Goal: Task Accomplishment & Management: Manage account settings

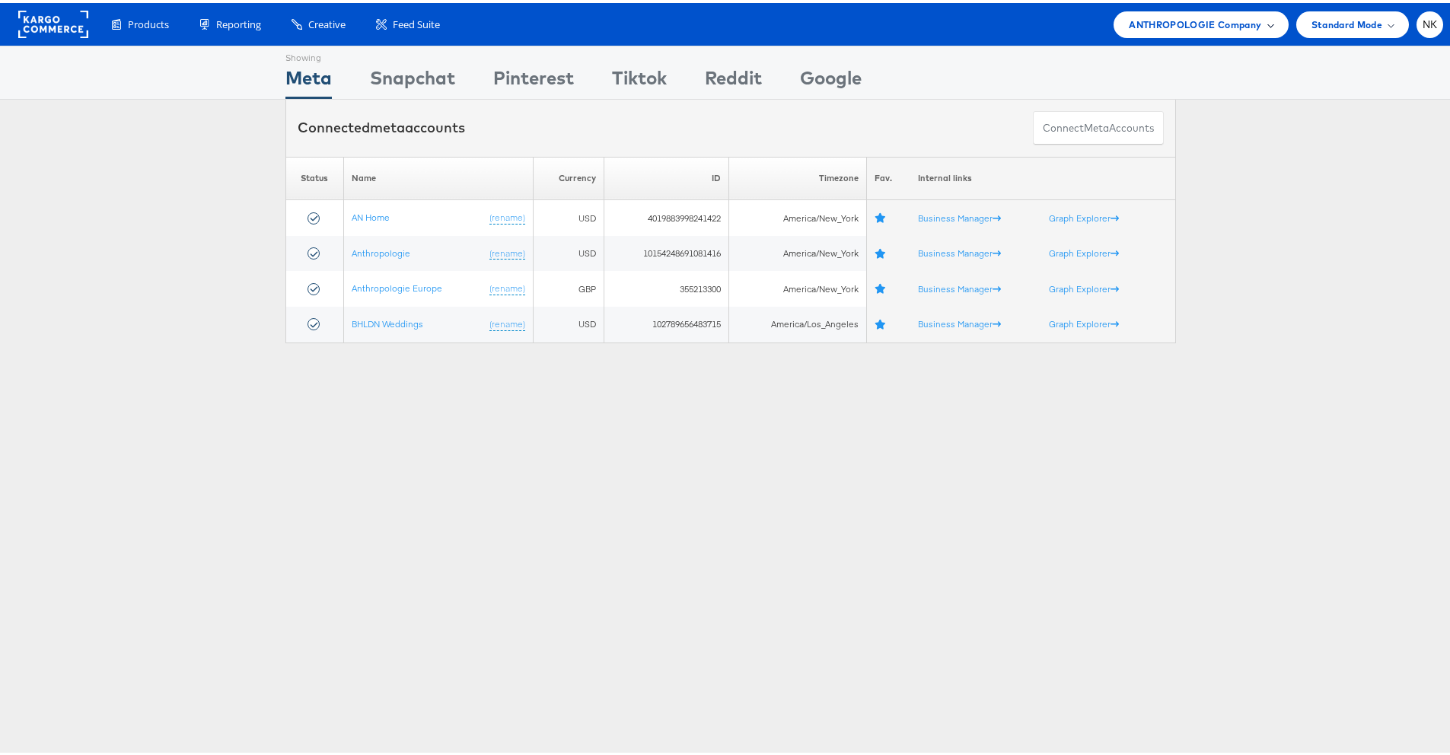
click at [1246, 18] on span "ANTHROPOLOGIE Company" at bounding box center [1195, 22] width 132 height 16
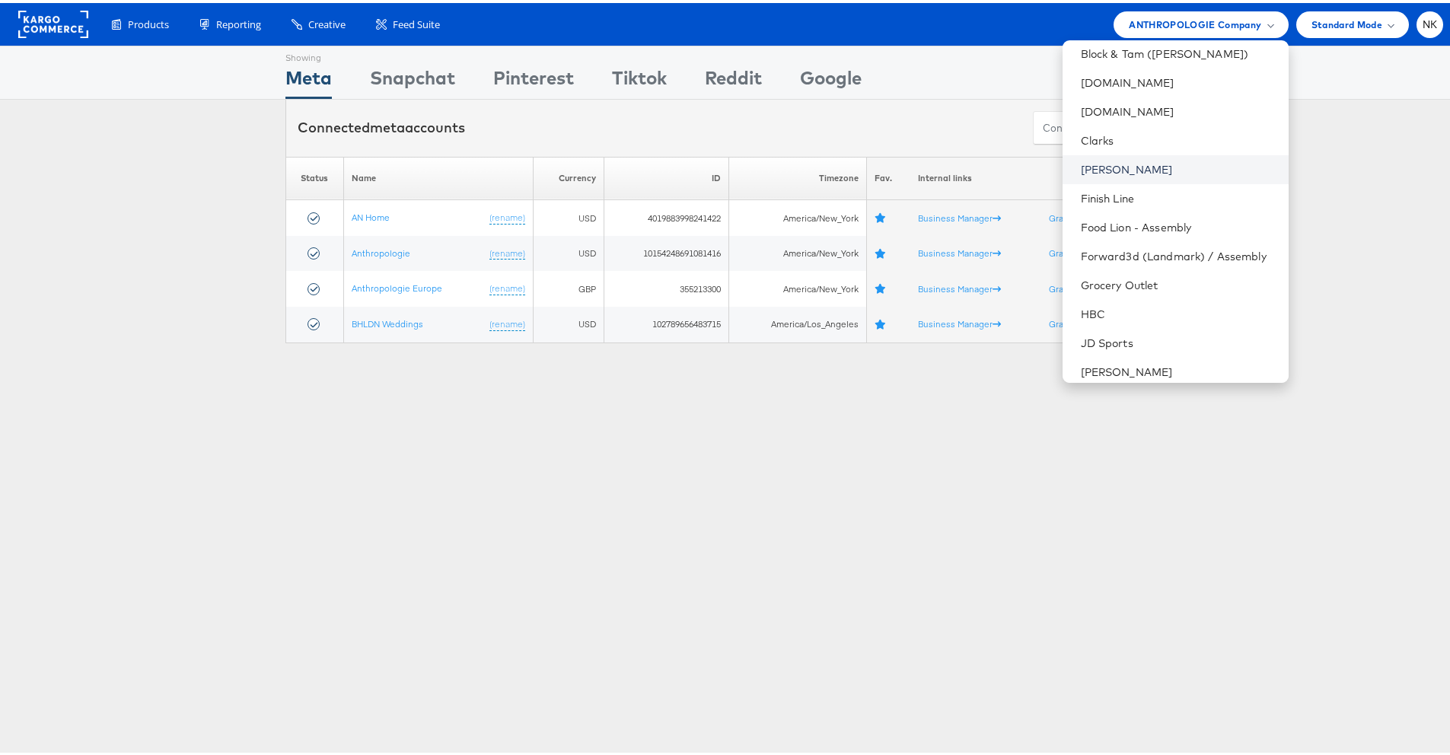
scroll to position [371, 0]
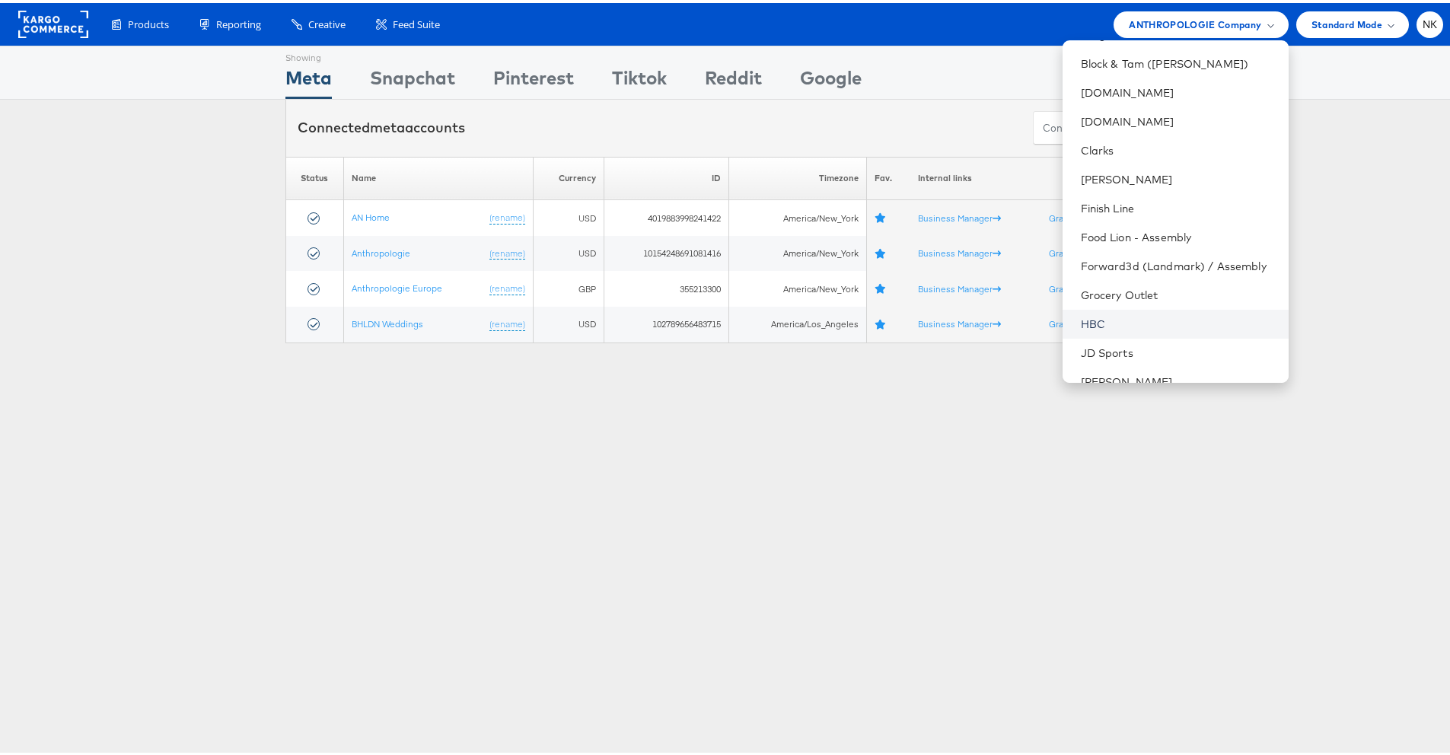
click at [1124, 316] on link "HBC" at bounding box center [1179, 321] width 196 height 15
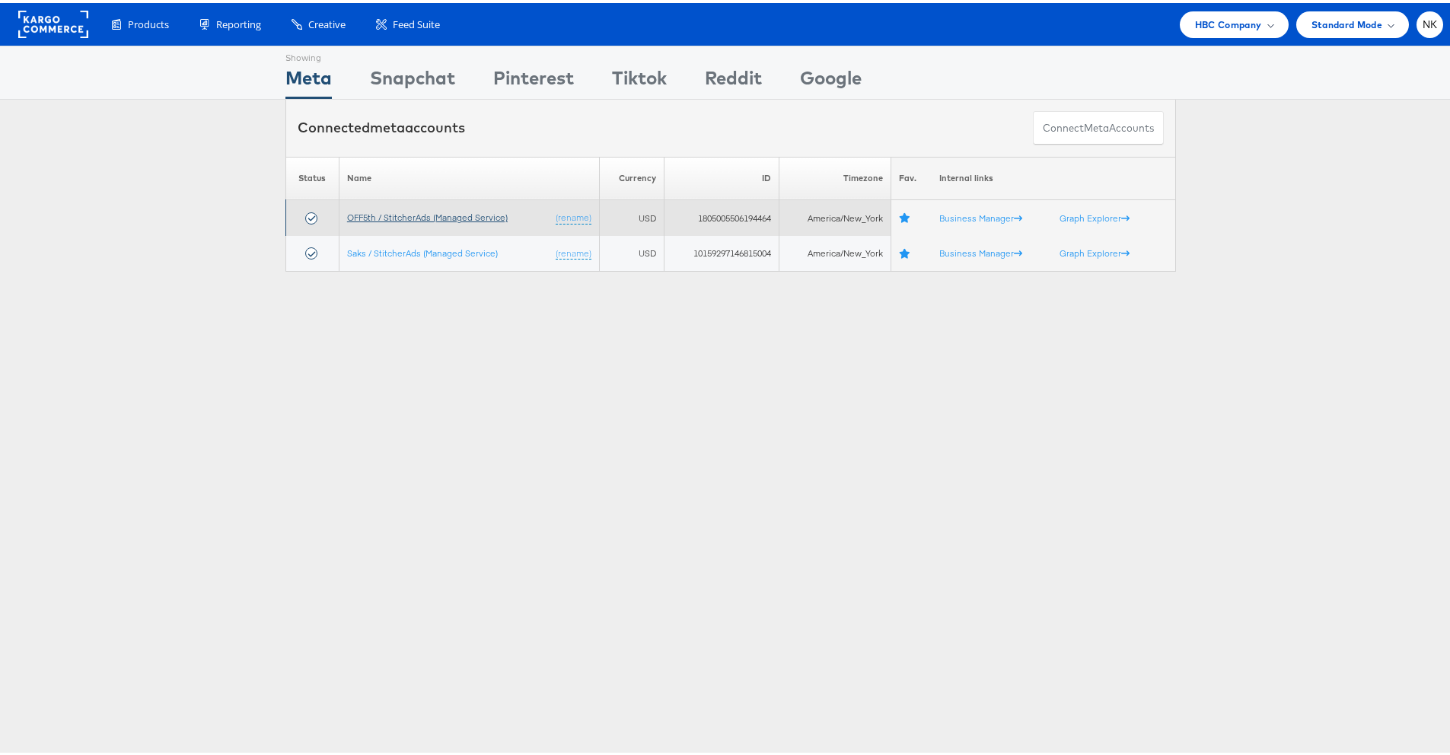
click at [475, 217] on link "OFF5th / StitcherAds (Managed Service)" at bounding box center [427, 214] width 161 height 11
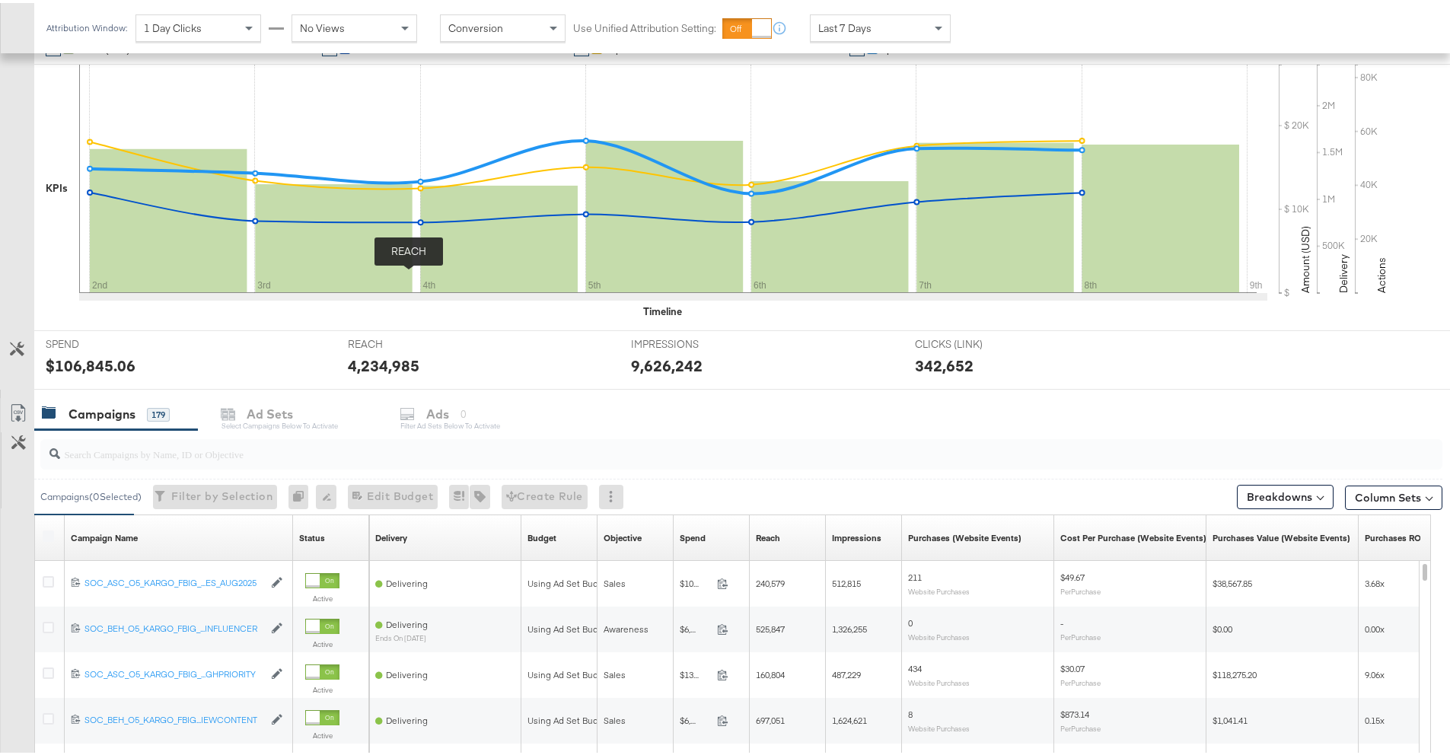
scroll to position [449, 0]
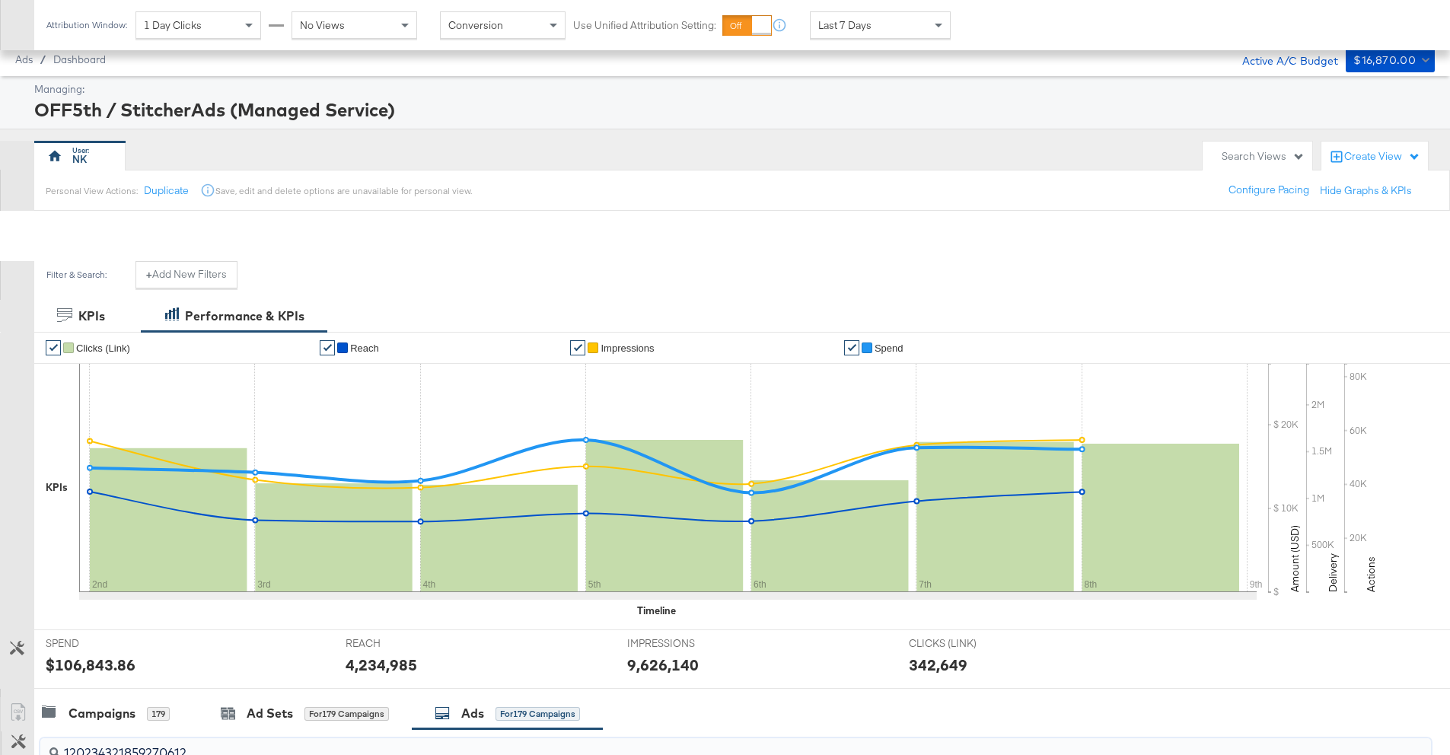
scroll to position [354, 0]
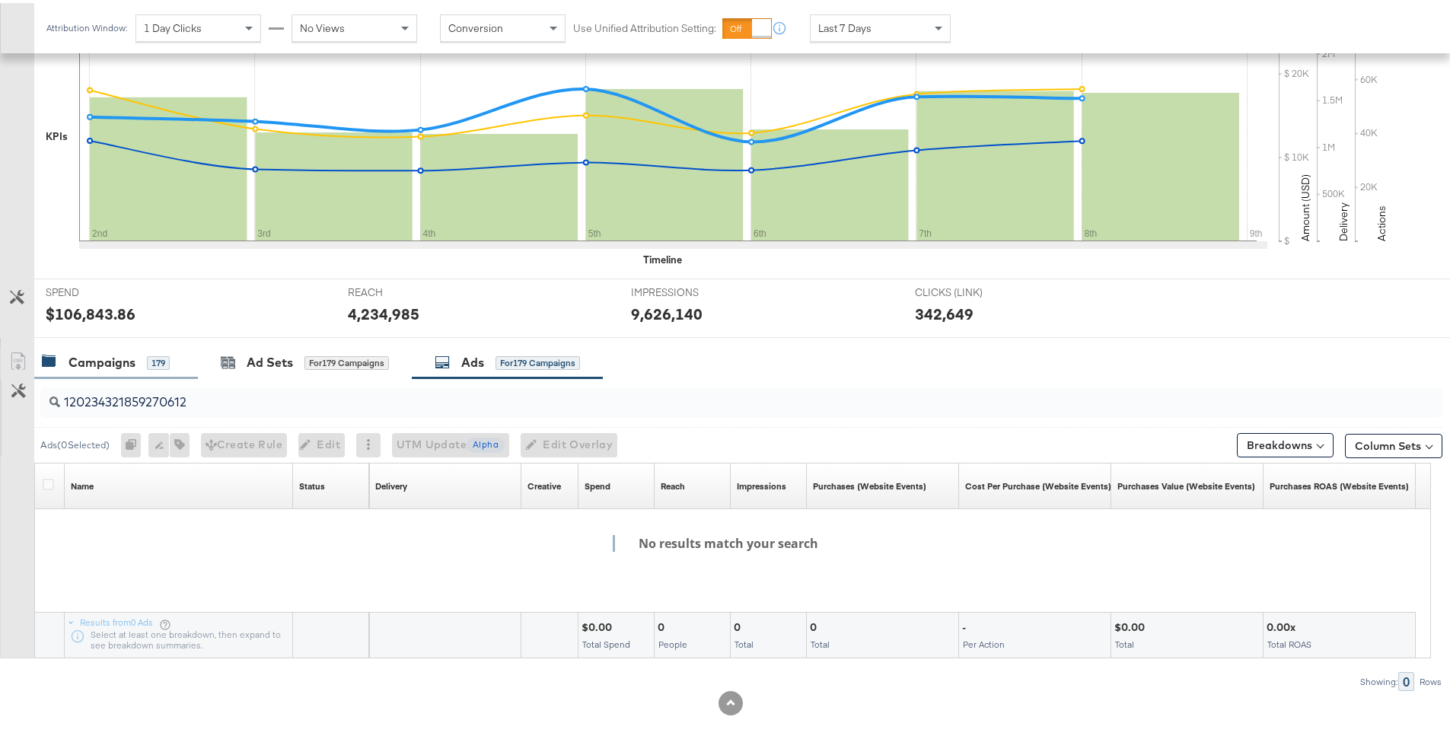
click at [127, 360] on div "Campaigns" at bounding box center [102, 360] width 67 height 18
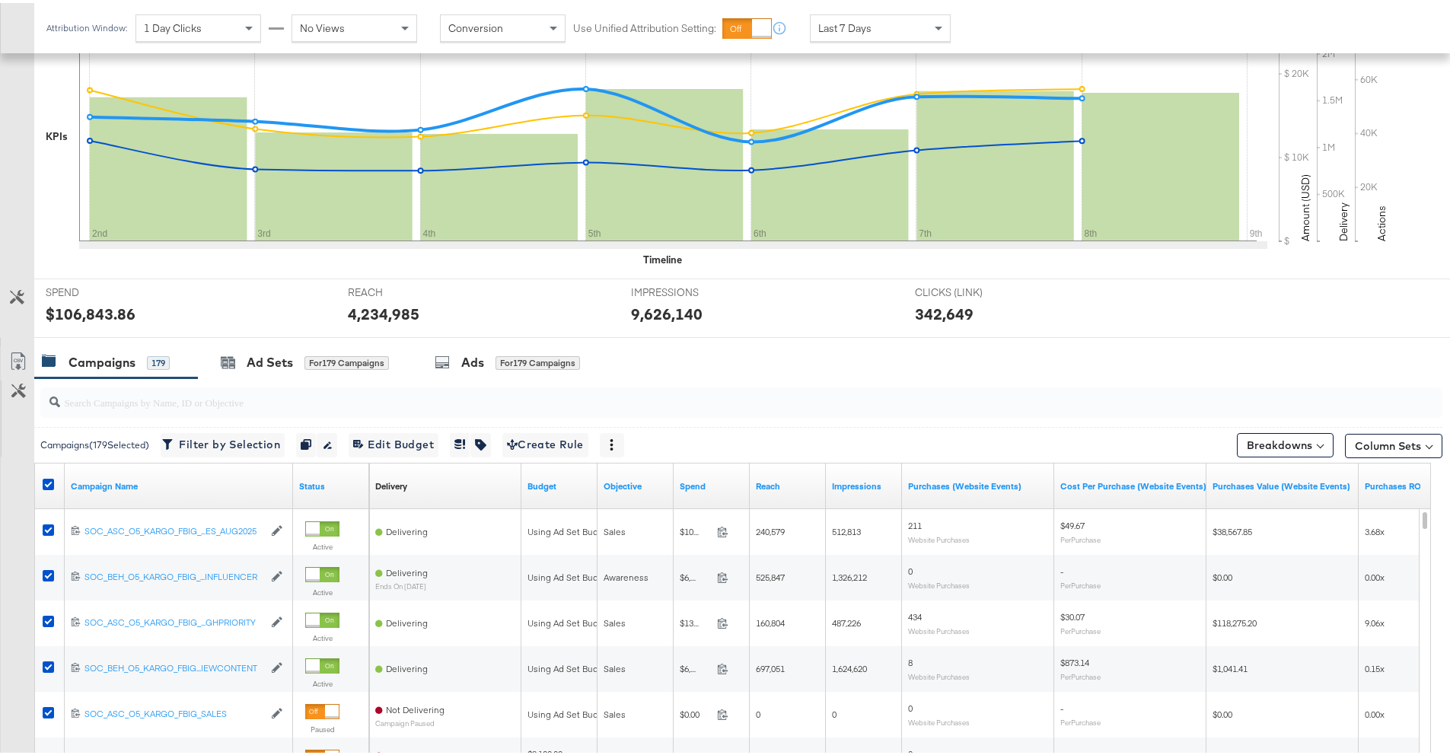
click at [194, 406] on input "search" at bounding box center [687, 393] width 1254 height 30
paste input "120231140924220612"
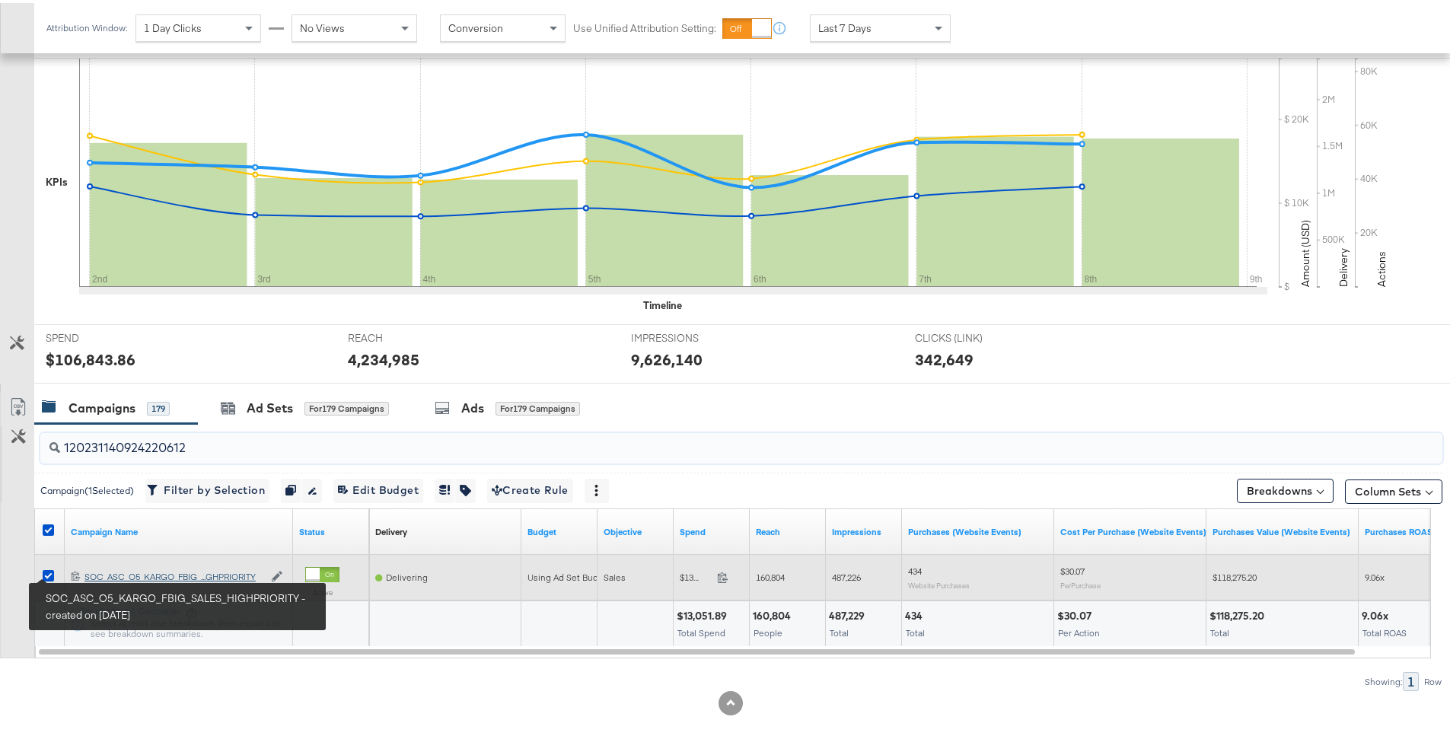
type input "120231140924220612"
click at [86, 573] on div "SOC_ASC_O5_KARGO_FBIG_SALES_HIGHPRIORITY SOC_ASC_O5_KARGO_FBIG_...GHPRIORITY" at bounding box center [173, 574] width 179 height 12
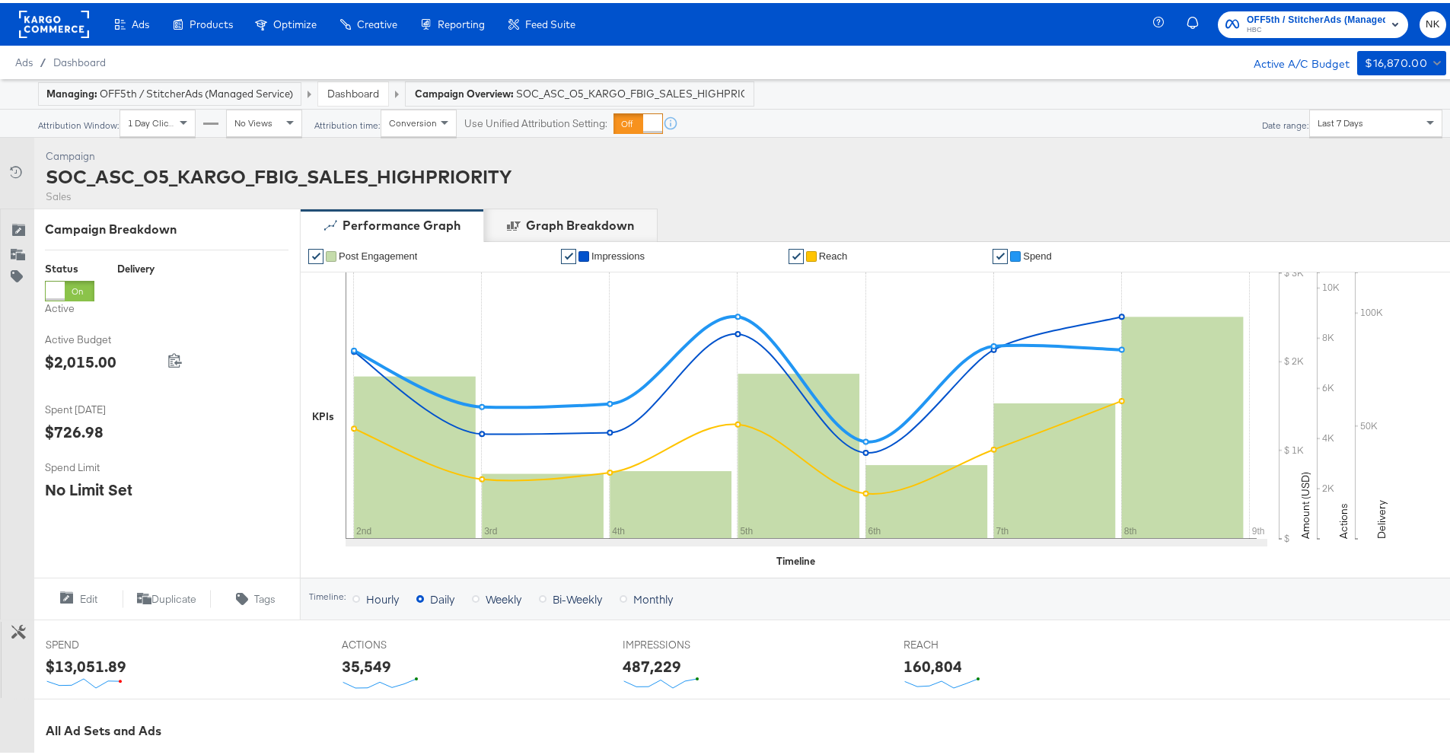
scroll to position [410, 0]
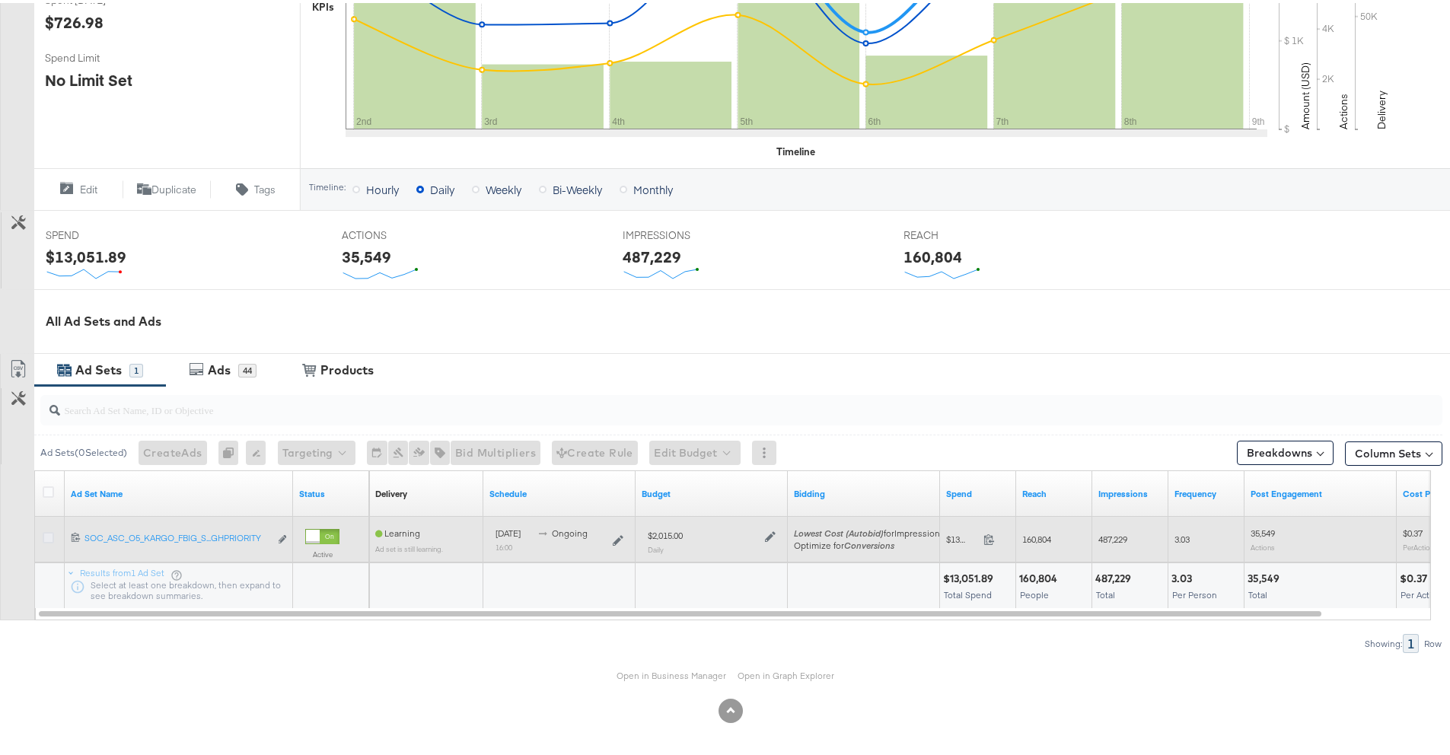
click at [47, 535] on icon at bounding box center [48, 534] width 11 height 11
click at [0, 0] on input "checkbox" at bounding box center [0, 0] width 0 height 0
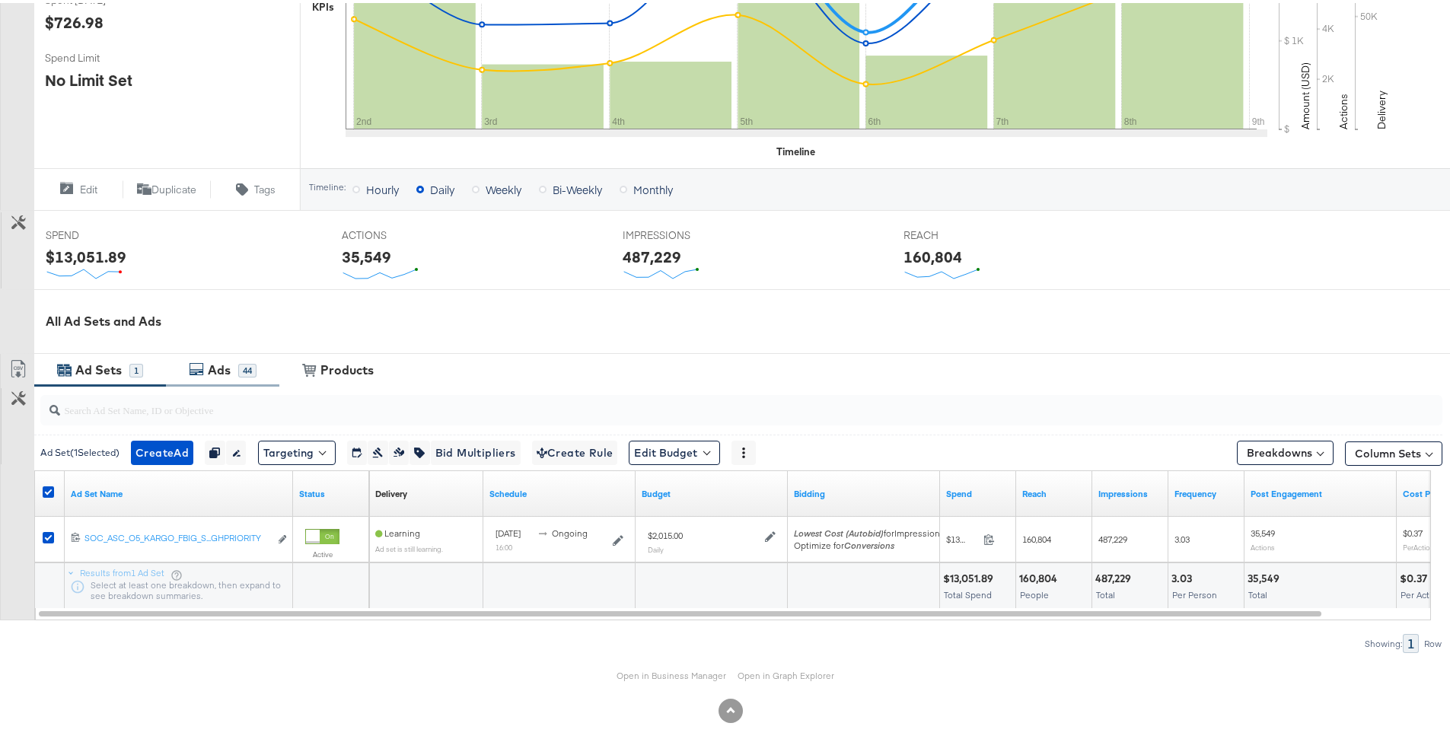
click at [231, 375] on div "Ads" at bounding box center [221, 368] width 34 height 18
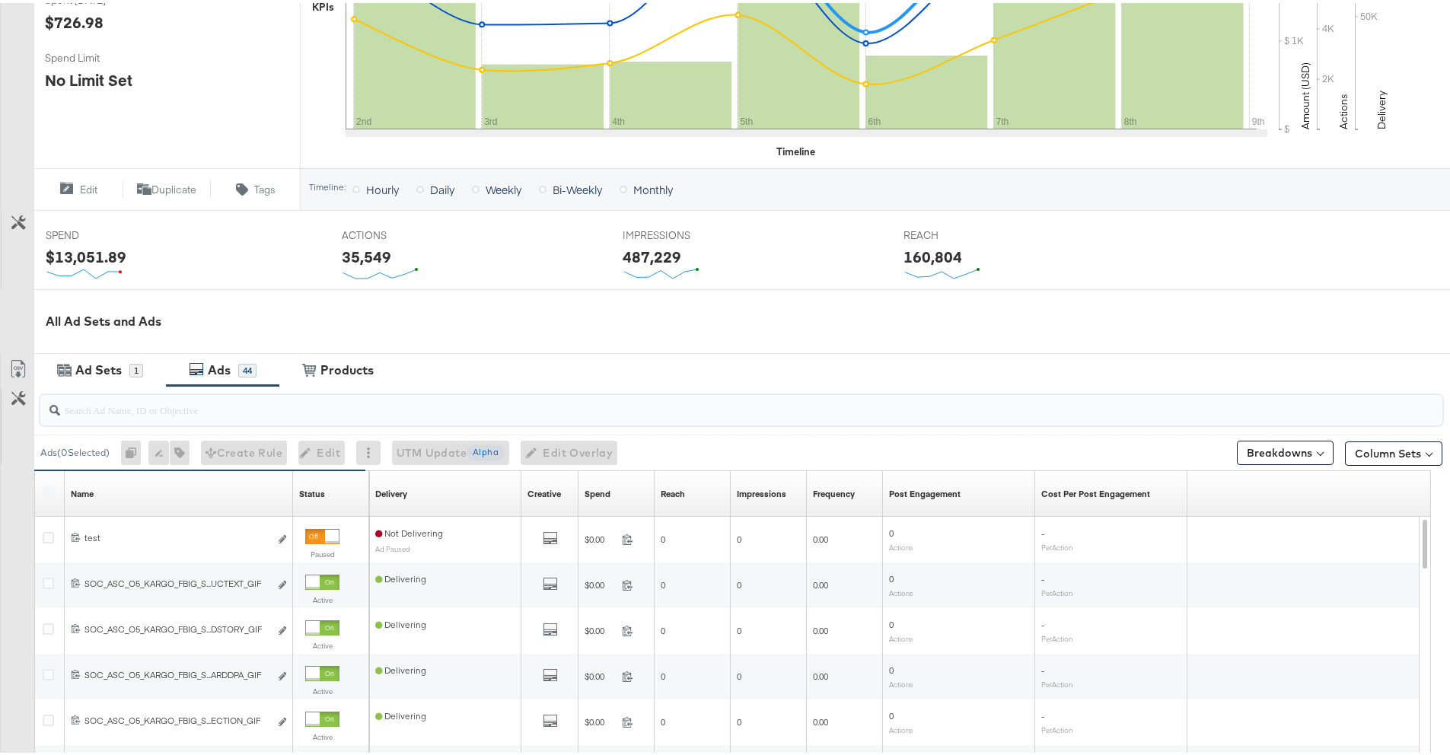
click at [113, 416] on div at bounding box center [741, 407] width 1402 height 30
click at [113, 417] on div at bounding box center [741, 407] width 1402 height 30
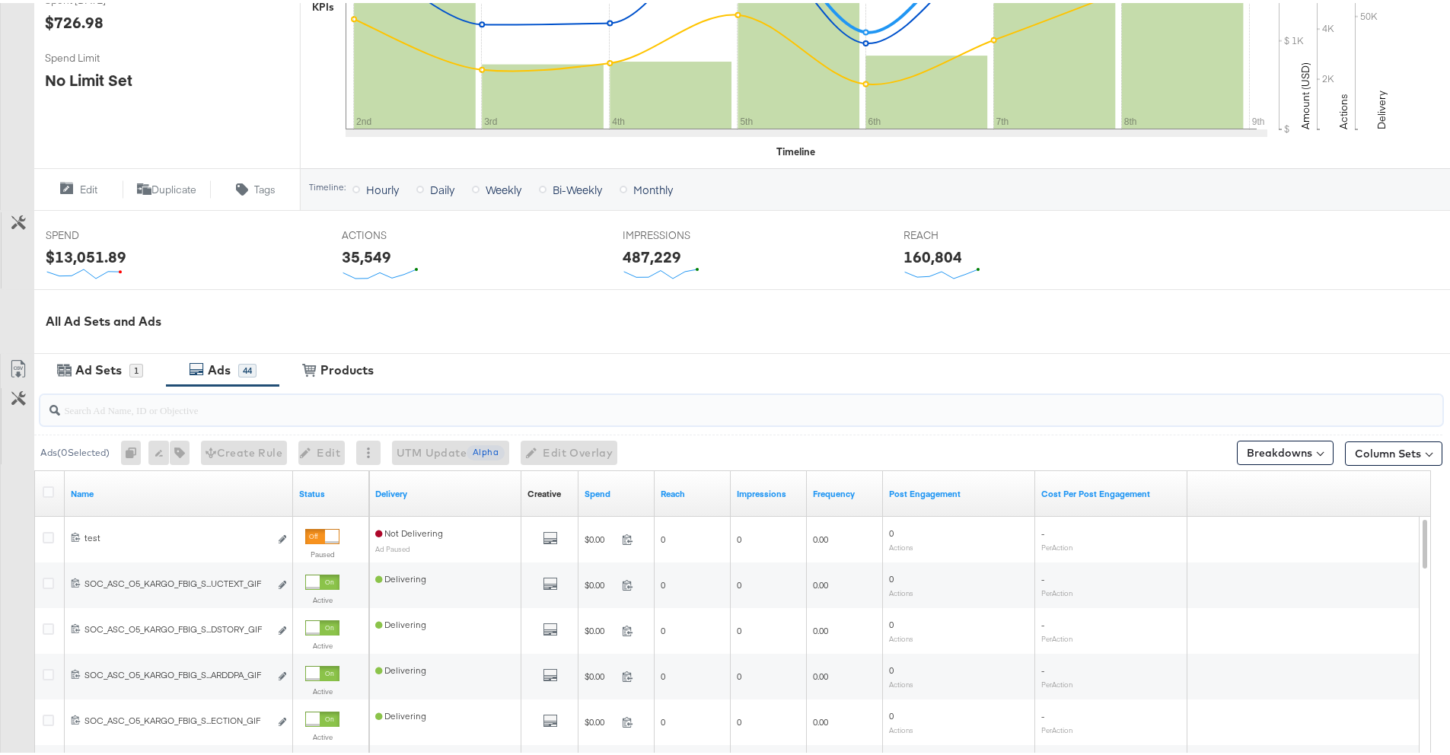
paste input "120234321859270612"
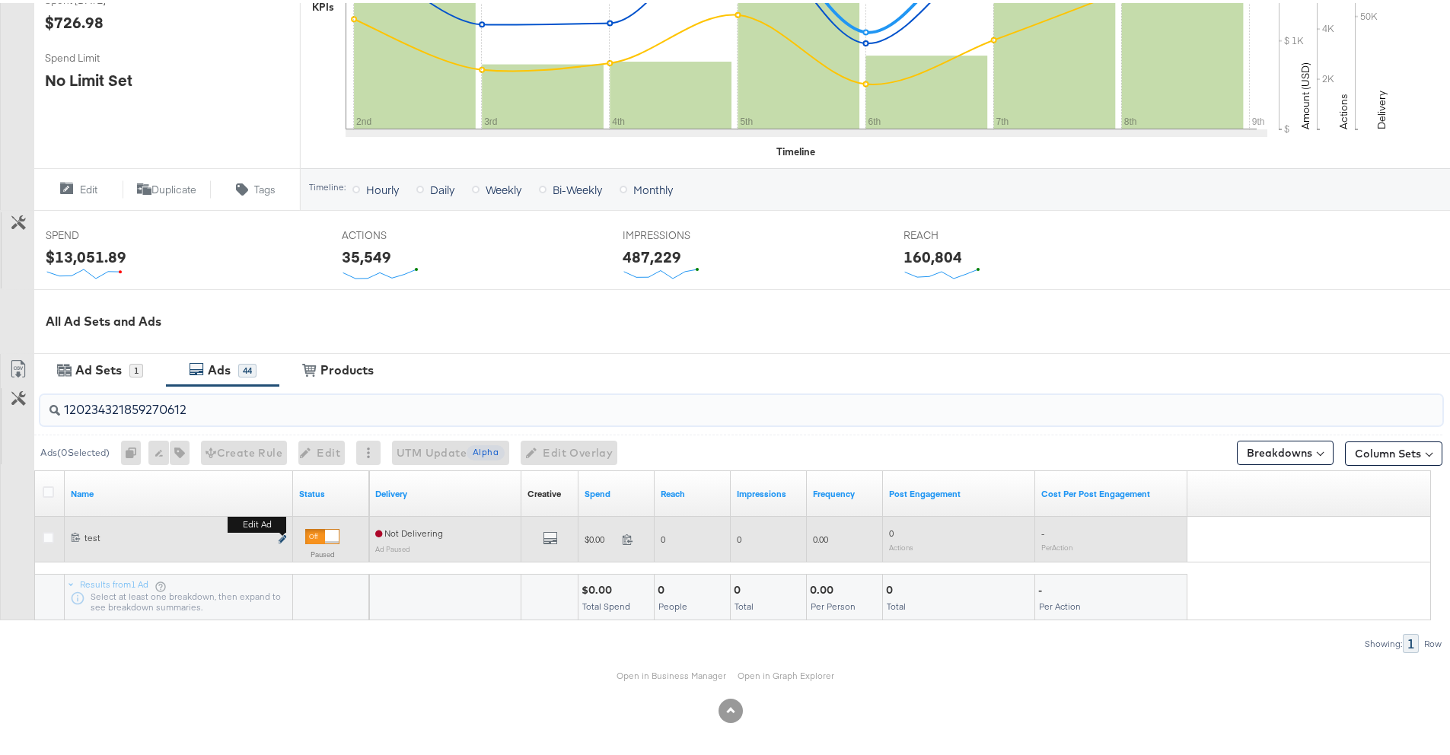
type input "120234321859270612"
click at [285, 540] on icon "link" at bounding box center [283, 536] width 8 height 8
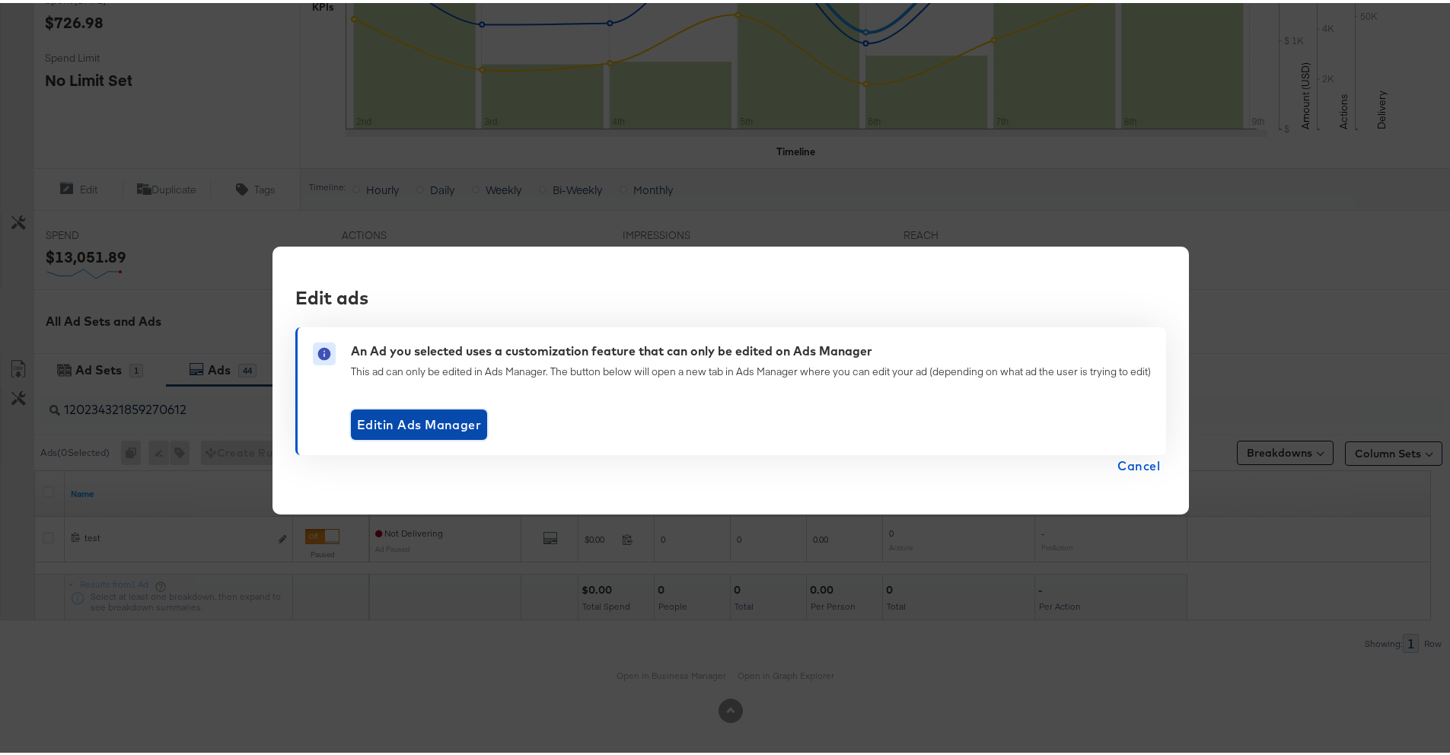
click at [401, 422] on span "Edit in Ads Manager" at bounding box center [419, 421] width 124 height 21
click at [1133, 462] on span "Cancel" at bounding box center [1139, 462] width 43 height 21
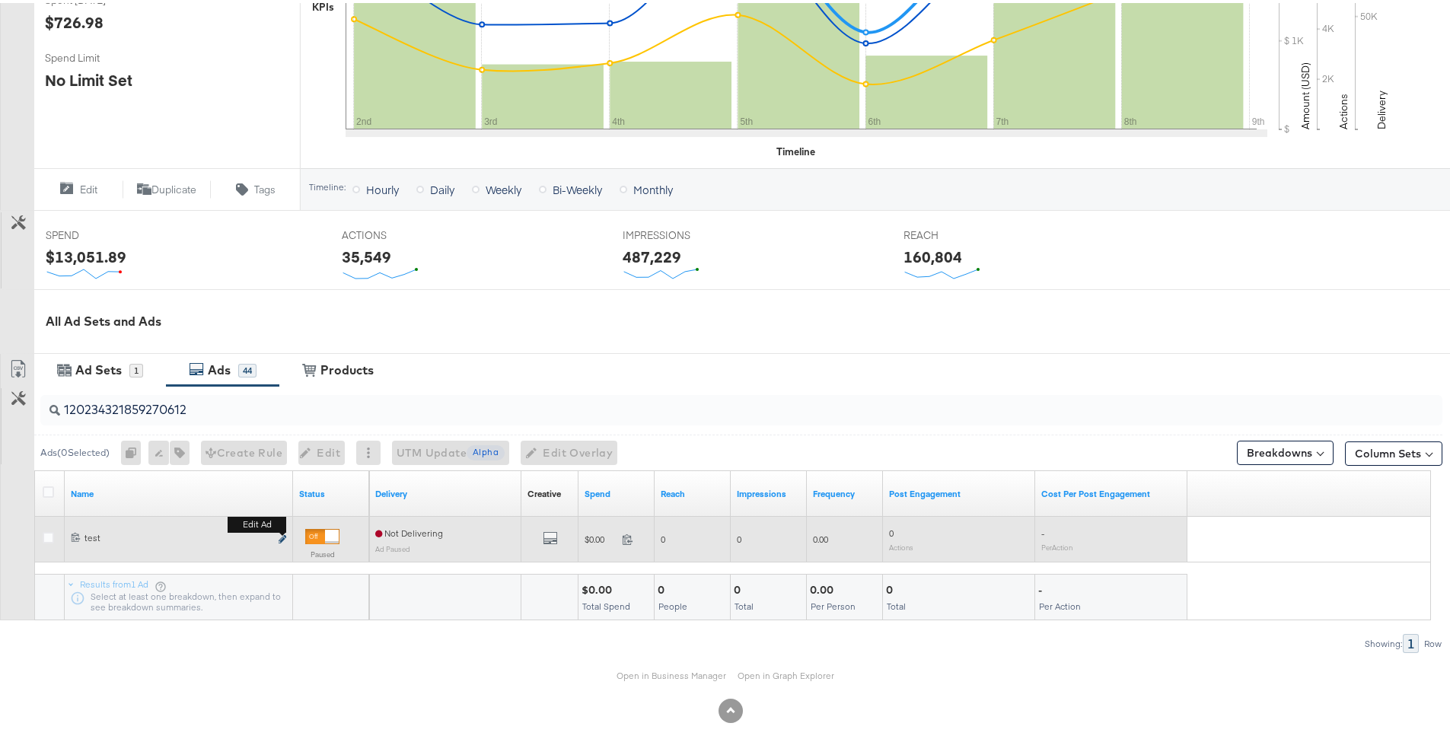
click at [279, 537] on icon "link" at bounding box center [283, 536] width 8 height 8
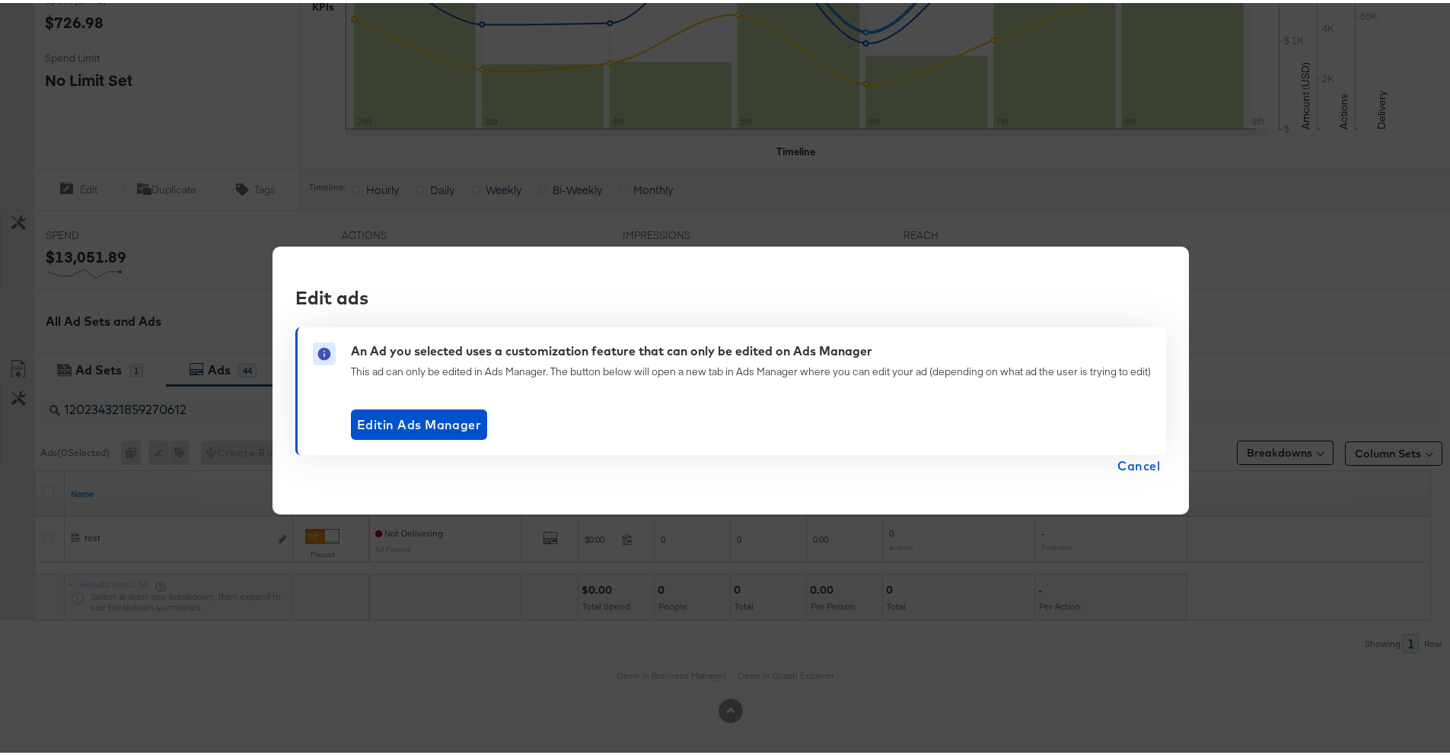
click at [1133, 461] on span "Cancel" at bounding box center [1139, 462] width 43 height 21
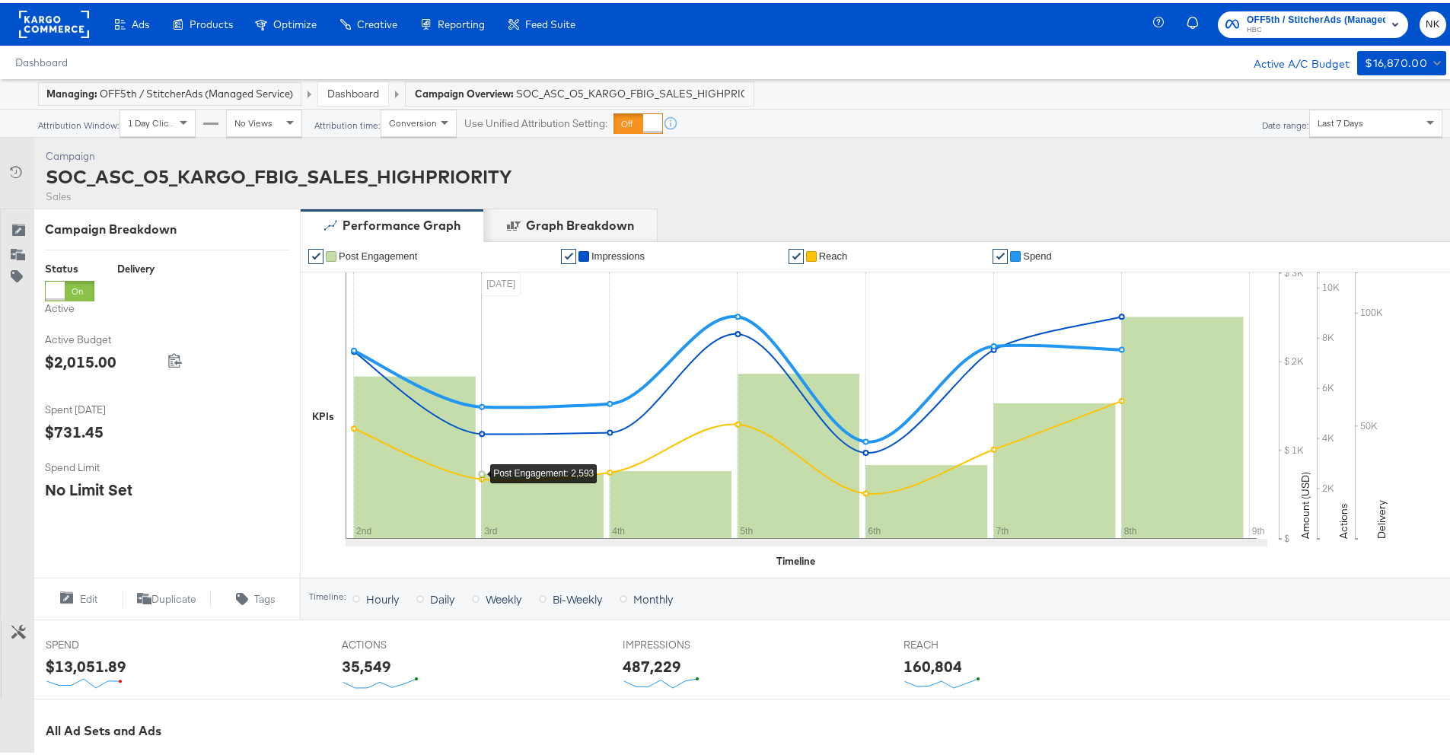
scroll to position [410, 0]
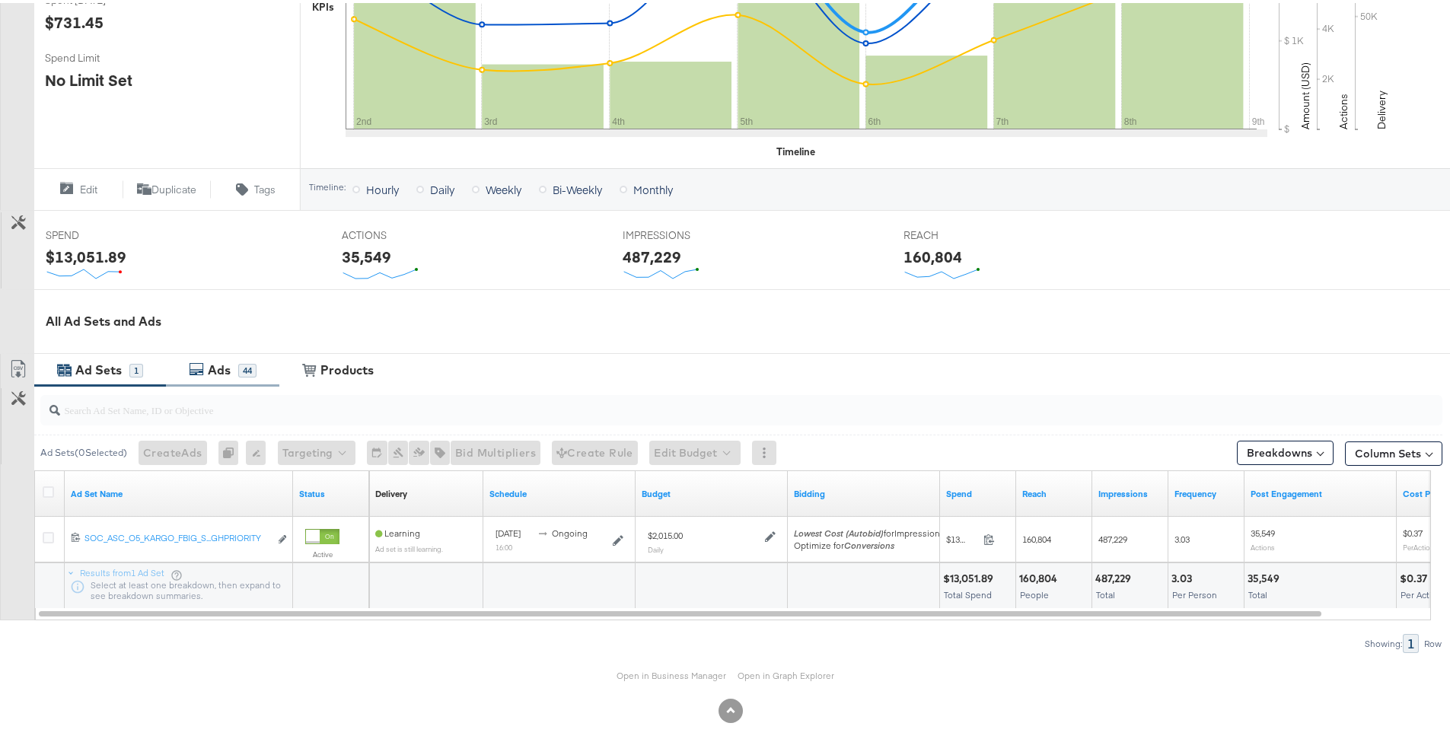
click at [212, 378] on div "Ads 44" at bounding box center [222, 367] width 113 height 33
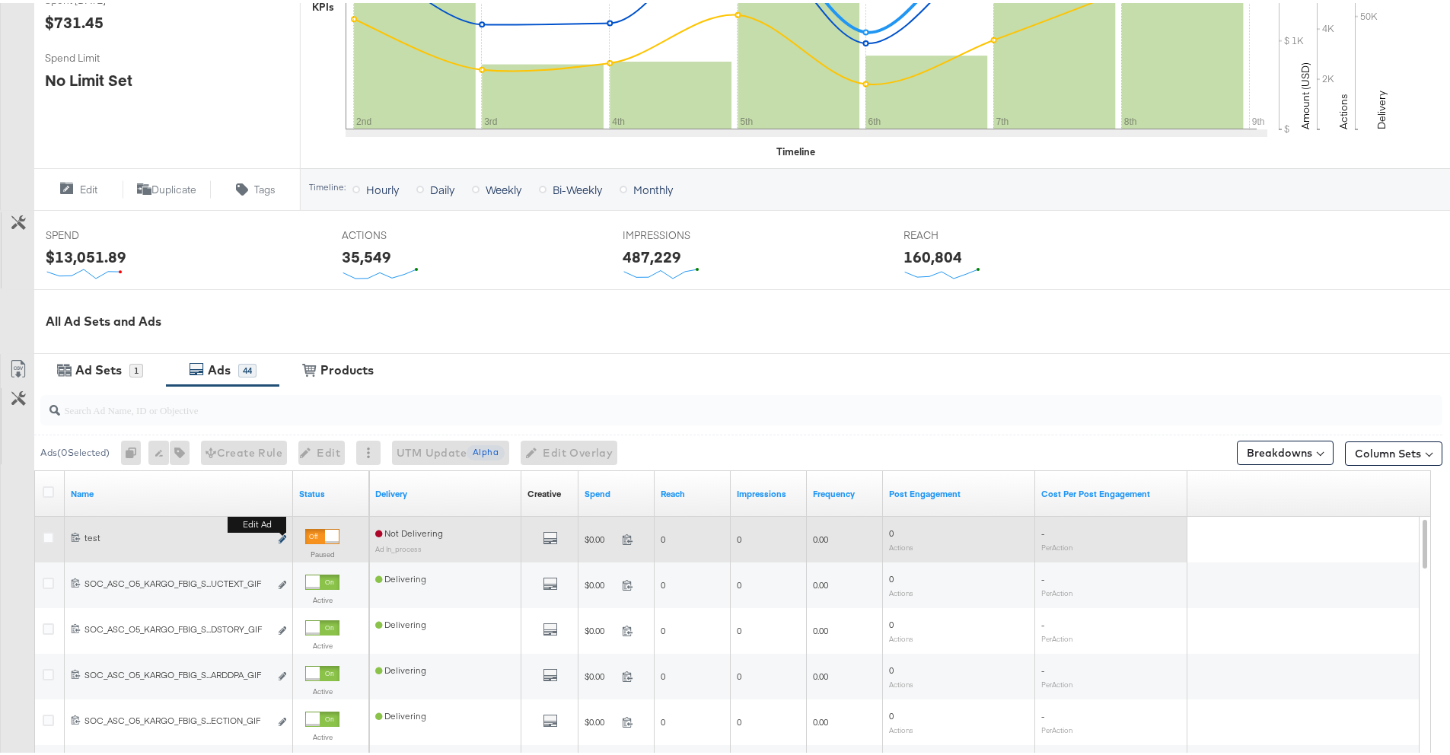
click at [278, 537] on button "Edit ad" at bounding box center [282, 537] width 9 height 16
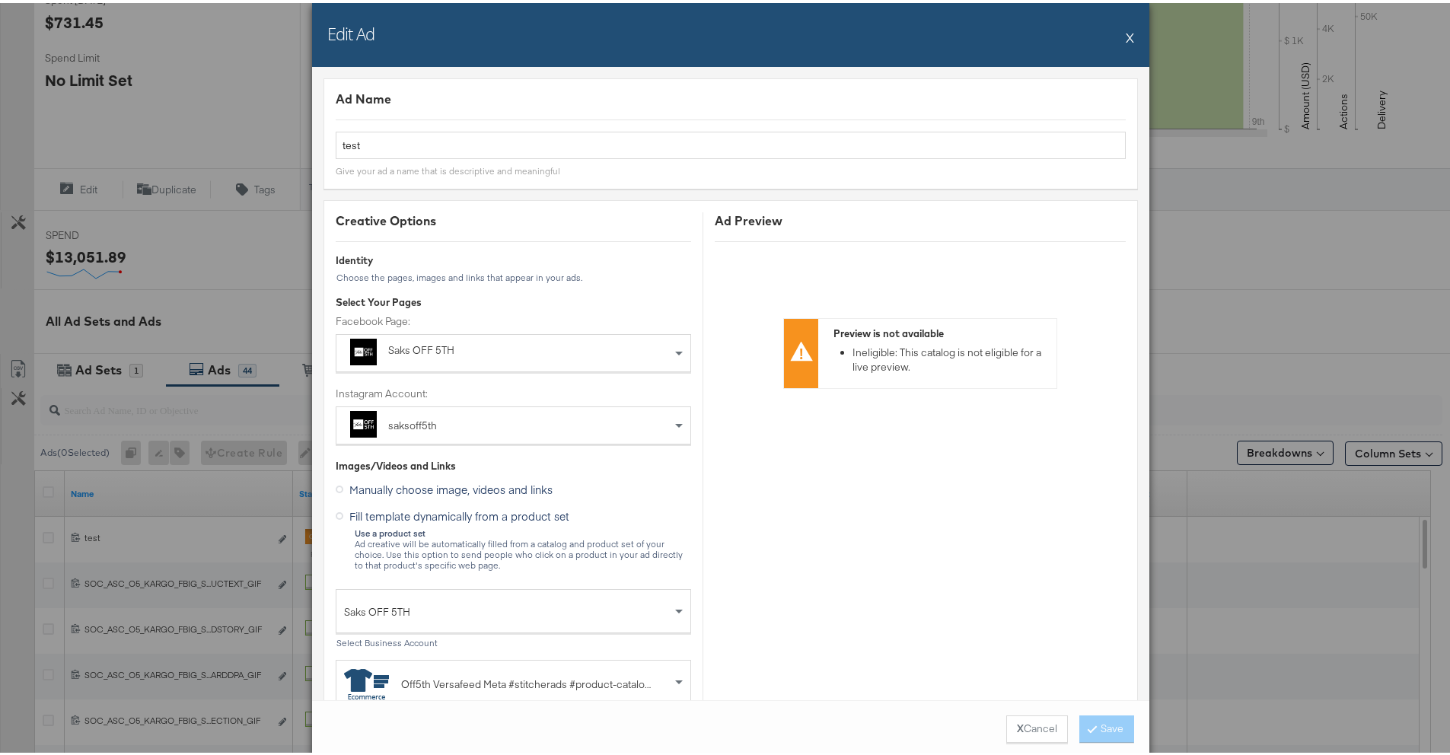
click at [1126, 36] on button "X" at bounding box center [1130, 34] width 8 height 30
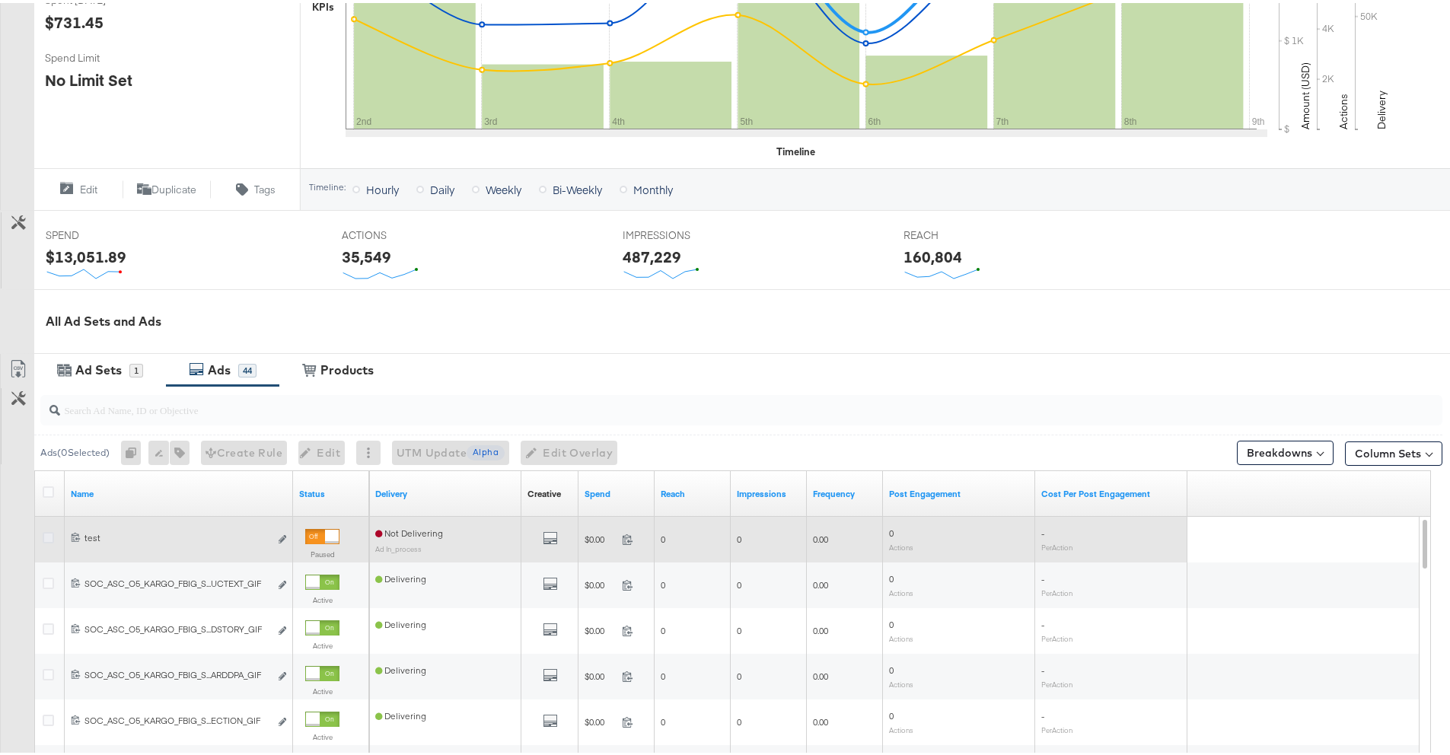
click at [43, 535] on icon at bounding box center [48, 534] width 11 height 11
click at [0, 0] on input "checkbox" at bounding box center [0, 0] width 0 height 0
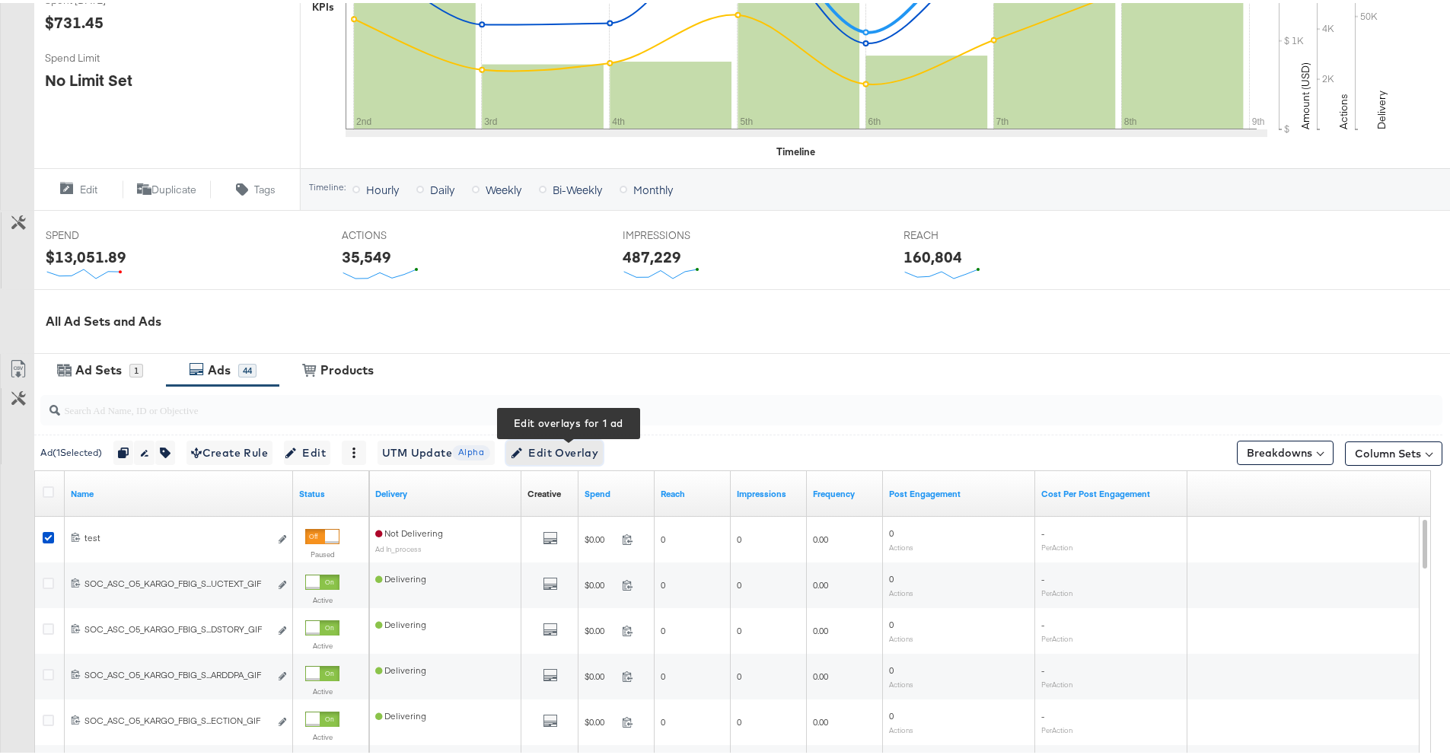
click at [560, 459] on button "Edit Overlay Edit overlays for 1 ad" at bounding box center [554, 450] width 97 height 24
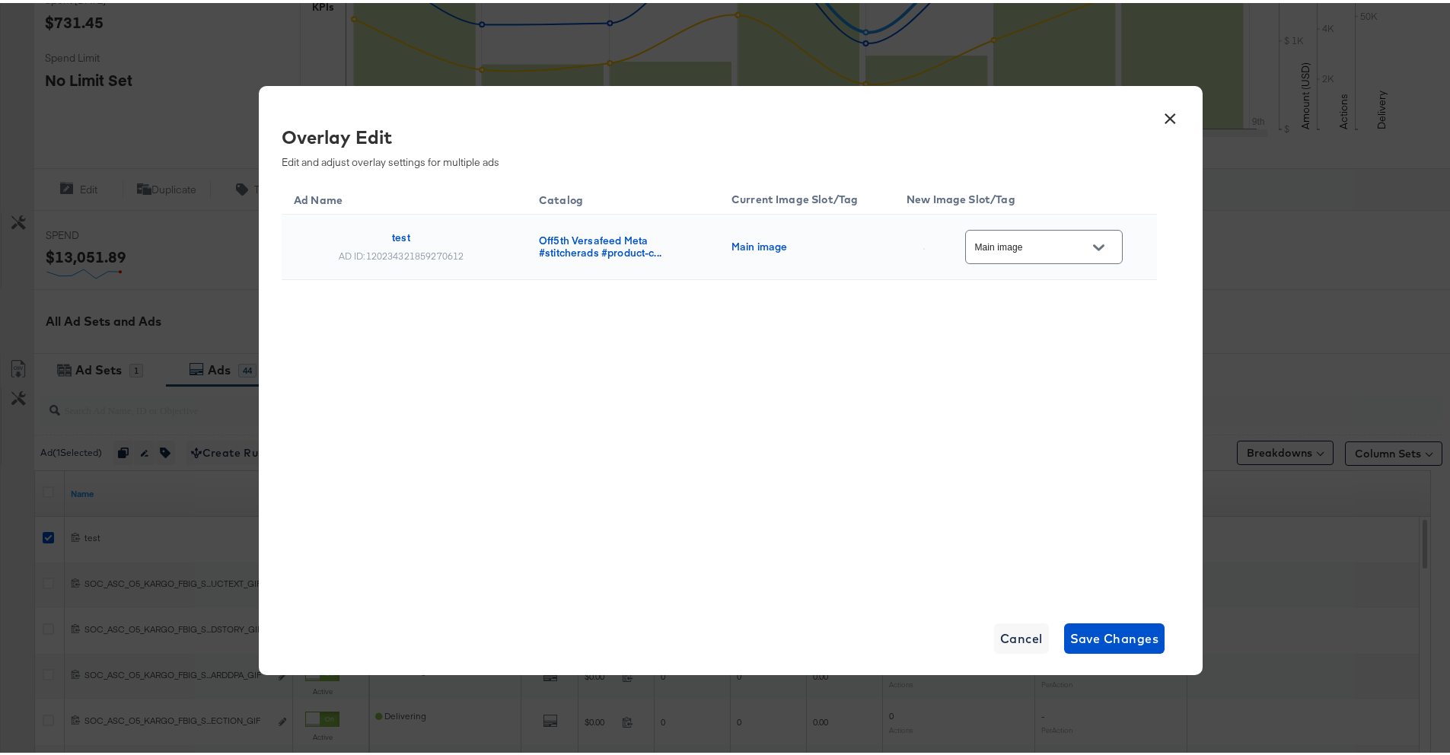
click at [1087, 240] on button "Open" at bounding box center [1098, 244] width 23 height 23
click at [1053, 296] on div "image_2_au..." at bounding box center [1046, 288] width 87 height 15
type input "image_2_auto_tag"
click at [1109, 623] on button "Save Changes" at bounding box center [1114, 635] width 101 height 30
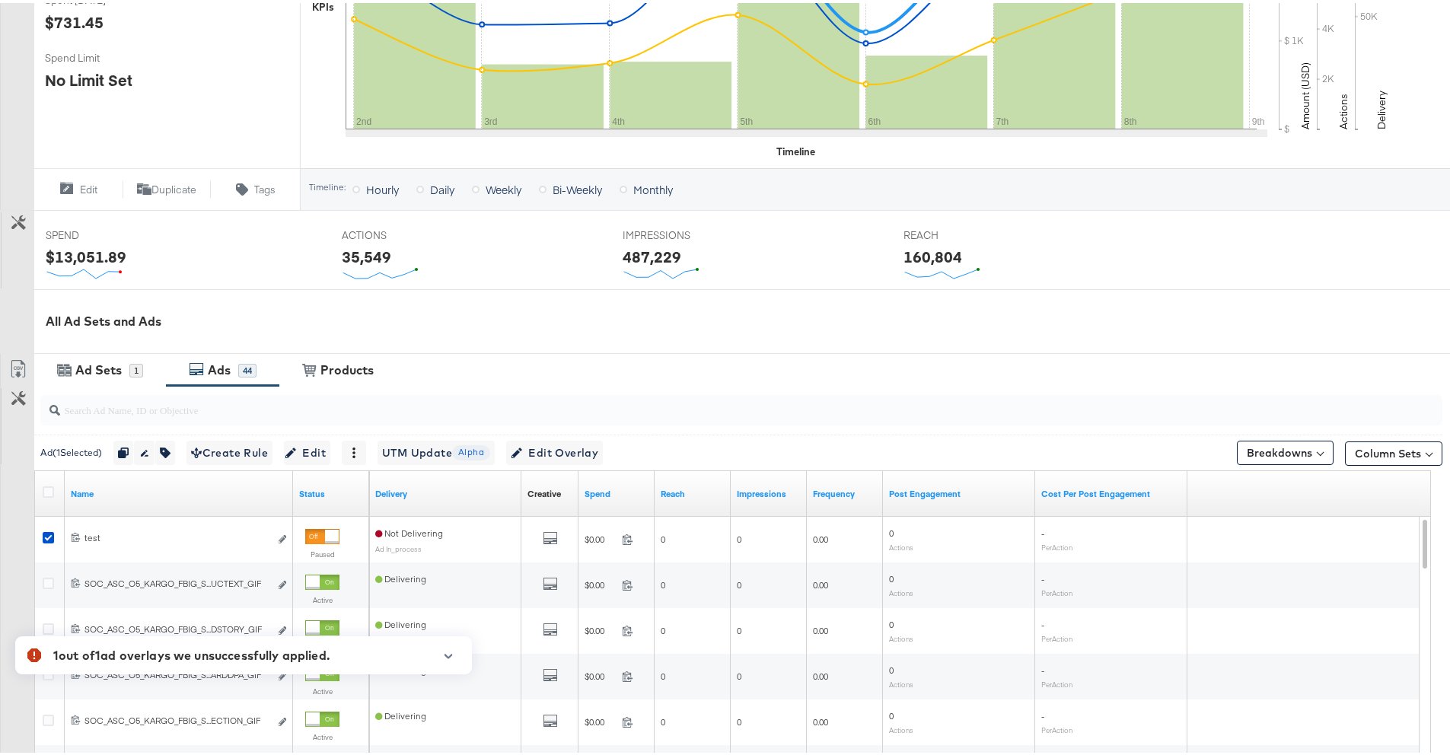
click at [273, 659] on div "1 out of 1 ad overlays we unsuccessfully applied." at bounding box center [191, 652] width 276 height 18
click at [457, 655] on button "button" at bounding box center [448, 653] width 23 height 8
click at [129, 656] on span "Ad ID: 120234321859270612" at bounding box center [151, 655] width 139 height 14
click at [77, 642] on li "test" at bounding box center [191, 641] width 276 height 14
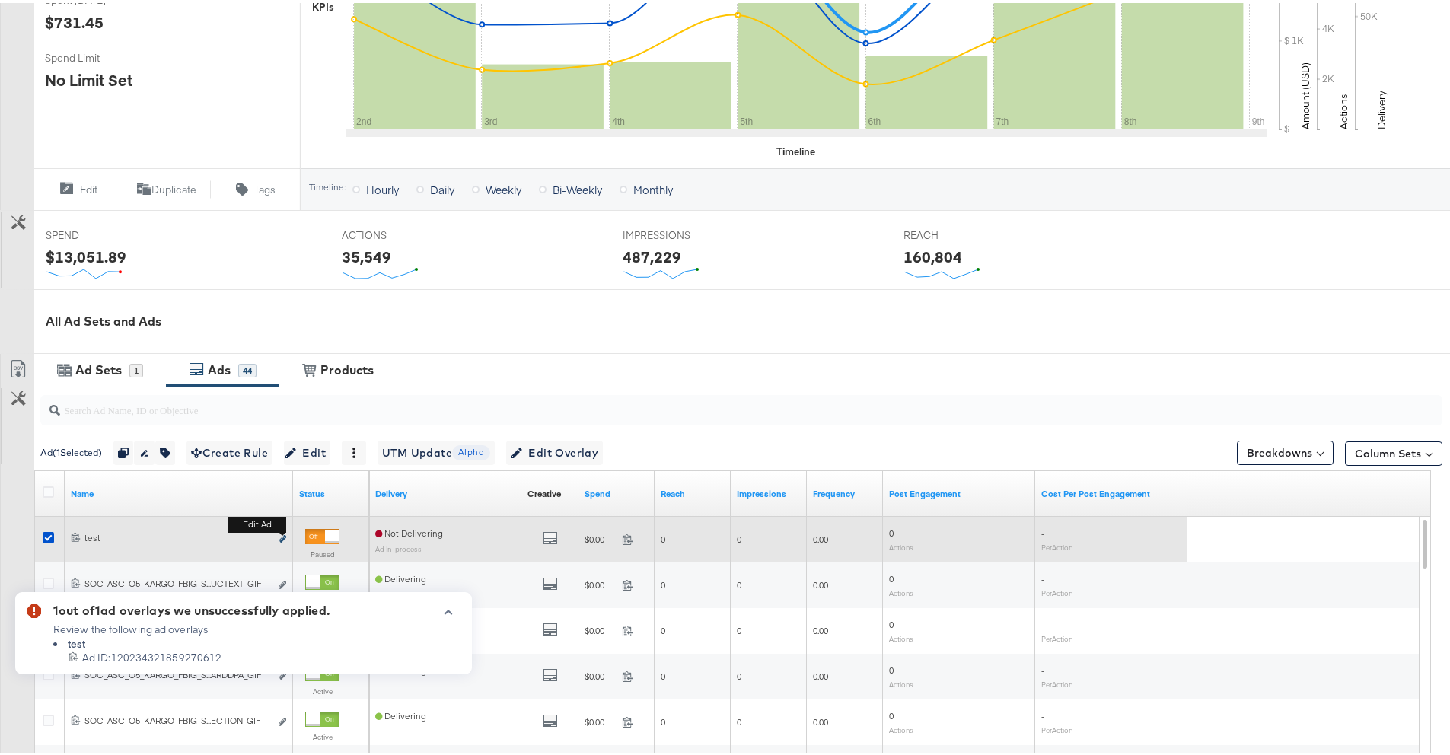
click at [278, 538] on button "Edit ad" at bounding box center [282, 537] width 9 height 16
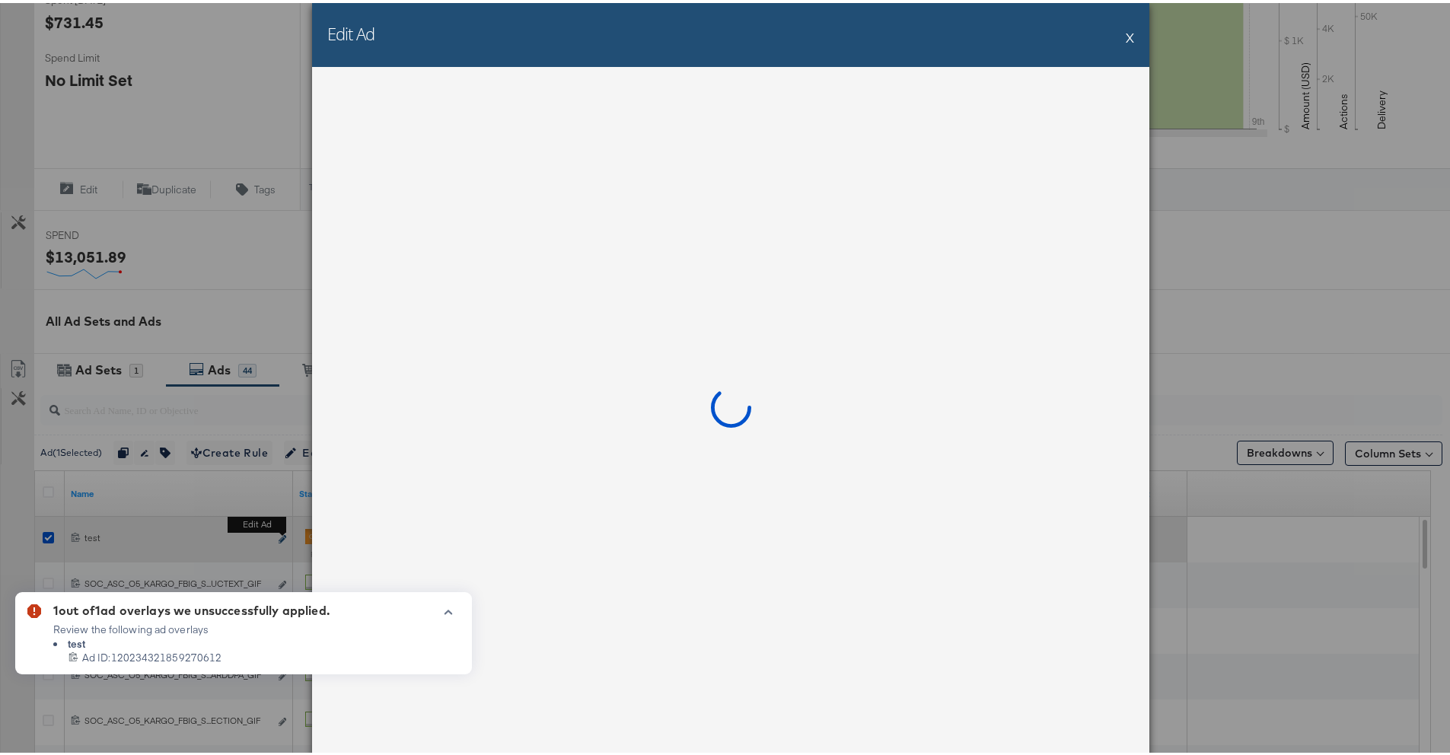
click at [280, 537] on div "Edit Ad X" at bounding box center [731, 377] width 1462 height 755
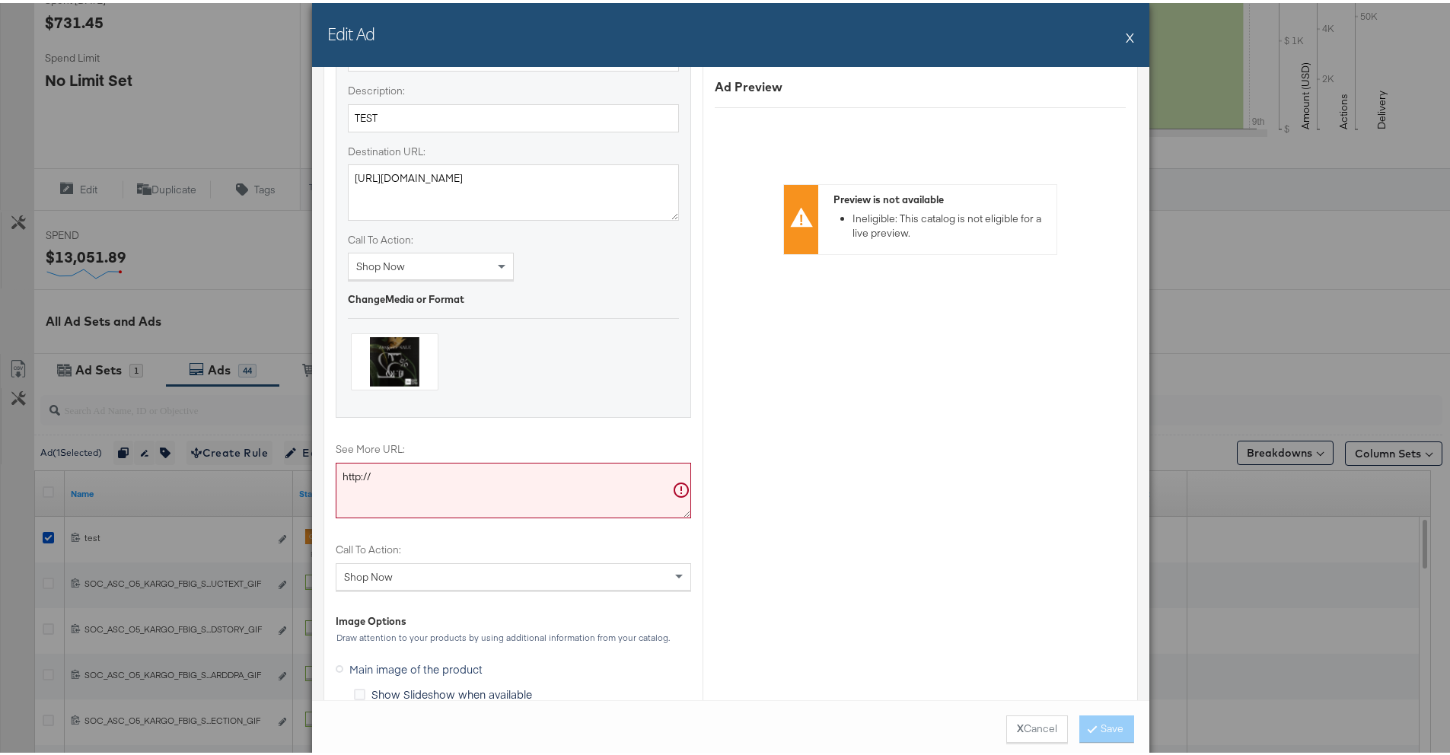
scroll to position [2054, 0]
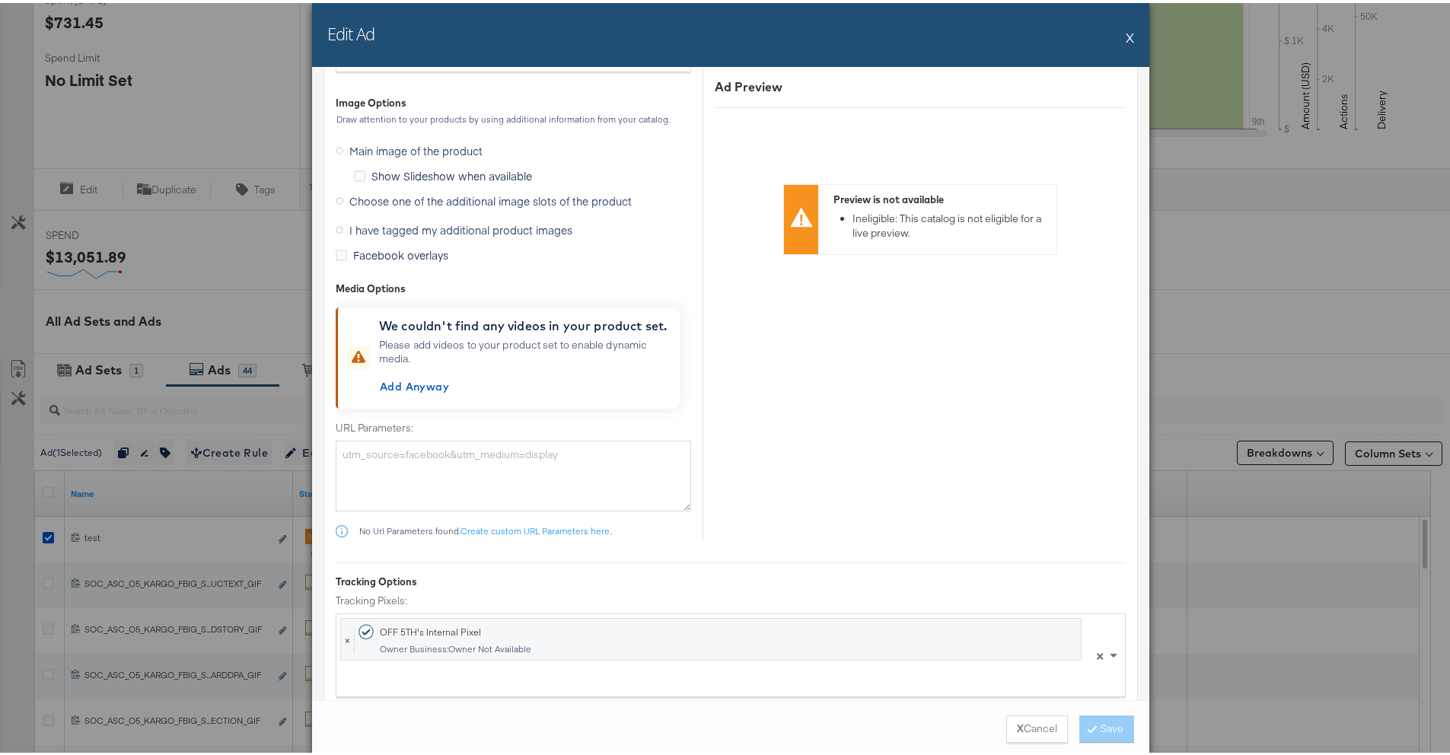
click at [391, 230] on span "I have tagged my additional product images" at bounding box center [460, 226] width 223 height 15
click at [0, 0] on input "I have tagged my additional product images" at bounding box center [0, 0] width 0 height 0
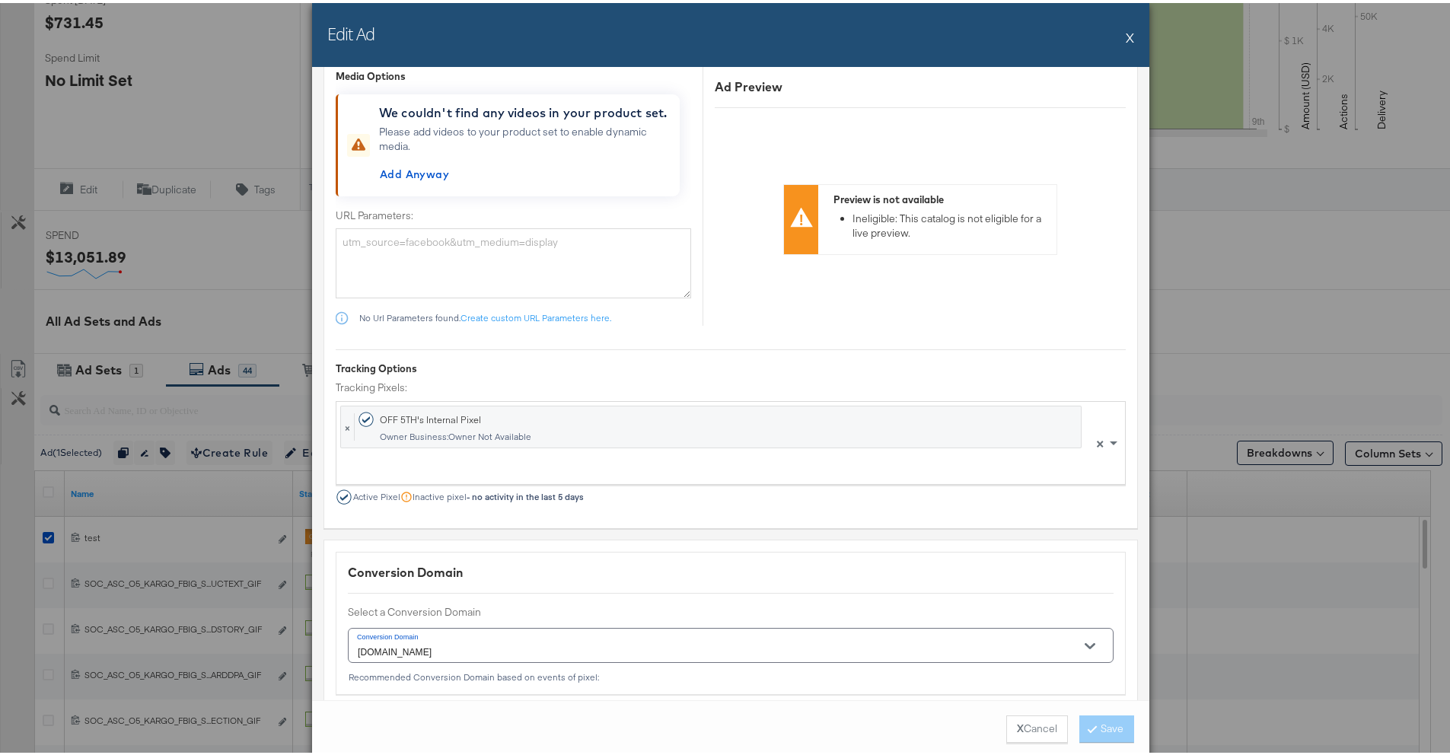
scroll to position [1836, 0]
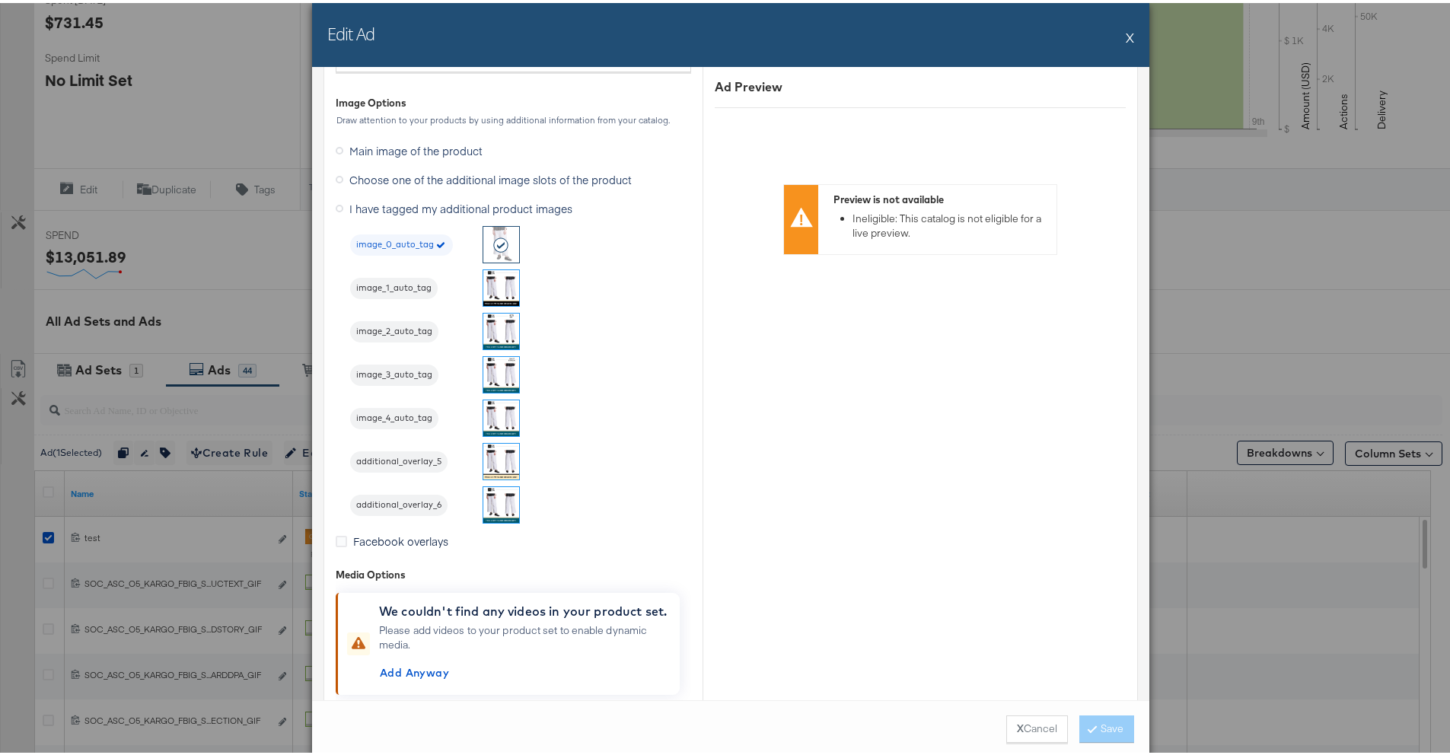
click at [387, 288] on span "image_1_auto_tag" at bounding box center [394, 285] width 88 height 12
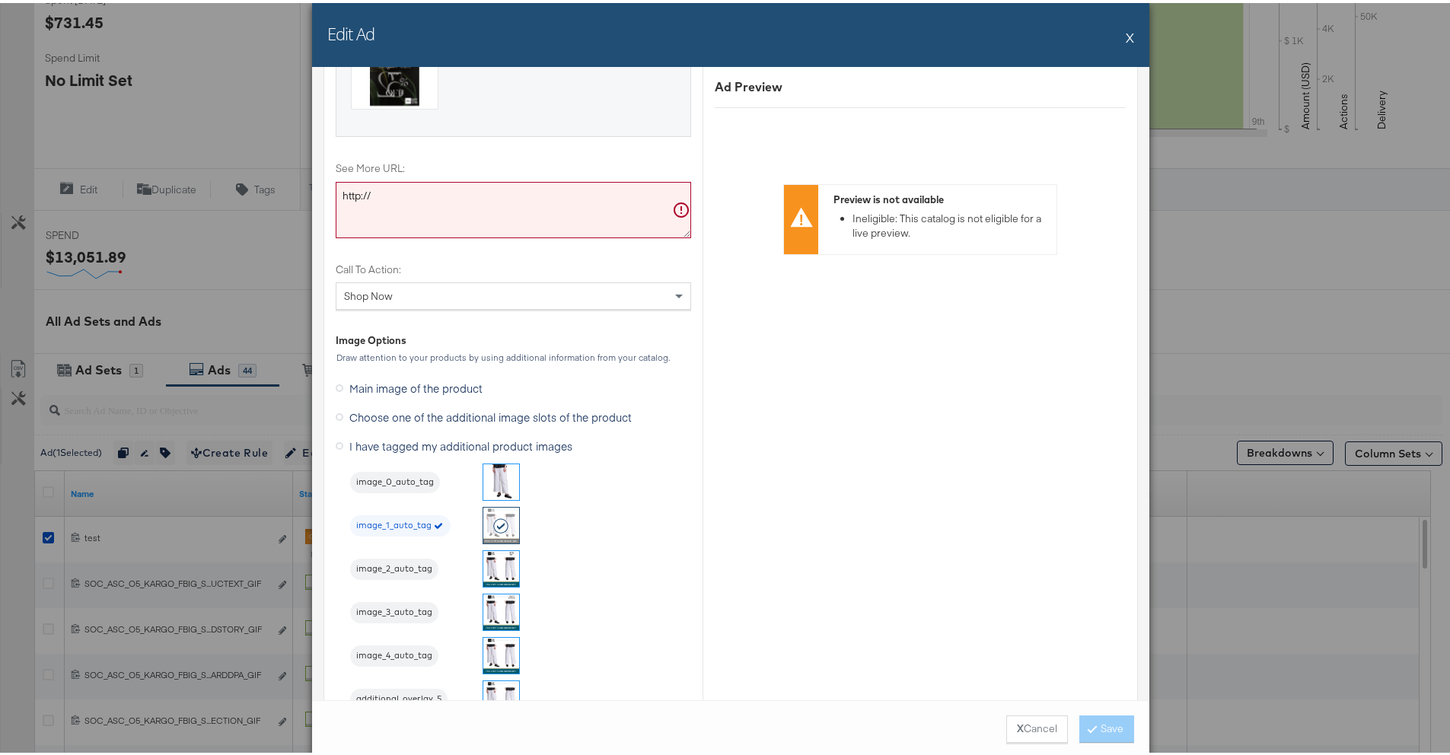
scroll to position [1521, 0]
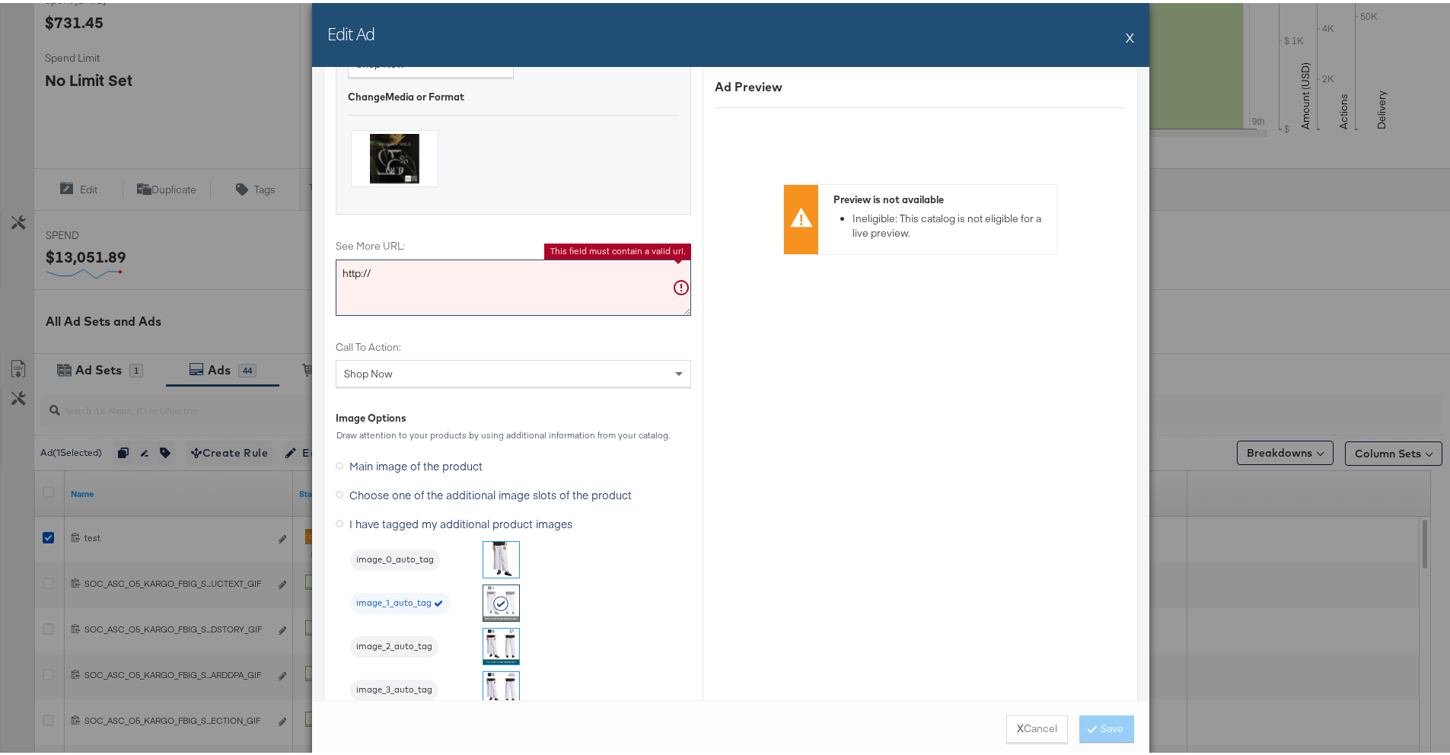
click at [620, 285] on textarea "http://" at bounding box center [514, 285] width 356 height 56
drag, startPoint x: 562, startPoint y: 280, endPoint x: 236, endPoint y: 266, distance: 326.1
click at [236, 266] on div "Edit Ad X Ad Name test Give your ad a name that is descriptive and meaningful C…" at bounding box center [731, 377] width 1462 height 755
click at [489, 238] on label "See More URL:" at bounding box center [514, 243] width 356 height 14
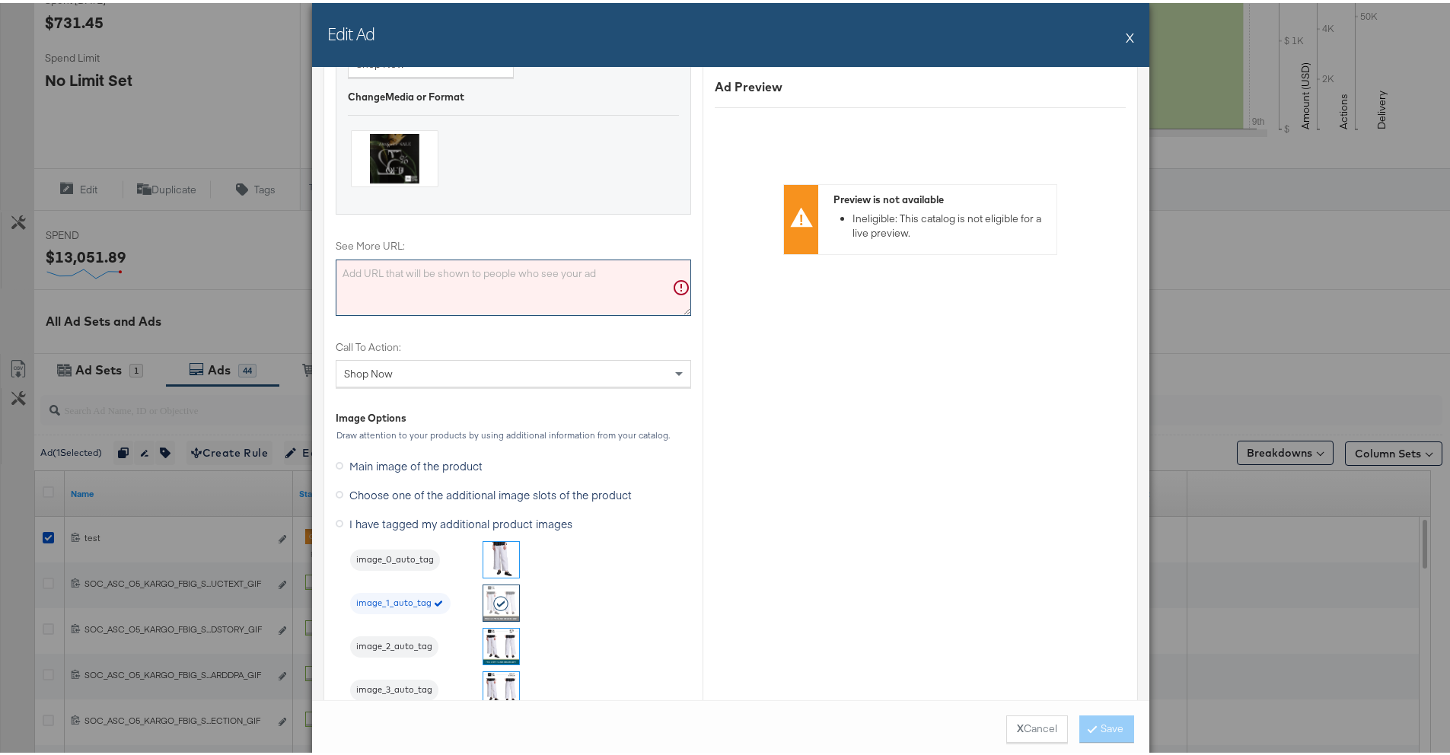
click at [489, 257] on textarea "See More URL:" at bounding box center [514, 285] width 356 height 56
click at [502, 289] on textarea "See More URL:" at bounding box center [514, 285] width 356 height 56
click at [1126, 37] on button "X" at bounding box center [1130, 34] width 8 height 30
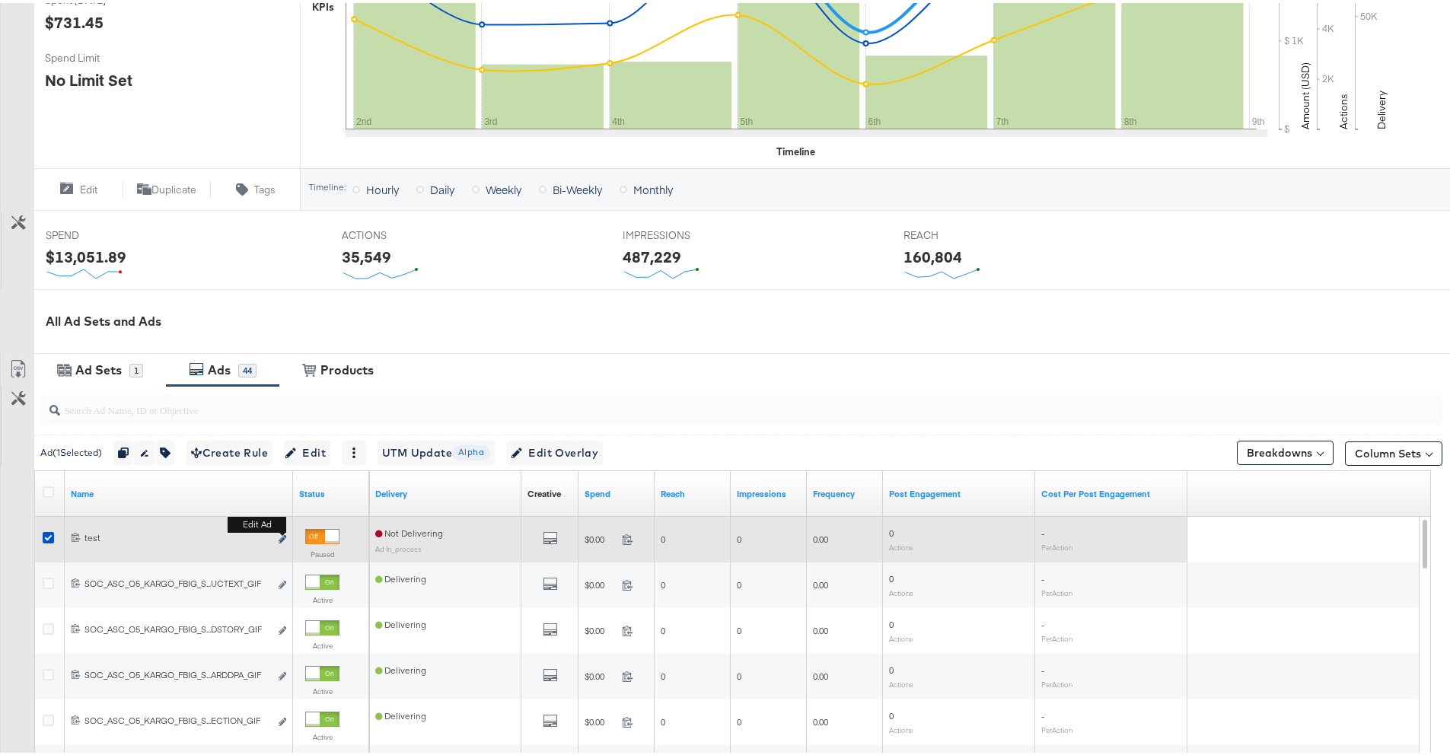
click at [280, 535] on icon "link" at bounding box center [283, 536] width 8 height 8
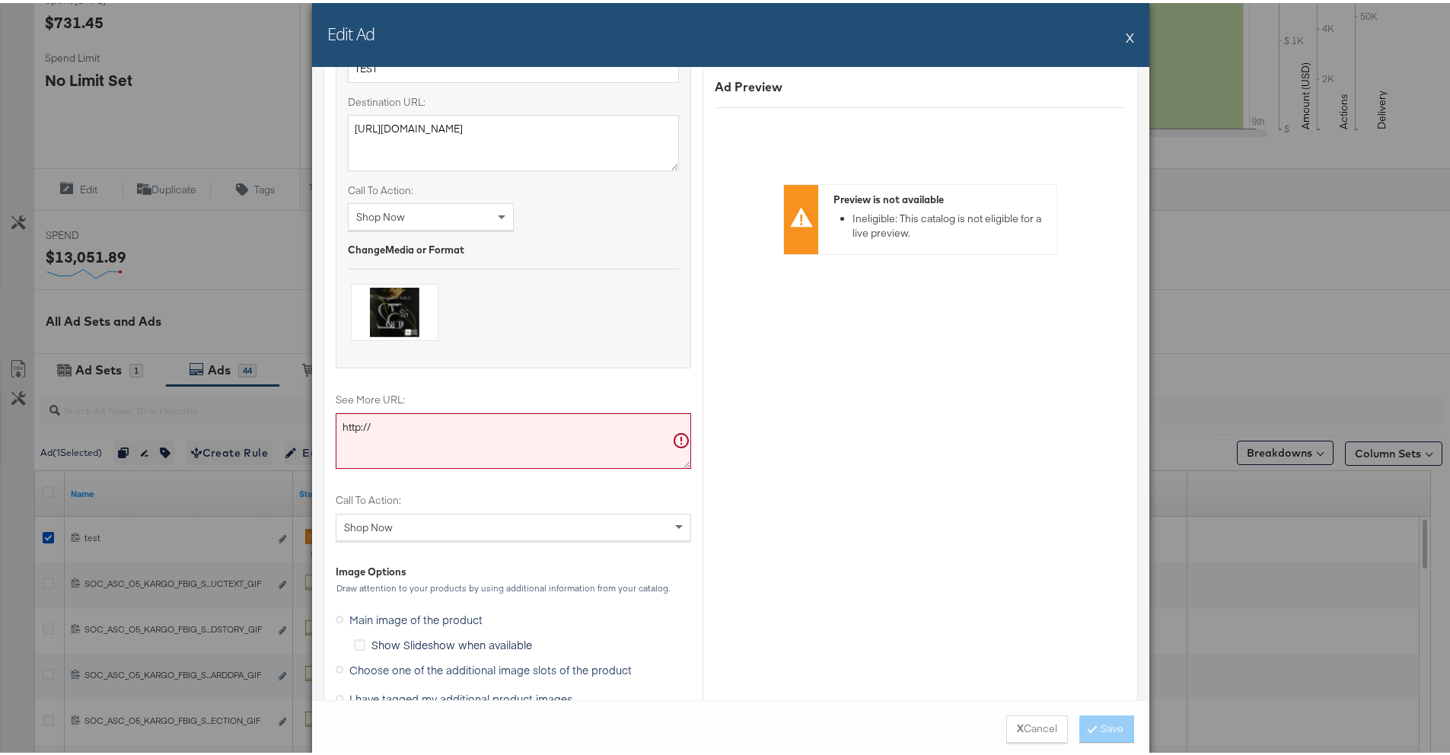
scroll to position [1575, 0]
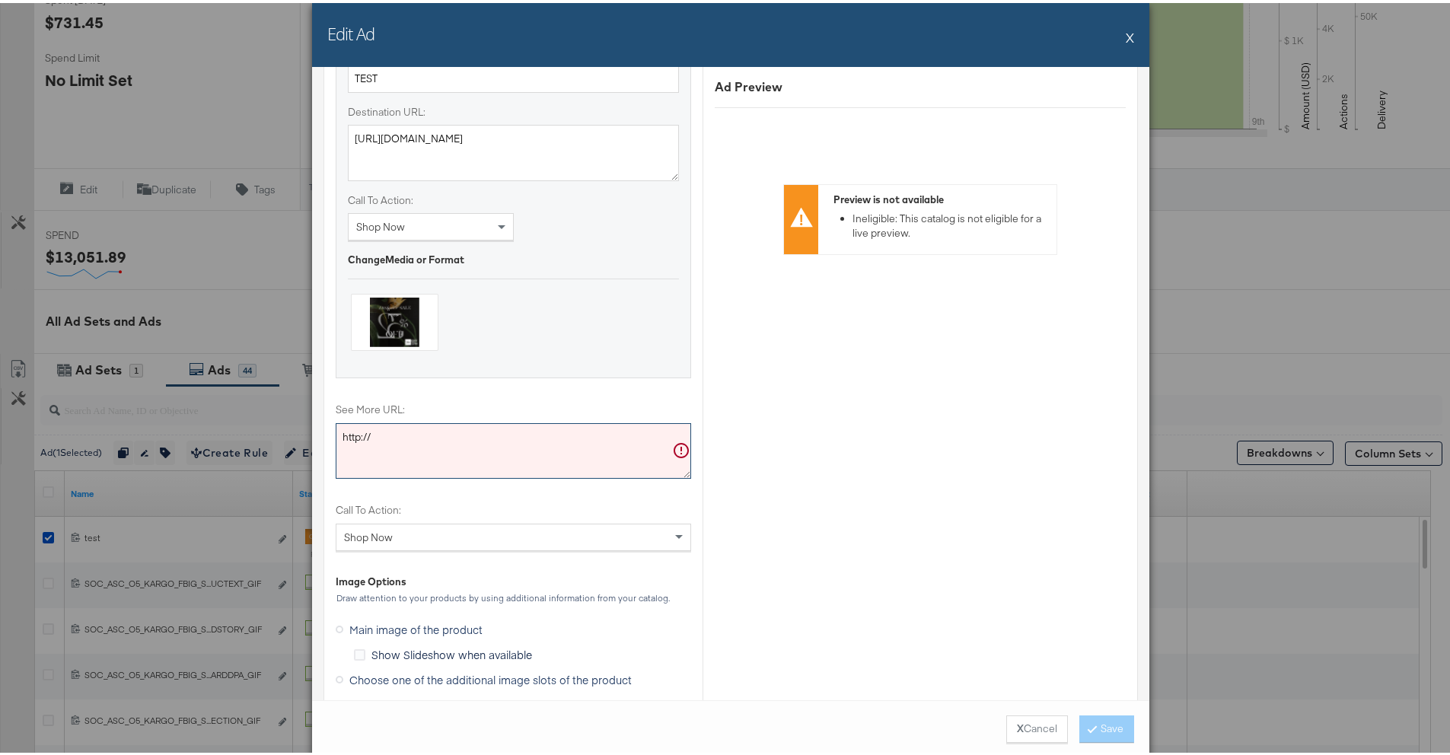
click at [669, 446] on textarea "http://" at bounding box center [514, 448] width 356 height 56
click at [1126, 31] on button "X" at bounding box center [1130, 34] width 8 height 30
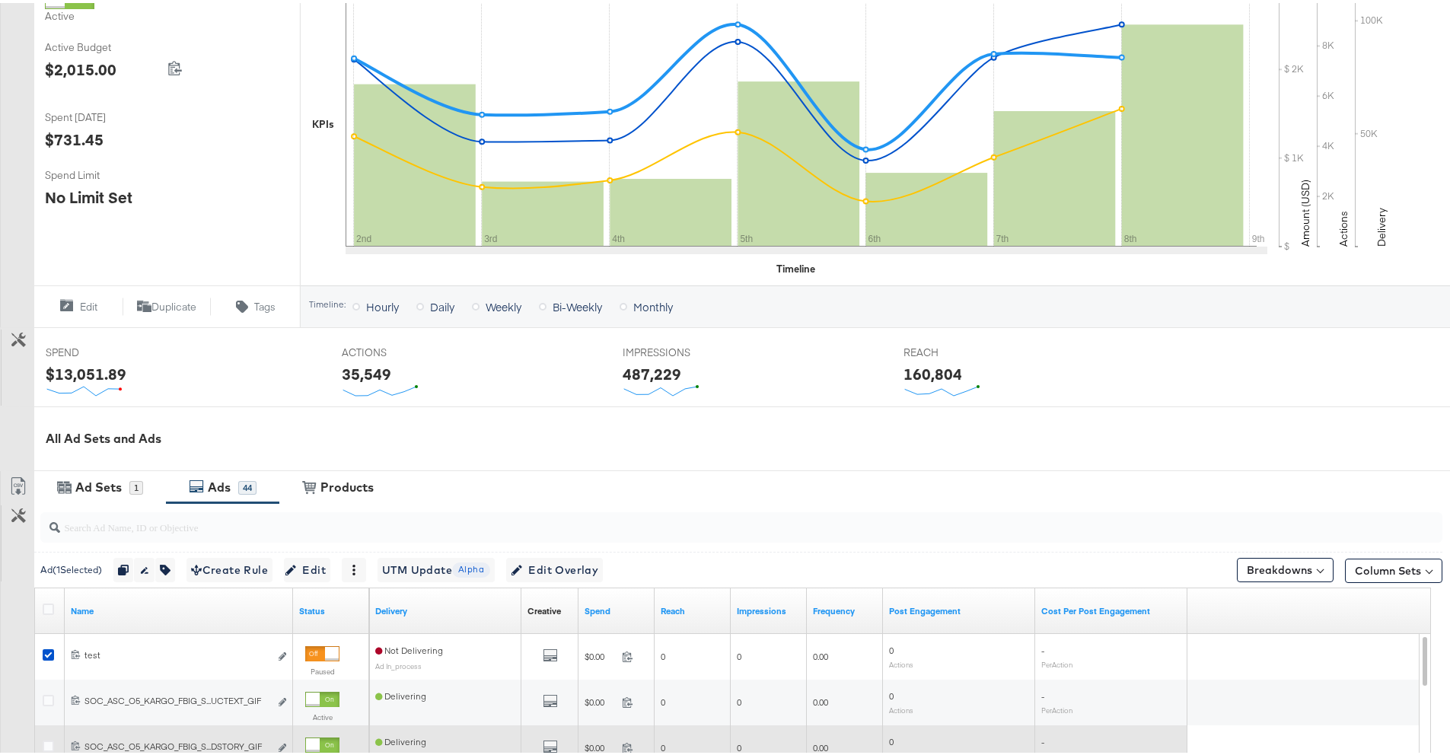
scroll to position [553, 0]
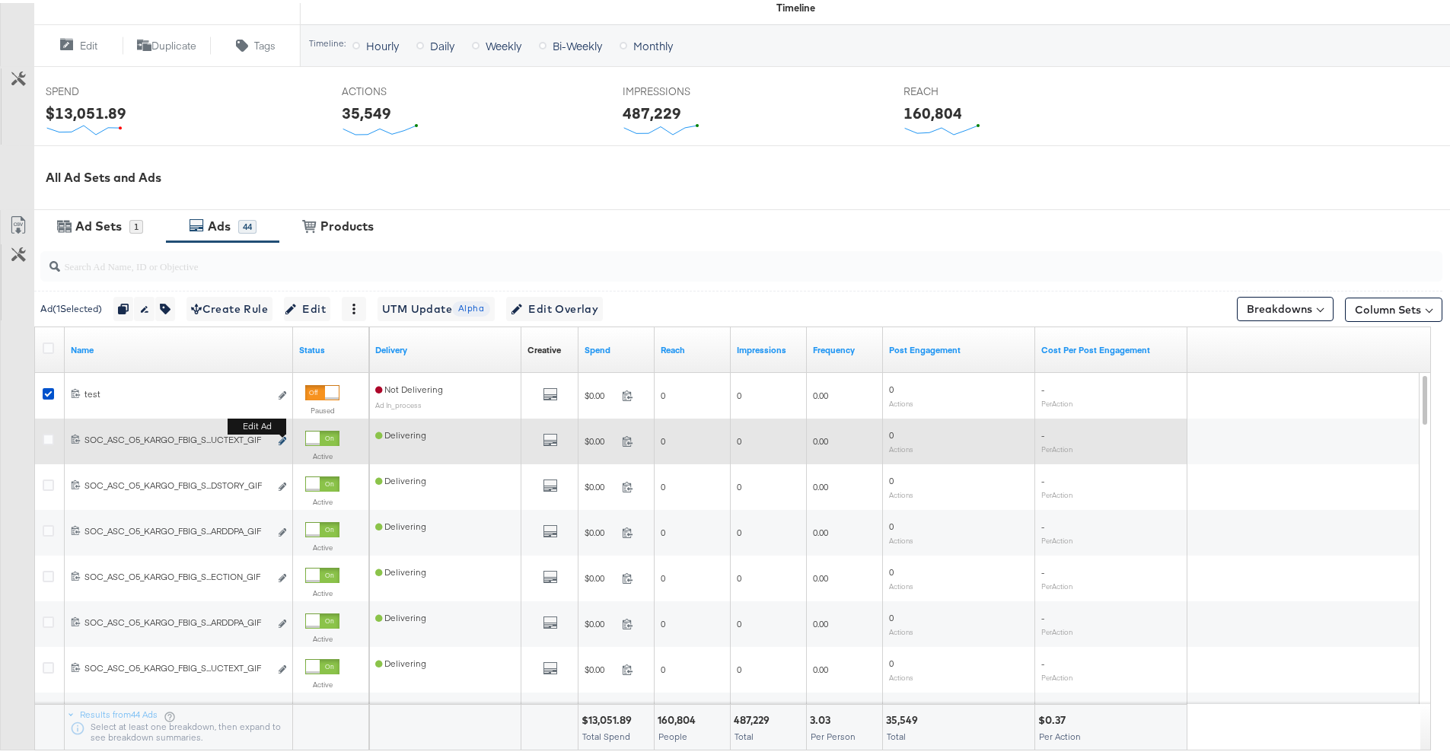
click at [285, 440] on icon "link" at bounding box center [283, 438] width 8 height 8
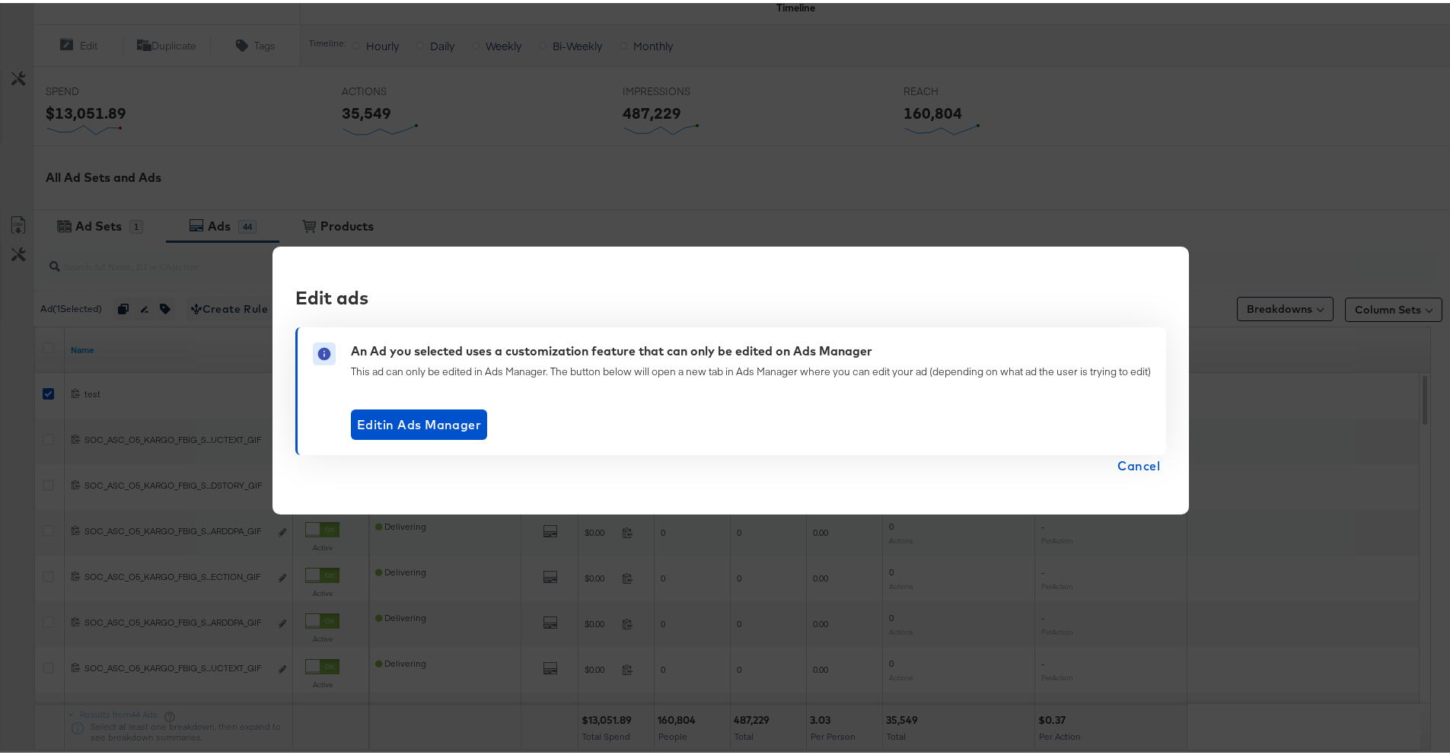
click at [1156, 457] on span "Cancel" at bounding box center [1139, 462] width 43 height 21
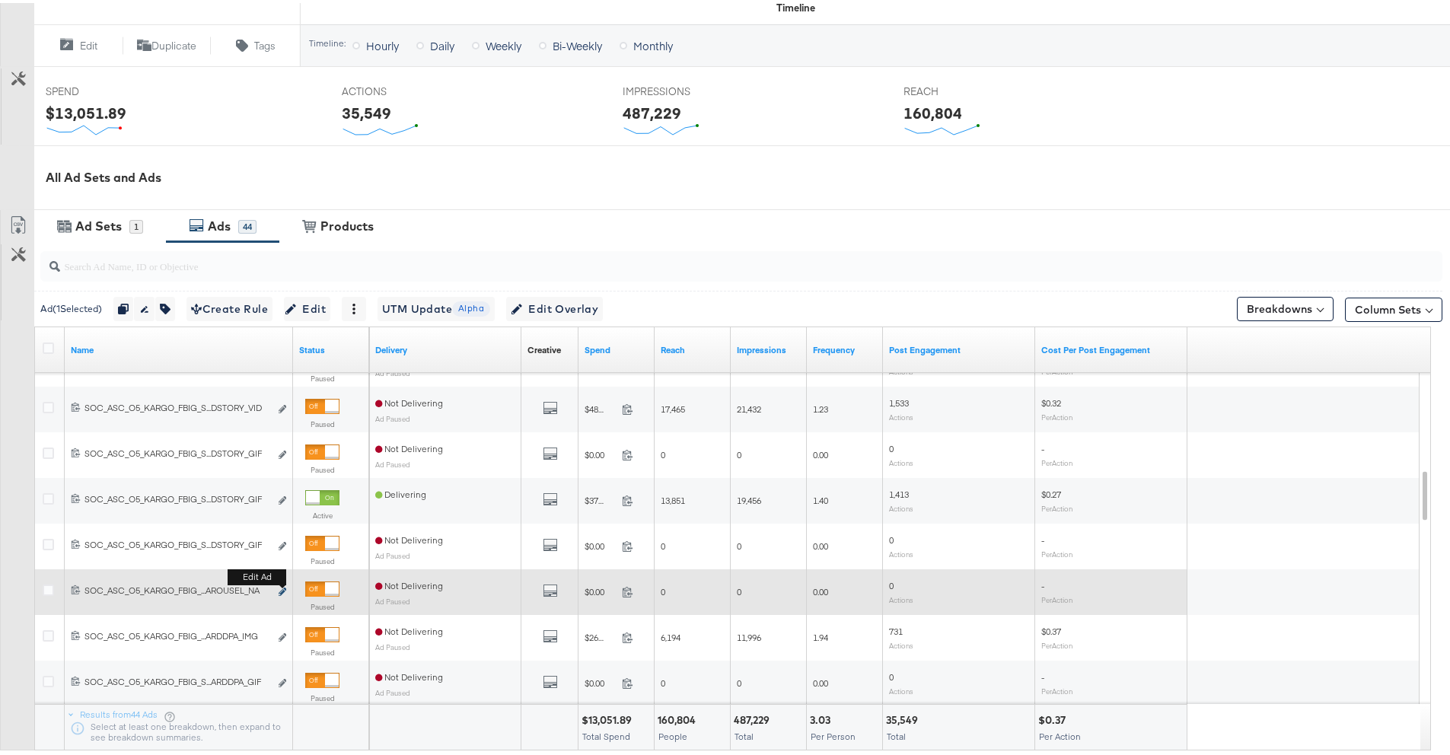
click at [278, 587] on button "Edit ad" at bounding box center [282, 590] width 9 height 16
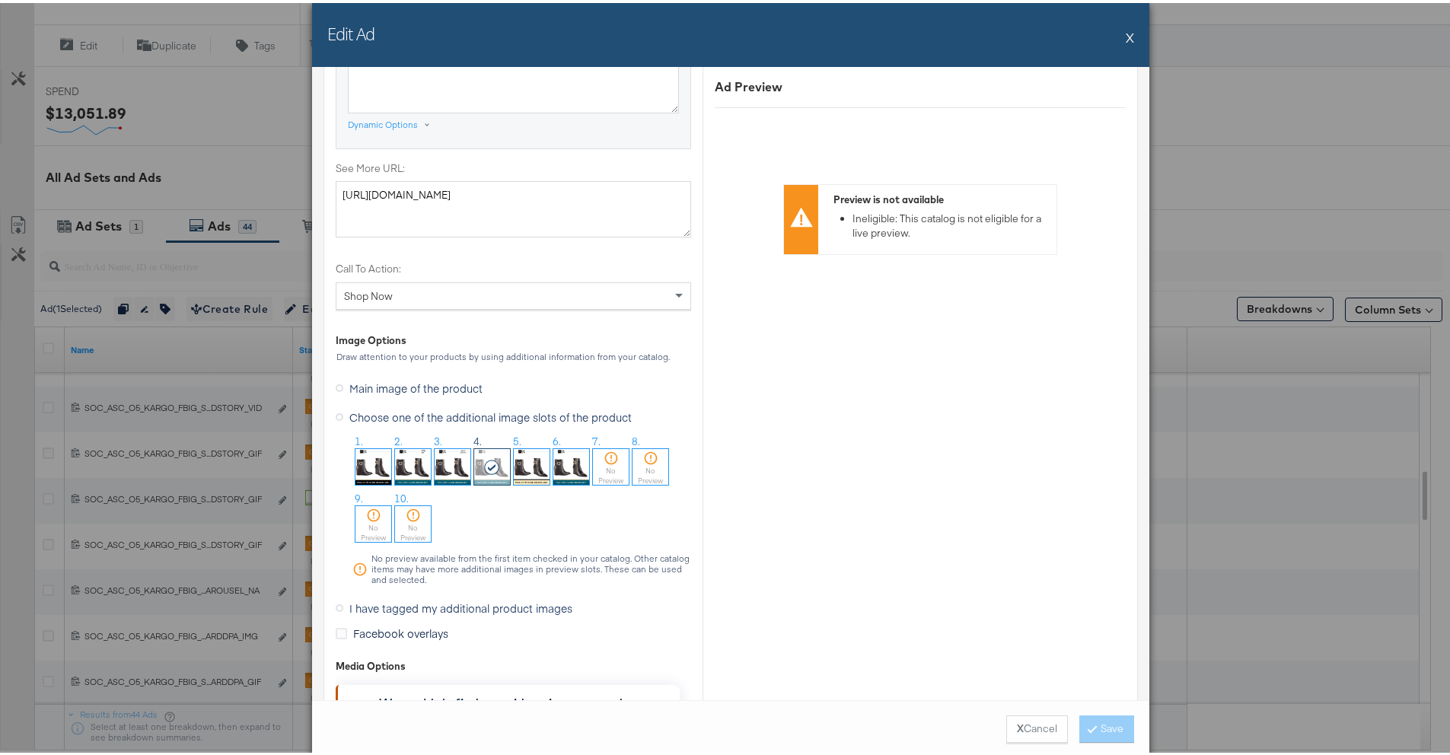
scroll to position [1154, 0]
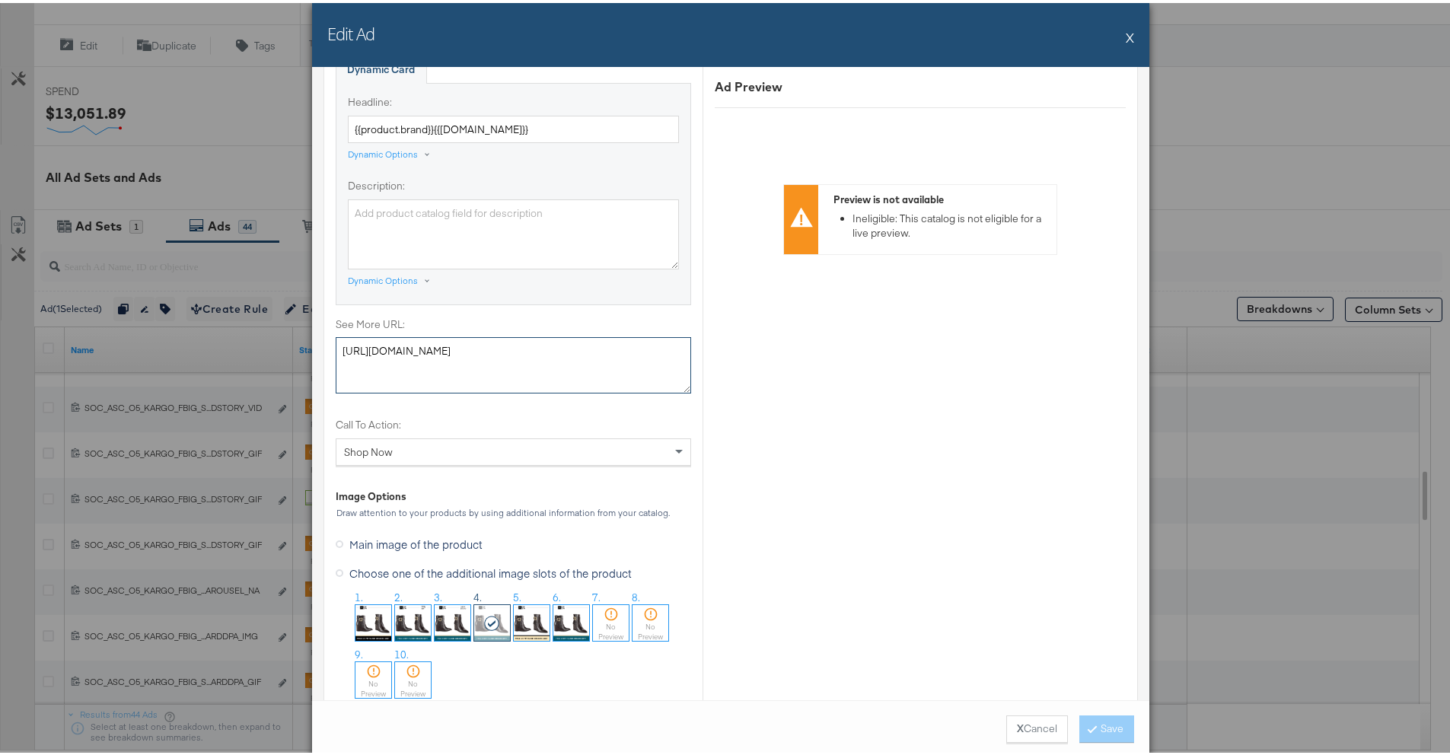
drag, startPoint x: 601, startPoint y: 353, endPoint x: 325, endPoint y: 340, distance: 275.9
click at [325, 340] on div "Creative Options Identity Choose the pages, images and links that appear in you…" at bounding box center [731, 167] width 815 height 2249
click at [1126, 35] on button "X" at bounding box center [1130, 34] width 8 height 30
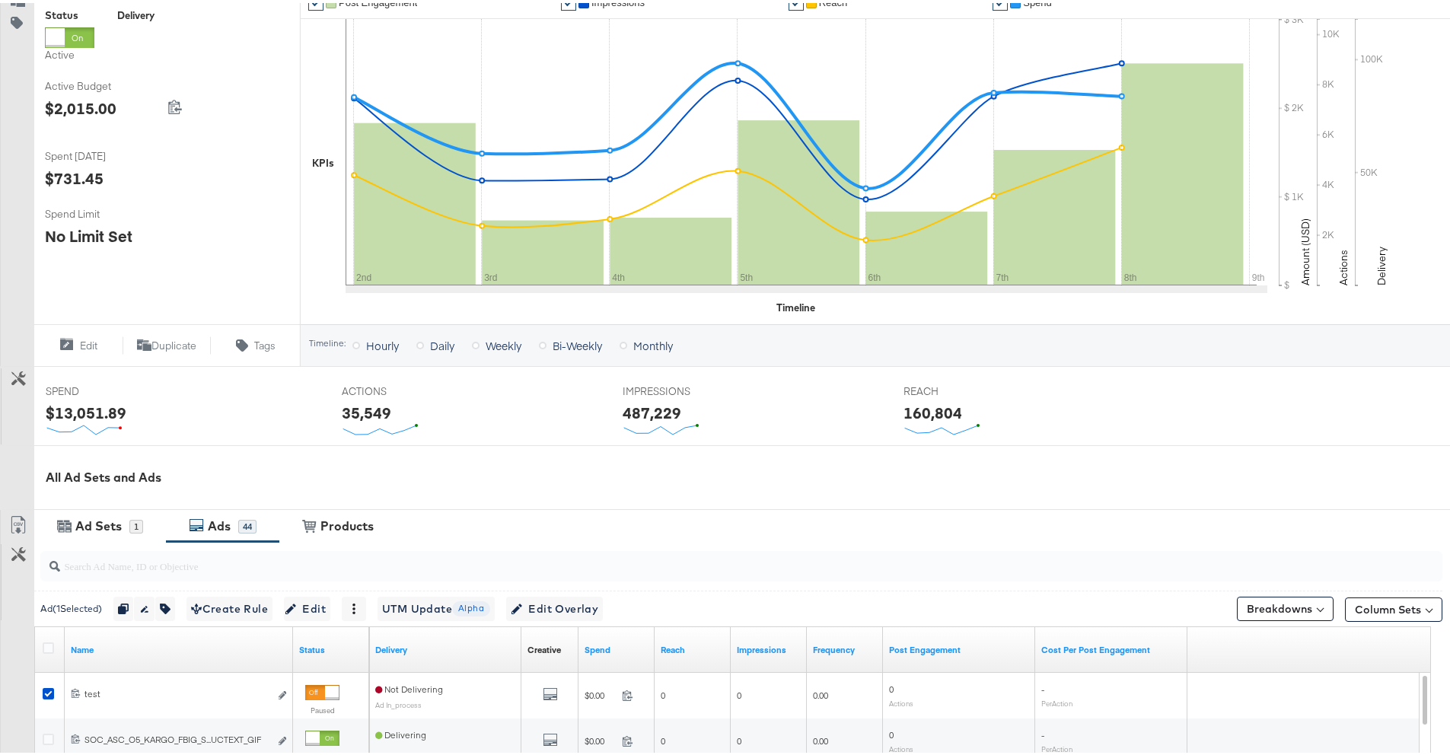
scroll to position [332, 0]
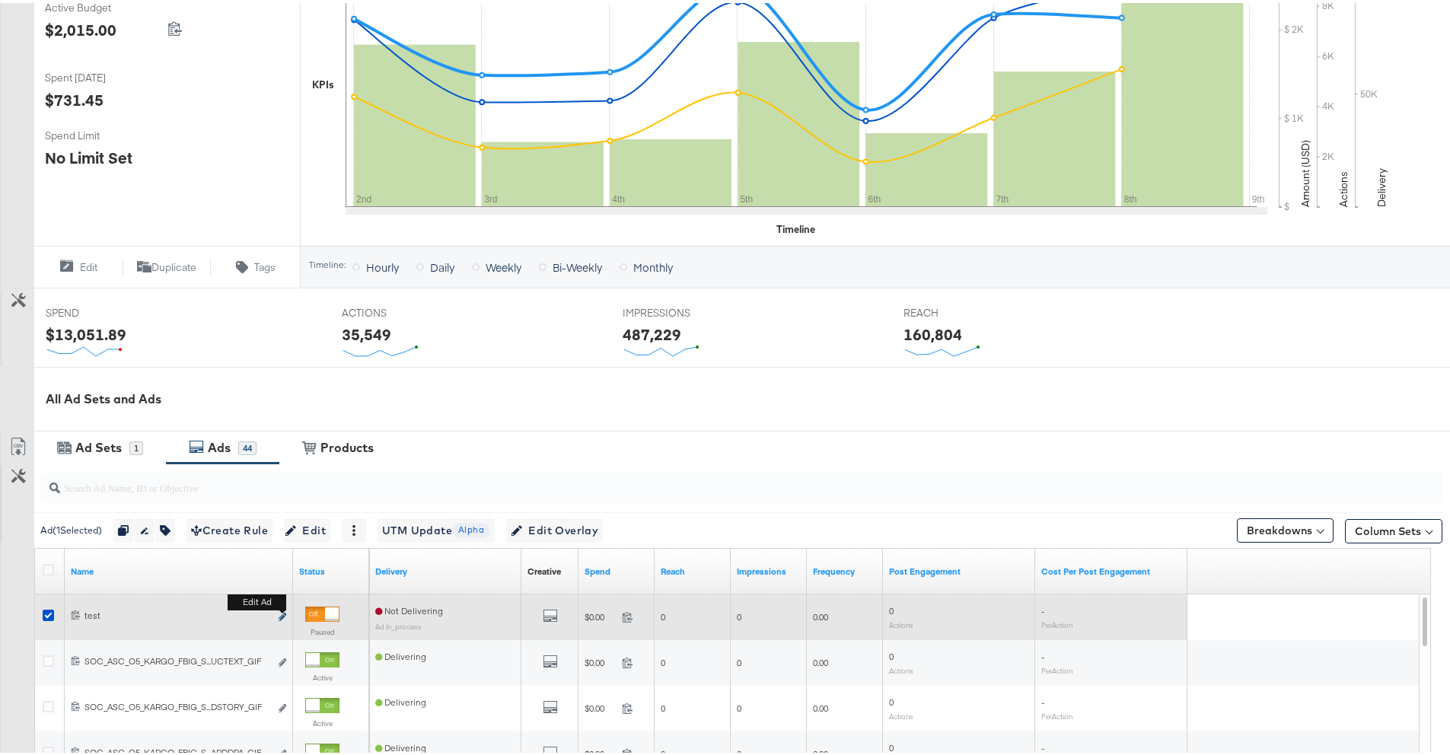
click at [282, 611] on button "Edit ad" at bounding box center [282, 615] width 9 height 16
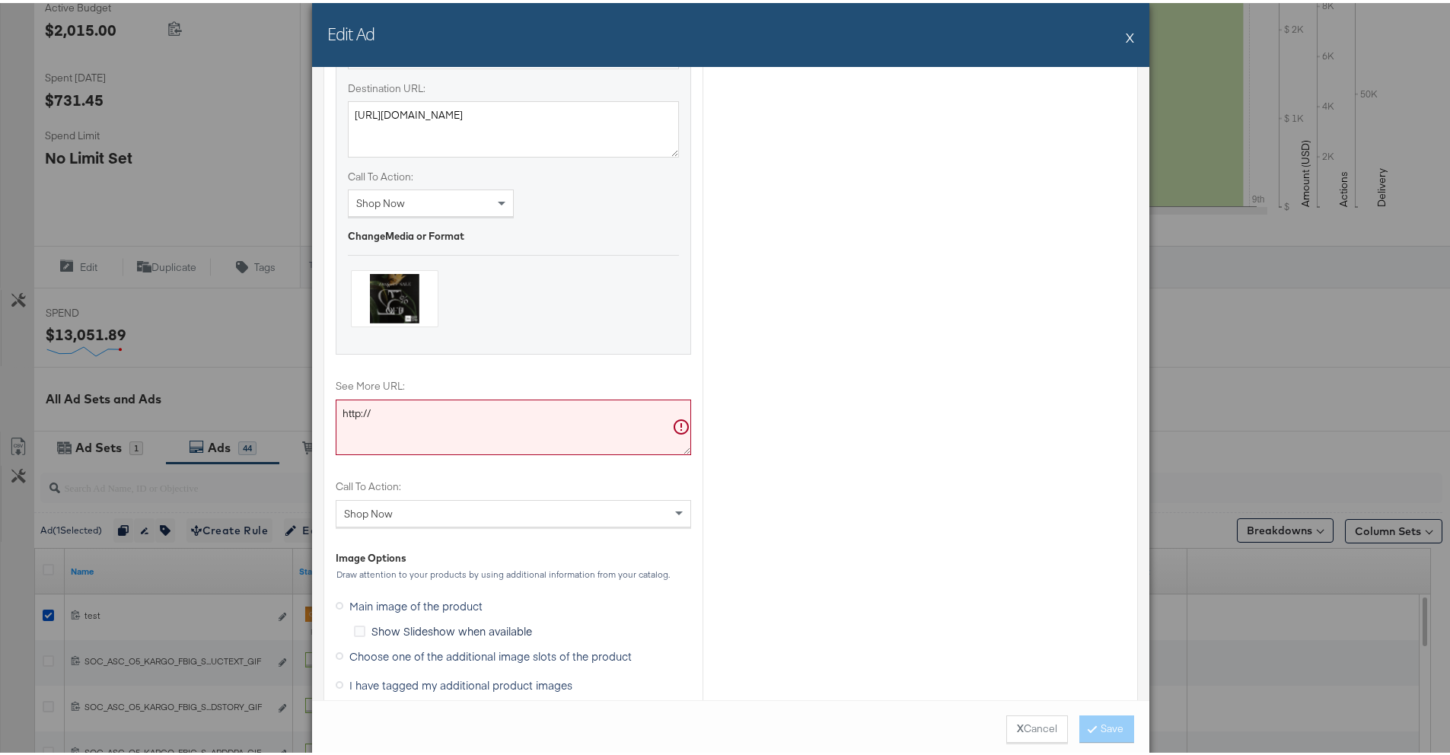
scroll to position [1589, 0]
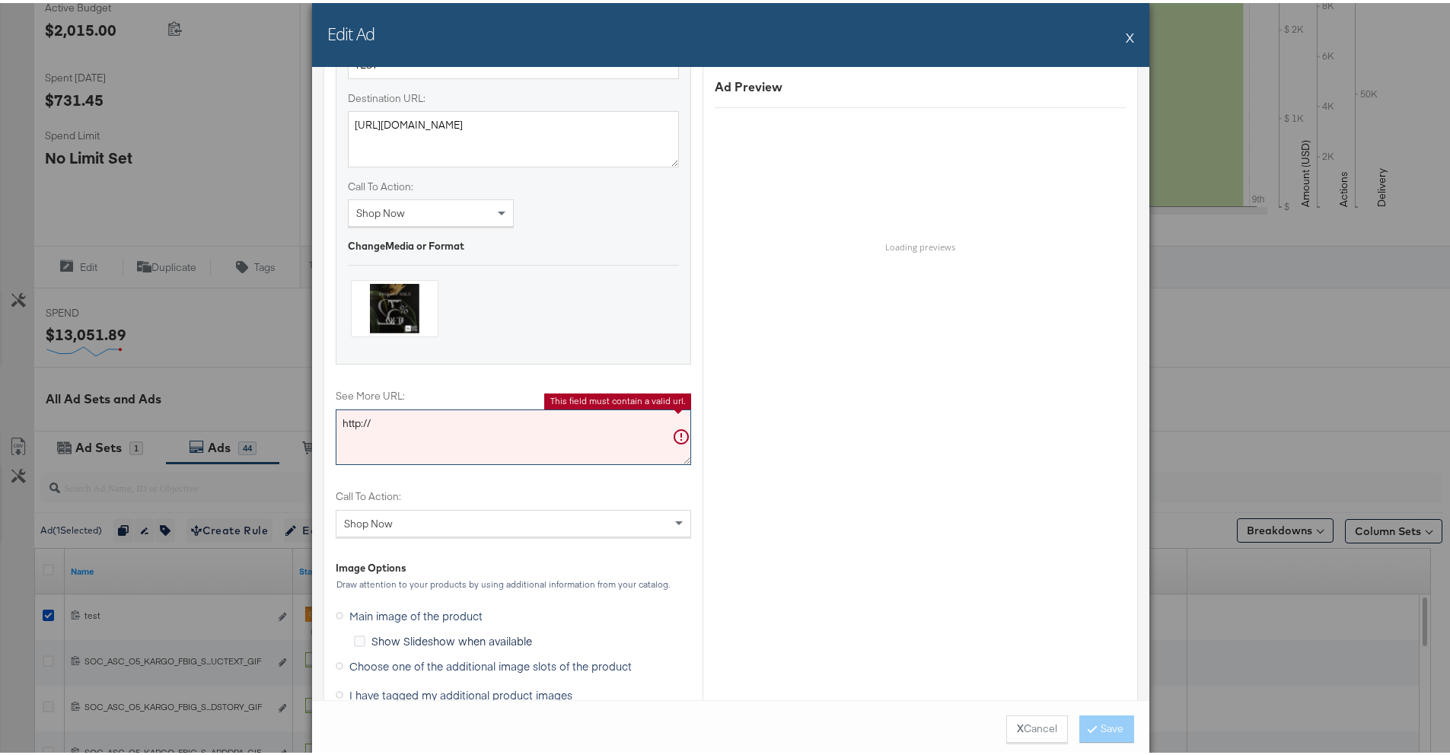
drag, startPoint x: 461, startPoint y: 424, endPoint x: 284, endPoint y: 422, distance: 177.4
click at [285, 426] on div "Edit Ad X Ad Name test Give your ad a name that is descriptive and meaningful C…" at bounding box center [731, 377] width 1462 height 755
paste textarea "s://www.saksoff5th.com/c/clearance-and-sale/women"
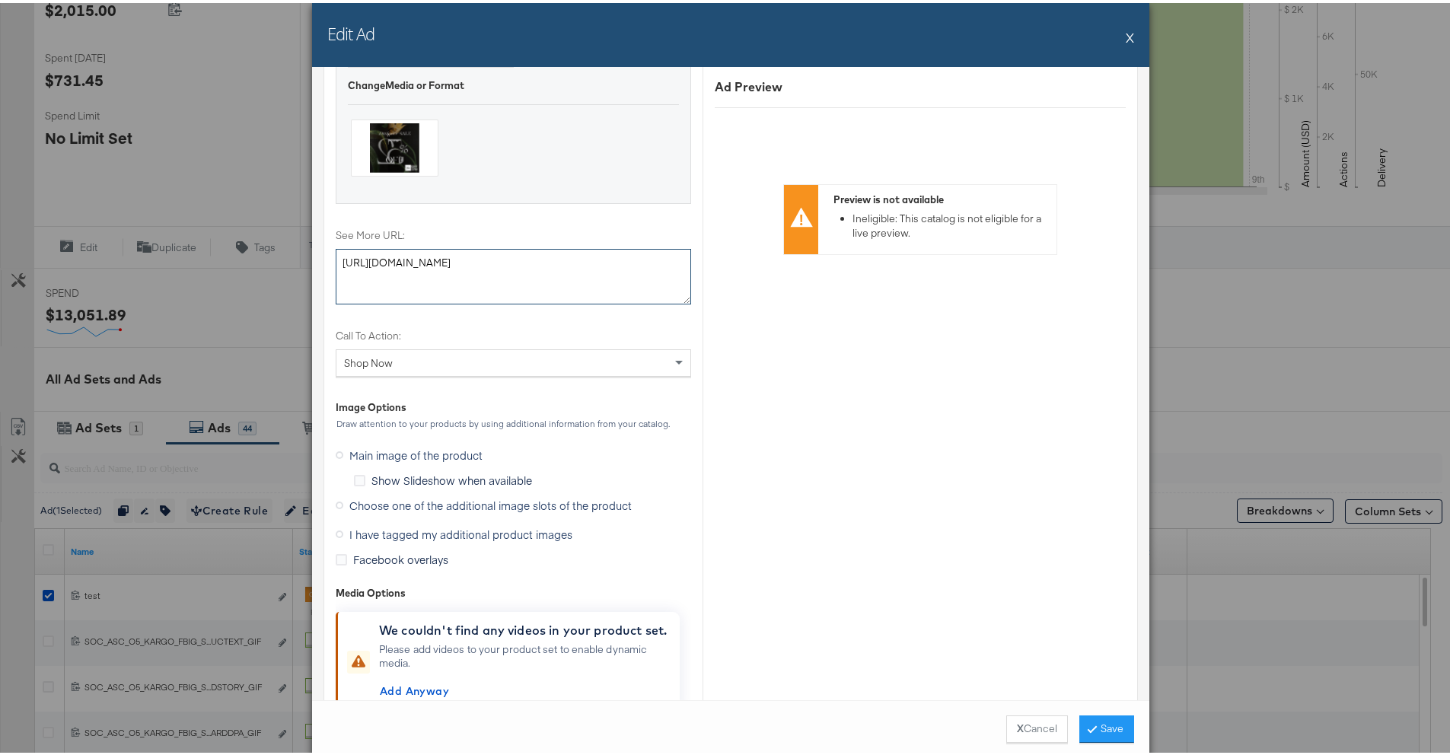
scroll to position [1926, 0]
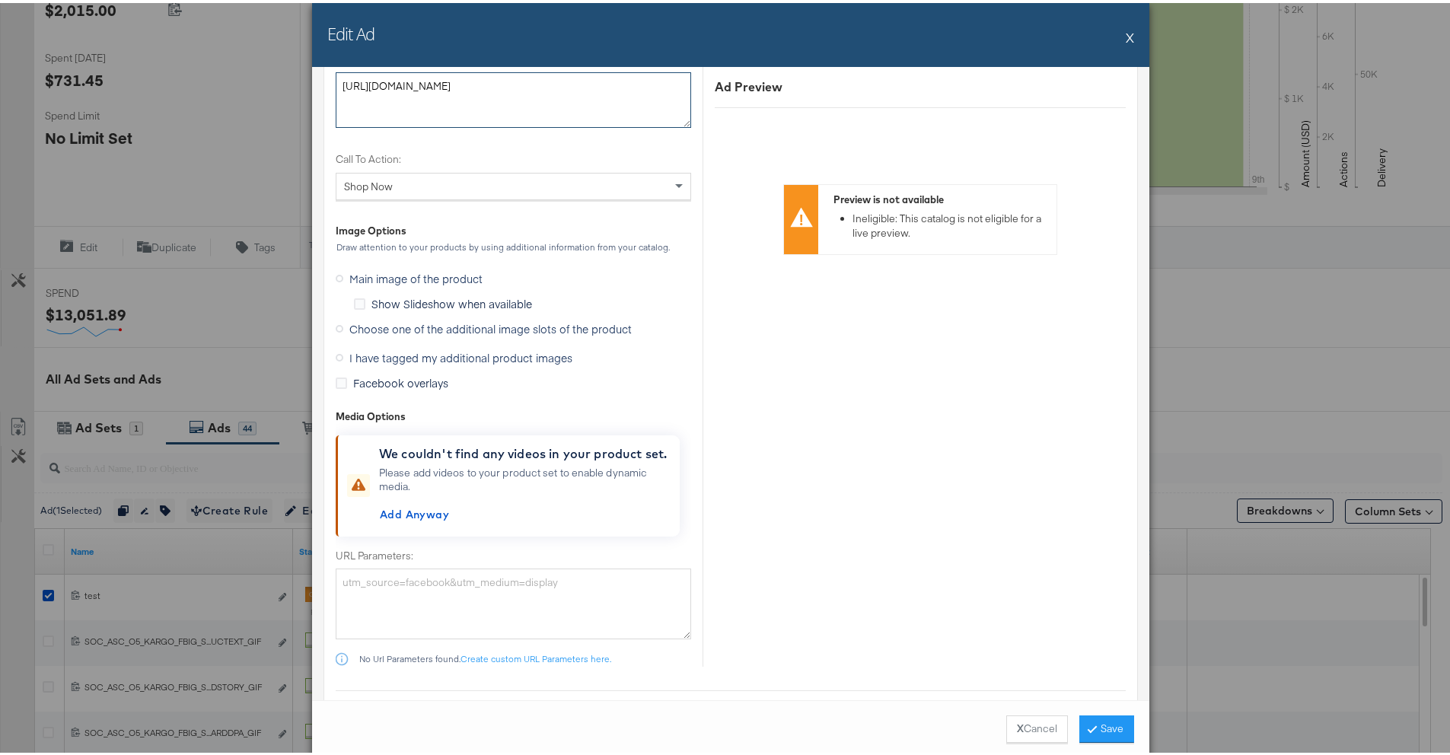
type textarea "[URL][DOMAIN_NAME]"
click at [391, 359] on span "I have tagged my additional product images" at bounding box center [460, 354] width 223 height 15
click at [0, 0] on input "I have tagged my additional product images" at bounding box center [0, 0] width 0 height 0
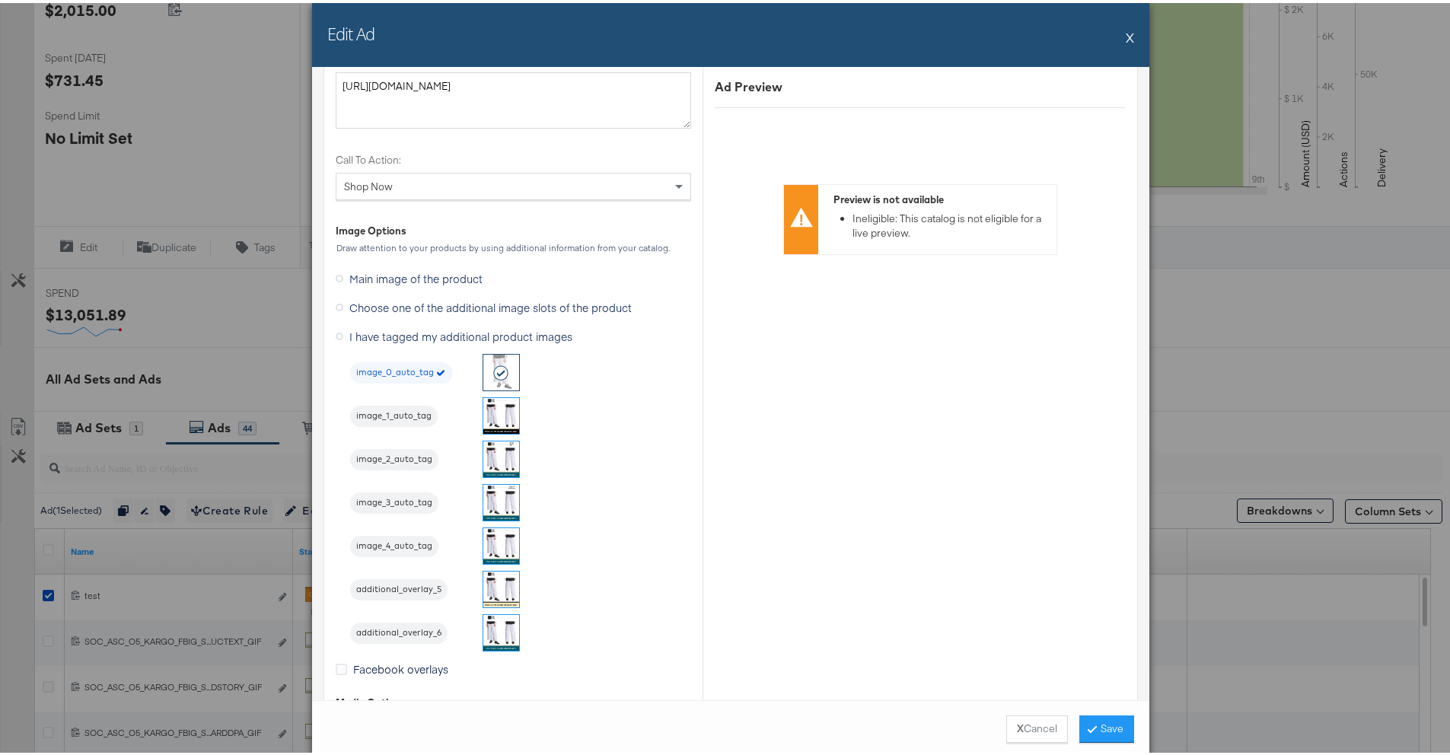
click at [411, 410] on span "image_1_auto_tag" at bounding box center [394, 413] width 88 height 12
click at [1080, 734] on button "Save" at bounding box center [1106, 726] width 55 height 27
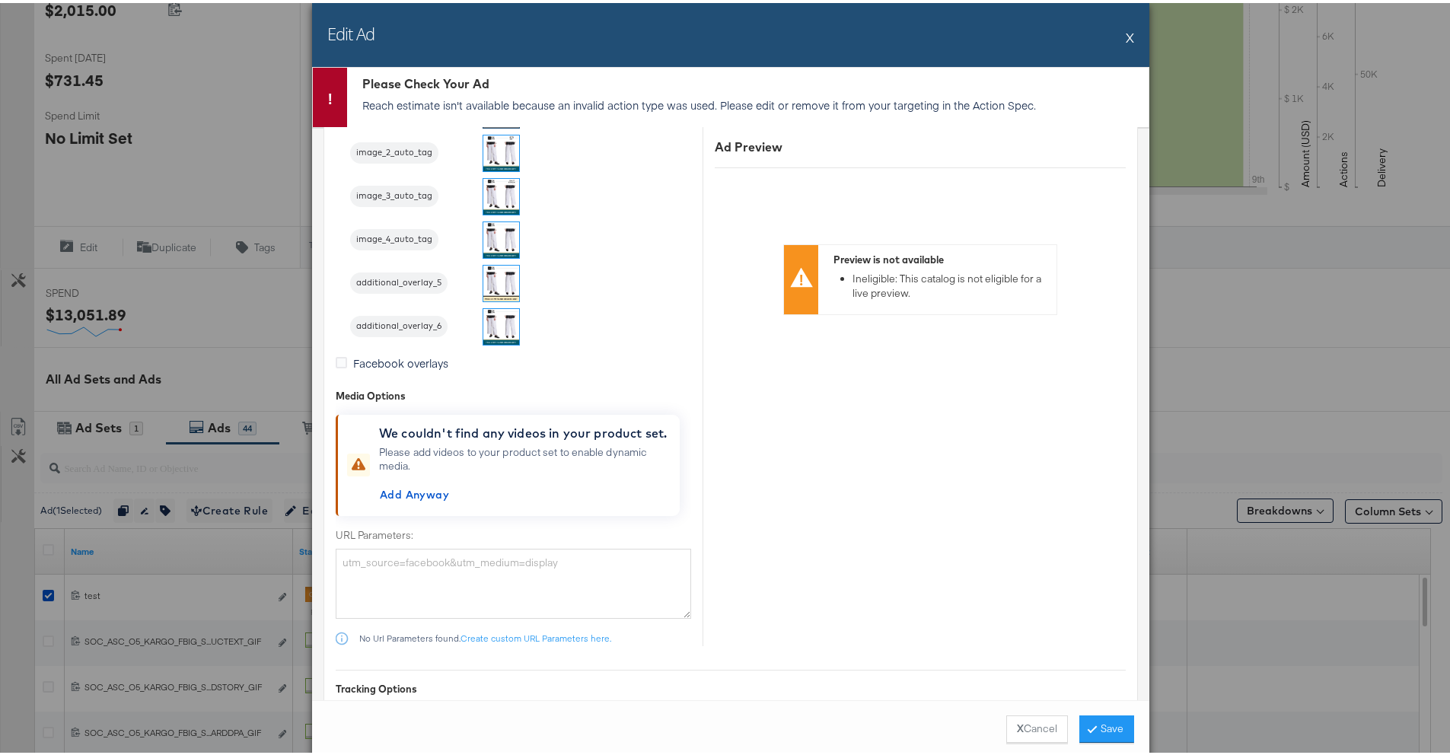
scroll to position [1473, 0]
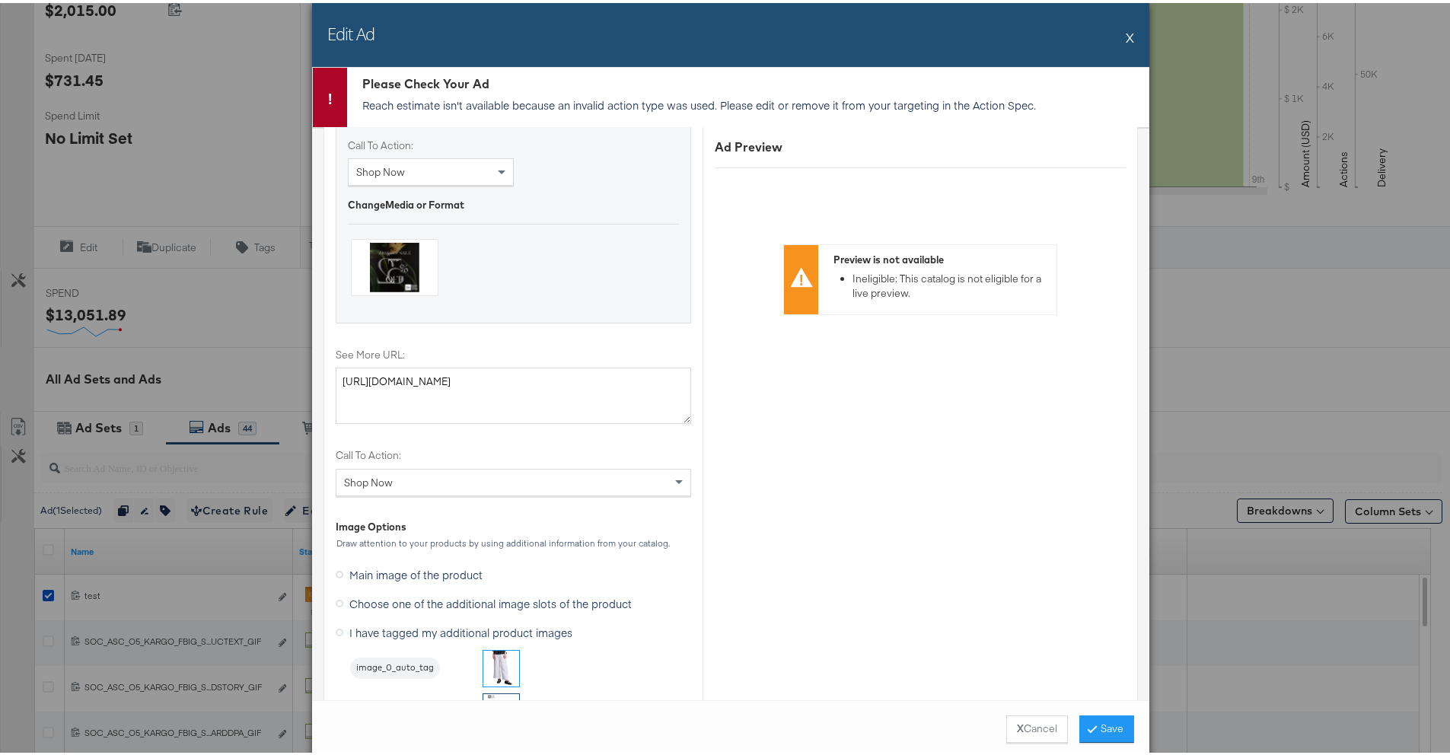
click at [384, 572] on span "Main image of the product" at bounding box center [415, 571] width 133 height 15
click at [0, 0] on input "Main image of the product" at bounding box center [0, 0] width 0 height 0
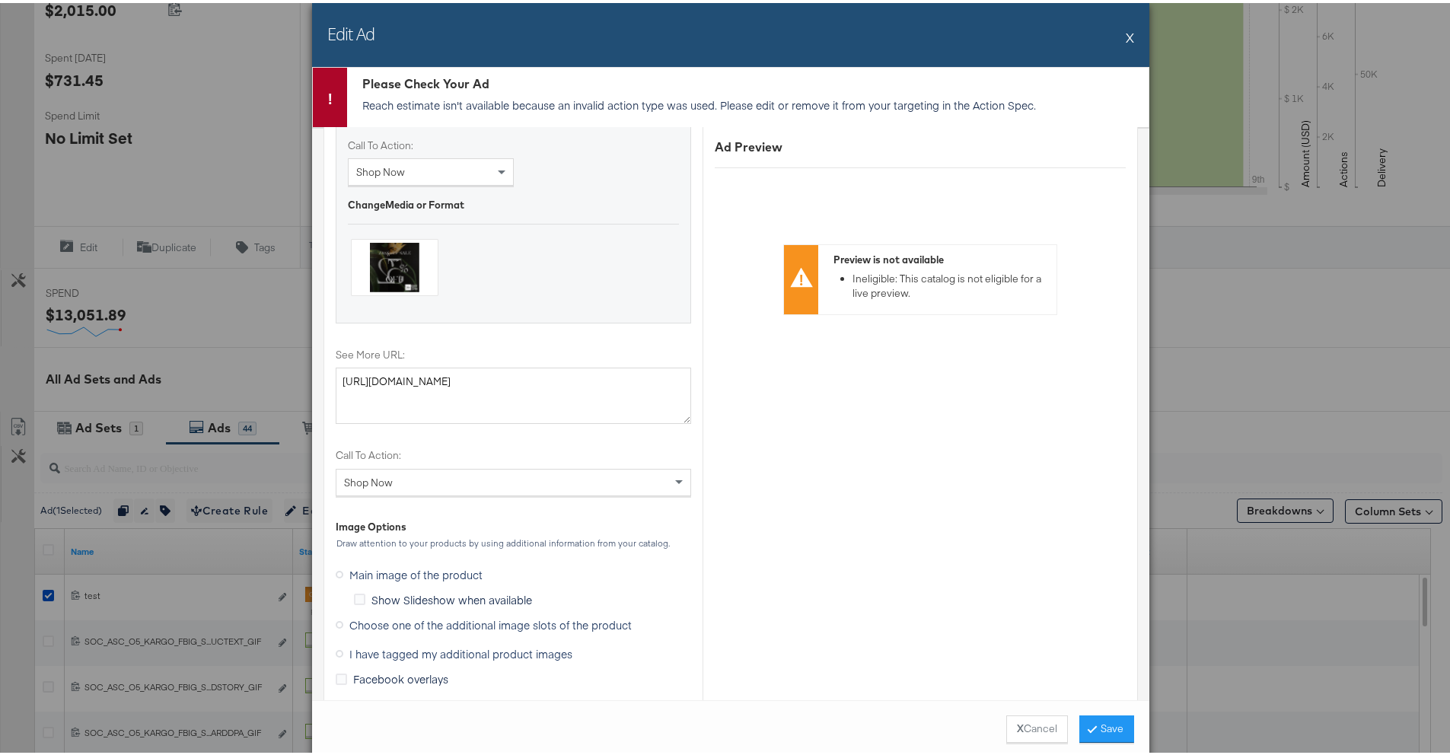
scroll to position [1482, 0]
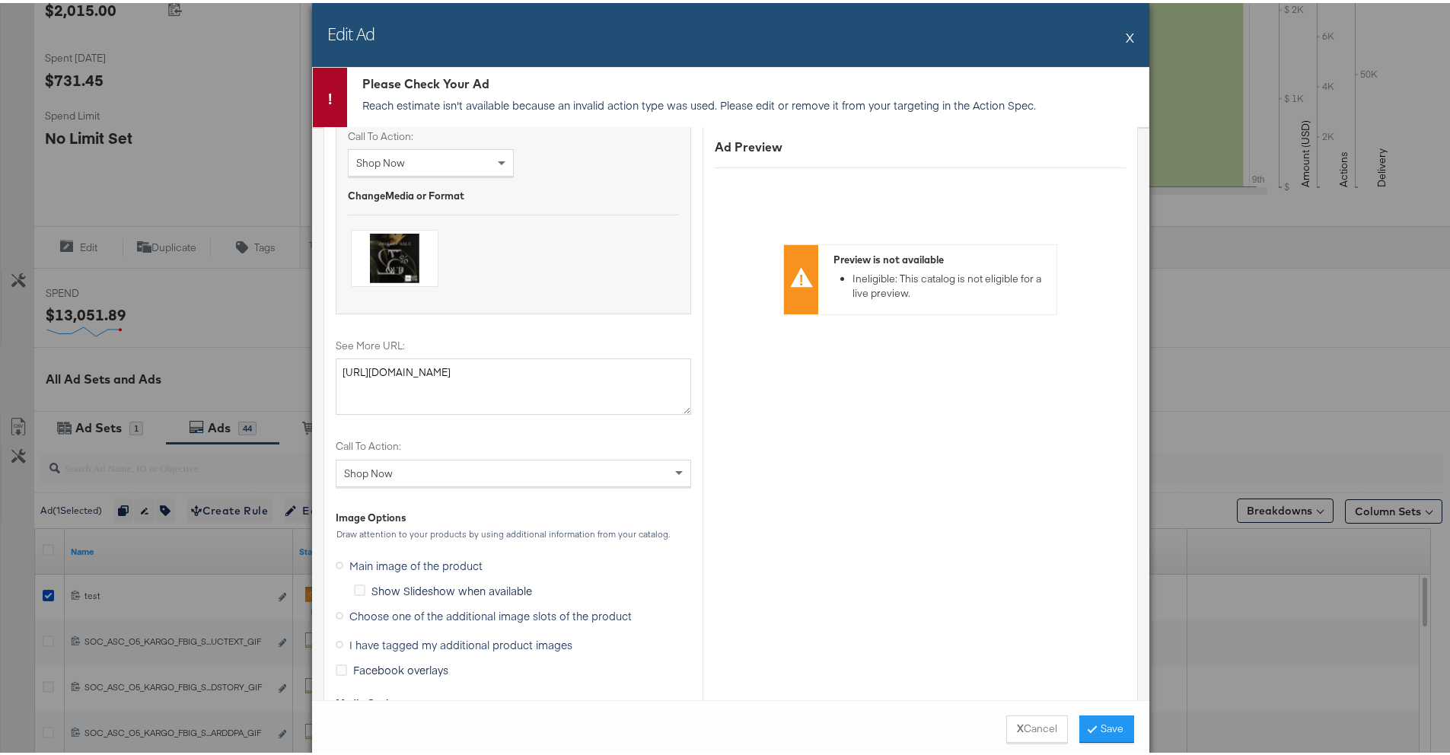
click at [399, 613] on span "Choose one of the additional image slots of the product" at bounding box center [490, 612] width 282 height 15
click at [0, 0] on input "Choose one of the additional image slots of the product" at bounding box center [0, 0] width 0 height 0
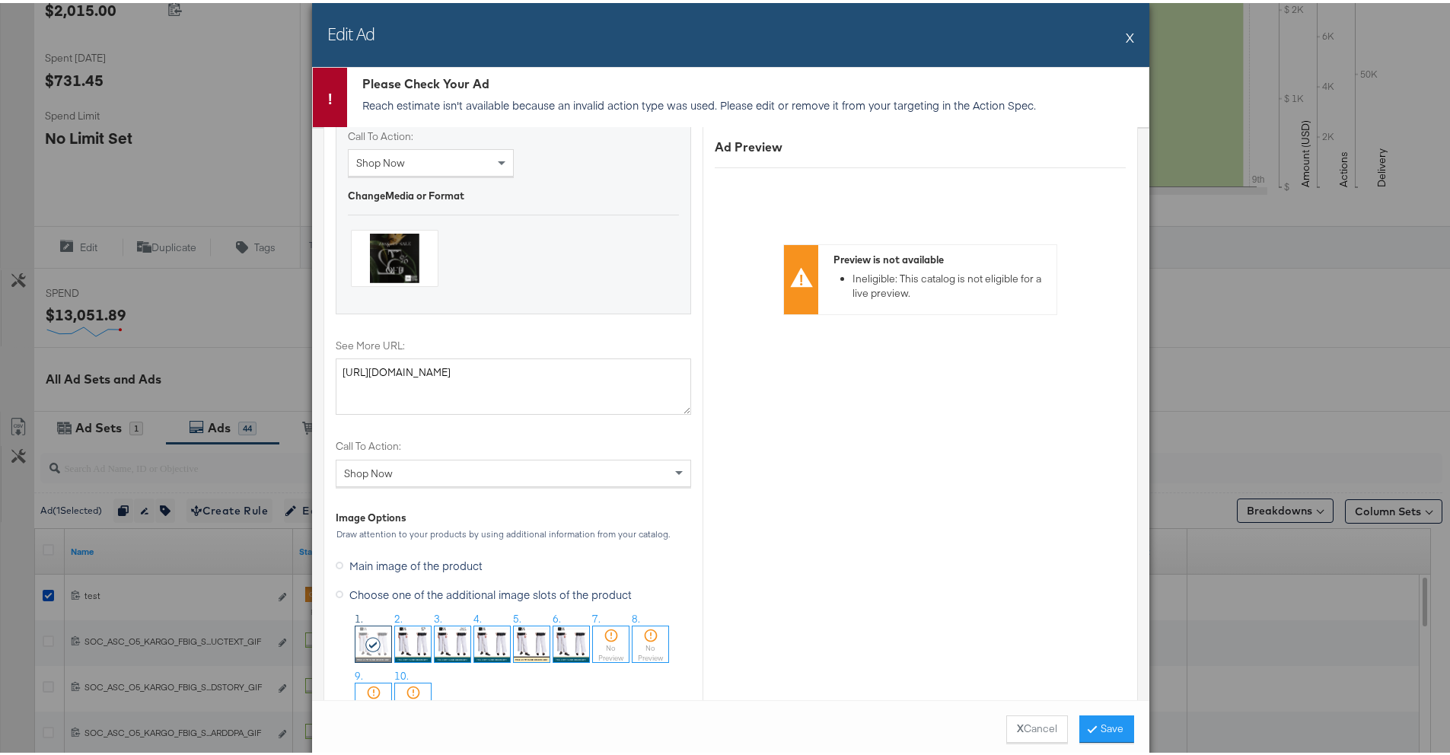
scroll to position [1526, 0]
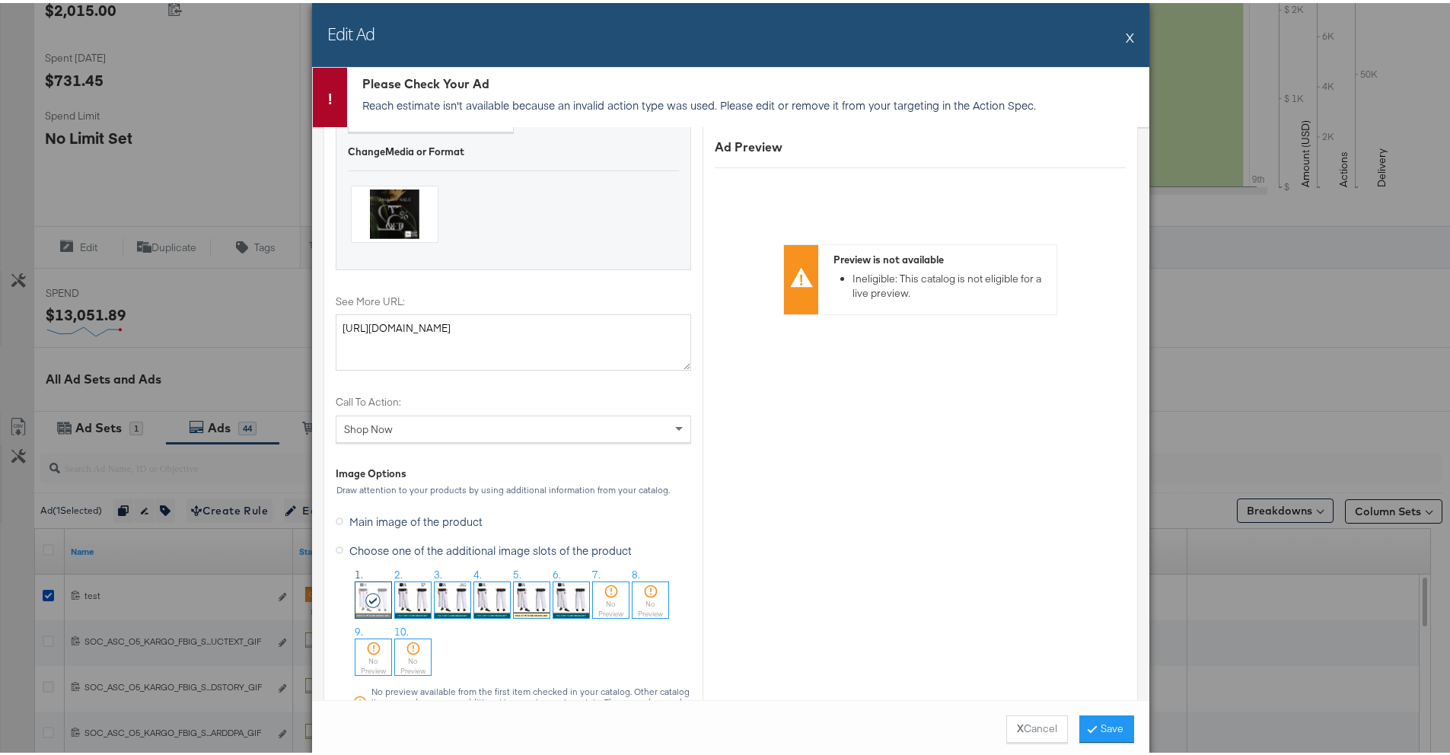
click at [413, 598] on img at bounding box center [413, 597] width 36 height 36
click at [1114, 722] on button "Save" at bounding box center [1106, 726] width 55 height 27
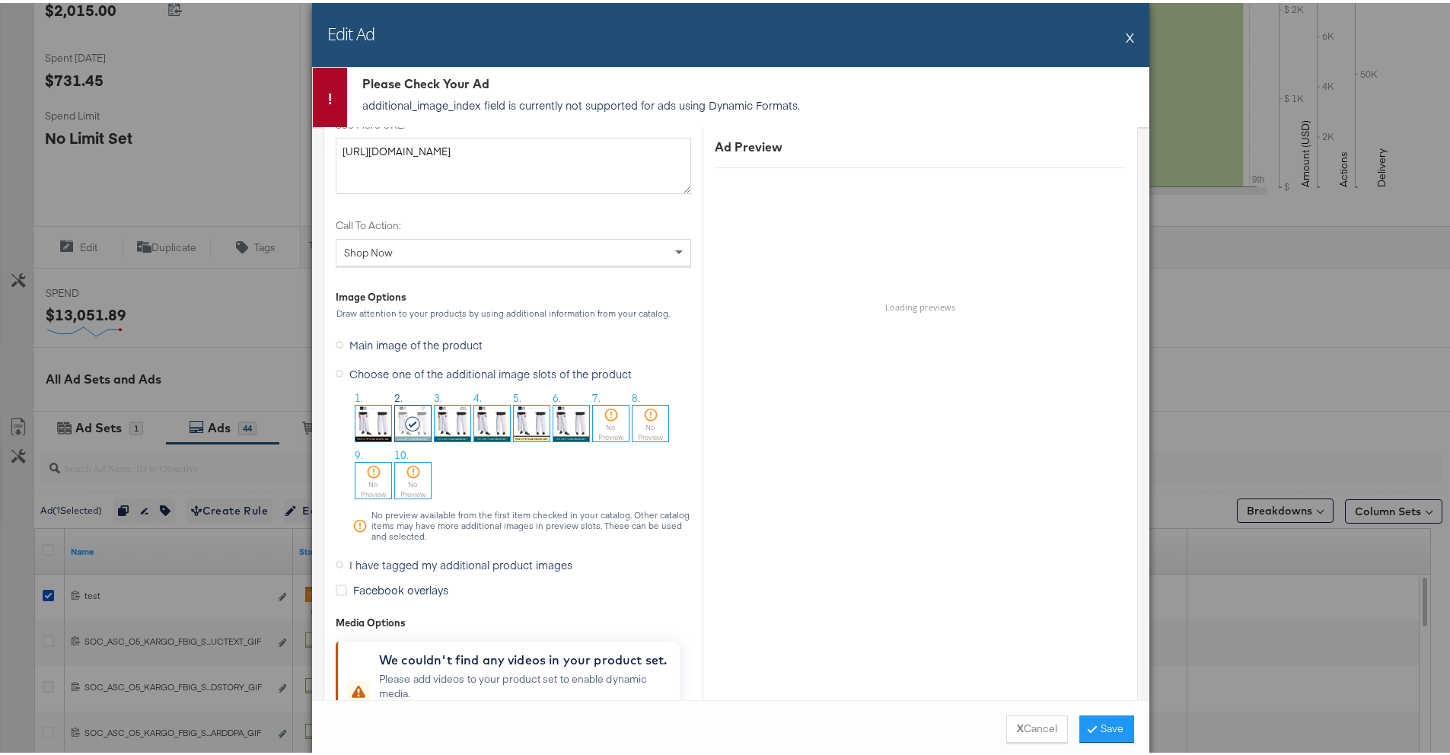
scroll to position [1860, 0]
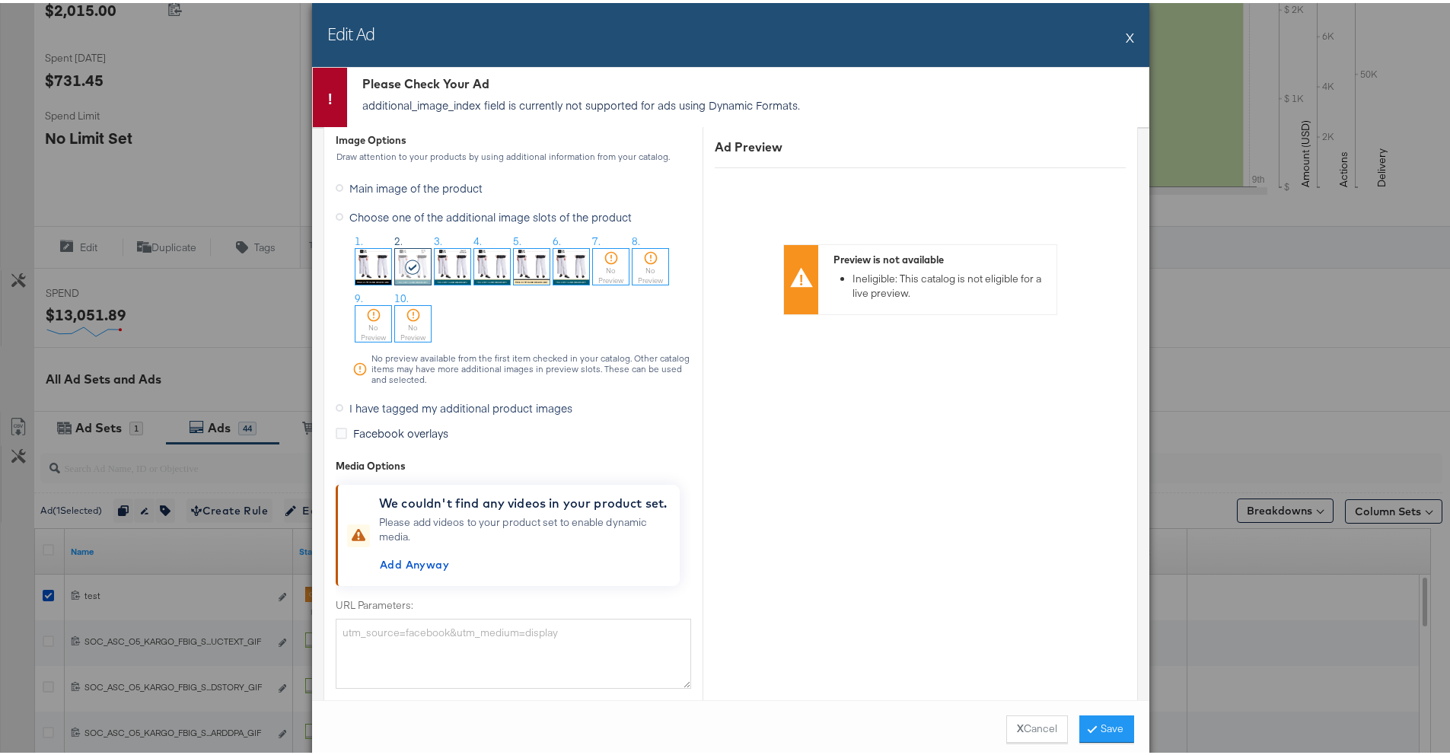
click at [403, 403] on span "I have tagged my additional product images" at bounding box center [460, 404] width 223 height 15
click at [0, 0] on input "I have tagged my additional product images" at bounding box center [0, 0] width 0 height 0
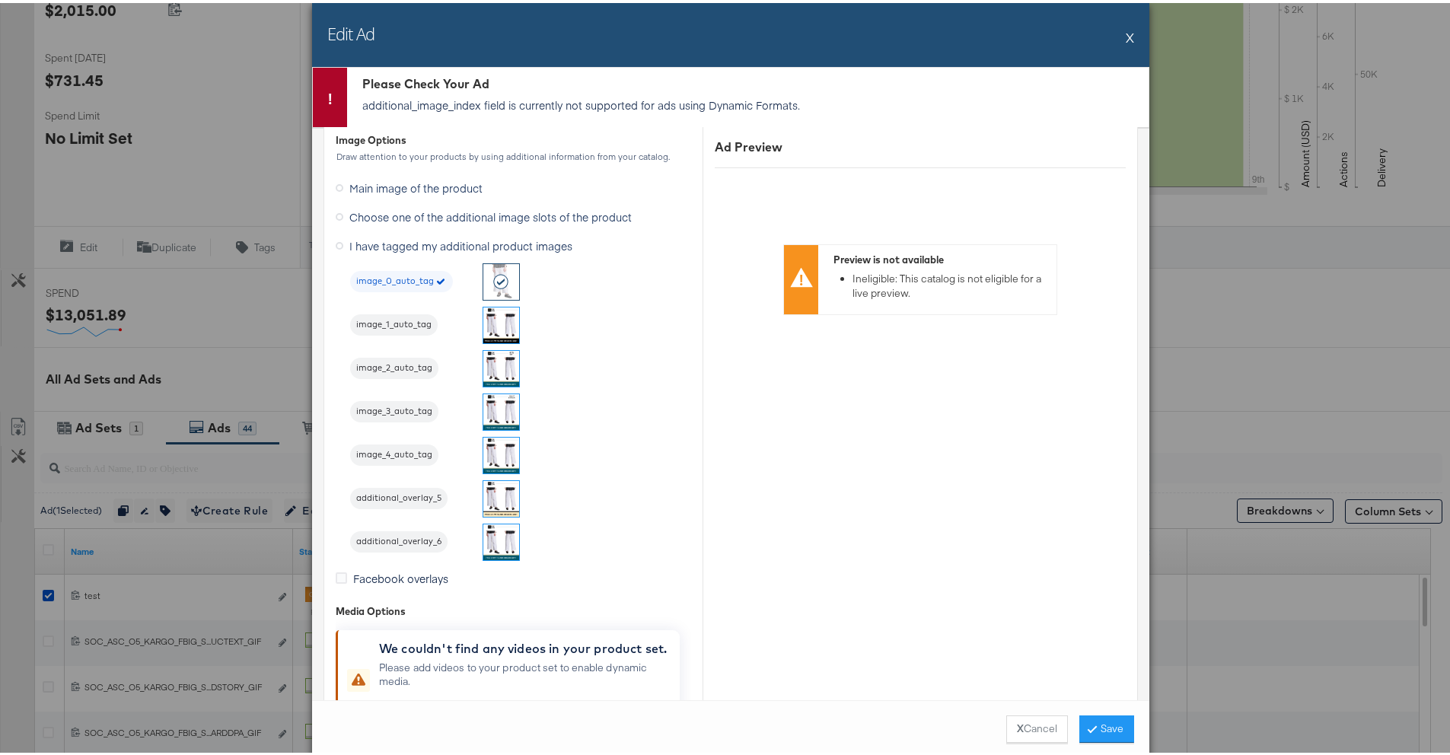
click at [418, 451] on span "image_4_auto_tag" at bounding box center [394, 452] width 88 height 12
click at [1113, 726] on button "Save" at bounding box center [1106, 726] width 55 height 27
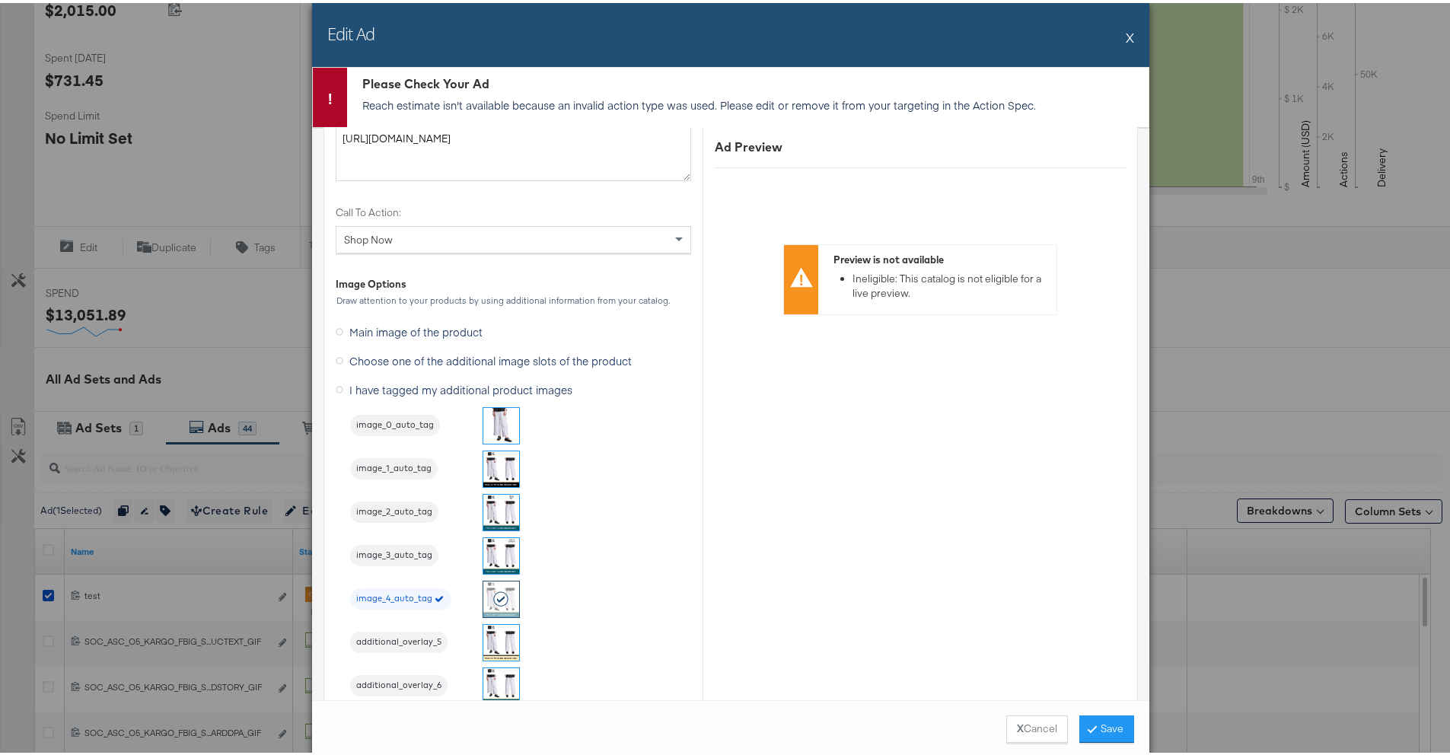
scroll to position [1528, 0]
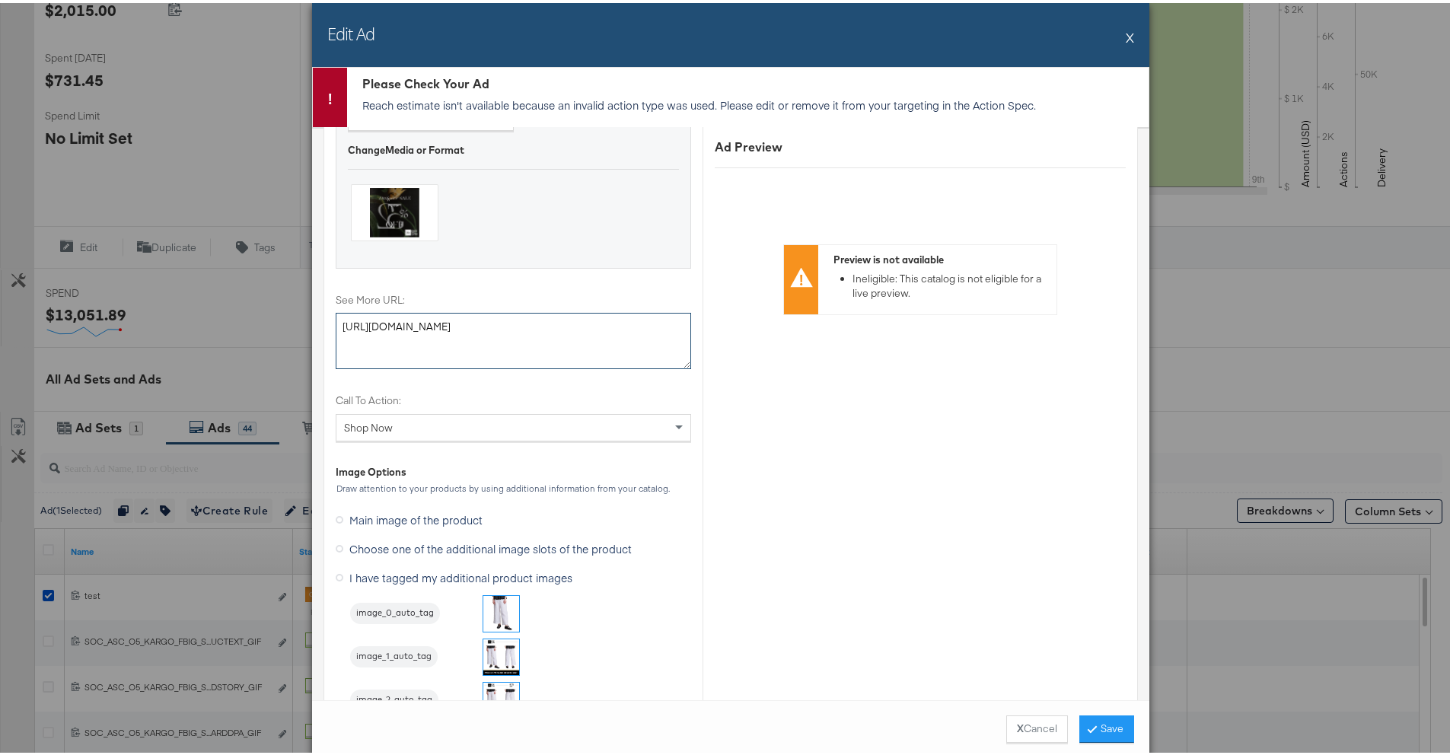
drag, startPoint x: 632, startPoint y: 323, endPoint x: 300, endPoint y: 287, distance: 333.8
click at [312, 292] on div "Ad Name test Give your ad a name that is descriptive and meaningful Creative Op…" at bounding box center [730, 410] width 837 height 573
click at [653, 330] on textarea "[URL][DOMAIN_NAME]" at bounding box center [514, 338] width 356 height 56
drag, startPoint x: 613, startPoint y: 324, endPoint x: 292, endPoint y: 289, distance: 323.1
click at [296, 289] on div "Edit Ad X Please Check Your Ad Reach estimate isn't available because an invali…" at bounding box center [731, 377] width 1462 height 755
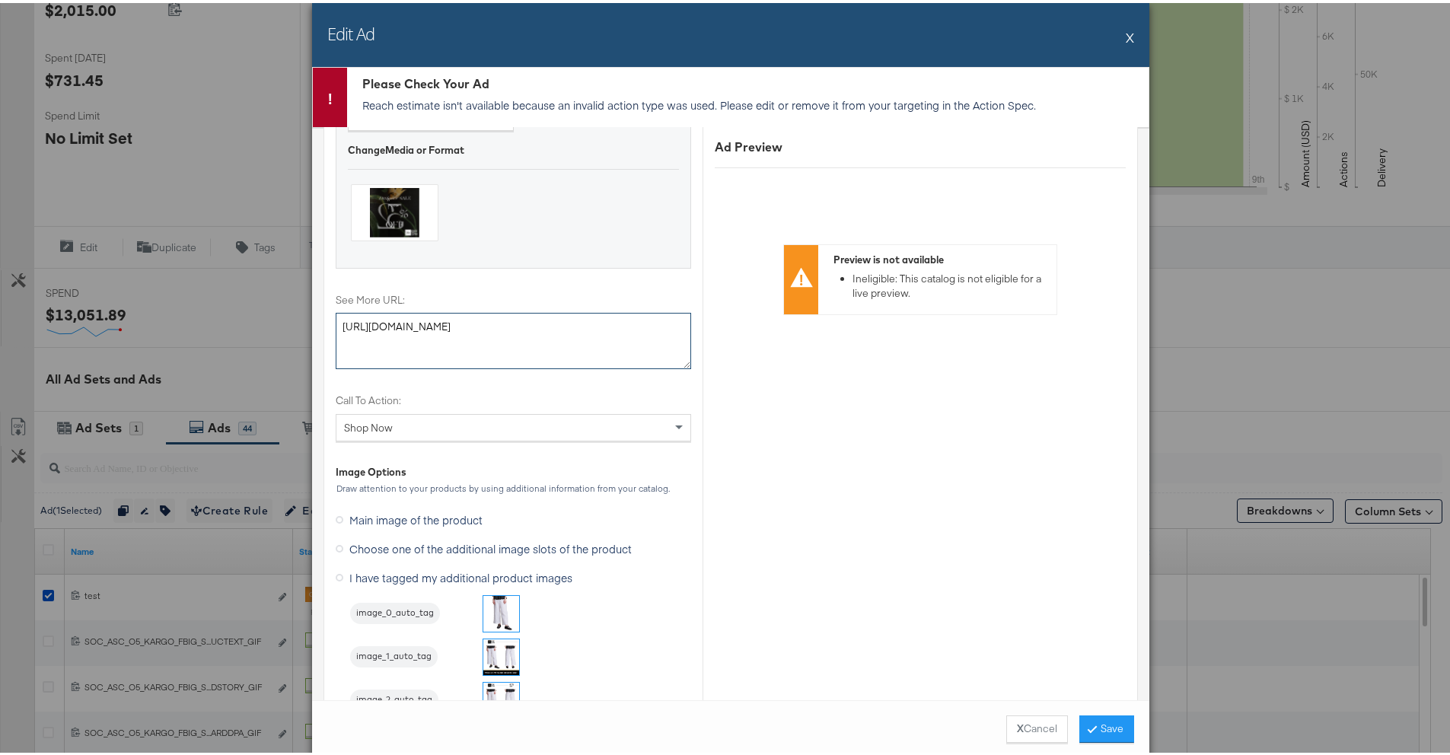
click at [631, 337] on textarea "[URL][DOMAIN_NAME]" at bounding box center [514, 338] width 356 height 56
drag, startPoint x: 471, startPoint y: 323, endPoint x: 305, endPoint y: 324, distance: 166.0
click at [312, 324] on div "Ad Name test Give your ad a name that is descriptive and meaningful Creative Op…" at bounding box center [730, 410] width 837 height 573
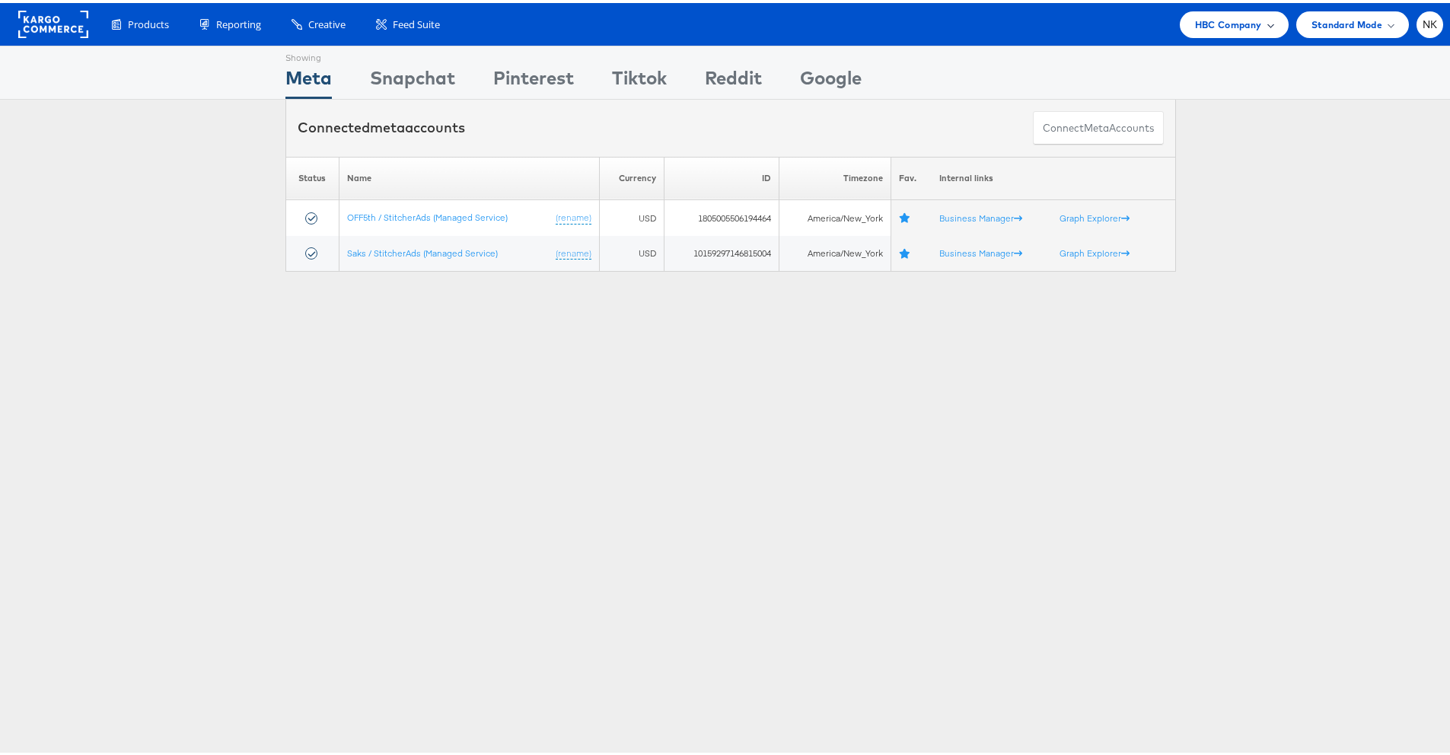
click at [1199, 32] on div "HBC Company" at bounding box center [1234, 21] width 109 height 27
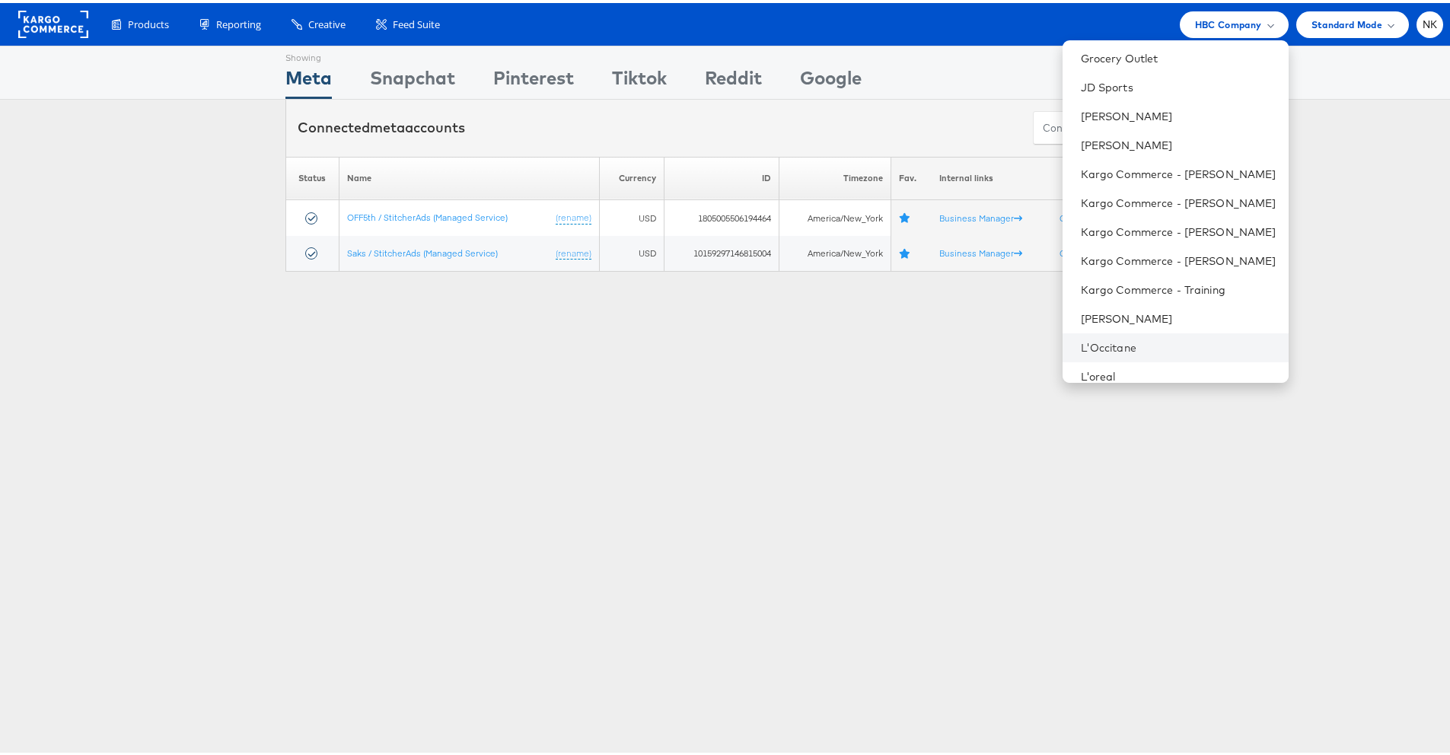
scroll to position [716, 0]
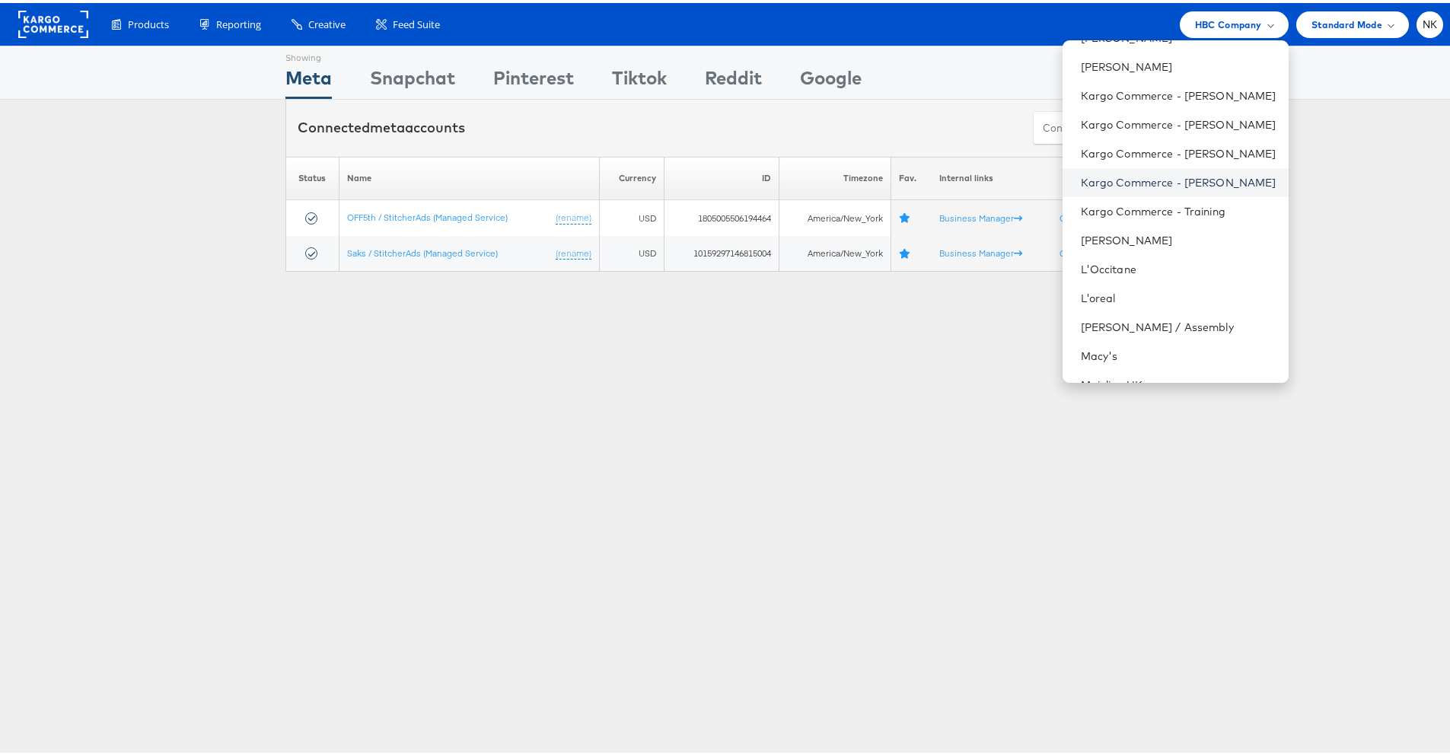
click at [1139, 181] on link "Kargo Commerce - [PERSON_NAME]" at bounding box center [1179, 179] width 196 height 15
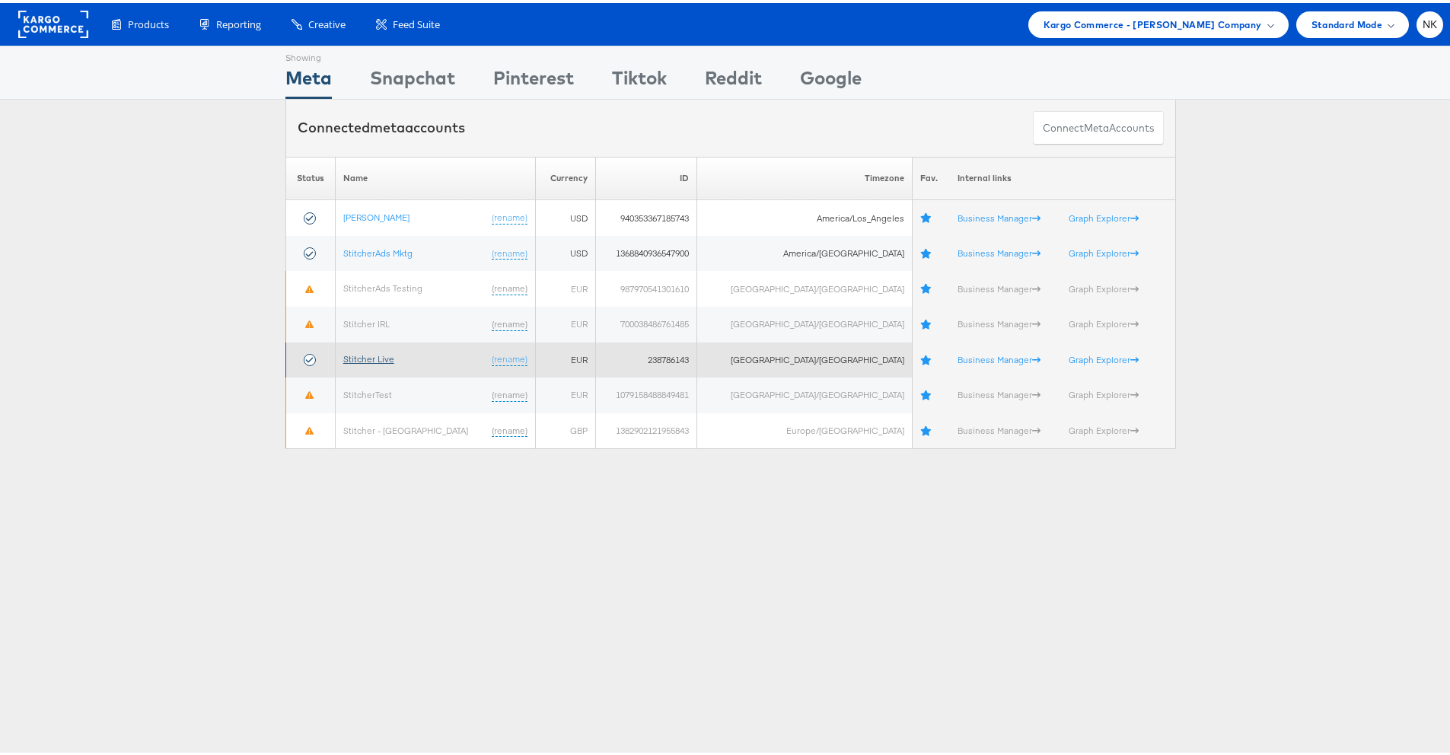
click at [381, 359] on link "Stitcher Live" at bounding box center [368, 355] width 51 height 11
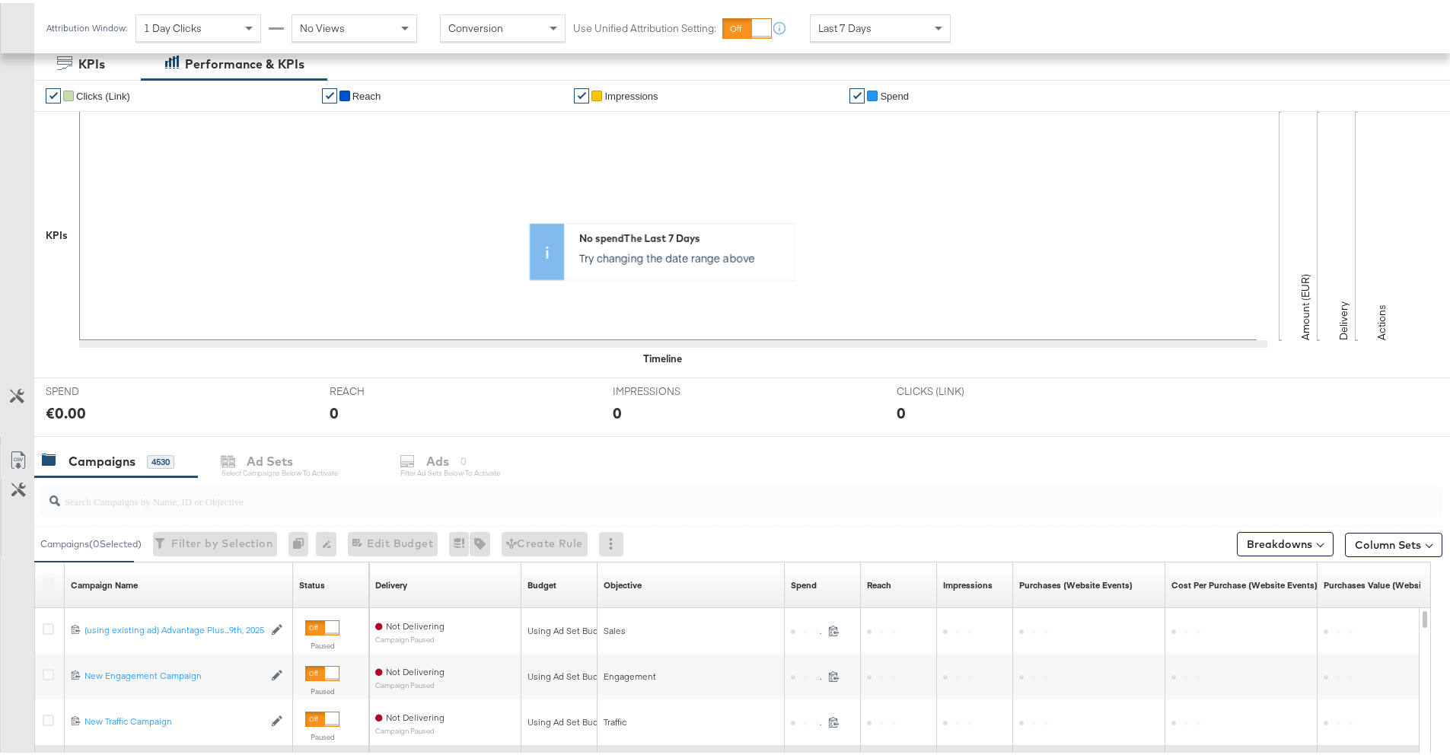
scroll to position [489, 0]
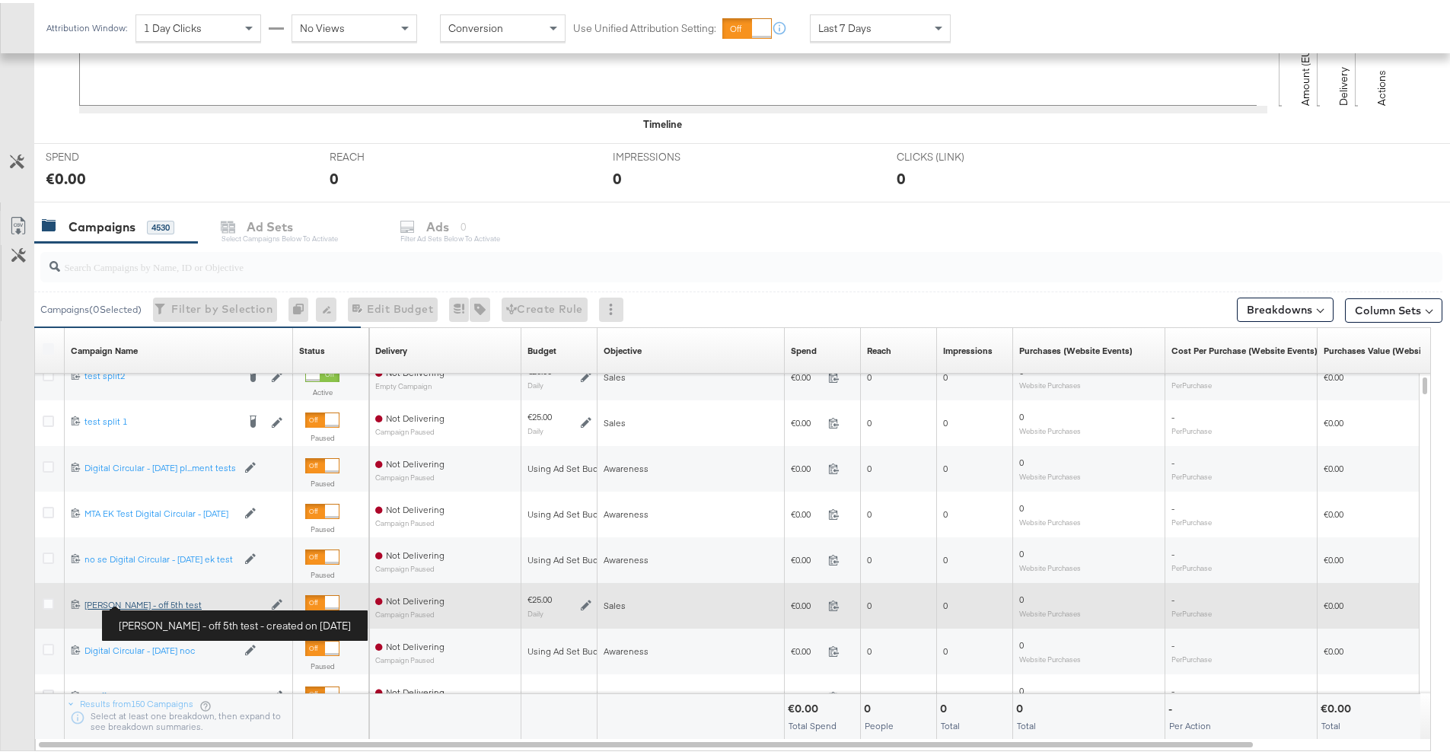
click at [148, 600] on div "Craig - off 5th test Craig - off 5th test" at bounding box center [173, 602] width 179 height 12
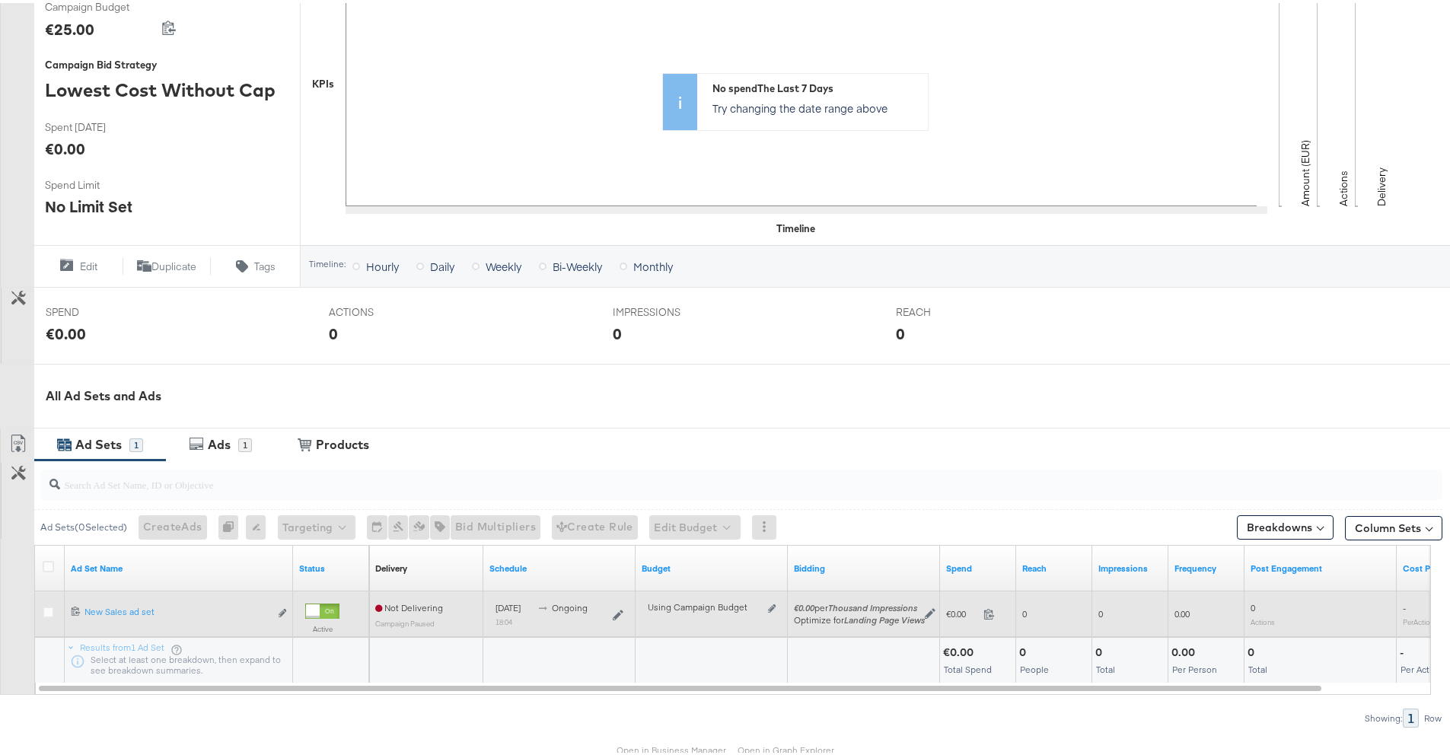
scroll to position [343, 0]
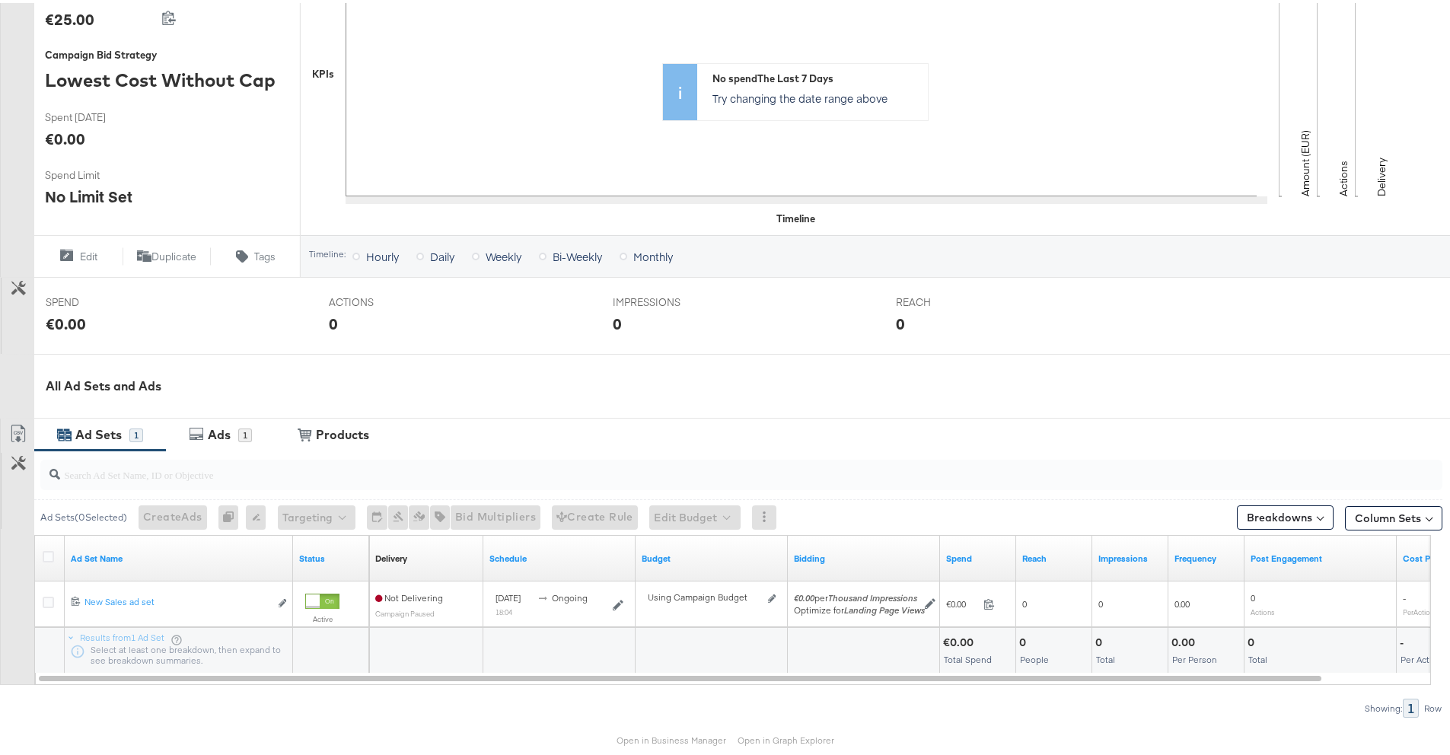
click at [206, 485] on div at bounding box center [741, 472] width 1402 height 30
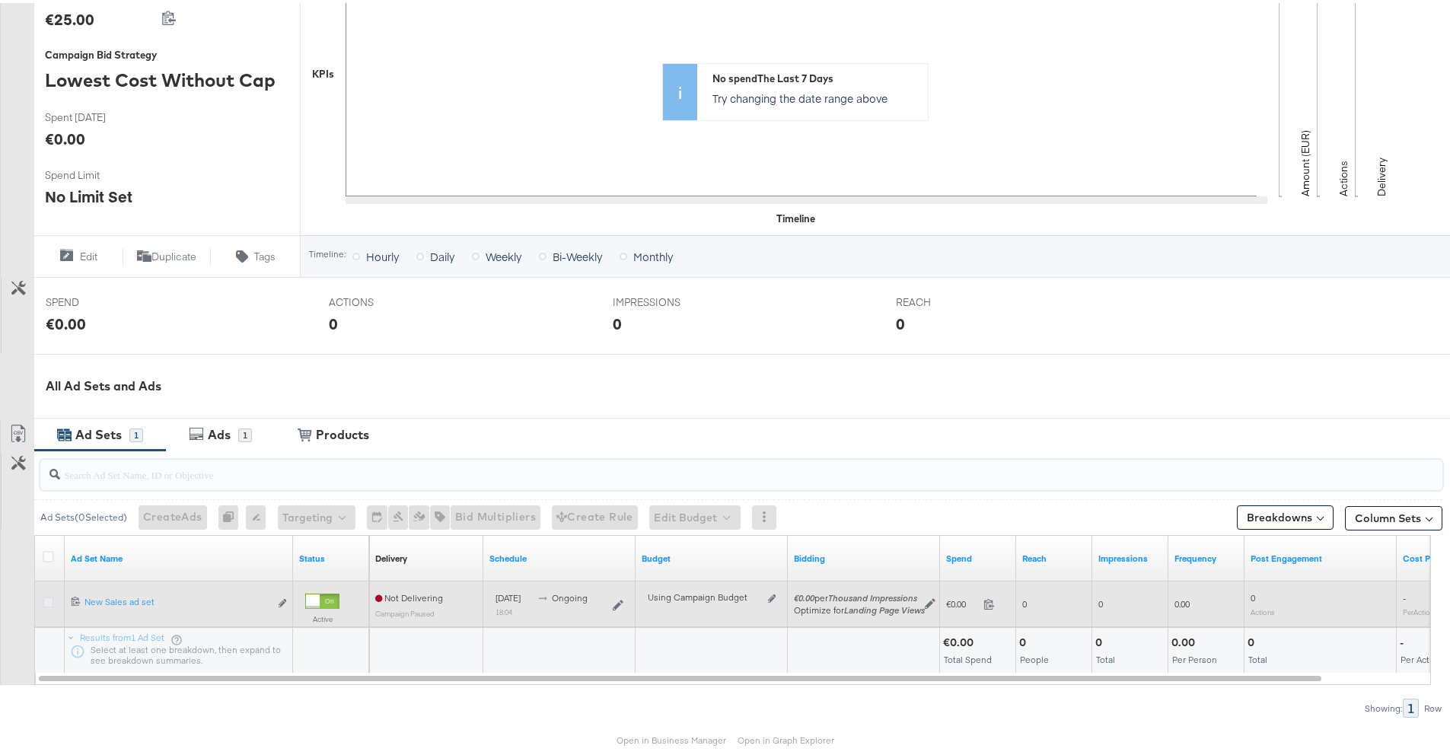
click at [47, 599] on icon at bounding box center [48, 599] width 11 height 11
click at [0, 0] on input "checkbox" at bounding box center [0, 0] width 0 height 0
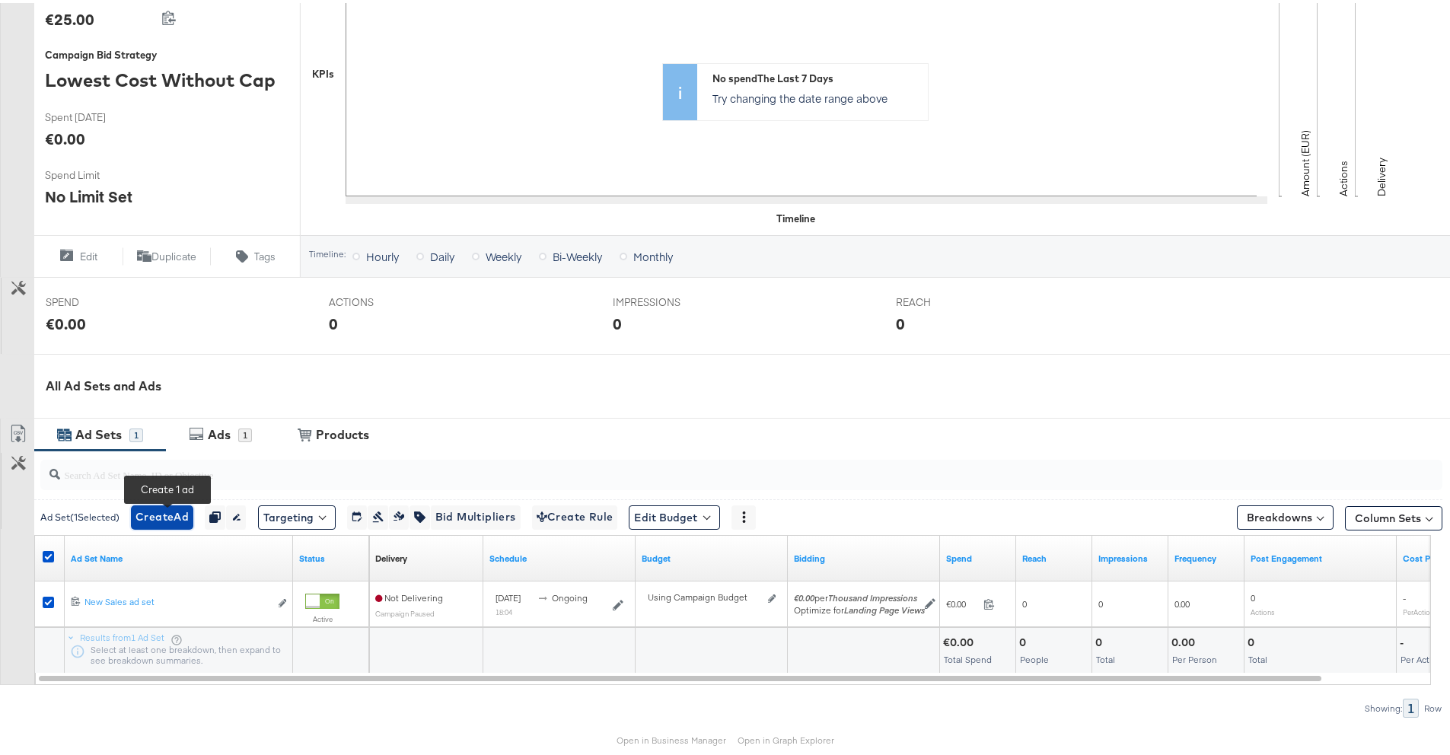
click at [180, 523] on span "Create Ad" at bounding box center [162, 514] width 53 height 19
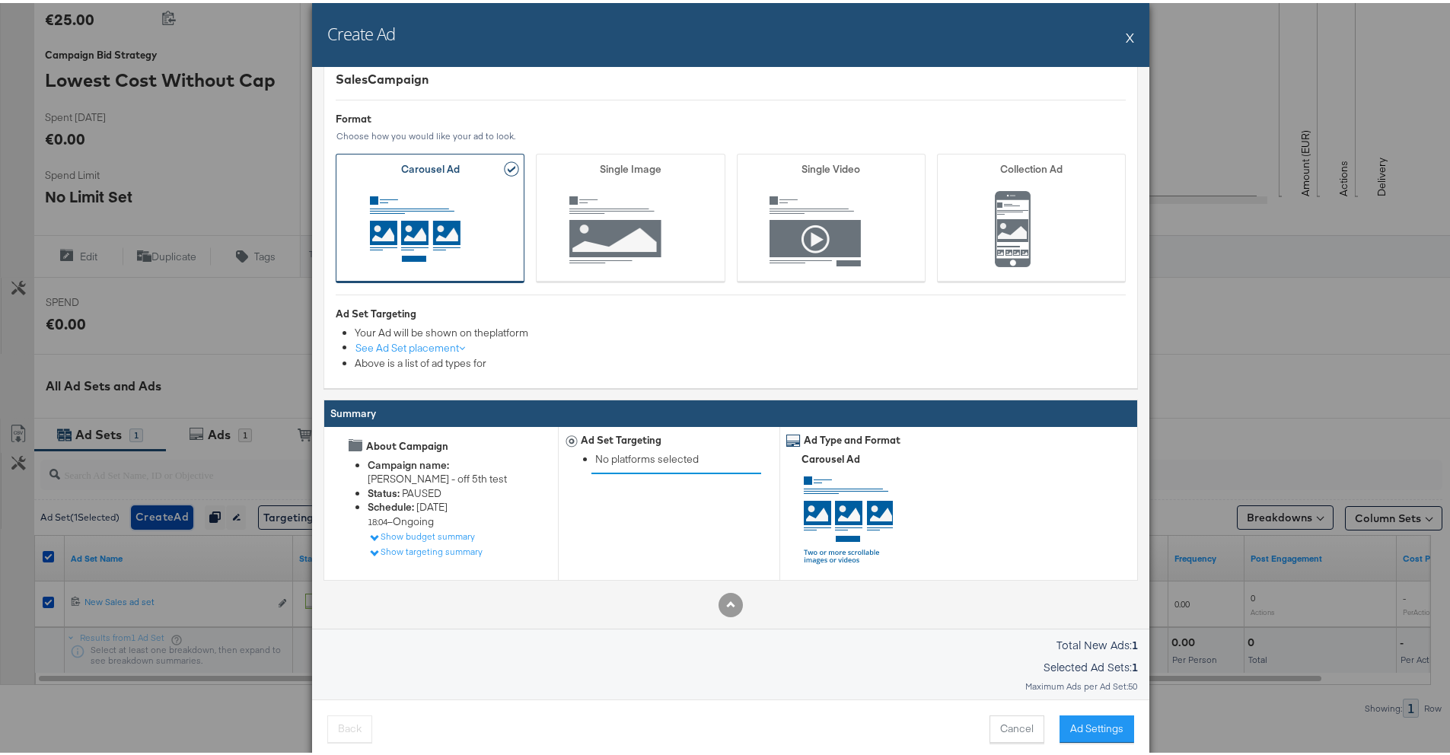
scroll to position [407, 0]
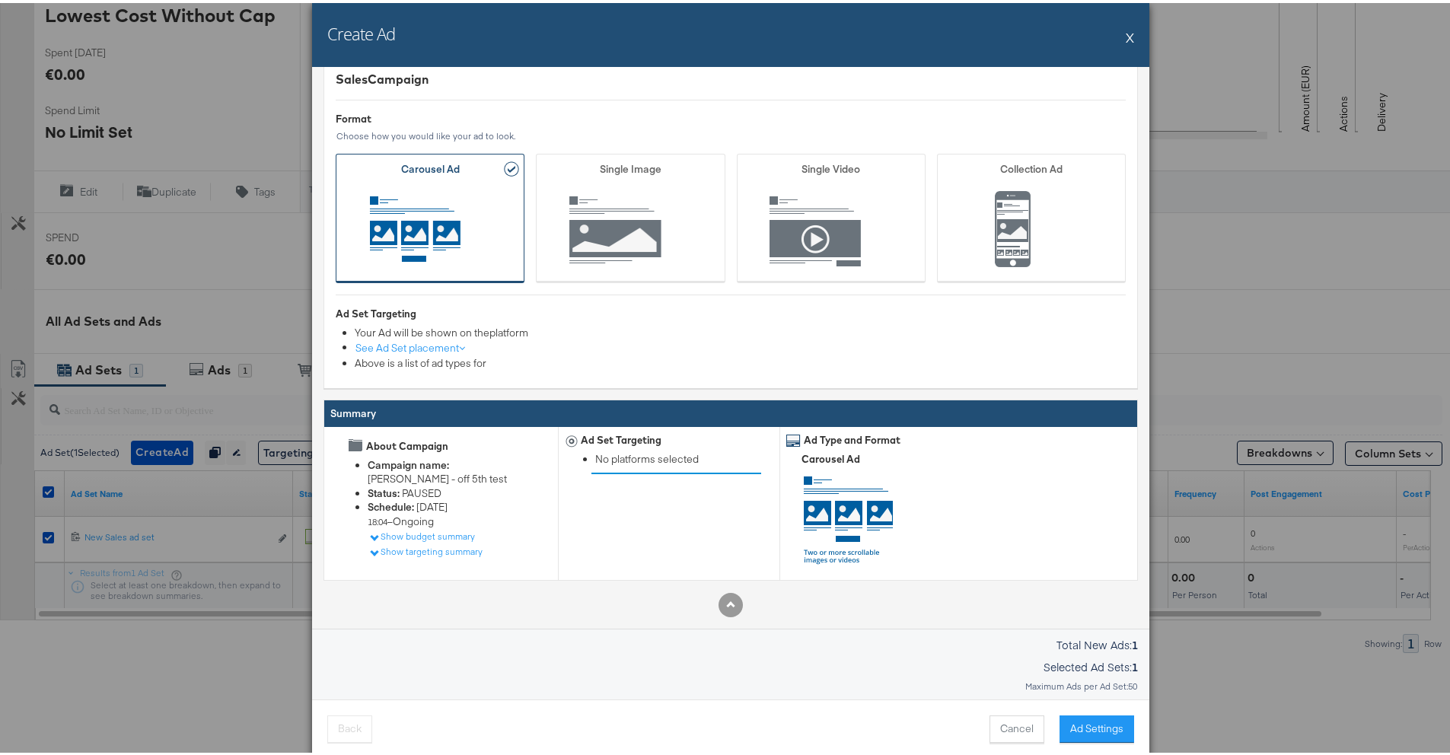
click at [629, 452] on li "No platforms selected" at bounding box center [671, 456] width 152 height 14
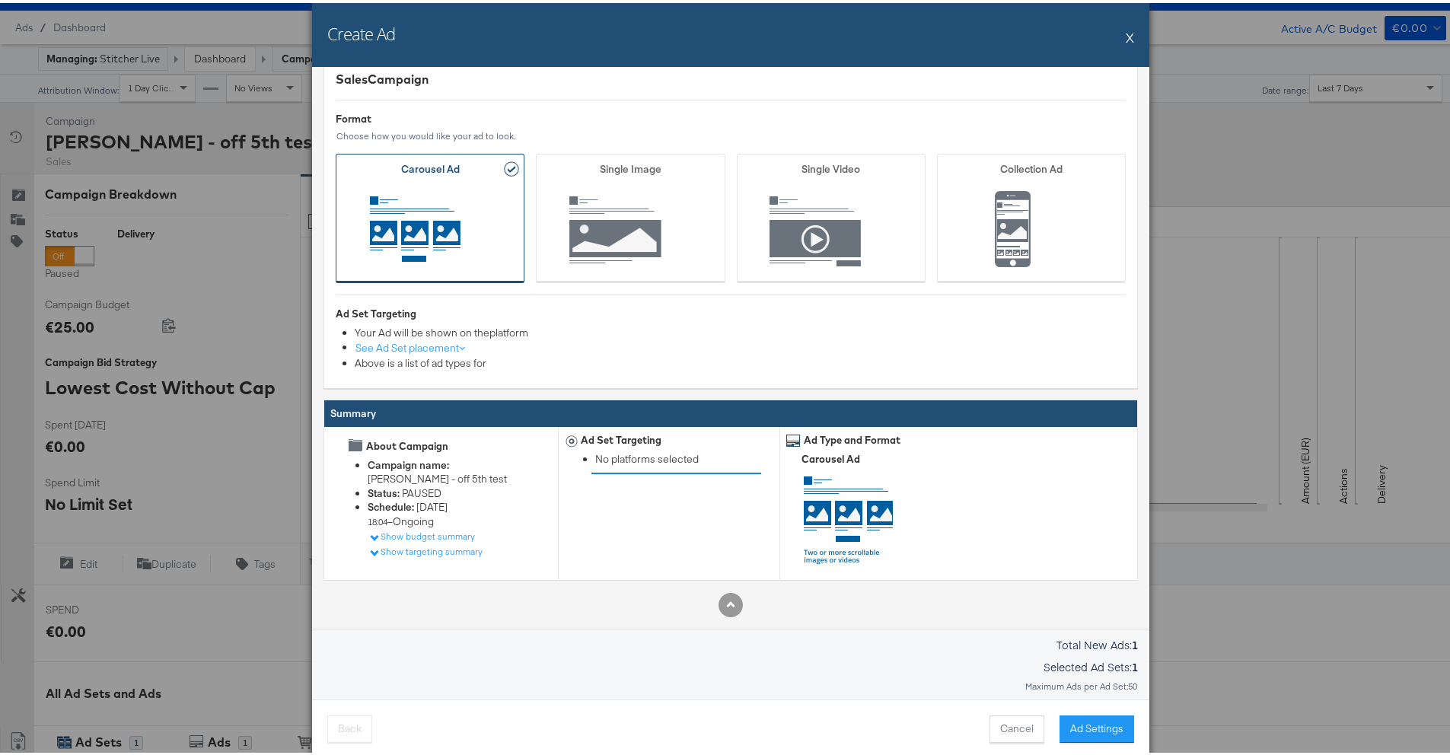
scroll to position [191, 0]
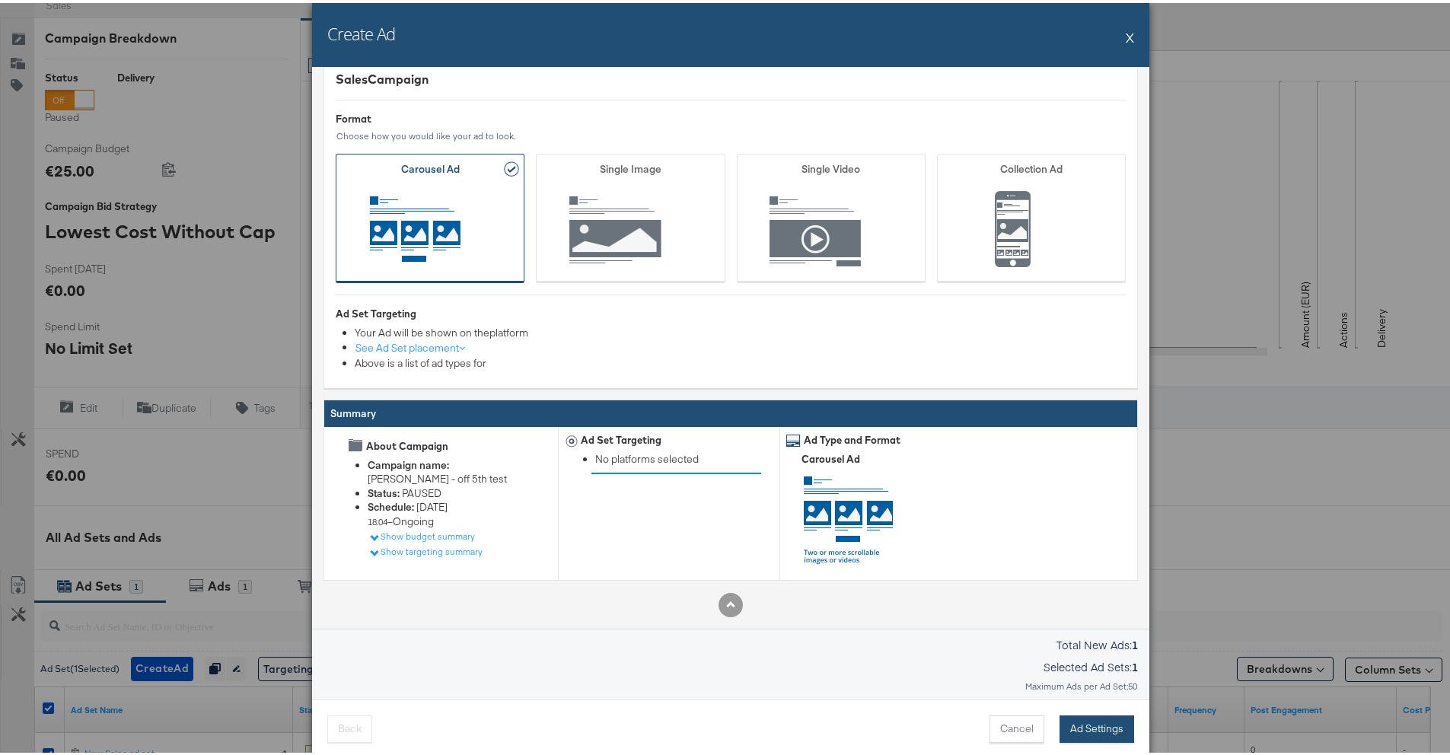
click at [1114, 726] on button "Ad Settings" at bounding box center [1097, 726] width 75 height 27
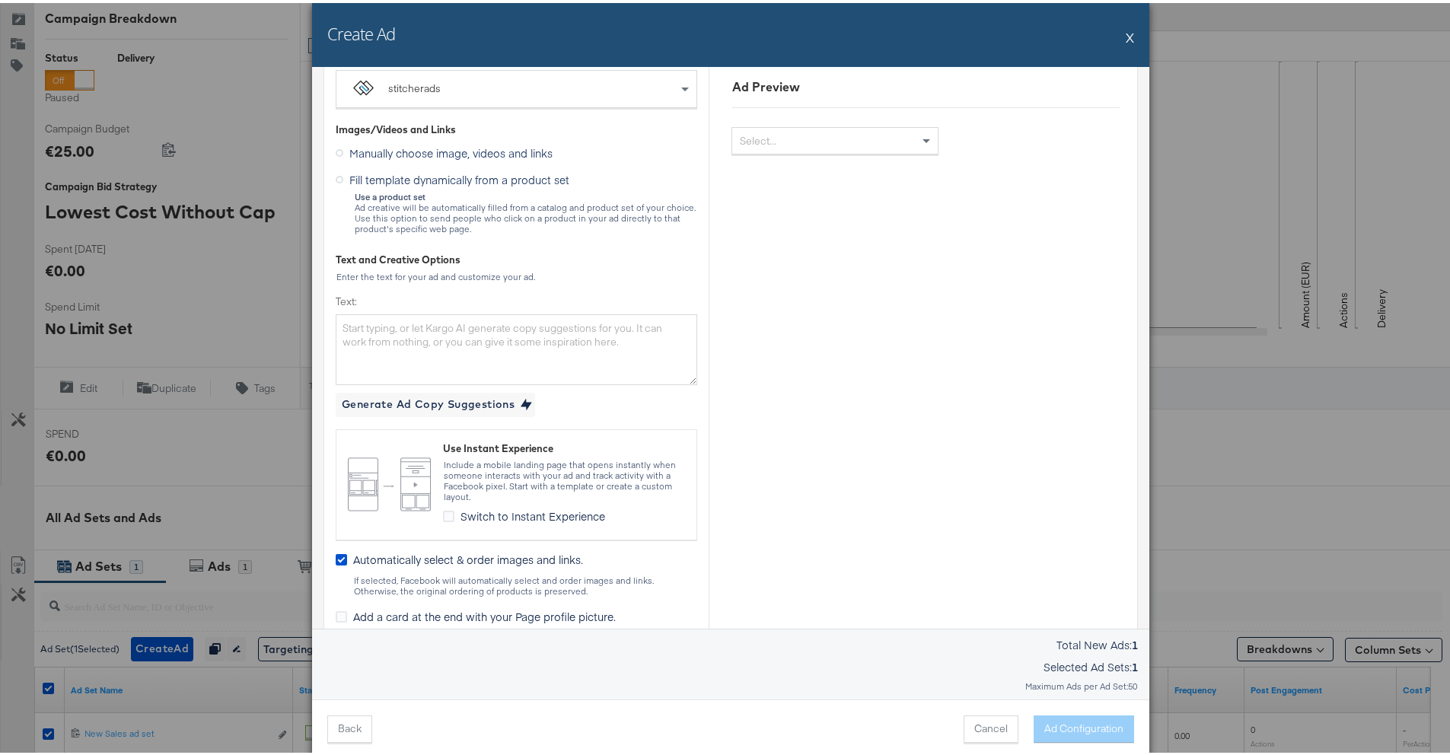
scroll to position [0, 0]
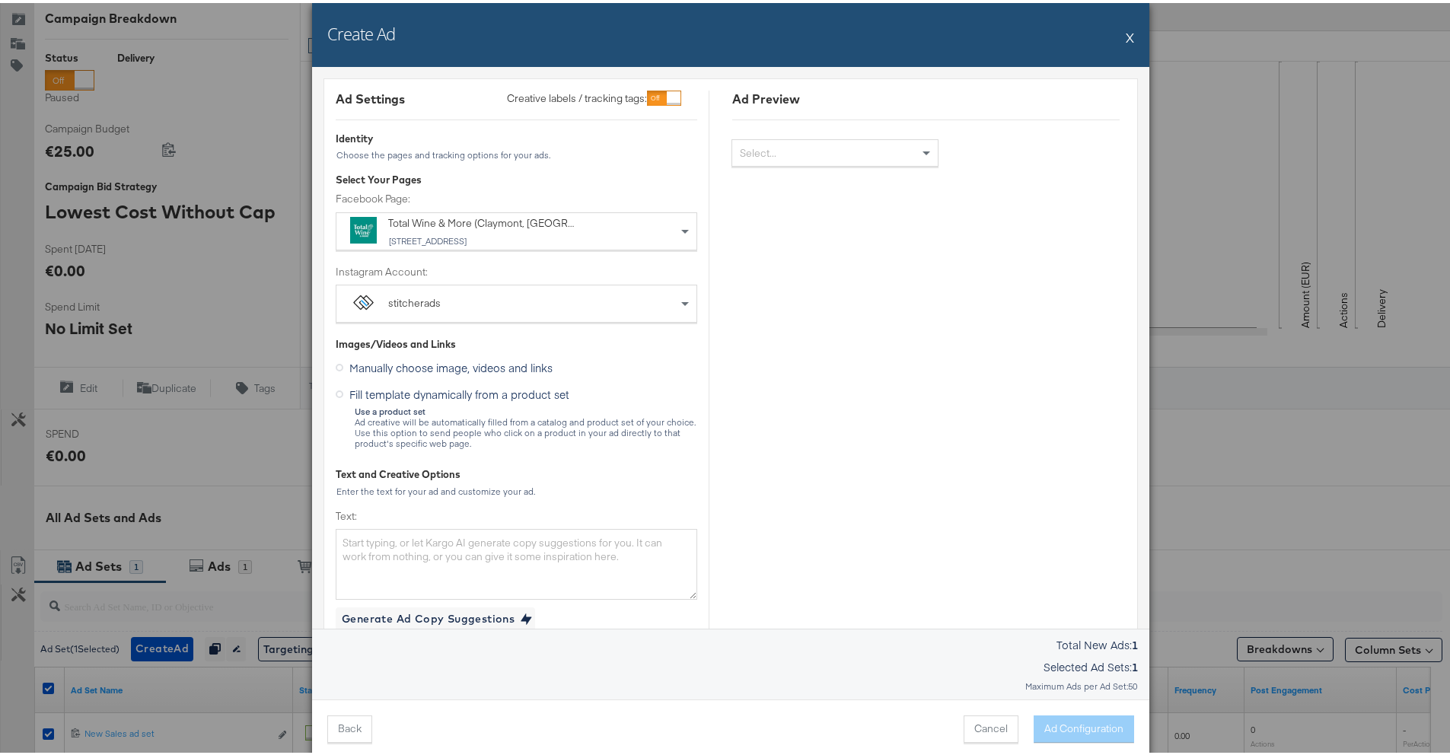
click at [658, 99] on div at bounding box center [664, 95] width 34 height 15
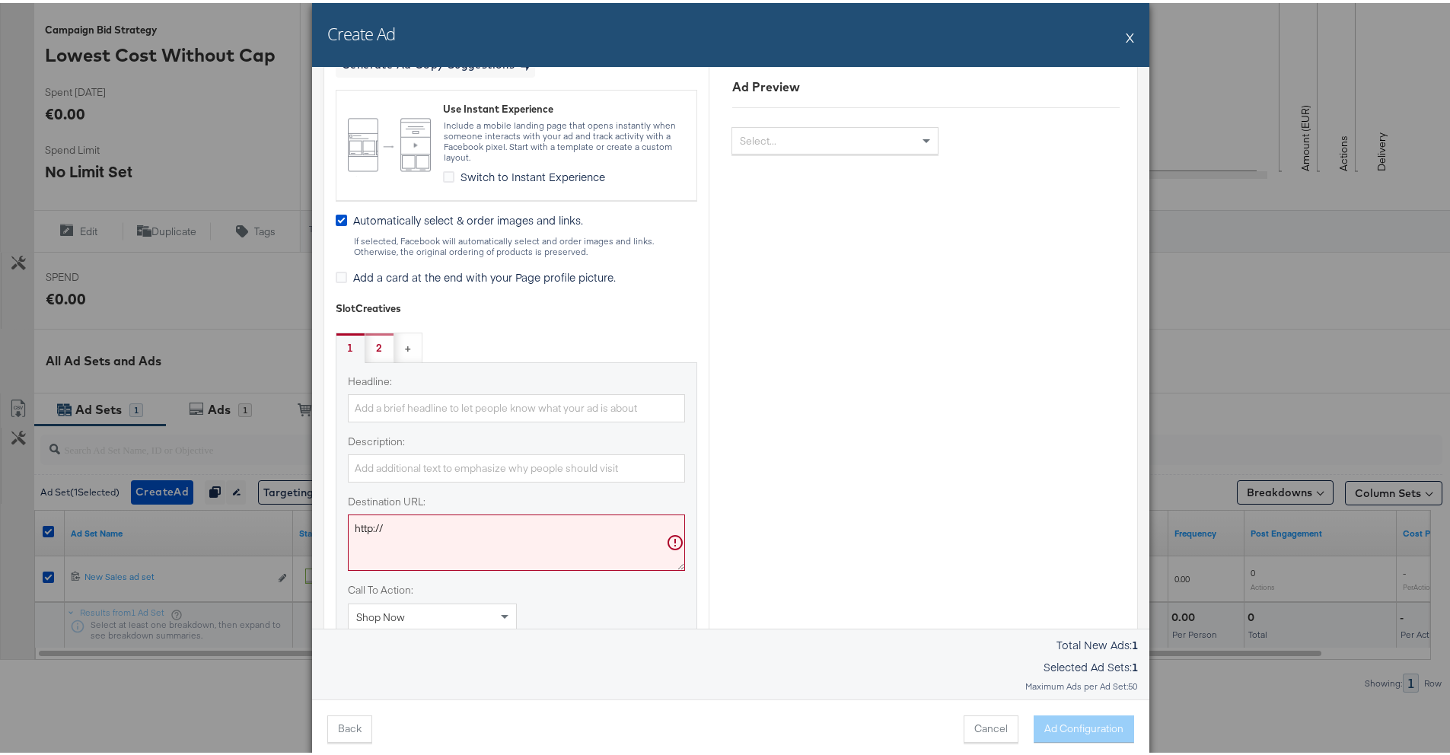
scroll to position [584, 0]
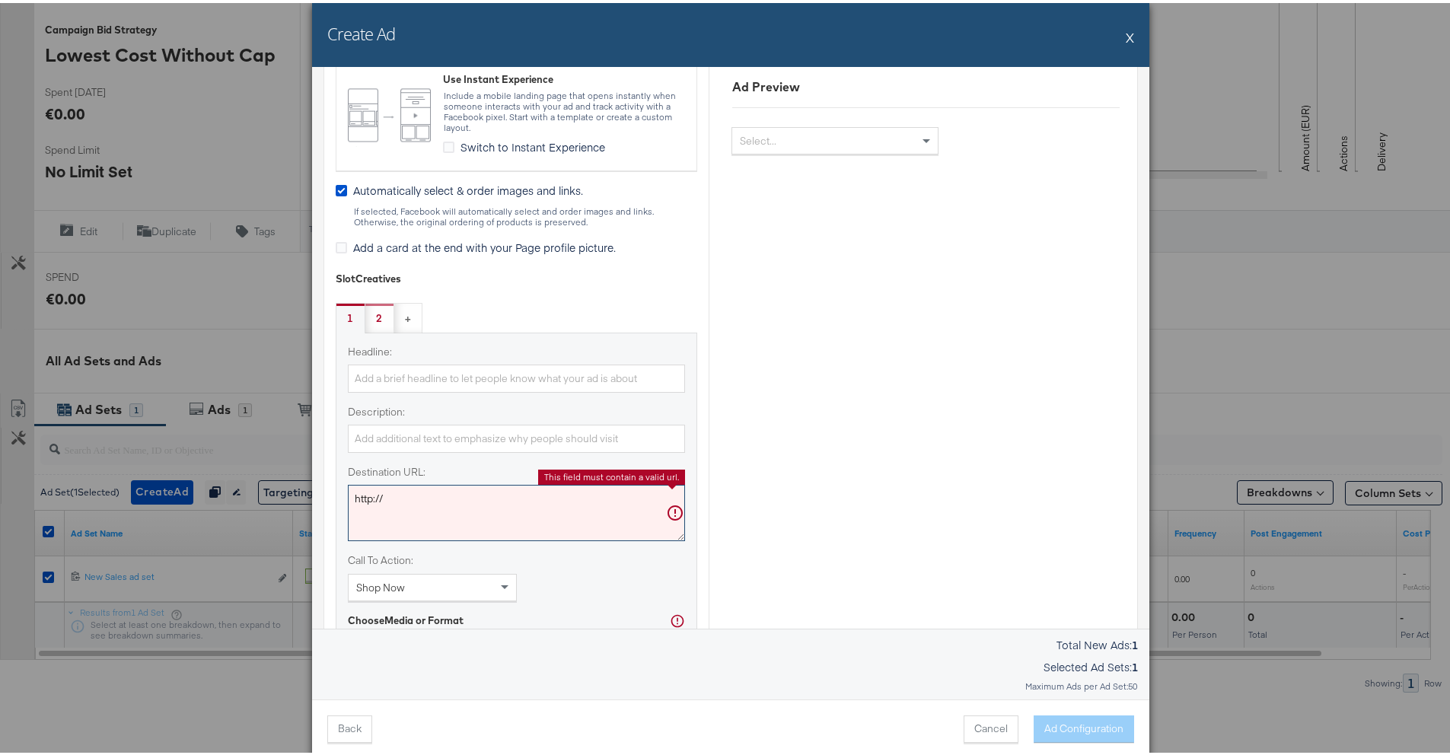
click at [497, 494] on textarea "http://" at bounding box center [516, 510] width 337 height 56
click at [493, 495] on textarea "http://" at bounding box center [516, 510] width 337 height 56
drag, startPoint x: 493, startPoint y: 495, endPoint x: 257, endPoint y: 494, distance: 236.7
click at [257, 494] on div "Create Ad X Ad Settings Creative labels / tracking tags: Identity Choose the pa…" at bounding box center [731, 377] width 1462 height 755
paste textarea "s://business.facebook.com/latest/settings/business_users?business_id=6386259462…"
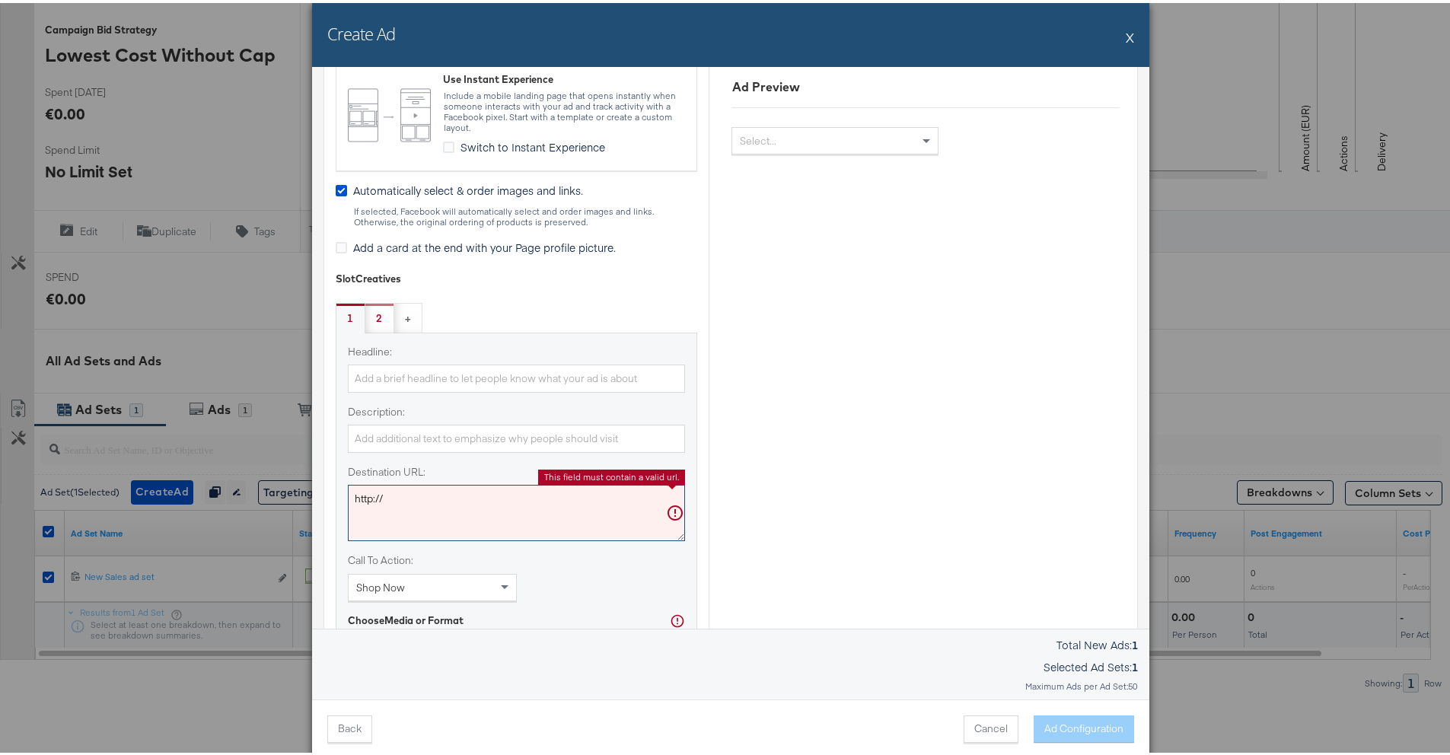
type textarea "https://business.facebook.com/latest/settings/business_users?business_id=638625…"
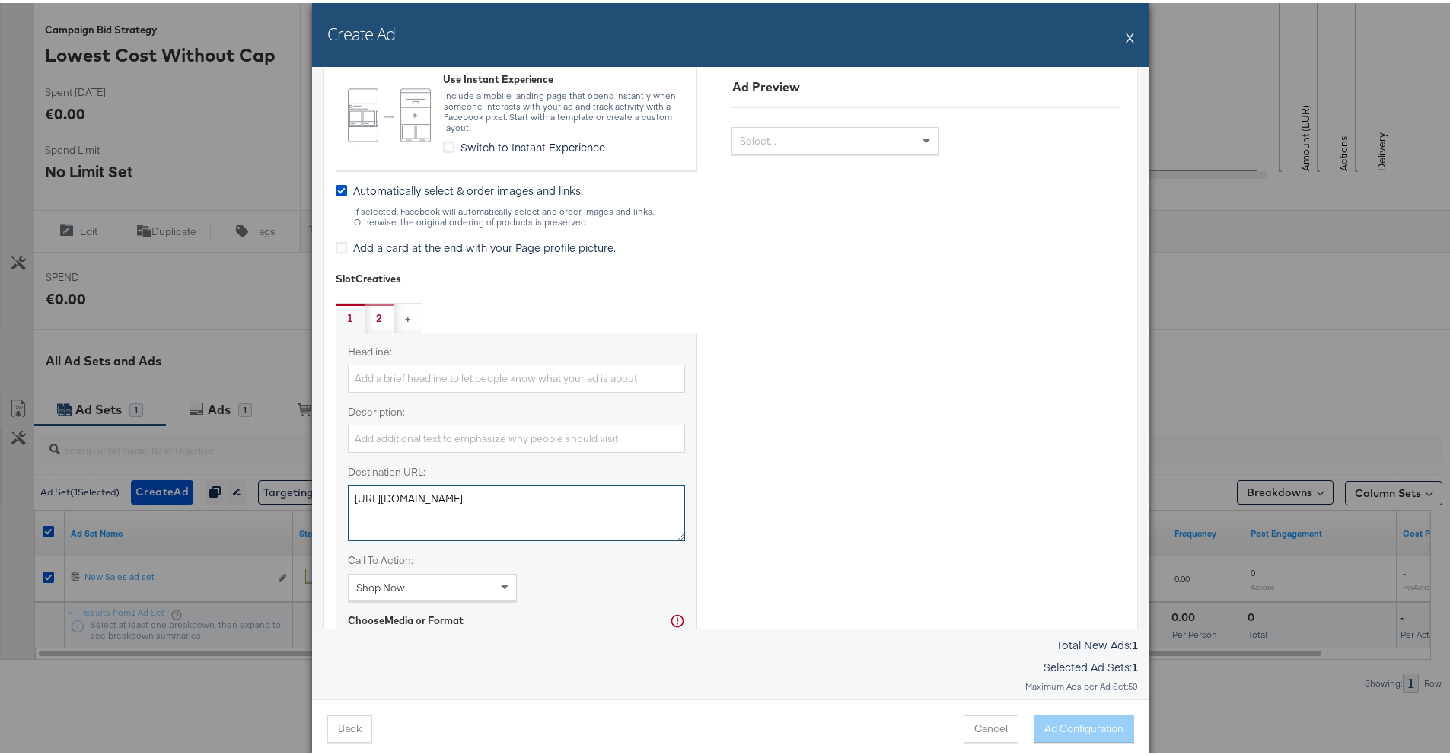
drag, startPoint x: 454, startPoint y: 489, endPoint x: 168, endPoint y: 473, distance: 286.7
click at [169, 473] on div "Create Ad X Ad Settings Creative labels / tracking tags: Identity Choose the pa…" at bounding box center [731, 377] width 1462 height 755
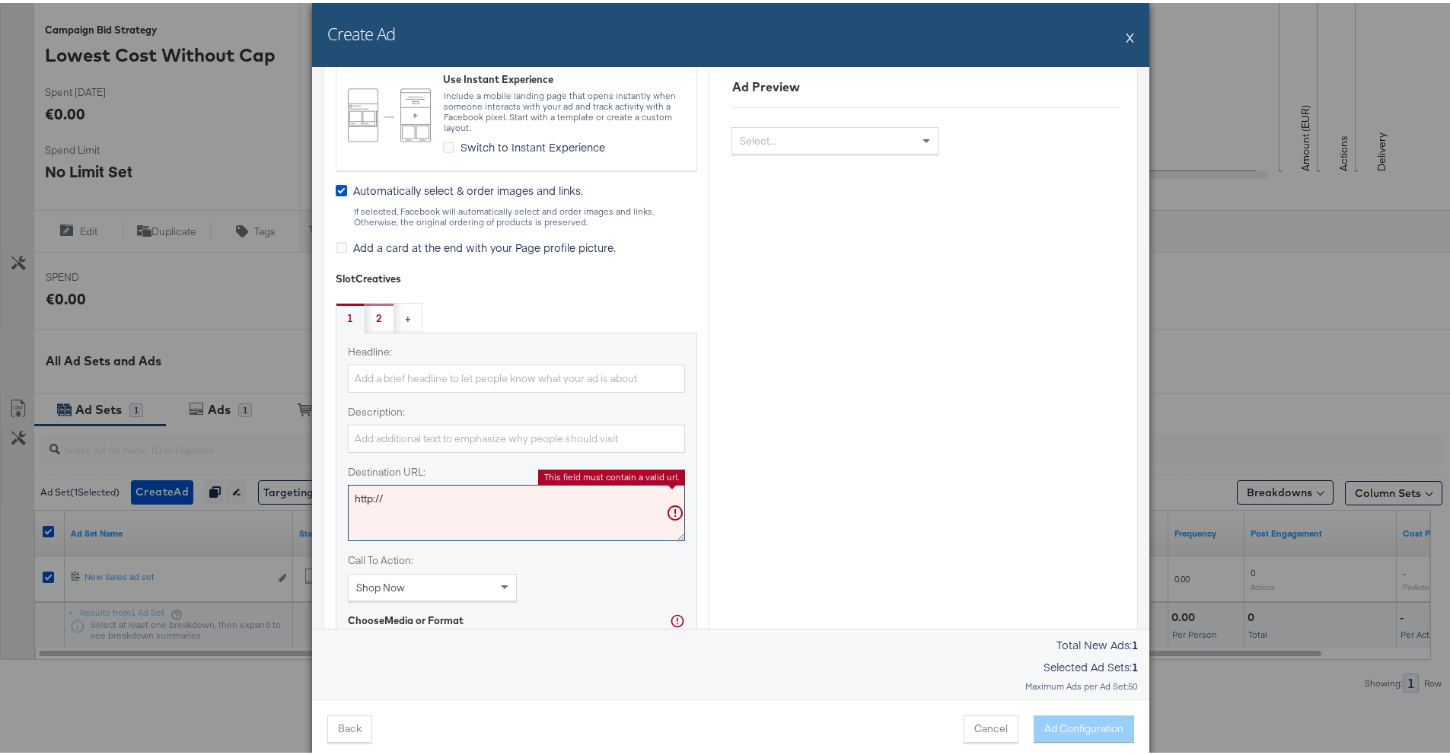
drag, startPoint x: 486, startPoint y: 492, endPoint x: 301, endPoint y: 474, distance: 185.1
click at [304, 476] on div "Create Ad X Ad Settings Creative labels / tracking tags: Identity Choose the pa…" at bounding box center [731, 377] width 1462 height 755
paste textarea "s://www.saksoff5th.com/c/clearance-and-sale/women"
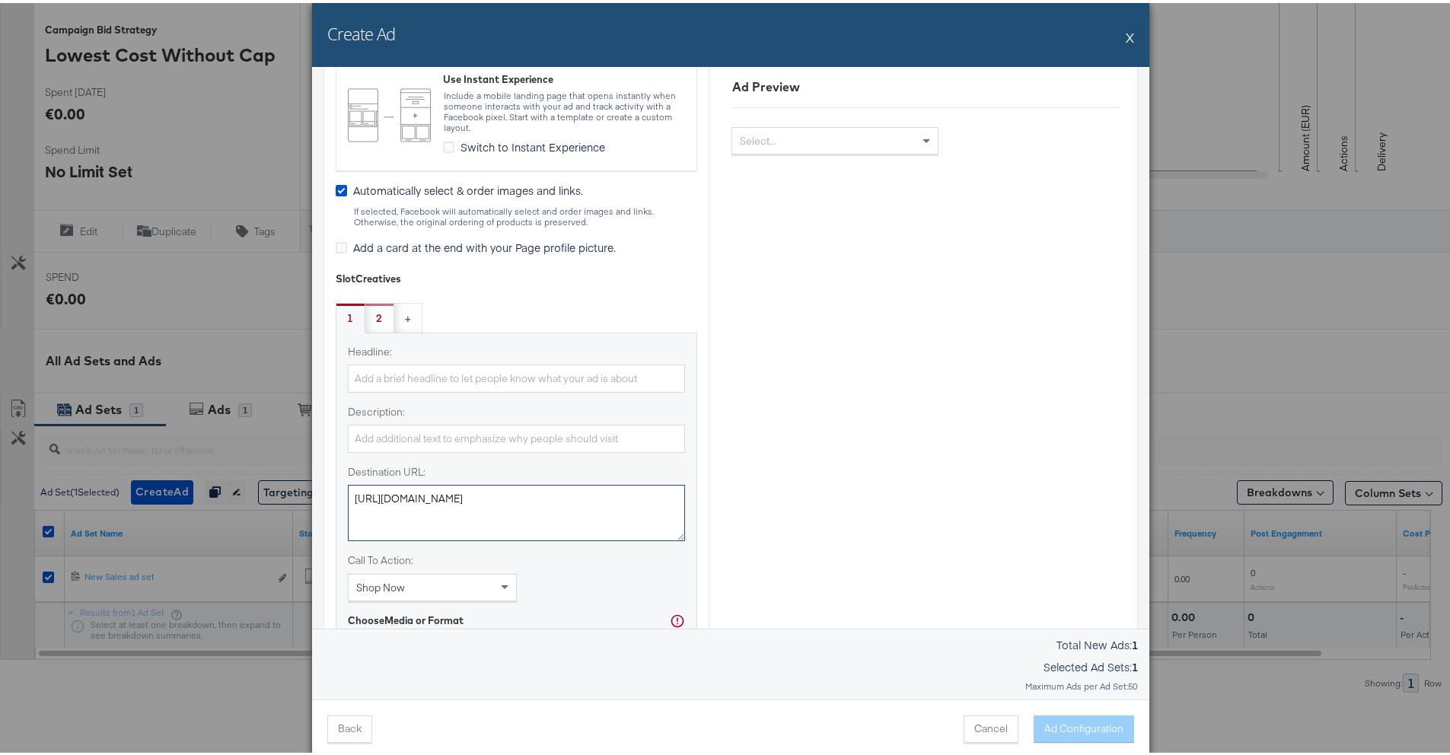
scroll to position [623, 0]
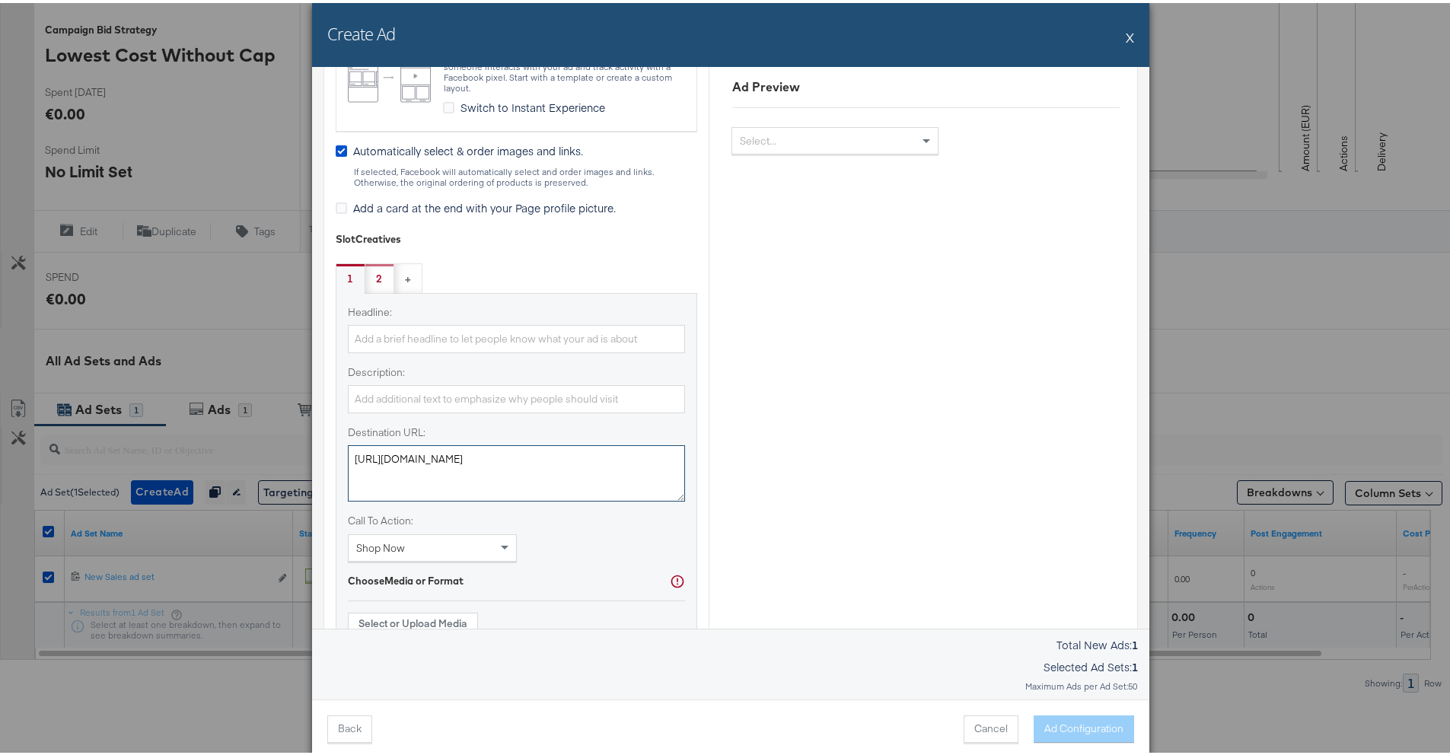
type textarea "https://www.saksoff5th.com/c/clearance-and-sale/women"
click at [550, 554] on div "Headline: Description: Destination URL: https://www.saksoff5th.com/c/clearance-…" at bounding box center [516, 430] width 337 height 257
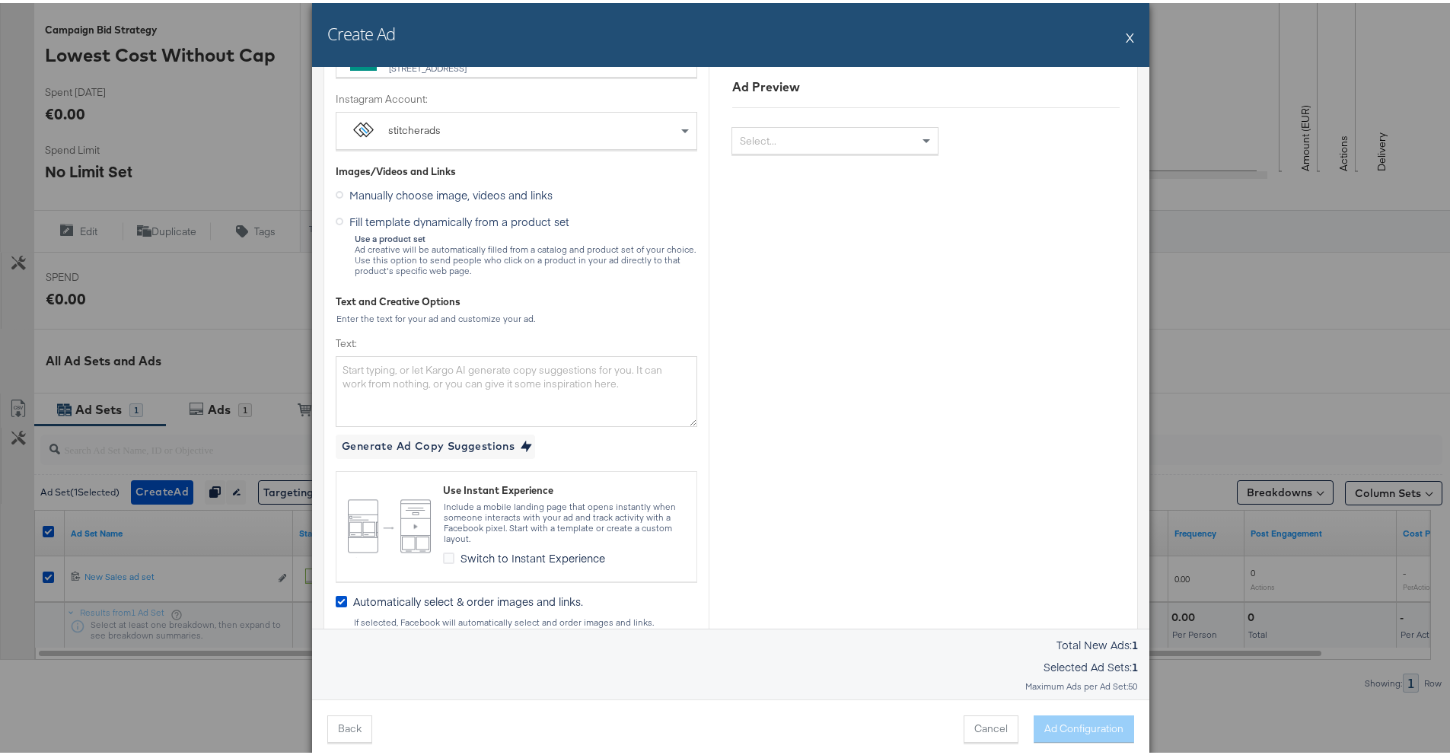
scroll to position [0, 0]
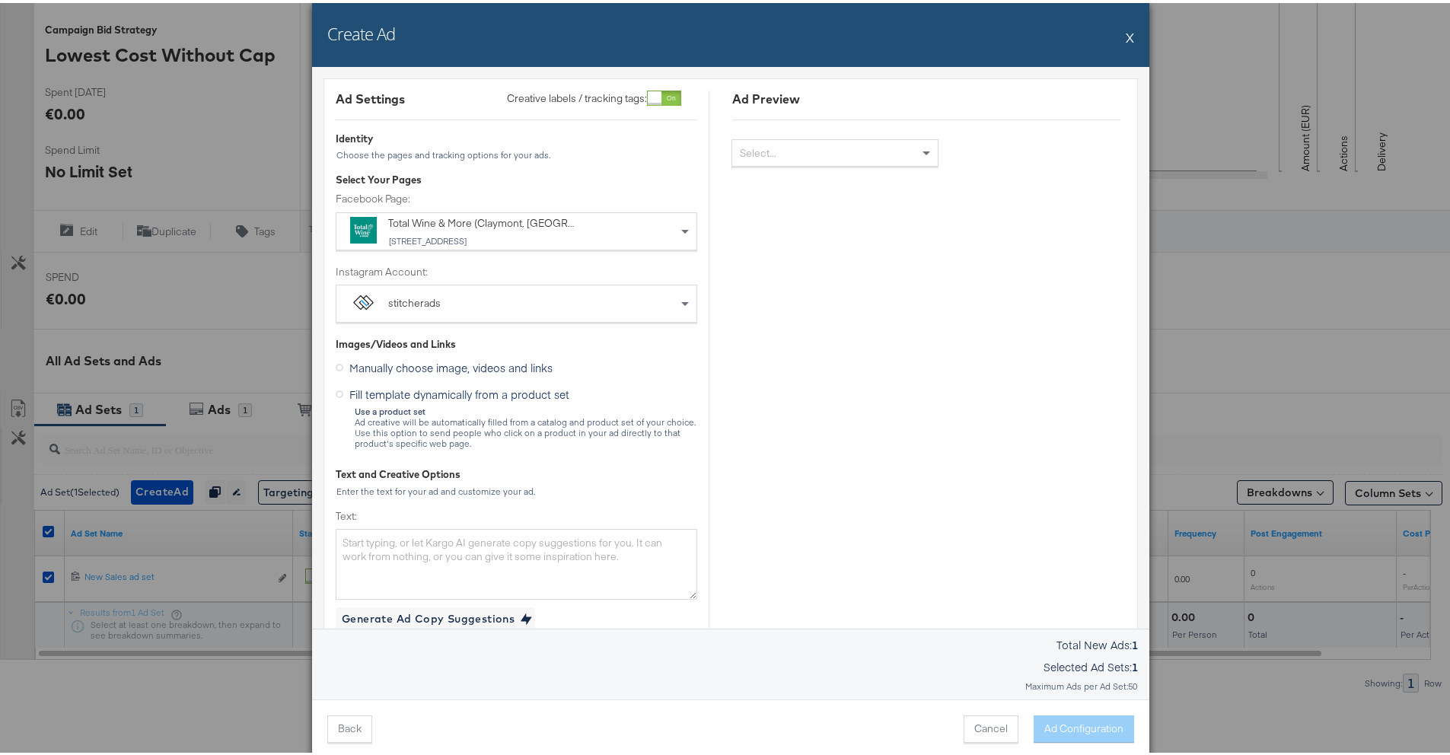
click at [658, 97] on div at bounding box center [655, 95] width 14 height 14
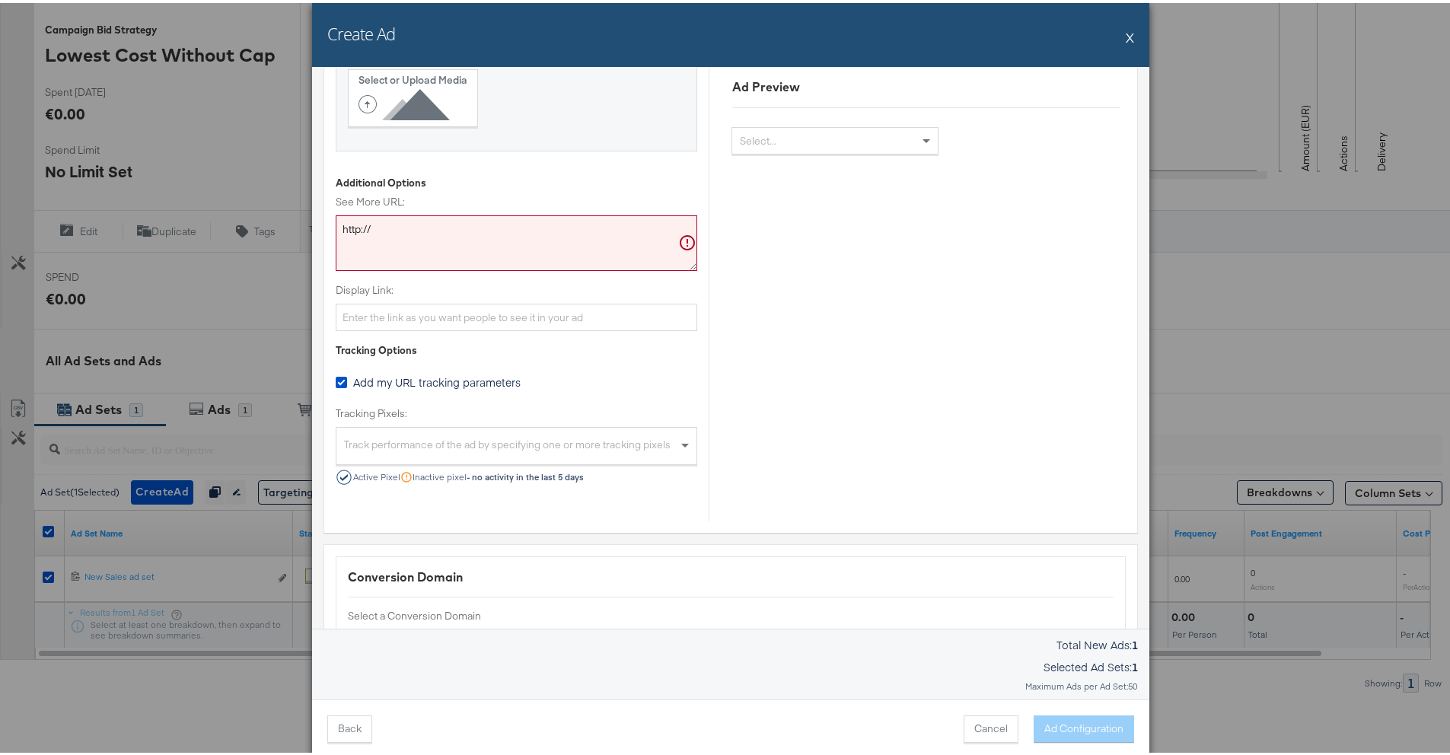
scroll to position [1177, 0]
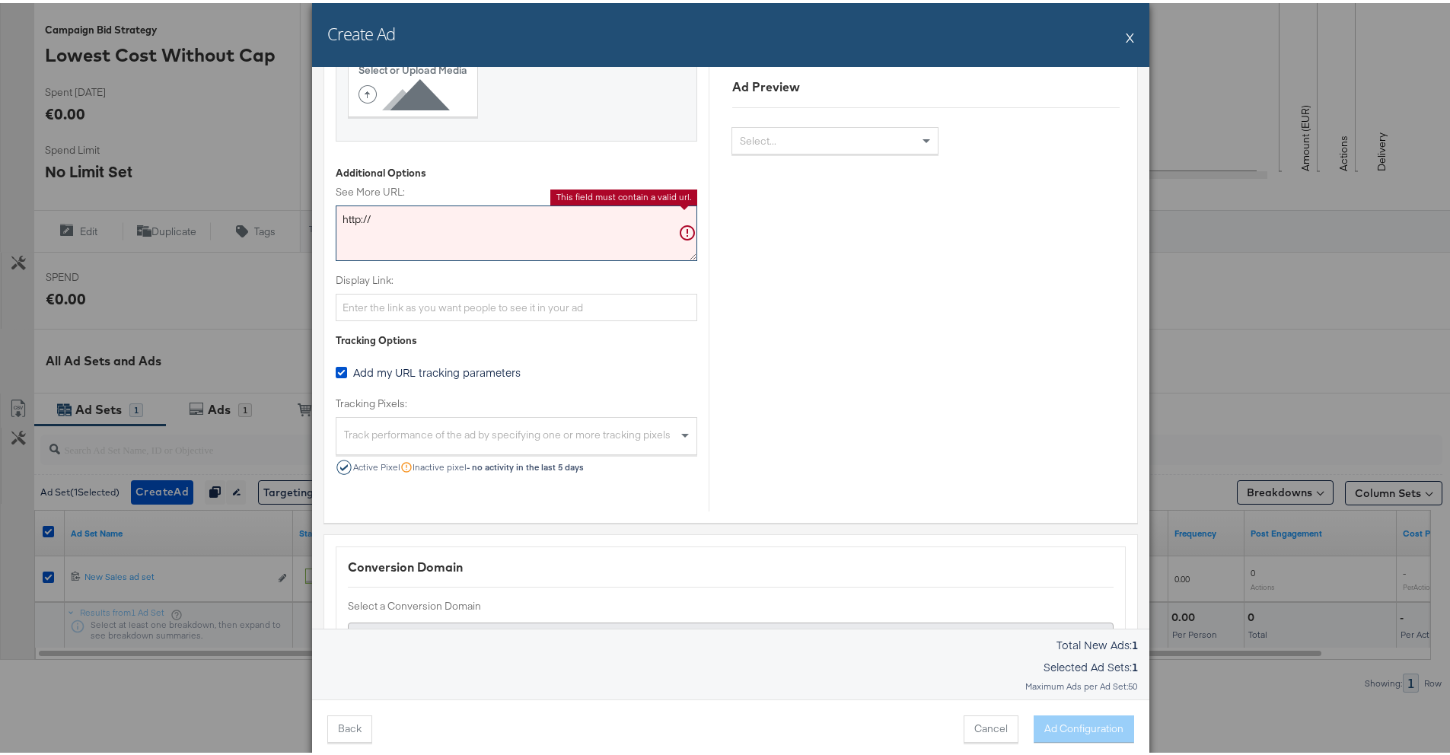
drag, startPoint x: 345, startPoint y: 206, endPoint x: 278, endPoint y: 195, distance: 68.0
click at [282, 195] on div "Create Ad X Ad Settings Creative labels / tracking tags: Identity Choose the pa…" at bounding box center [731, 377] width 1462 height 755
paste textarea "s://www.saksoff5th.com/c/clearance-and-sale/women"
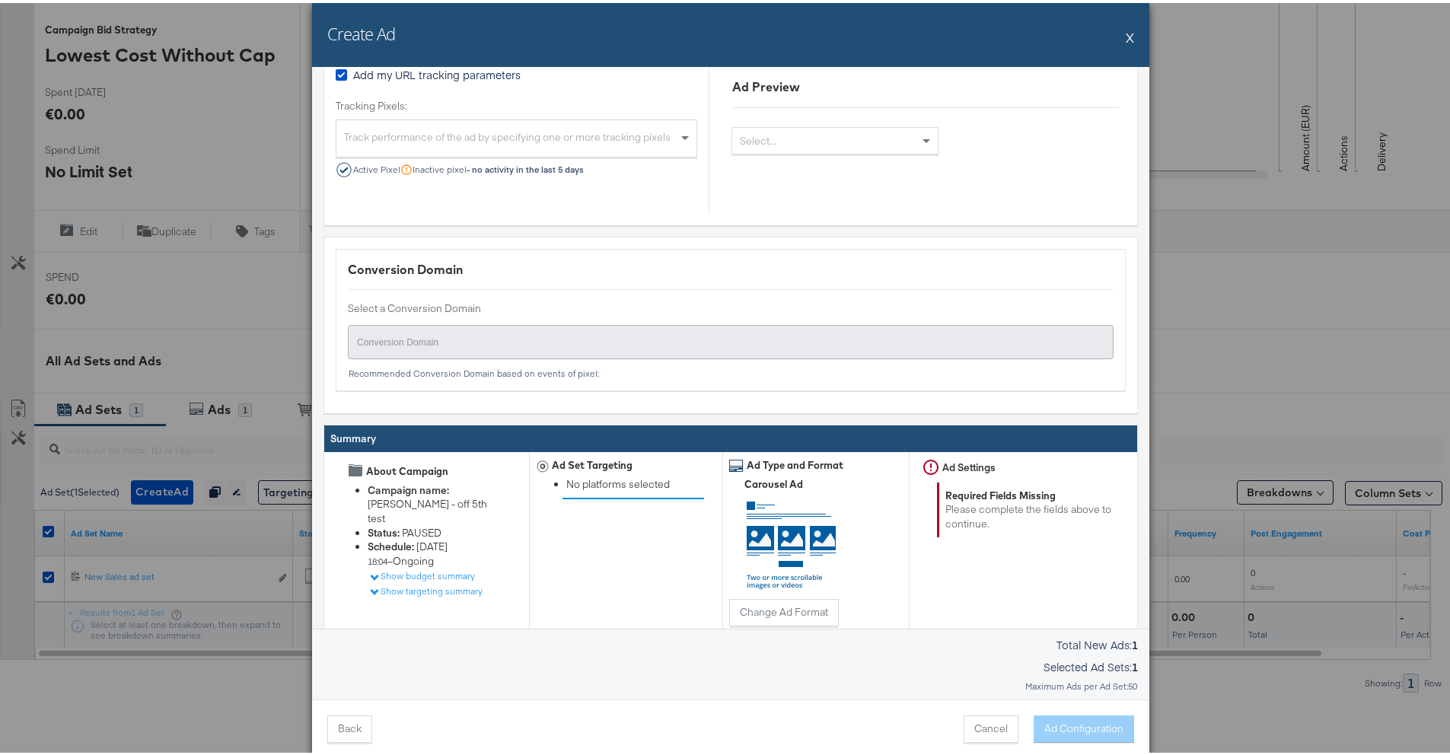
scroll to position [407, 0]
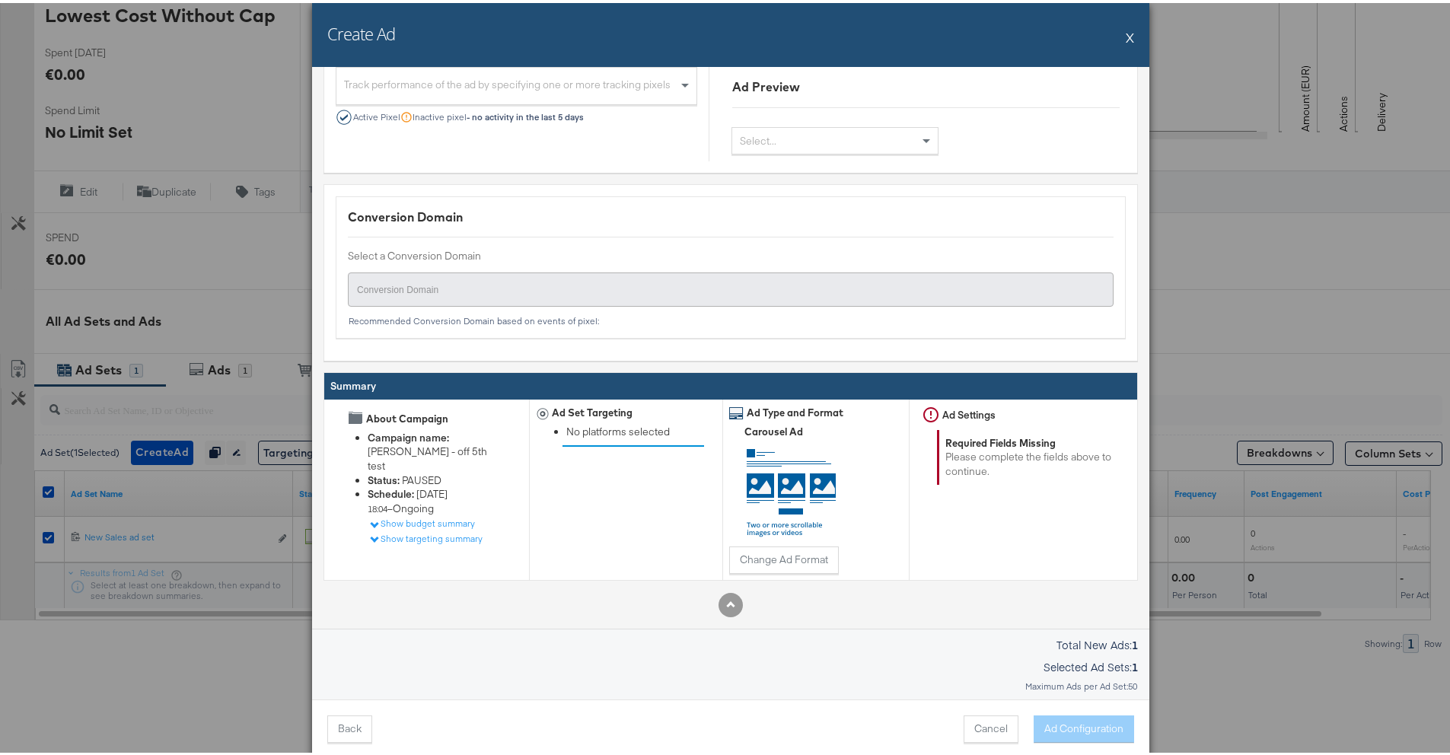
type textarea "https://www.saksoff5th.com/c/clearance-and-sale/women"
click at [741, 335] on div "Conversion Domain Select a Conversion Domain Conversion Domain Recommended Conv…" at bounding box center [731, 269] width 815 height 177
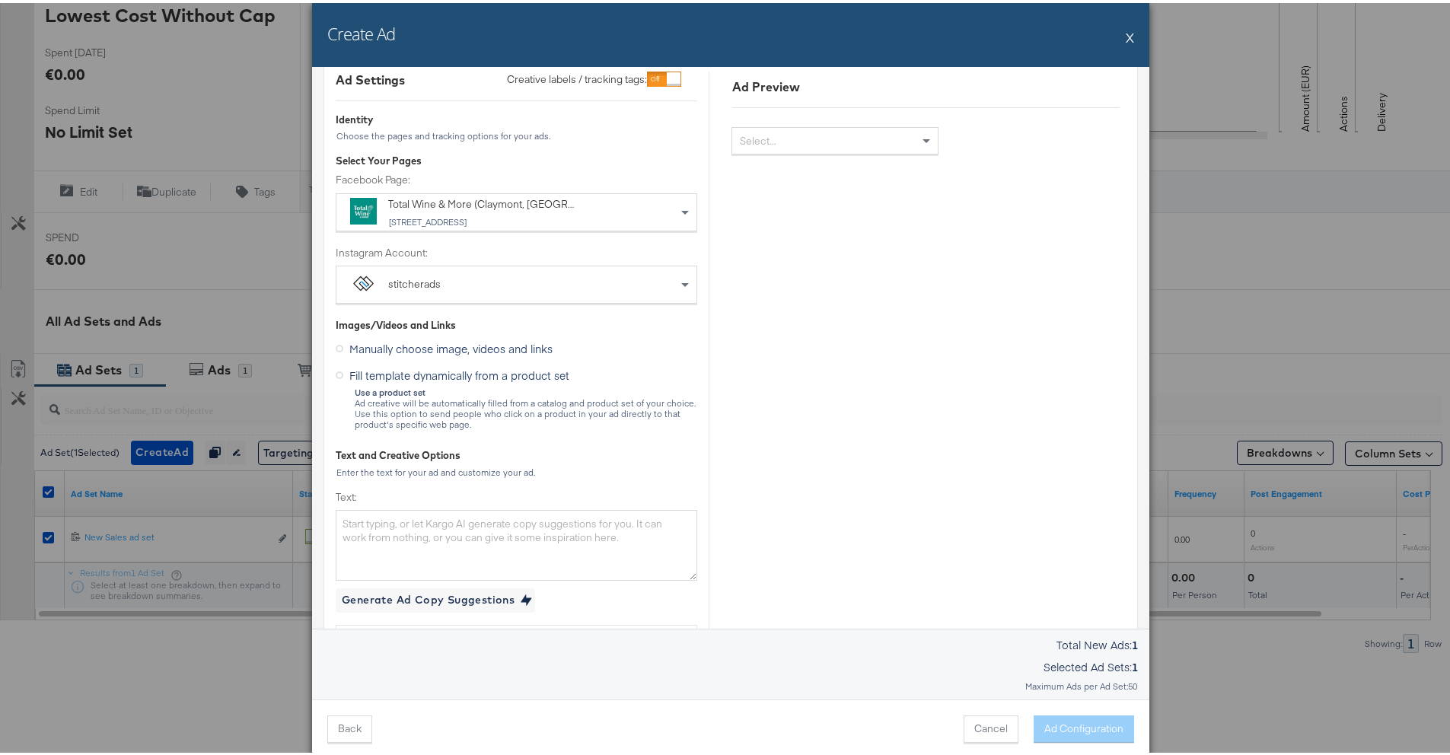
scroll to position [29, 0]
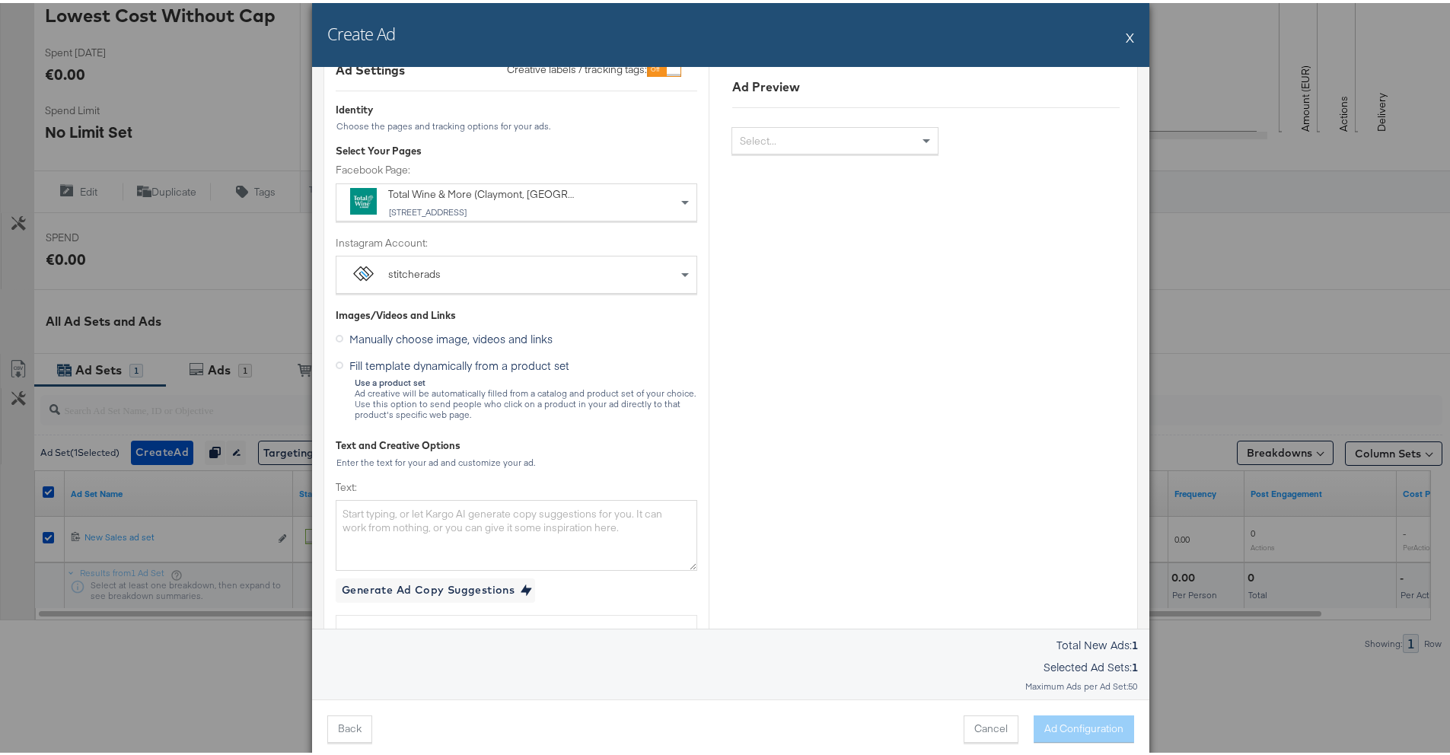
click at [495, 362] on span "Fill template dynamically from a product set" at bounding box center [459, 362] width 220 height 15
click at [0, 0] on input "Fill template dynamically from a product set" at bounding box center [0, 0] width 0 height 0
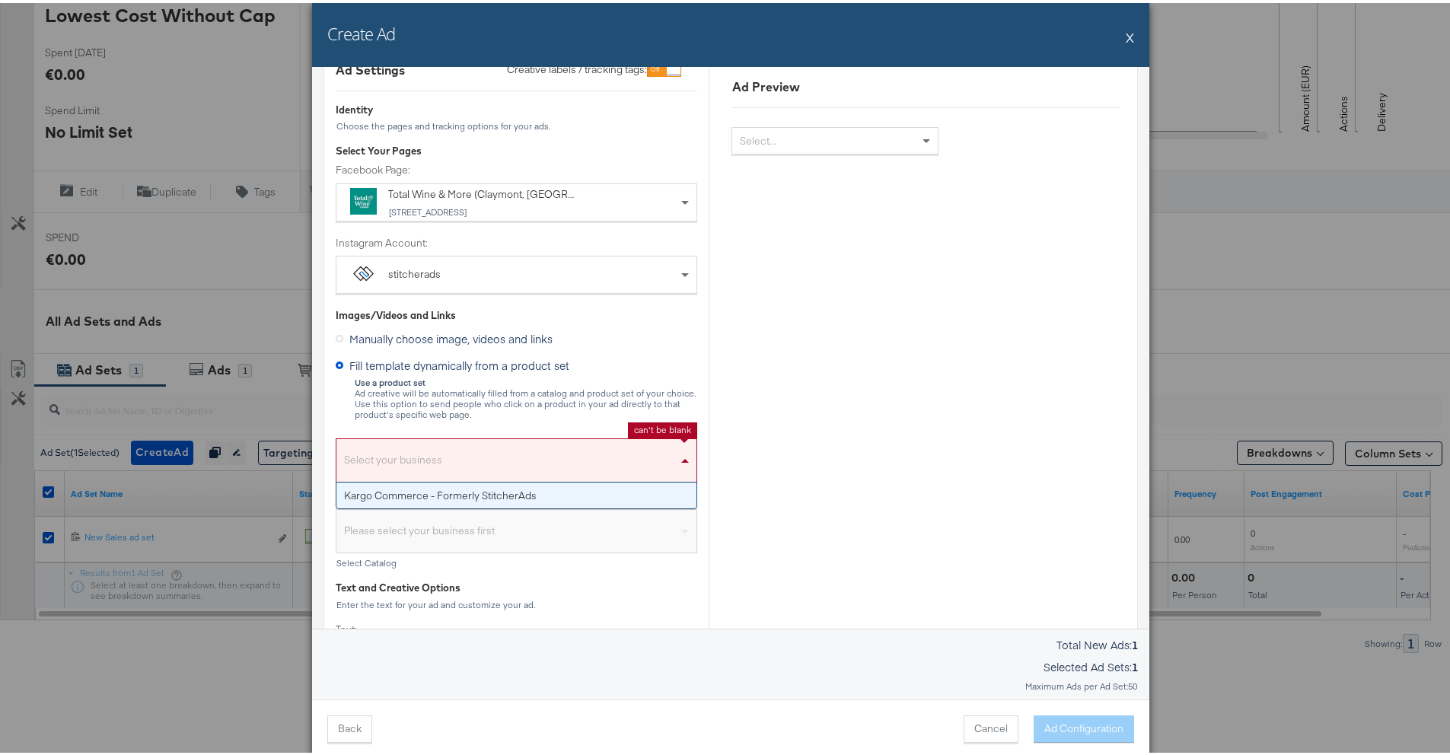
click at [472, 454] on div "Select your business" at bounding box center [516, 461] width 360 height 35
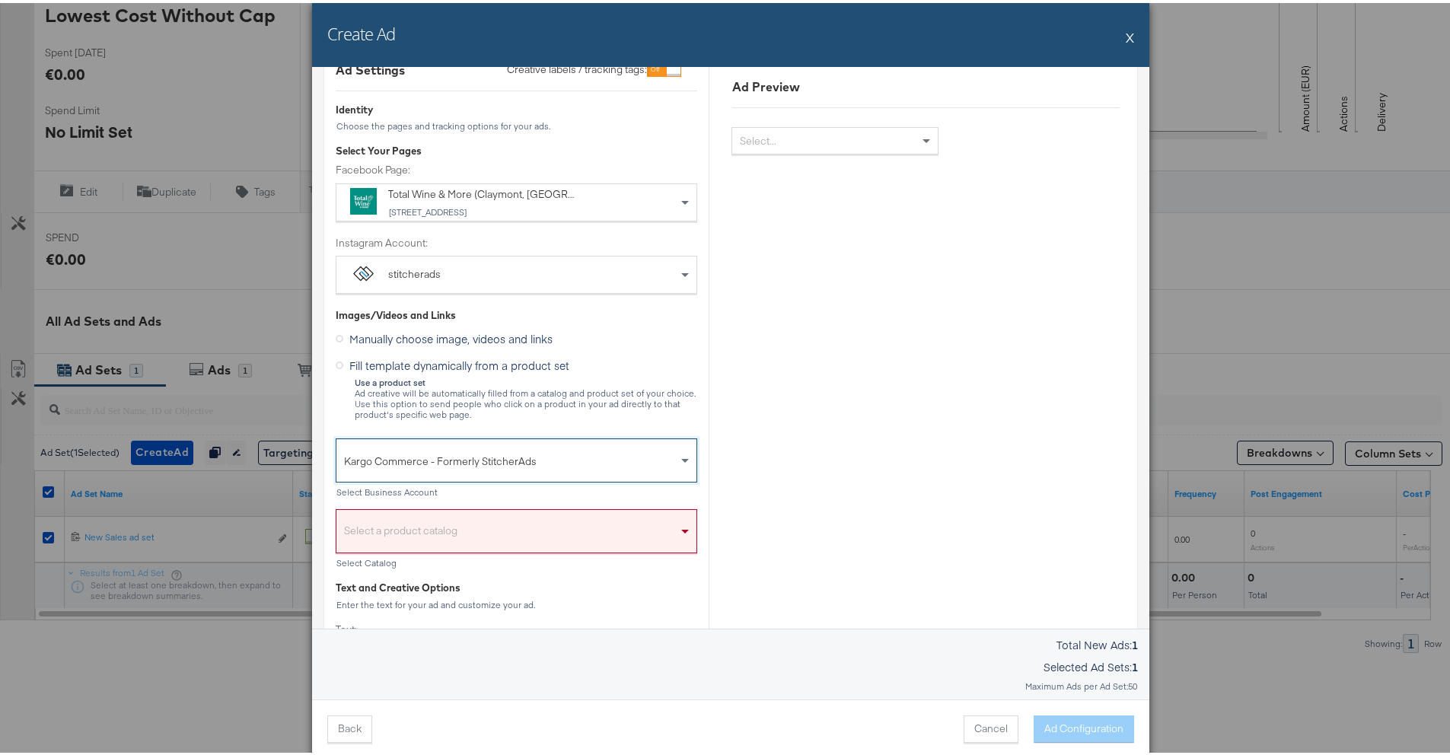
click at [460, 521] on div "Select a product catalog" at bounding box center [516, 532] width 360 height 35
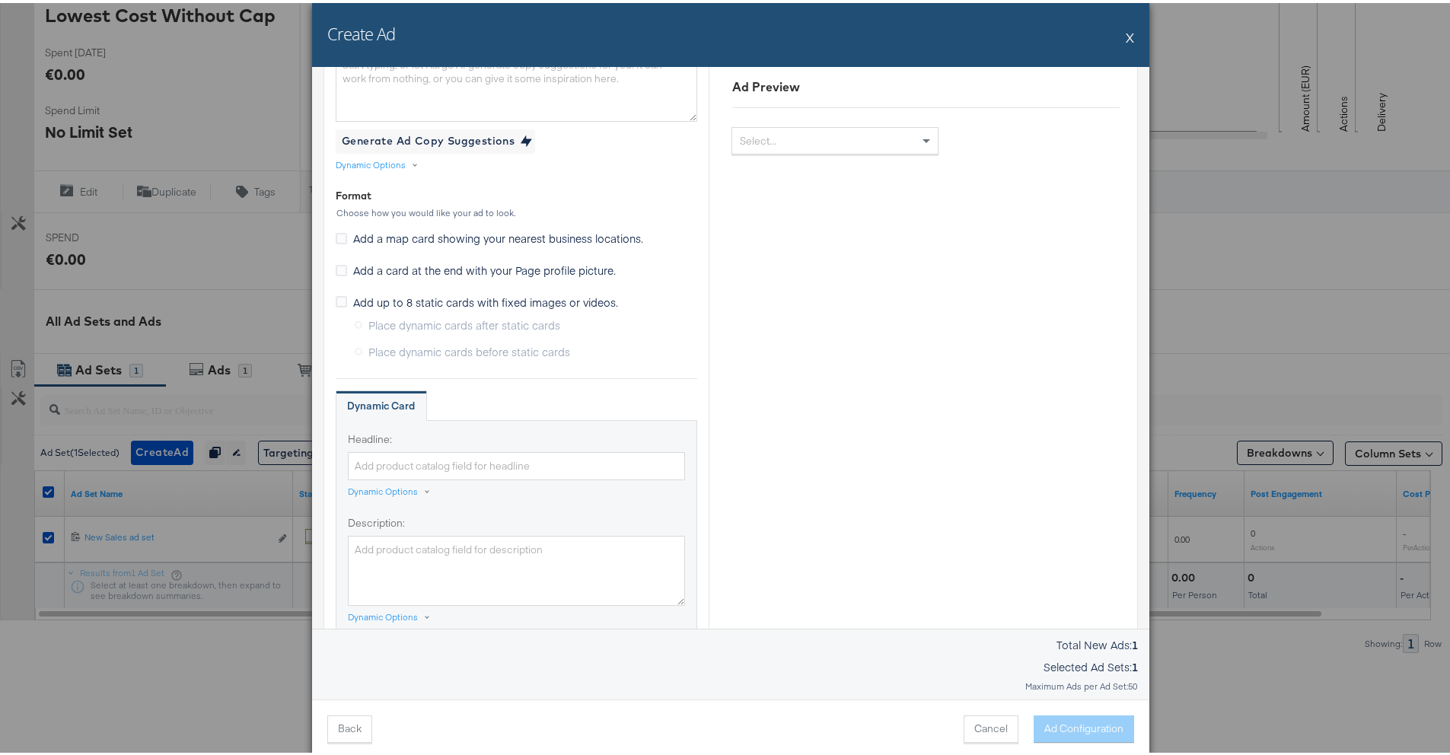
scroll to position [1118, 0]
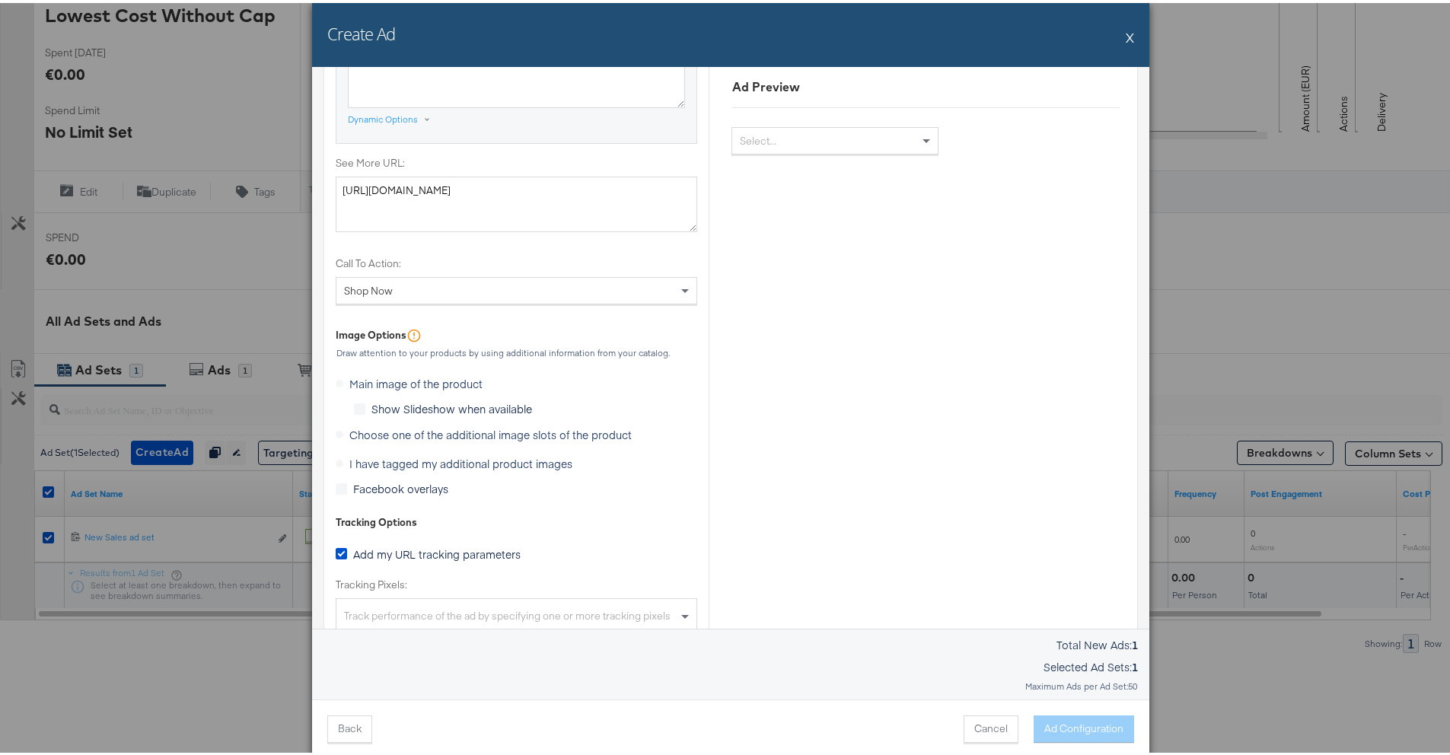
click at [428, 459] on label "I have tagged my additional product images" at bounding box center [457, 460] width 243 height 23
click at [336, 458] on label "I have tagged my additional product images" at bounding box center [457, 460] width 243 height 23
click at [336, 457] on label "I have tagged my additional product images" at bounding box center [457, 460] width 243 height 23
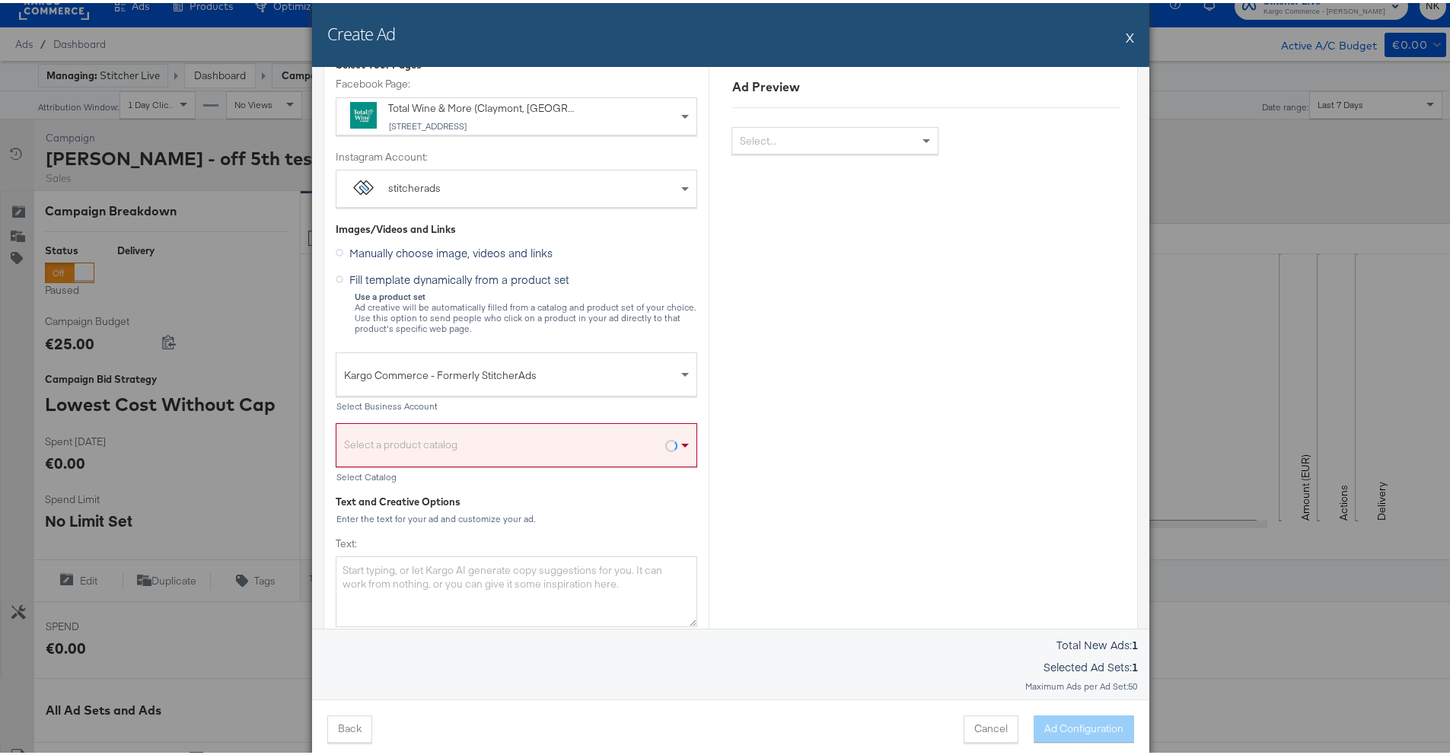
scroll to position [125, 0]
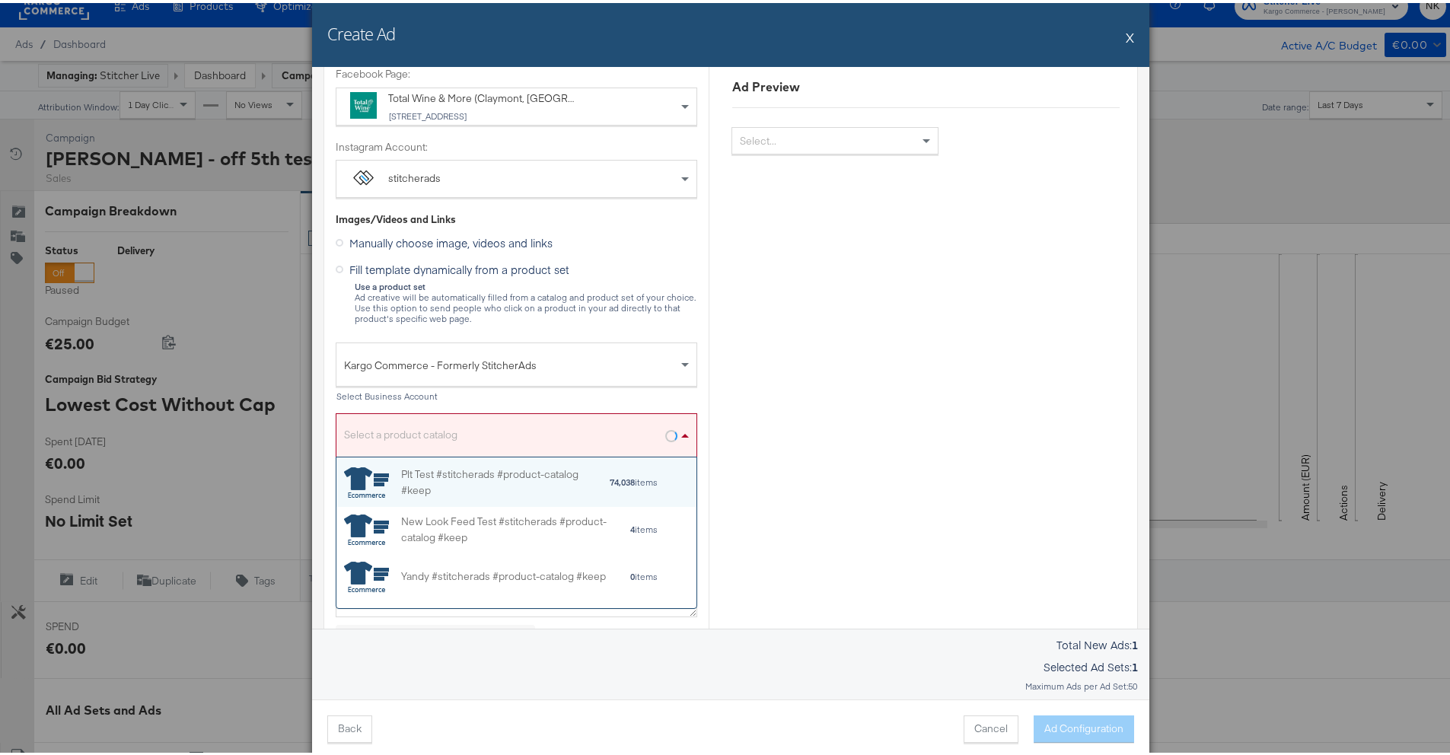
click at [429, 426] on div "Select a product catalog" at bounding box center [516, 436] width 360 height 35
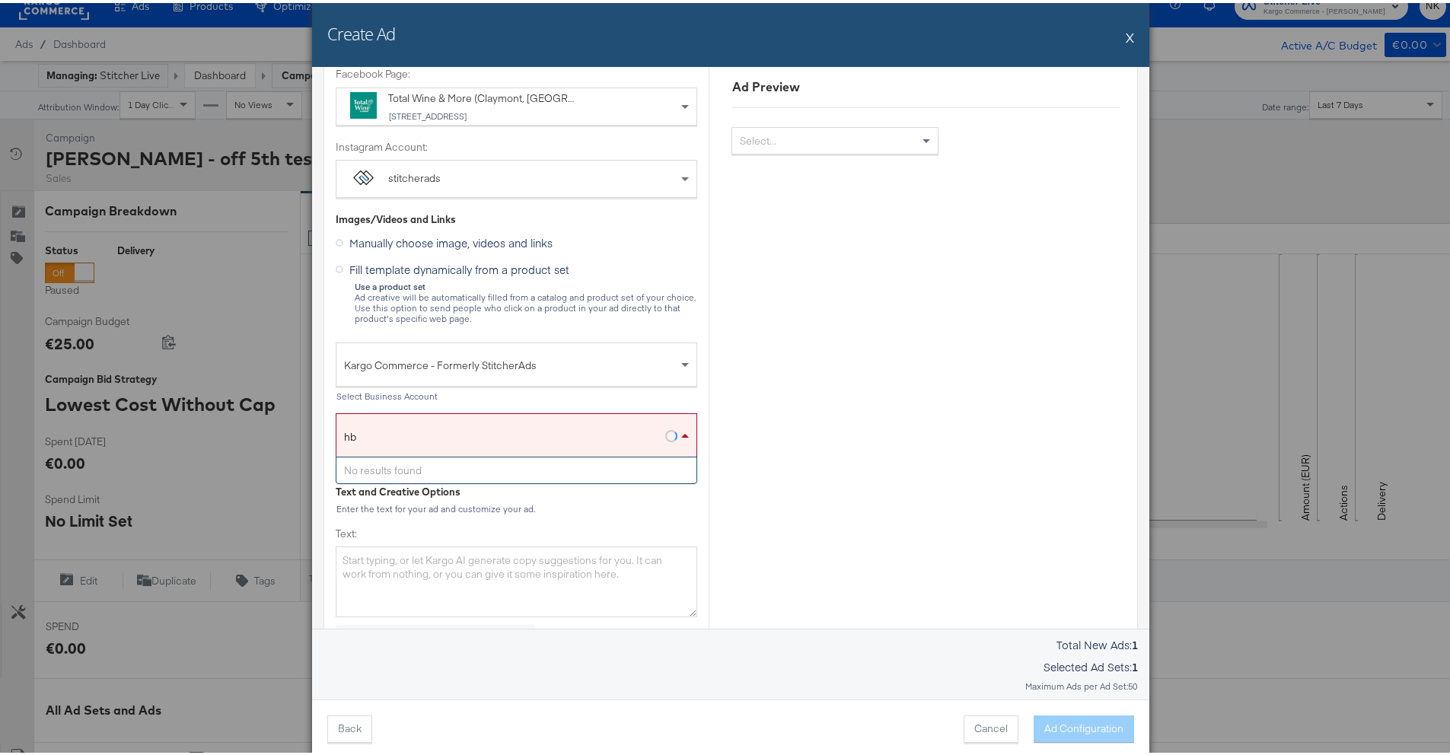
type input "h"
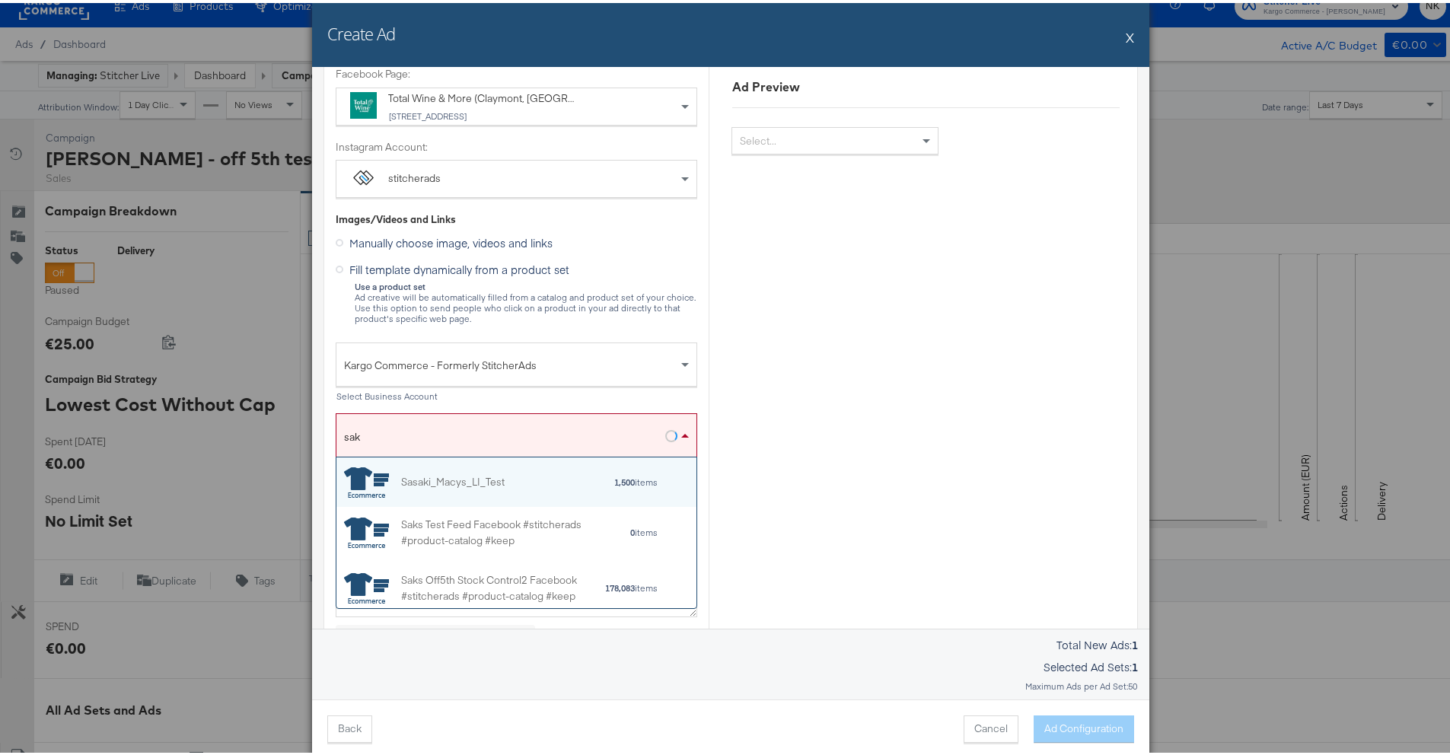
type input "saks"
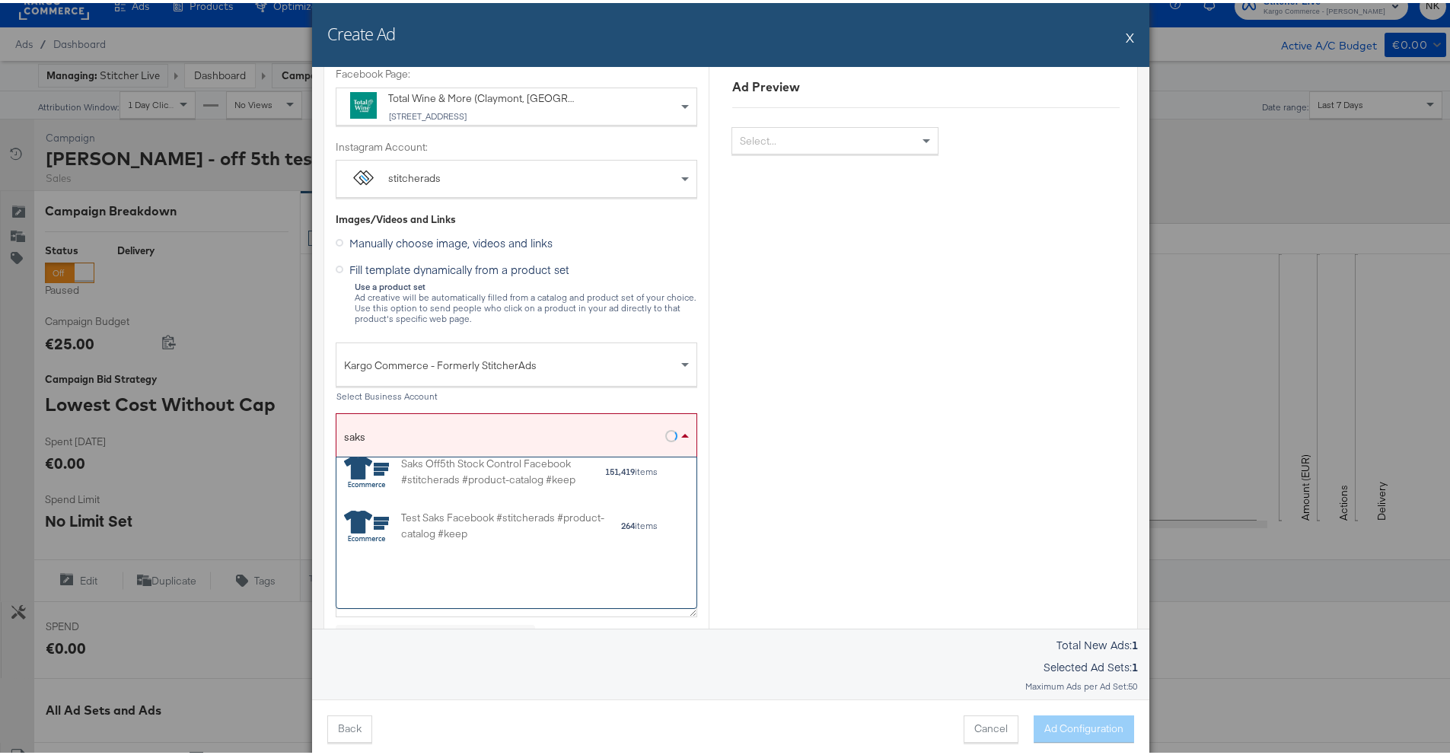
scroll to position [0, 0]
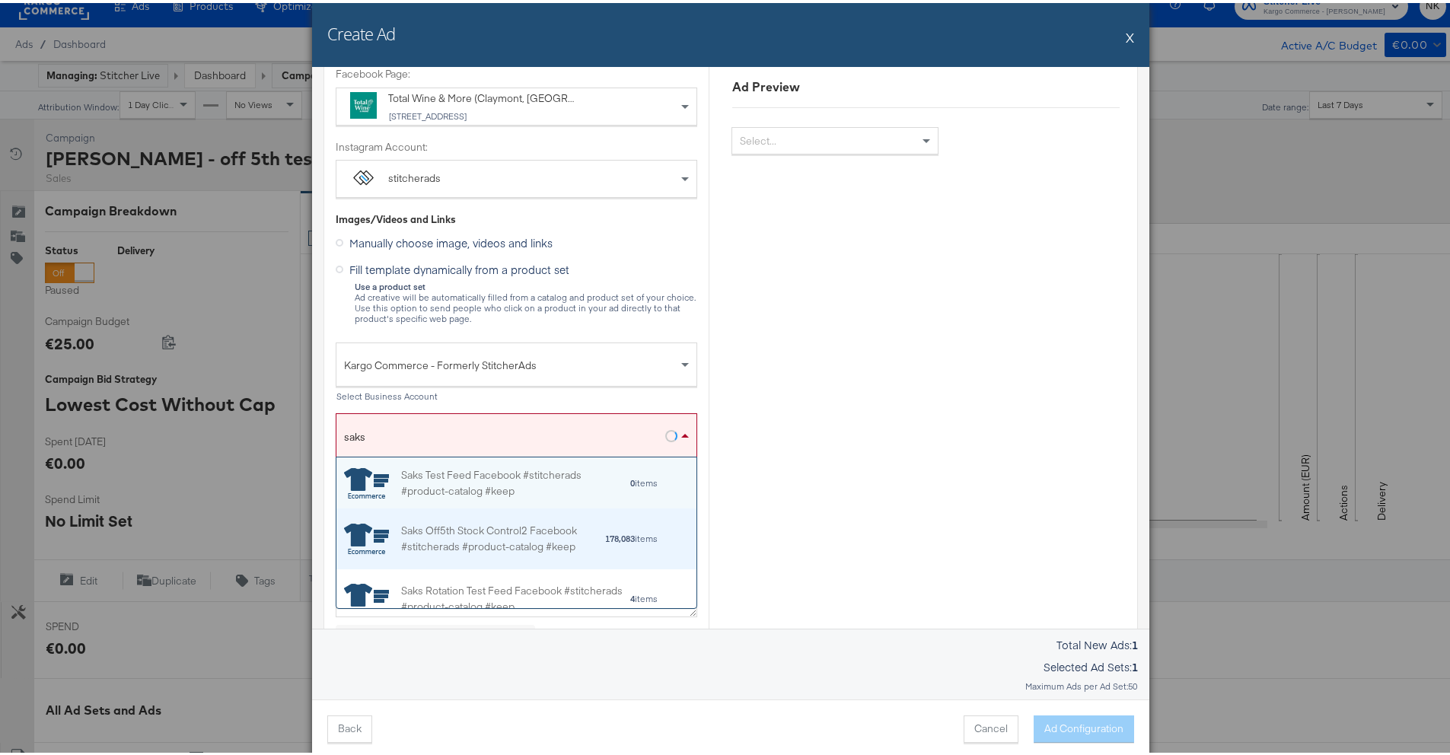
click at [518, 544] on div "Saks Off5th Stock Control2 Facebook #stitcherads #product-catalog #keep" at bounding box center [502, 536] width 203 height 32
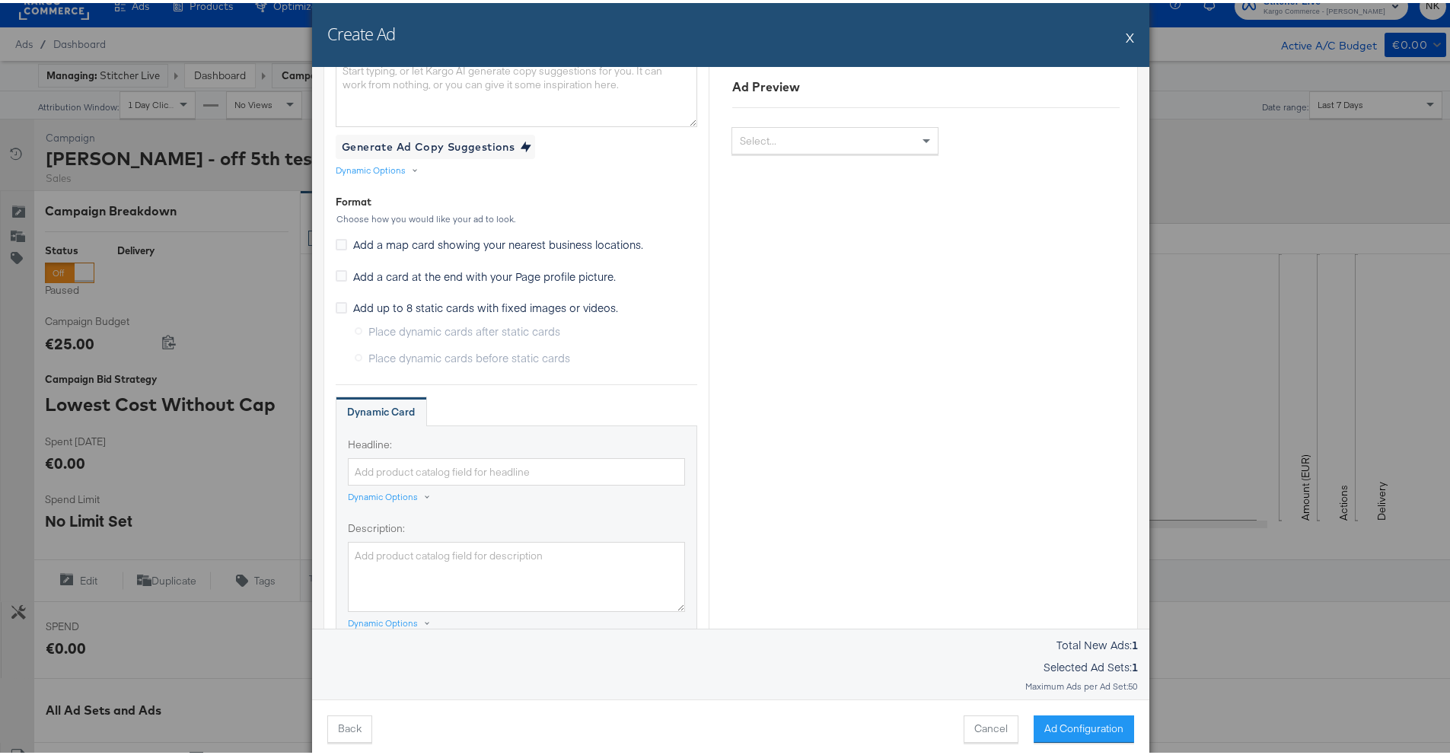
scroll to position [1169, 0]
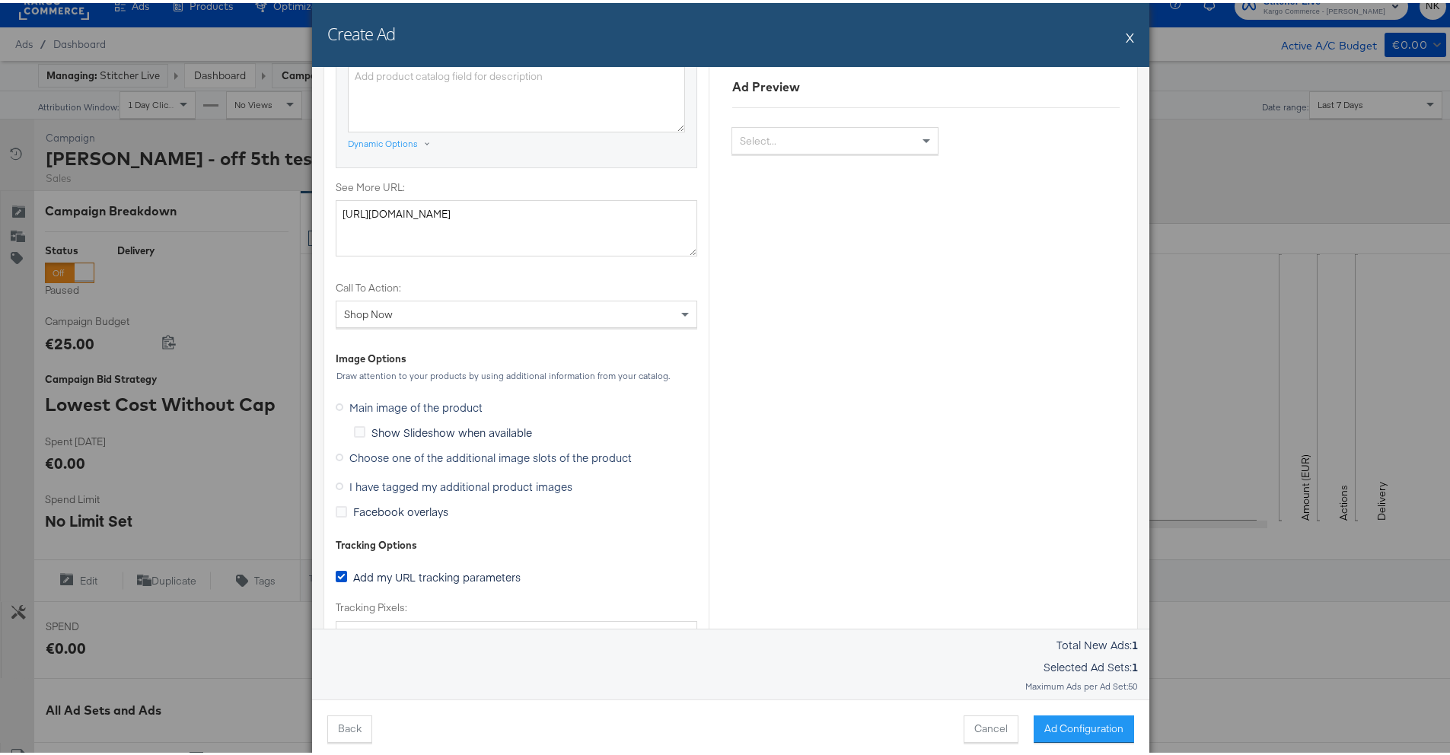
click at [407, 491] on label "I have tagged my additional product images" at bounding box center [457, 483] width 243 height 23
click at [0, 0] on input "I have tagged my additional product images" at bounding box center [0, 0] width 0 height 0
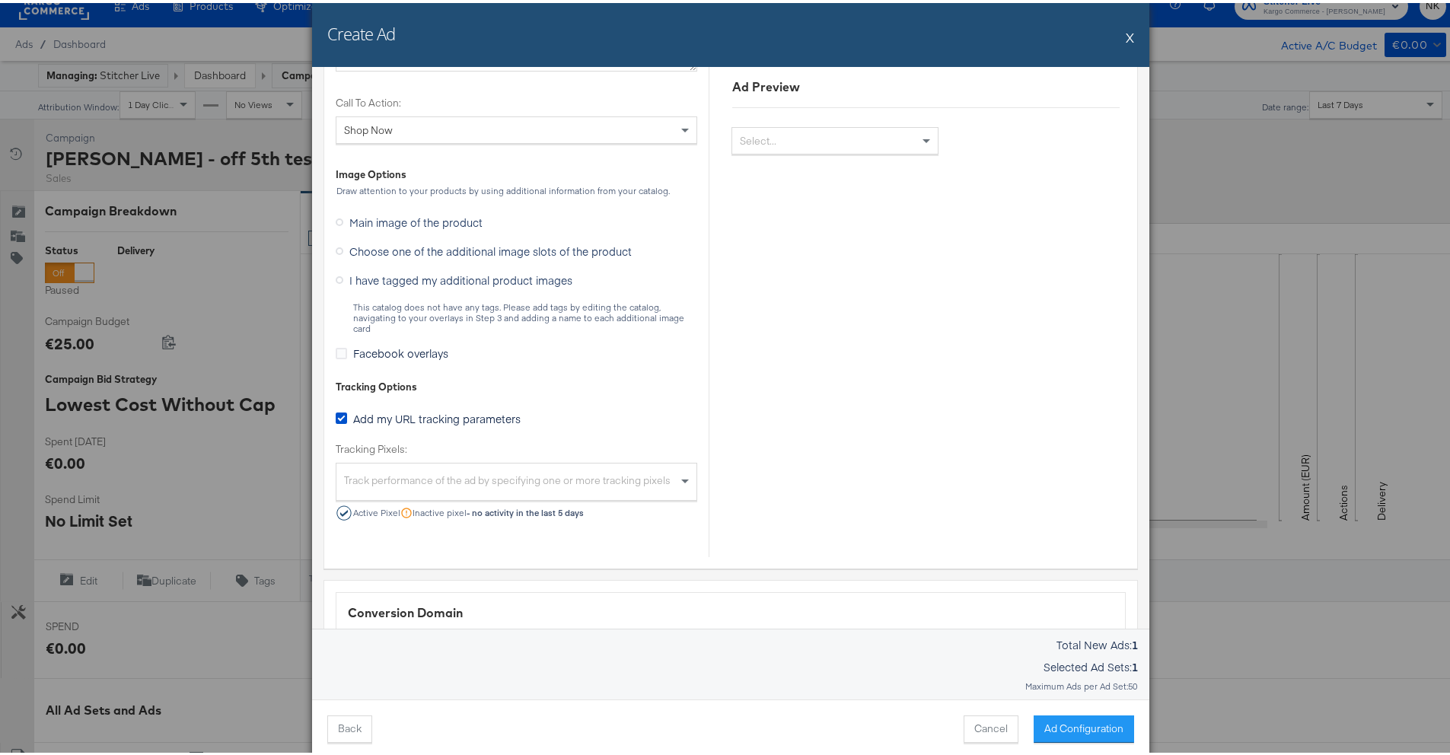
scroll to position [1215, 0]
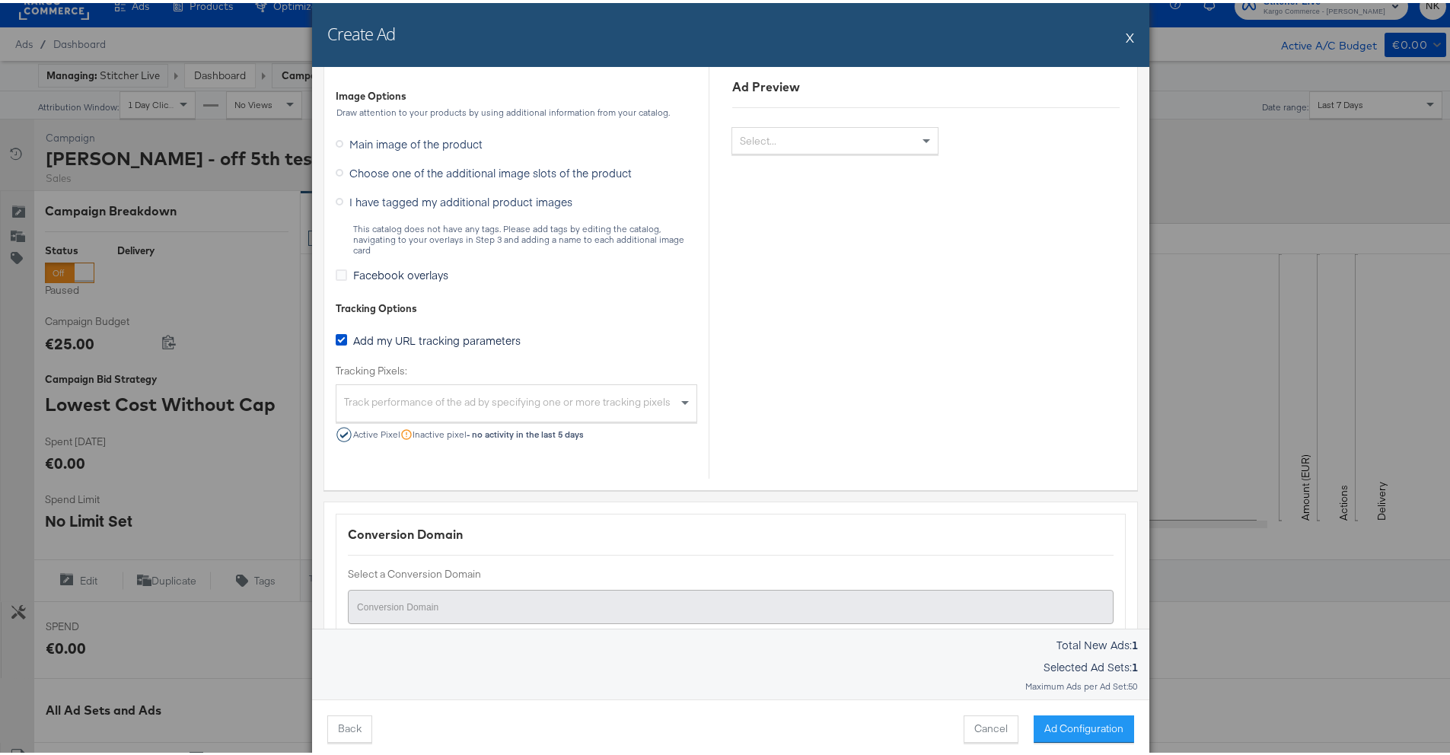
click at [391, 173] on span "Choose one of the additional image slots of the product" at bounding box center [490, 169] width 282 height 15
click at [0, 0] on input "Choose one of the additional image slots of the product" at bounding box center [0, 0] width 0 height 0
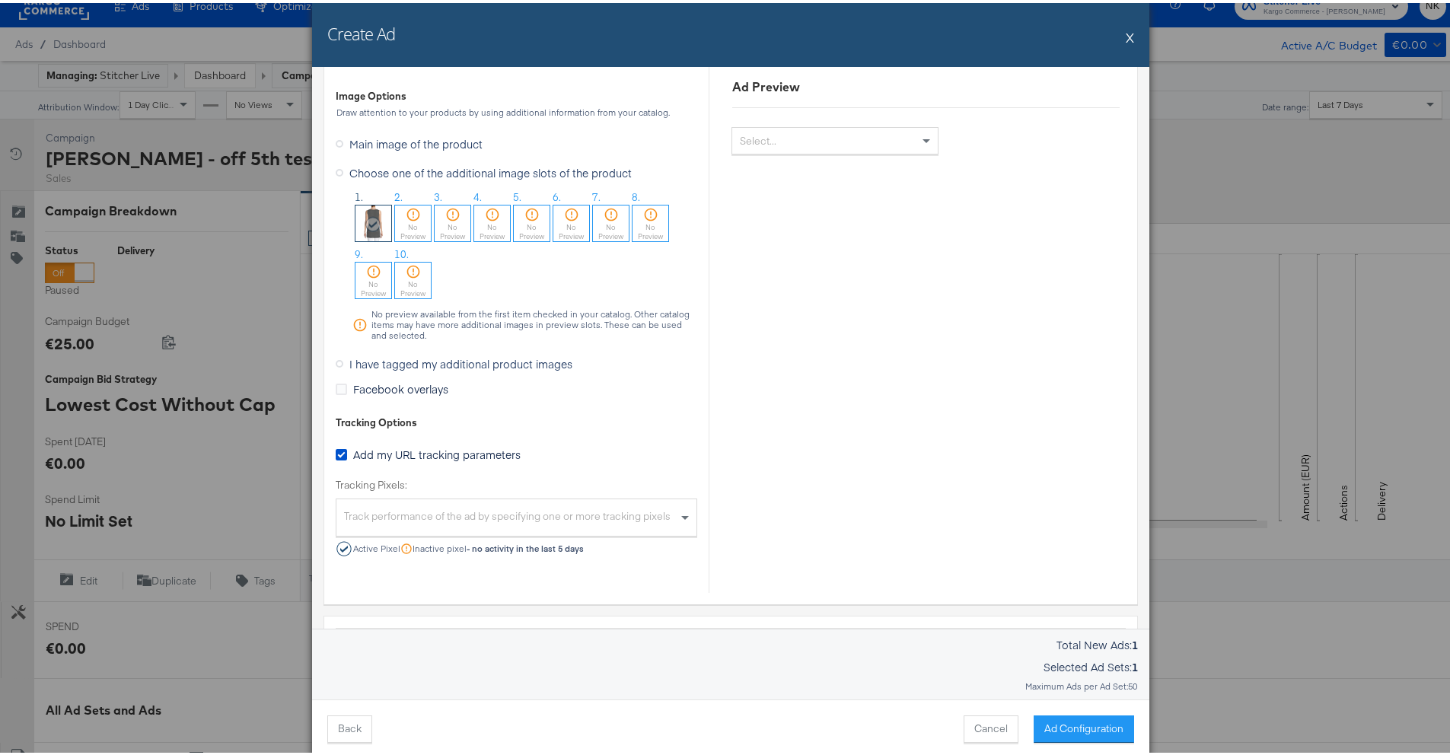
click at [385, 358] on span "I have tagged my additional product images" at bounding box center [460, 360] width 223 height 15
click at [0, 0] on input "I have tagged my additional product images" at bounding box center [0, 0] width 0 height 0
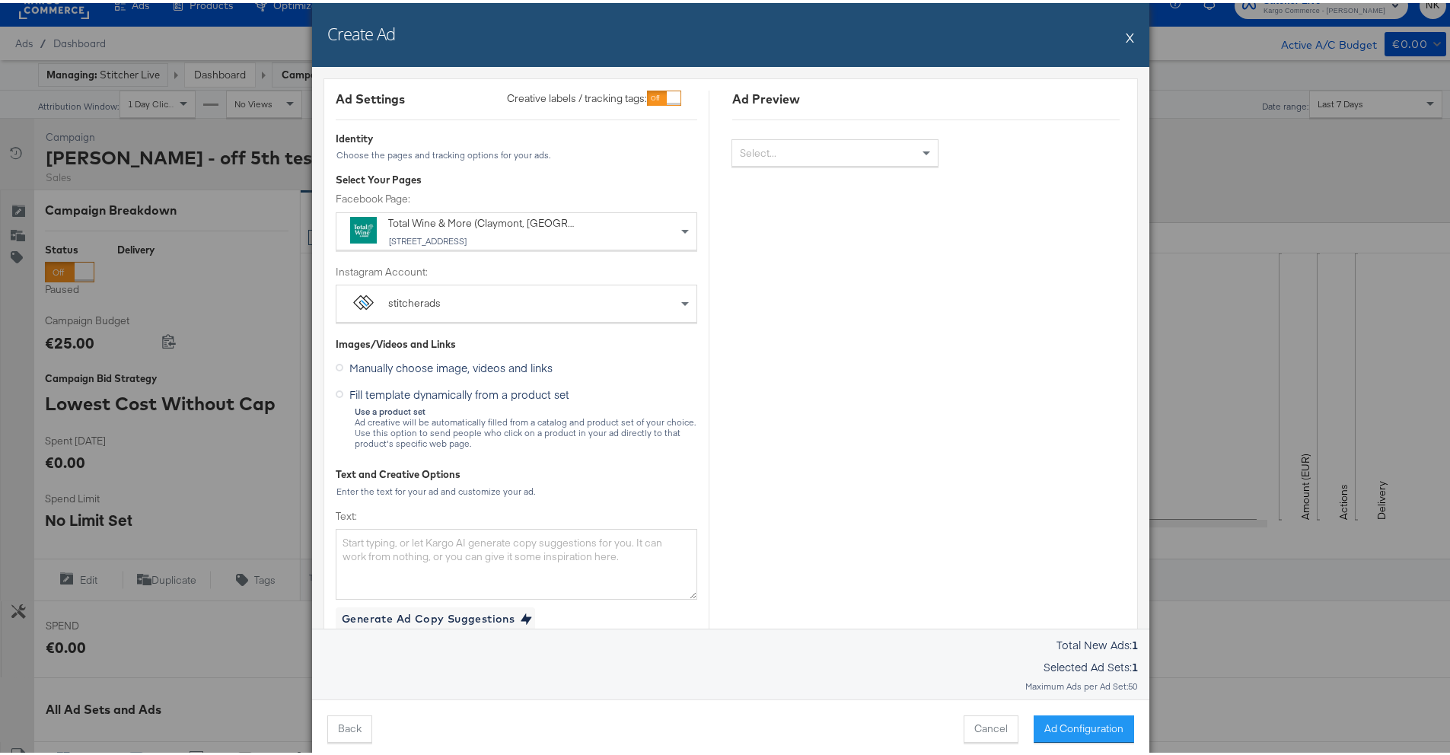
scroll to position [33, 0]
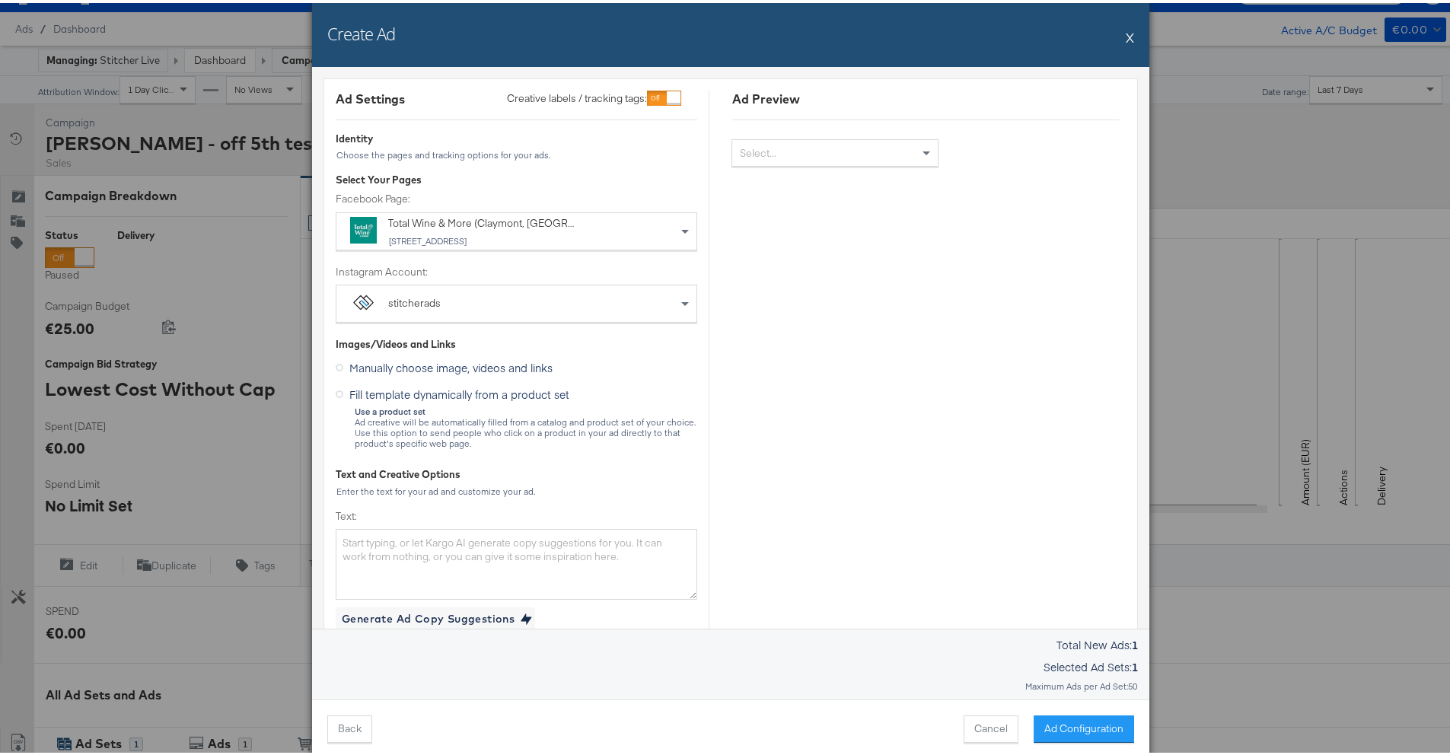
click at [397, 407] on strong "Use a product set" at bounding box center [390, 408] width 71 height 11
click at [394, 423] on div "Use a product set Ad creative will be automatically filled from a catalog and p…" at bounding box center [525, 424] width 343 height 43
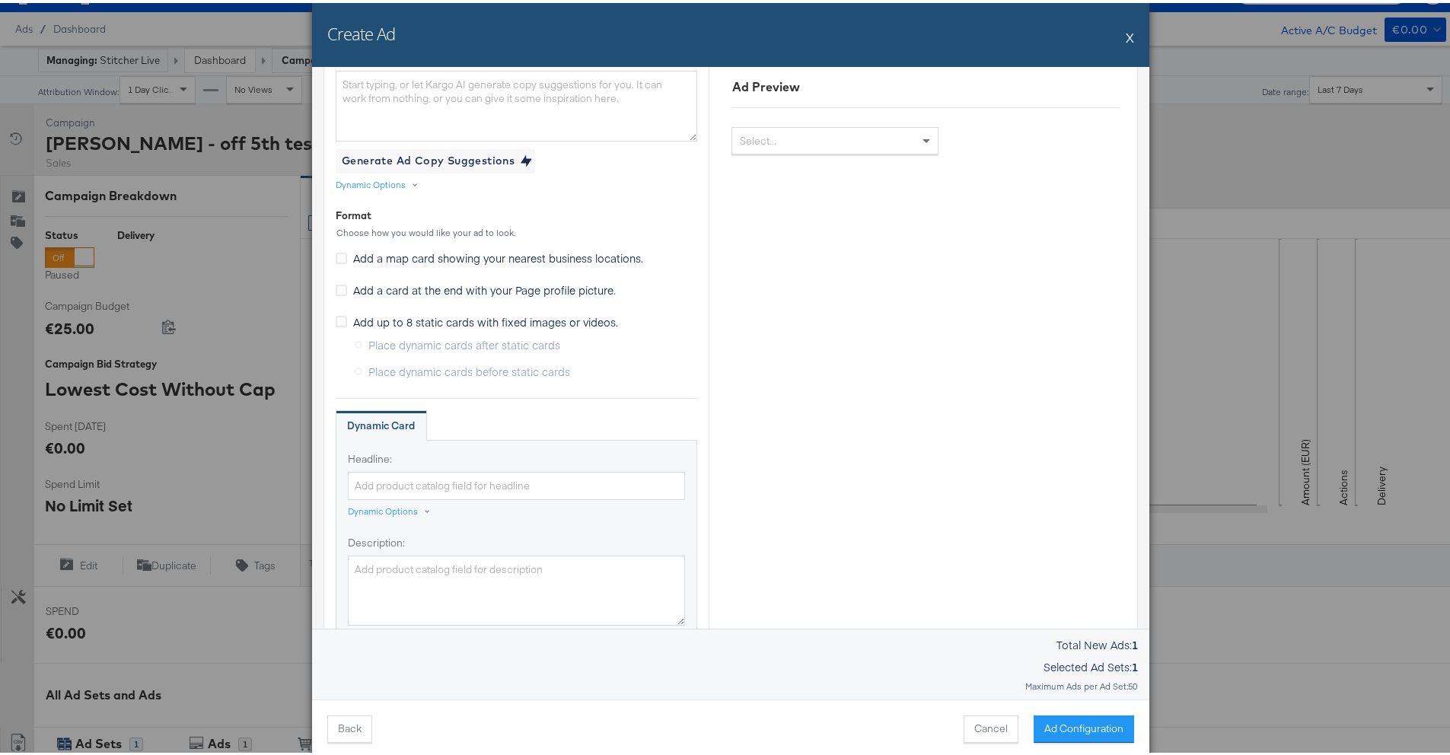
scroll to position [0, 0]
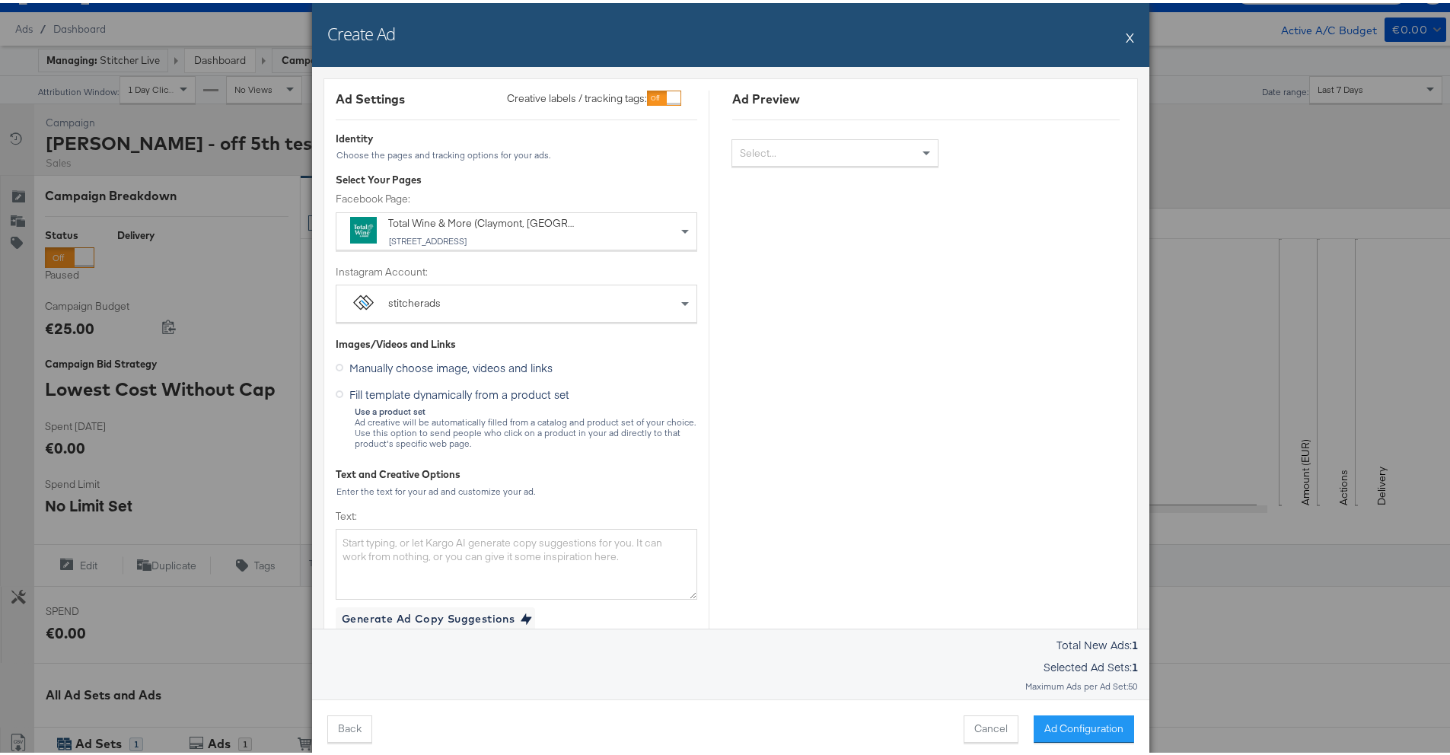
click at [457, 366] on span "Manually choose image, videos and links" at bounding box center [450, 364] width 203 height 15
click at [0, 0] on input "Manually choose image, videos and links" at bounding box center [0, 0] width 0 height 0
click at [448, 391] on span "Fill template dynamically from a product set" at bounding box center [459, 391] width 220 height 15
click at [0, 0] on input "Fill template dynamically from a product set" at bounding box center [0, 0] width 0 height 0
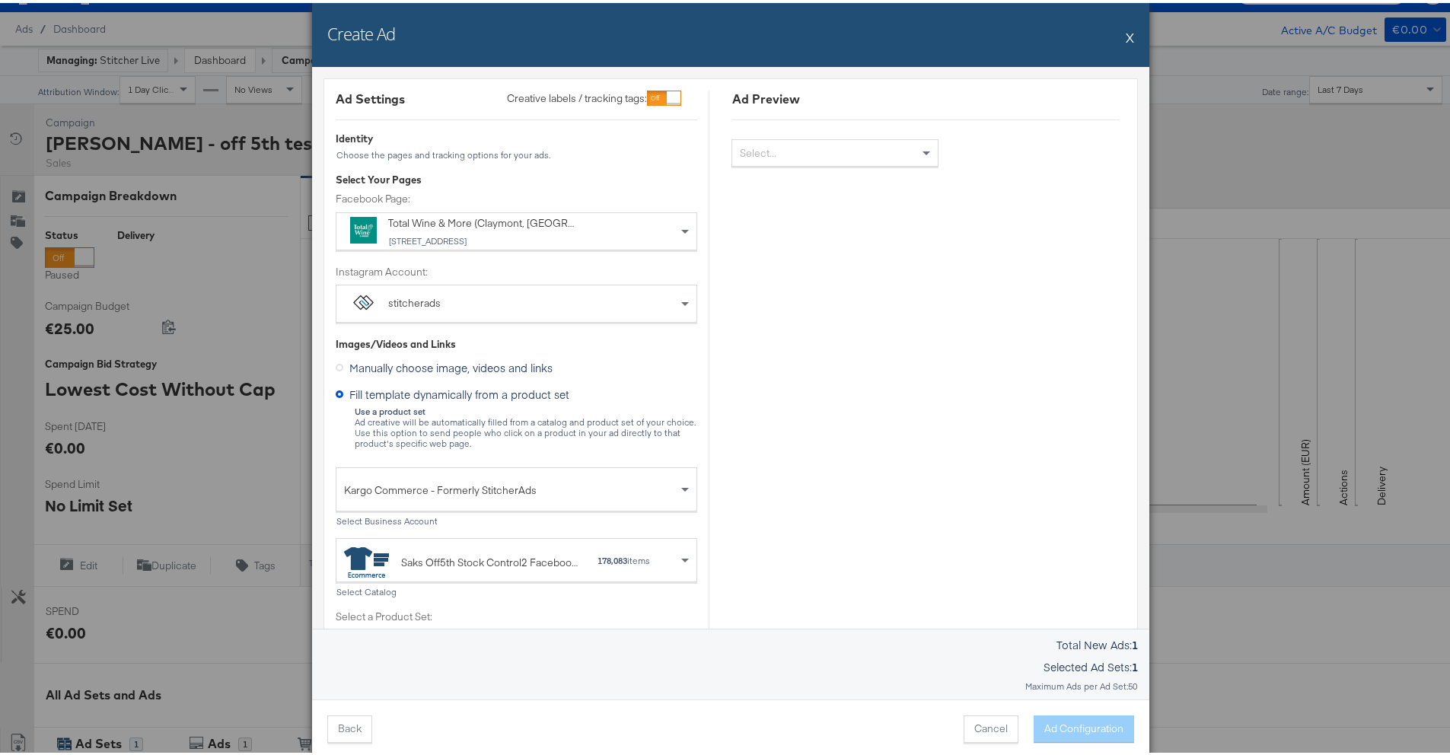
scroll to position [9, 0]
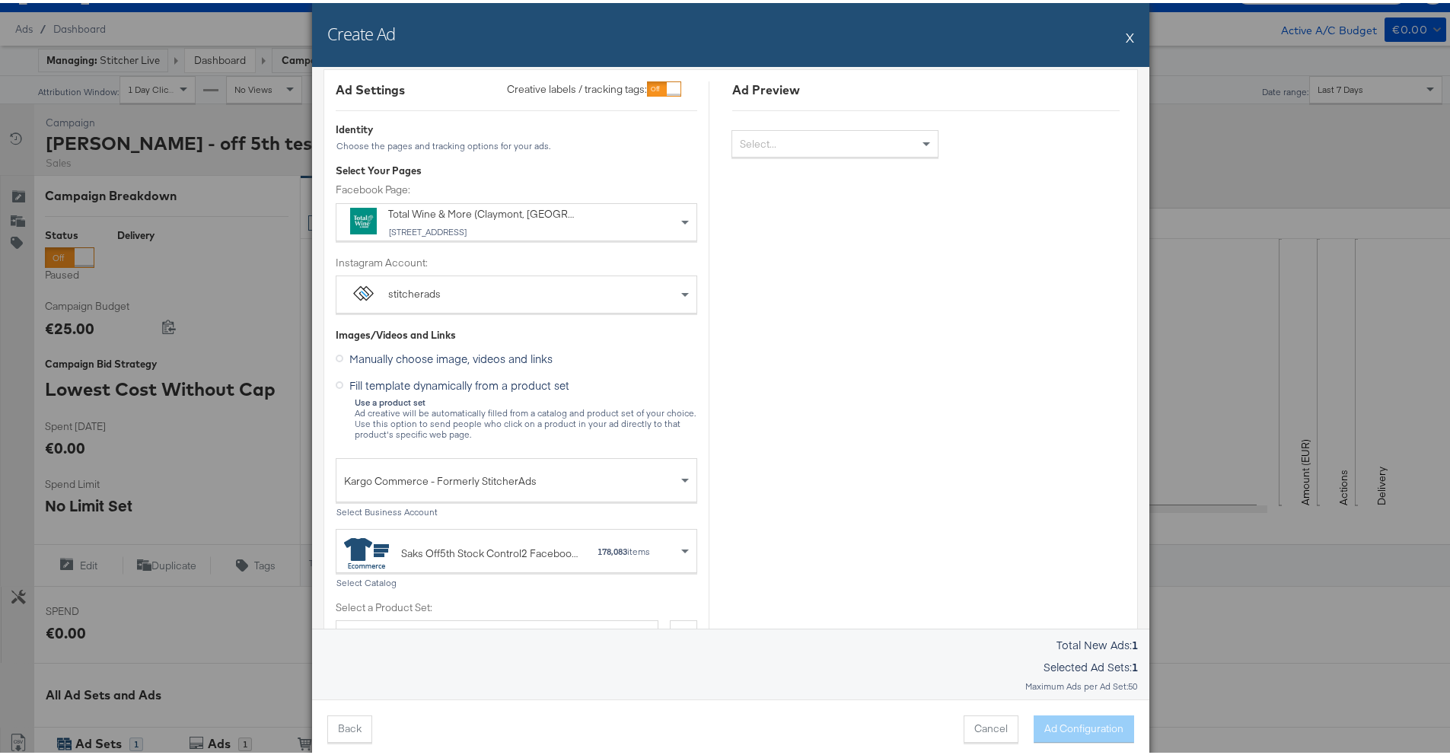
click at [480, 569] on div "Saks Off5th Stock Control2 Facebook #stitcherads #product-catalog #keep 178,083…" at bounding box center [517, 548] width 362 height 44
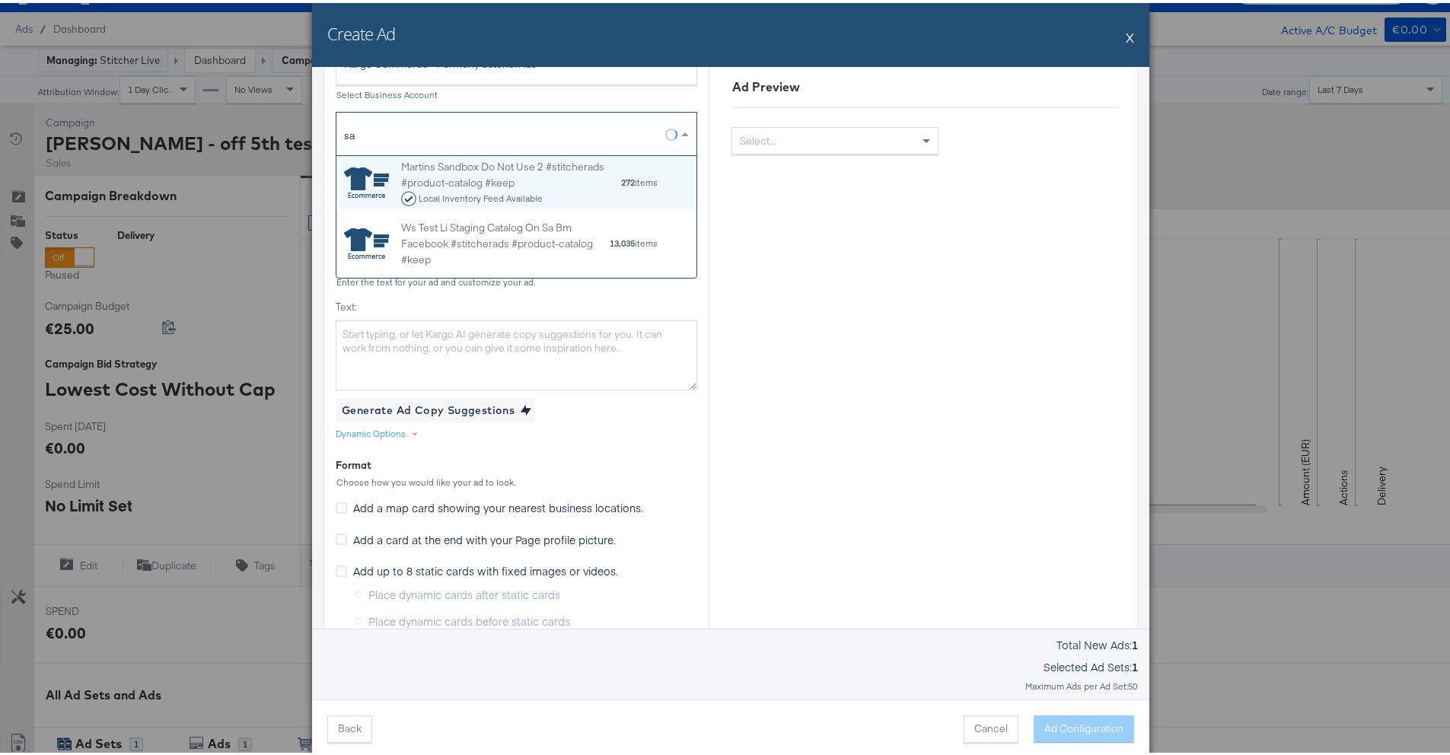
scroll to position [139, 349]
type input "s"
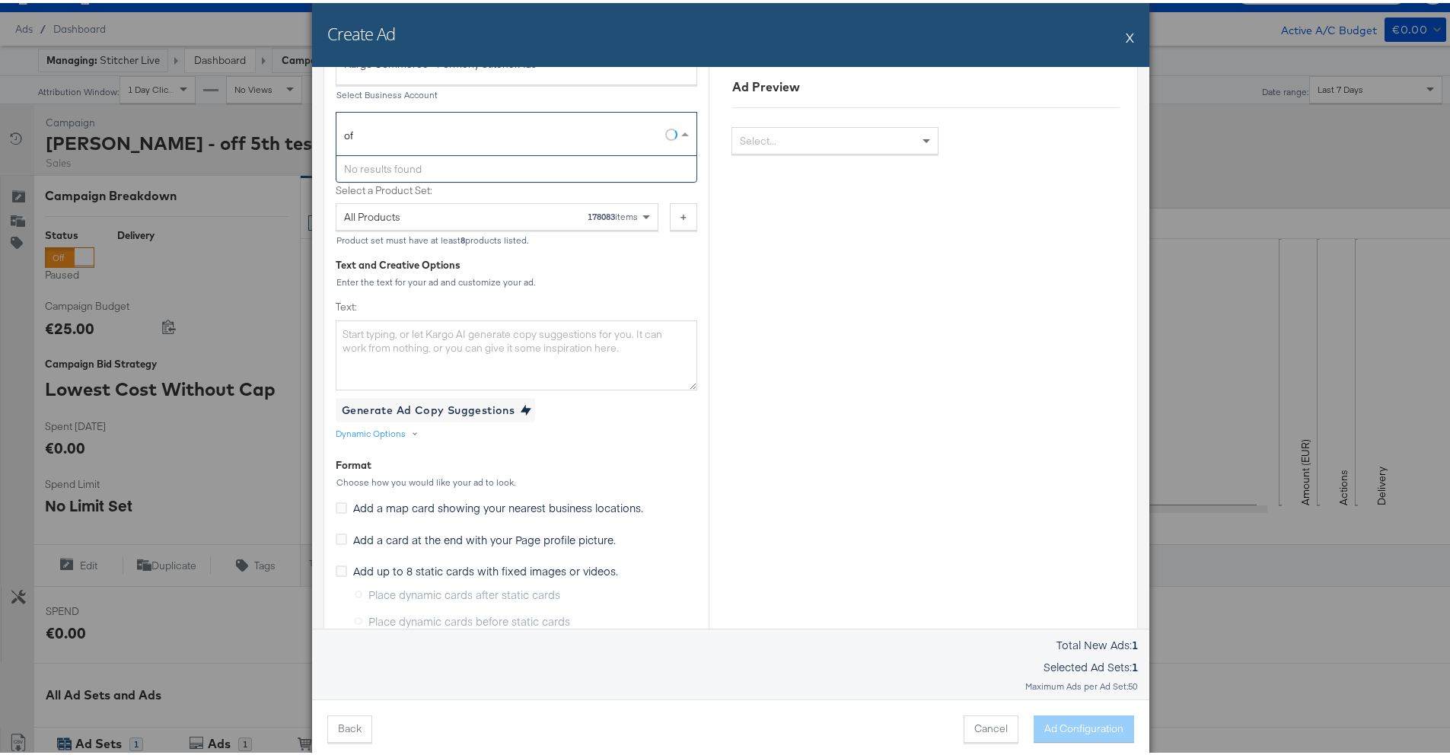
type input "o"
type input "5"
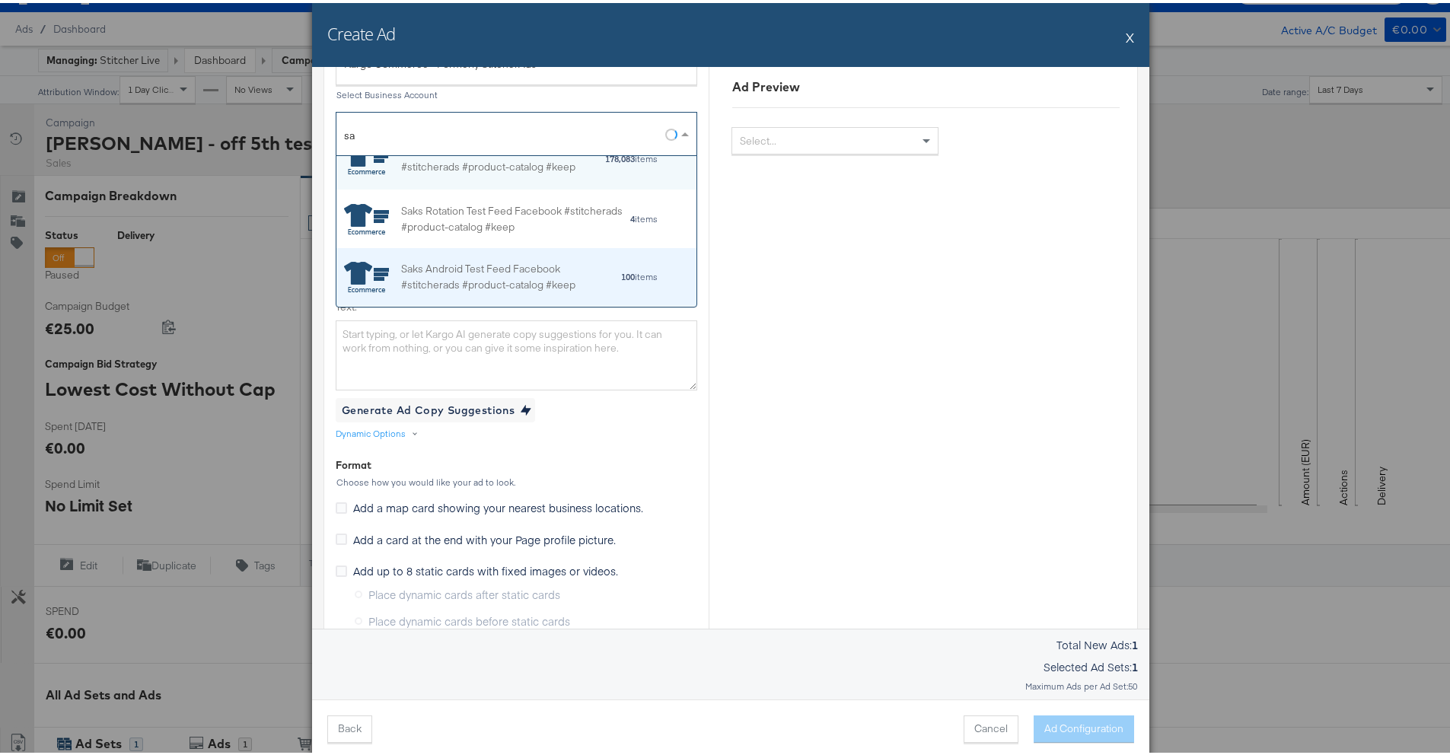
scroll to position [530, 0]
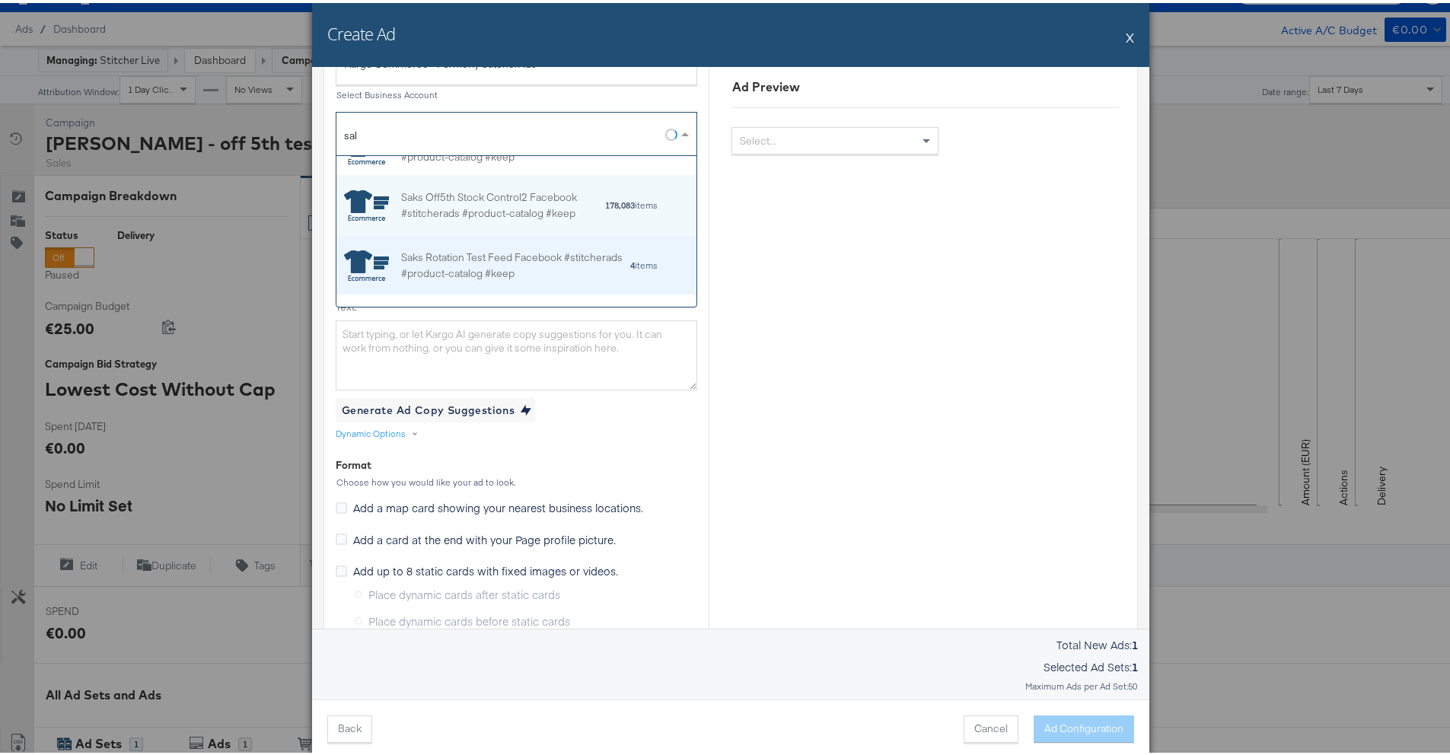
type input "saks"
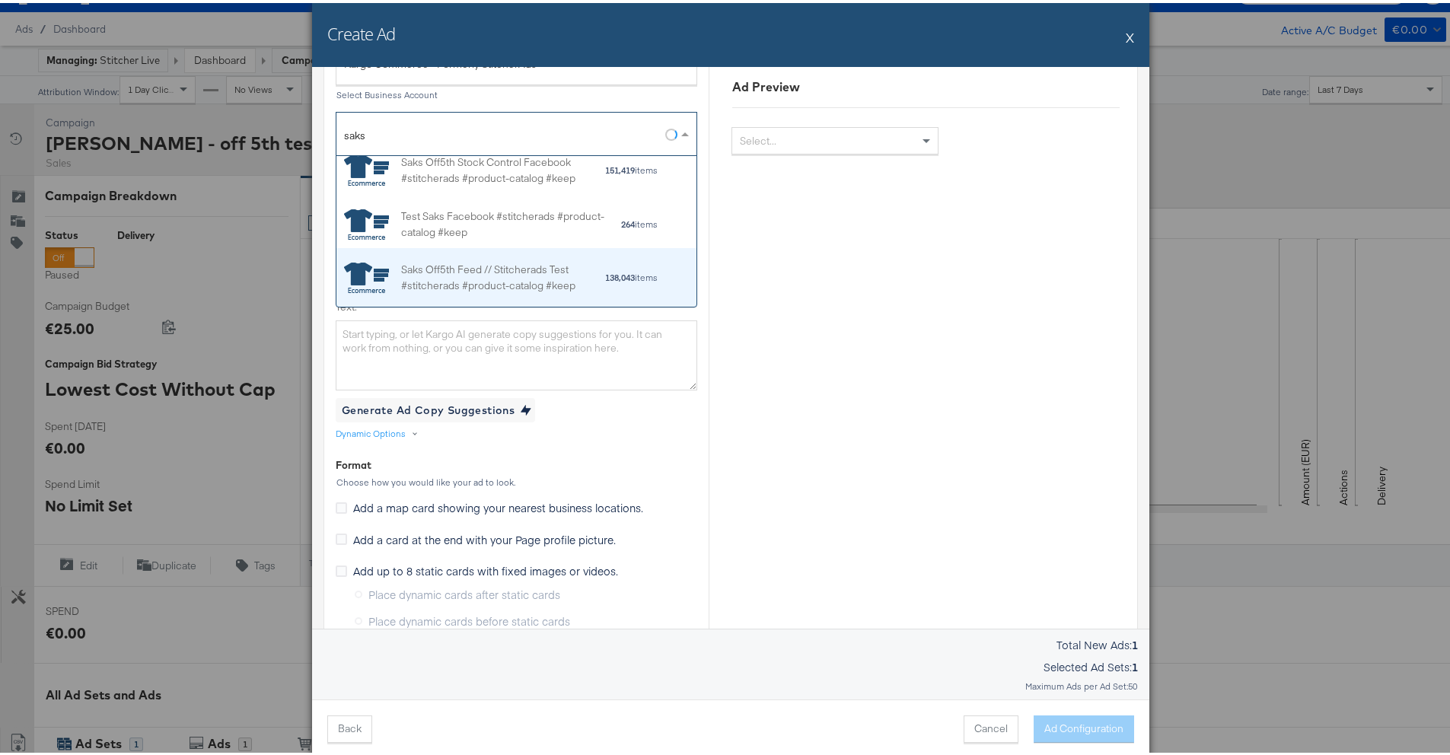
click at [512, 260] on div "Saks Off5th Feed // Stitcherads Test #stitcherads #product-catalog #keep" at bounding box center [502, 275] width 203 height 32
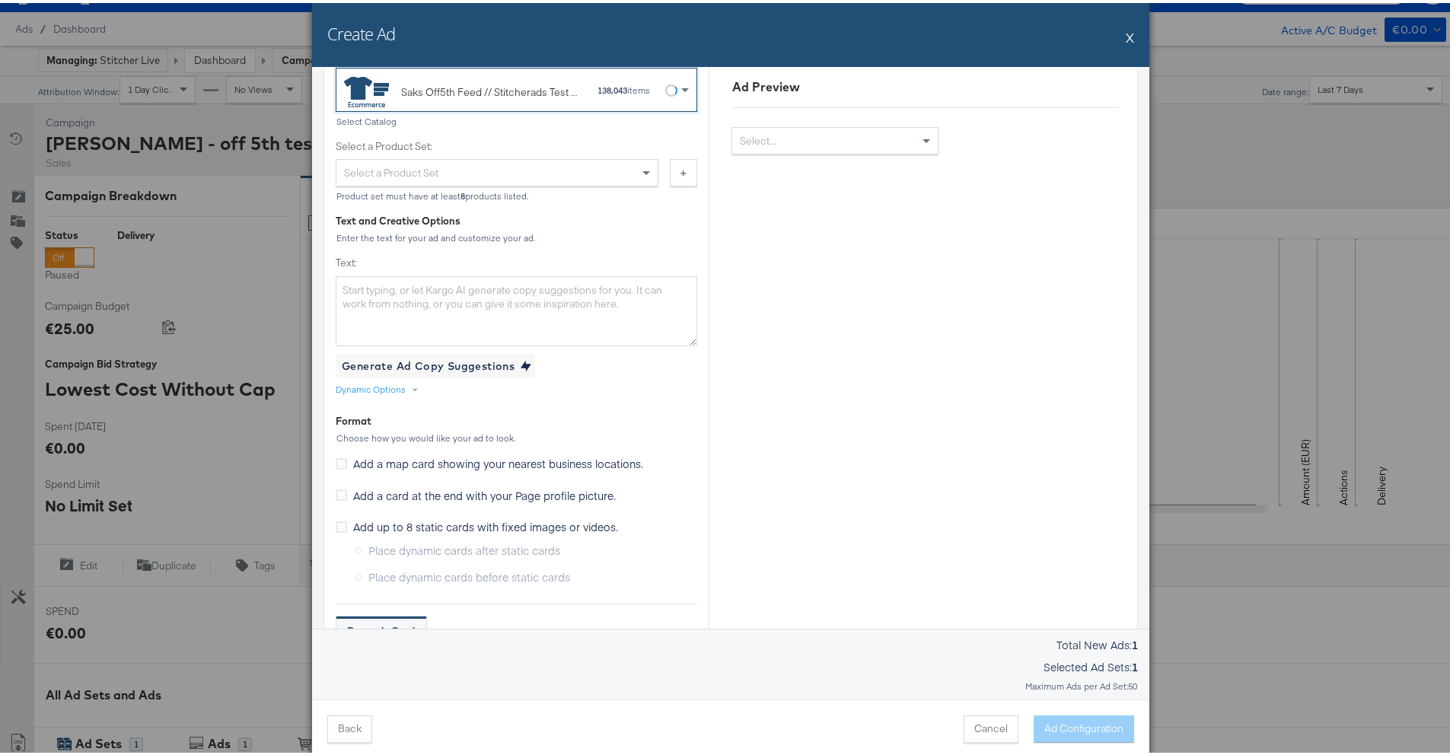
click at [504, 175] on div "Select a Product Set" at bounding box center [496, 170] width 321 height 26
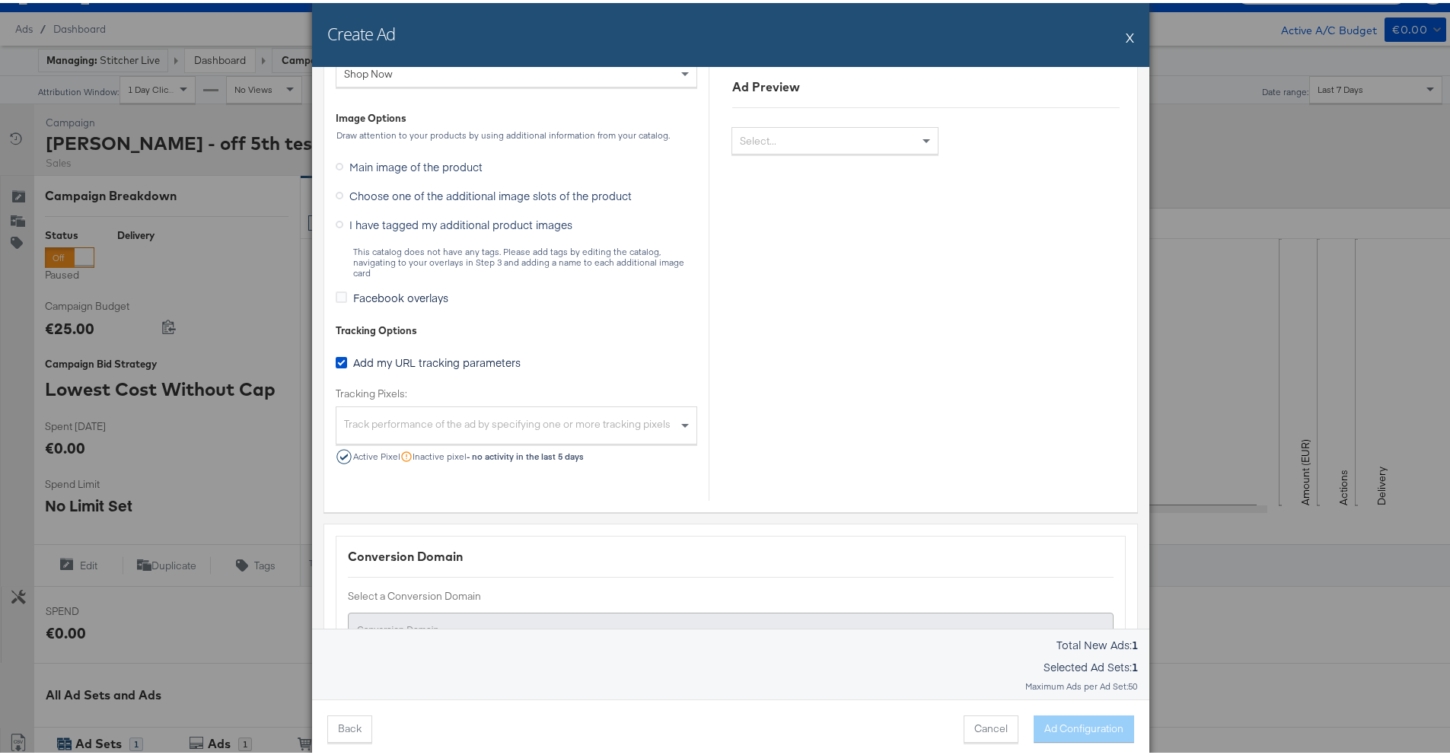
click at [440, 218] on span "I have tagged my additional product images" at bounding box center [460, 221] width 223 height 15
click at [0, 0] on input "I have tagged my additional product images" at bounding box center [0, 0] width 0 height 0
click at [438, 199] on span "Choose one of the additional image slots of the product" at bounding box center [490, 192] width 282 height 15
click at [0, 0] on input "Choose one of the additional image slots of the product" at bounding box center [0, 0] width 0 height 0
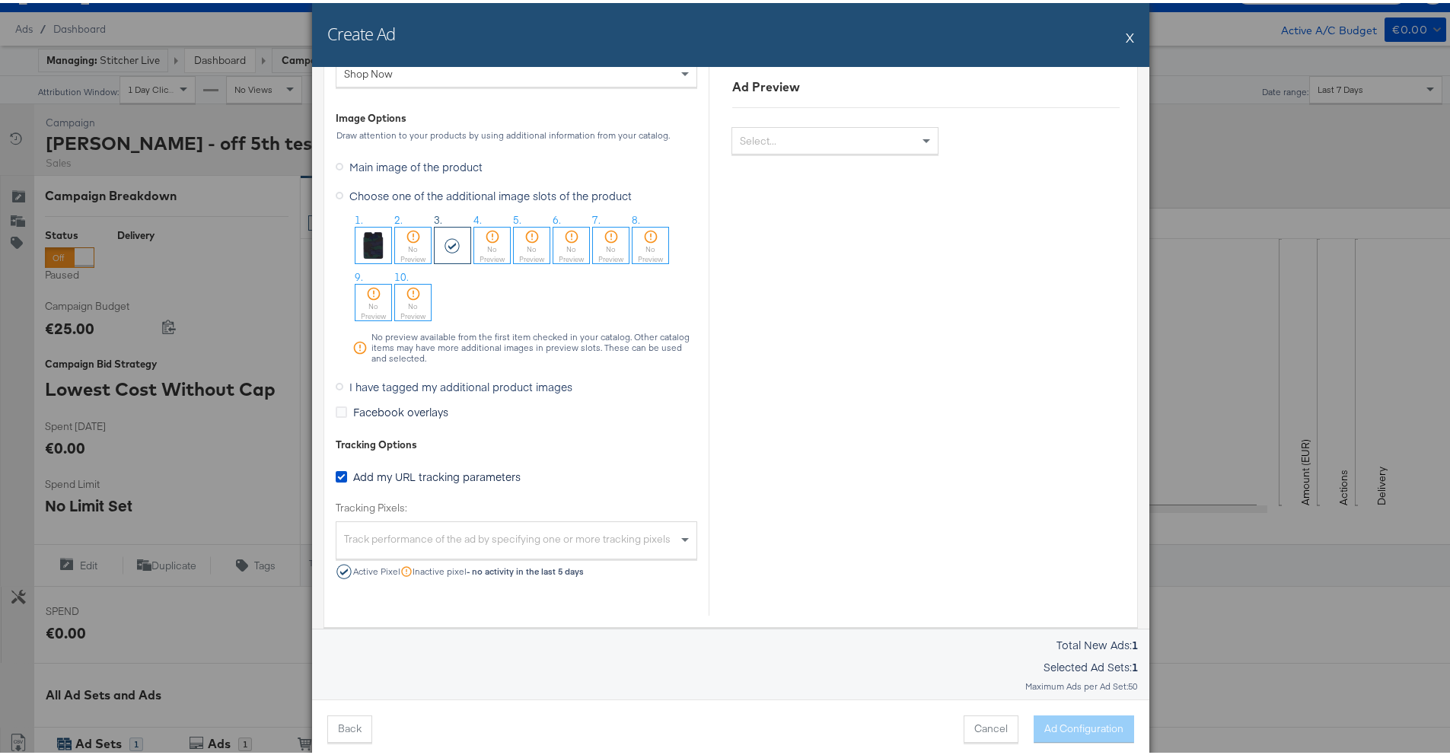
click at [372, 378] on span "I have tagged my additional product images" at bounding box center [460, 383] width 223 height 15
click at [0, 0] on input "I have tagged my additional product images" at bounding box center [0, 0] width 0 height 0
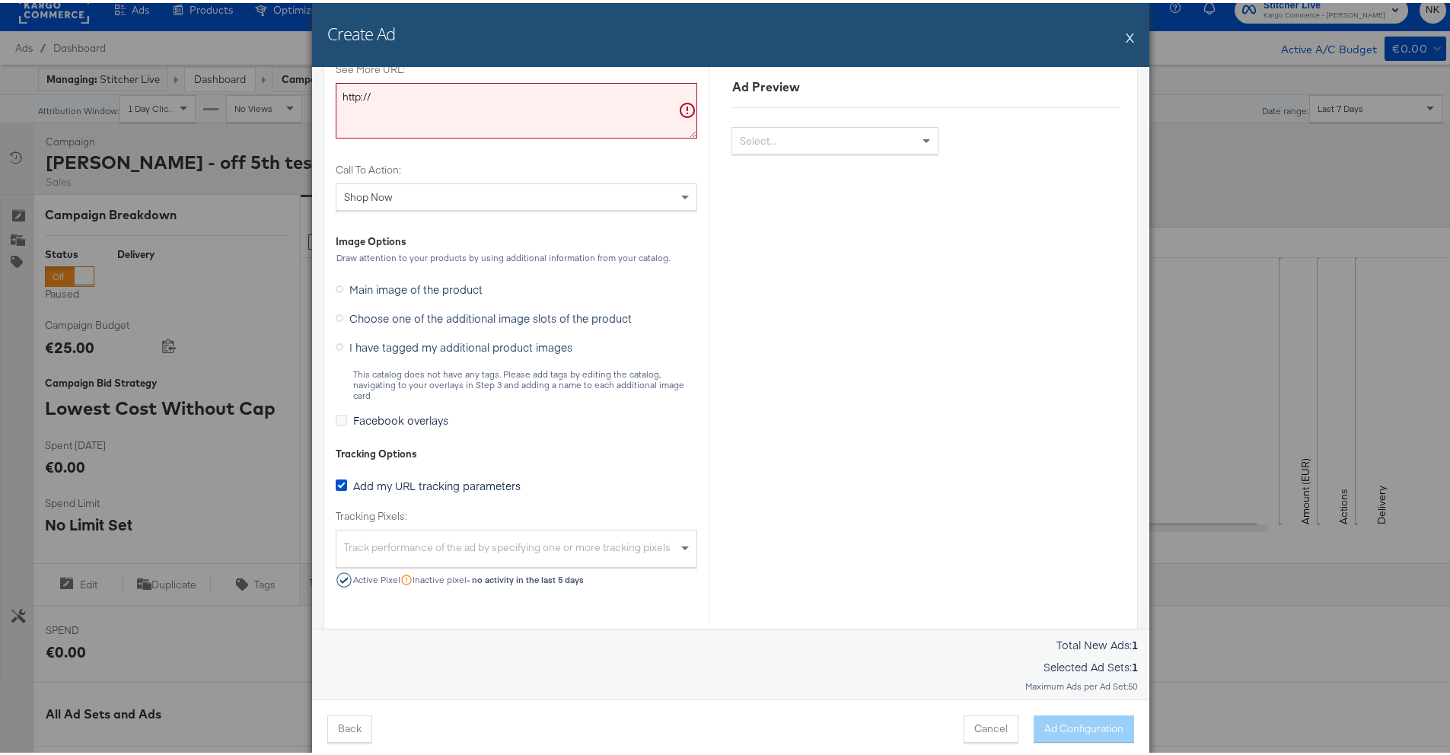
scroll to position [1060, 0]
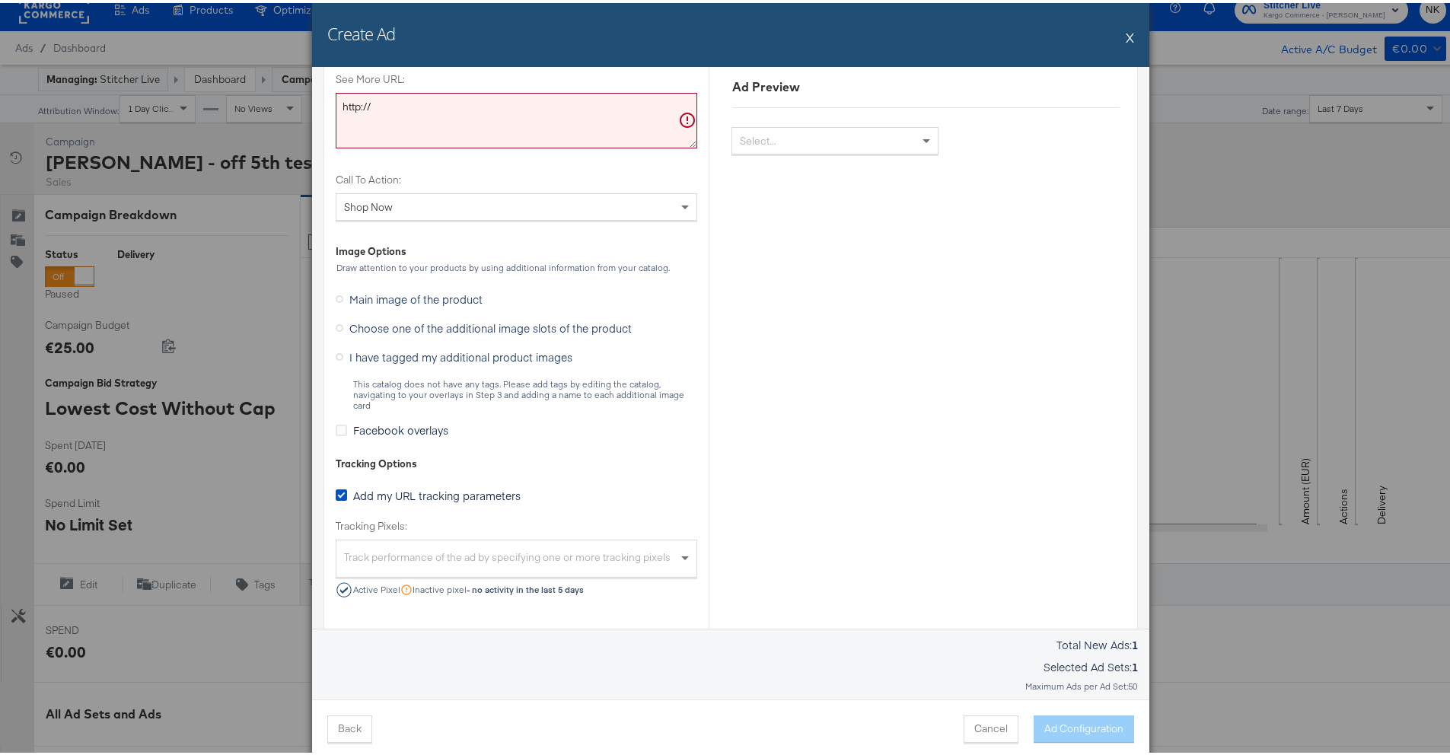
click at [451, 331] on span "Choose one of the additional image slots of the product" at bounding box center [490, 324] width 282 height 15
click at [0, 0] on input "Choose one of the additional image slots of the product" at bounding box center [0, 0] width 0 height 0
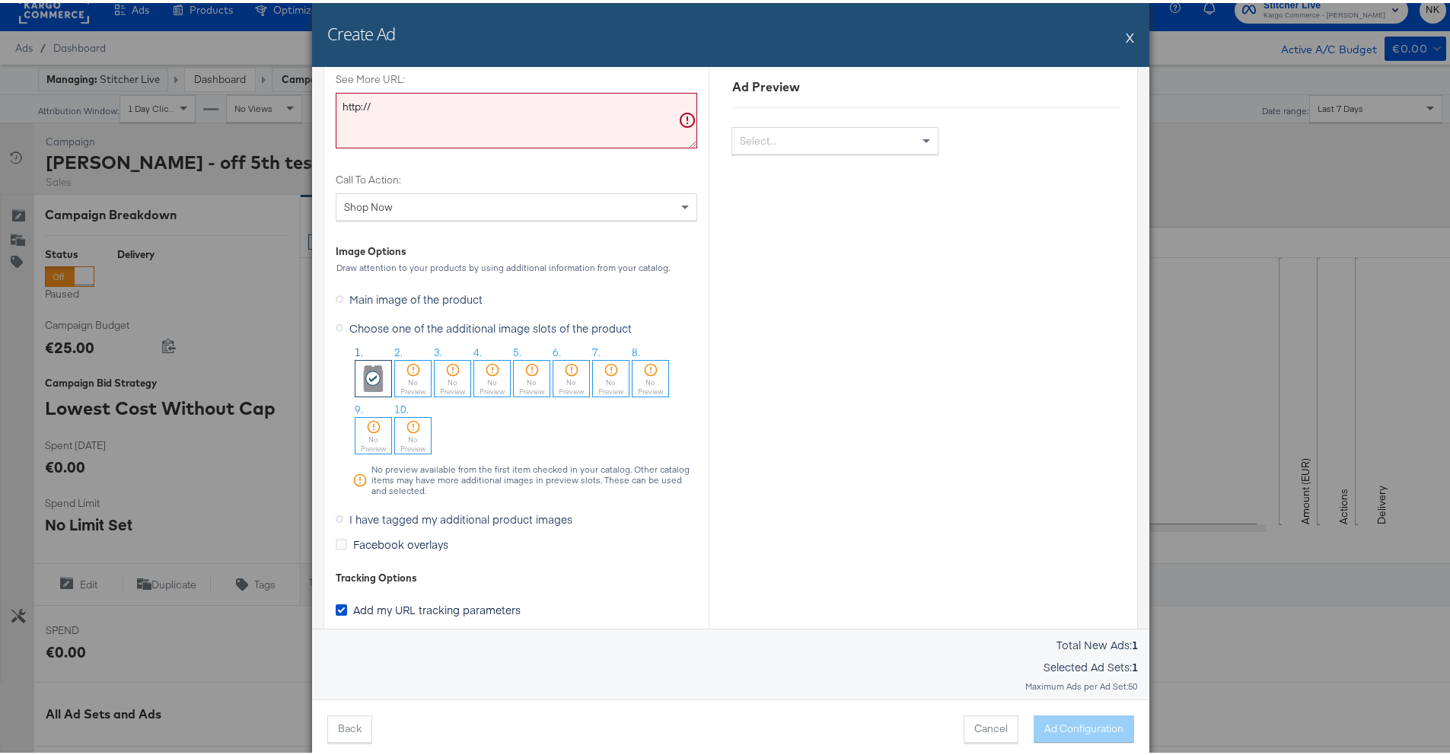
click at [430, 304] on label "Main image of the product" at bounding box center [412, 296] width 153 height 23
click at [0, 0] on input "Main image of the product" at bounding box center [0, 0] width 0 height 0
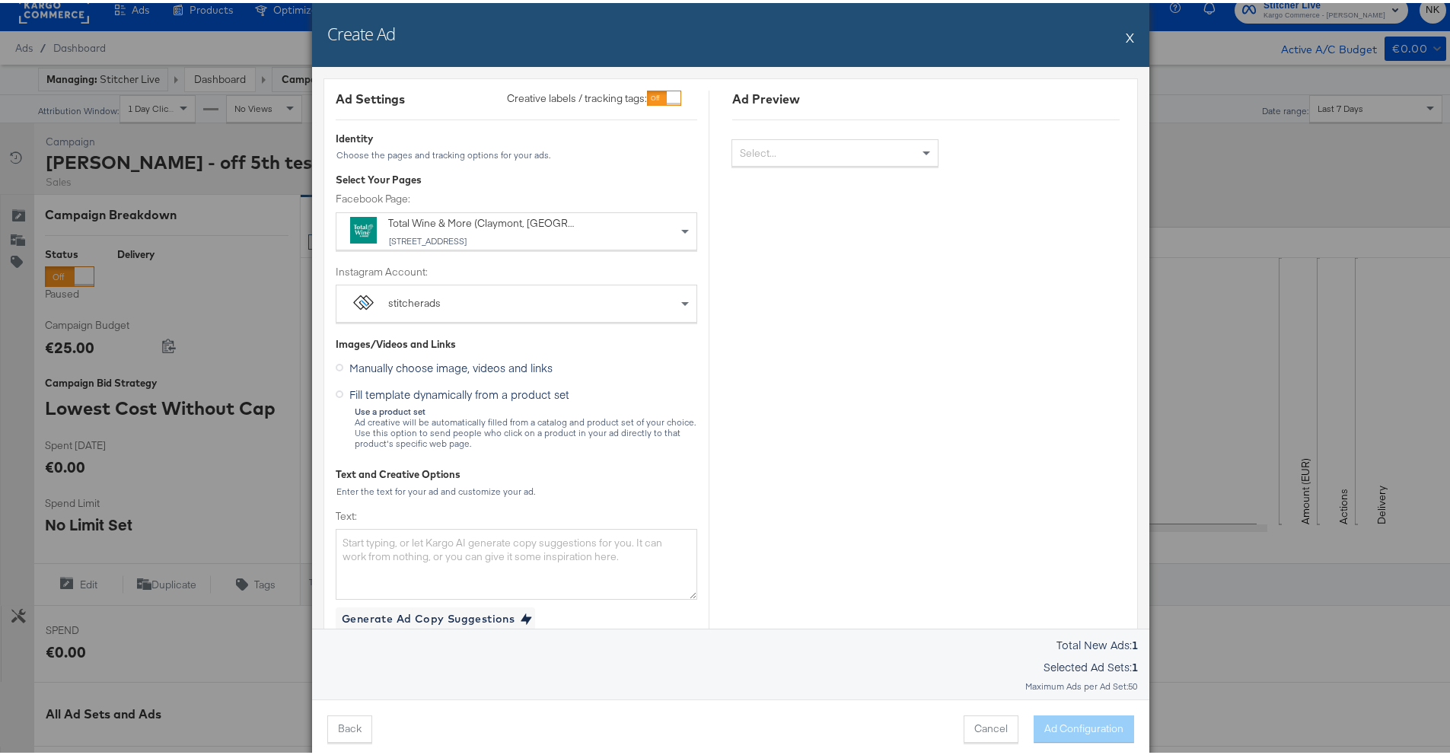
scroll to position [19, 0]
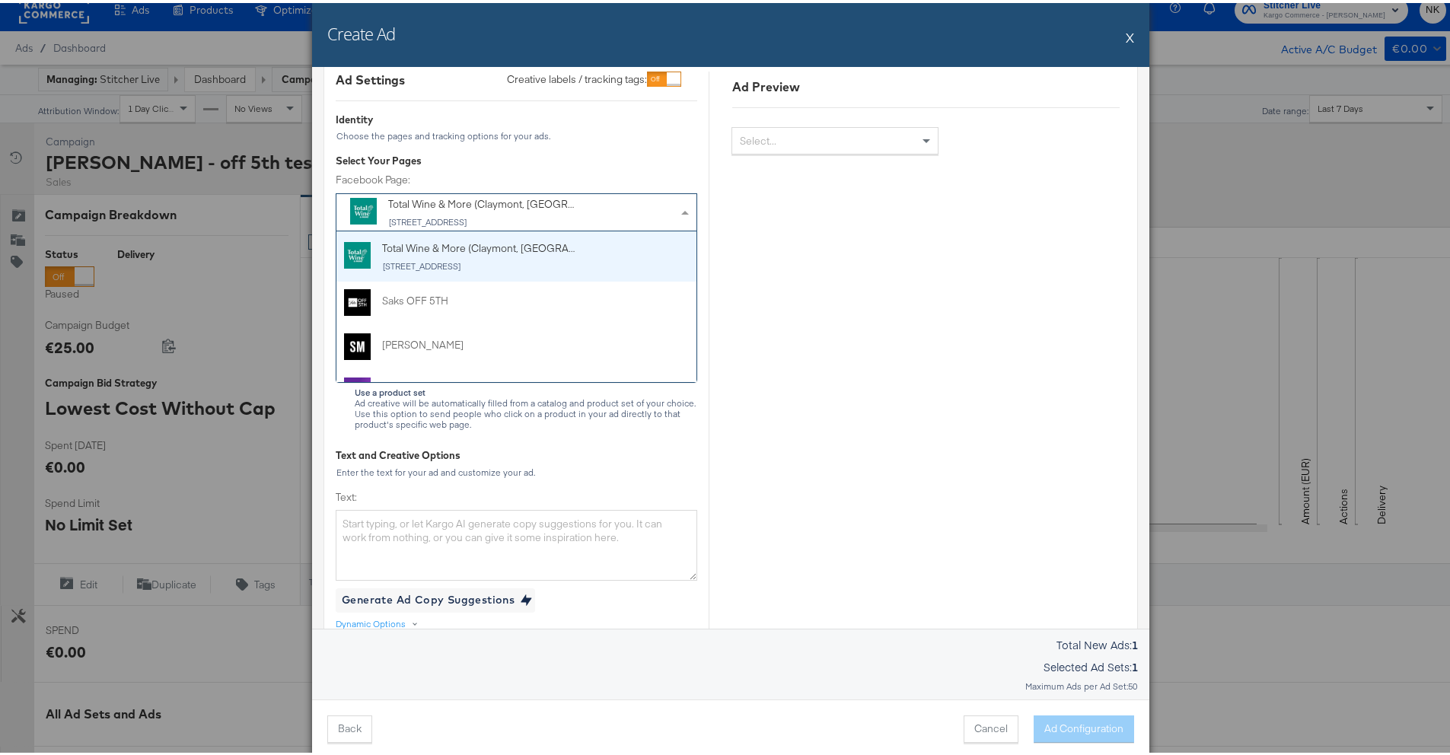
click at [470, 217] on div "691 Naamans Road, Claymont, DE, United States" at bounding box center [482, 219] width 187 height 11
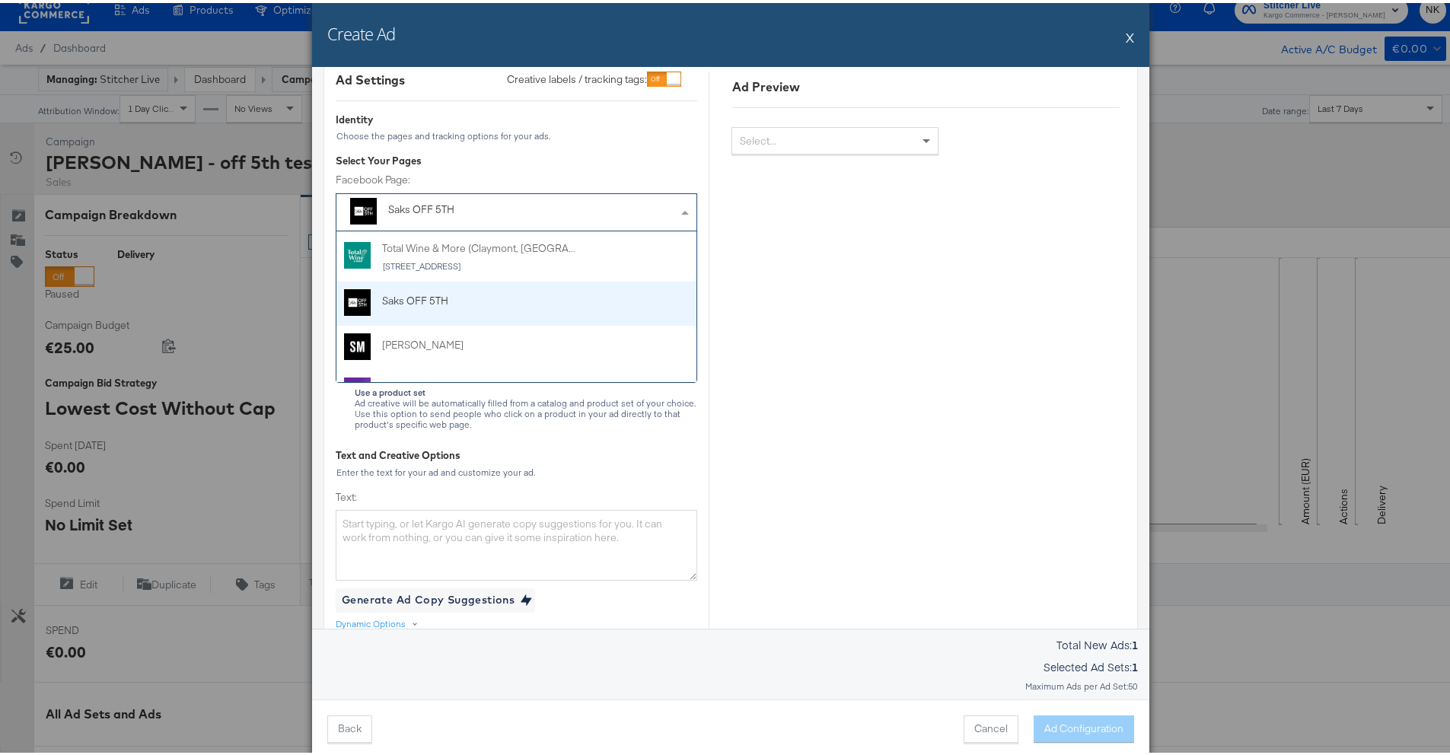
click at [459, 216] on div "Saks OFF 5TH" at bounding box center [513, 209] width 250 height 20
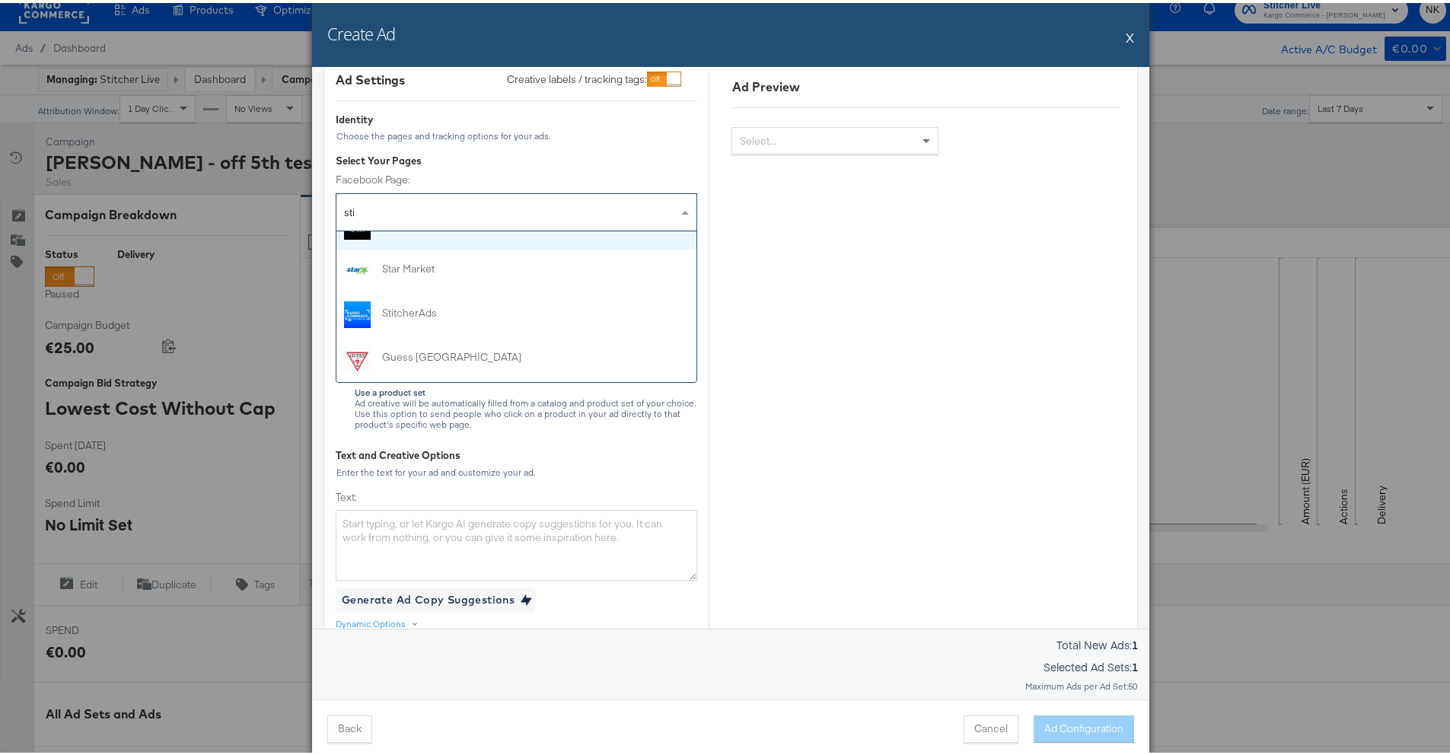
scroll to position [0, 0]
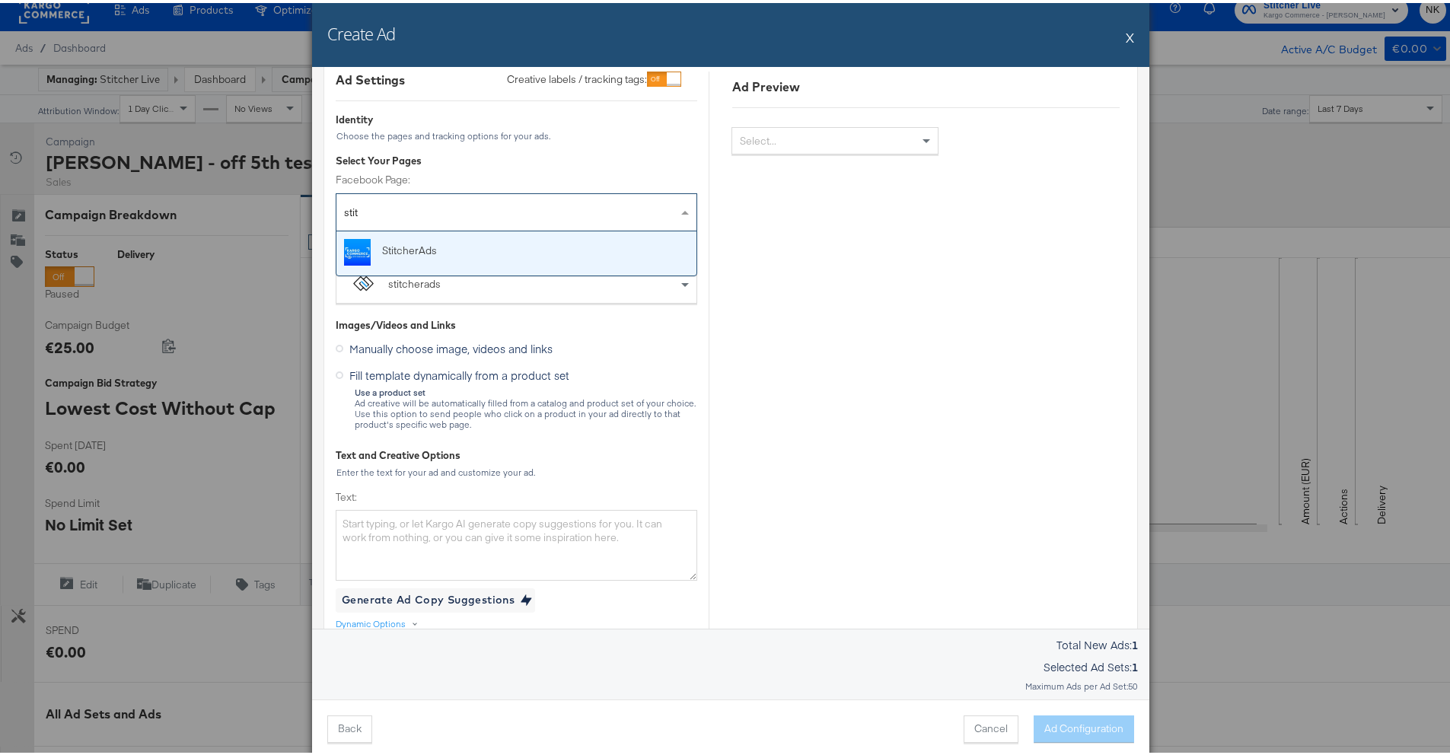
type input "stitc"
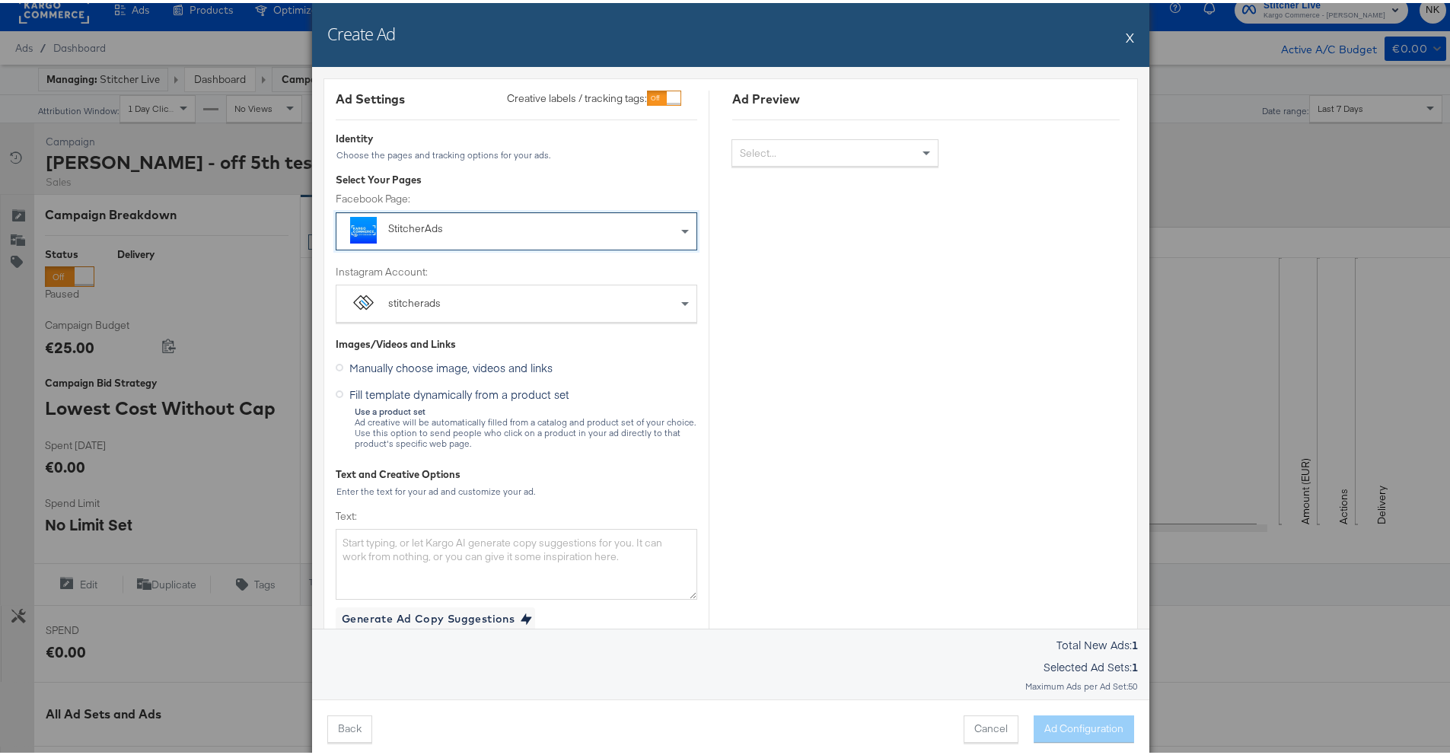
click at [410, 363] on span "Manually choose image, videos and links" at bounding box center [450, 364] width 203 height 15
click at [0, 0] on input "Manually choose image, videos and links" at bounding box center [0, 0] width 0 height 0
click at [402, 388] on span "Fill template dynamically from a product set" at bounding box center [459, 391] width 220 height 15
click at [0, 0] on input "Fill template dynamically from a product set" at bounding box center [0, 0] width 0 height 0
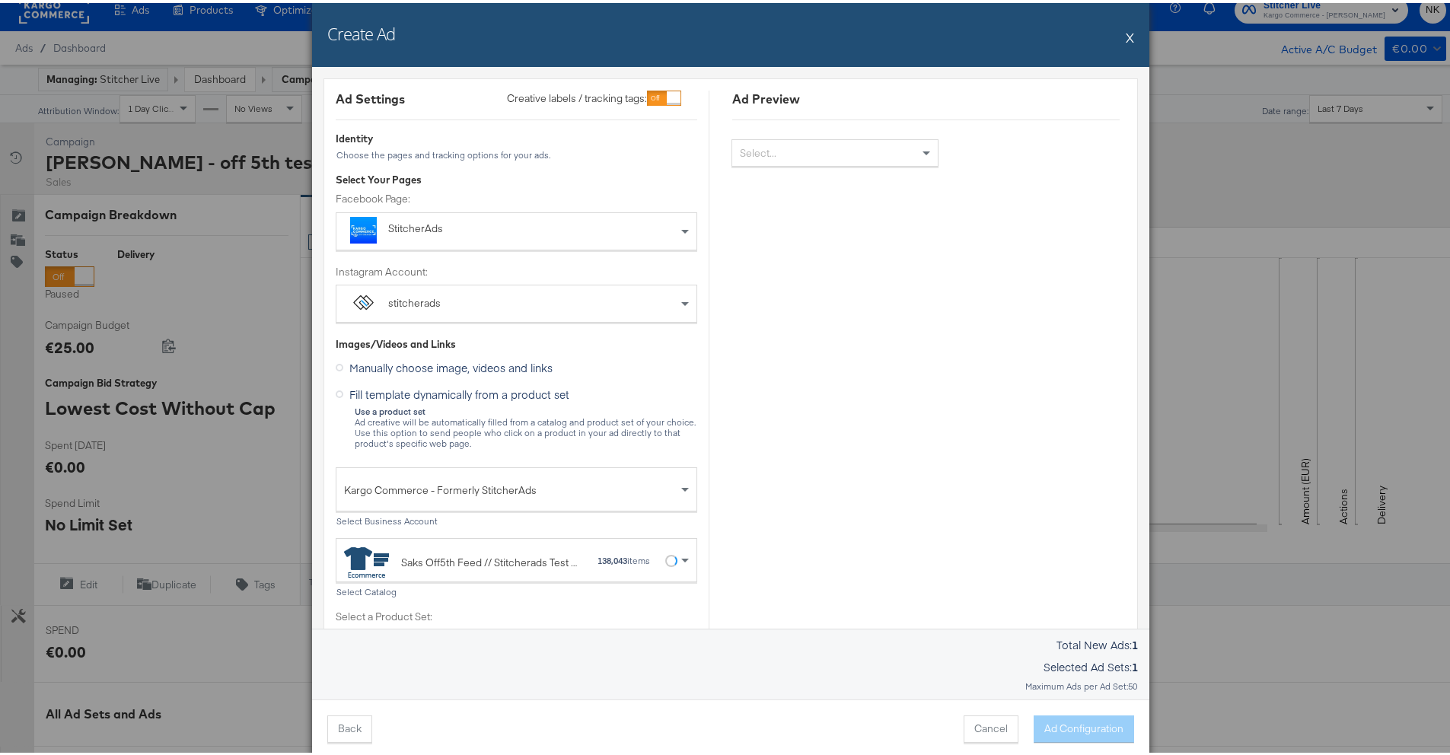
click at [541, 549] on div "Saks Off5th Feed // Stitcherads Test #stitcherads #product-catalog #keep" at bounding box center [464, 559] width 241 height 30
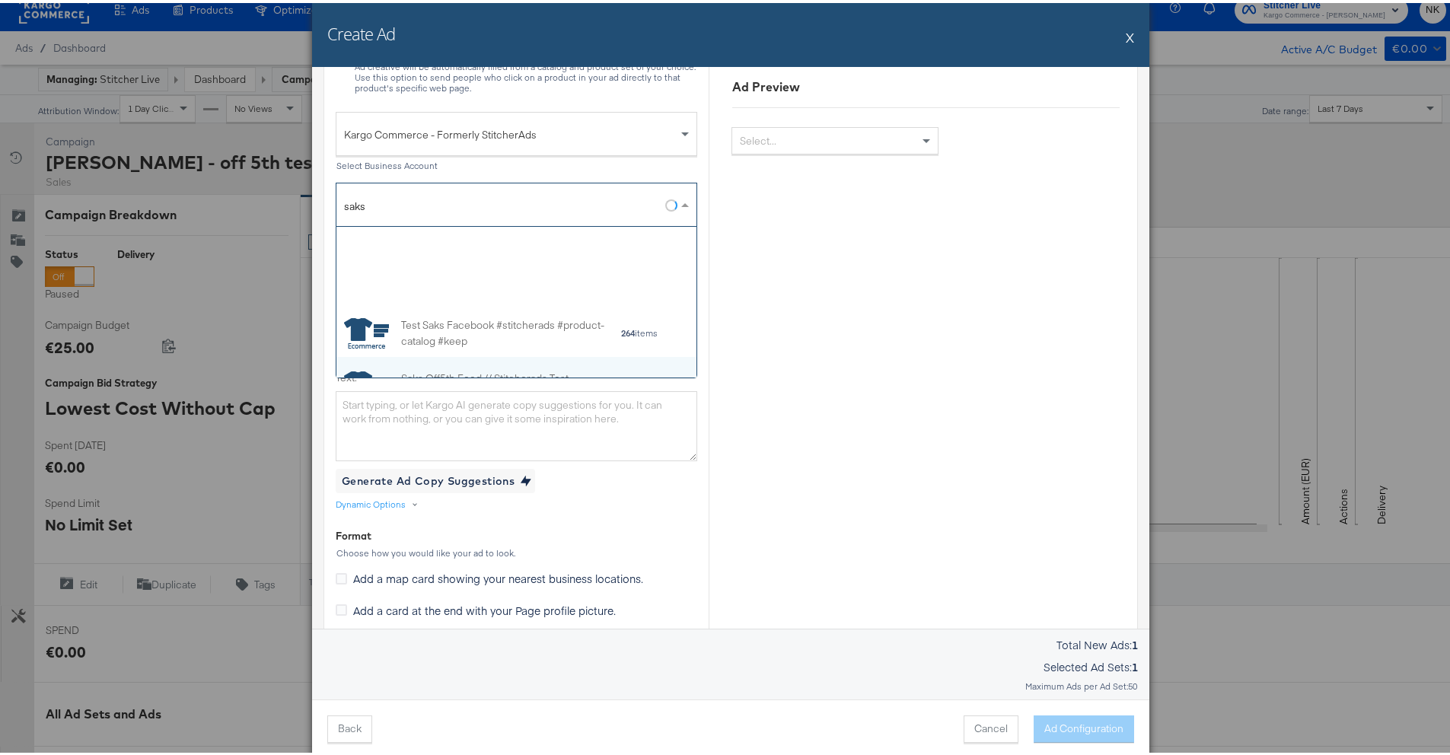
scroll to position [762, 0]
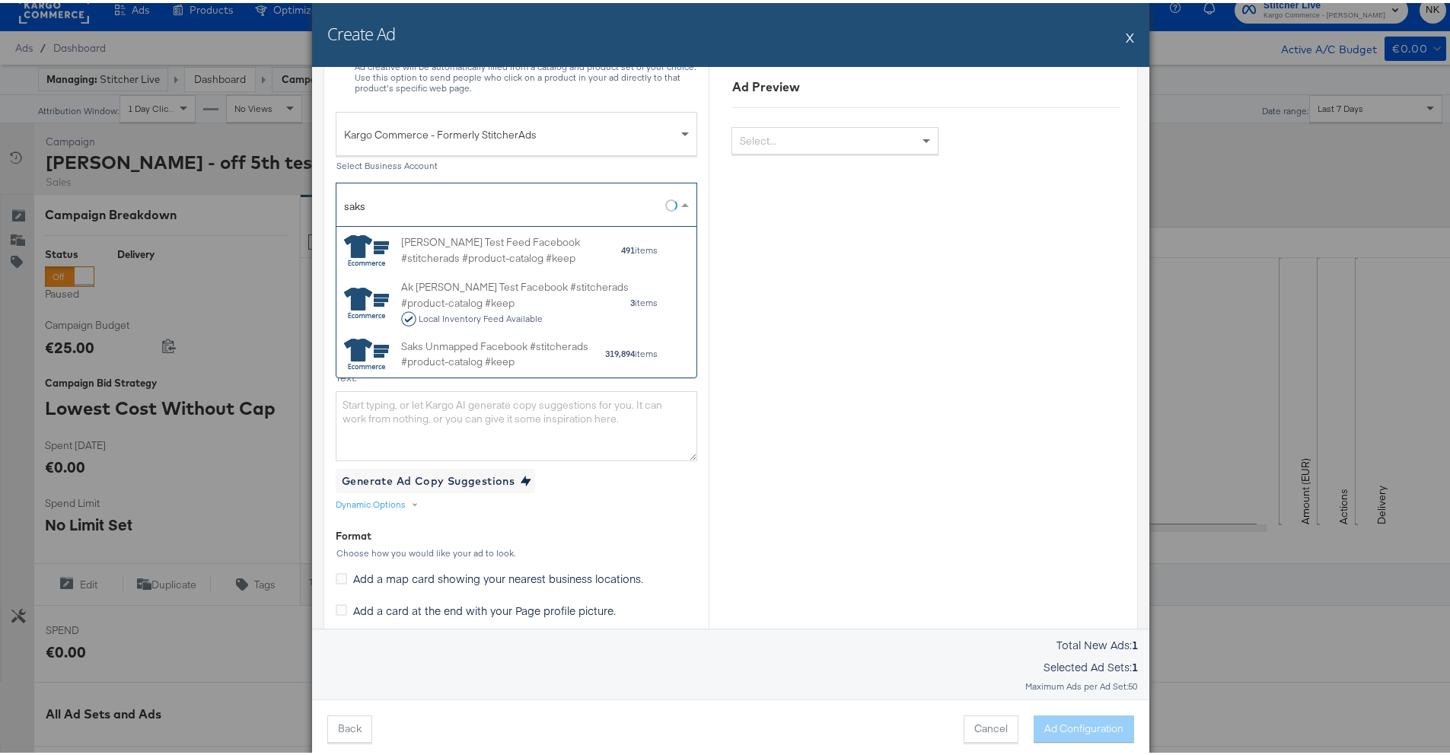
type input "saks"
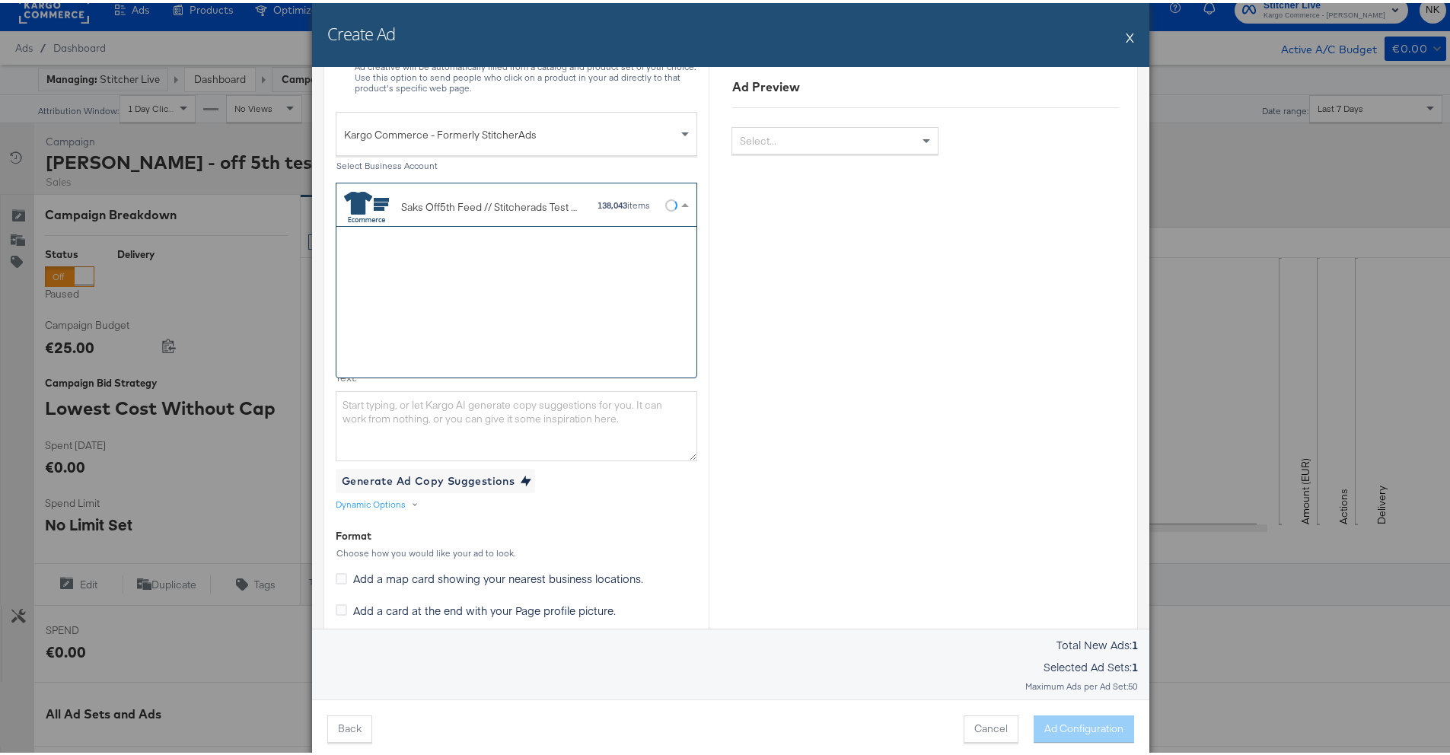
click at [598, 206] on strong "138,043" at bounding box center [613, 201] width 30 height 11
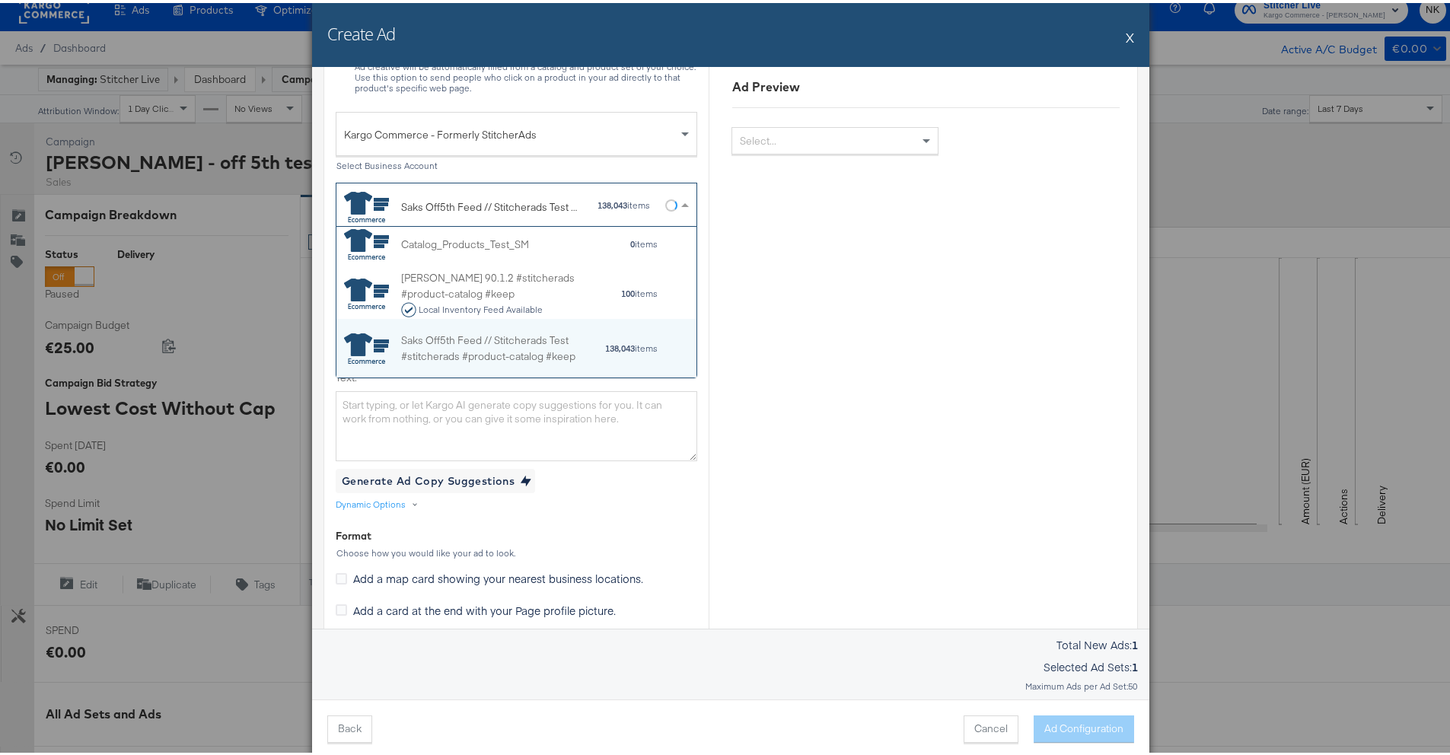
paste input "959457925079606"
type input "959457925079606"
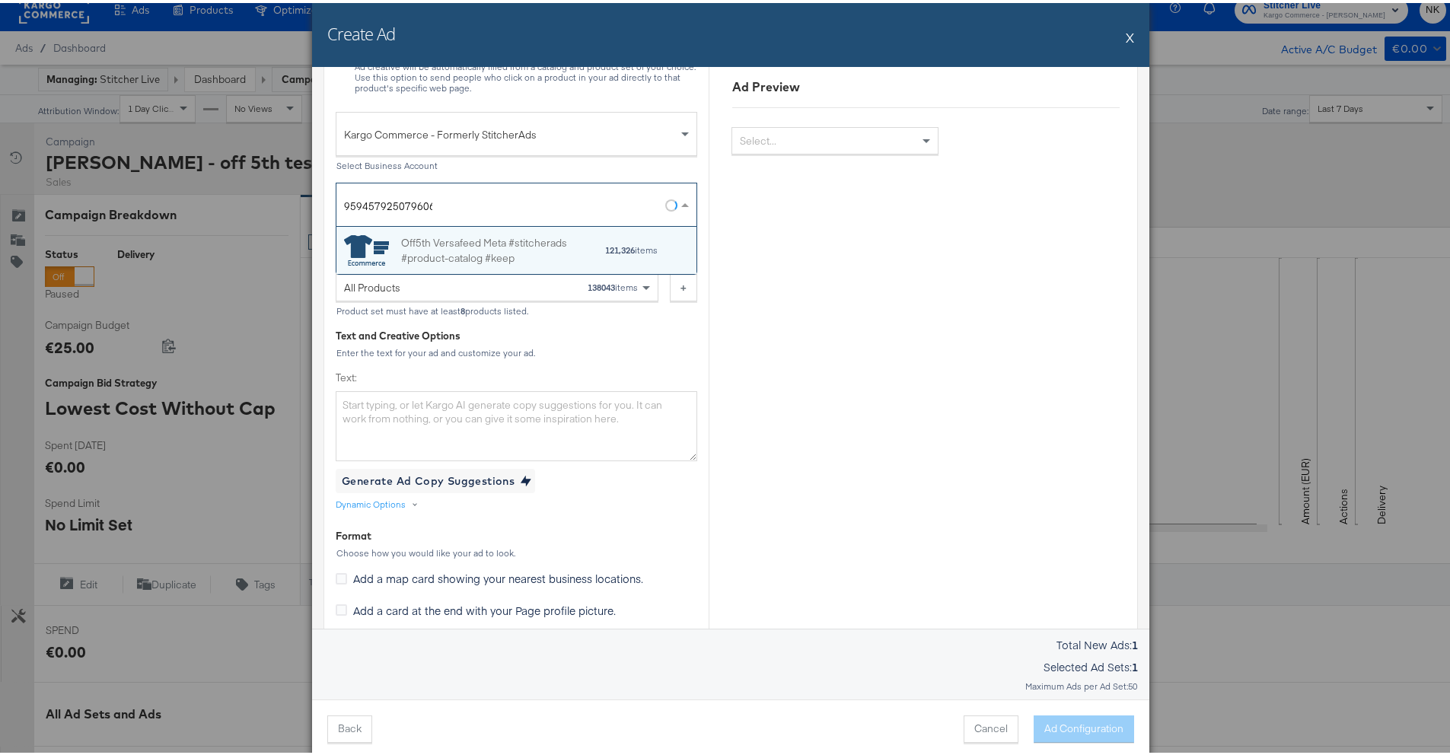
scroll to position [36, 349]
click at [518, 245] on div "Off5th Versafeed Meta #stitcherads #product-catalog #keep" at bounding box center [502, 247] width 203 height 32
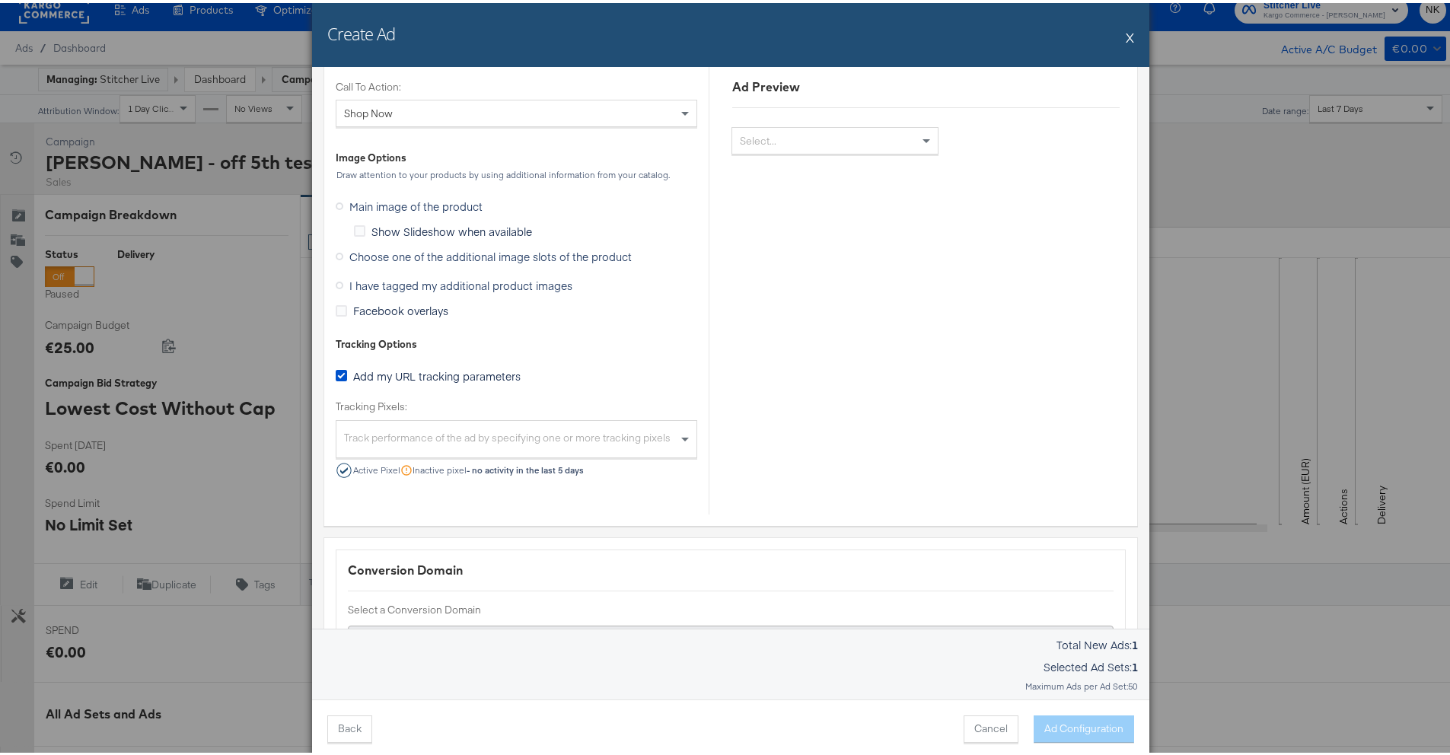
scroll to position [1449, 0]
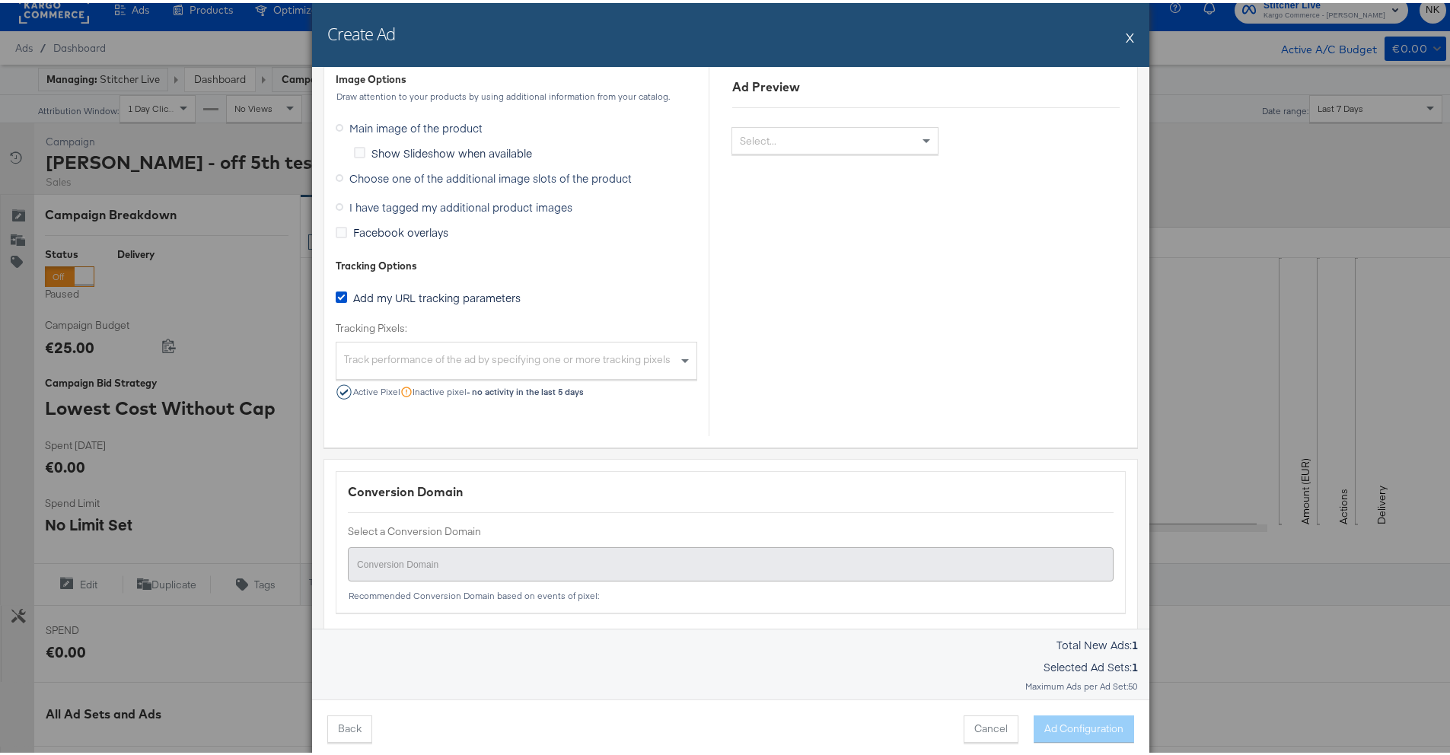
click at [401, 200] on span "I have tagged my additional product images" at bounding box center [460, 203] width 223 height 15
click at [0, 0] on input "I have tagged my additional product images" at bounding box center [0, 0] width 0 height 0
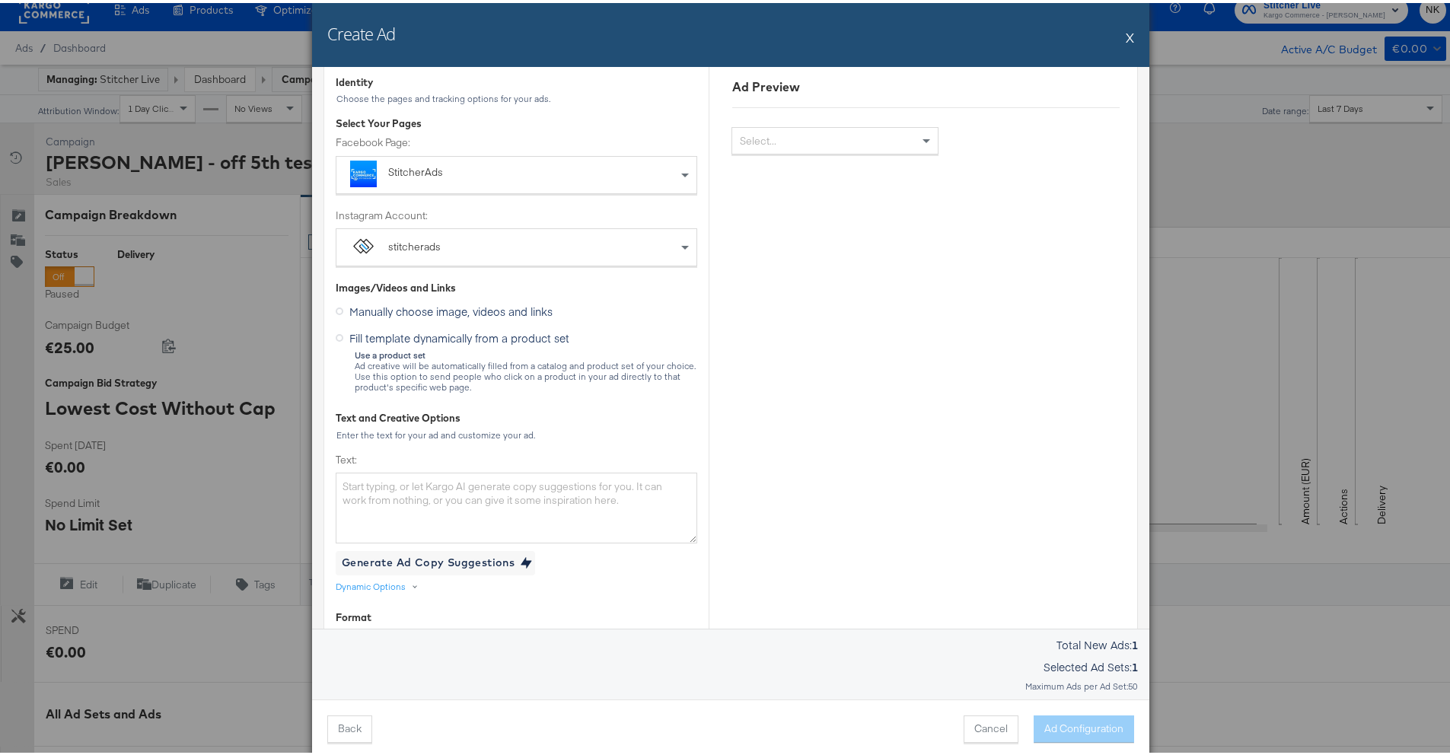
scroll to position [0, 0]
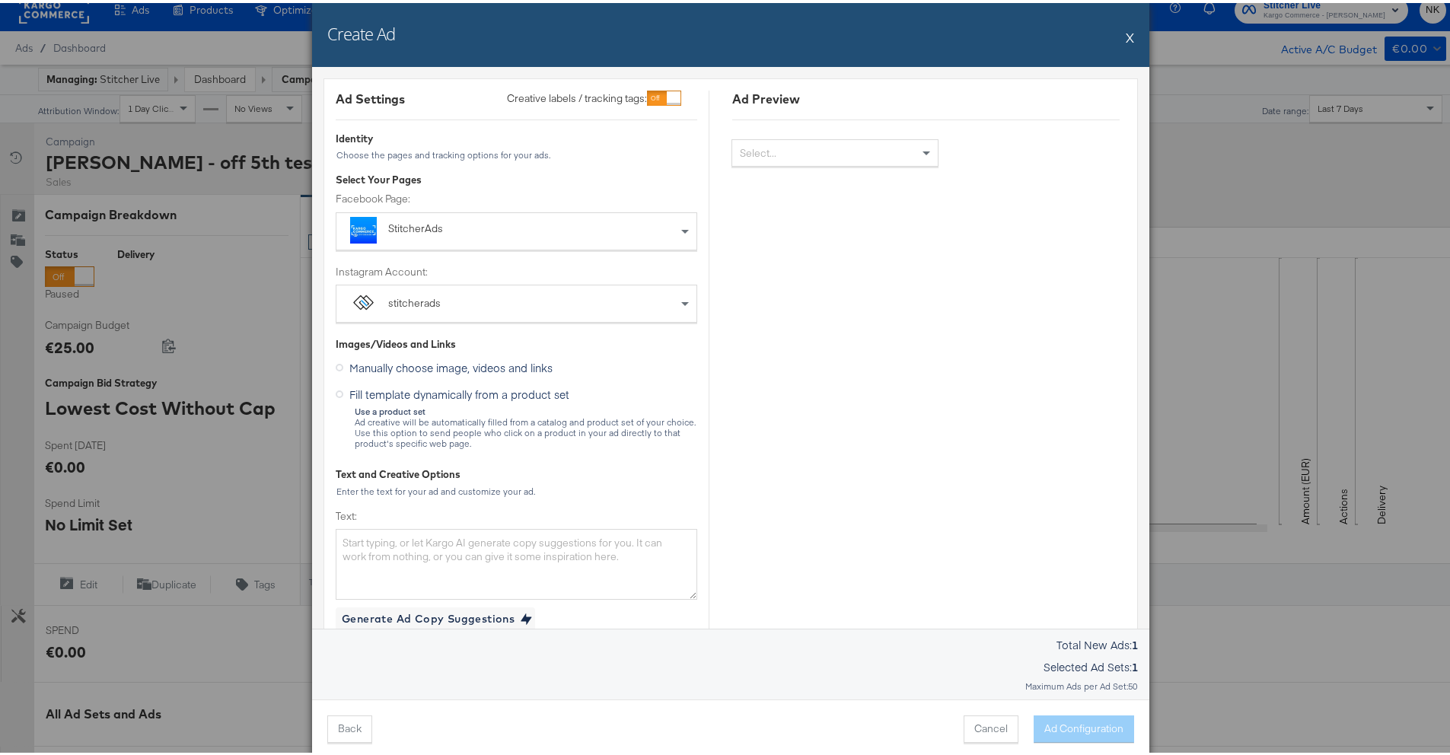
click at [483, 364] on span "Manually choose image, videos and links" at bounding box center [450, 364] width 203 height 15
click at [0, 0] on input "Manually choose image, videos and links" at bounding box center [0, 0] width 0 height 0
click at [472, 387] on span "Fill template dynamically from a product set" at bounding box center [459, 391] width 220 height 15
click at [0, 0] on input "Fill template dynamically from a product set" at bounding box center [0, 0] width 0 height 0
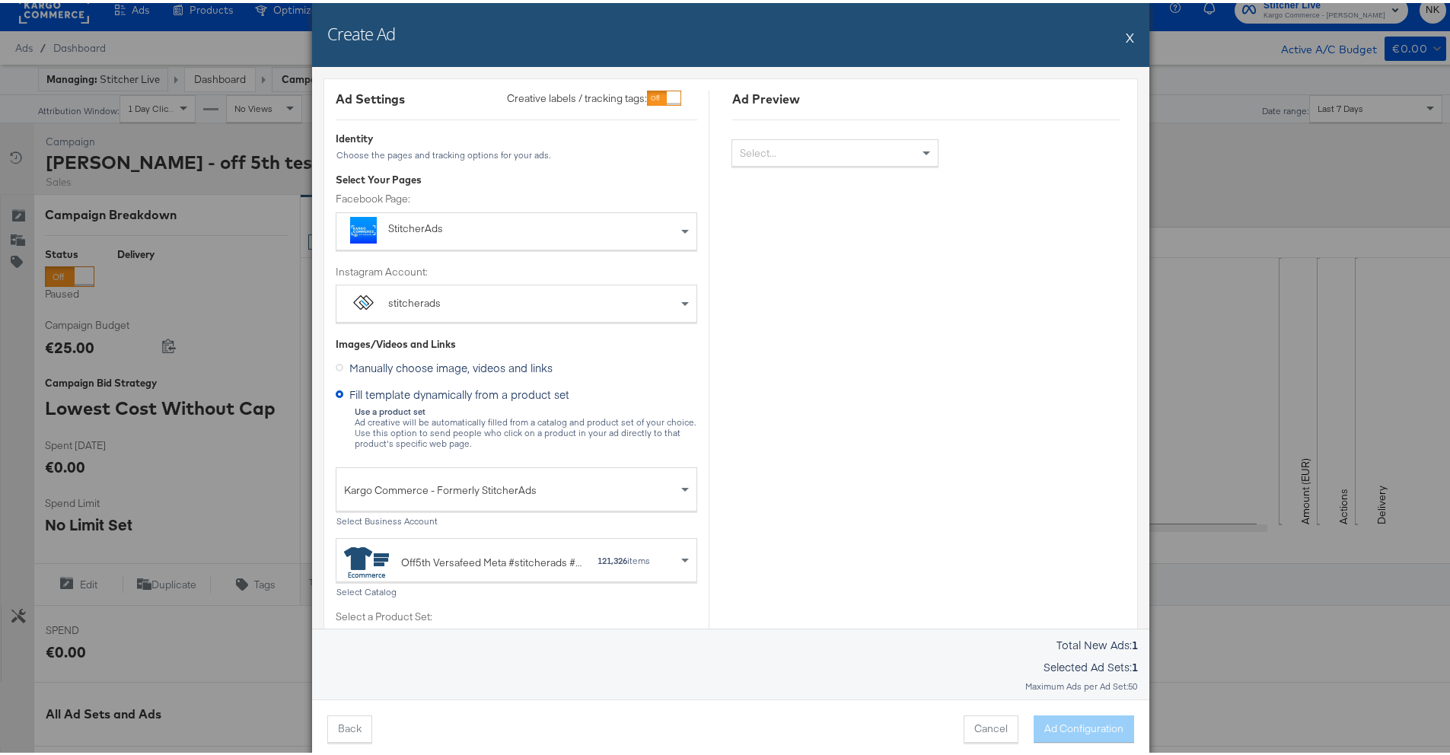
scroll to position [263, 0]
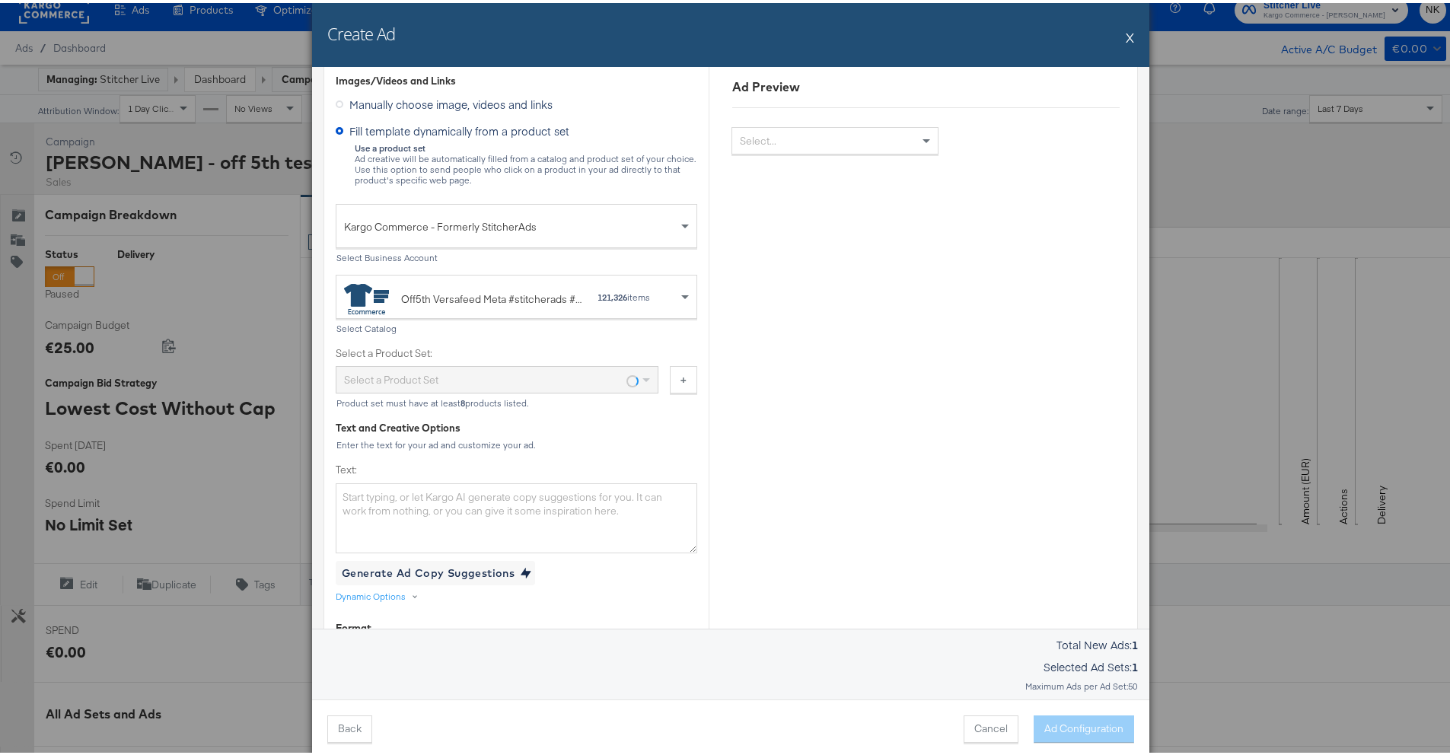
click at [577, 382] on div "Select a Product Set" at bounding box center [496, 377] width 321 height 26
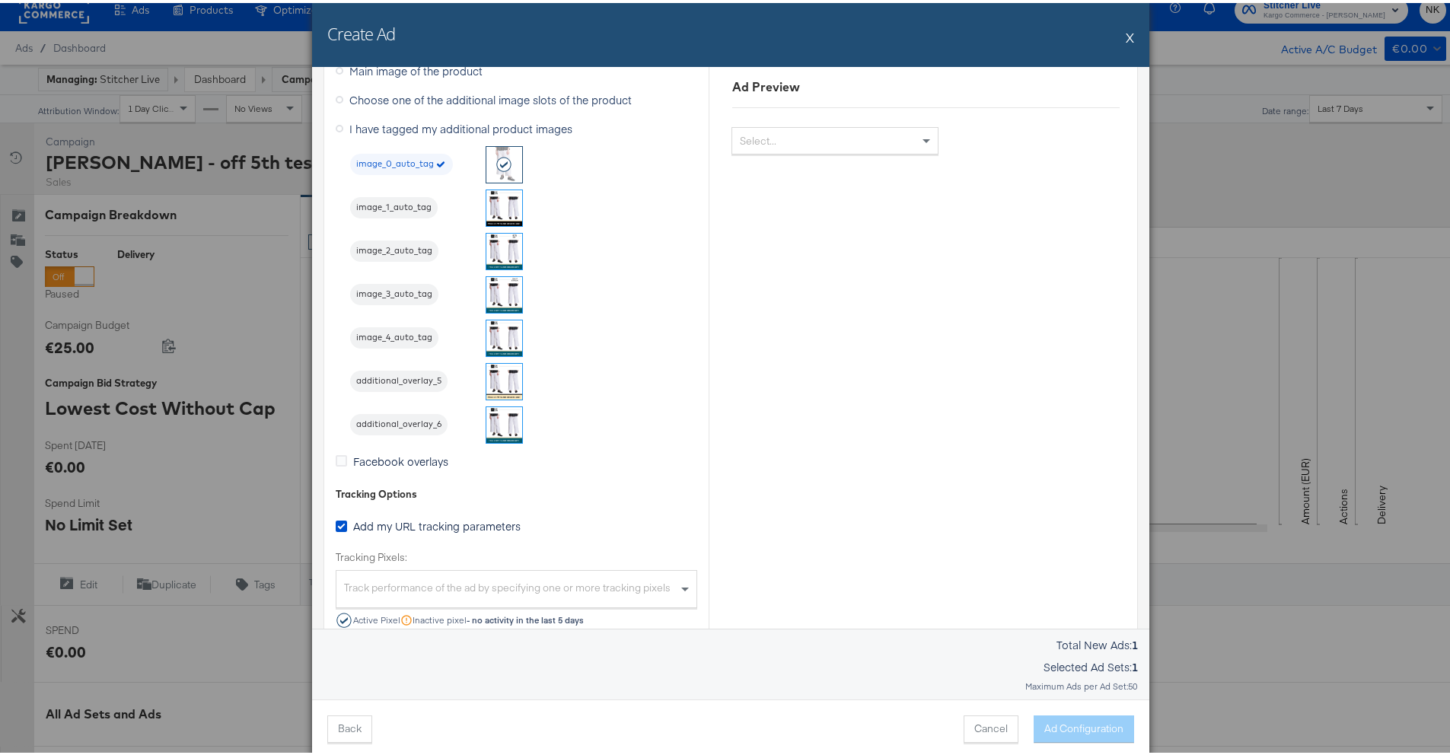
scroll to position [1452, 0]
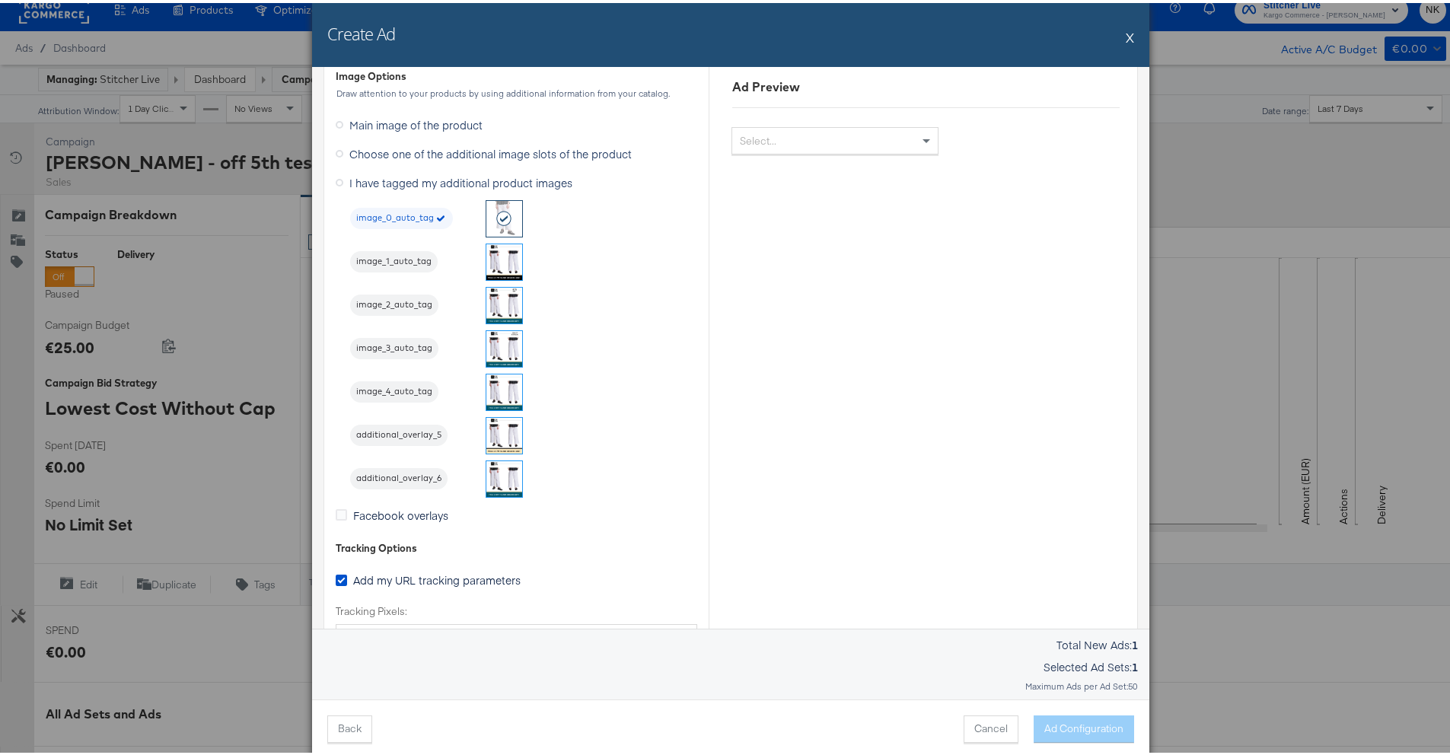
click at [488, 265] on img at bounding box center [504, 259] width 36 height 36
drag, startPoint x: 400, startPoint y: 367, endPoint x: 395, endPoint y: 358, distance: 10.6
click at [400, 366] on div "image_0_auto_tag image_1_auto_tag image_2_auto_tag image_3_auto_tag image_4_aut…" at bounding box center [523, 346] width 347 height 298
click at [403, 304] on span "image_2_auto_tag" at bounding box center [394, 302] width 88 height 12
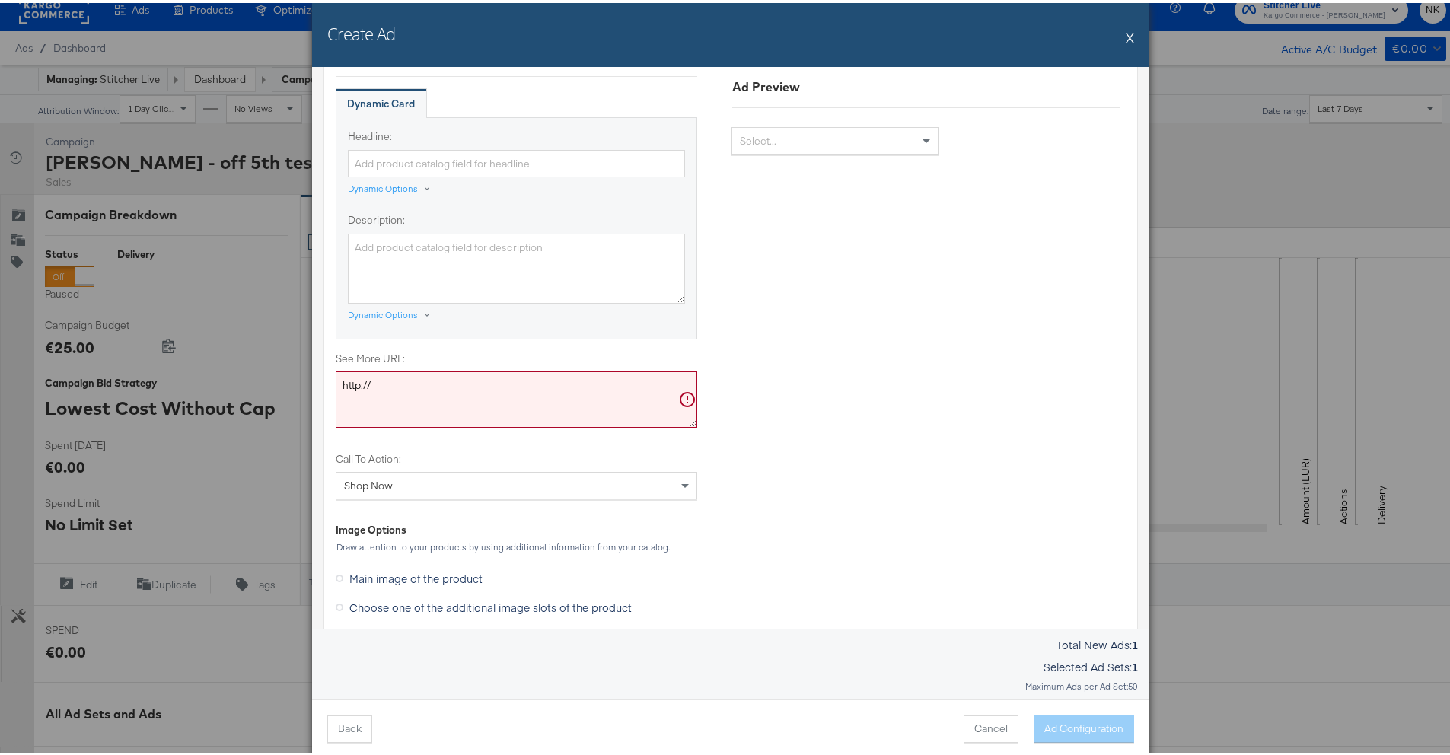
scroll to position [920, 0]
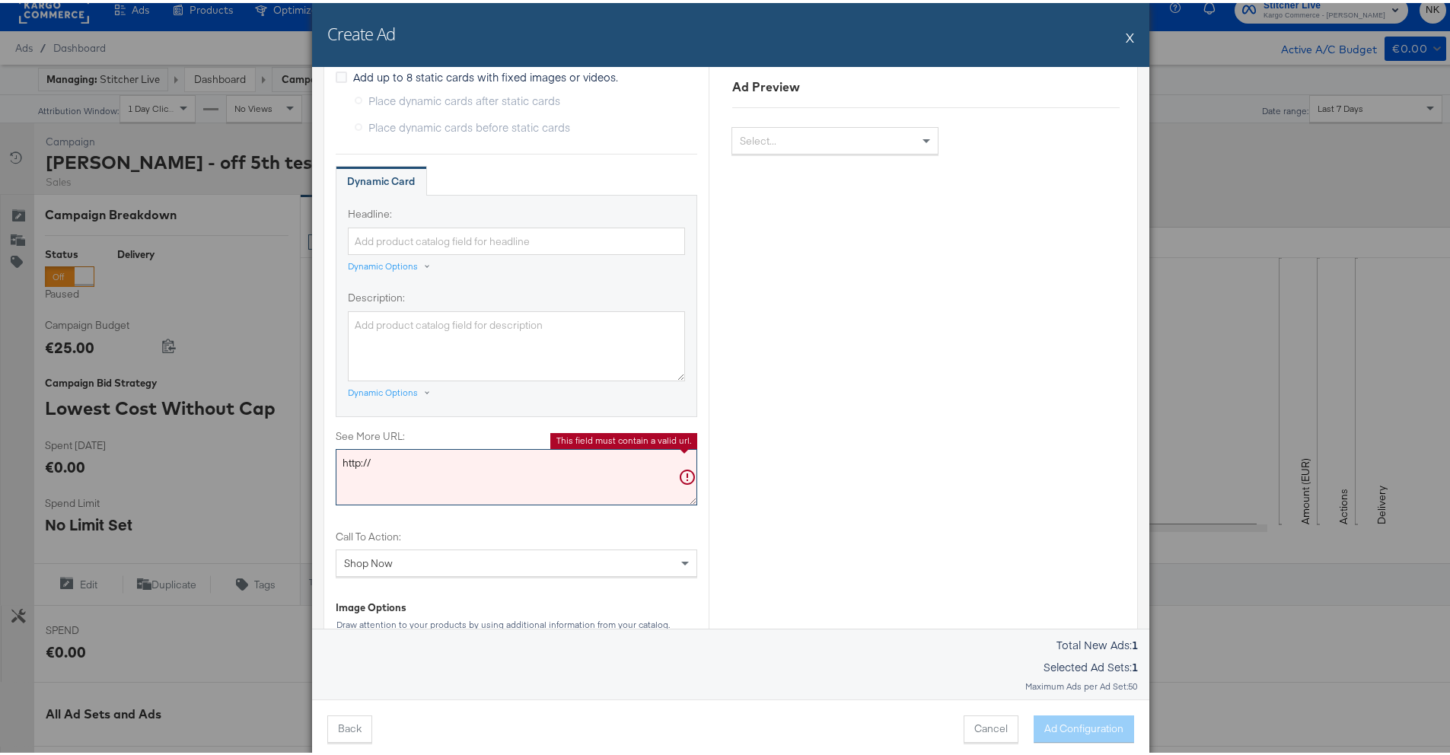
drag, startPoint x: 476, startPoint y: 454, endPoint x: 321, endPoint y: 445, distance: 154.8
click at [324, 445] on div "Ad Settings Creative labels / tracking tags: Identity Choose the pages and trac…" at bounding box center [731, 206] width 815 height 2103
paste textarea "s://www.saksoff5th.com/c/clearance-and-sale/women"
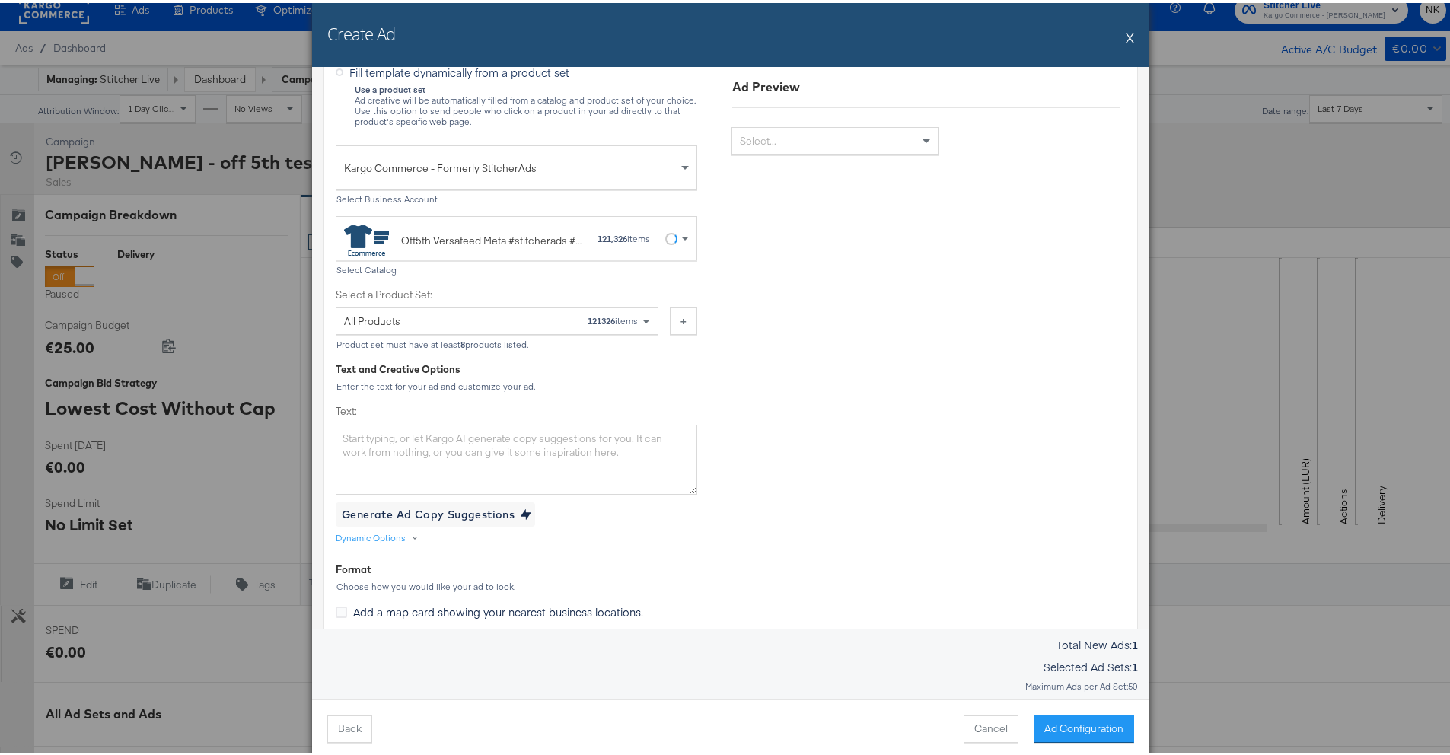
scroll to position [0, 0]
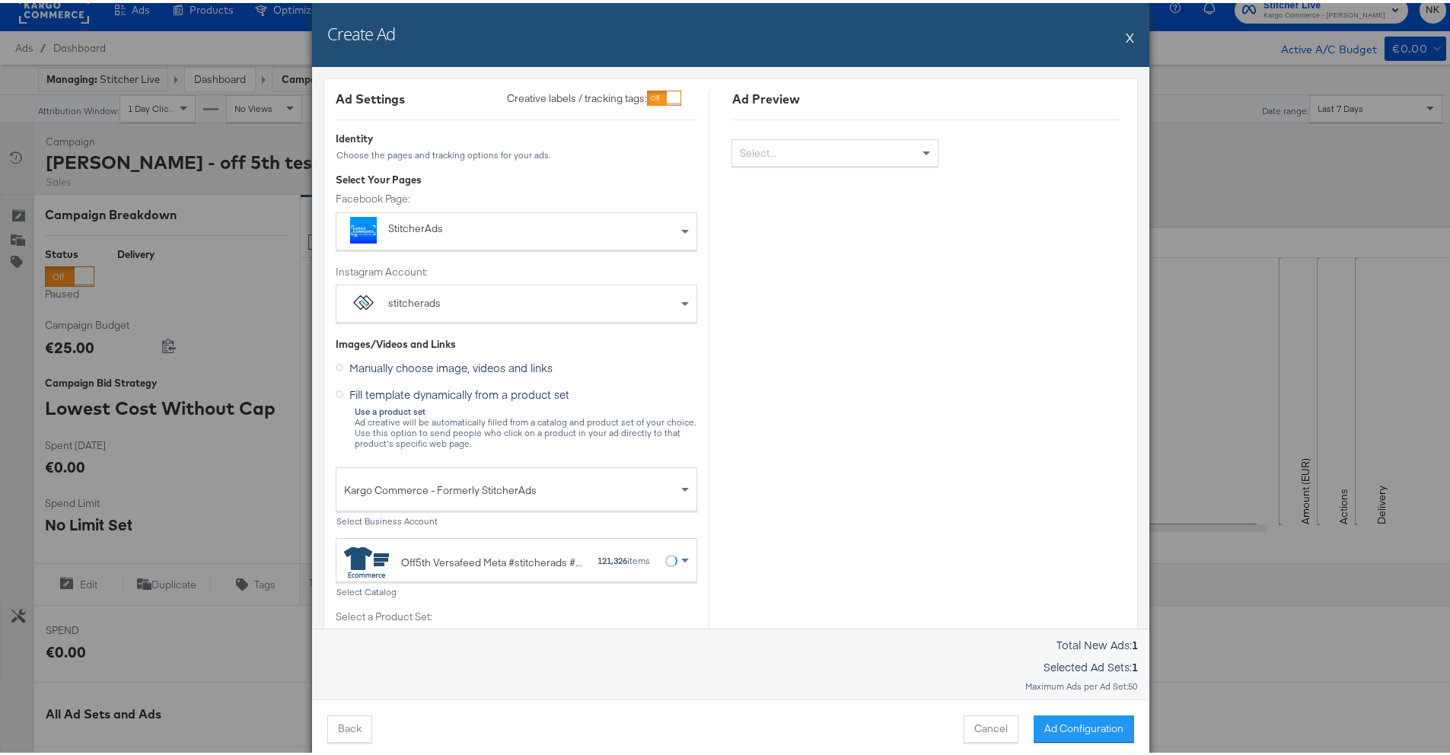
type textarea "https://www.saksoff5th.com/c/clearance-and-sale/women"
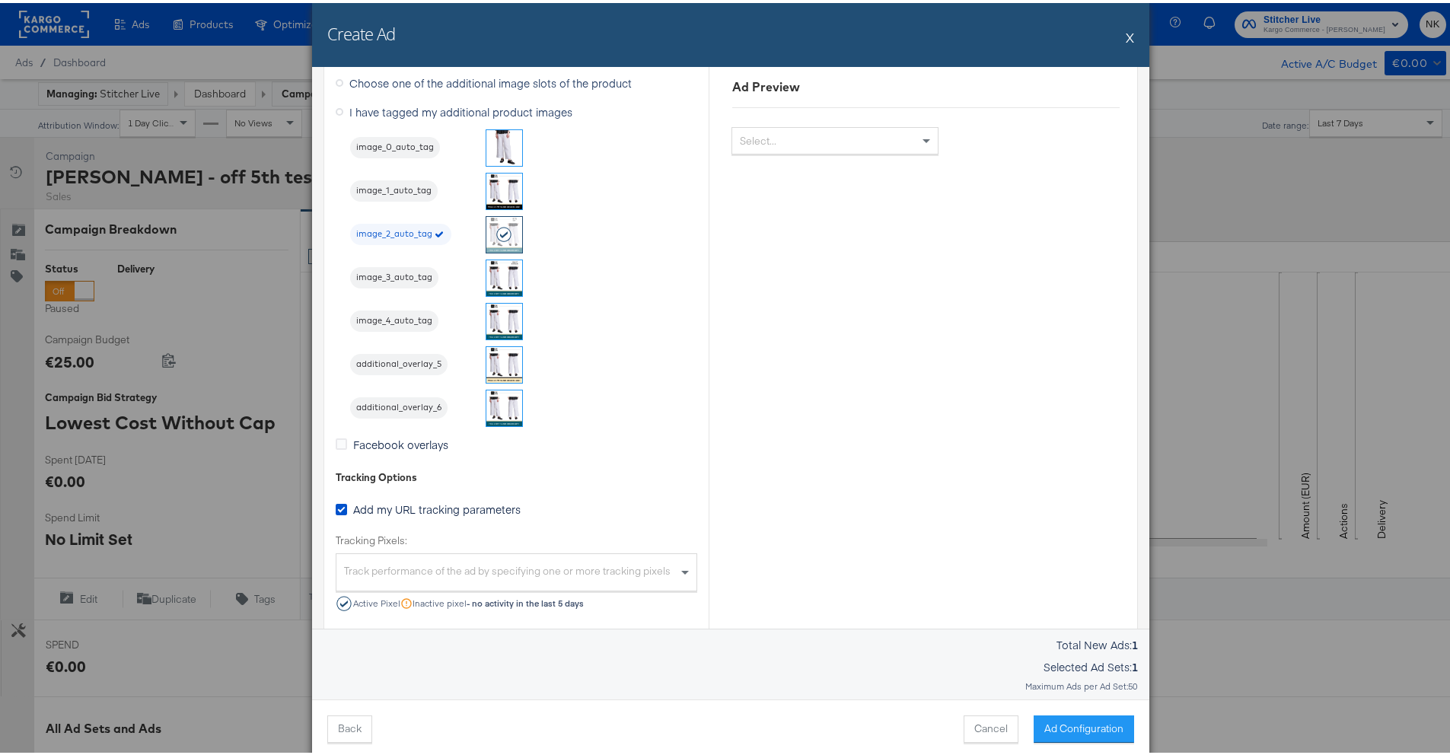
scroll to position [1513, 0]
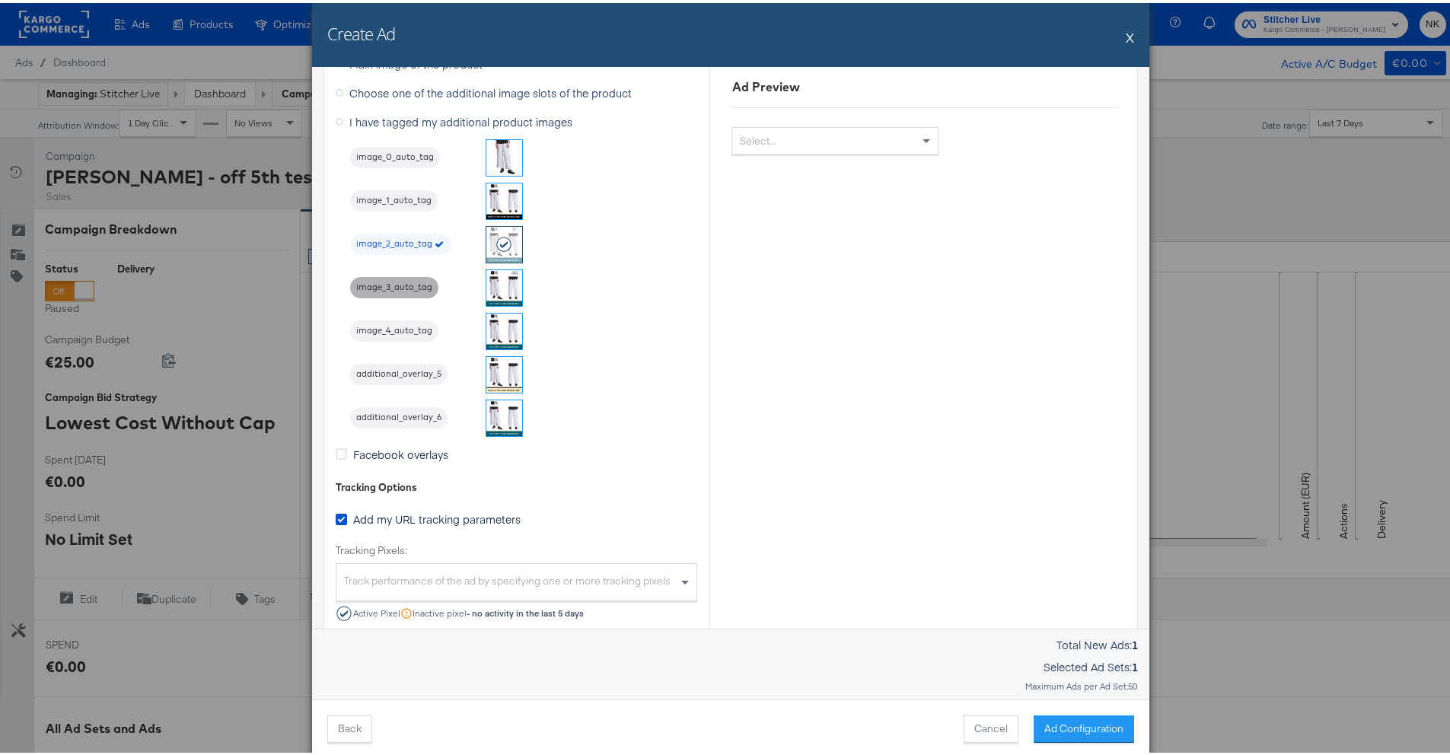
click at [402, 275] on div "image_3_auto_tag" at bounding box center [394, 284] width 88 height 21
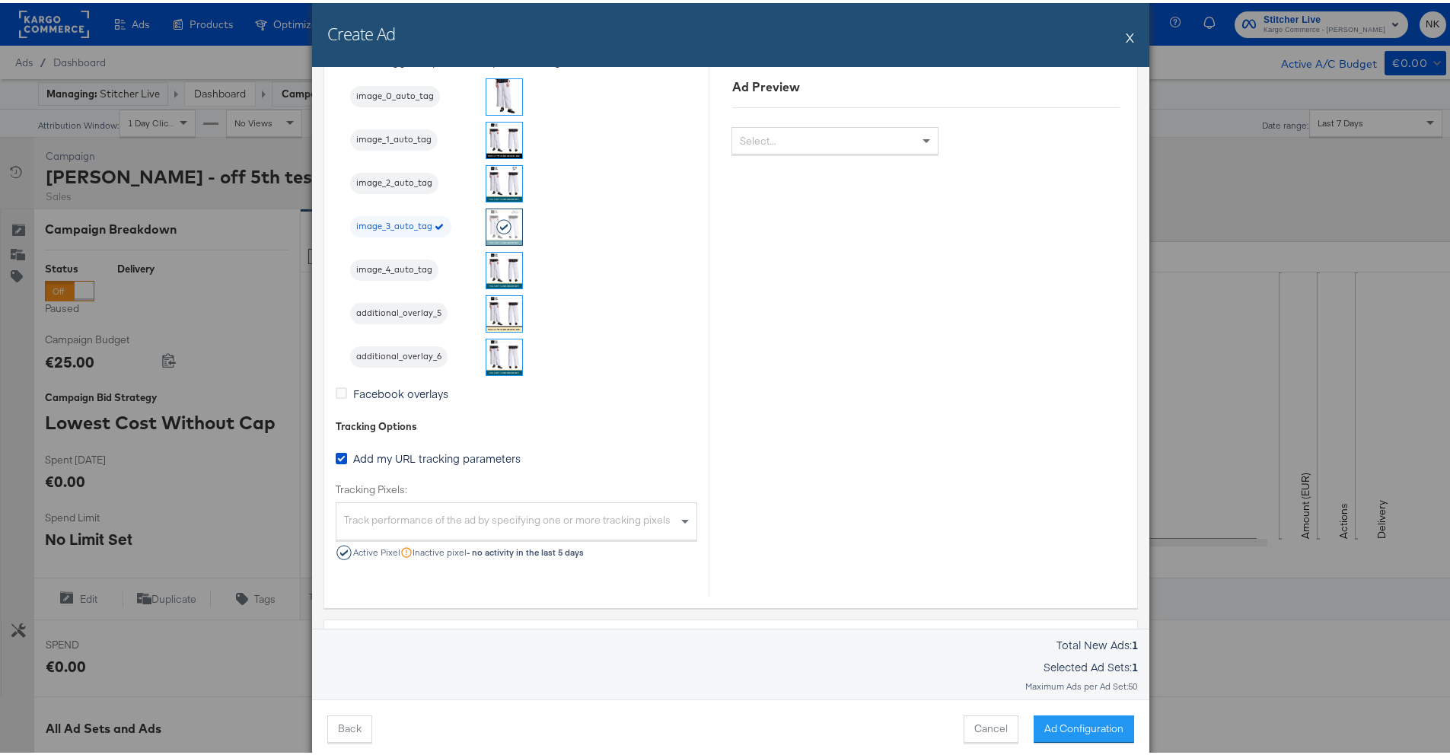
scroll to position [2021, 0]
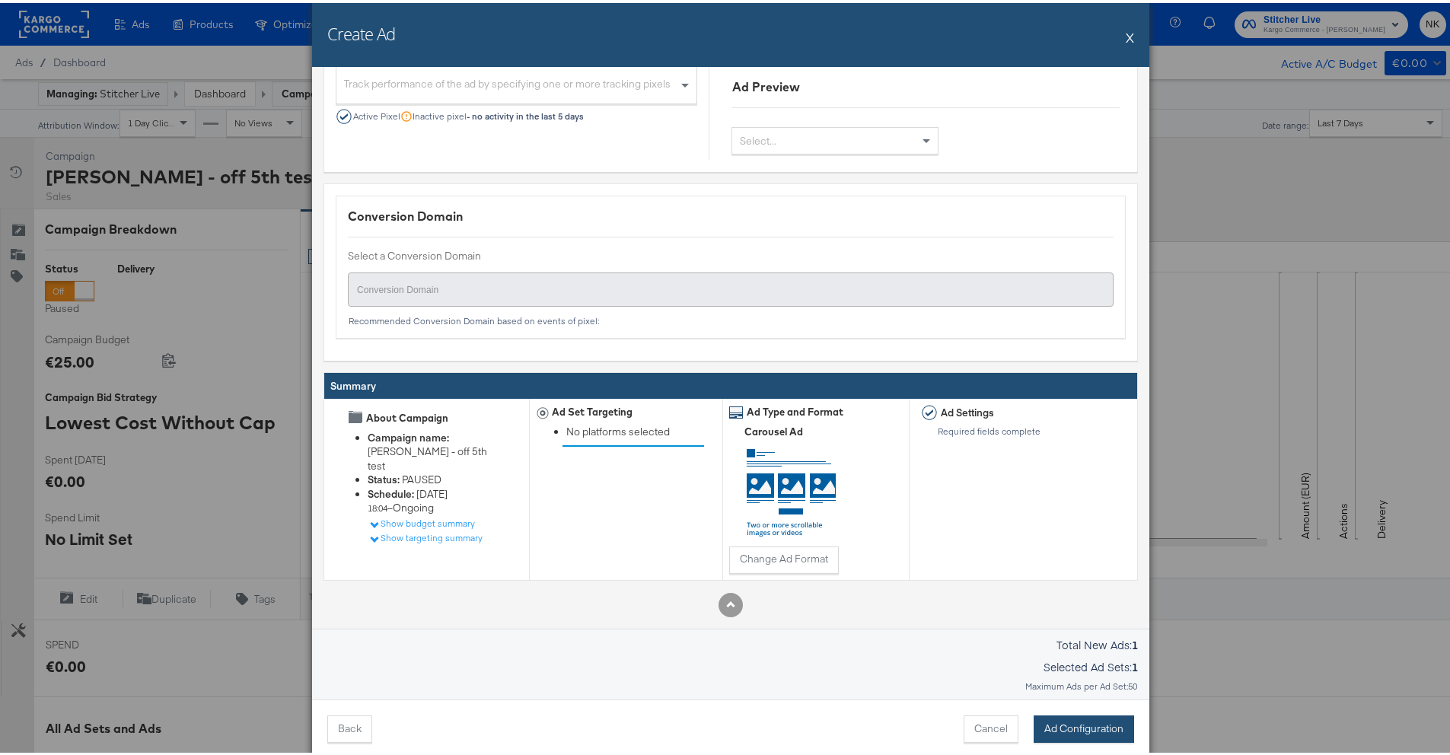
click at [1079, 731] on button "Ad Configuration" at bounding box center [1084, 726] width 100 height 27
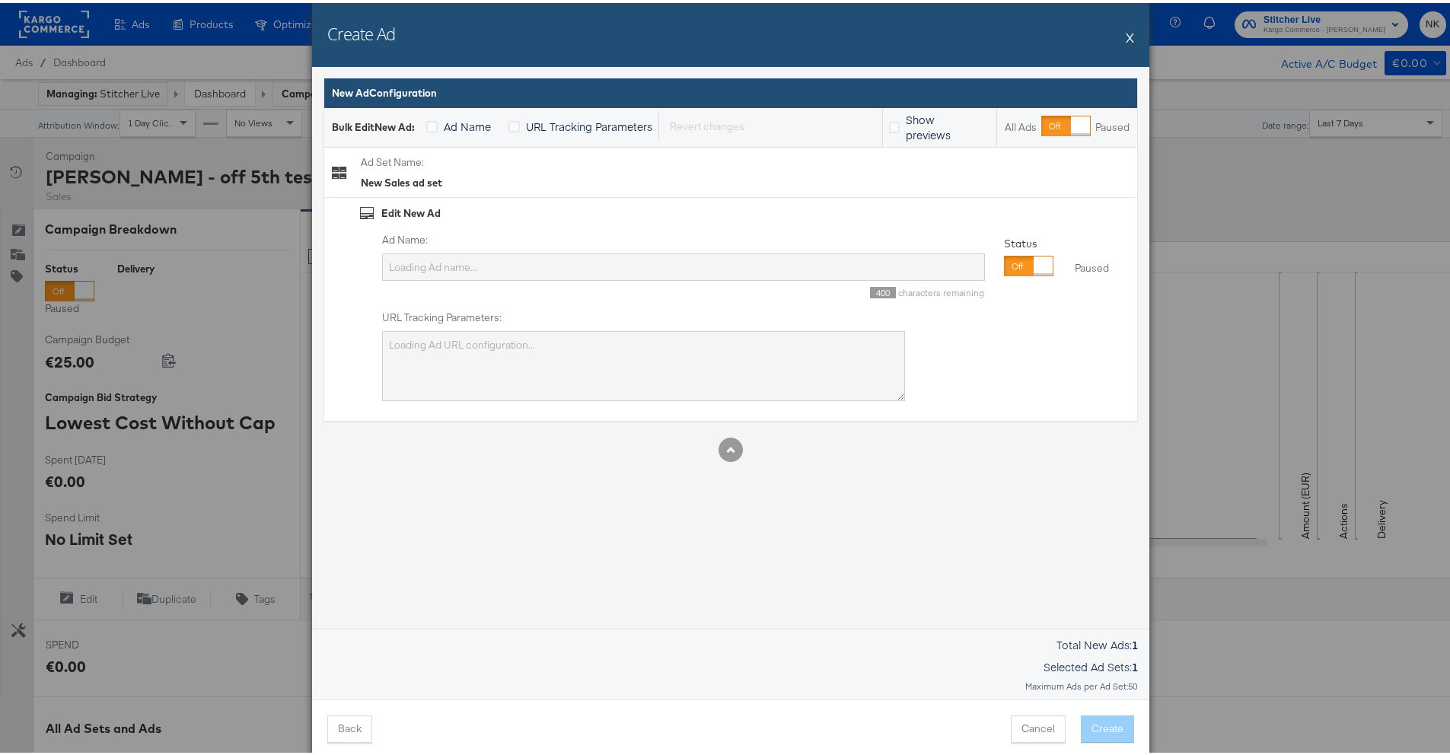
type input "2 18-65 65 18 Custom Impressions Shop now 6852315244565 Craig - off 5th test IE…"
type textarea "campaign_id=6852315244565&adset_id={{adset.id}}&ad_id={{ad.id}}&placement={{pla…"
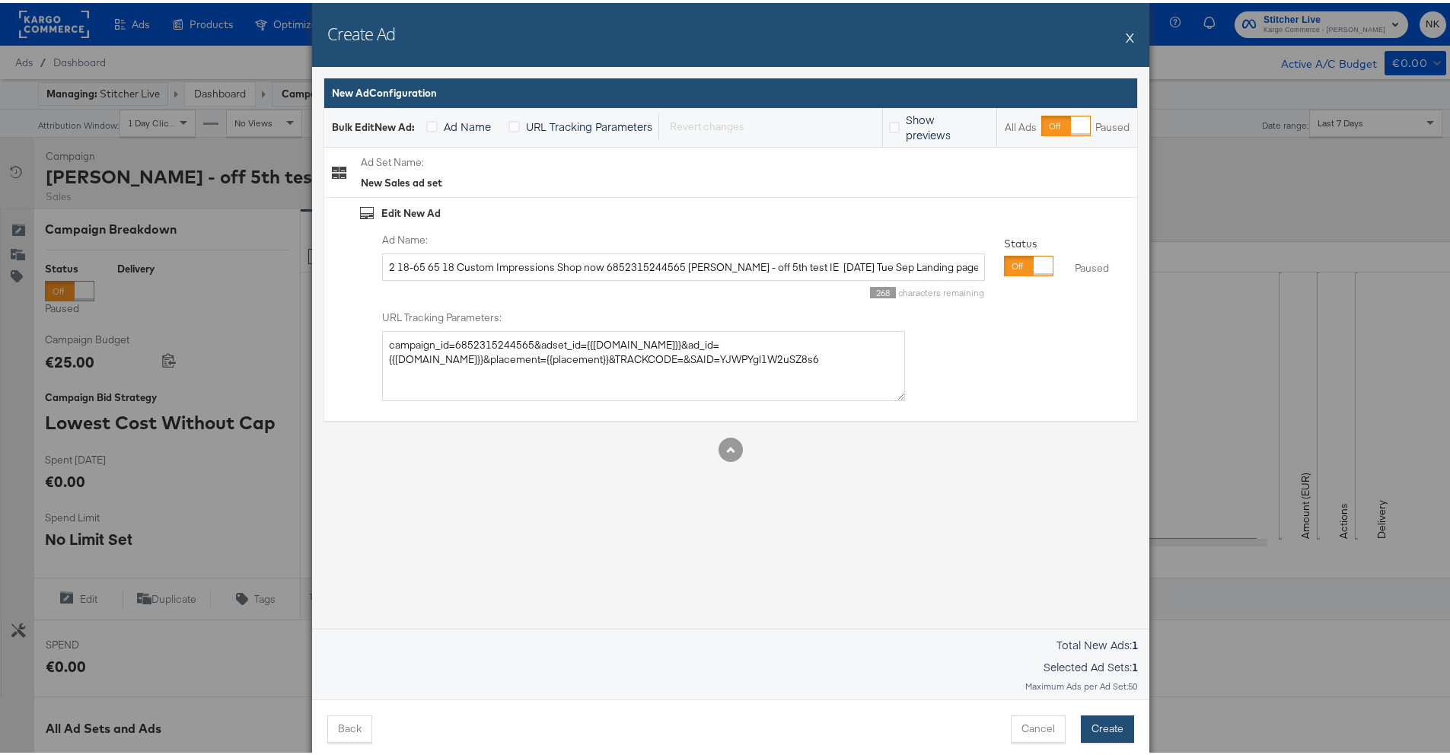
click at [1105, 722] on button "Create" at bounding box center [1107, 726] width 53 height 27
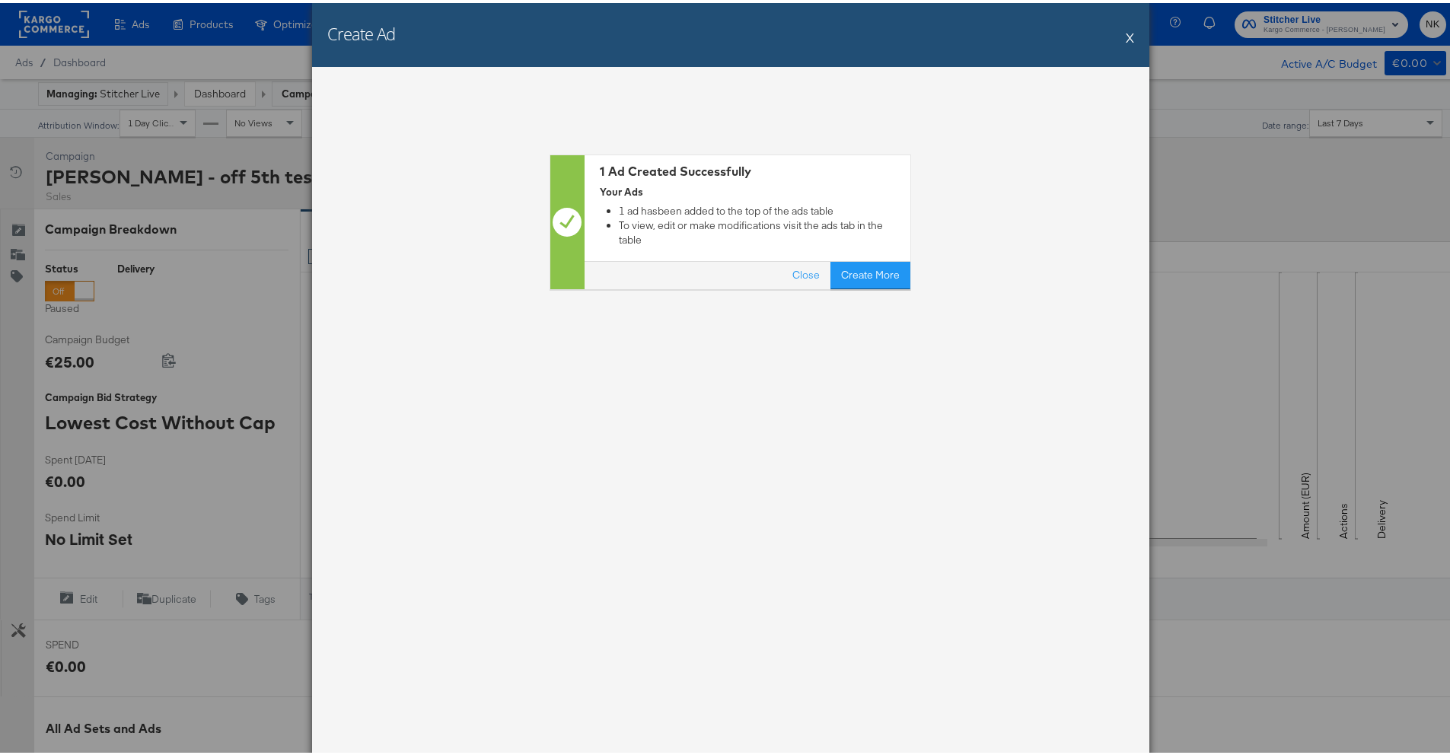
click at [1119, 39] on div "Create Ad X" at bounding box center [730, 32] width 837 height 64
click at [1126, 33] on button "X" at bounding box center [1130, 34] width 8 height 30
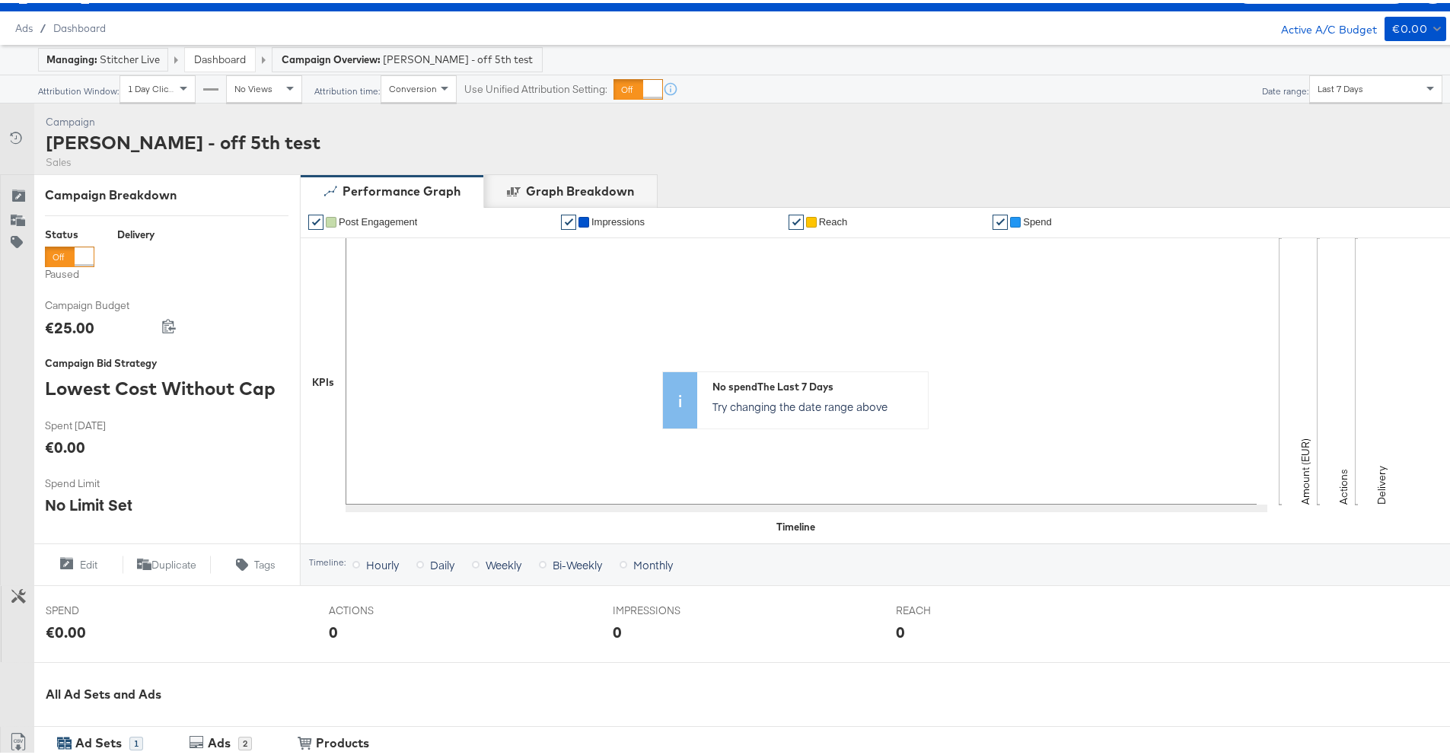
scroll to position [407, 0]
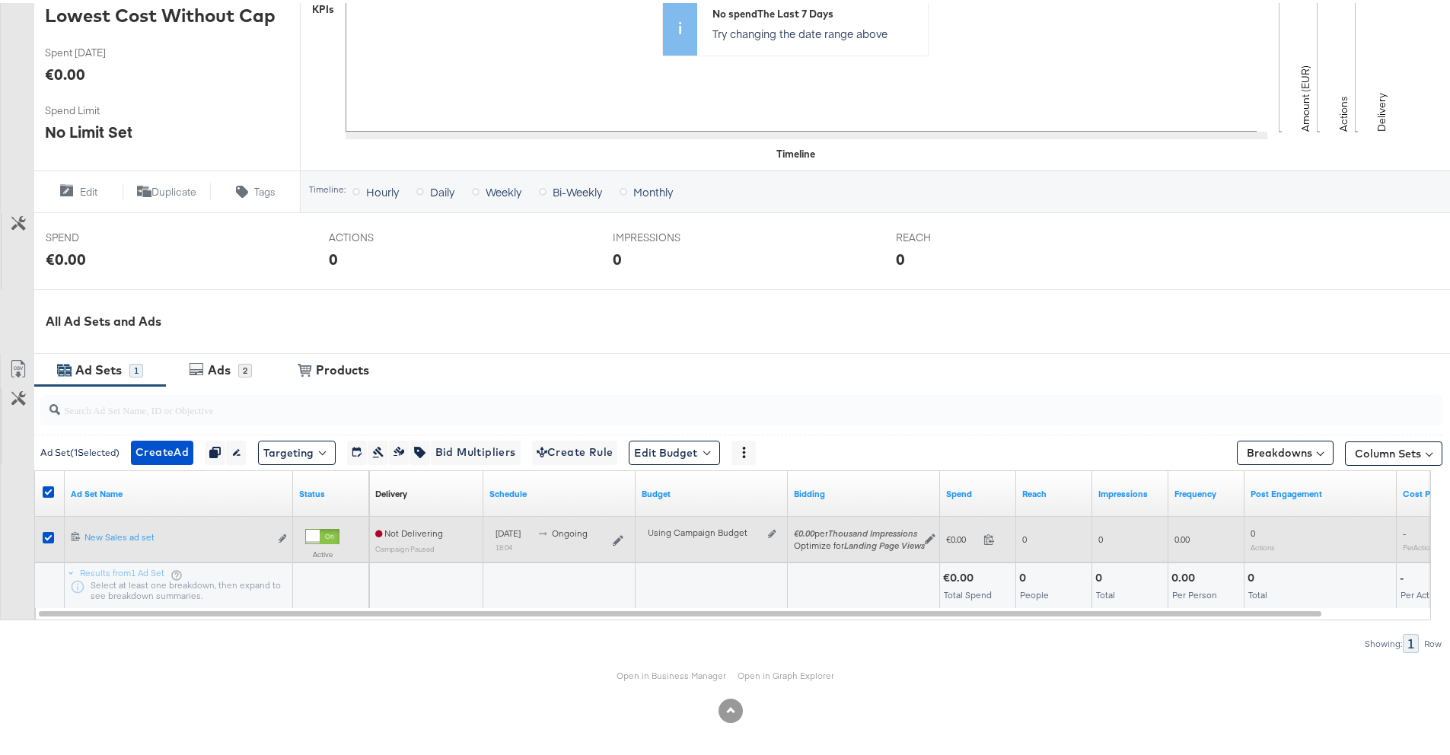
click at [215, 523] on div "6852315245165 New Sales ad set New Sales ad set Edit ad set" at bounding box center [179, 536] width 228 height 28
click at [136, 532] on div "New Sales ad set New Sales ad set" at bounding box center [176, 534] width 185 height 12
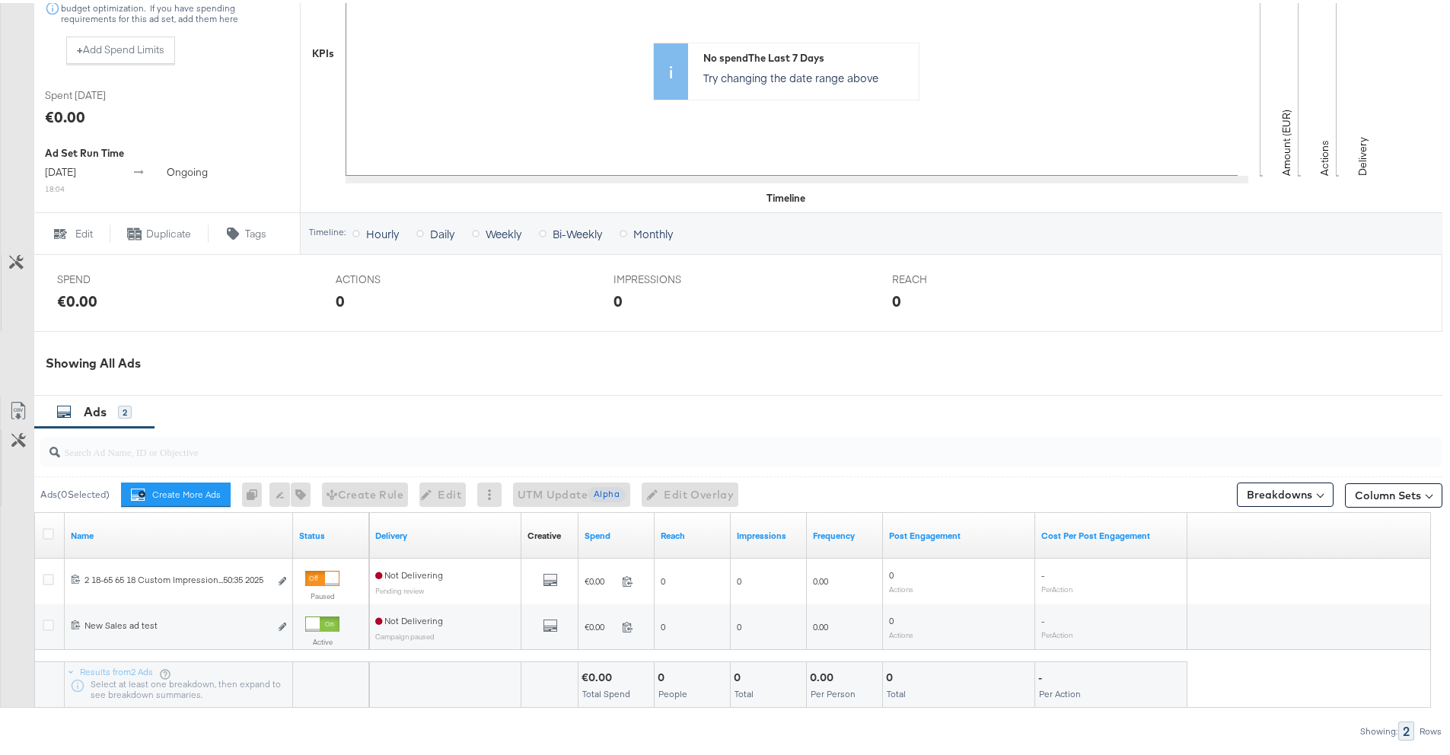
scroll to position [518, 0]
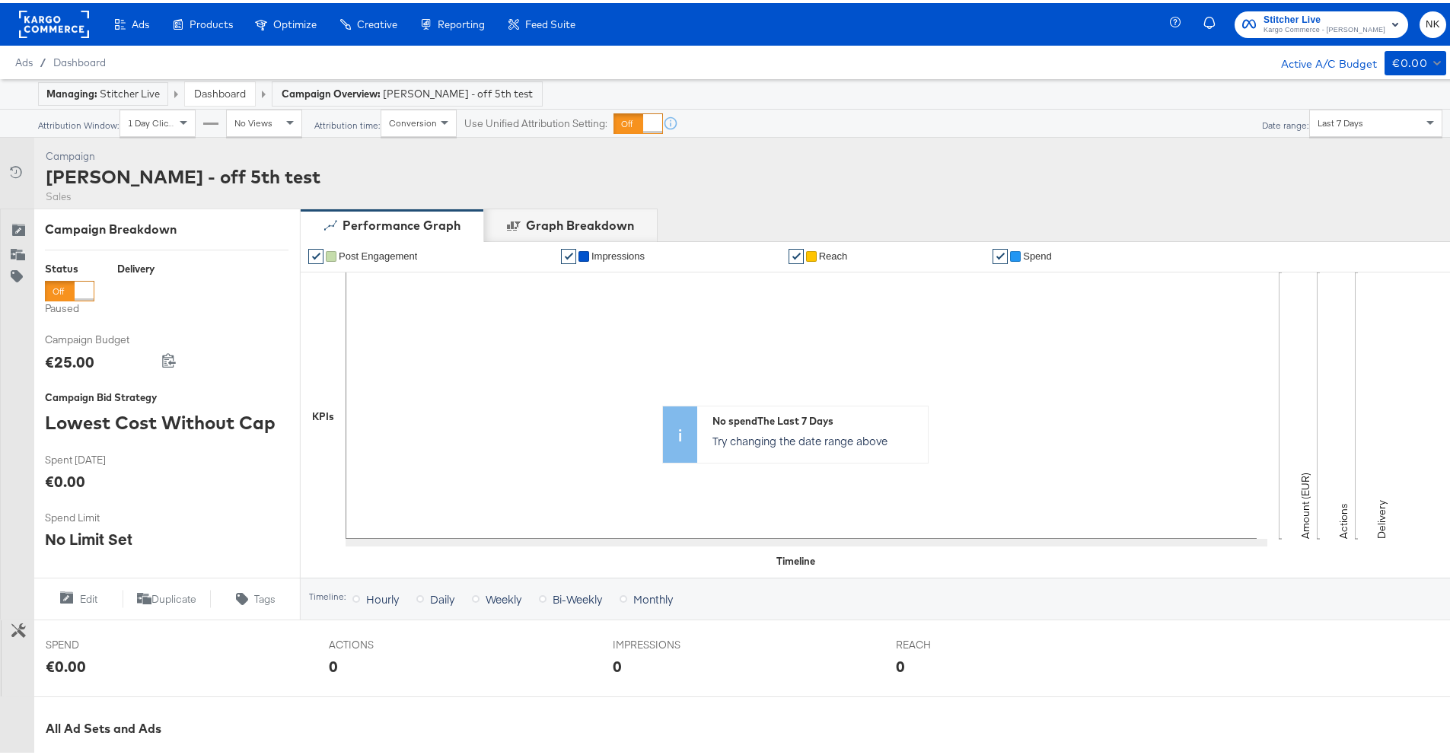
click at [30, 18] on rect at bounding box center [54, 21] width 70 height 27
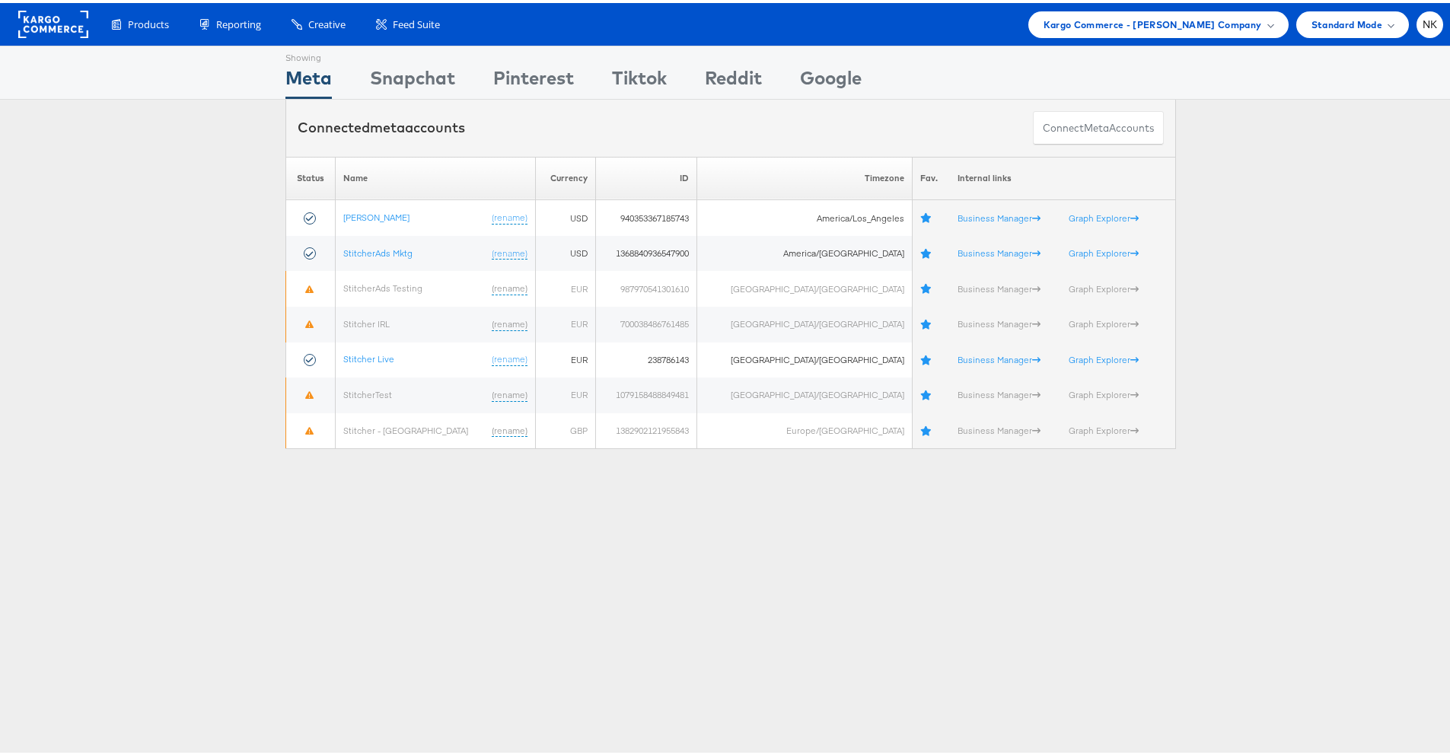
click at [225, 278] on div "Please Wait Loading Accounts .... Status Name Currency ID Timezone Fav. Interna…" at bounding box center [731, 300] width 1462 height 293
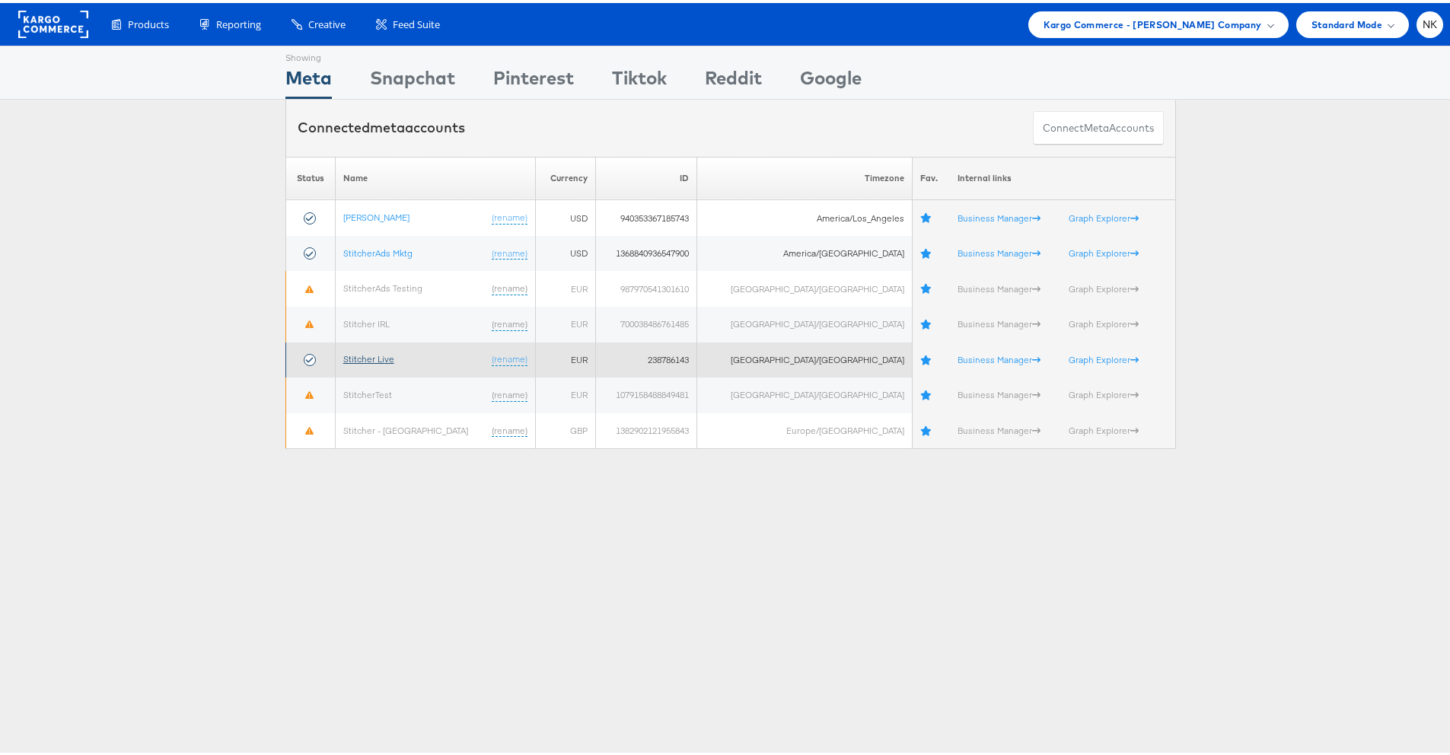
click at [349, 355] on link "Stitcher Live" at bounding box center [368, 355] width 51 height 11
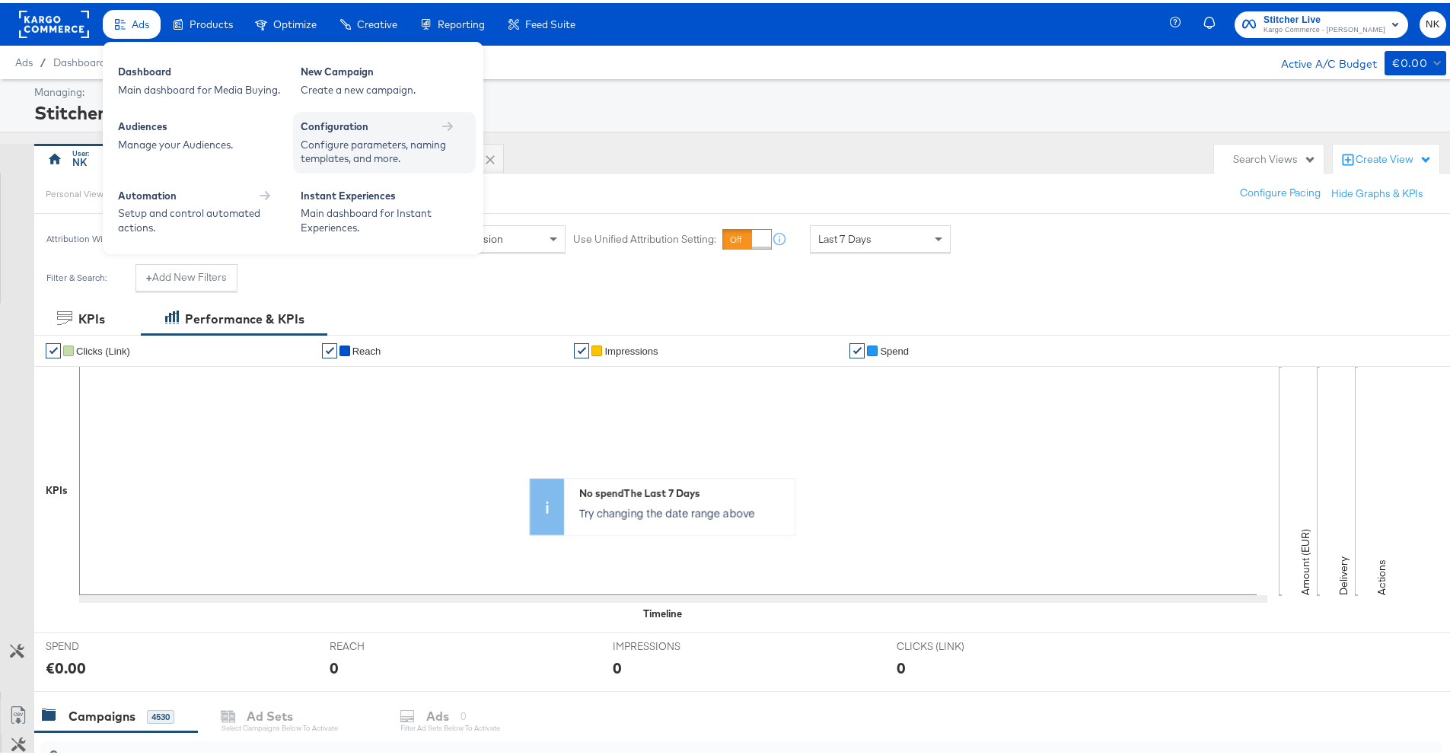
click at [333, 127] on div "Configuration" at bounding box center [335, 123] width 68 height 14
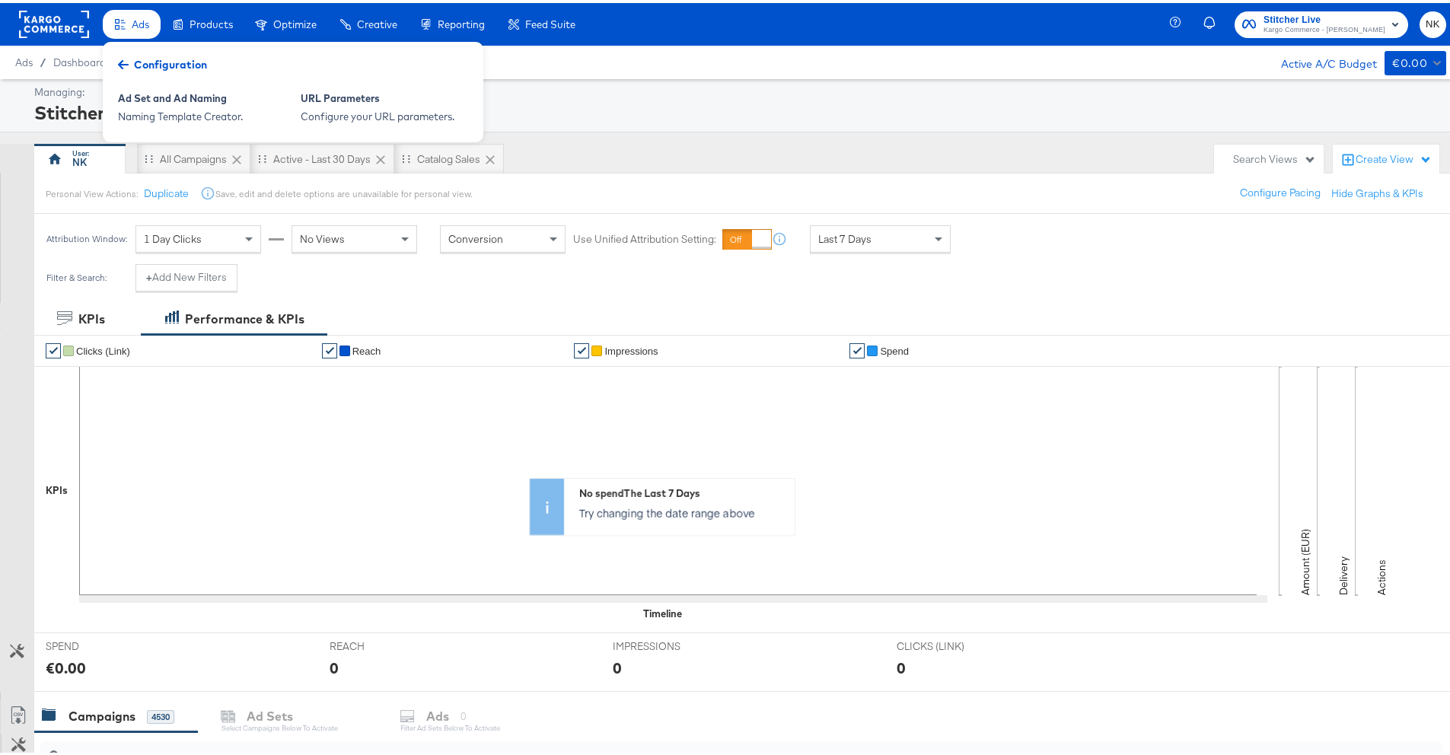
click at [185, 61] on span "Configuration" at bounding box center [170, 61] width 73 height 15
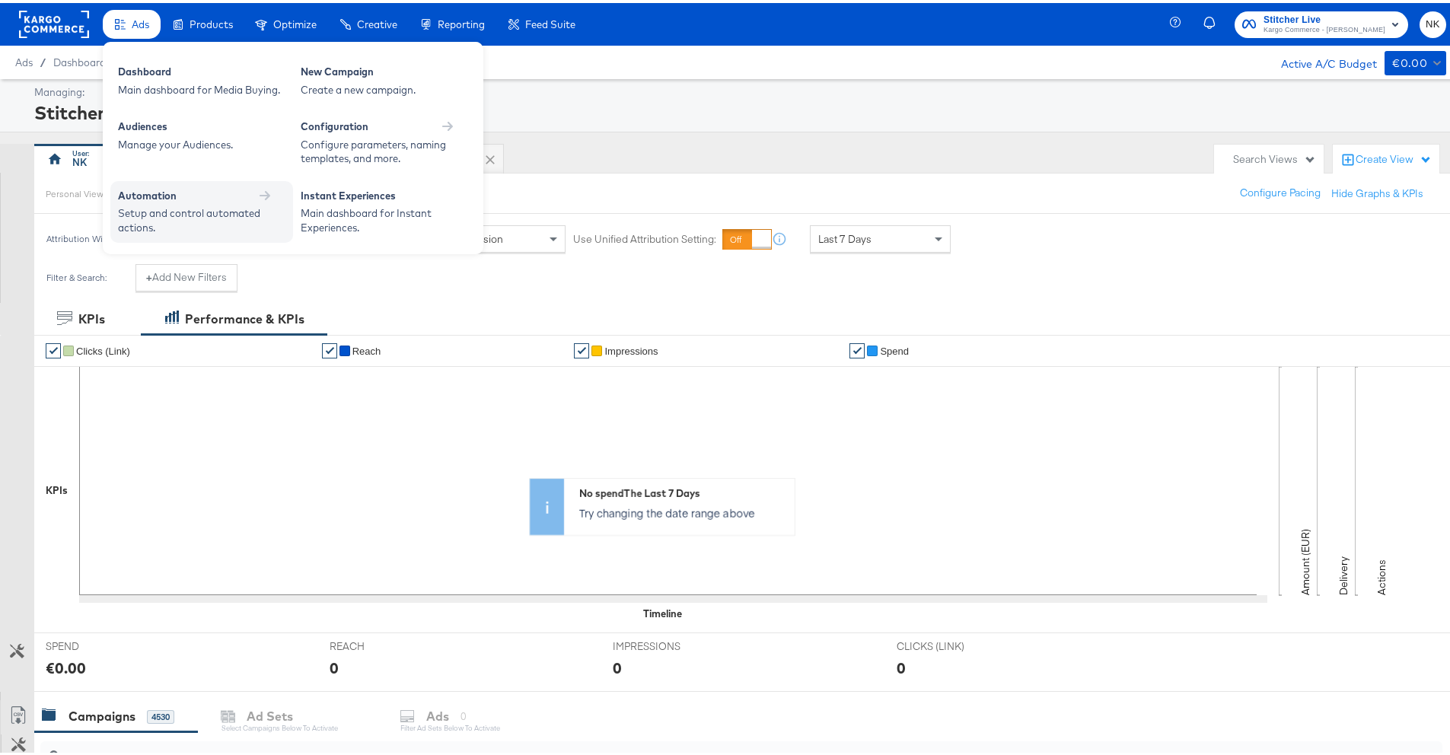
click at [169, 183] on div "Automation Setup and control automated actions." at bounding box center [201, 209] width 183 height 62
click at [258, 192] on div "Automation" at bounding box center [201, 193] width 167 height 14
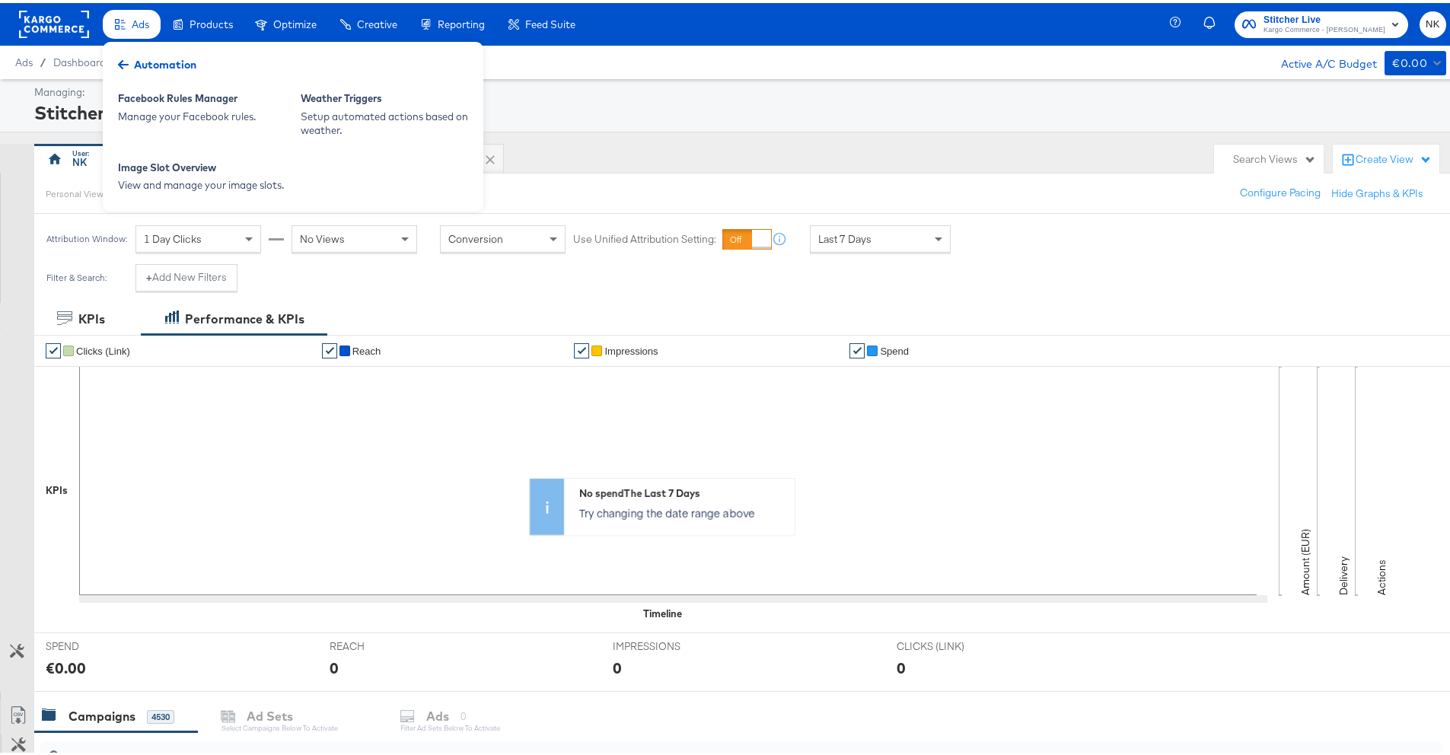
click at [142, 56] on span "Automation" at bounding box center [165, 61] width 62 height 15
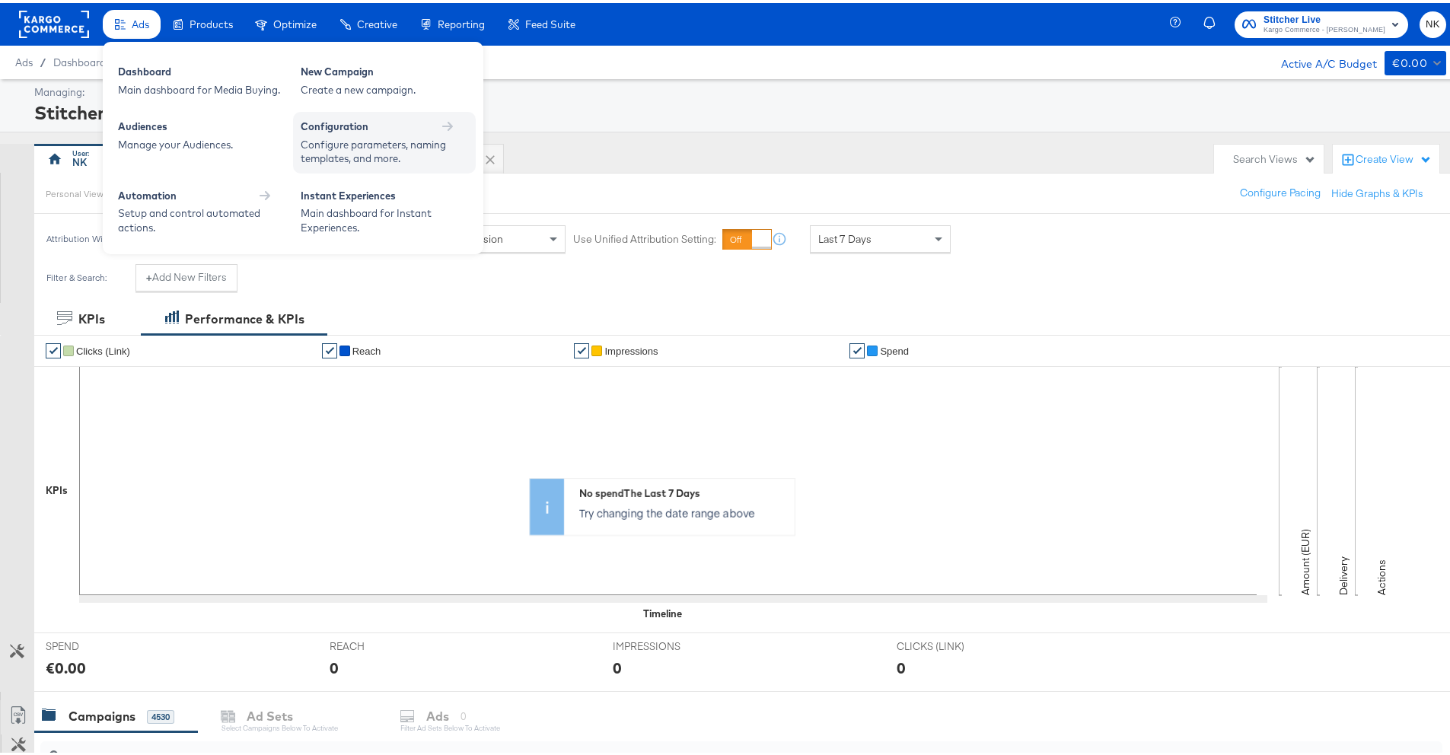
click at [336, 128] on div "Configuration" at bounding box center [335, 123] width 68 height 14
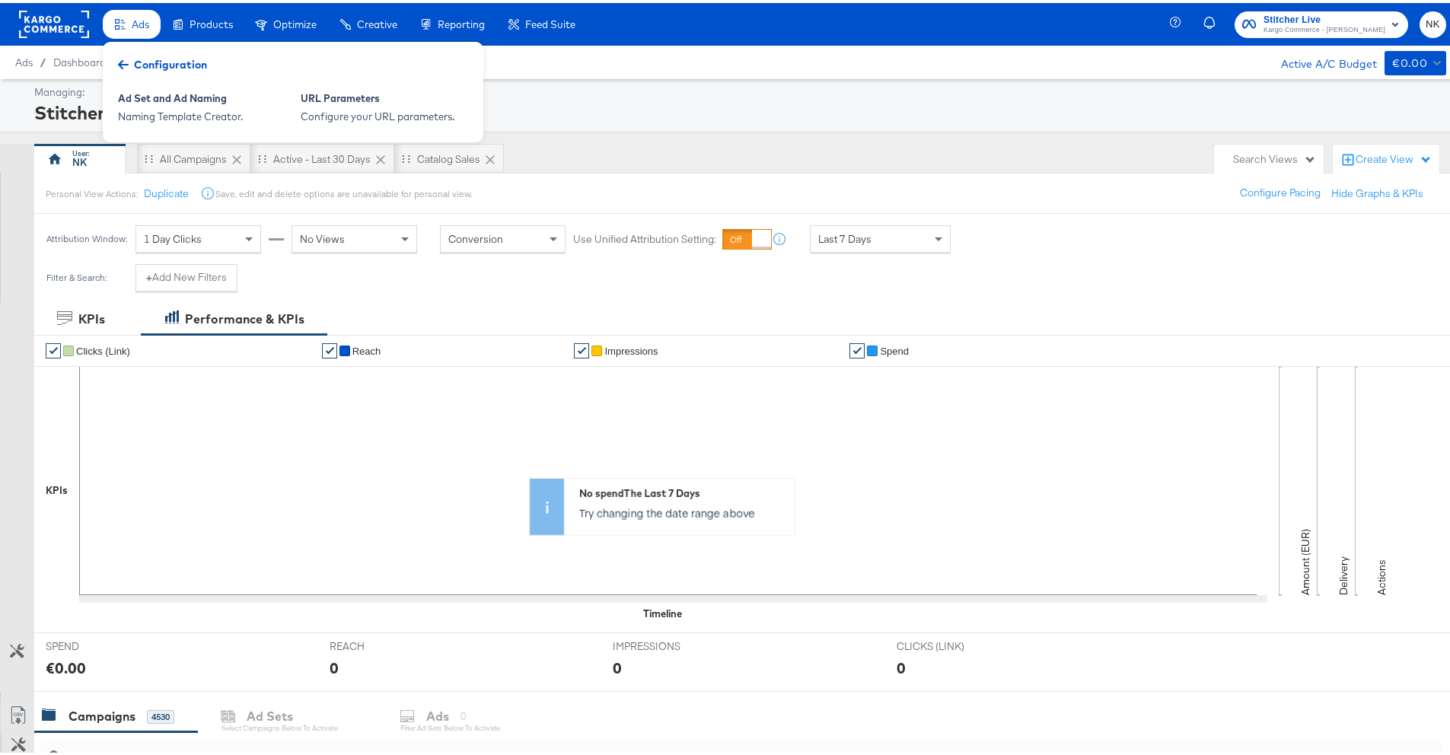
click at [190, 63] on span "Configuration" at bounding box center [170, 61] width 73 height 15
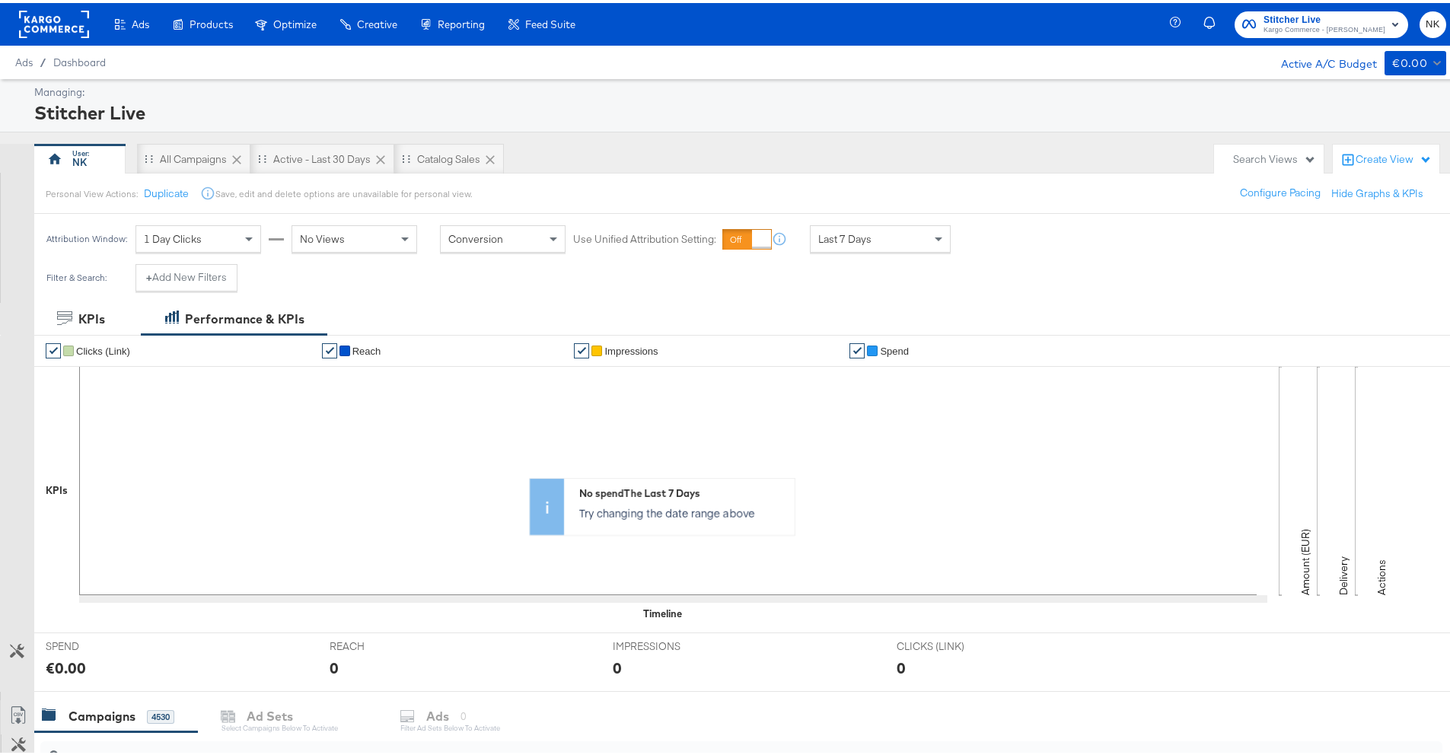
click at [0, 0] on div "Instant Experiences" at bounding box center [0, 0] width 0 height 0
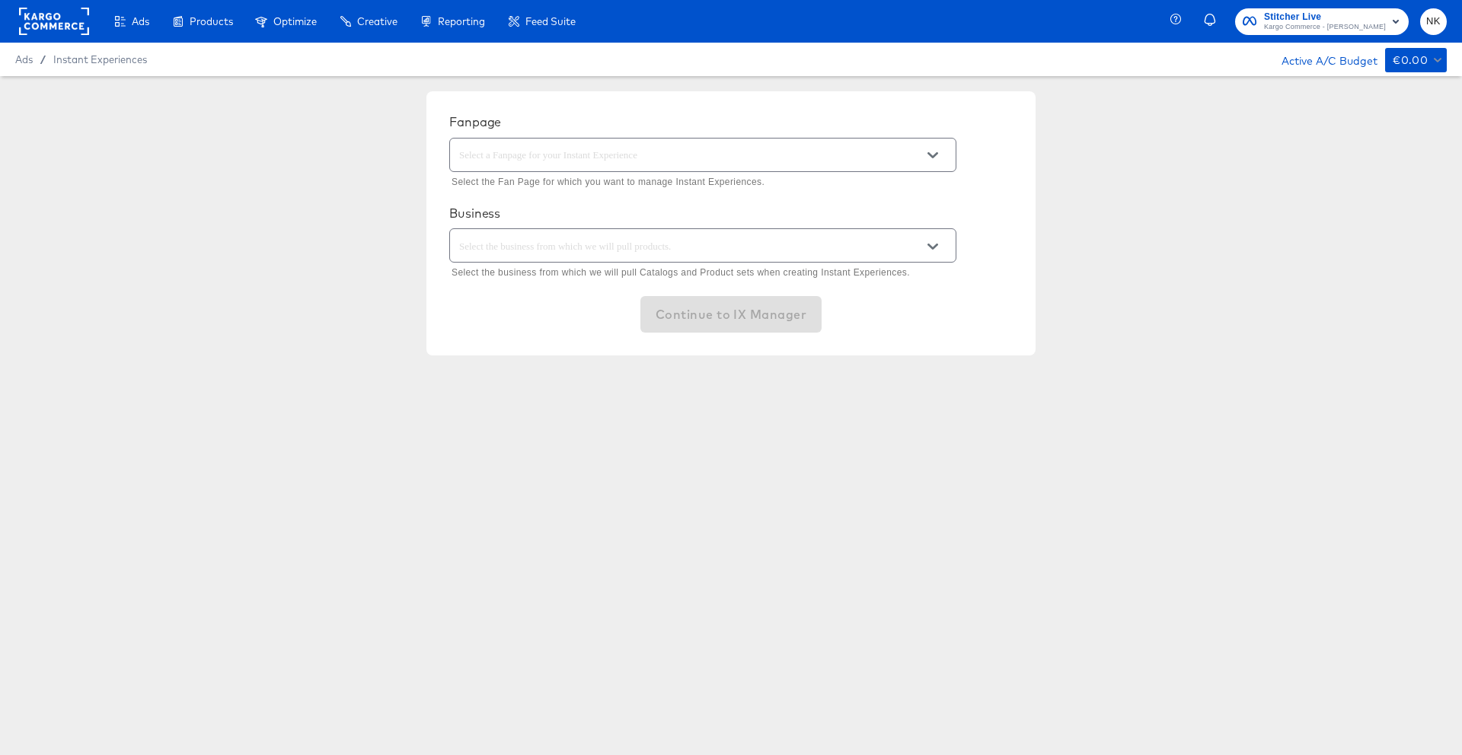
click at [359, 132] on div "Fanpage Select the Fan Page for which you want to manage Instant Experiences. B…" at bounding box center [731, 223] width 1462 height 295
click at [161, 117] on div "Fanpage Select the Fan Page for which you want to manage Instant Experiences. B…" at bounding box center [731, 223] width 1462 height 295
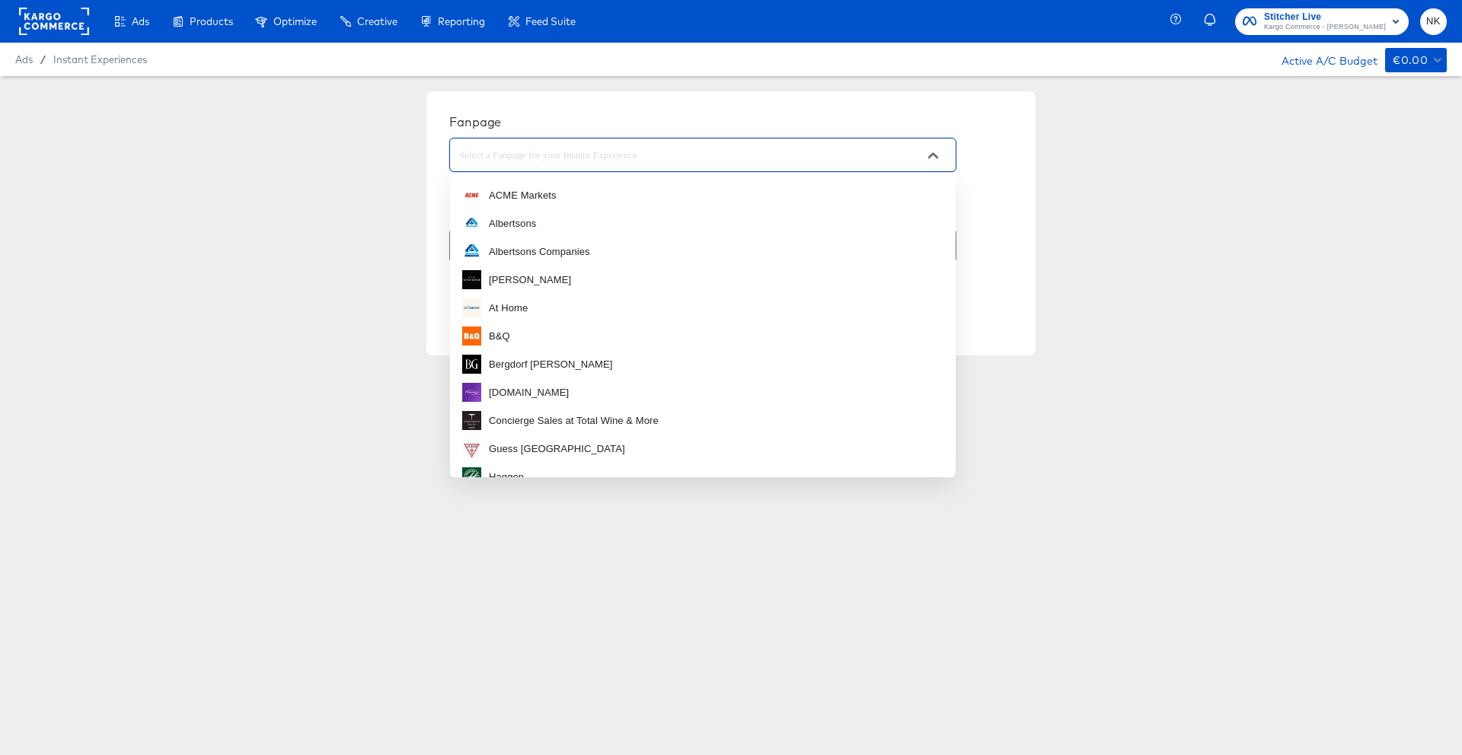
click at [621, 153] on input "text" at bounding box center [691, 156] width 470 height 18
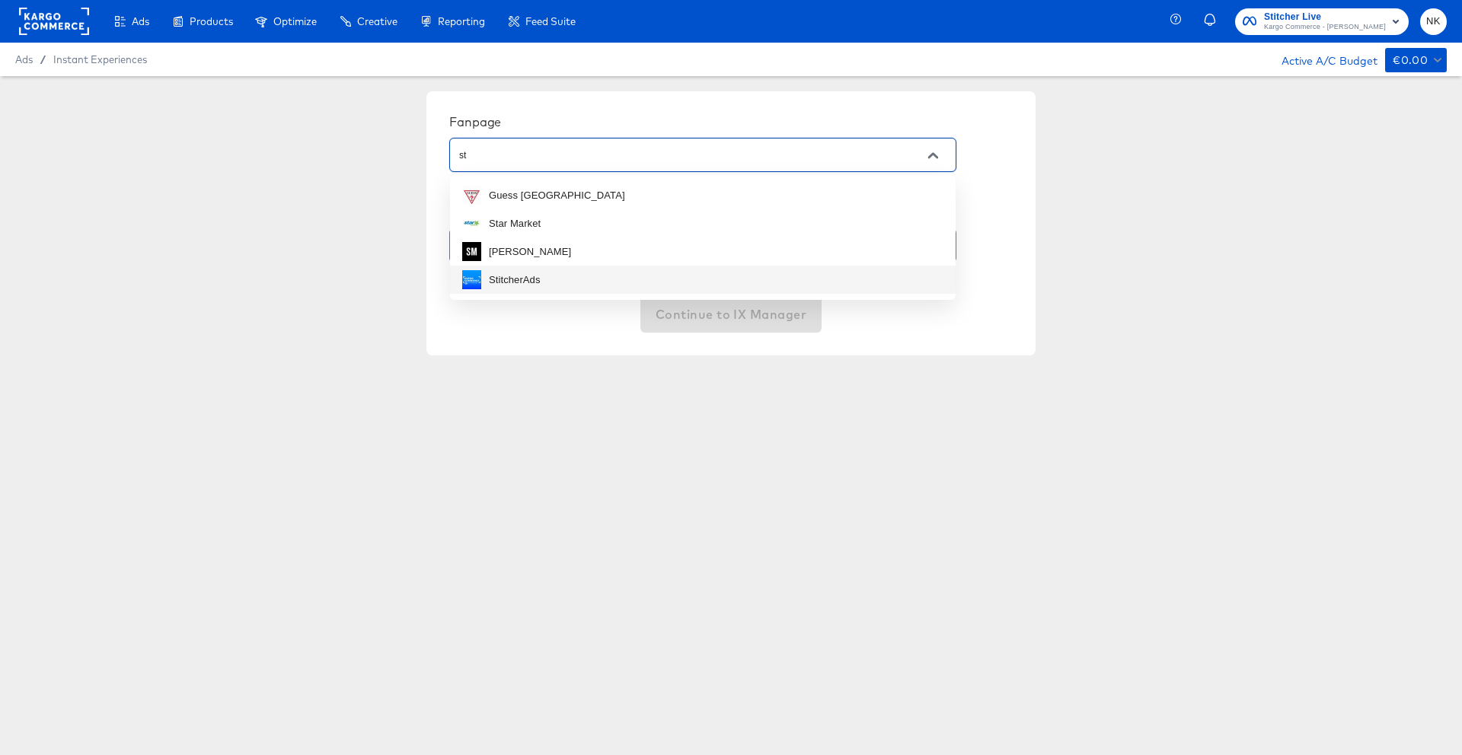
click at [582, 269] on li "StitcherAds" at bounding box center [702, 280] width 505 height 28
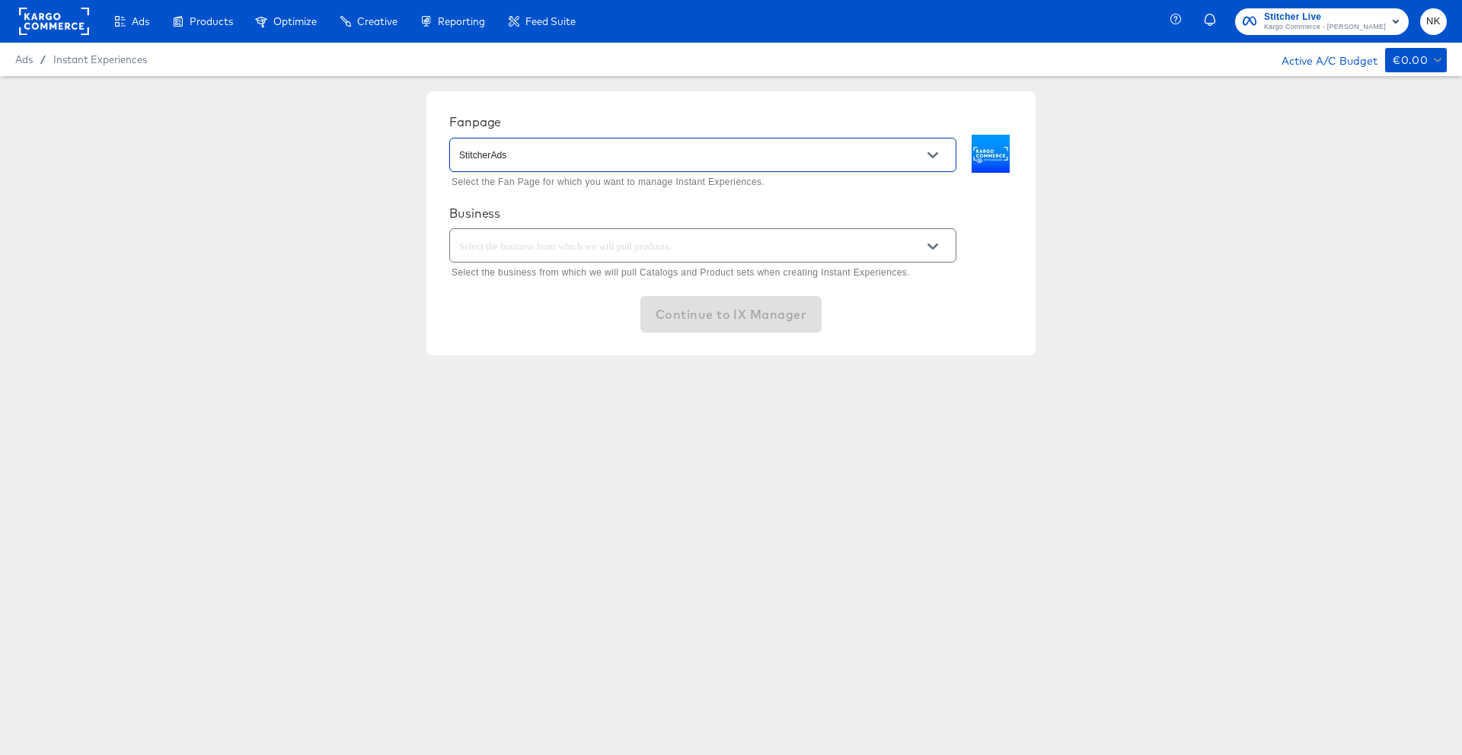
type input "StitcherAds"
click at [584, 249] on input "text" at bounding box center [691, 247] width 470 height 18
click at [582, 269] on ul "Kargo Commerce - Formerly StitcherAds" at bounding box center [702, 284] width 505 height 37
click at [565, 273] on li "Kargo Commerce - Formerly StitcherAds" at bounding box center [702, 284] width 505 height 24
type input "Kargo Commerce - Formerly StitcherAds"
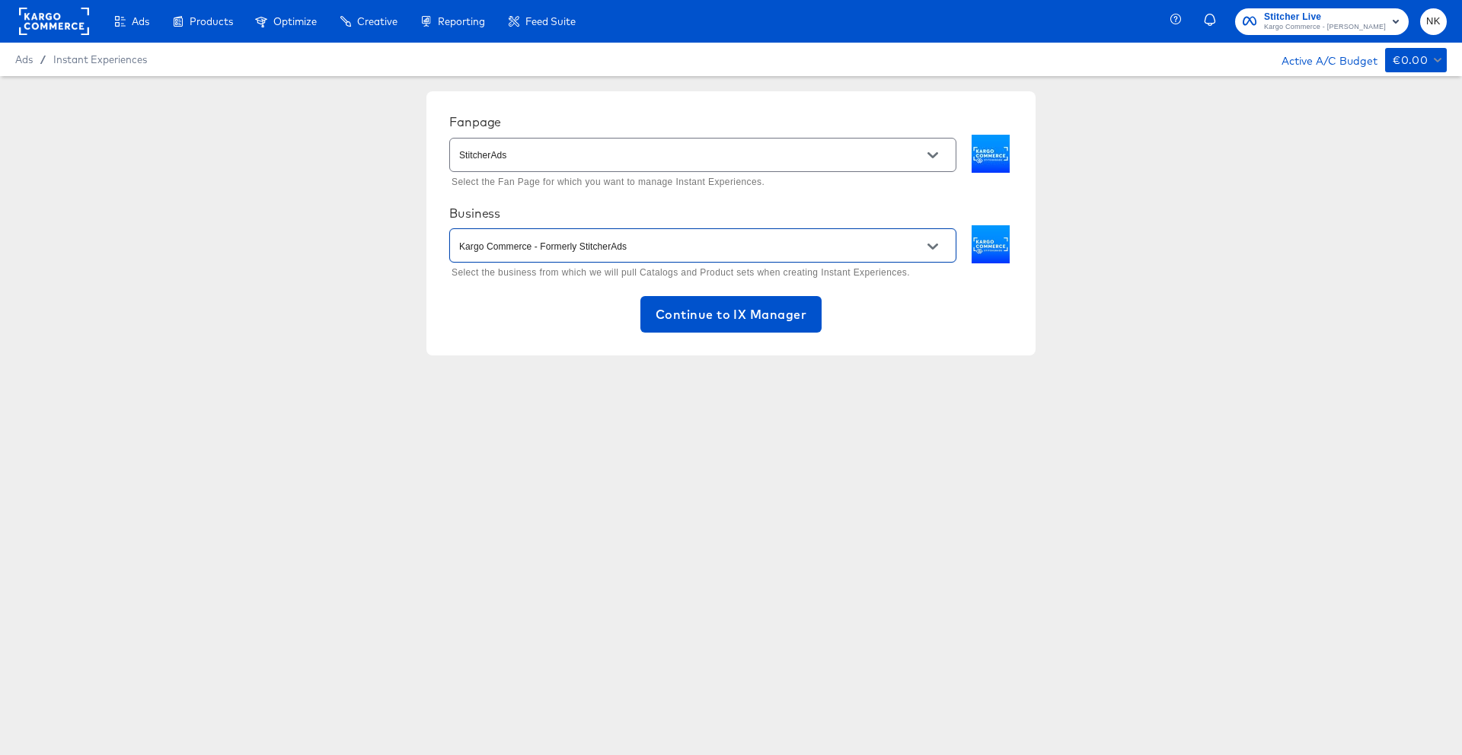
click at [247, 167] on div "Fanpage StitcherAds Select the Fan Page for which you want to manage Instant Ex…" at bounding box center [731, 223] width 1462 height 295
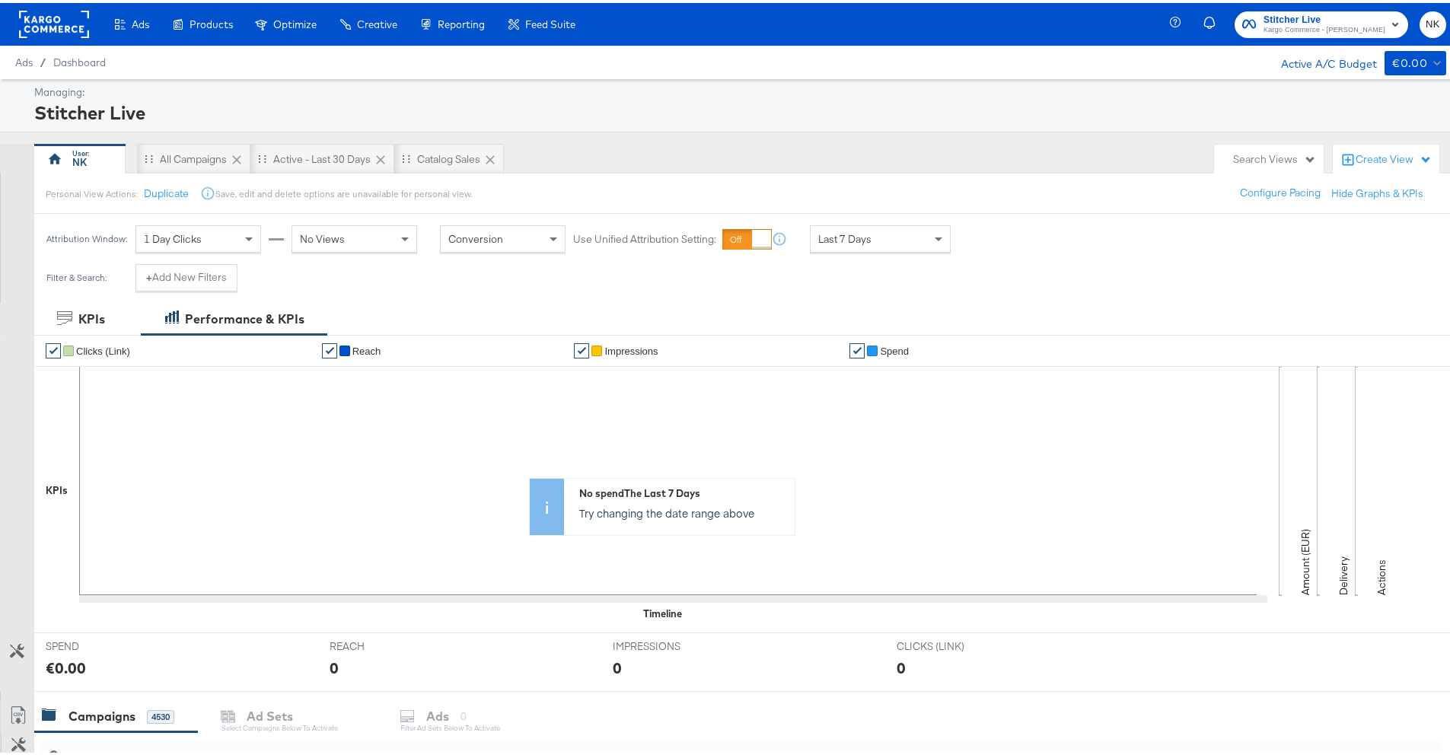
click at [360, 114] on div "Stitcher Live" at bounding box center [738, 110] width 1408 height 26
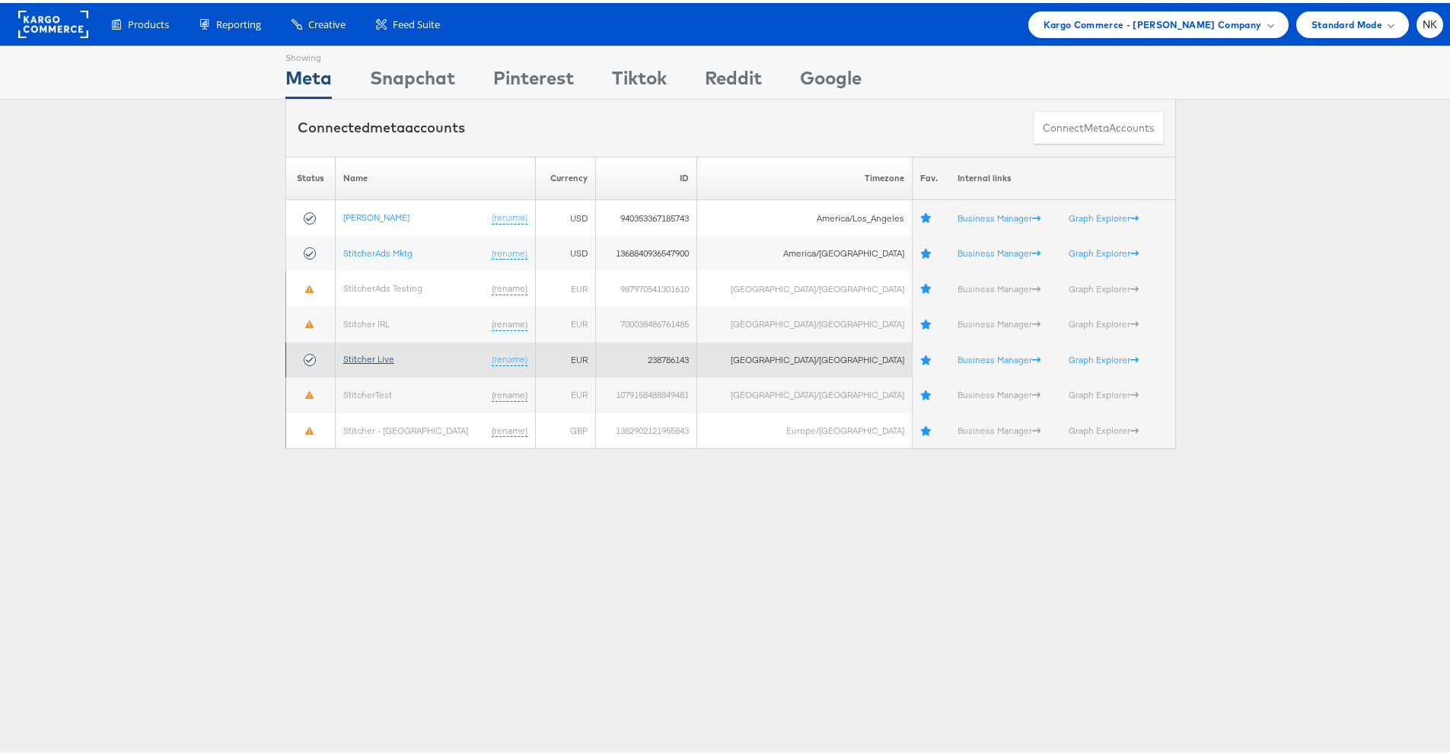
click at [378, 357] on link "Stitcher Live" at bounding box center [368, 355] width 51 height 11
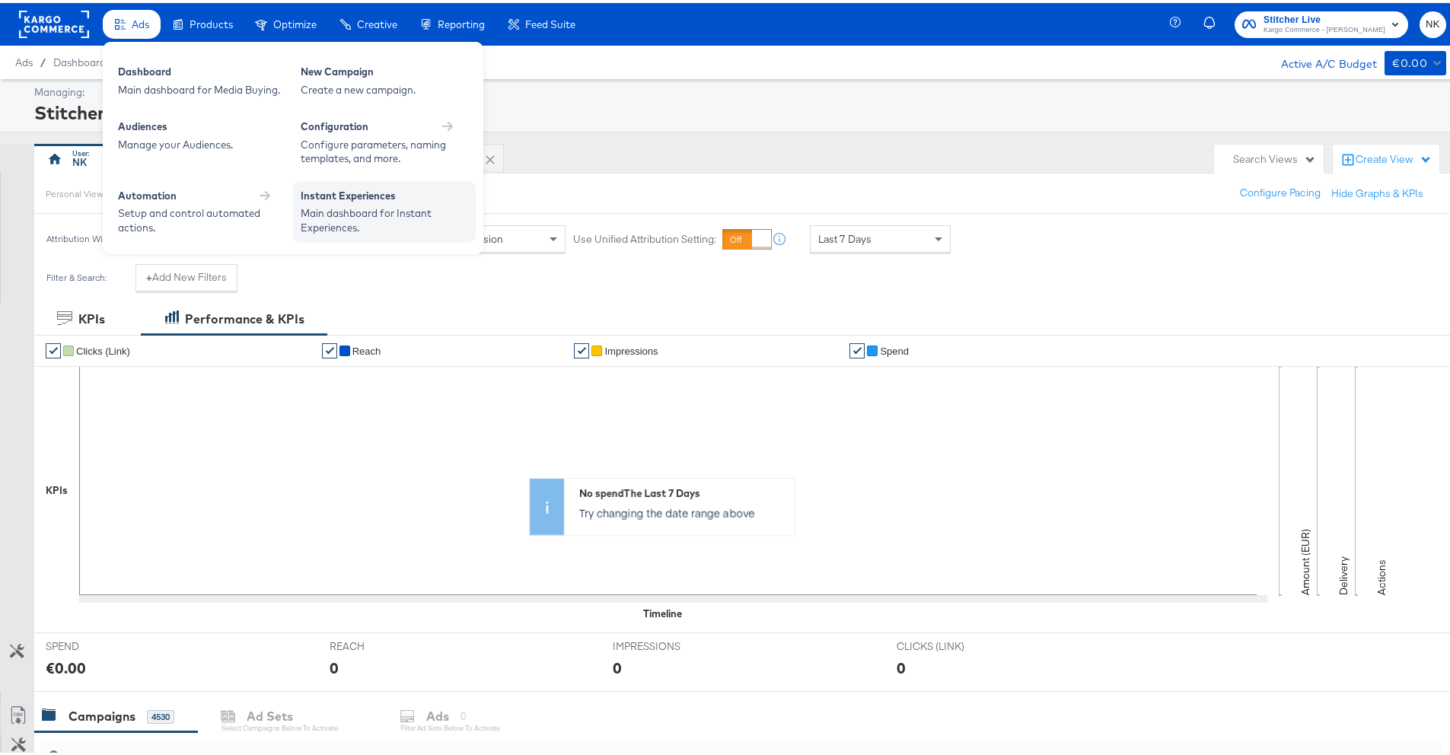
click at [334, 206] on div "Main dashboard for Instant Experiences." at bounding box center [384, 217] width 167 height 28
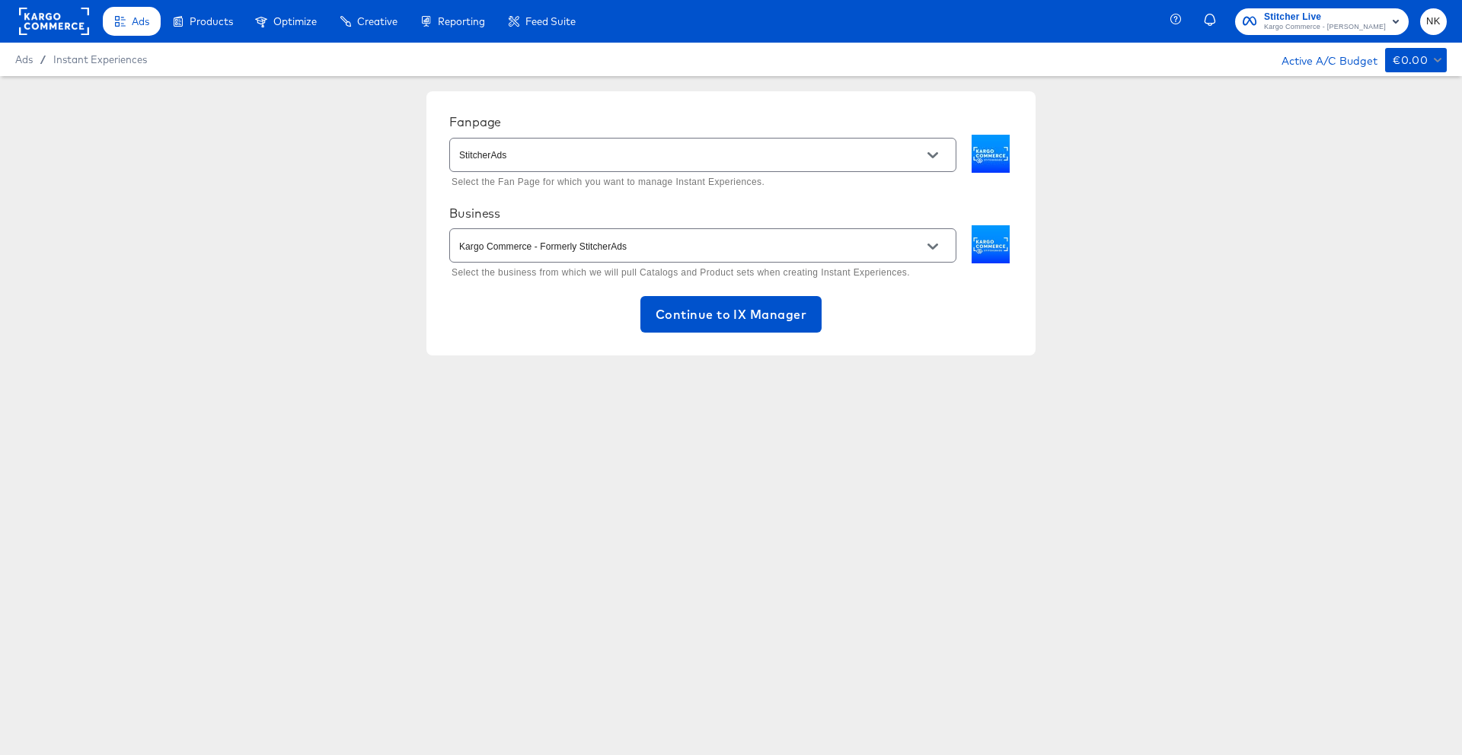
click at [1258, 211] on div "Fanpage StitcherAds Select the Fan Page for which you want to manage Instant Ex…" at bounding box center [731, 223] width 1462 height 295
click at [692, 318] on span "Continue to IX Manager" at bounding box center [730, 314] width 151 height 21
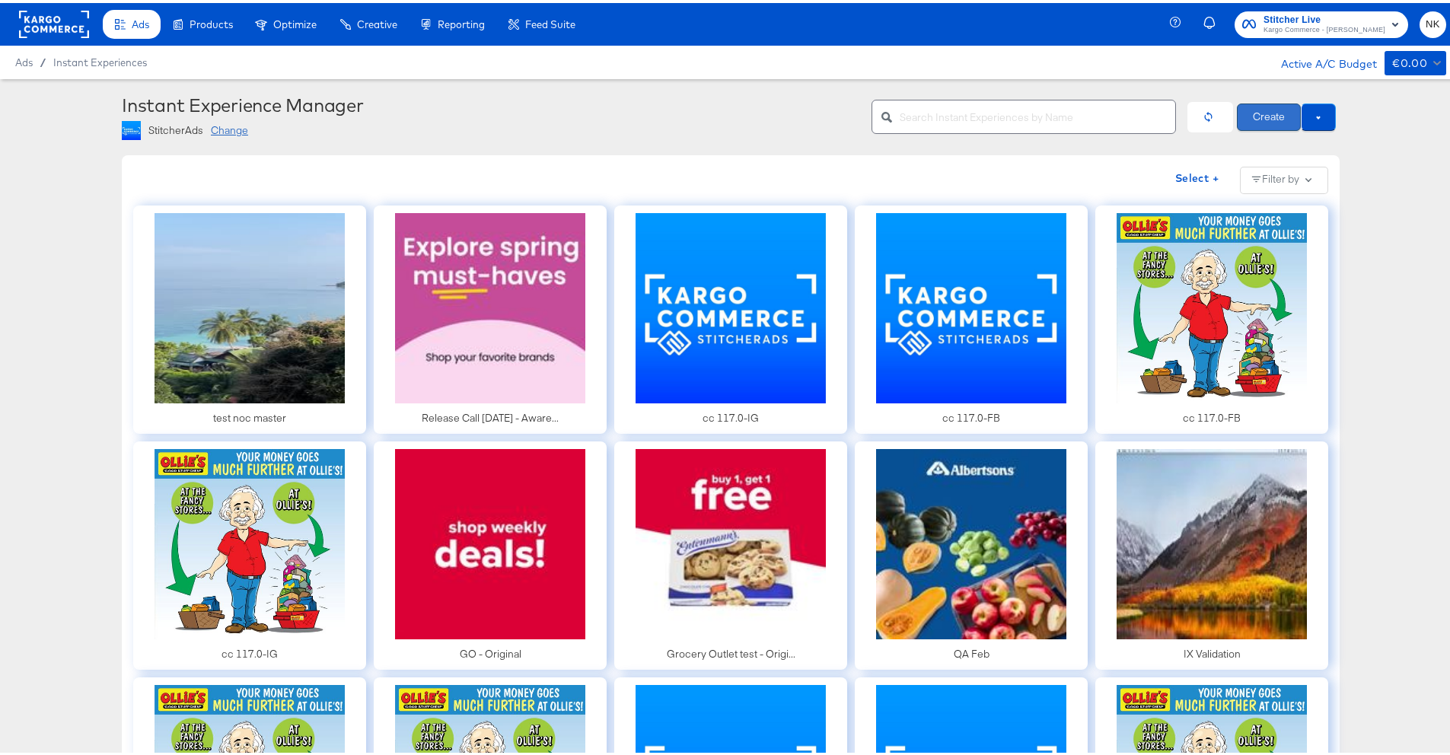
click at [1248, 107] on button "Create" at bounding box center [1269, 113] width 64 height 27
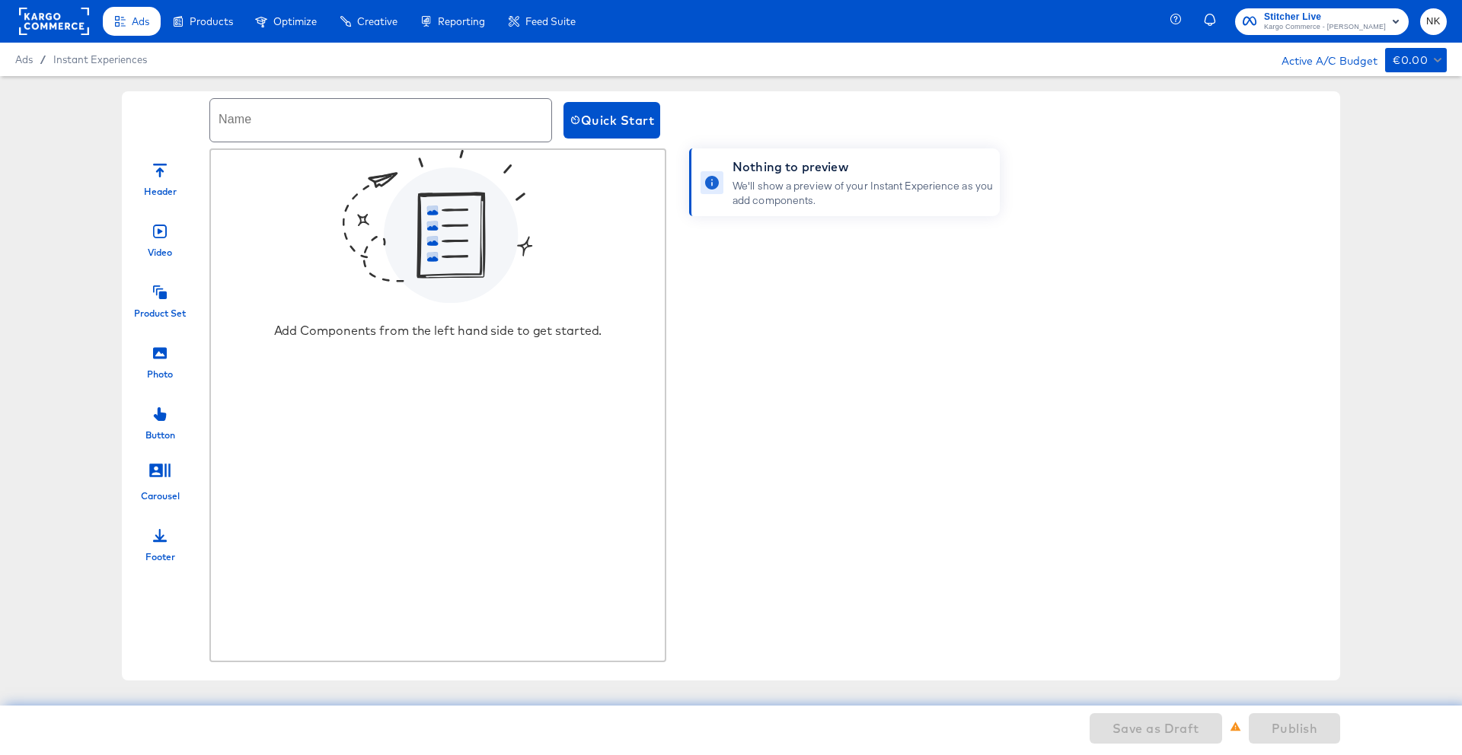
click at [167, 236] on div "Video" at bounding box center [160, 236] width 76 height 46
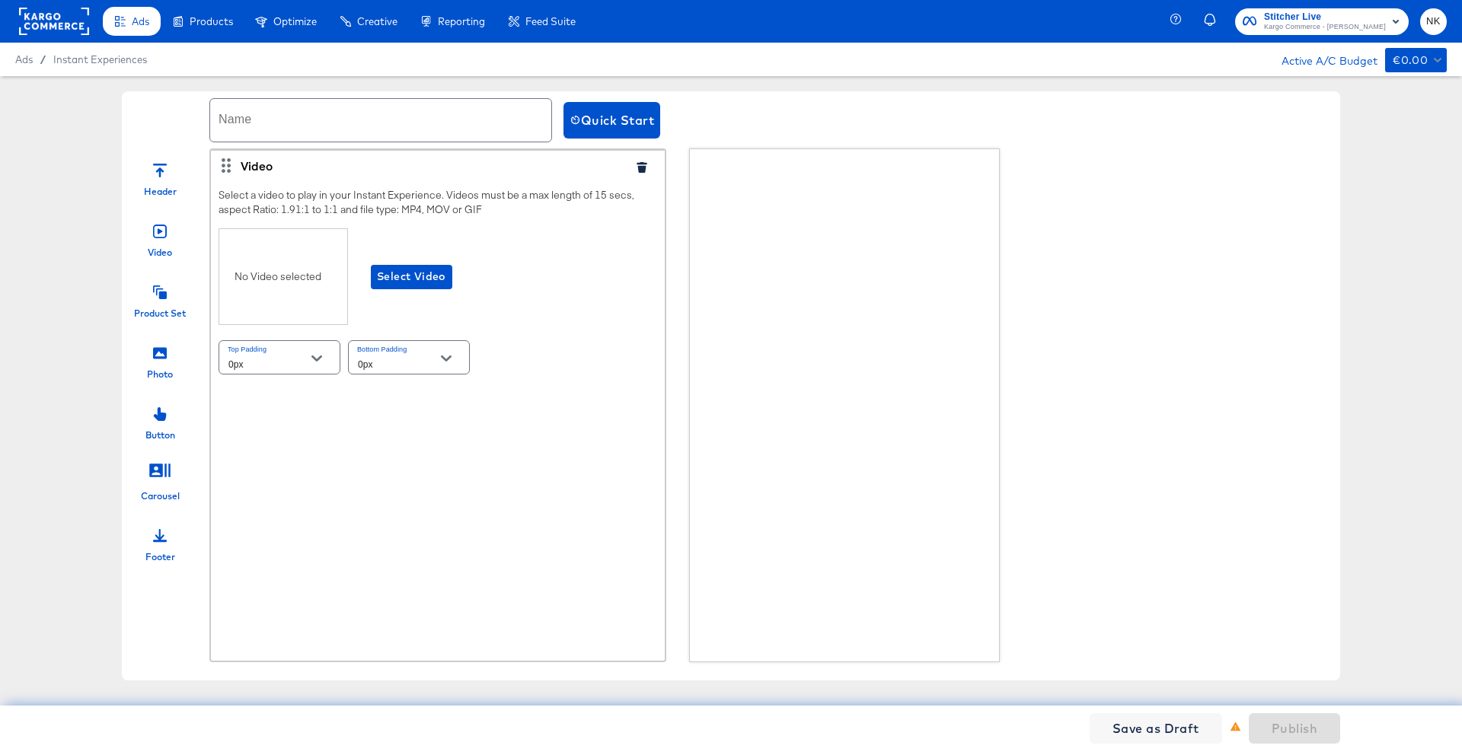
click at [162, 264] on div "Header Video Product Set Photo Button Carousel Footer" at bounding box center [160, 357] width 76 height 411
click at [161, 301] on div at bounding box center [160, 290] width 14 height 33
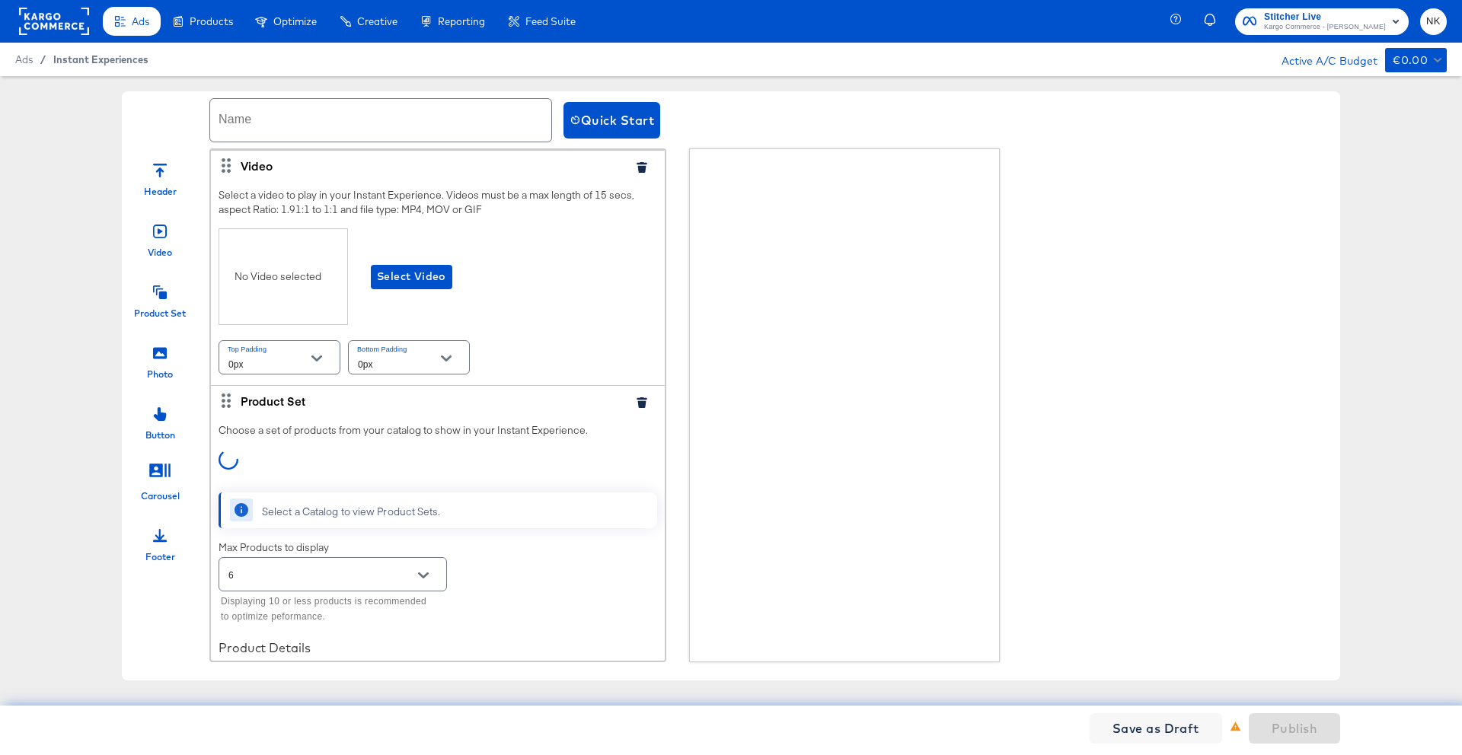
click at [96, 57] on span "Instant Experiences" at bounding box center [100, 59] width 95 height 12
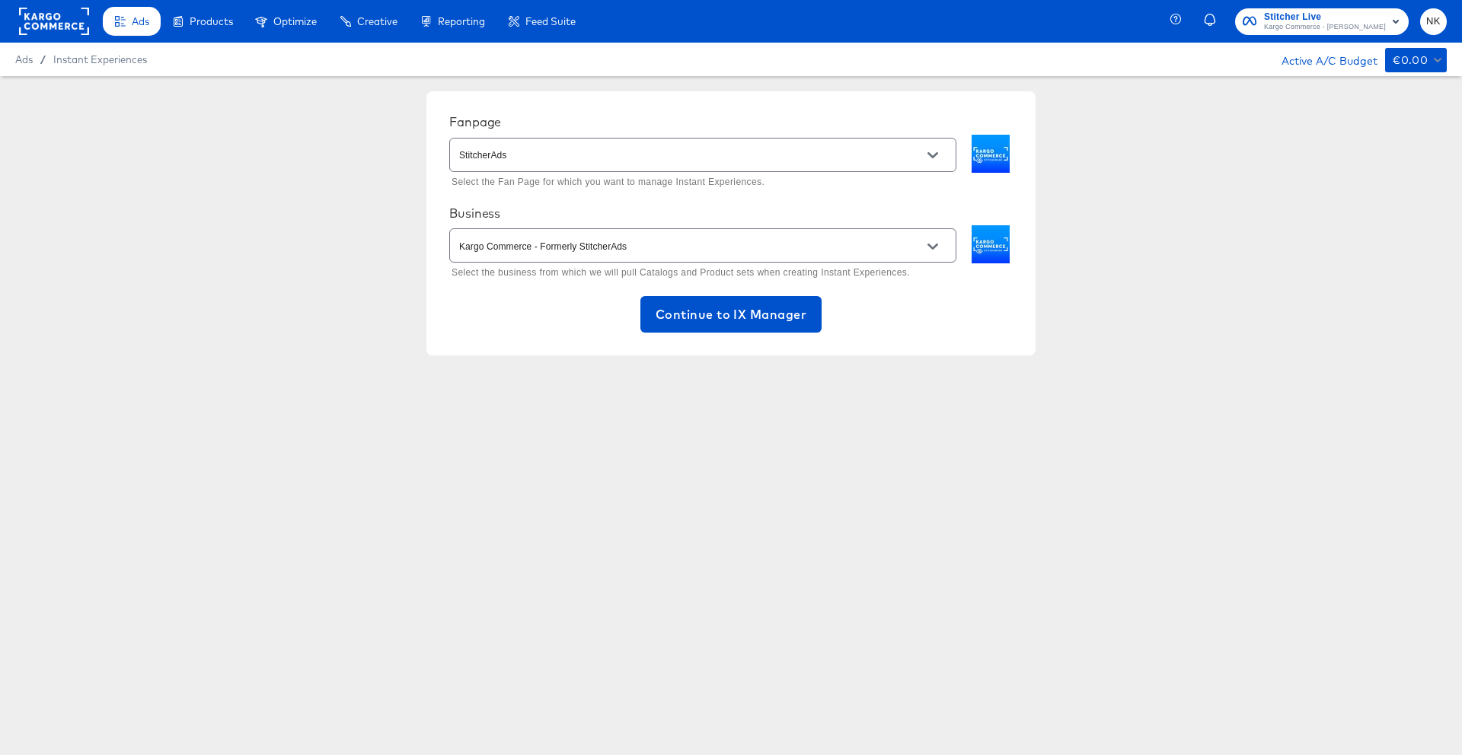
click at [45, 28] on rect at bounding box center [54, 21] width 70 height 27
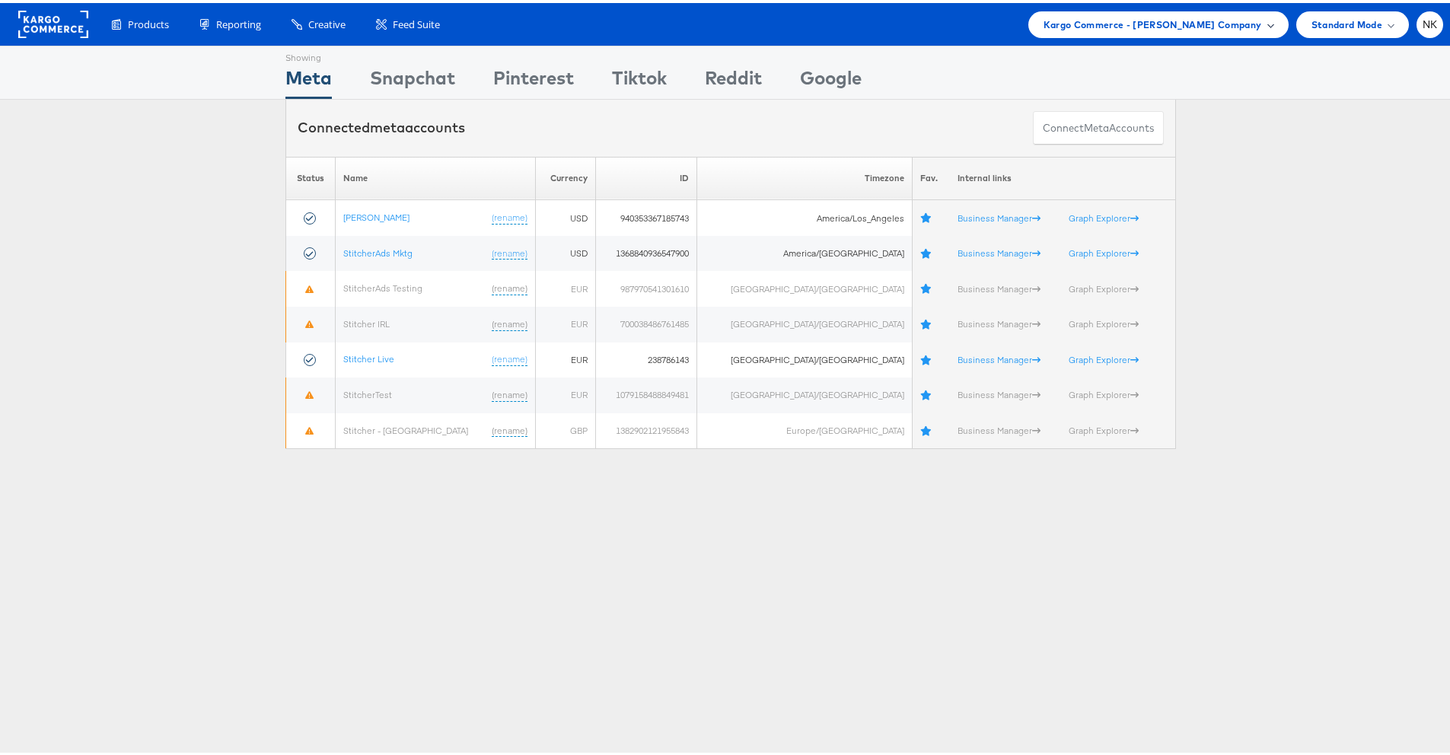
click at [1072, 26] on span "Kargo Commerce - [PERSON_NAME] Company" at bounding box center [1153, 22] width 218 height 16
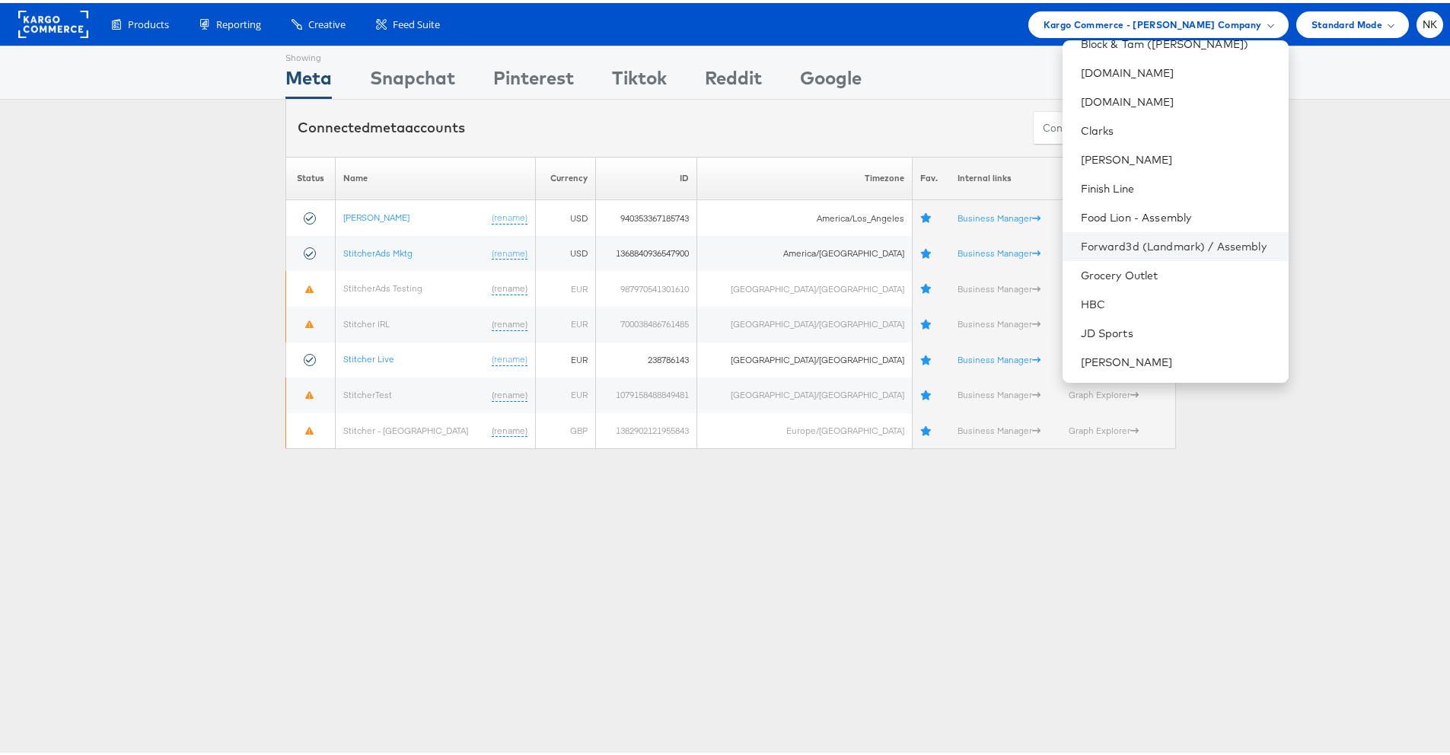
scroll to position [483, 0]
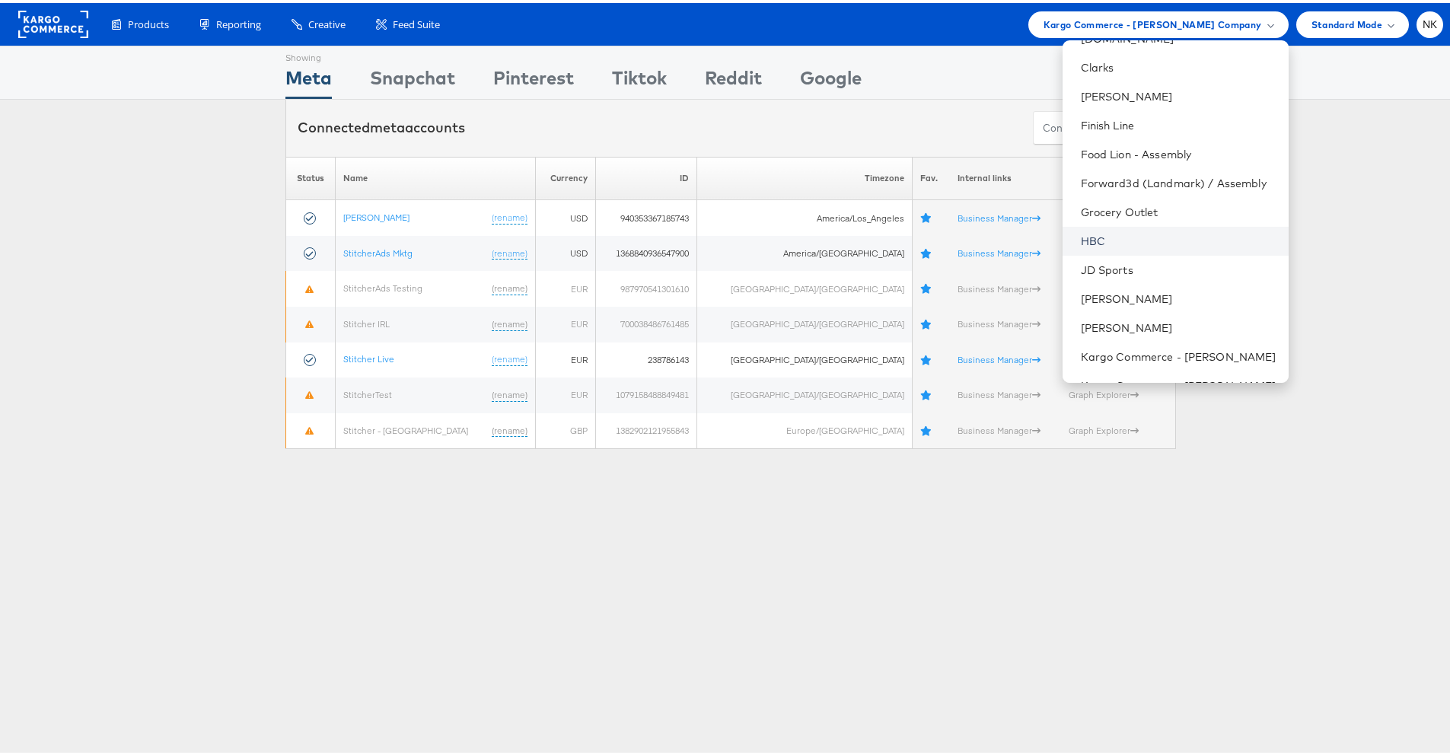
click at [1114, 244] on link "HBC" at bounding box center [1179, 238] width 196 height 15
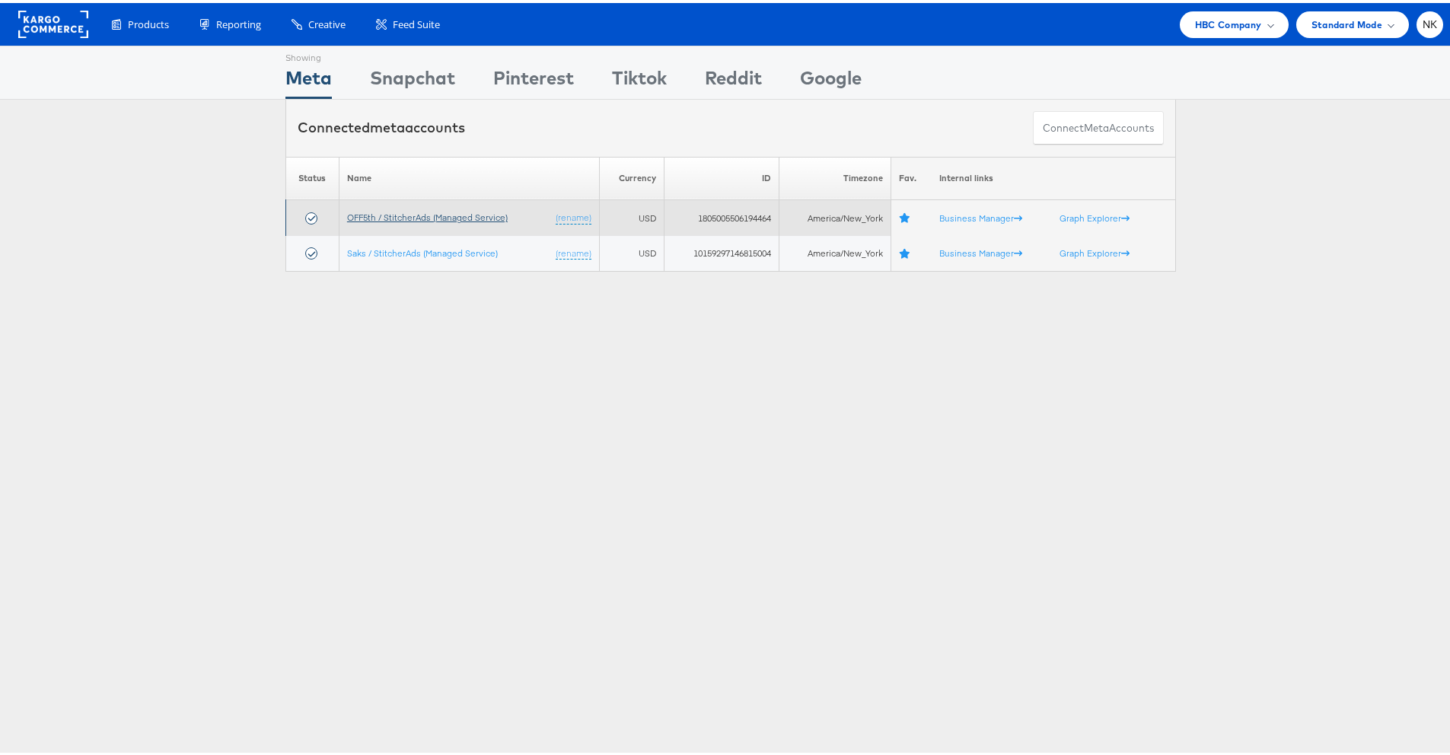
click at [487, 218] on link "OFF5th / StitcherAds (Managed Service)" at bounding box center [427, 214] width 161 height 11
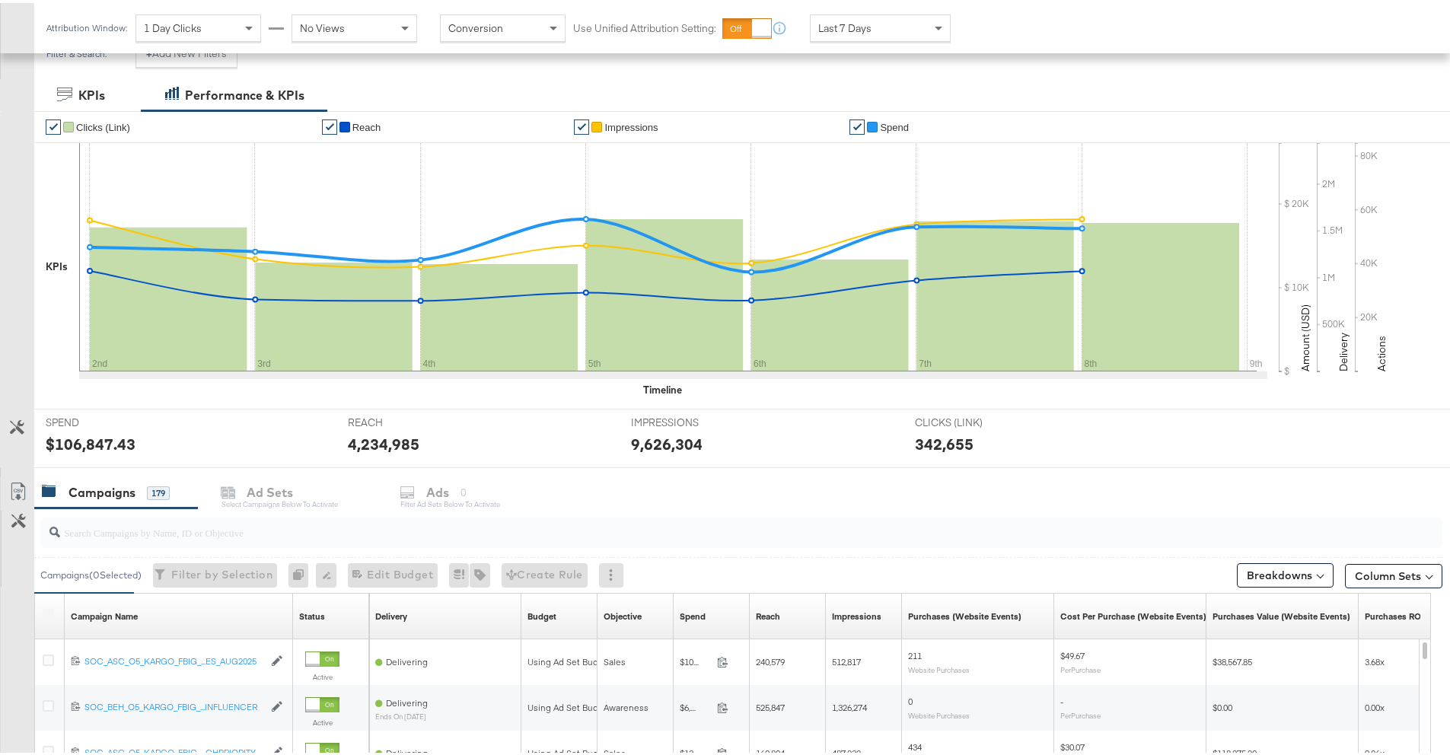
scroll to position [297, 0]
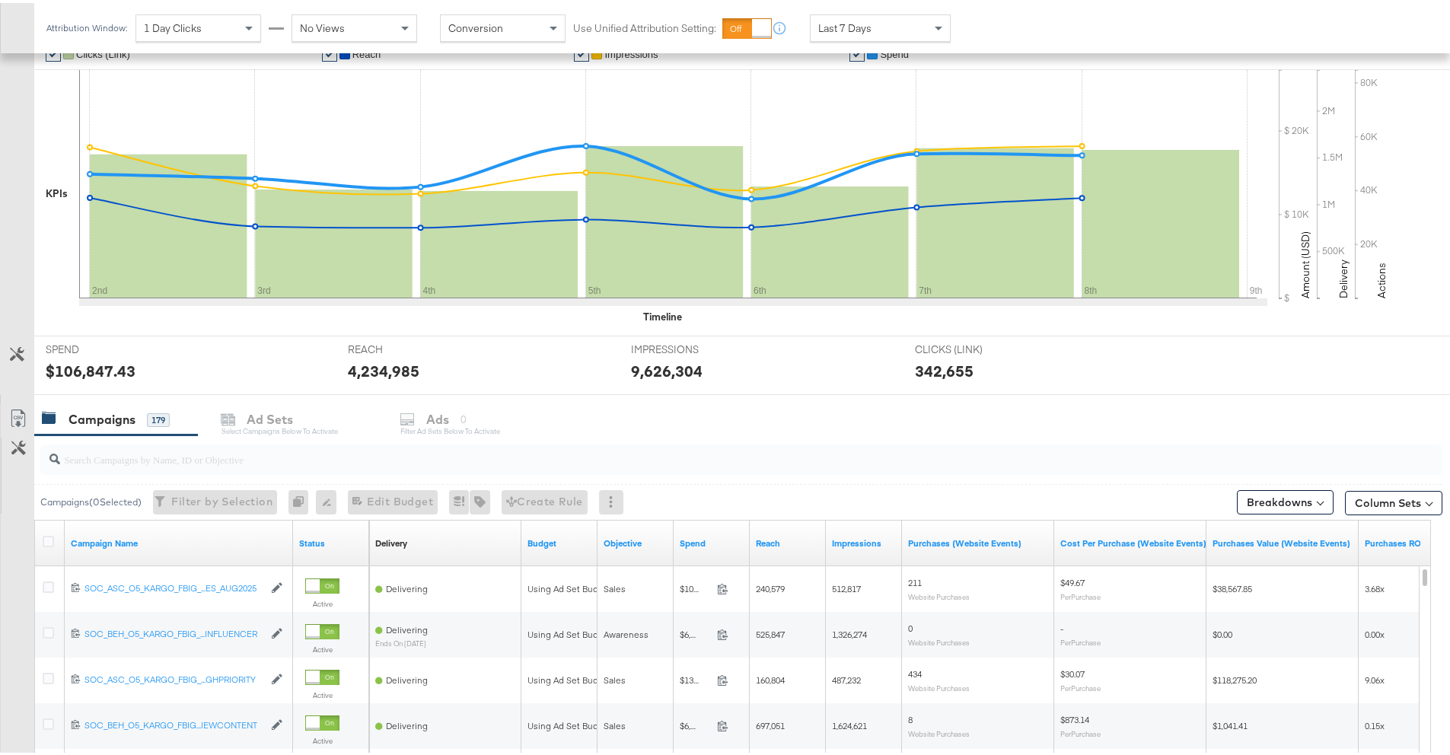
click at [184, 454] on input "search" at bounding box center [687, 450] width 1254 height 30
paste input "120231140924220612"
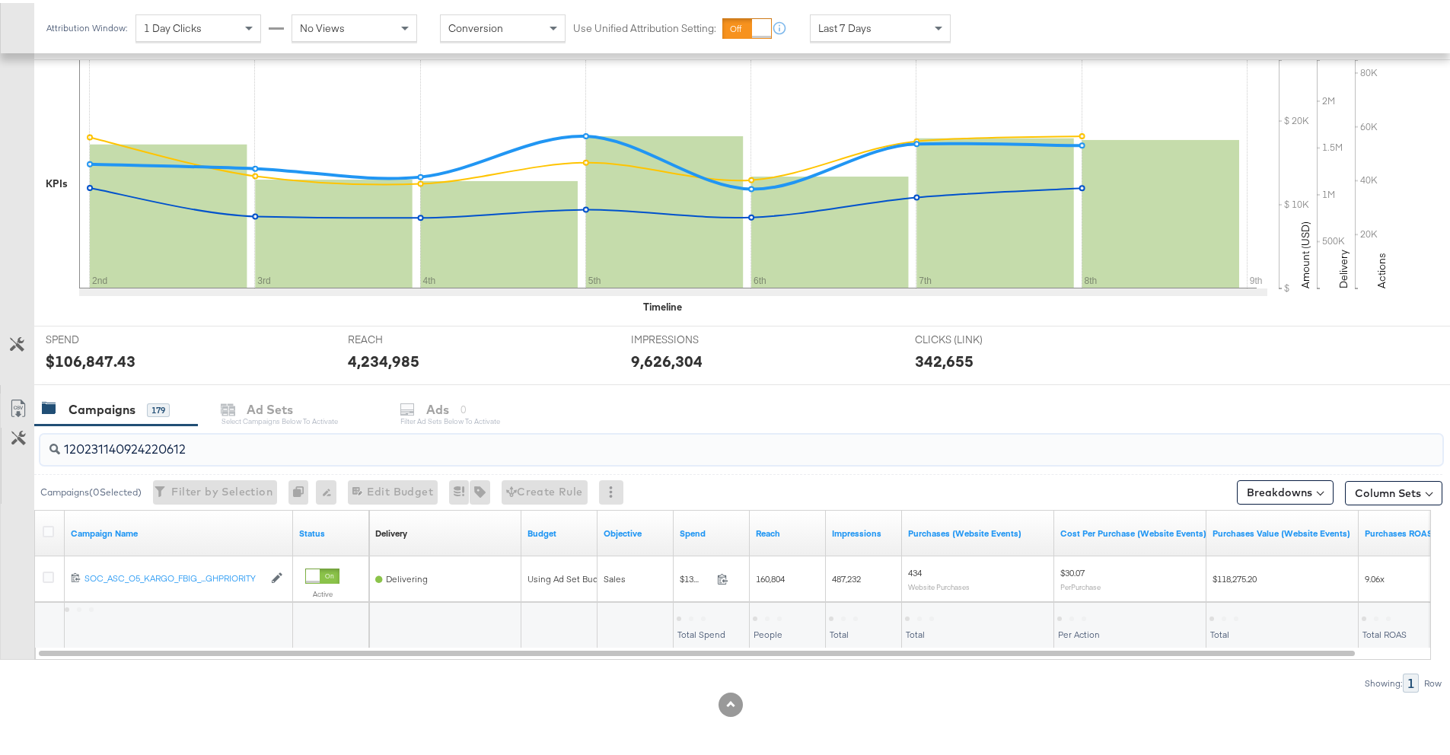
scroll to position [308, 0]
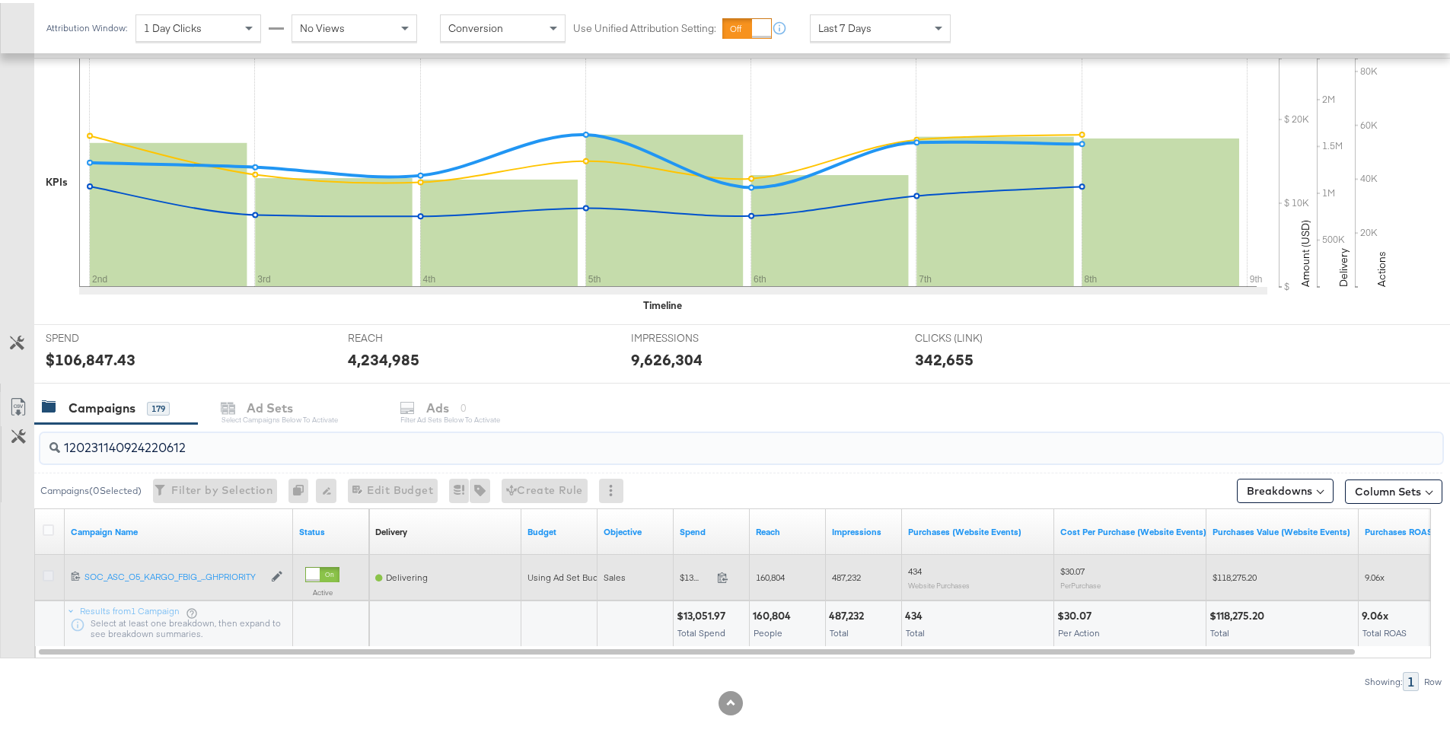
type input "120231140924220612"
click at [50, 572] on icon at bounding box center [48, 572] width 11 height 11
click at [0, 0] on input "checkbox" at bounding box center [0, 0] width 0 height 0
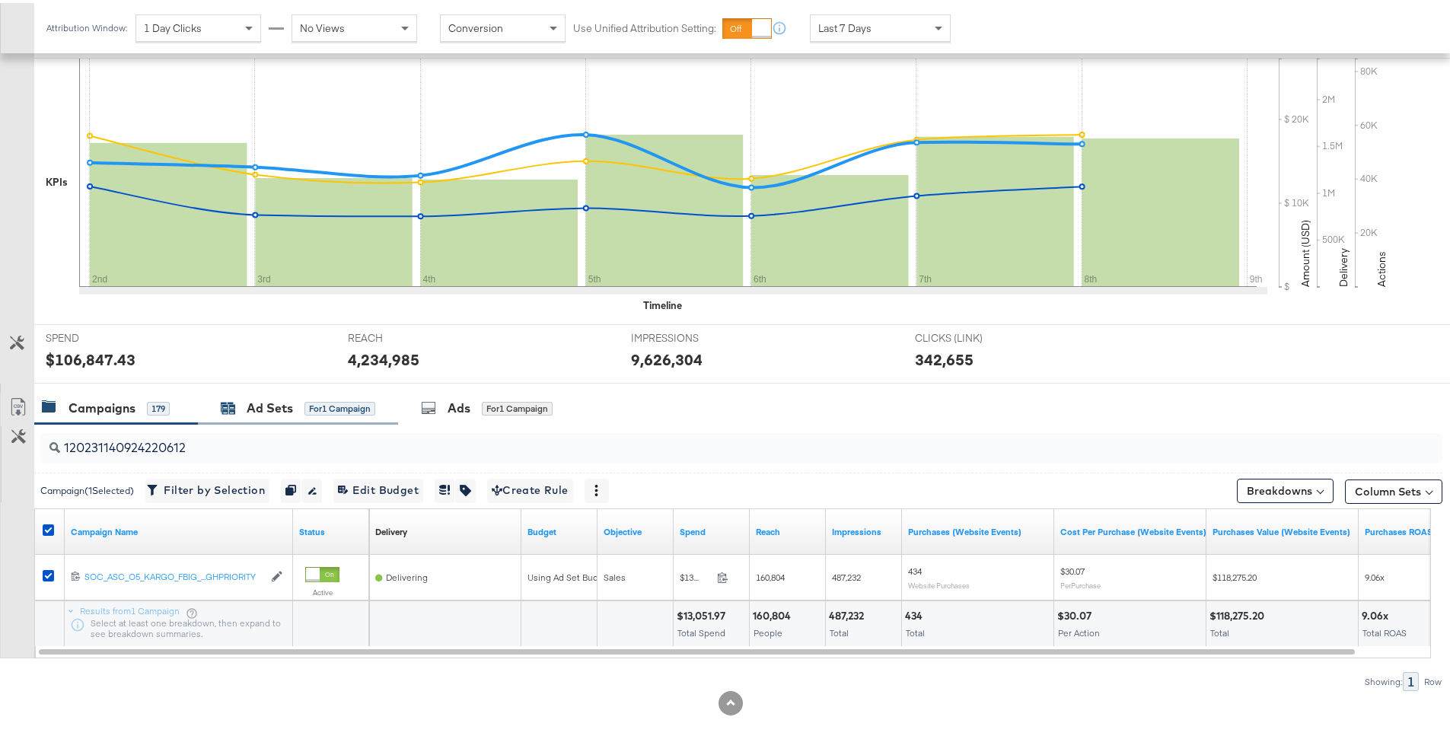
click at [297, 403] on div "Ad Sets for 1 Campaign" at bounding box center [298, 406] width 155 height 18
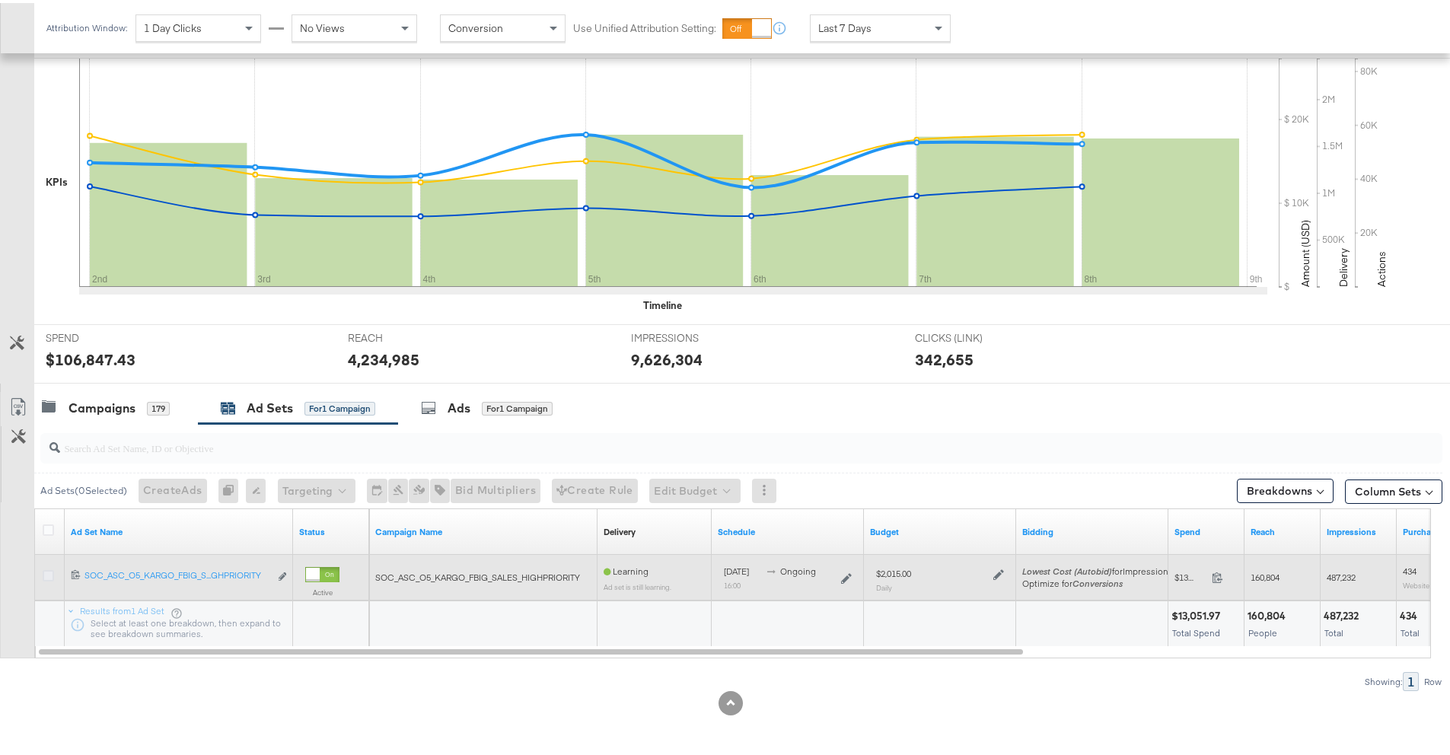
click at [51, 572] on icon at bounding box center [48, 572] width 11 height 11
click at [0, 0] on input "checkbox" at bounding box center [0, 0] width 0 height 0
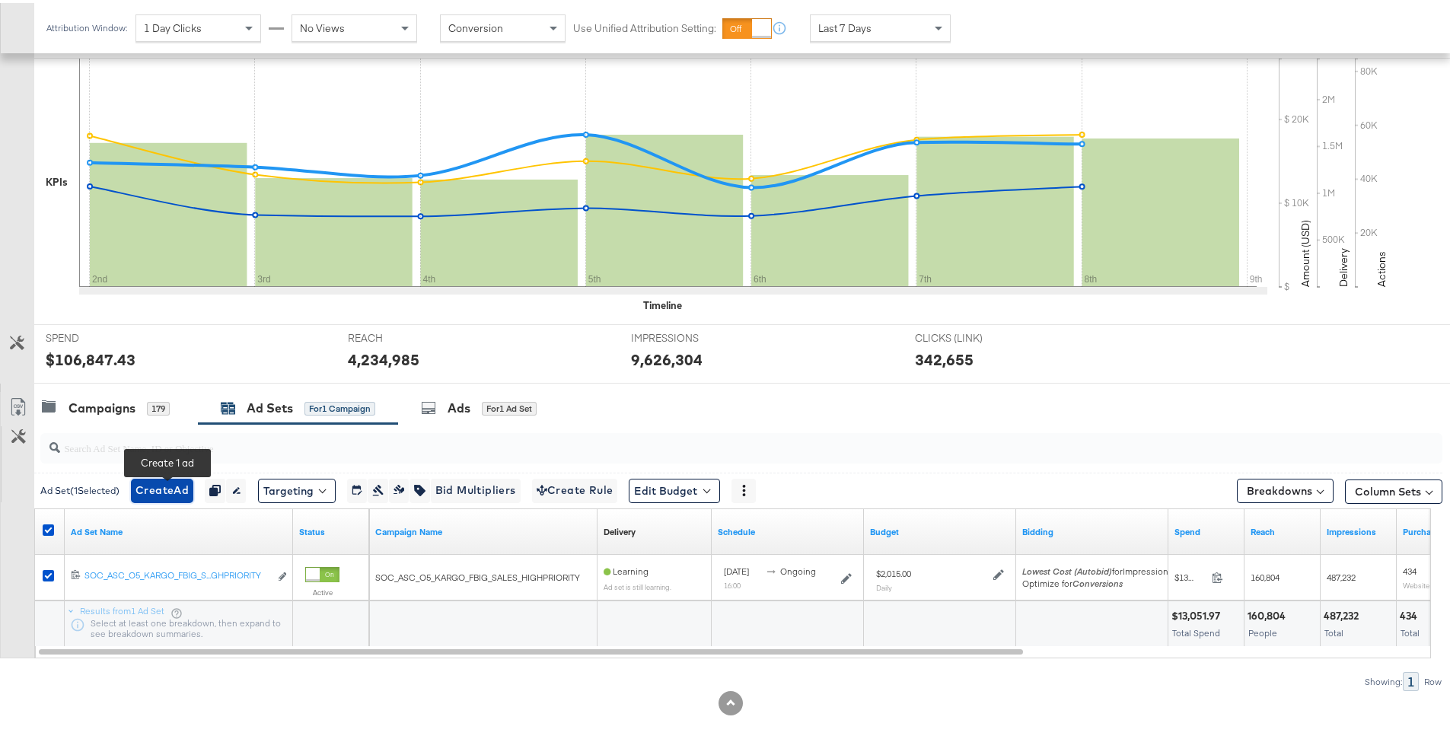
click at [180, 494] on span "Create Ad" at bounding box center [162, 487] width 53 height 19
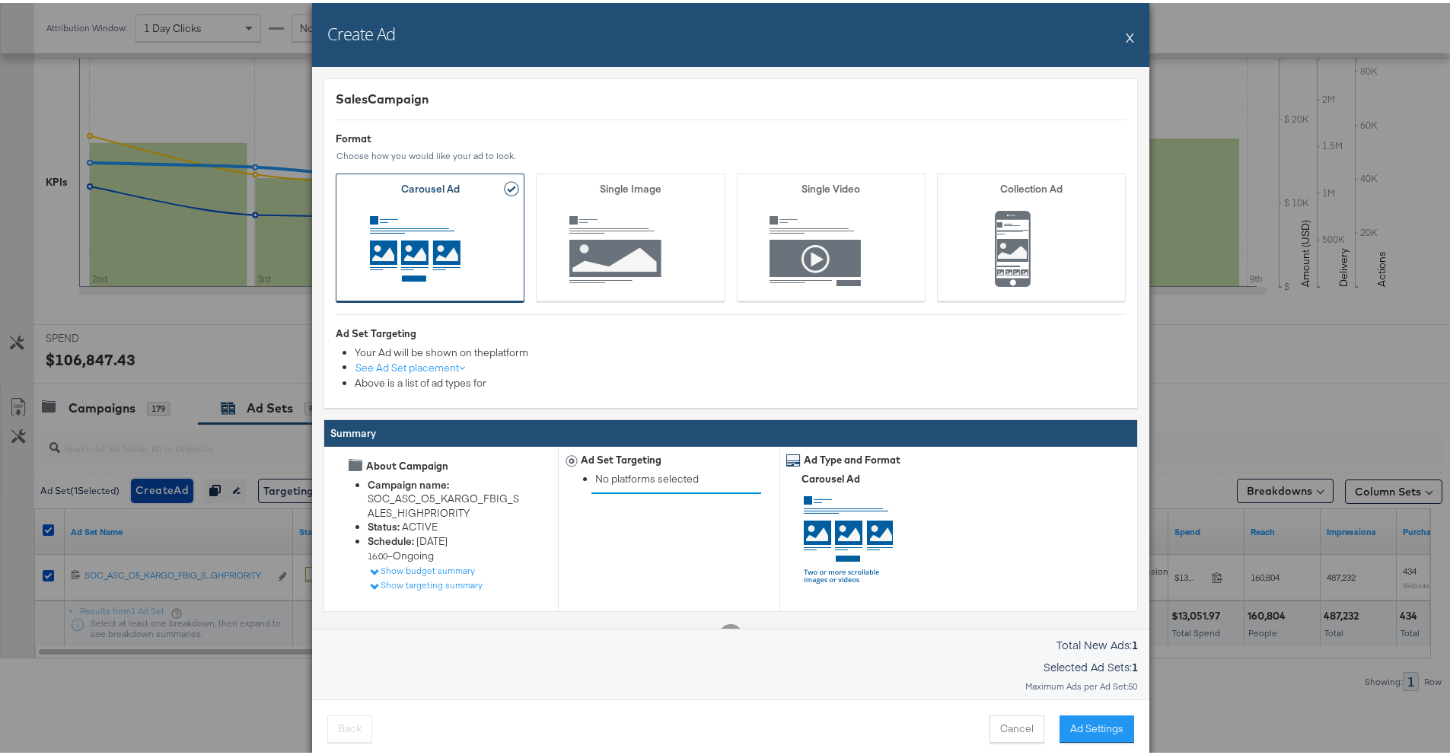
scroll to position [31, 0]
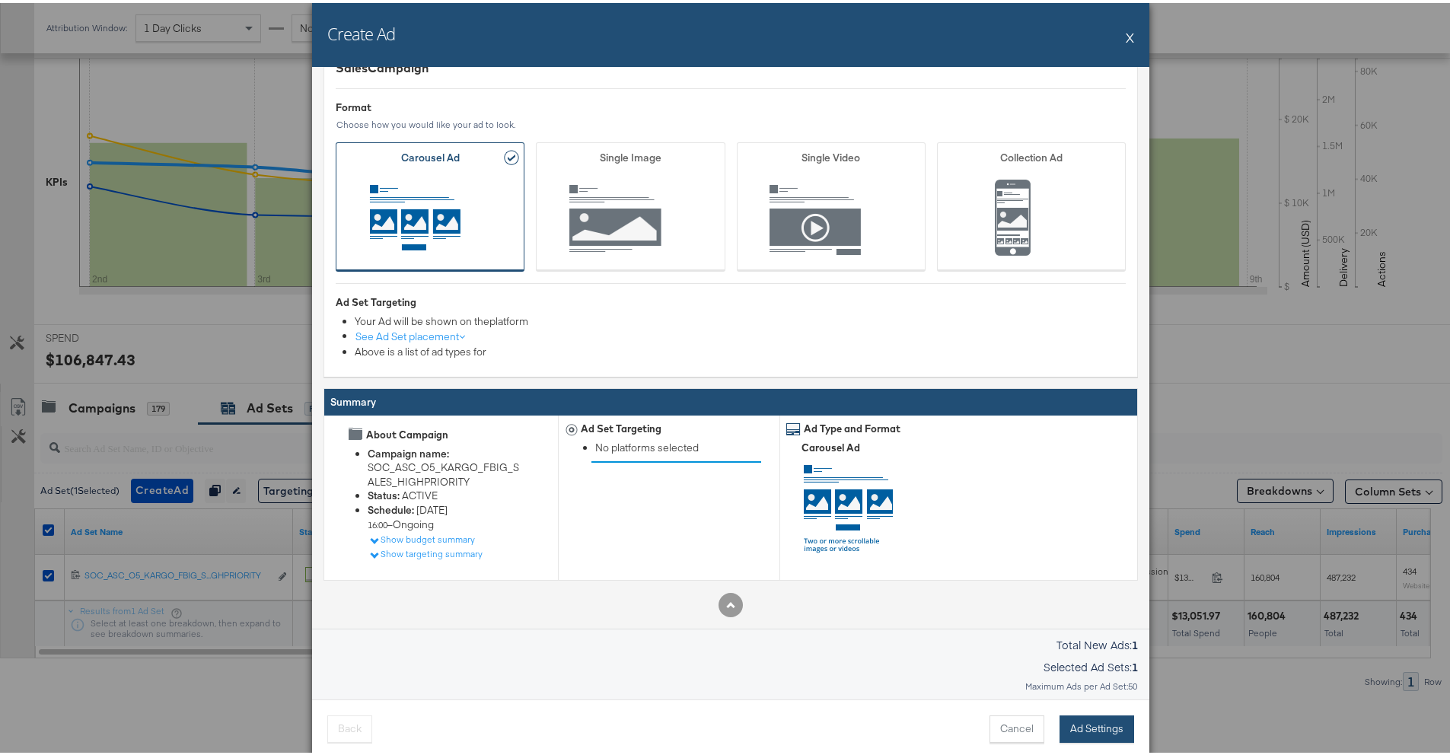
click at [1071, 720] on button "Ad Settings" at bounding box center [1097, 726] width 75 height 27
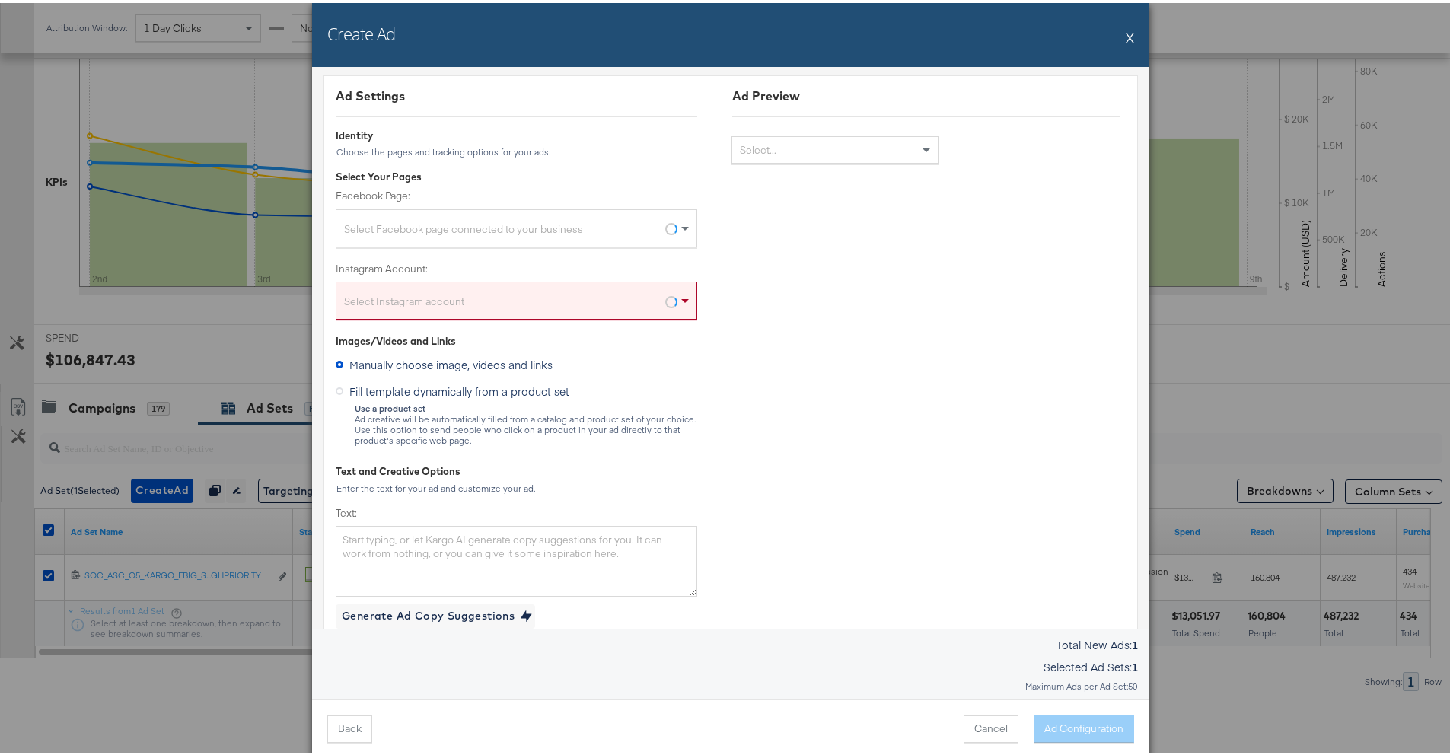
scroll to position [0, 0]
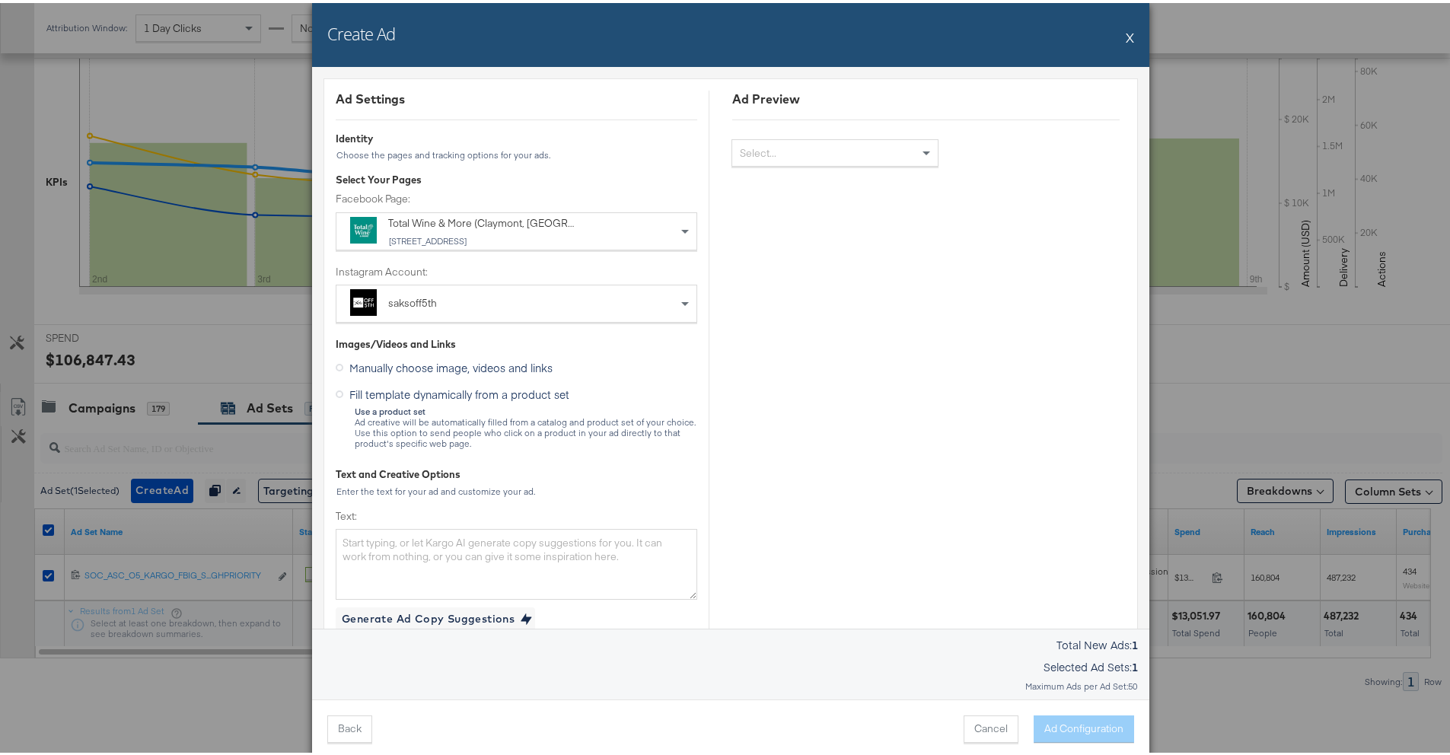
click at [560, 241] on div "691 Naamans Road, Claymont, DE, United States" at bounding box center [482, 238] width 187 height 11
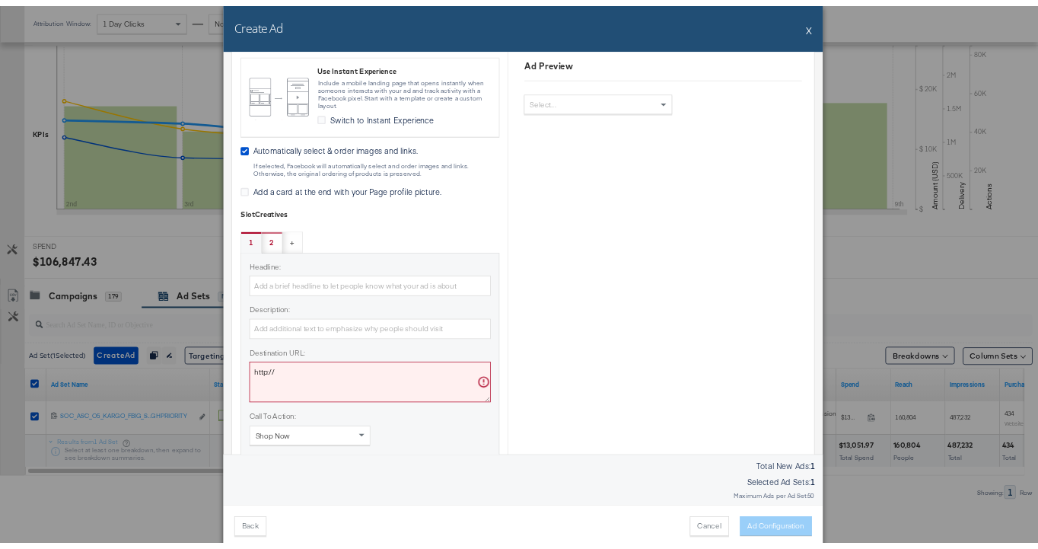
scroll to position [621, 0]
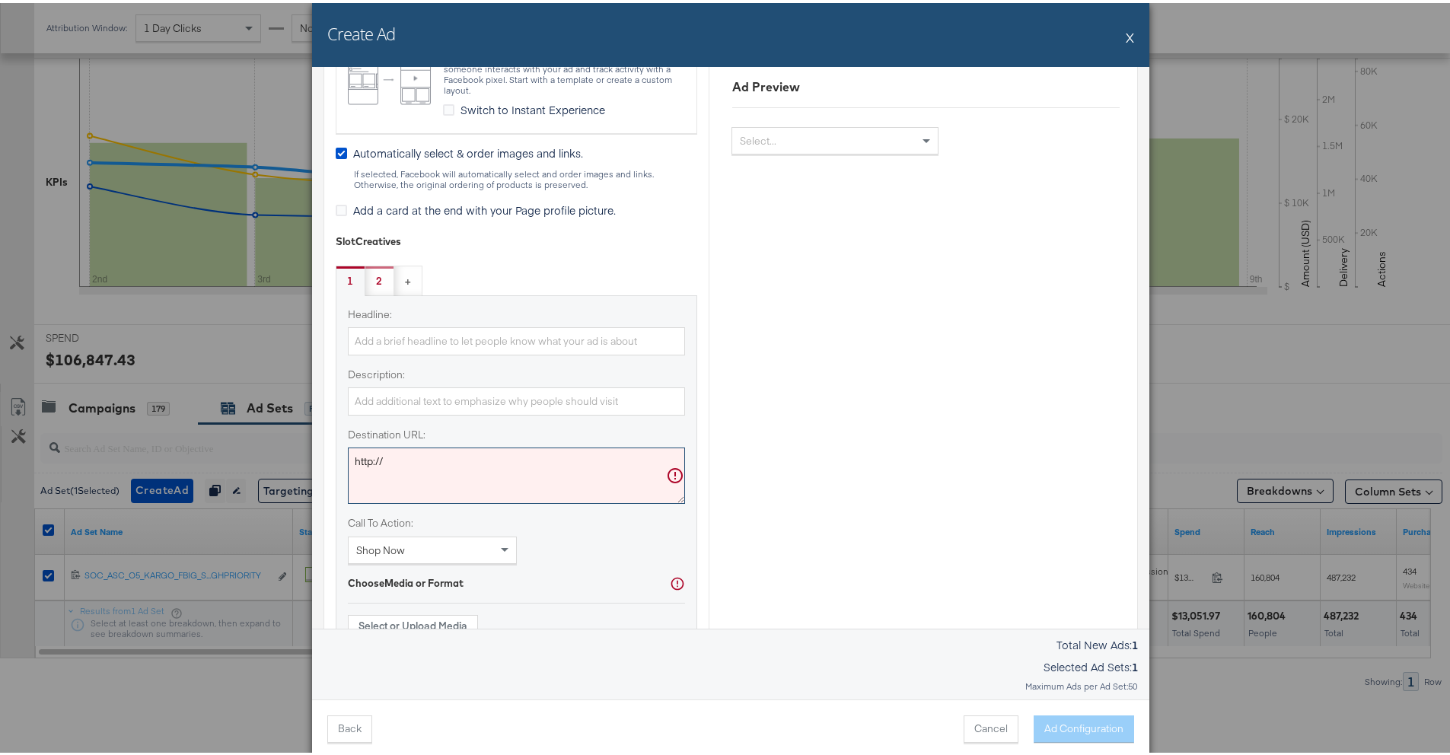
click at [594, 463] on textarea "http://" at bounding box center [516, 473] width 337 height 56
drag, startPoint x: 393, startPoint y: 441, endPoint x: 310, endPoint y: 439, distance: 83.0
click at [312, 440] on div "Ad Settings Identity Choose the pages and tracking options for your ads. Select…" at bounding box center [730, 345] width 837 height 562
click at [484, 462] on textarea "http://" at bounding box center [516, 473] width 337 height 56
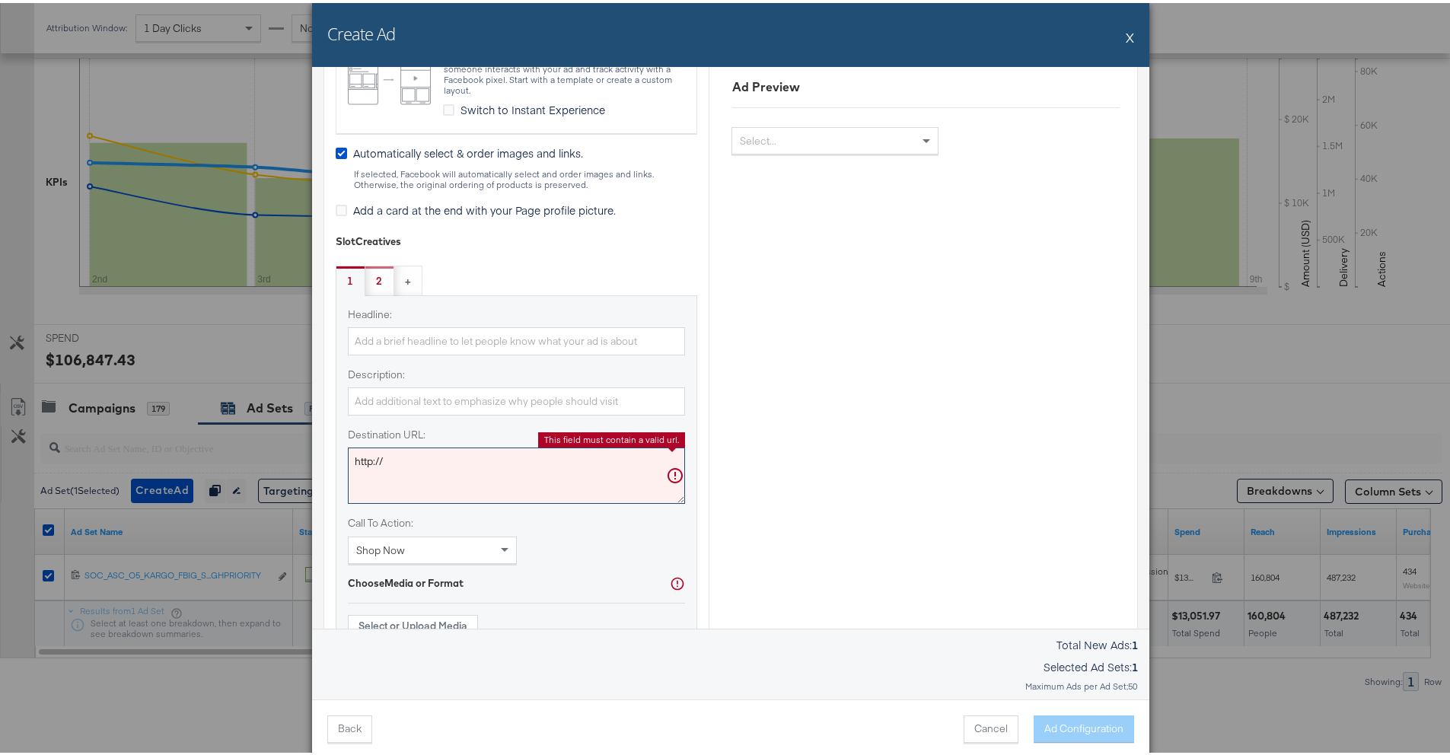
drag, startPoint x: 484, startPoint y: 462, endPoint x: 317, endPoint y: 456, distance: 167.6
click at [324, 456] on div "Ad Settings Identity Choose the pages and tracking options for your ads. Select…" at bounding box center [731, 264] width 815 height 1621
paste textarea "s://www.saksoff5th.com"
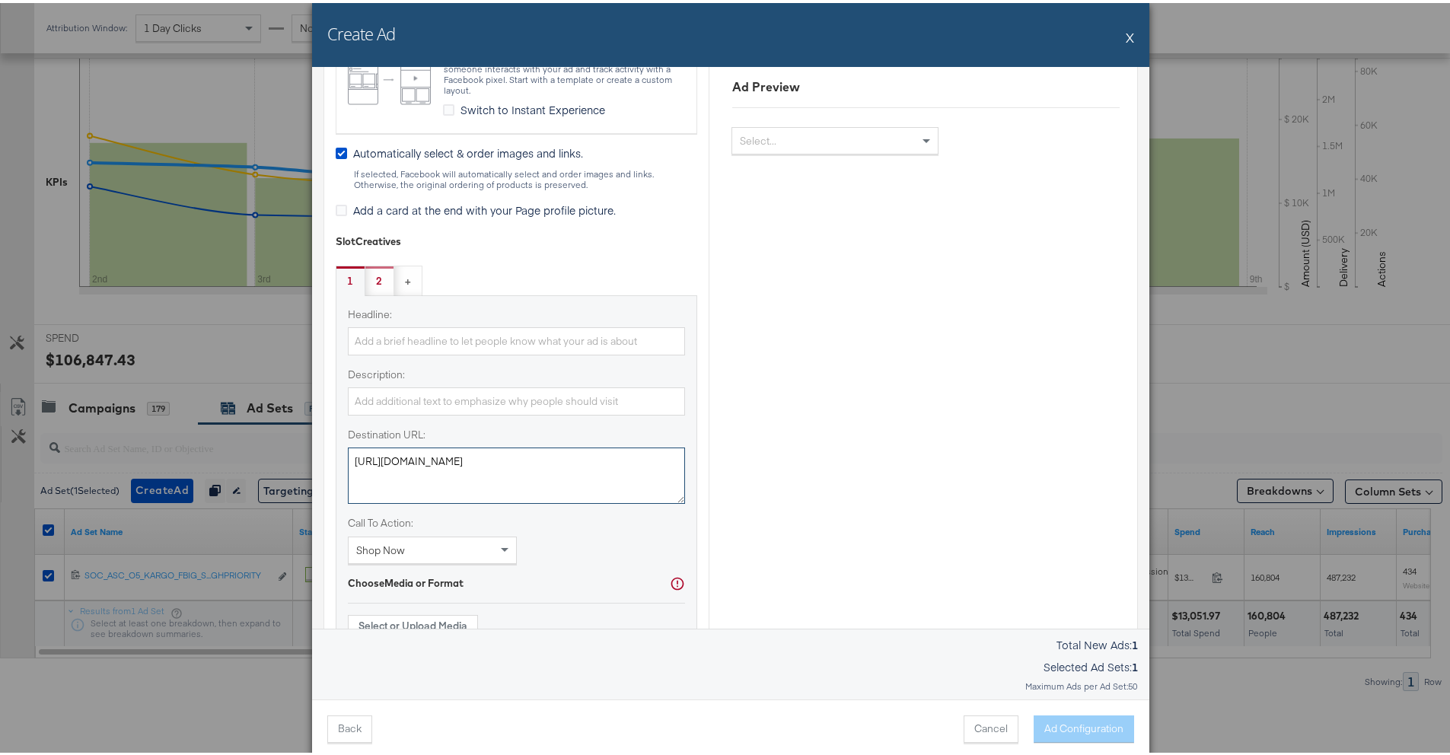
type textarea "https://www.saksoff5th.com/"
click at [739, 437] on div "Ad Preview Select..." at bounding box center [926, 265] width 434 height 1598
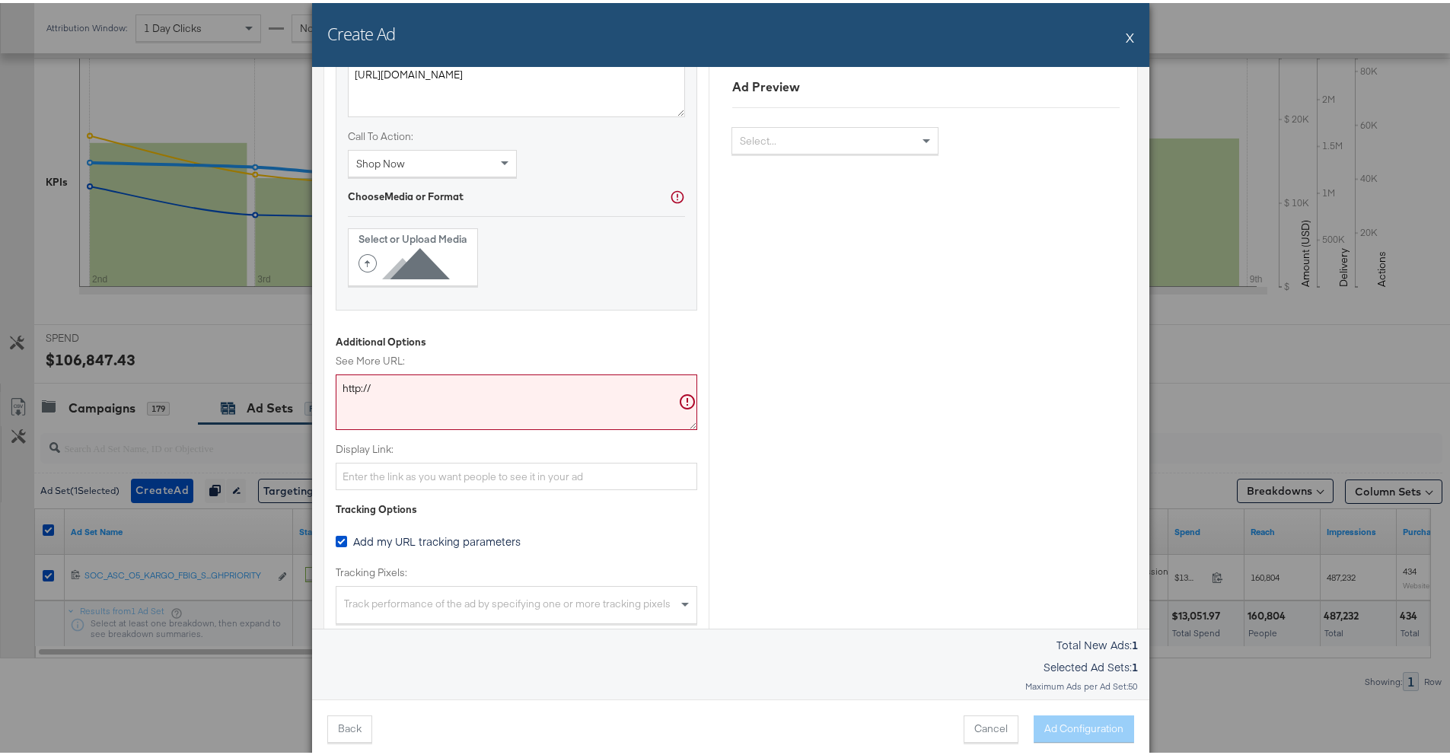
scroll to position [1018, 0]
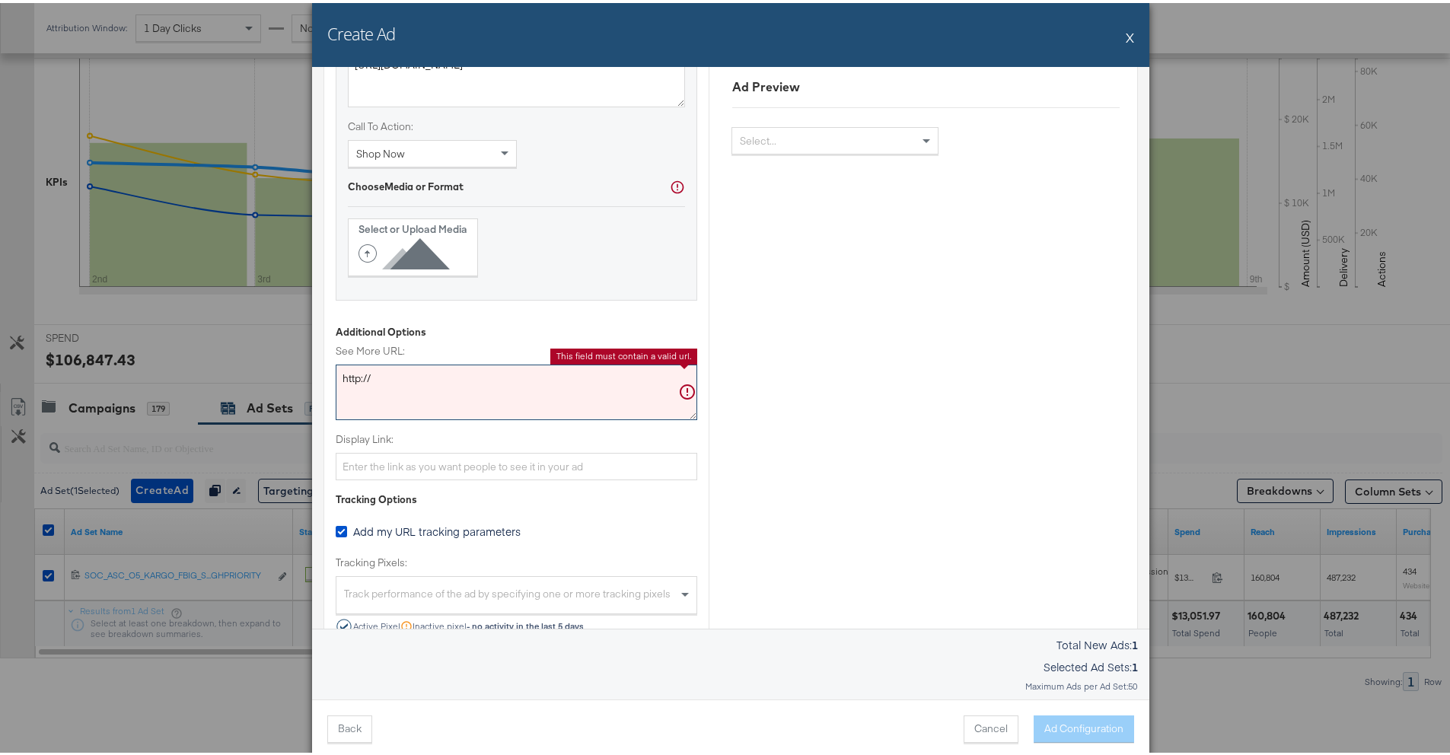
drag, startPoint x: 490, startPoint y: 384, endPoint x: 295, endPoint y: 365, distance: 195.9
click at [295, 365] on div "Create Ad X Ad Settings Identity Choose the pages and tracking options for your…" at bounding box center [731, 377] width 1462 height 755
paste textarea "s://www.saksoff5th.com"
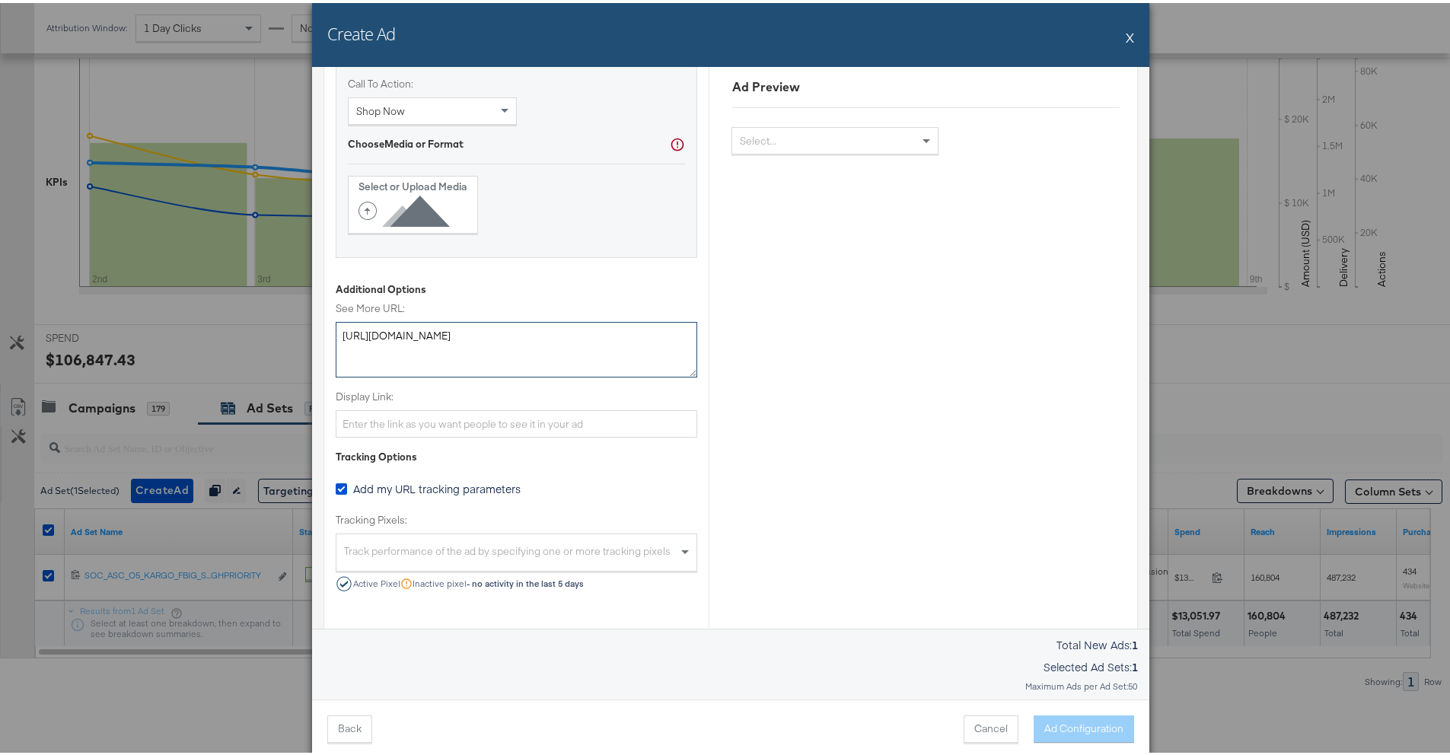
scroll to position [1296, 0]
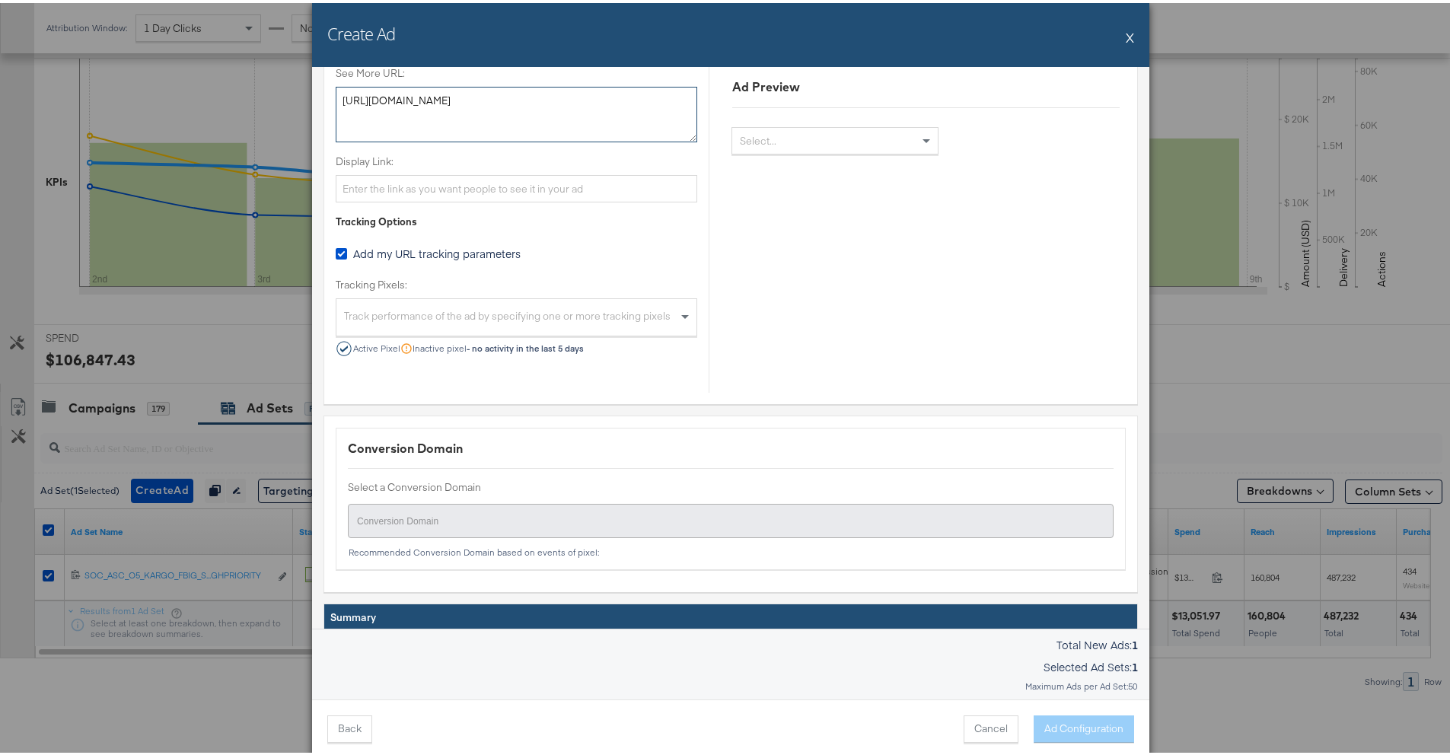
type textarea "https://www.saksoff5th.com/"
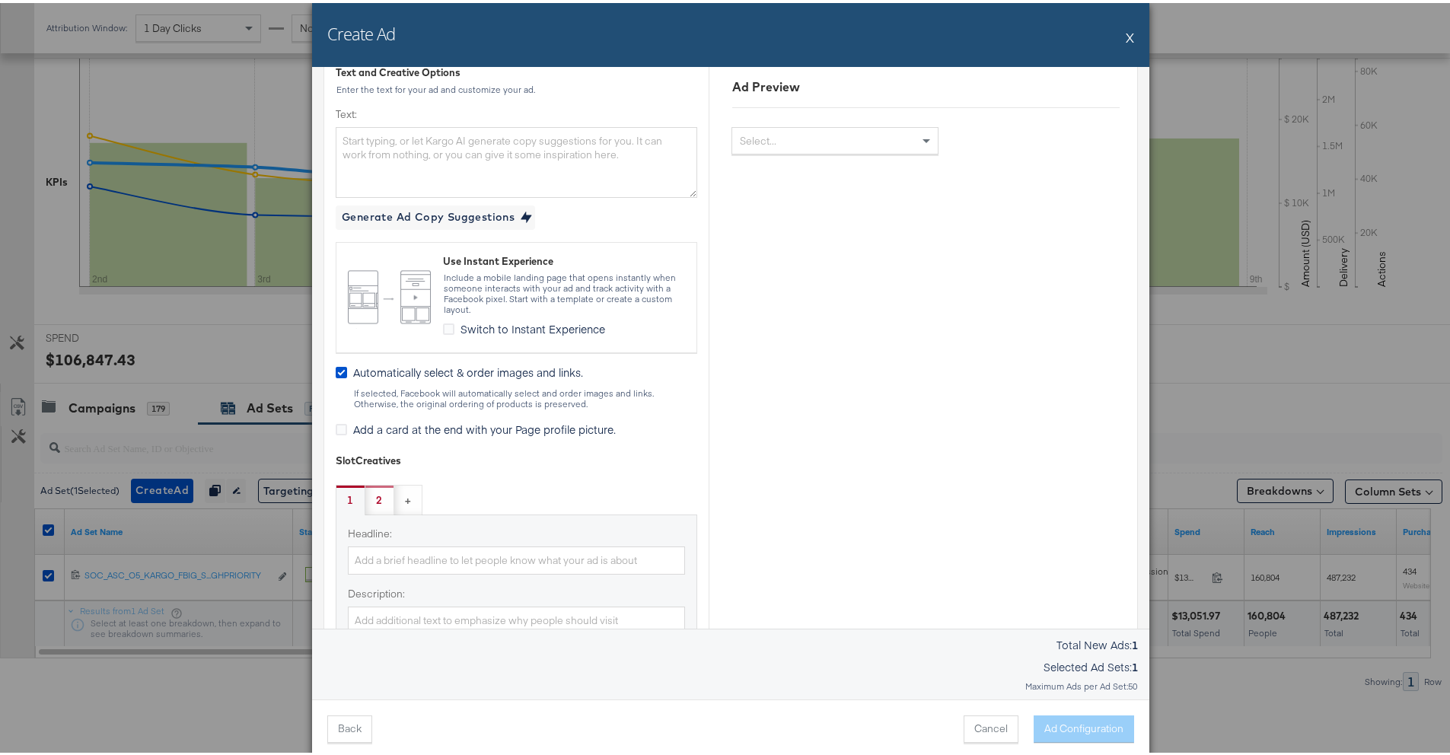
scroll to position [698, 0]
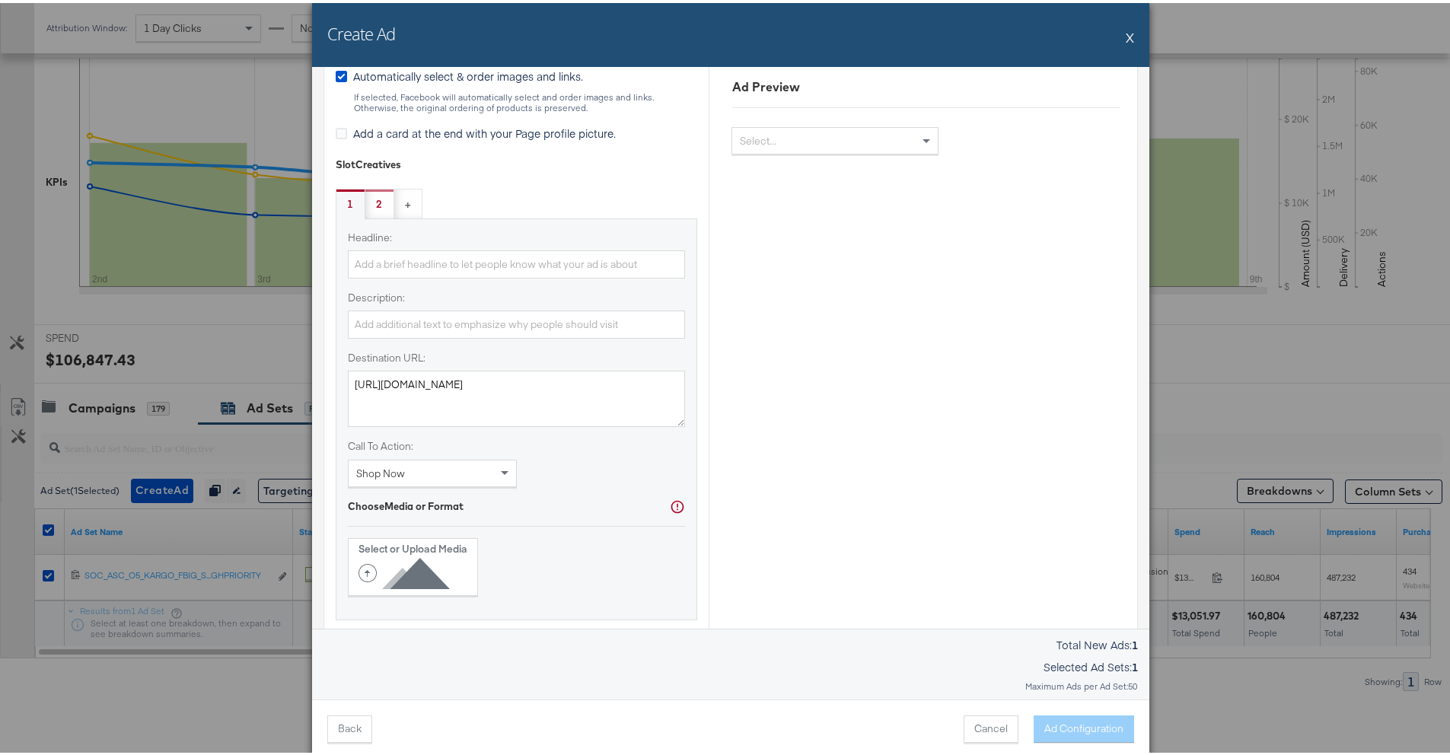
click at [620, 458] on div "Headline: Description: Destination URL: https://www.saksoff5th.com/ Call To Act…" at bounding box center [516, 356] width 337 height 257
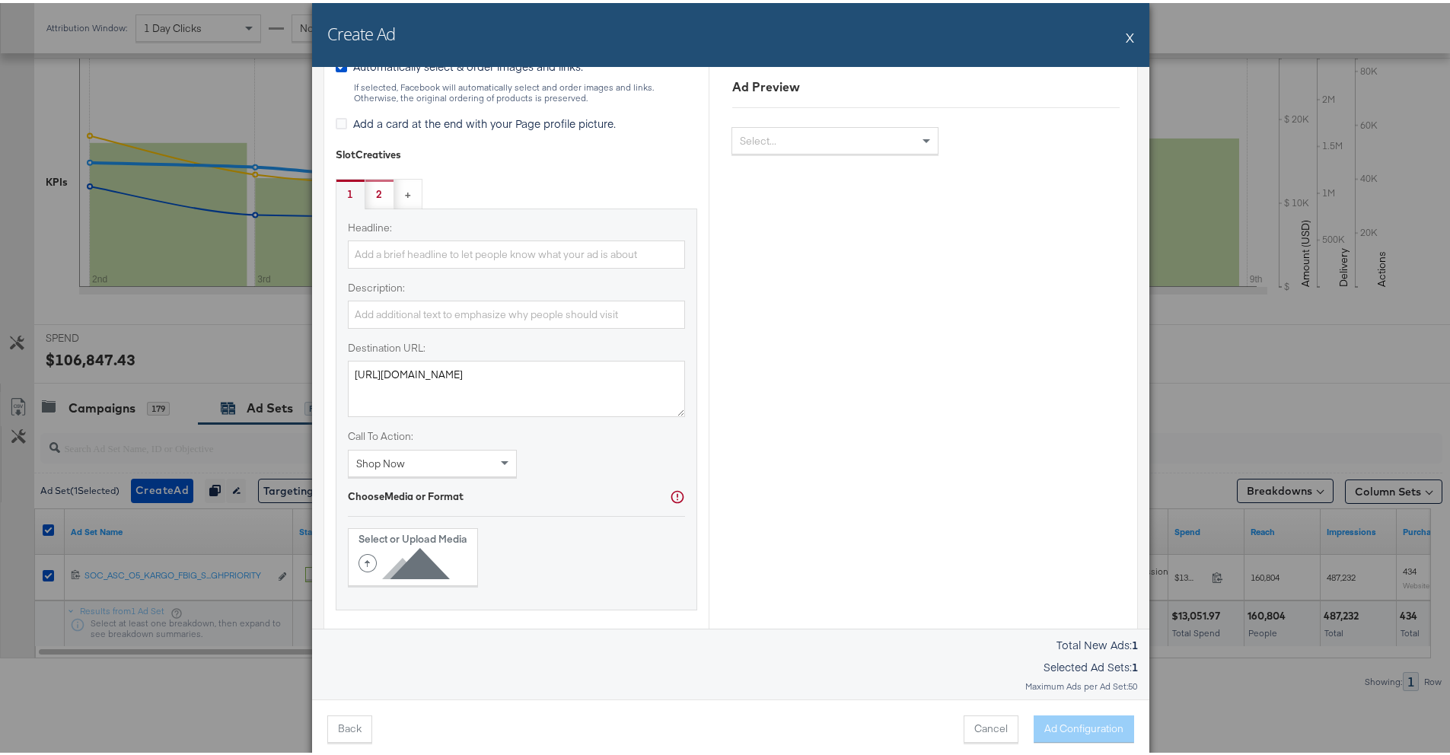
scroll to position [738, 0]
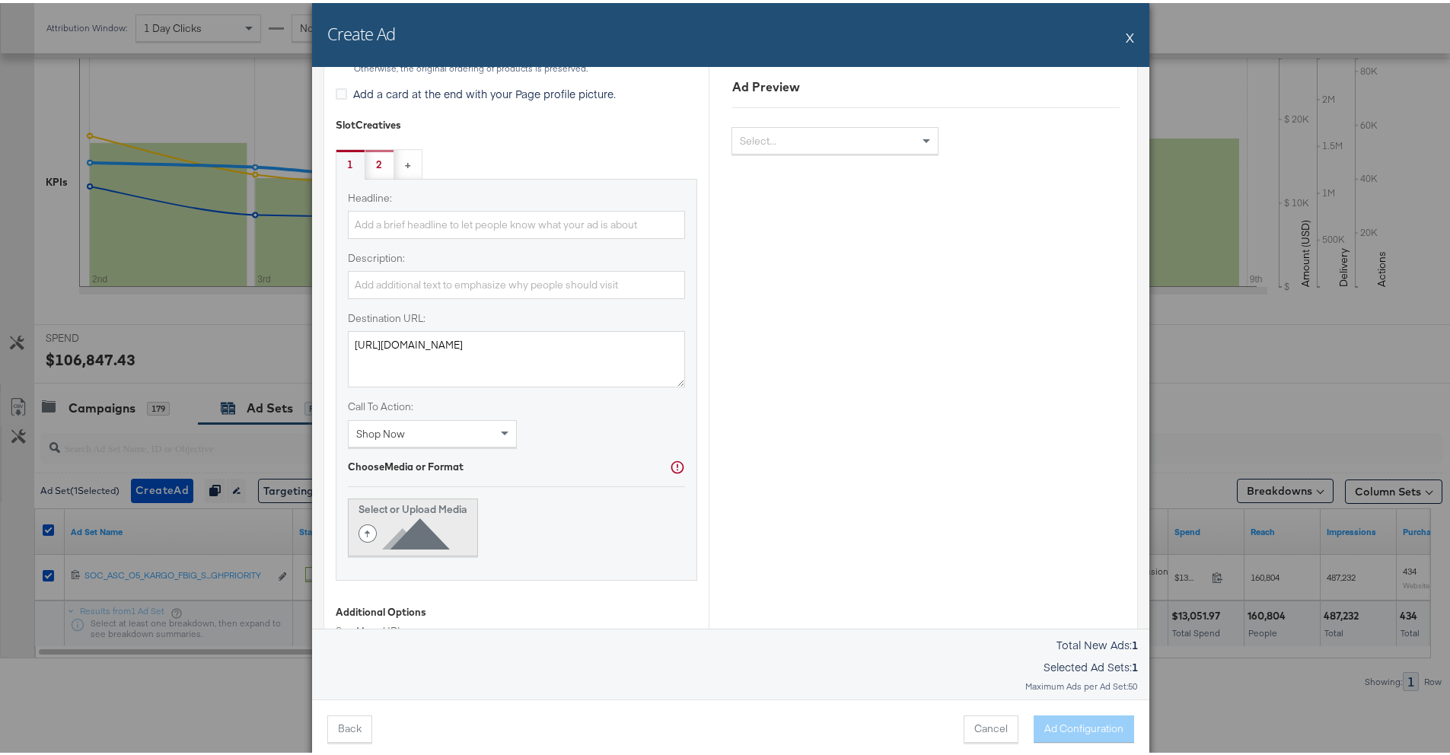
click at [455, 512] on strong "Select or Upload Media" at bounding box center [413, 506] width 109 height 14
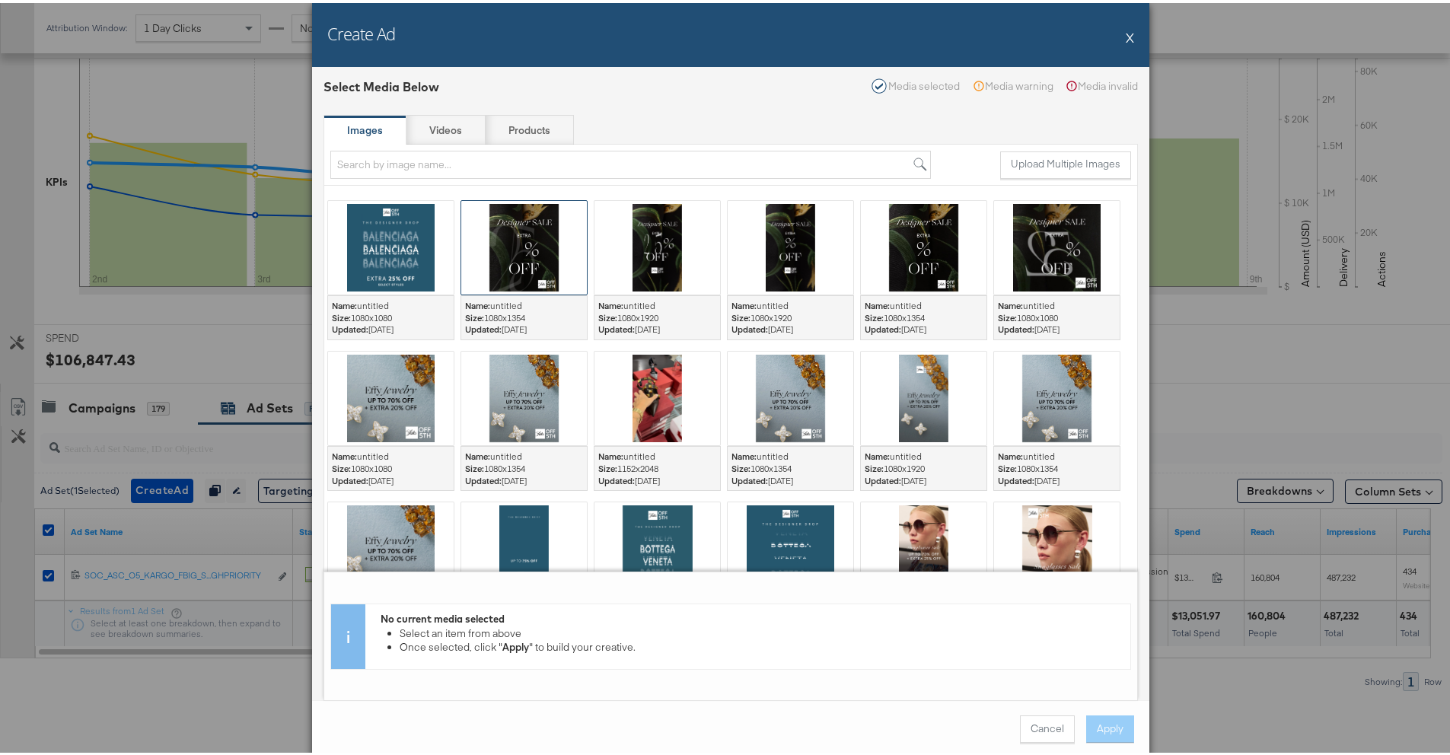
click at [505, 252] on div at bounding box center [524, 245] width 126 height 94
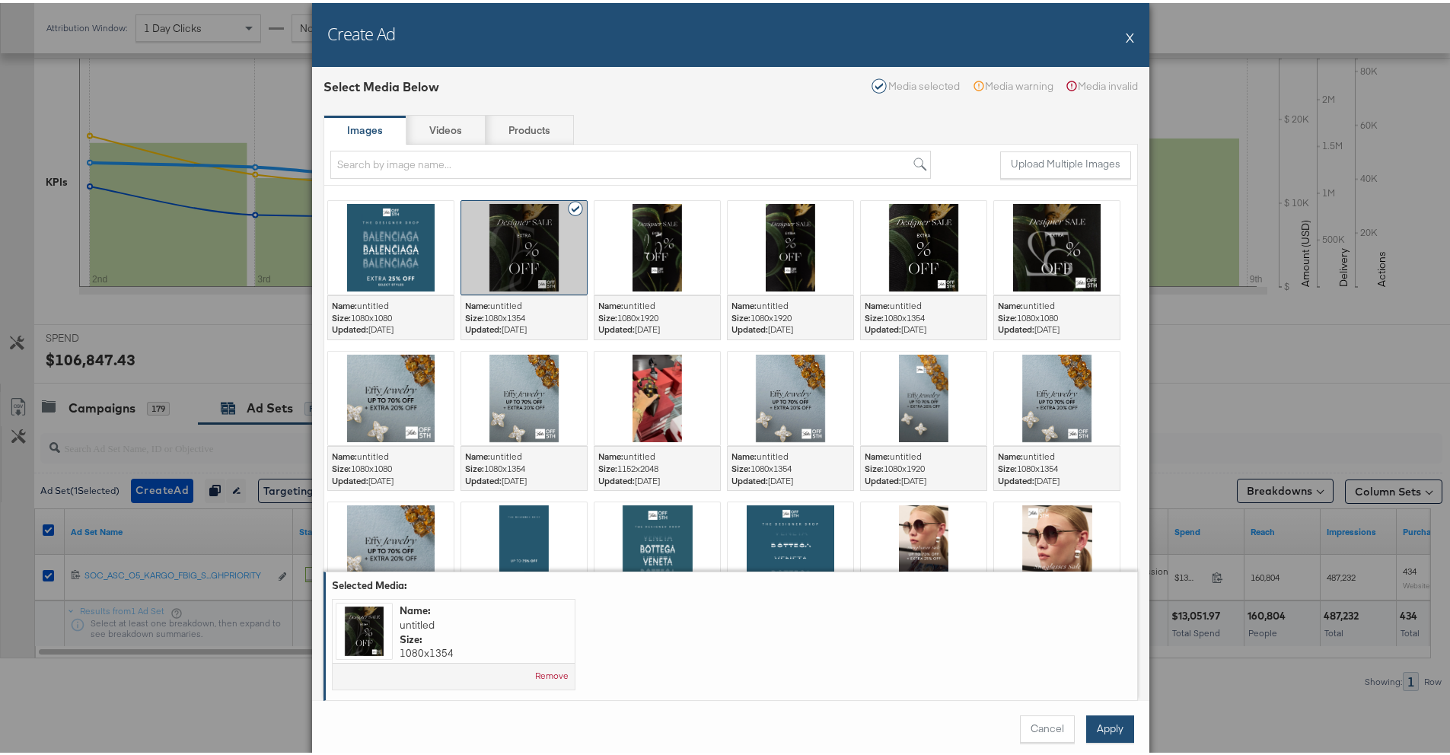
click at [1102, 723] on button "Apply" at bounding box center [1110, 726] width 48 height 27
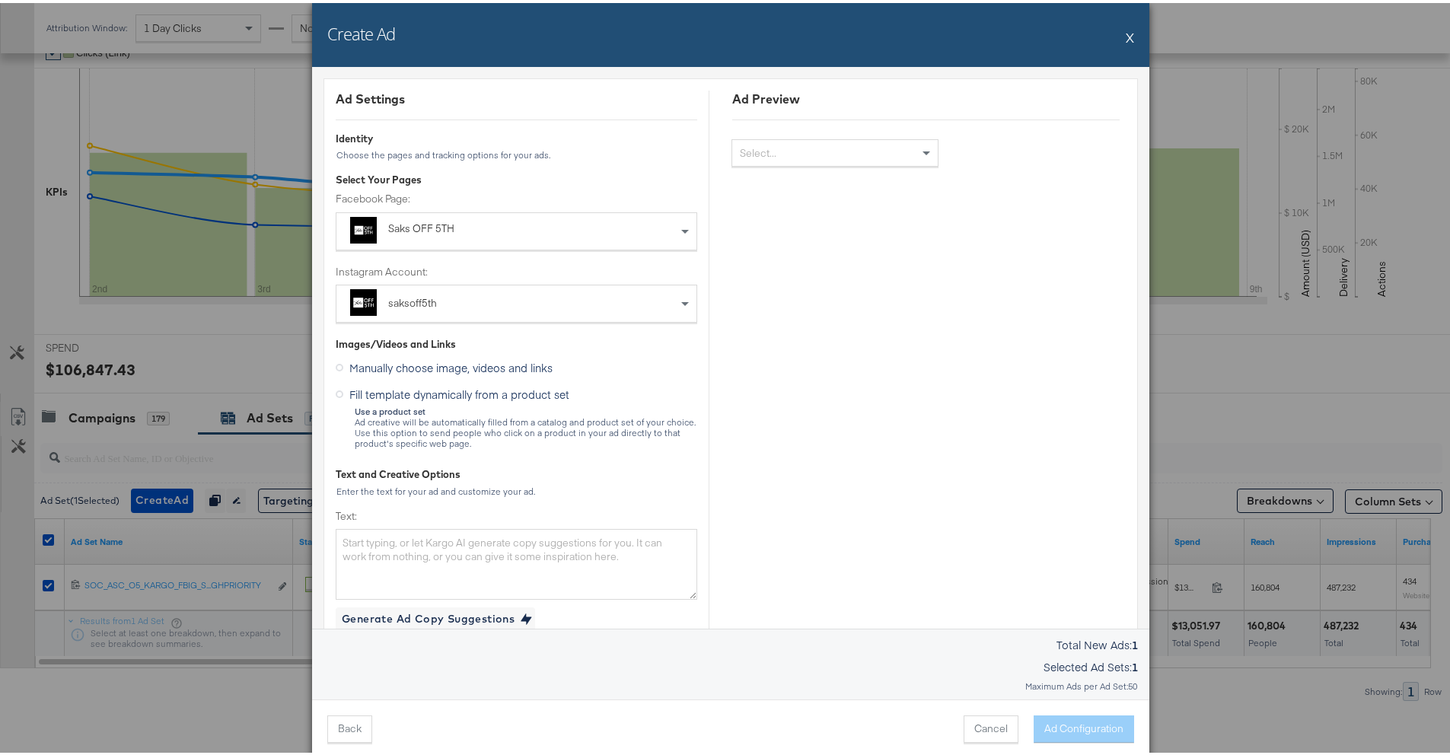
scroll to position [289, 0]
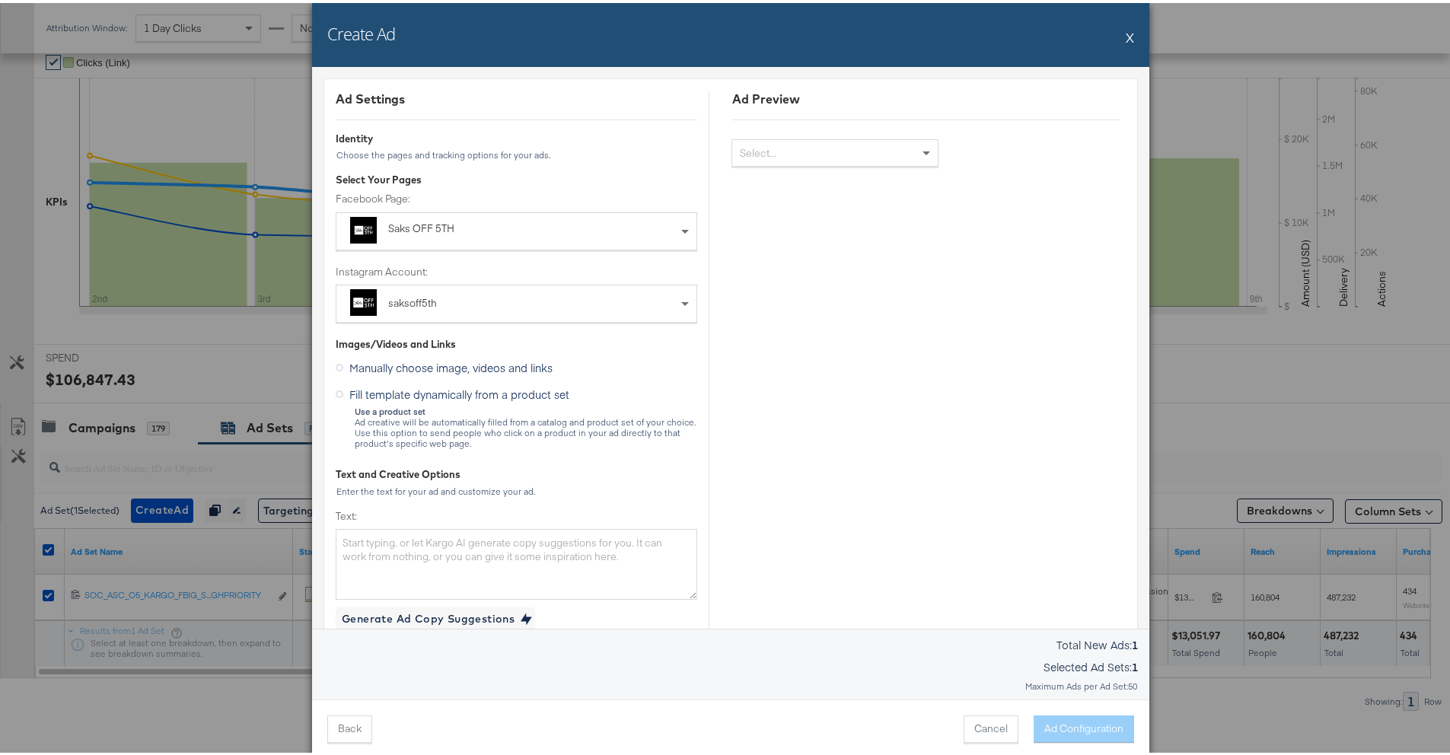
click at [495, 399] on div "Fill template dynamically from a product set Use a product set Ad creative will…" at bounding box center [517, 413] width 362 height 66
click at [489, 394] on span "Fill template dynamically from a product set" at bounding box center [459, 391] width 220 height 15
click at [0, 0] on input "Fill template dynamically from a product set" at bounding box center [0, 0] width 0 height 0
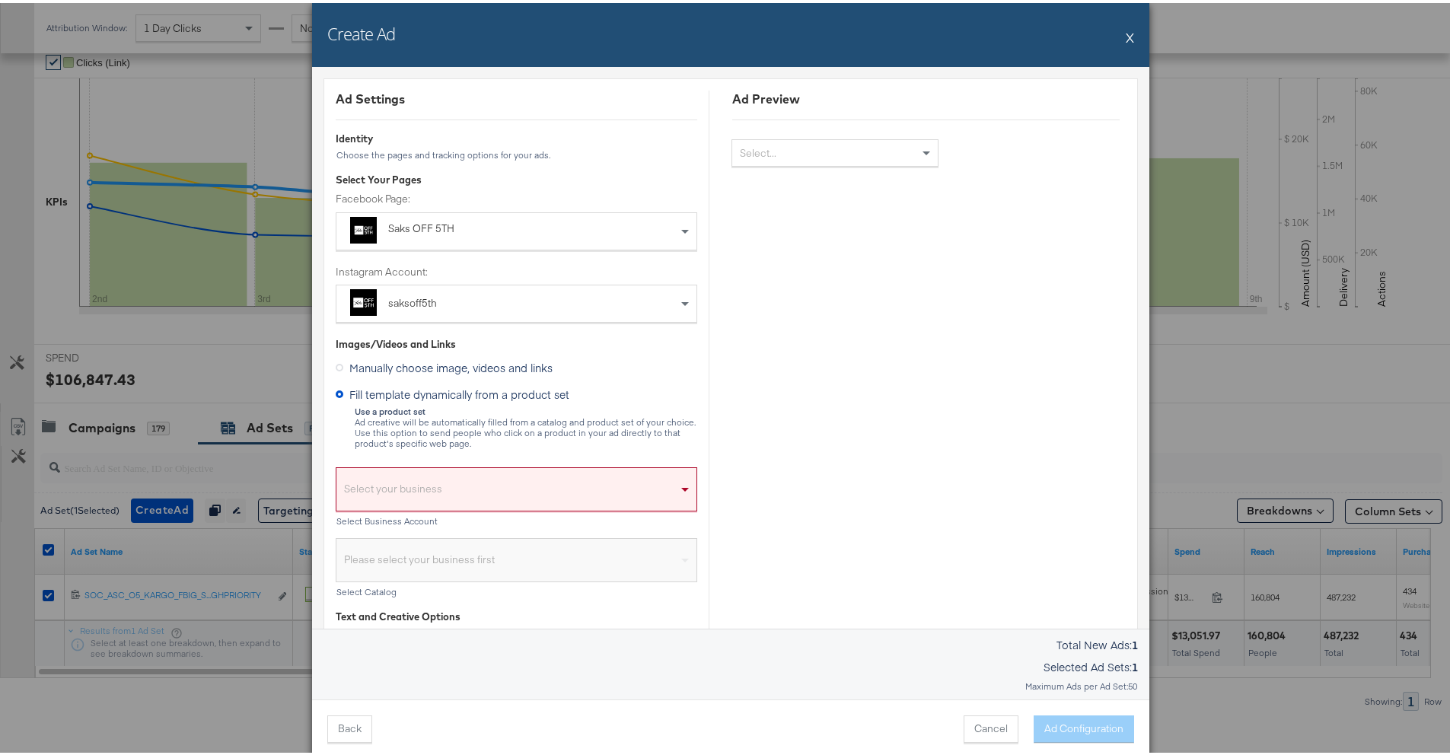
click at [435, 480] on div "Select your business" at bounding box center [516, 490] width 360 height 35
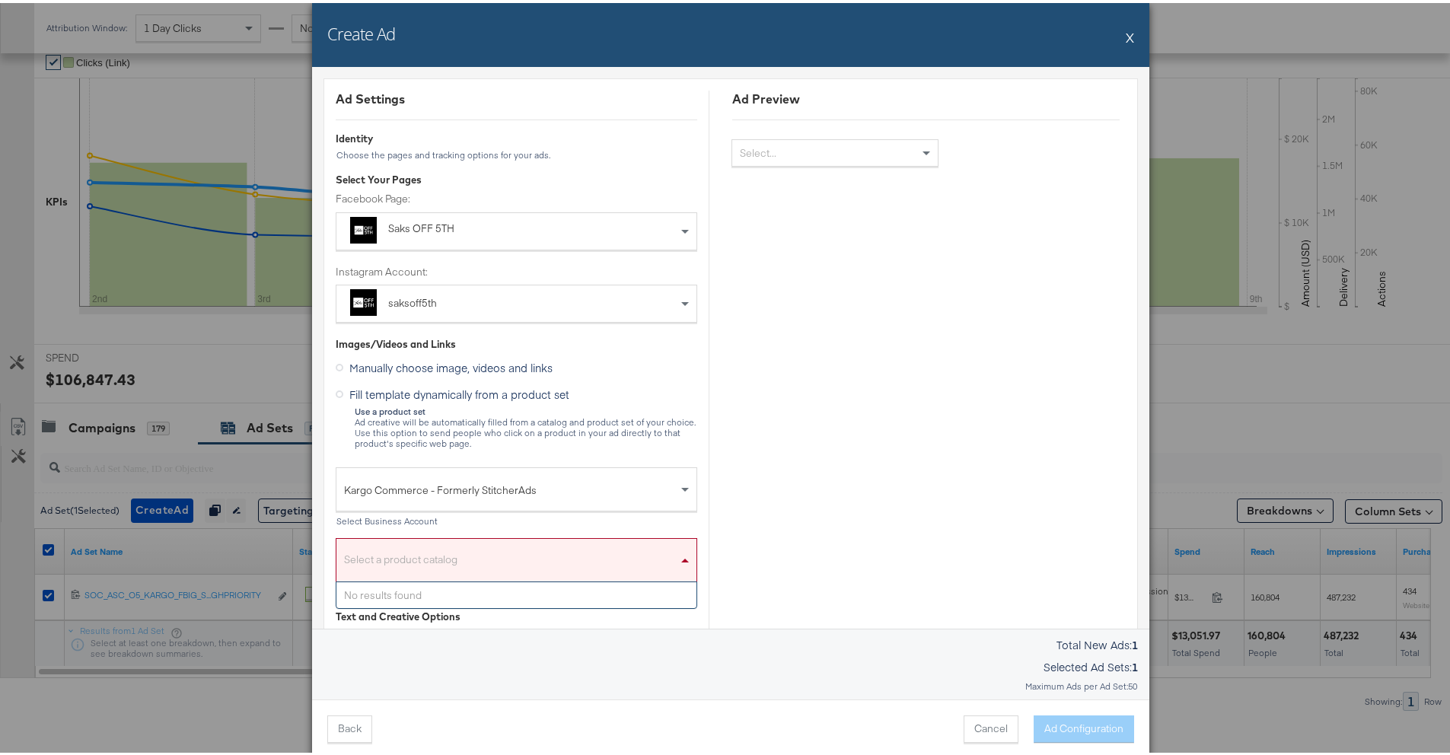
click at [436, 545] on div "Select a product catalog" at bounding box center [516, 561] width 360 height 35
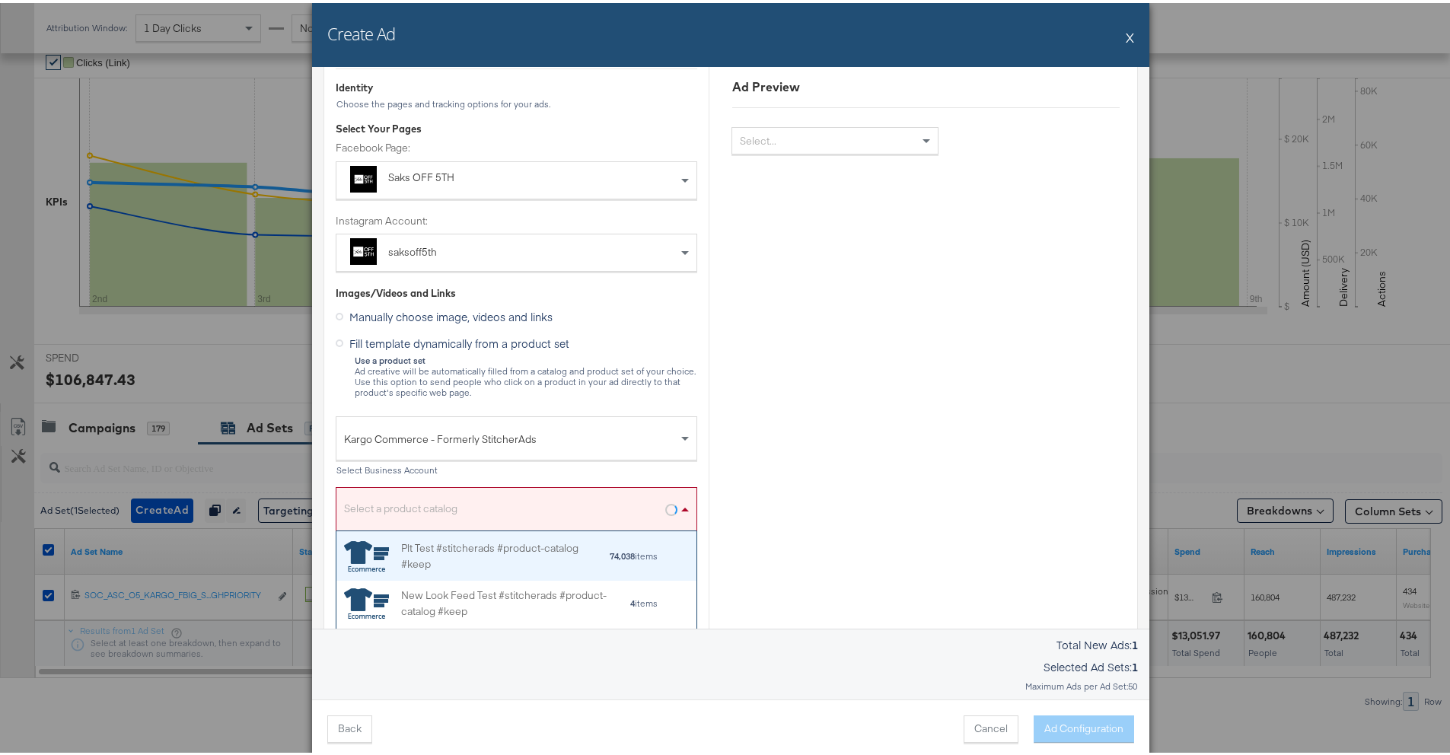
scroll to position [139, 349]
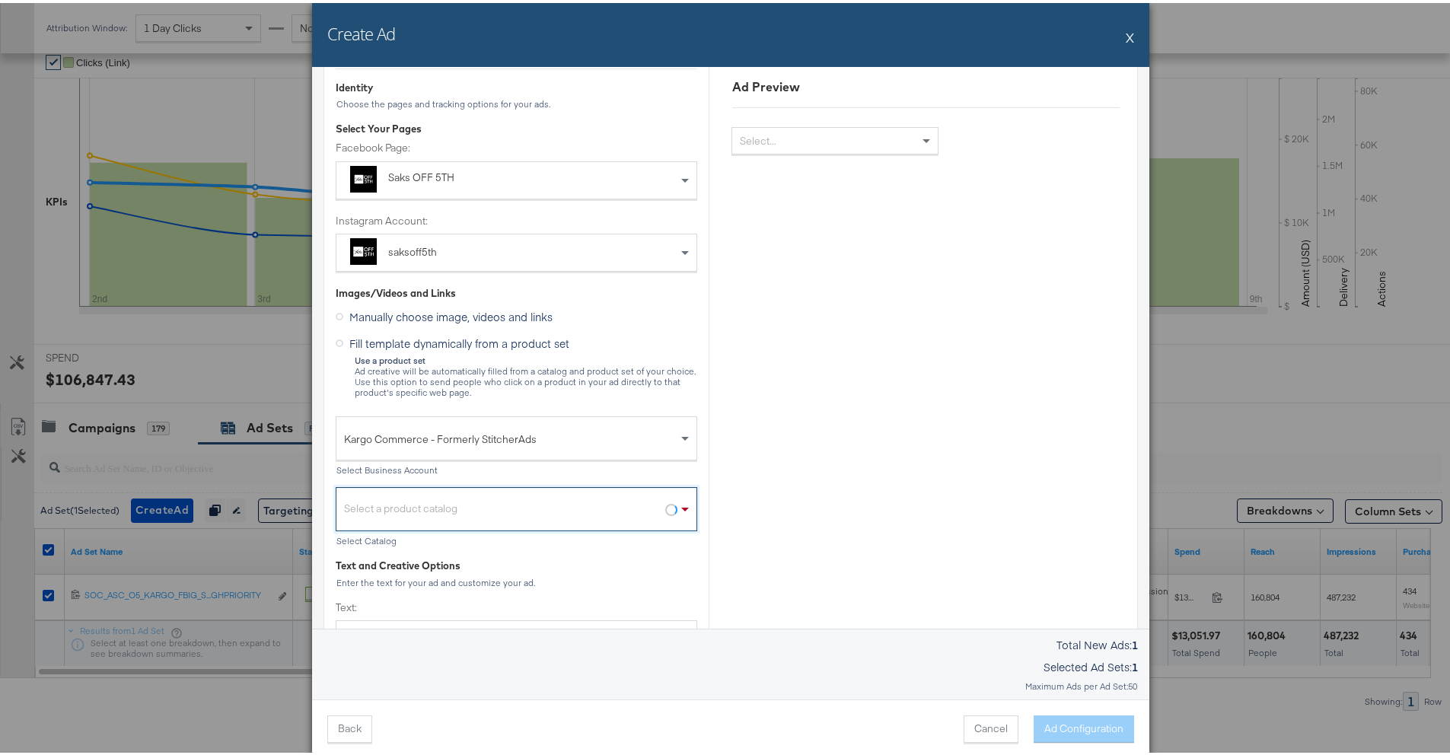
click at [499, 508] on div "Select a product catalog" at bounding box center [516, 510] width 360 height 35
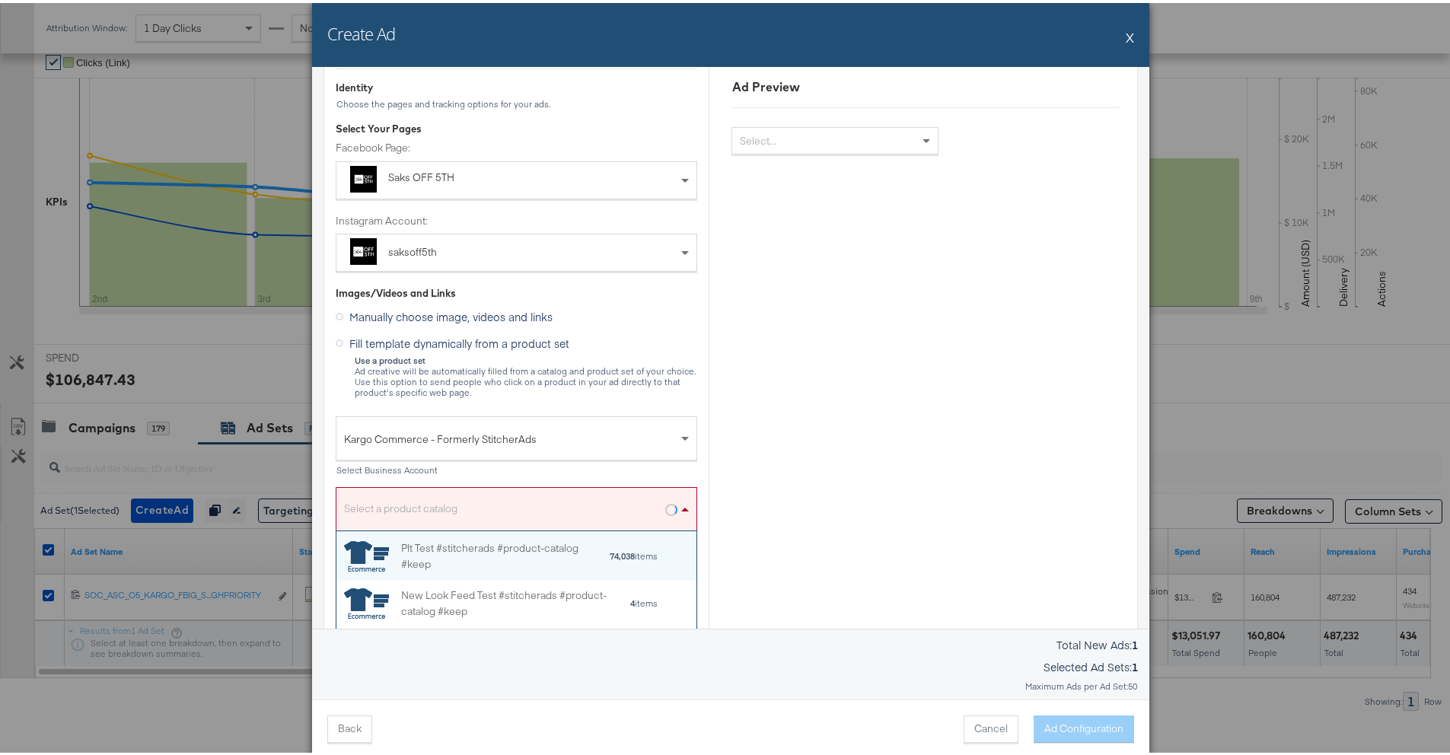
paste input "959457925079606"
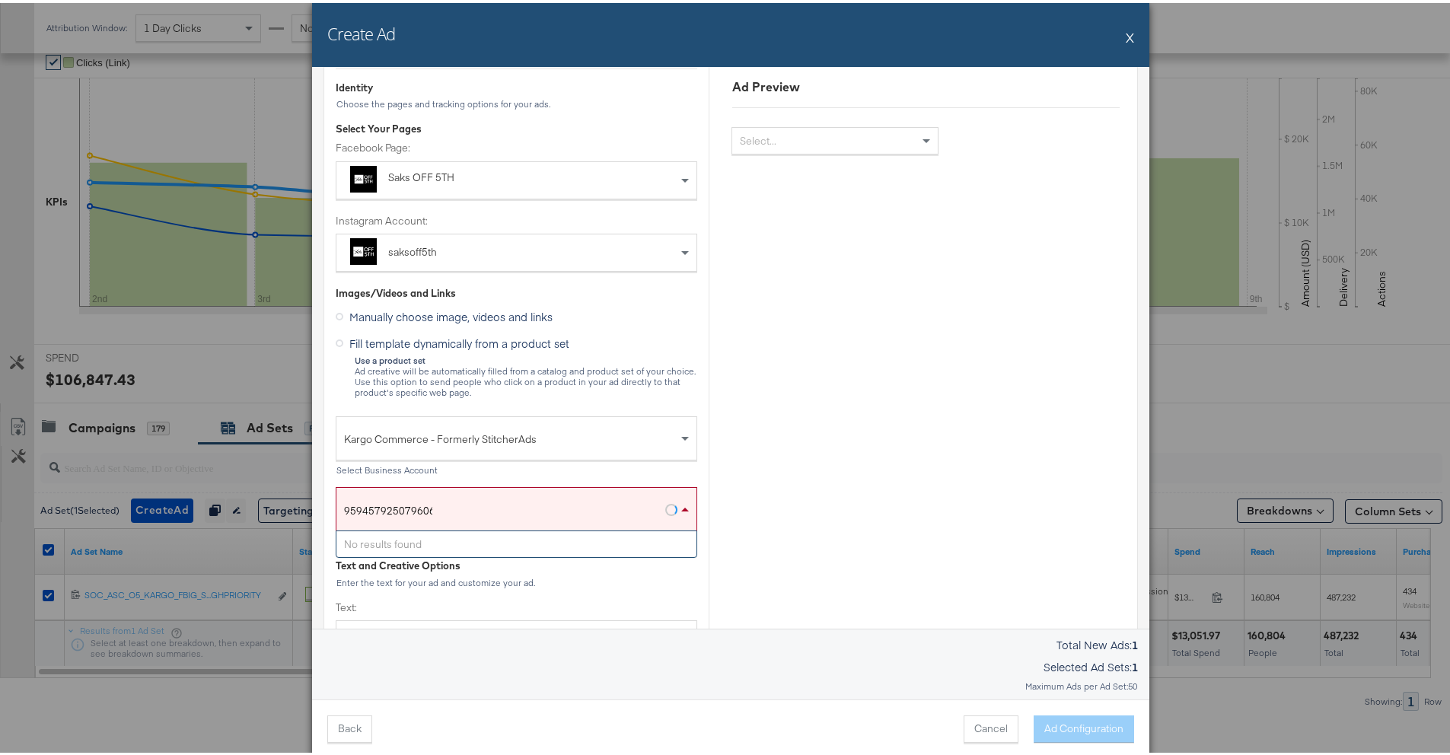
scroll to position [144, 0]
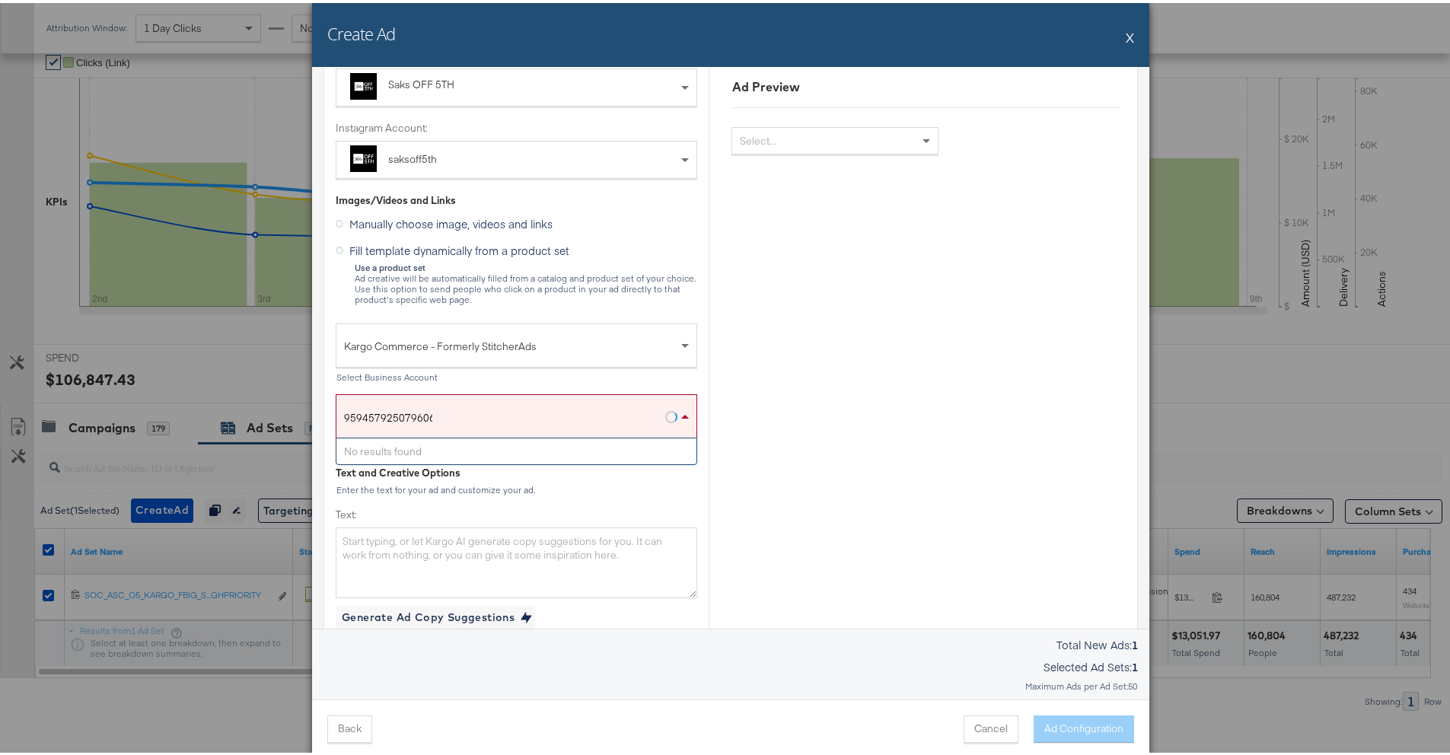
drag, startPoint x: 515, startPoint y: 408, endPoint x: 292, endPoint y: 419, distance: 224.1
click at [292, 419] on div "Create Ad X Ad Settings Identity Choose the pages and tracking options for your…" at bounding box center [731, 377] width 1462 height 755
drag, startPoint x: 403, startPoint y: 414, endPoint x: 333, endPoint y: 410, distance: 70.1
click at [336, 410] on div "959457925079606 959457925079606" at bounding box center [500, 410] width 329 height 37
drag, startPoint x: 440, startPoint y: 419, endPoint x: 325, endPoint y: 416, distance: 115.0
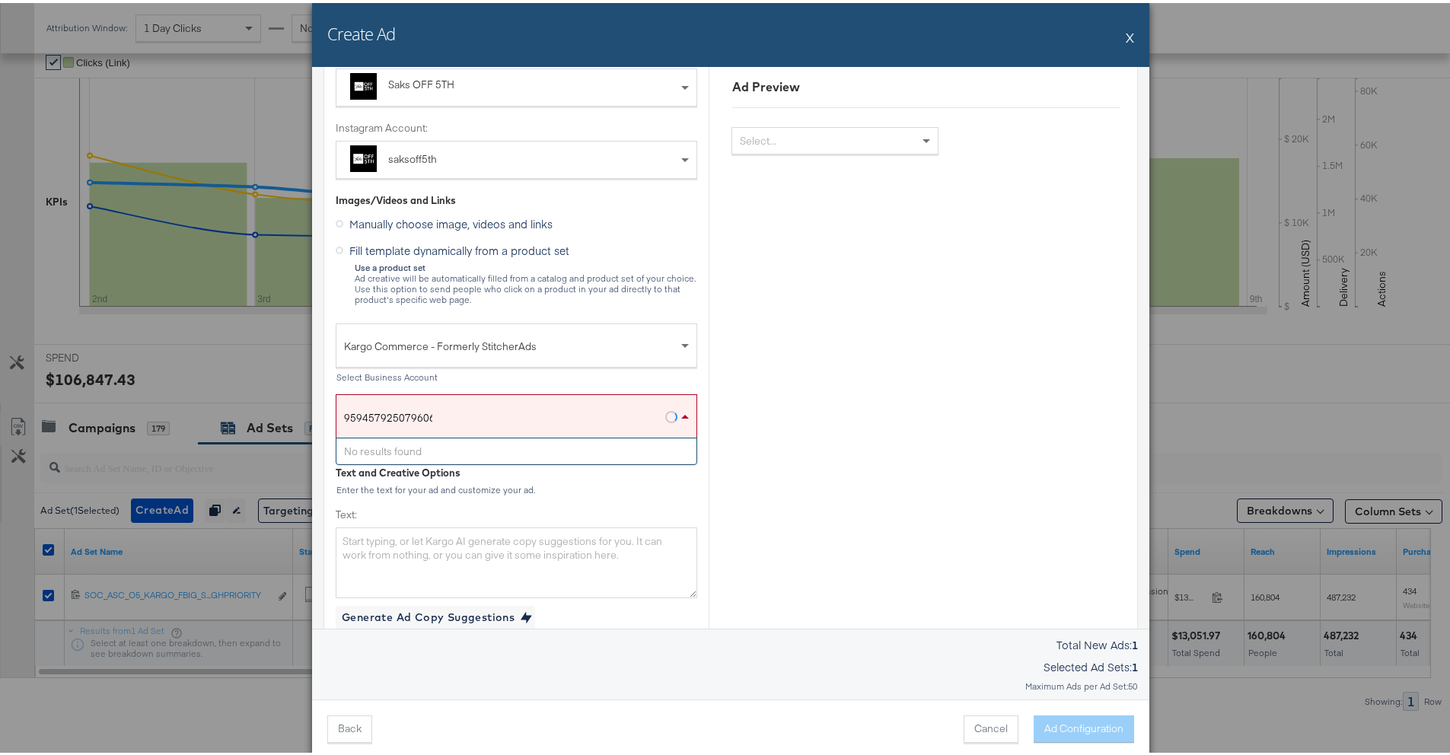
click at [378, 414] on input "959457925079606" at bounding box center [388, 417] width 88 height 28
drag, startPoint x: 438, startPoint y: 418, endPoint x: 358, endPoint y: 416, distance: 80.0
click at [359, 417] on div "959457925079606 959457925079606" at bounding box center [500, 410] width 329 height 37
click at [417, 416] on input "959457925079606" at bounding box center [388, 417] width 88 height 28
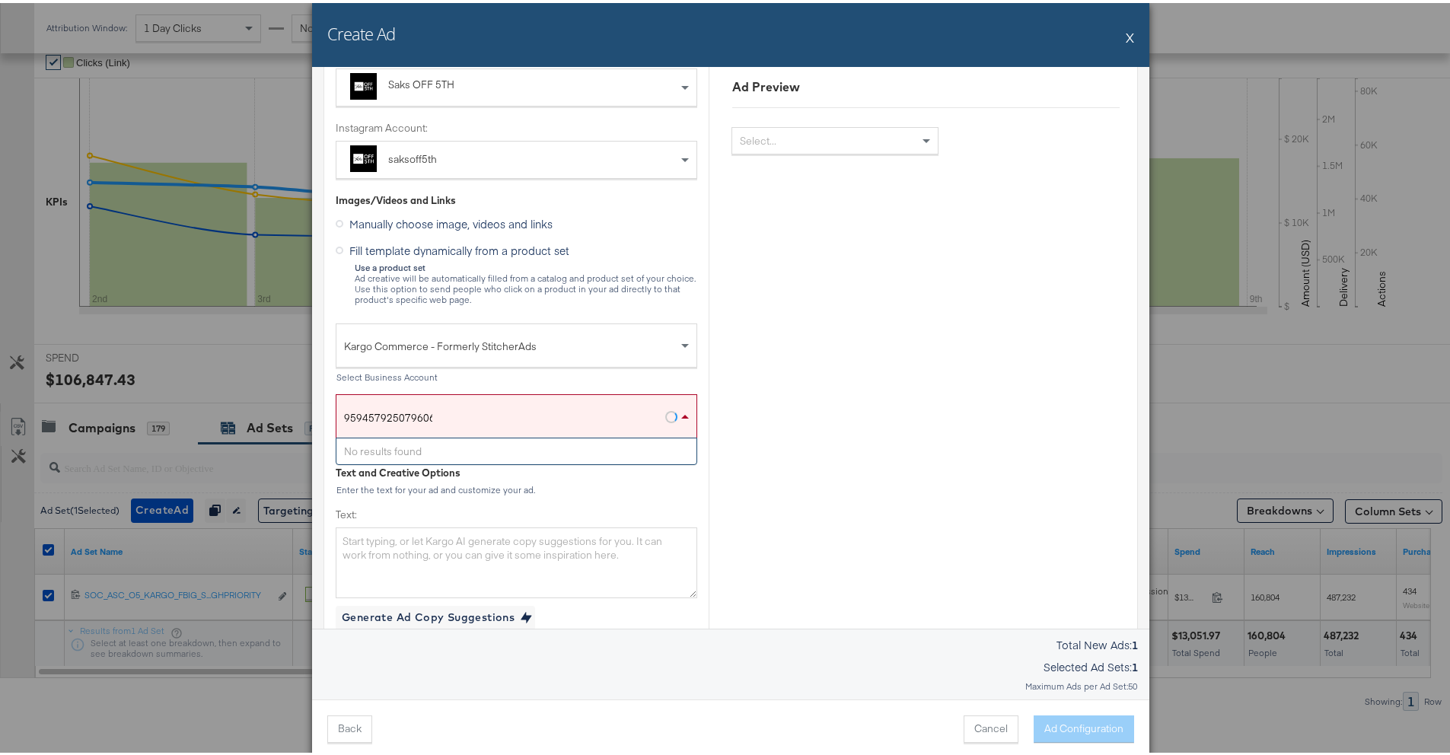
click at [422, 414] on input "959457925079606" at bounding box center [388, 417] width 88 height 28
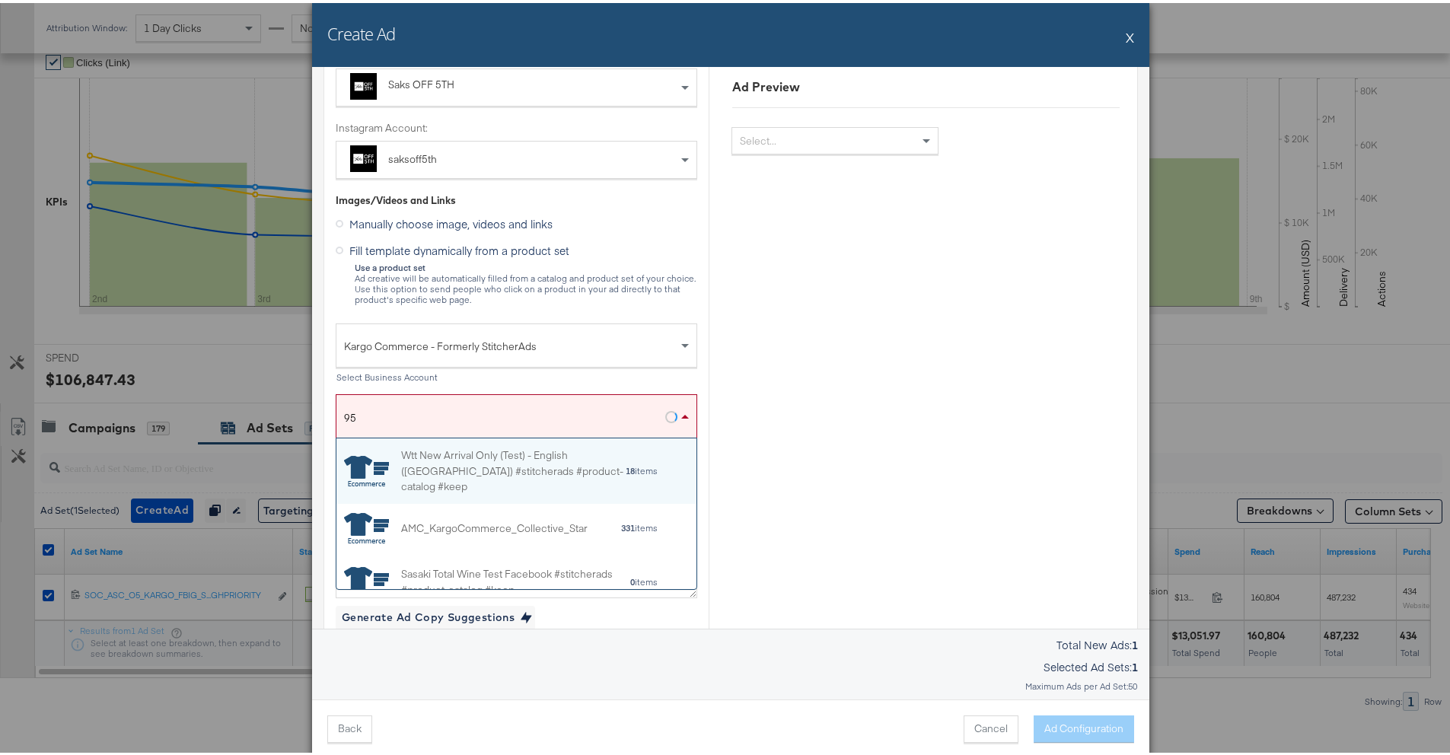
type input "9"
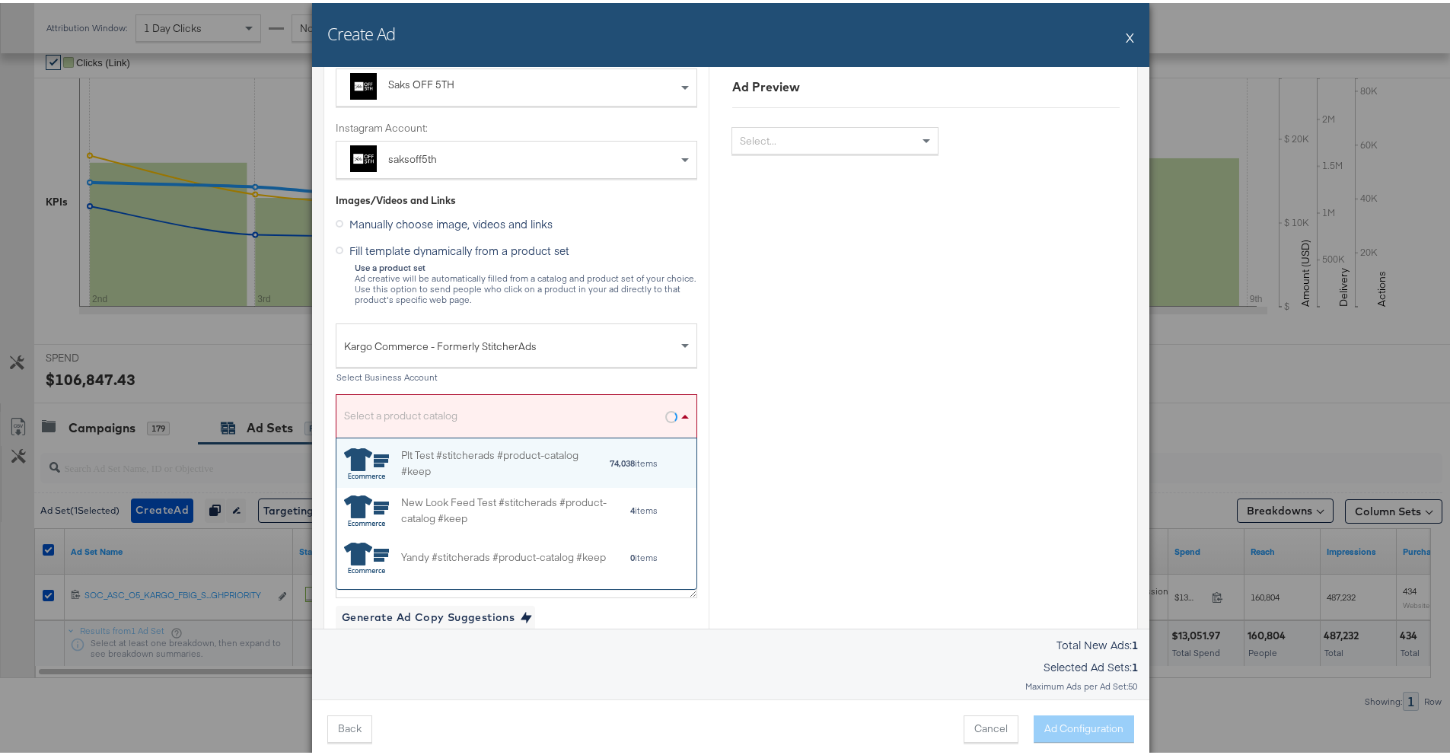
scroll to position [139, 349]
paste input "59457925079606"
type input "9"
paste input "959457925079606"
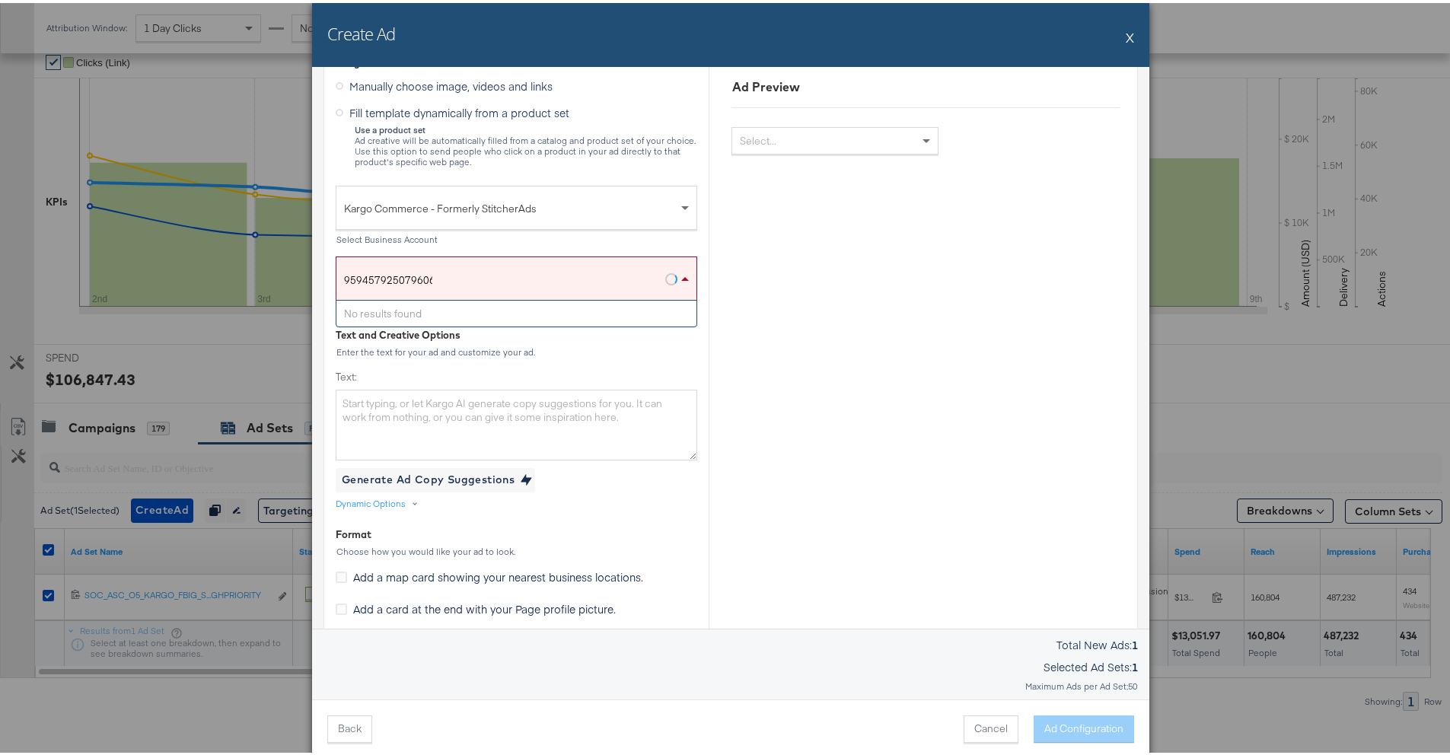
scroll to position [126, 0]
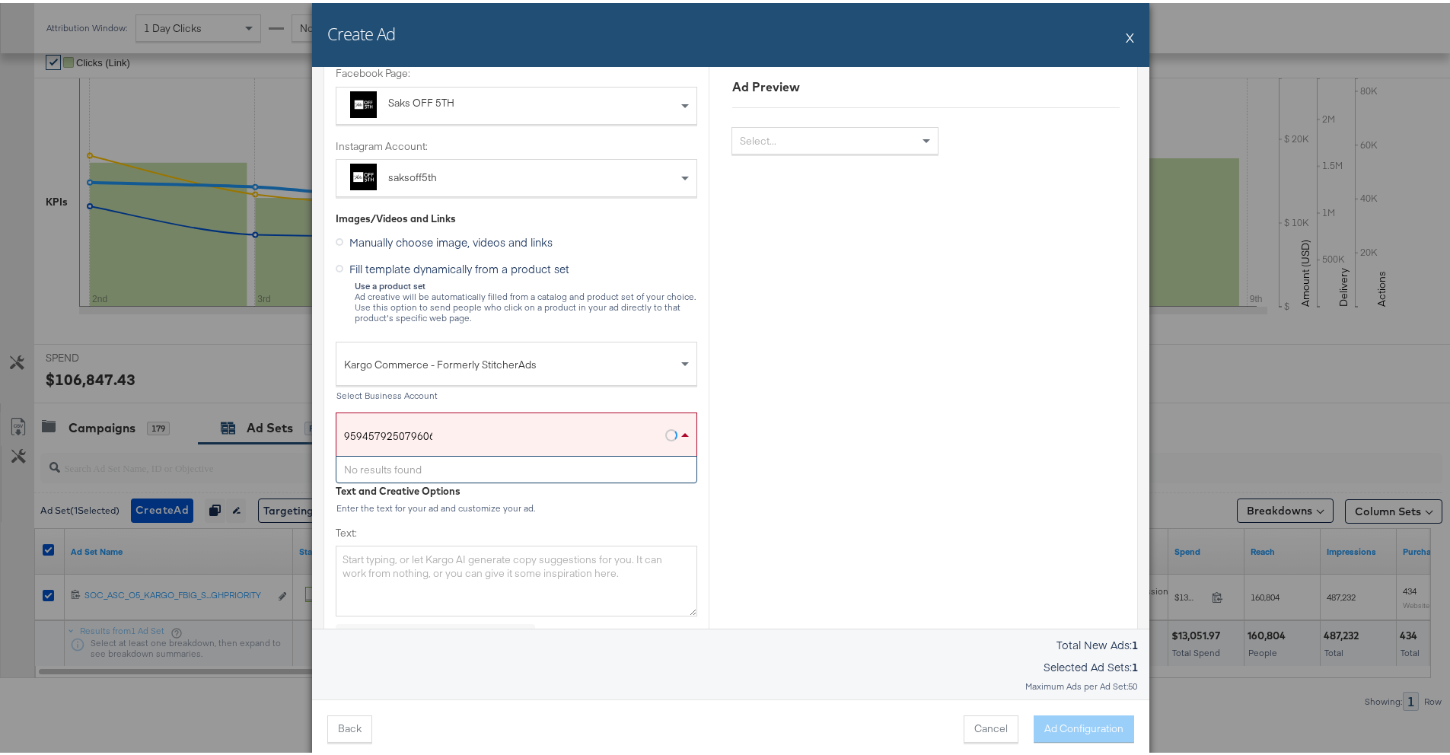
type input "959457925079606"
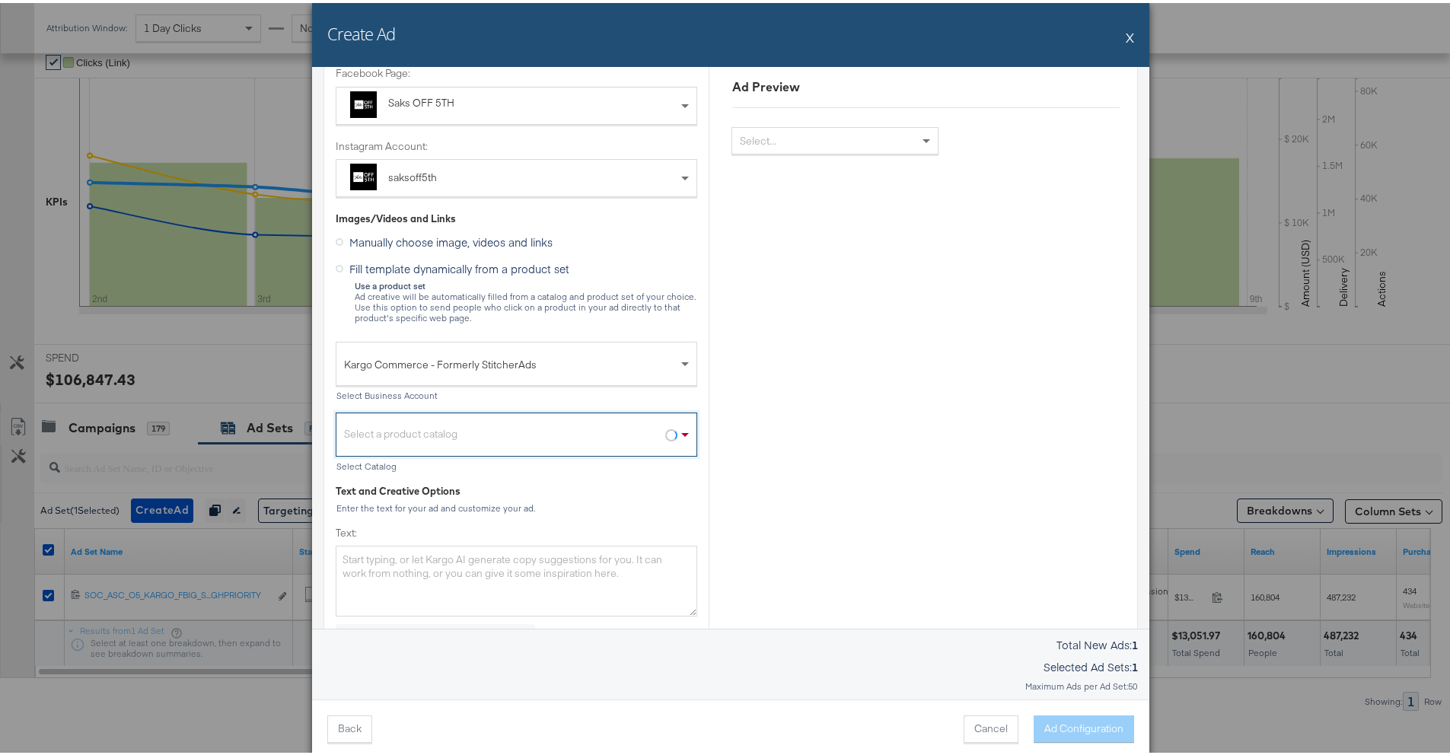
click at [465, 441] on div "Select a product catalog" at bounding box center [516, 435] width 360 height 35
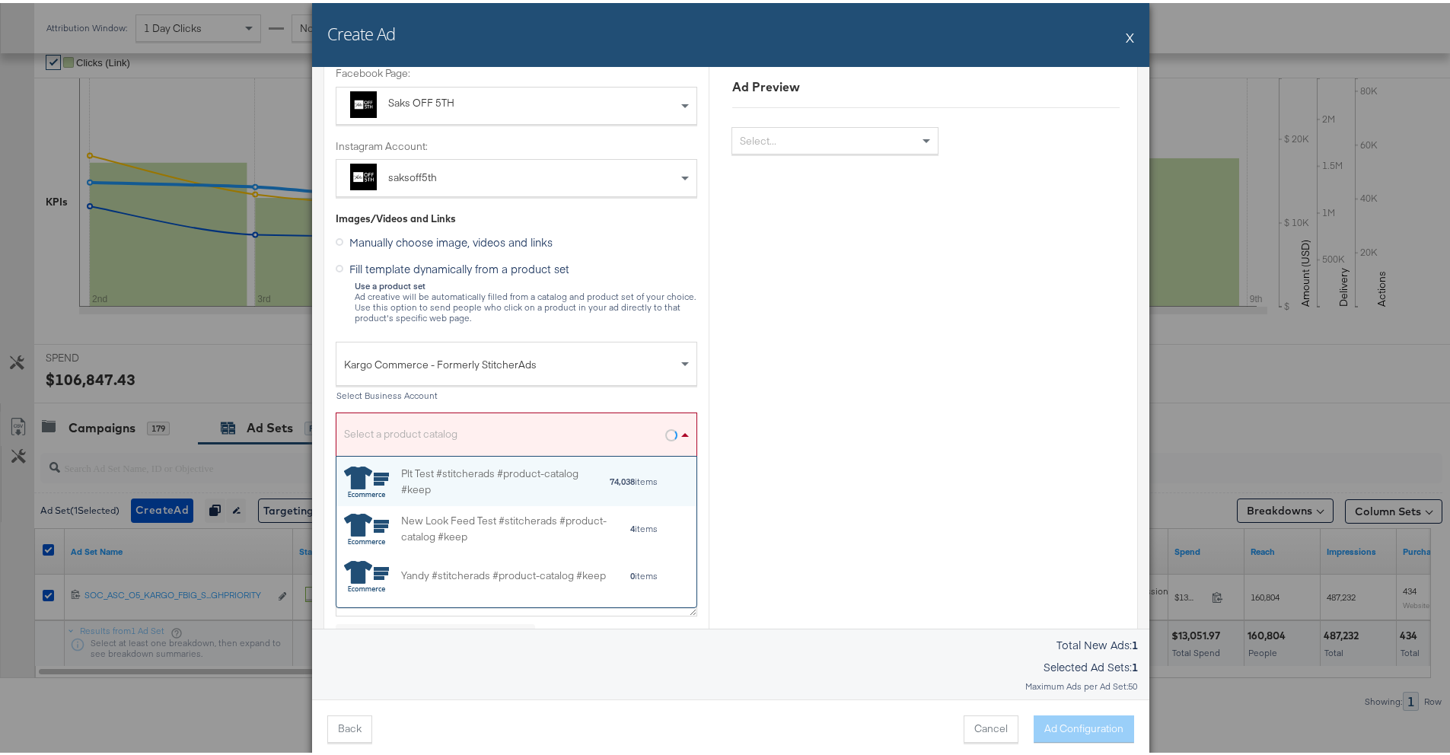
scroll to position [139, 349]
paste input "959457925079606"
type input "959457925079606"
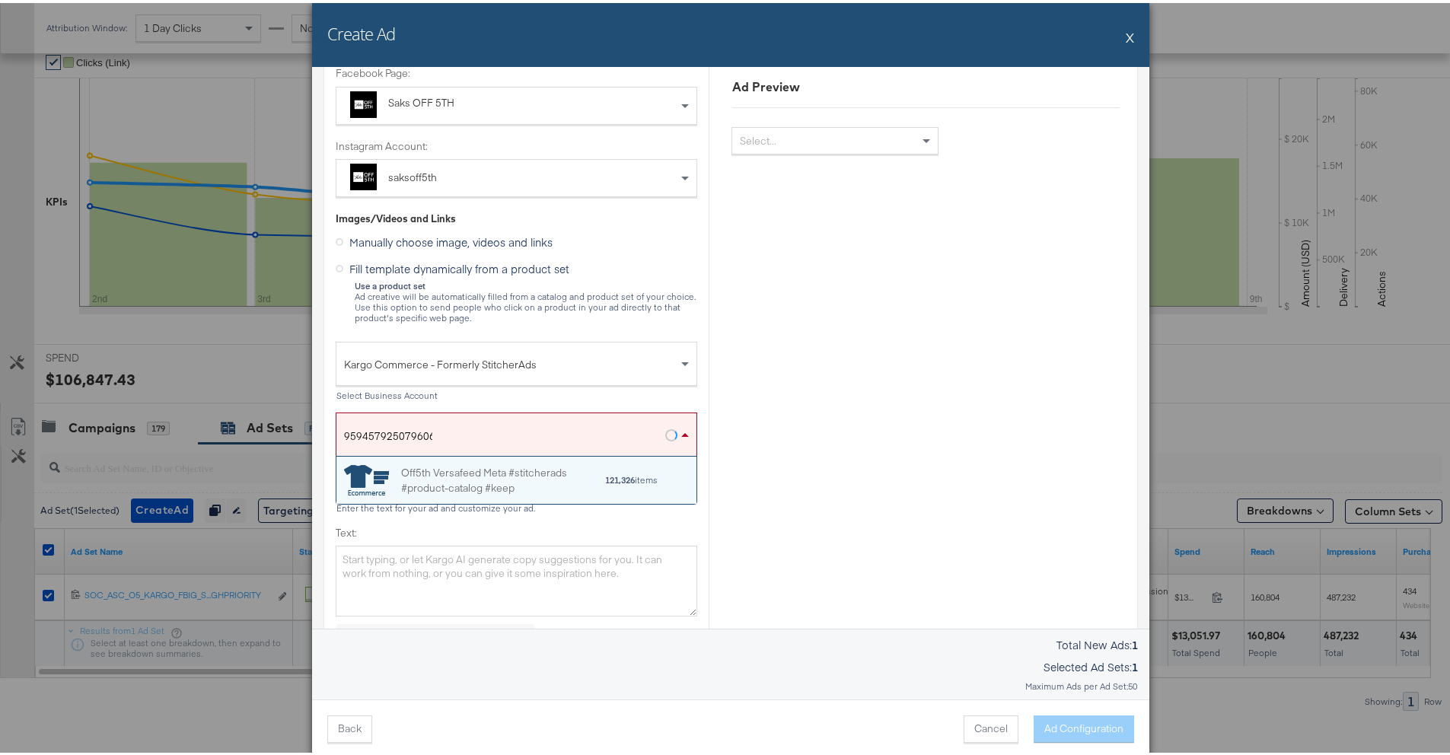
scroll to position [36, 349]
click at [447, 454] on div "Off5th Versafeed Meta #stitcherads #product-catalog #keep 121,326 items" at bounding box center [516, 478] width 360 height 48
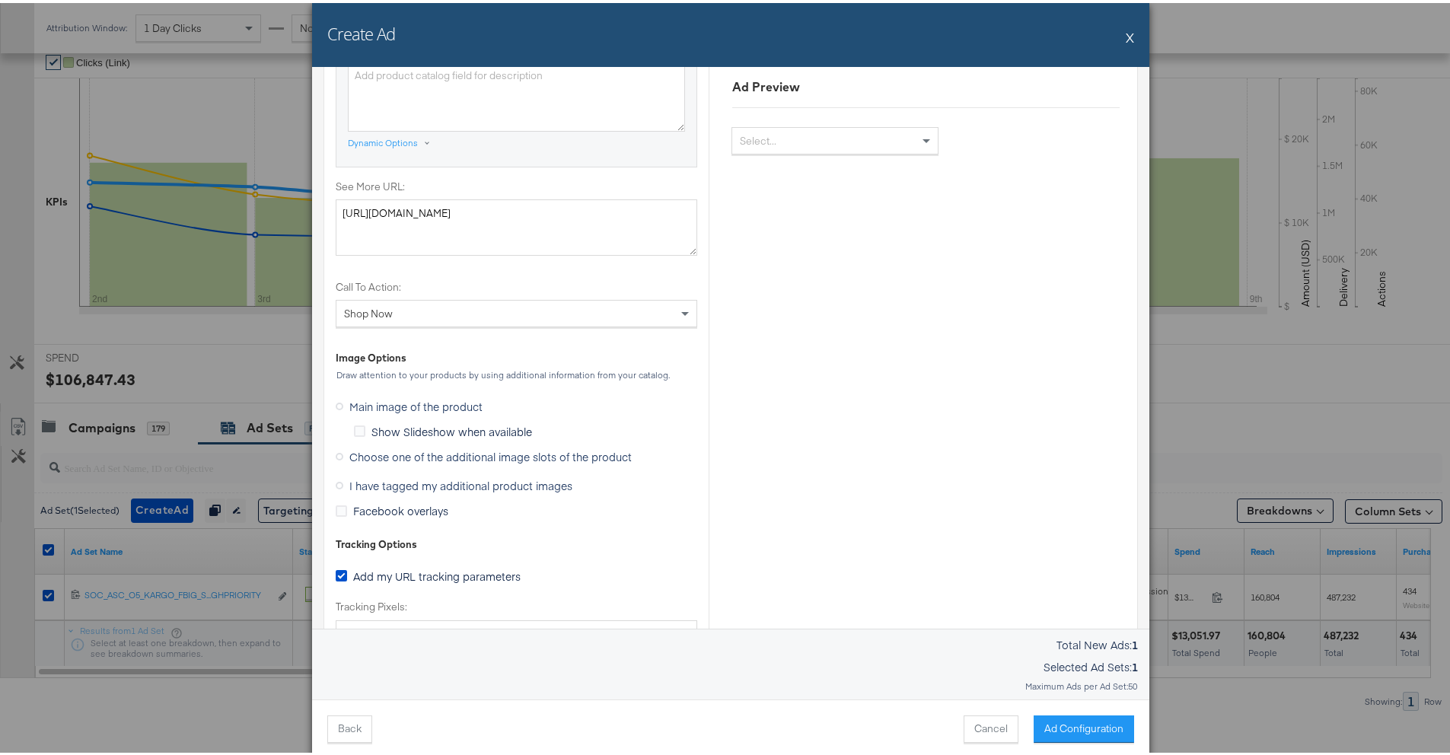
scroll to position [139, 349]
click at [354, 486] on span "I have tagged my additional product images" at bounding box center [460, 482] width 223 height 15
click at [0, 0] on input "I have tagged my additional product images" at bounding box center [0, 0] width 0 height 0
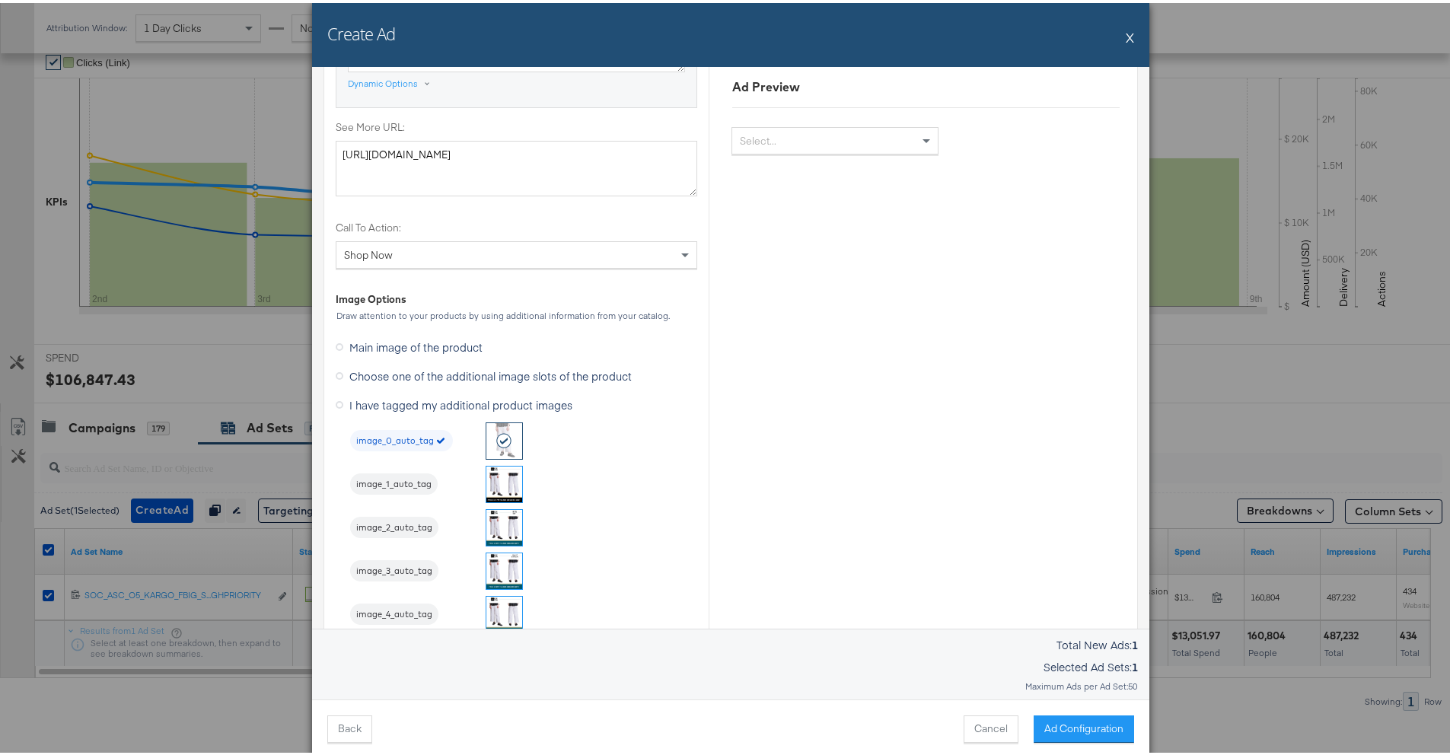
scroll to position [1022, 0]
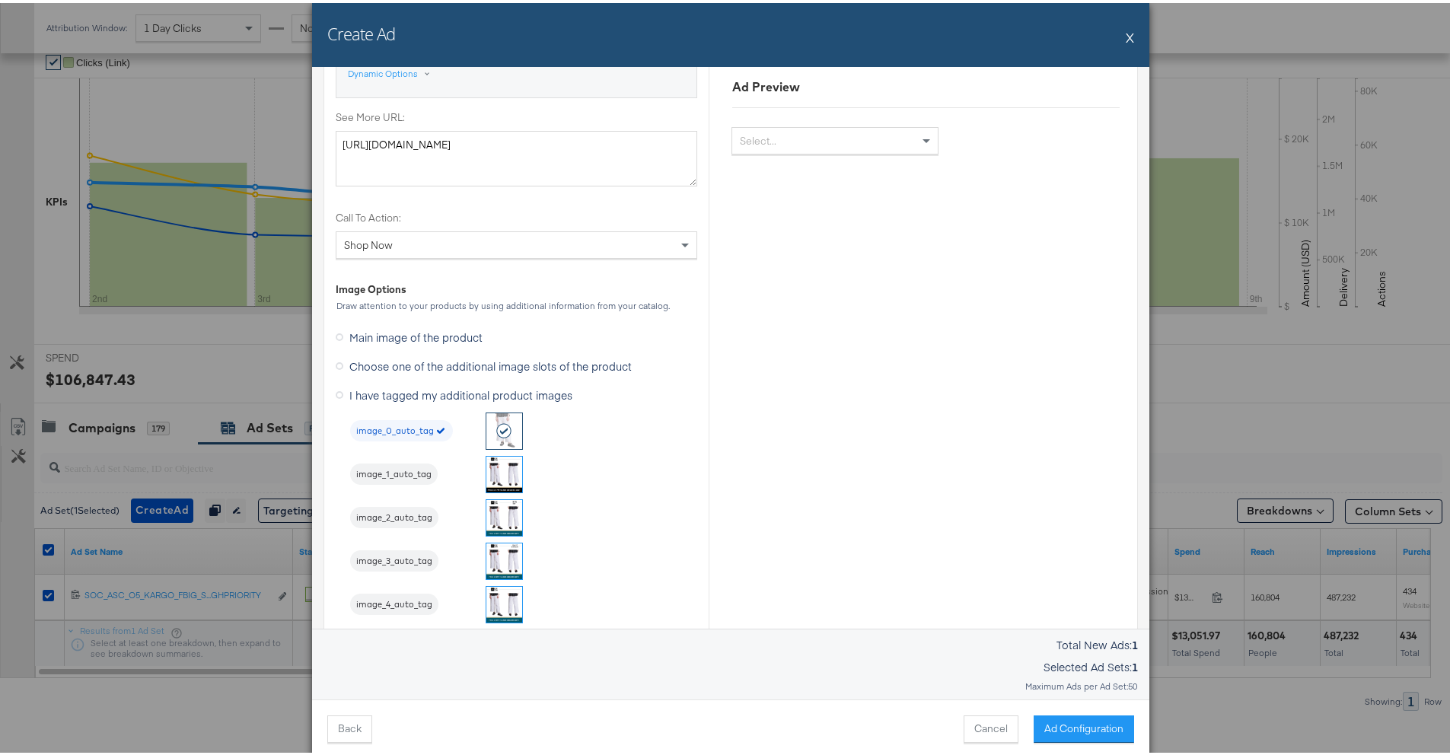
click at [493, 596] on img at bounding box center [504, 602] width 36 height 36
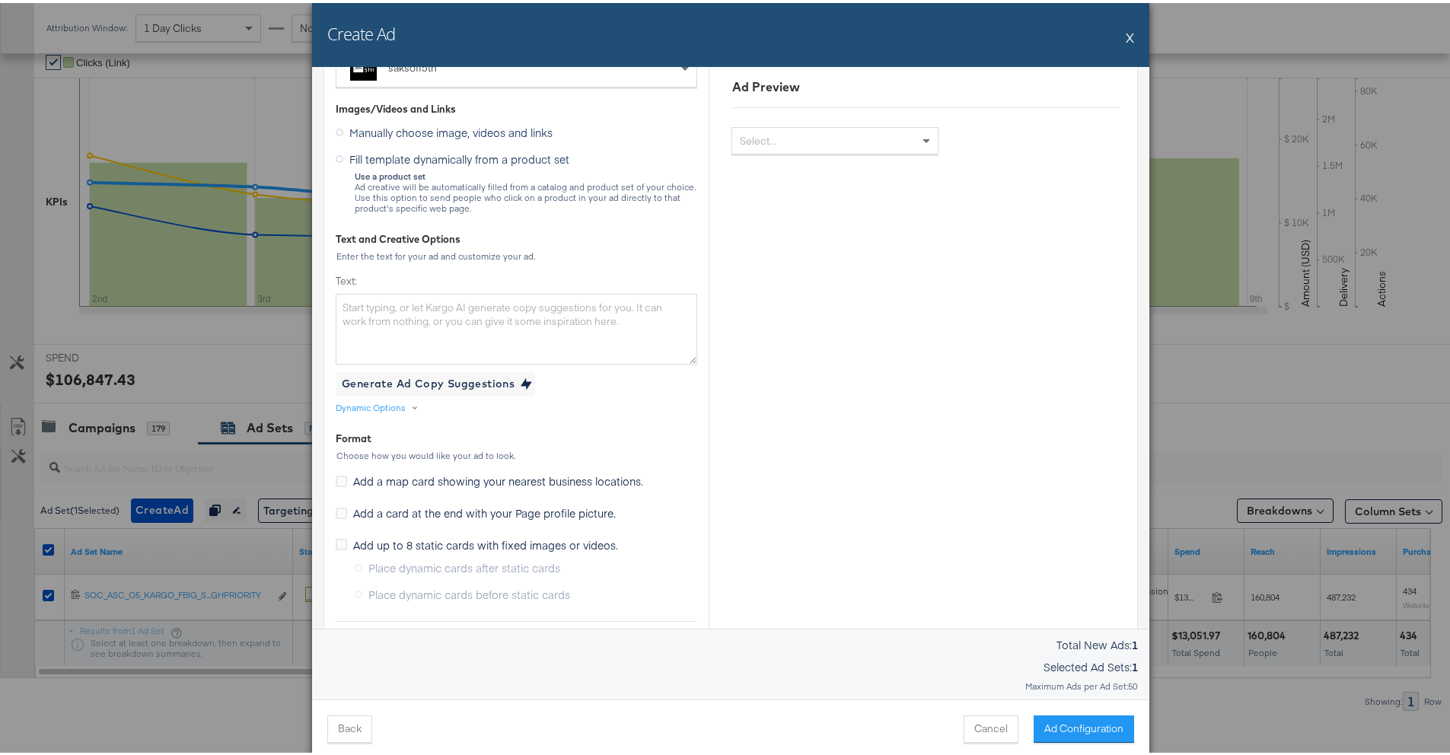
scroll to position [0, 0]
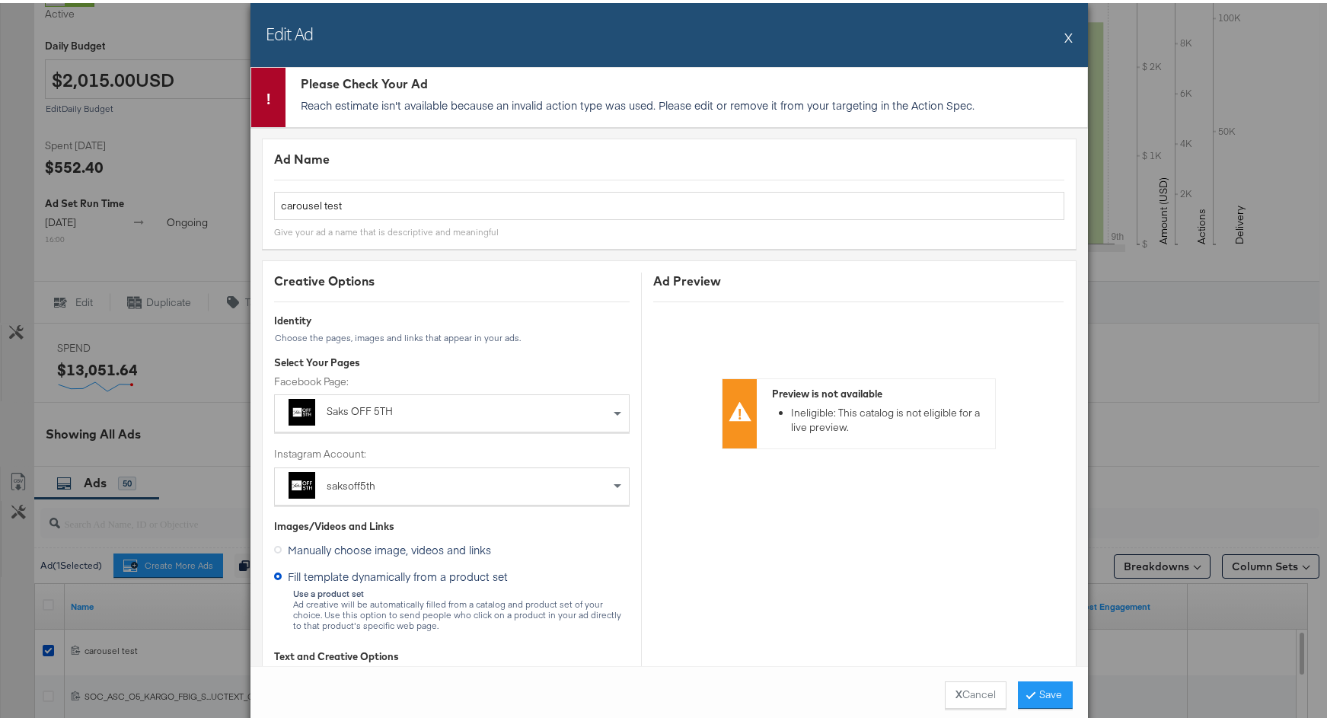
scroll to position [1791, 0]
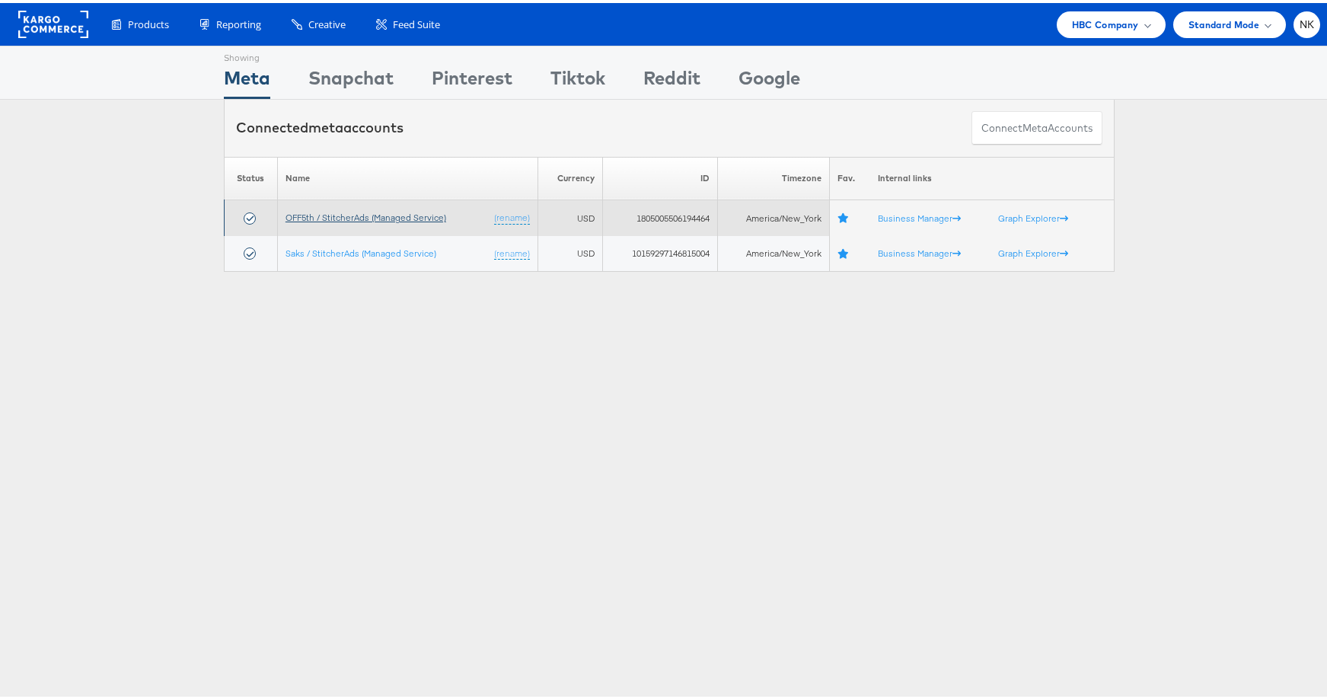
click at [309, 209] on link "OFF5th / StitcherAds (Managed Service)" at bounding box center [365, 214] width 161 height 11
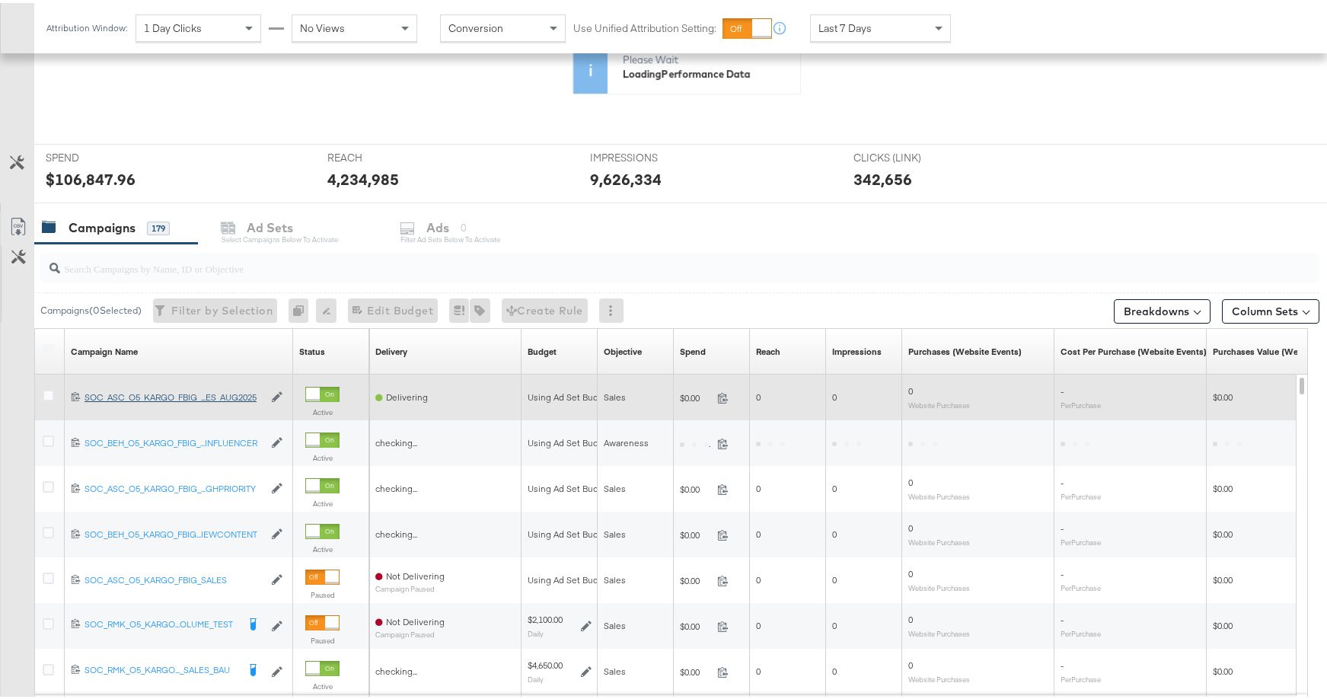
scroll to position [489, 0]
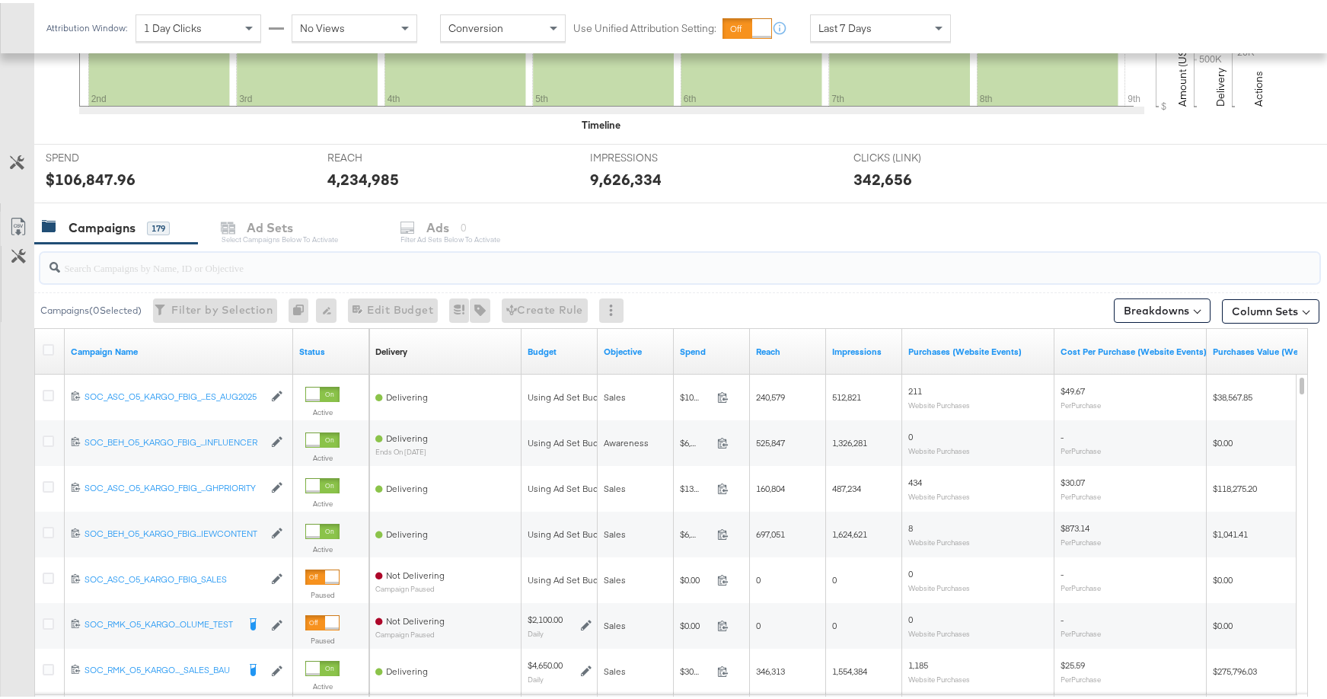
click at [323, 264] on input "search" at bounding box center [631, 259] width 1143 height 30
paste input "120231140924220612"
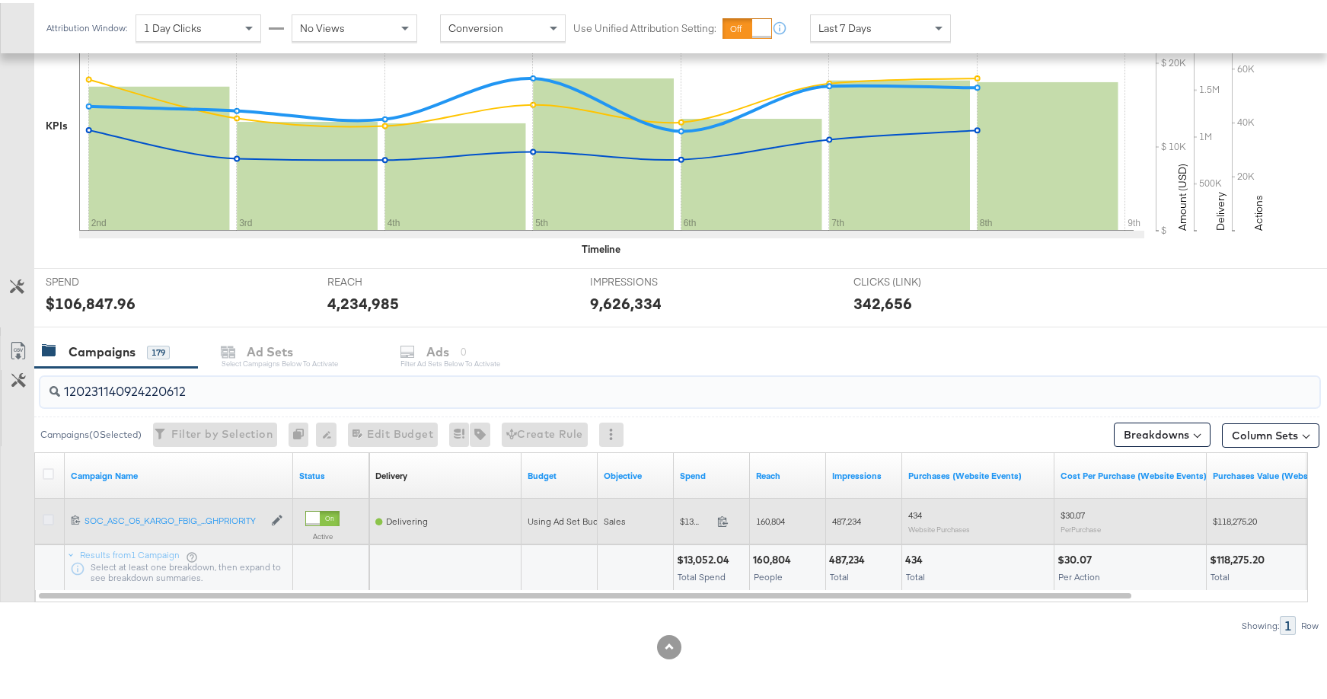
type input "120231140924220612"
click at [49, 516] on icon at bounding box center [48, 516] width 11 height 11
click at [0, 0] on input "checkbox" at bounding box center [0, 0] width 0 height 0
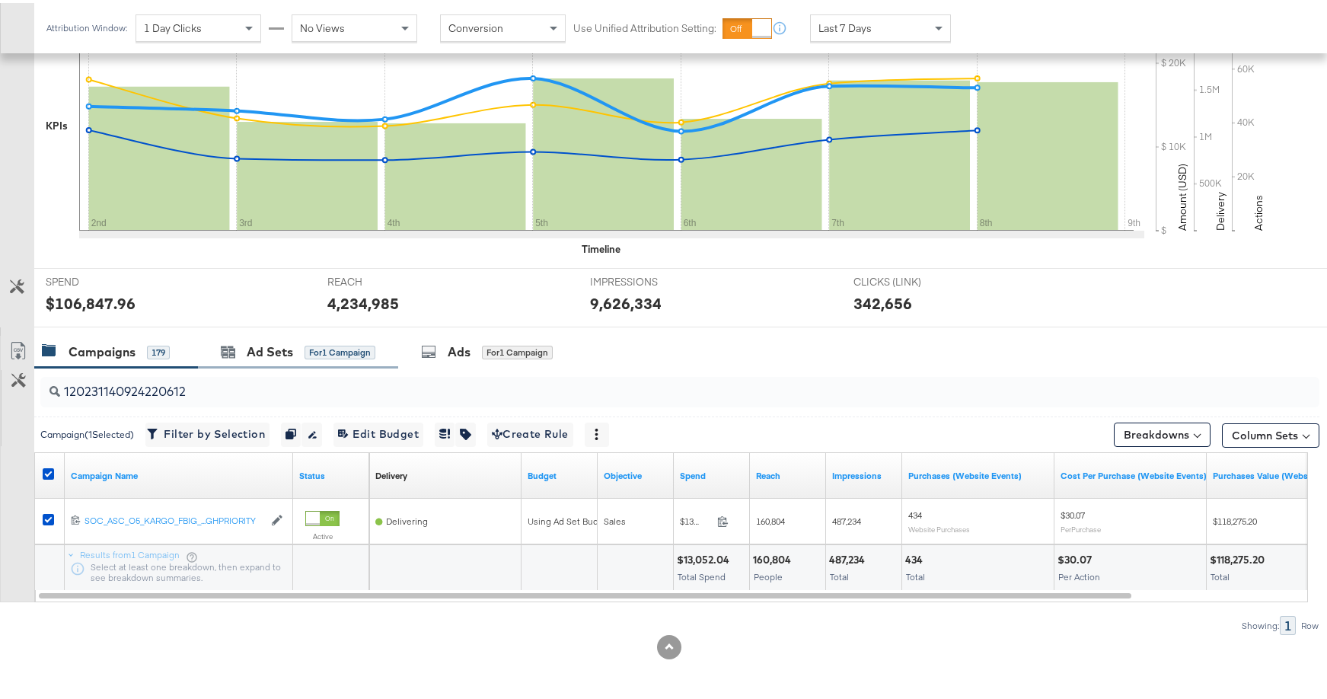
click at [258, 358] on div "Ad Sets for 1 Campaign" at bounding box center [298, 349] width 200 height 33
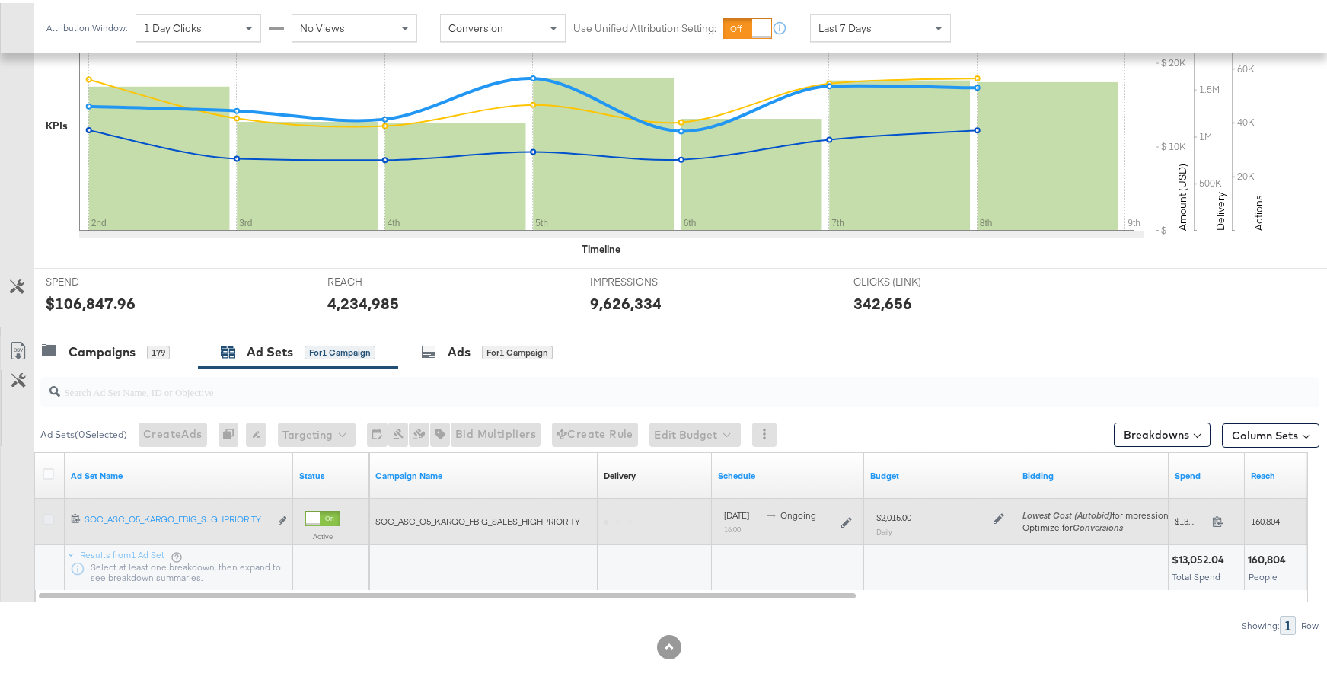
click at [51, 512] on icon at bounding box center [48, 516] width 11 height 11
click at [0, 0] on input "checkbox" at bounding box center [0, 0] width 0 height 0
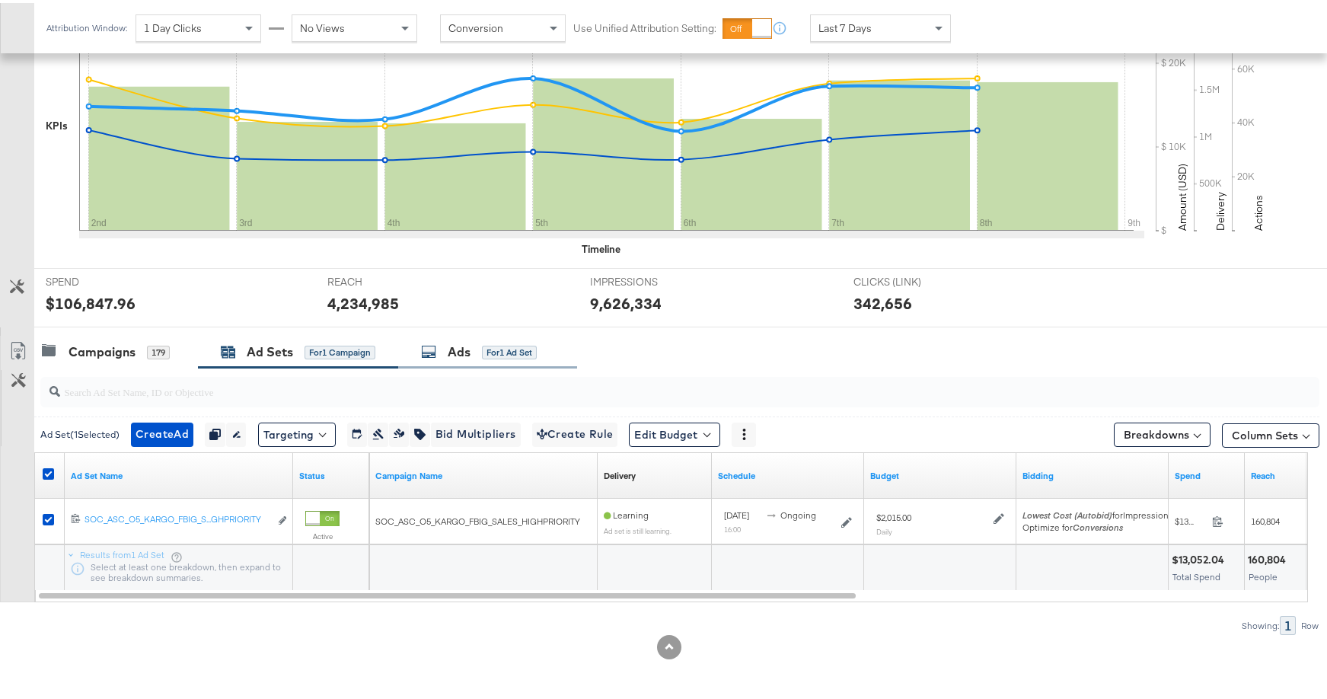
click at [489, 356] on div "Ads for 1 Ad Set" at bounding box center [479, 349] width 116 height 18
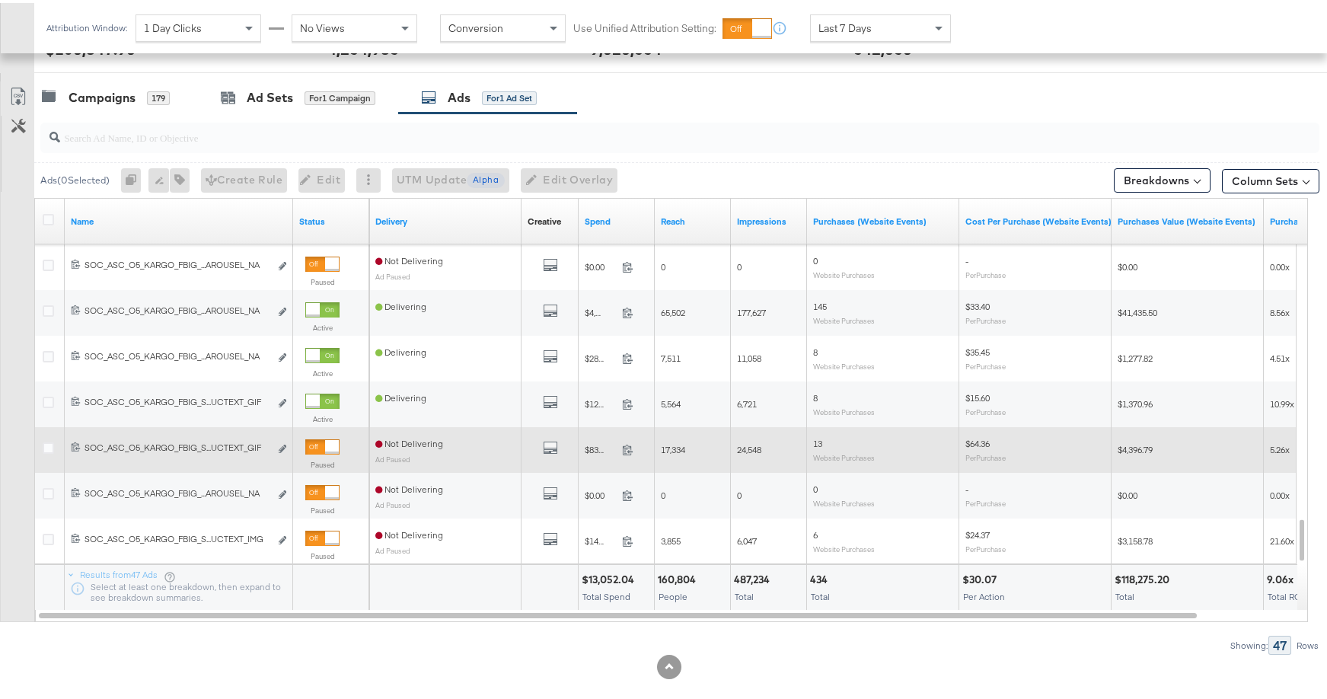
scroll to position [639, 0]
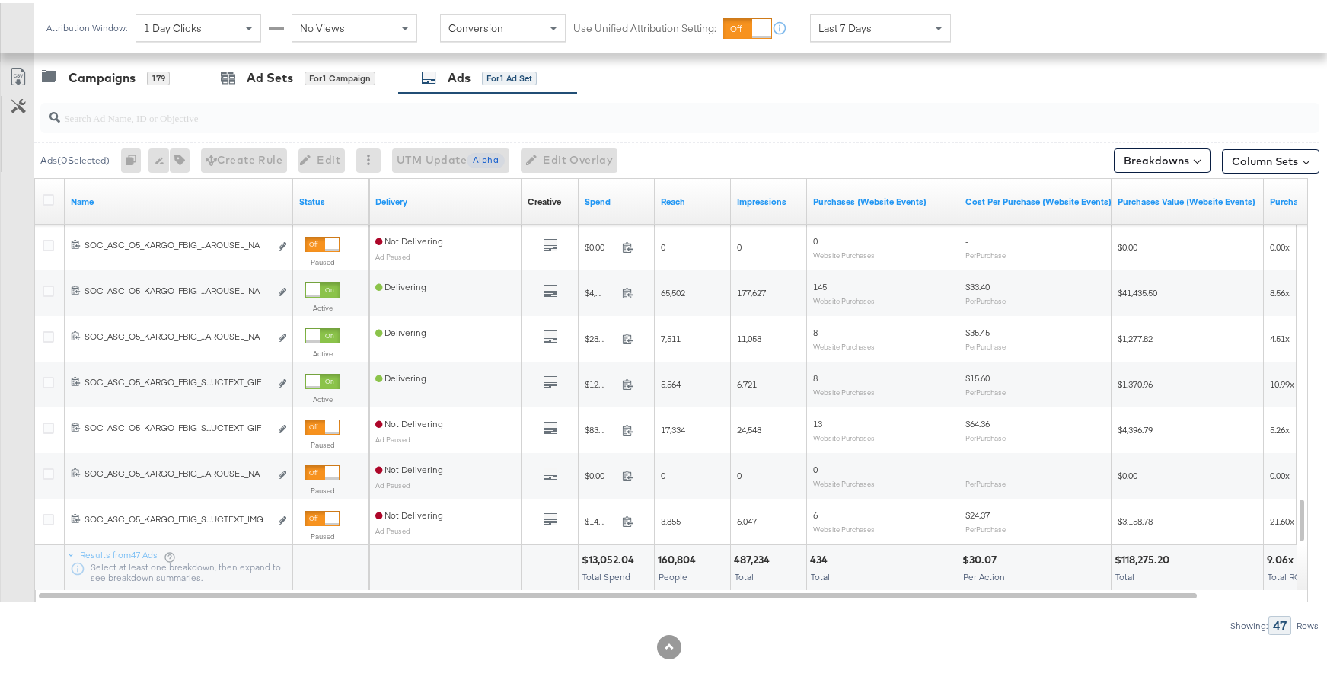
click at [640, 148] on div "Ads ( 0 Selected) 0 Rename 0 ads Tags for 0 campaigns Create Rule Edit 0 ads Ed…" at bounding box center [340, 157] width 600 height 24
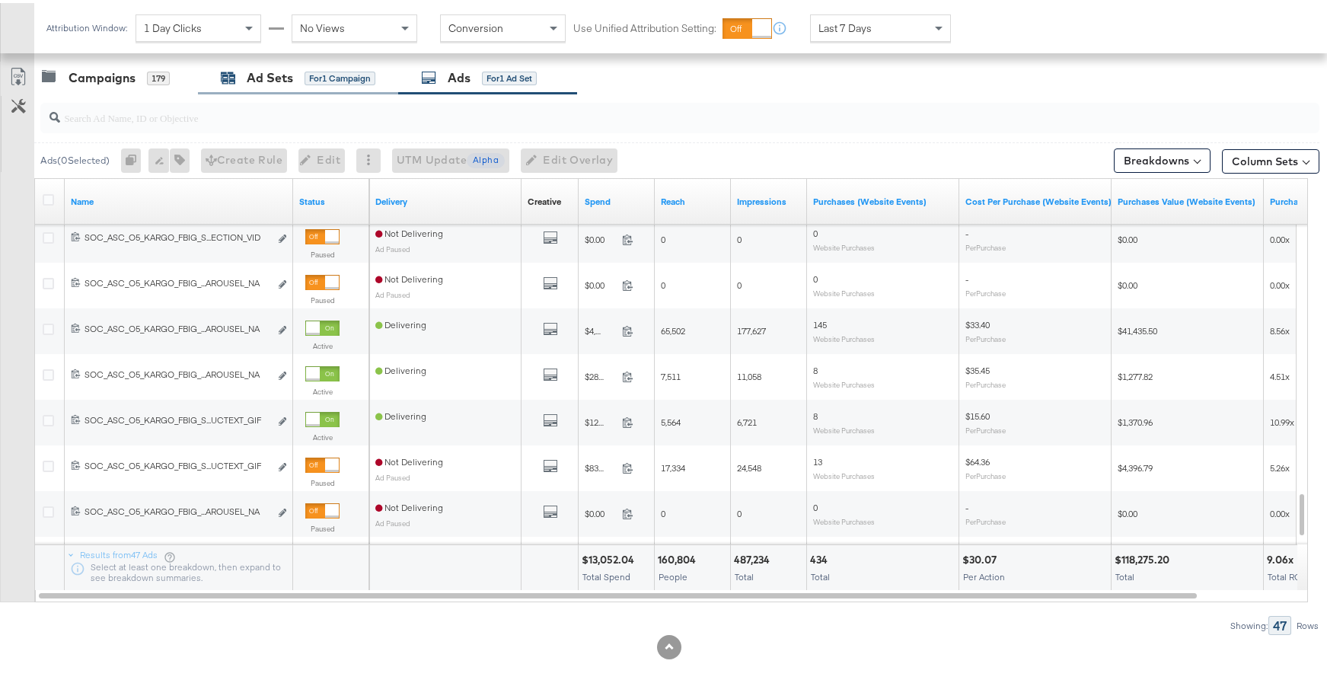
click at [235, 82] on div "Ad Sets for 1 Campaign" at bounding box center [298, 75] width 155 height 18
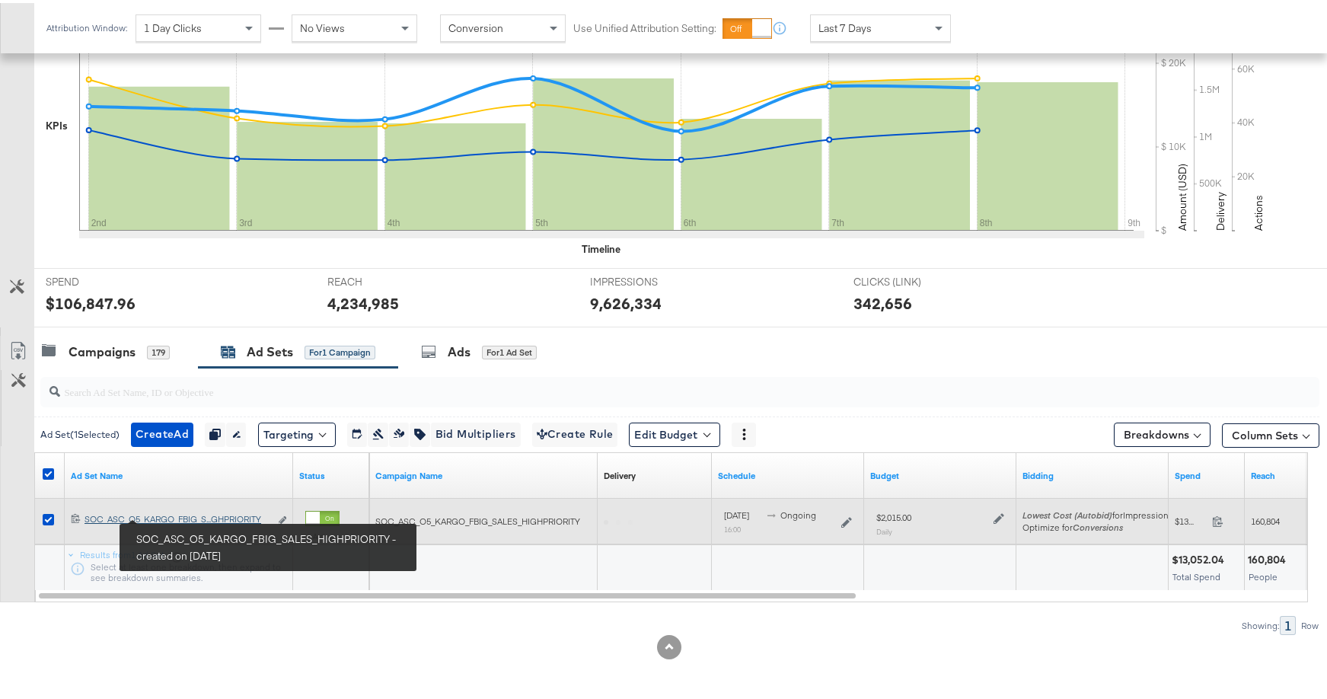
click at [161, 514] on div "SOC_ASC_O5_KARGO_FBIG_SALES_HIGHPRIORITY SOC_ASC_O5_KARGO_FBIG_S...GHPRIORITY" at bounding box center [176, 516] width 185 height 12
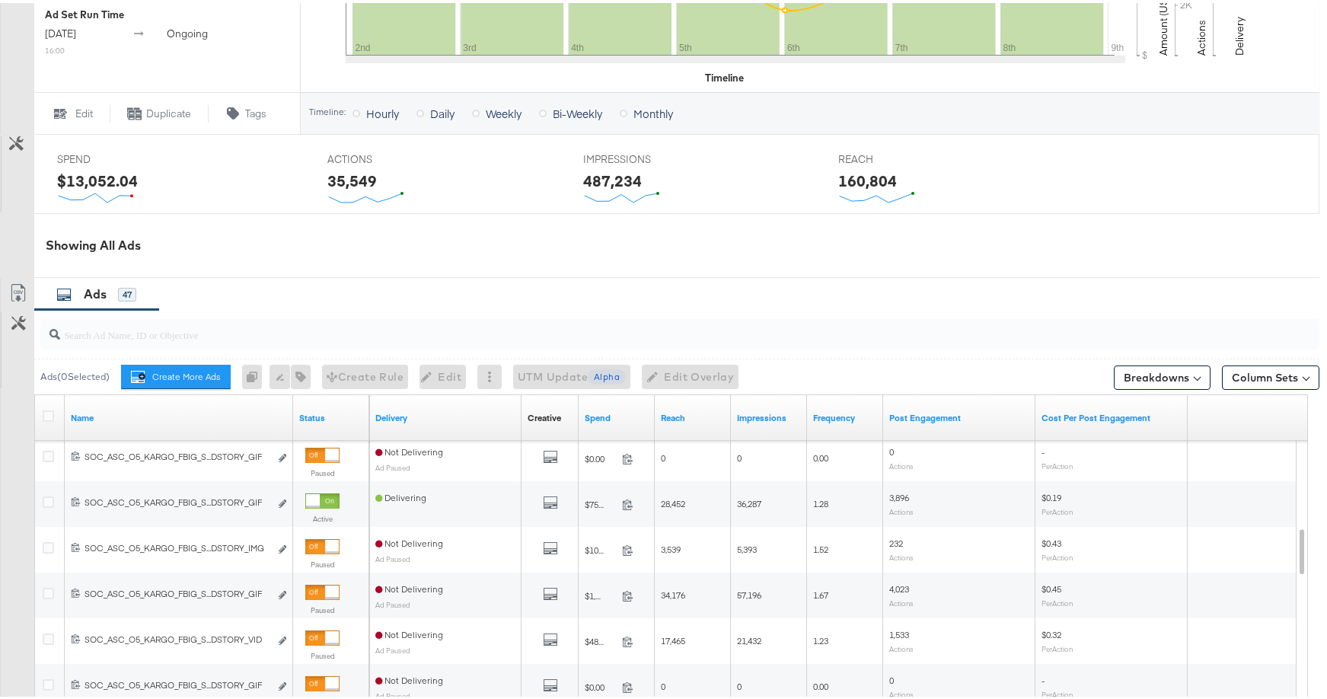
scroll to position [813, 0]
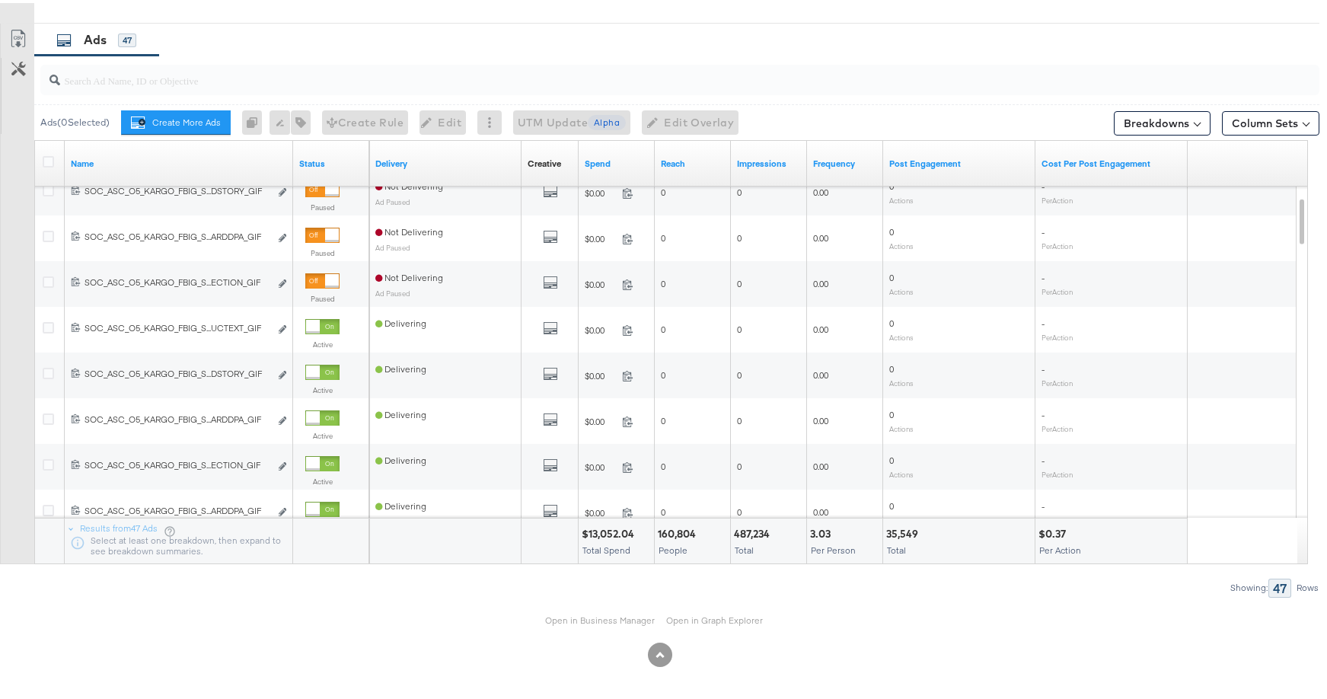
click at [230, 78] on input "search" at bounding box center [631, 71] width 1143 height 30
paste input "120234321859270612"
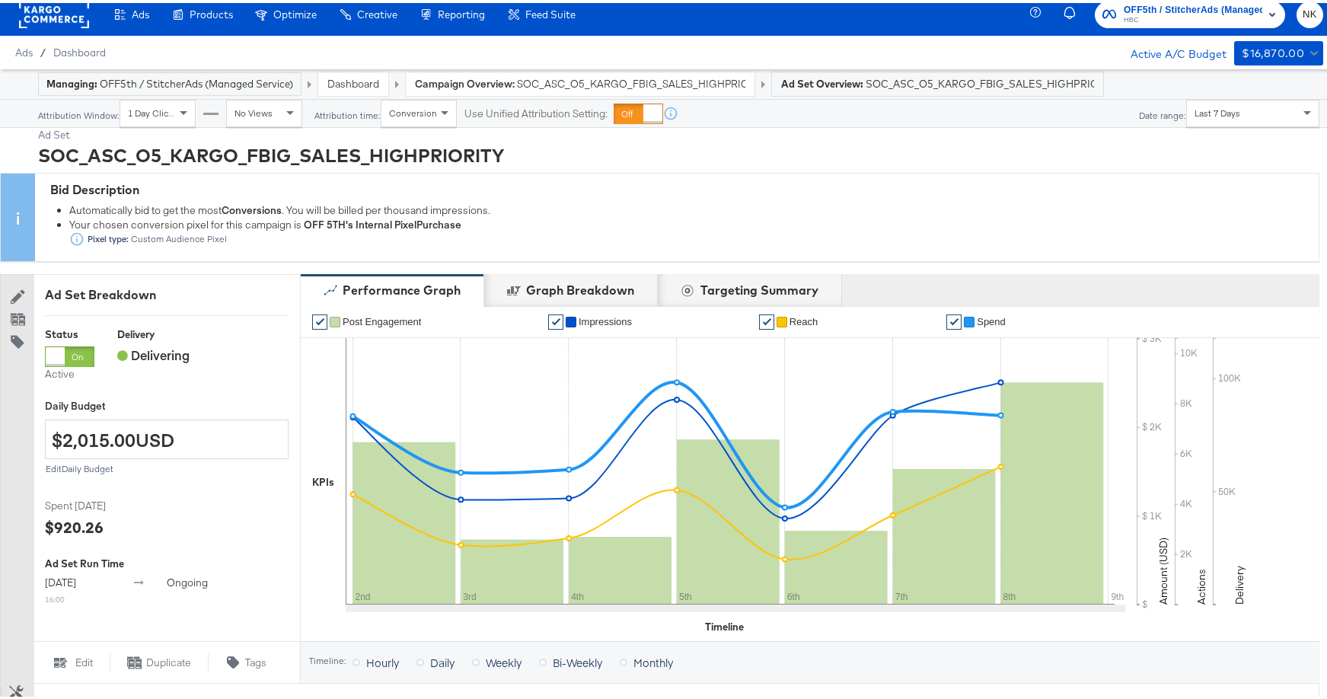
scroll to position [0, 0]
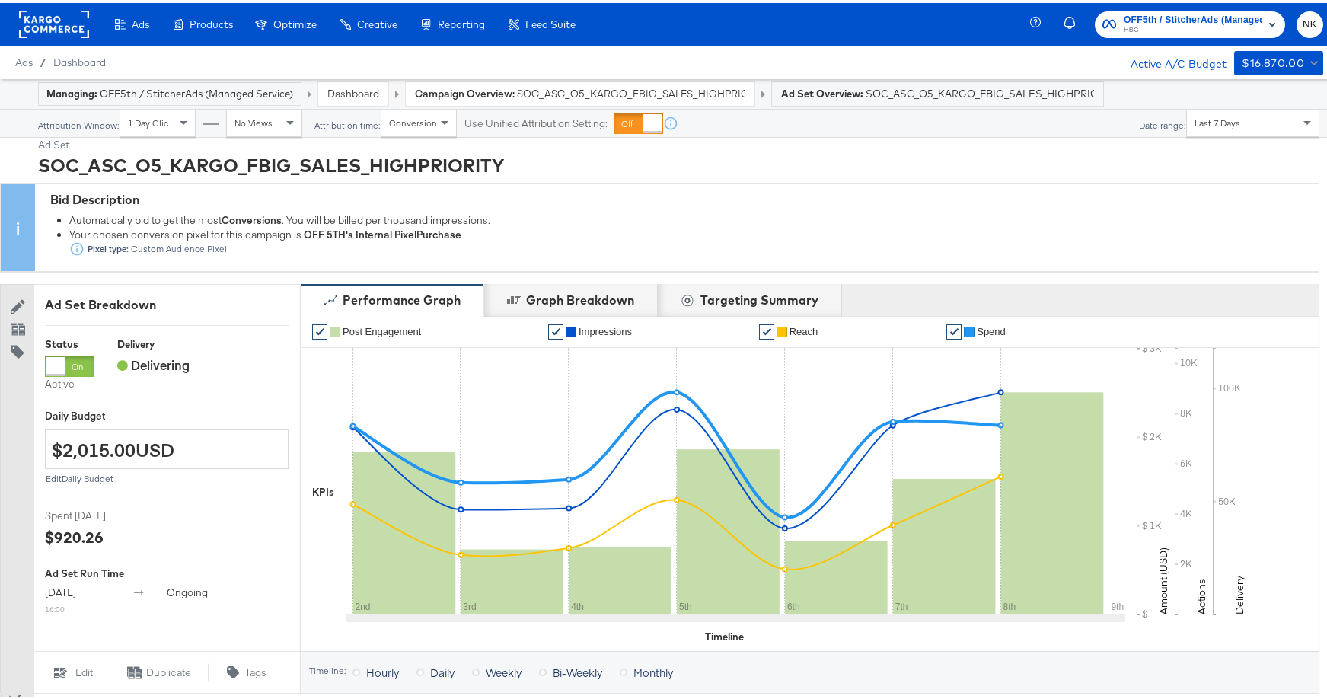
type input "120234321859270612"
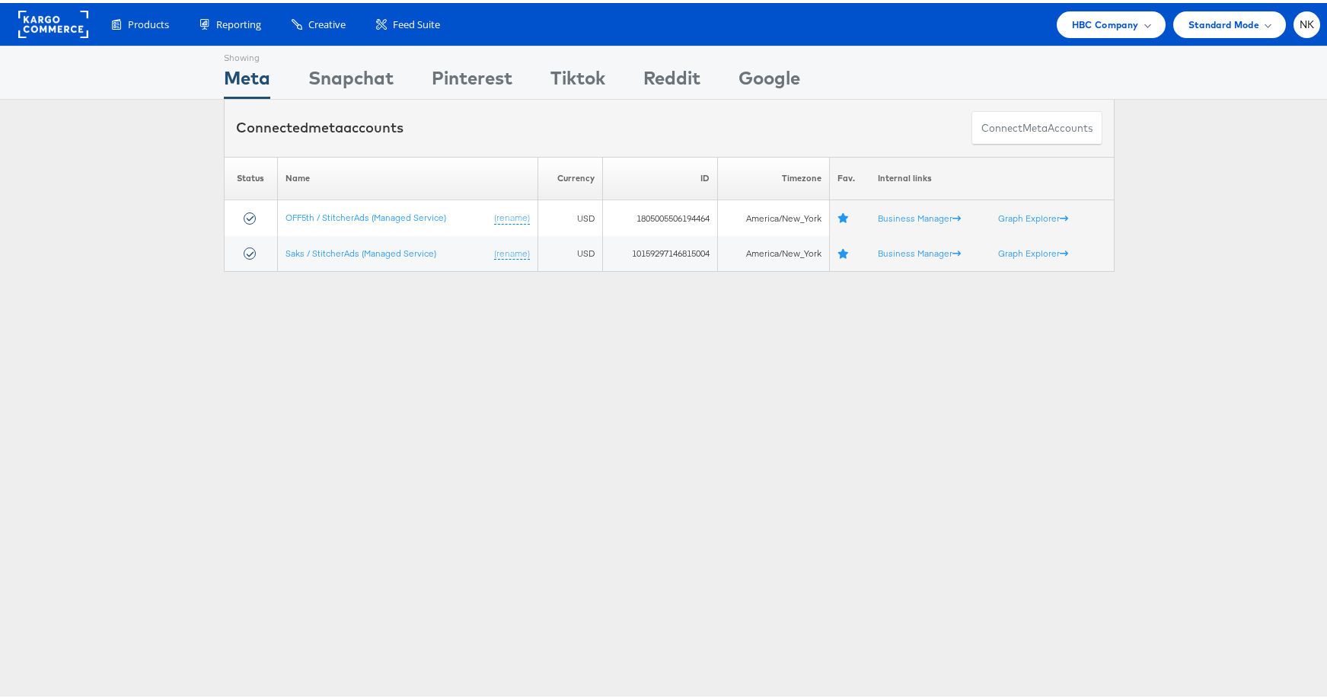
click at [33, 23] on rect at bounding box center [53, 21] width 70 height 27
click at [1141, 28] on div "HBC Company" at bounding box center [1111, 21] width 109 height 27
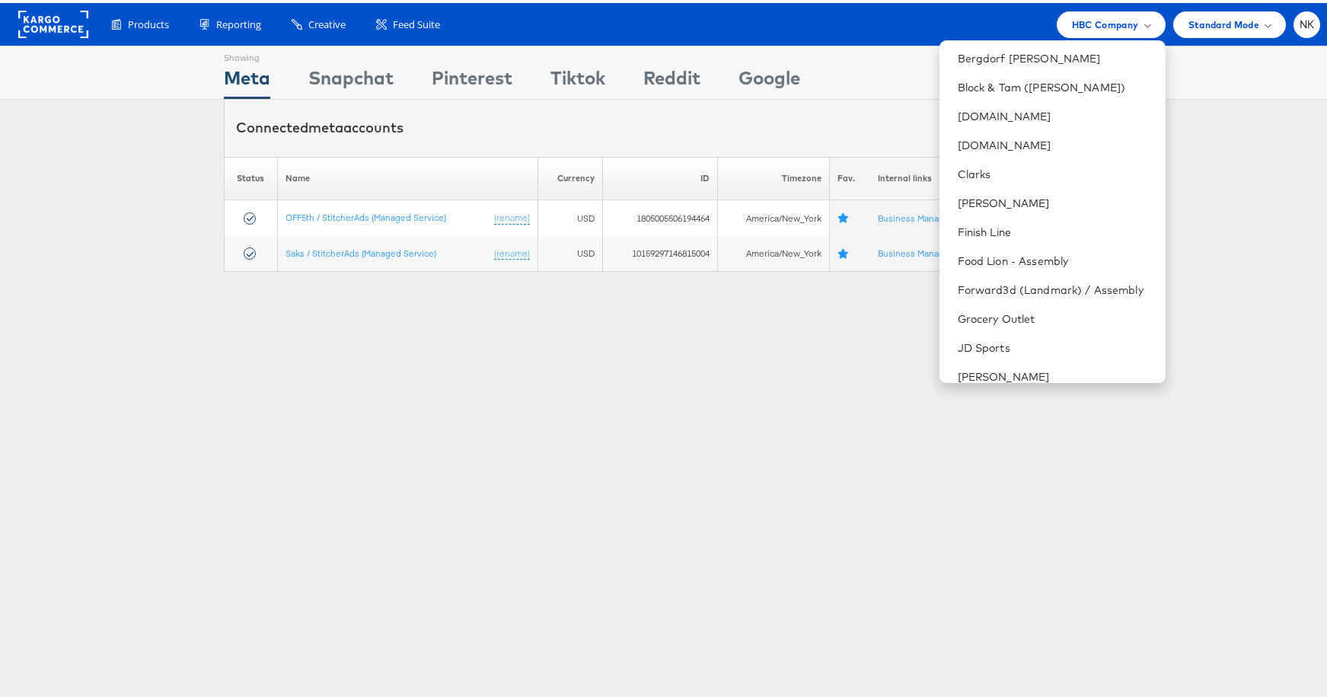
scroll to position [611, 0]
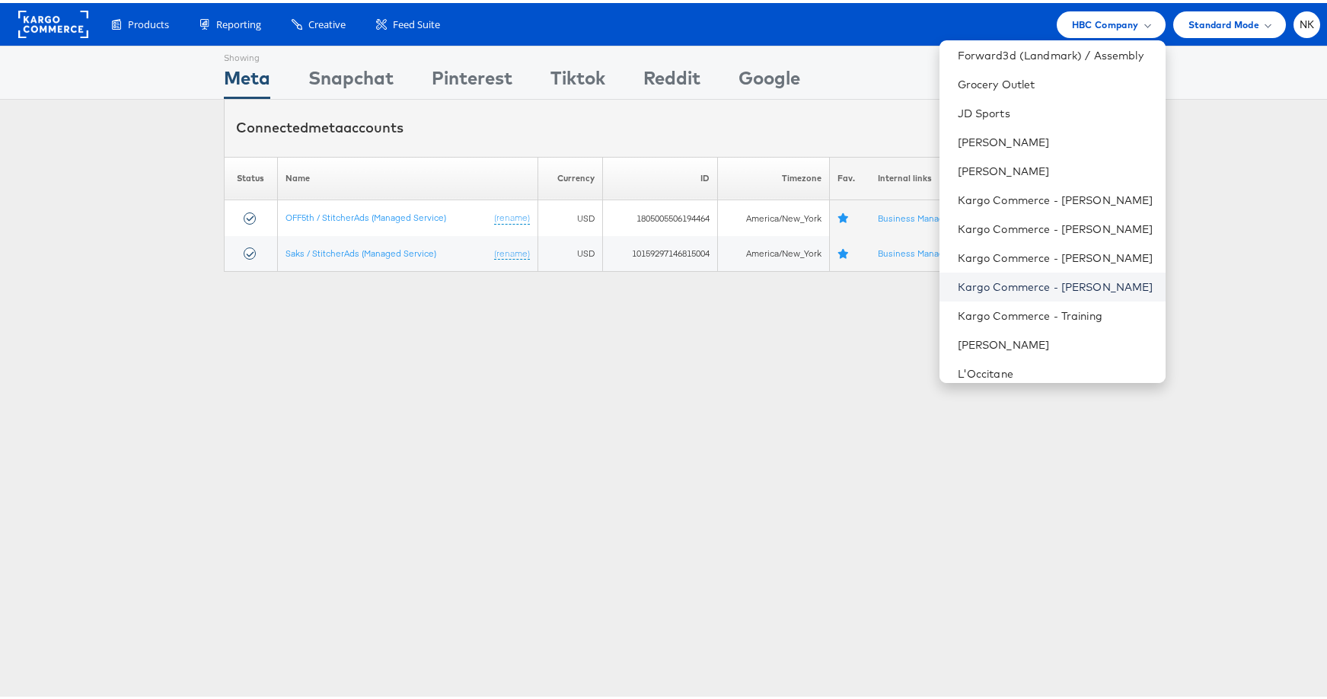
click at [975, 277] on link "Kargo Commerce - [PERSON_NAME]" at bounding box center [1056, 283] width 196 height 15
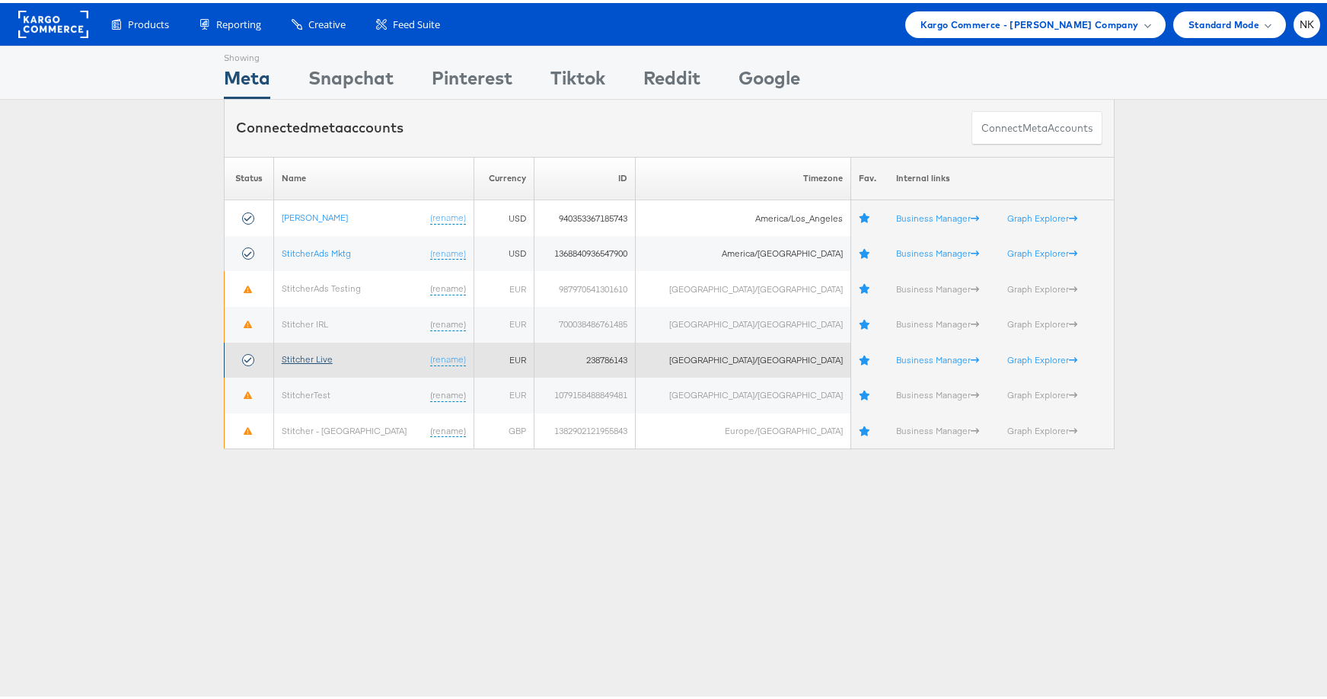
click at [323, 357] on link "Stitcher Live" at bounding box center [307, 355] width 51 height 11
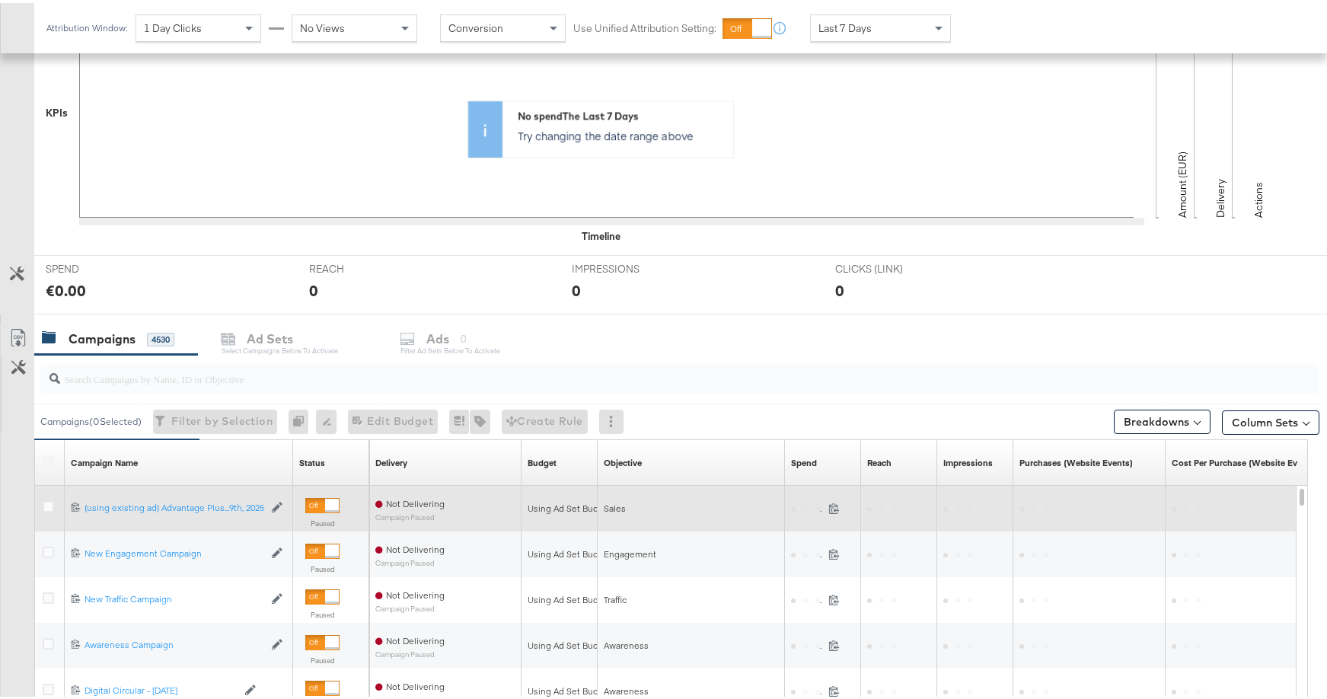
scroll to position [414, 0]
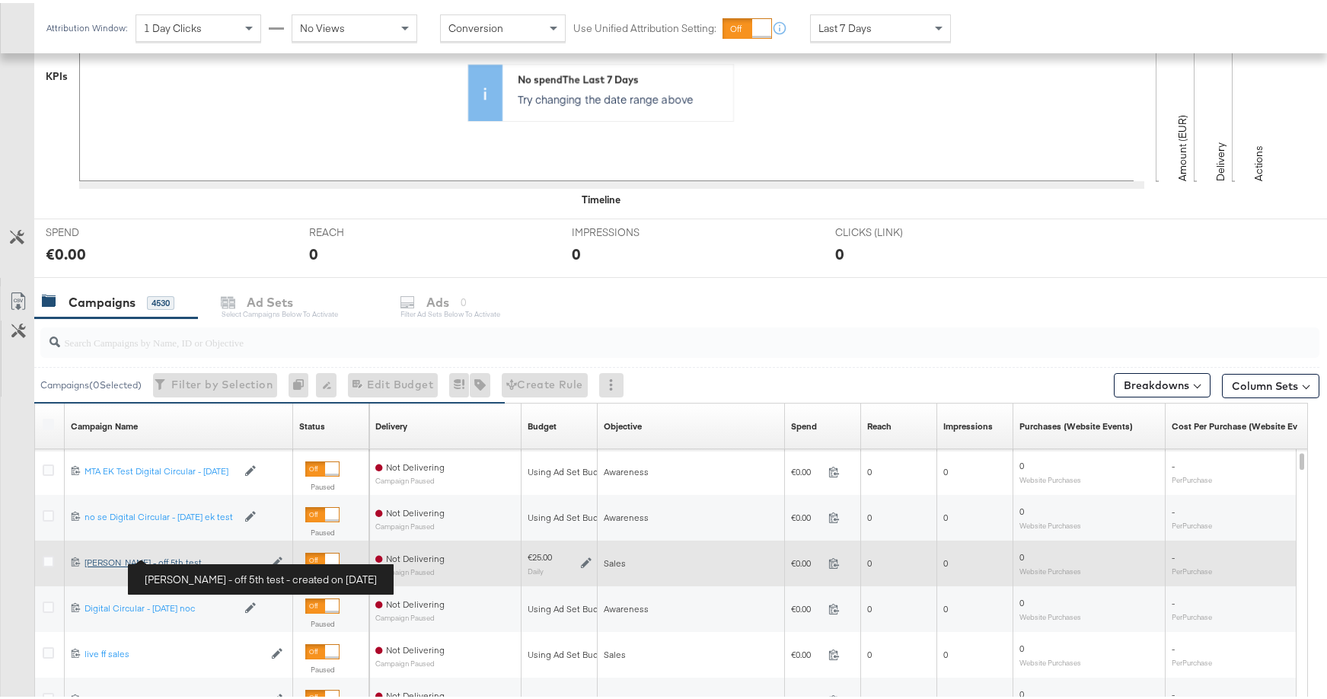
click at [139, 556] on div "[PERSON_NAME] - off 5th test [PERSON_NAME] - off 5th test" at bounding box center [173, 559] width 179 height 12
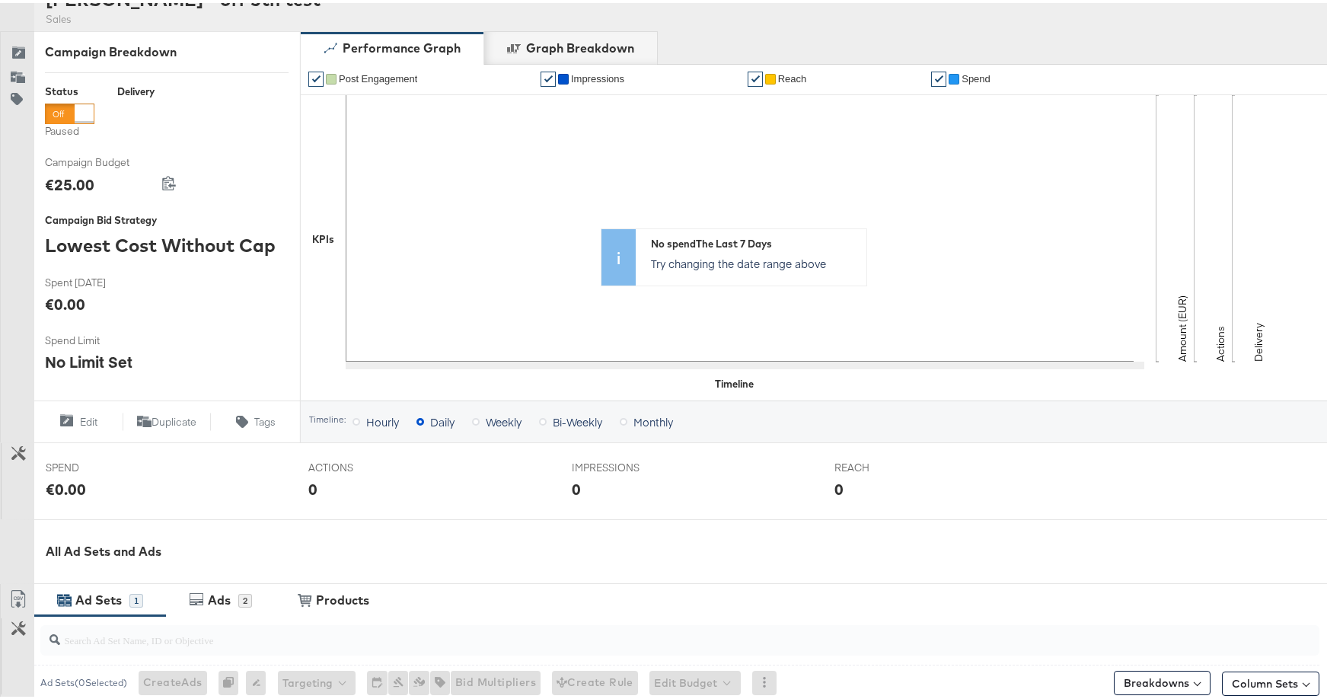
scroll to position [412, 0]
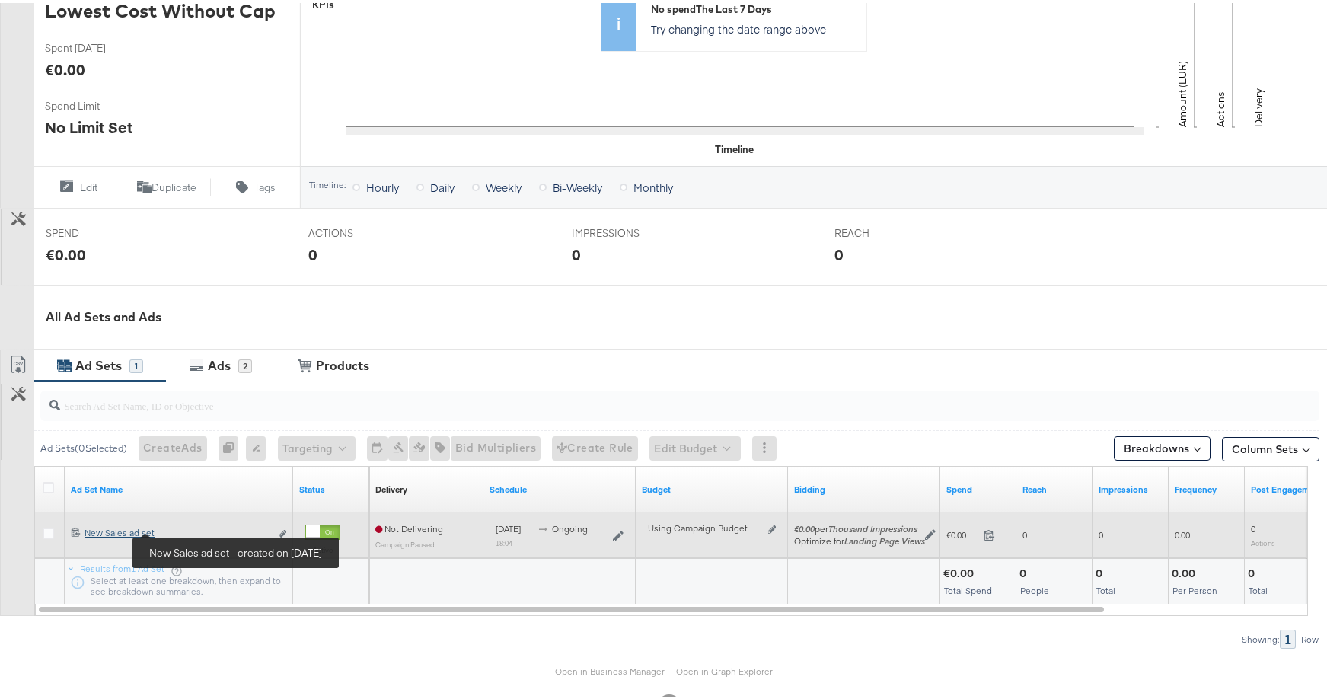
click at [134, 530] on div "New Sales ad set New Sales ad set" at bounding box center [176, 530] width 185 height 12
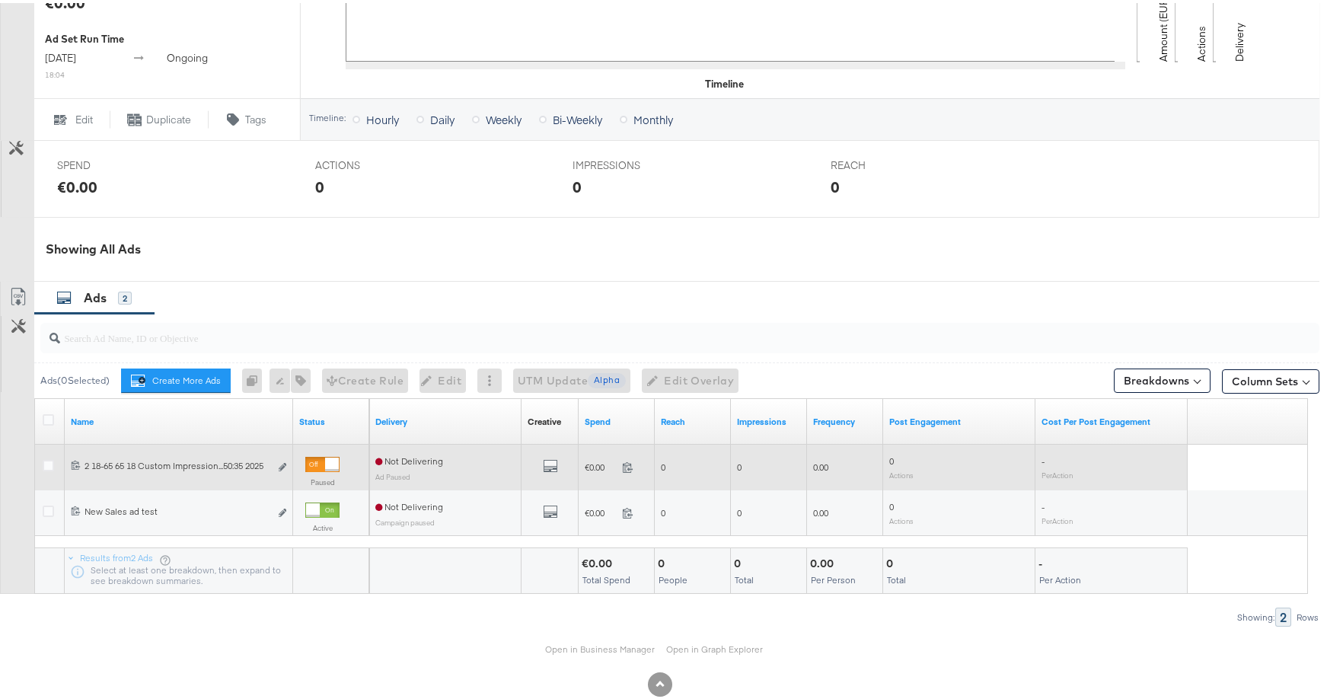
scroll to position [574, 0]
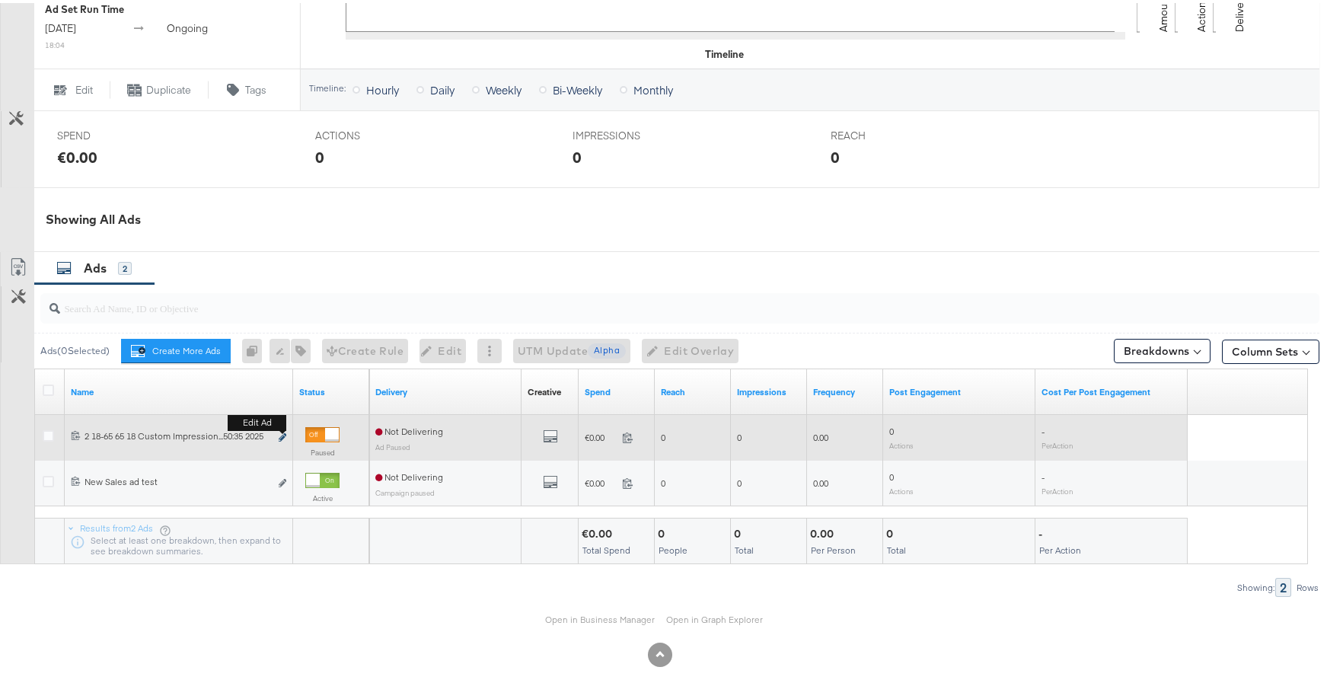
click at [280, 433] on icon "link" at bounding box center [283, 434] width 8 height 8
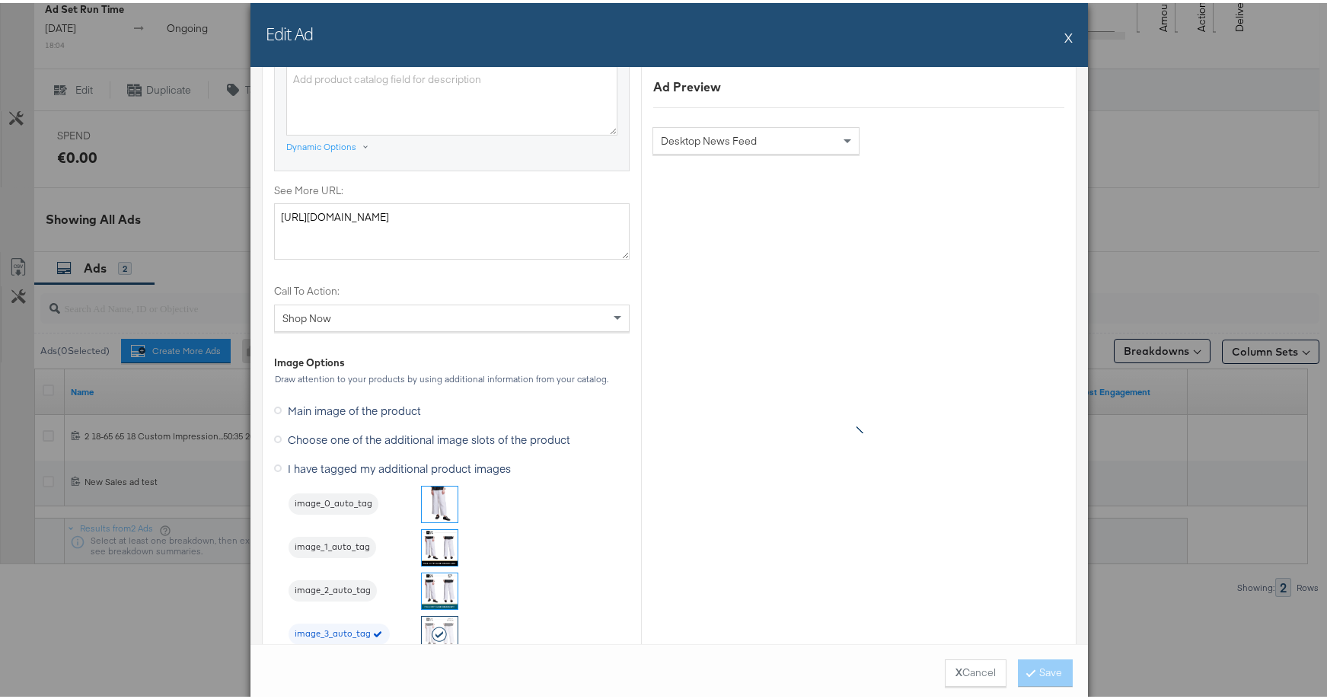
scroll to position [1623, 0]
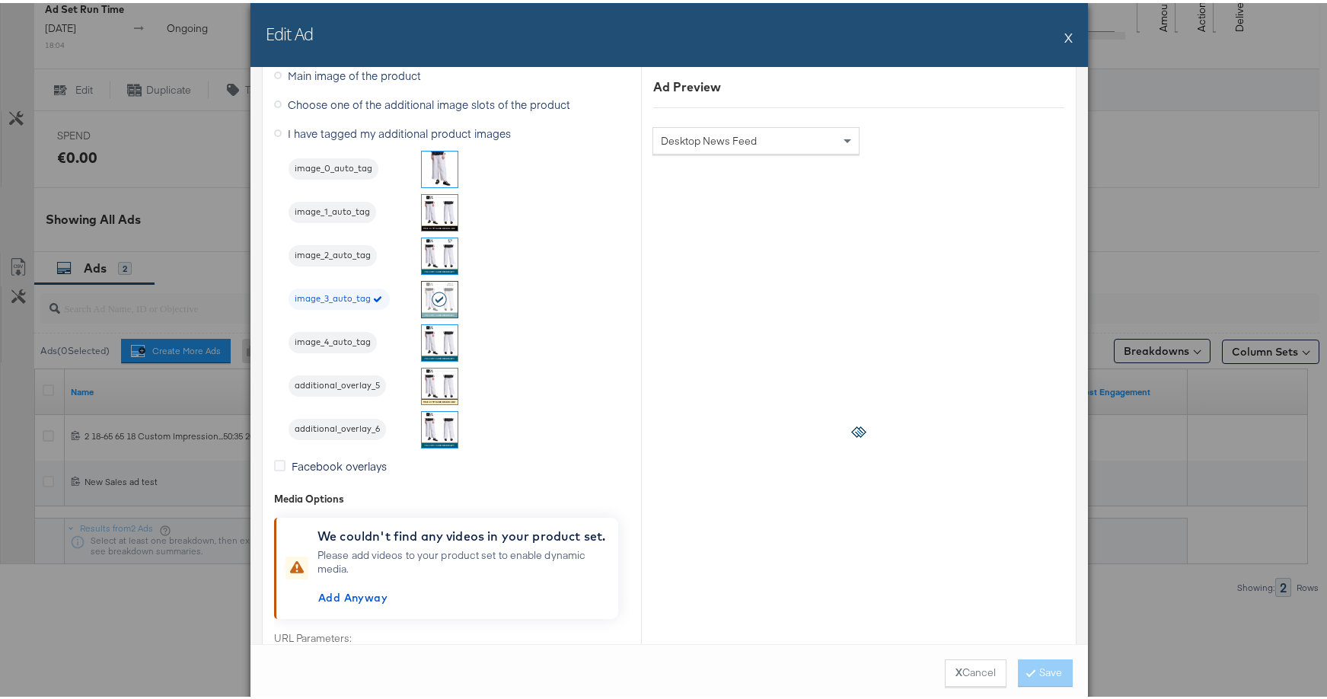
click at [433, 266] on img at bounding box center [440, 253] width 36 height 36
click at [1060, 668] on button "Save" at bounding box center [1045, 669] width 55 height 27
